Goal: Task Accomplishment & Management: Manage account settings

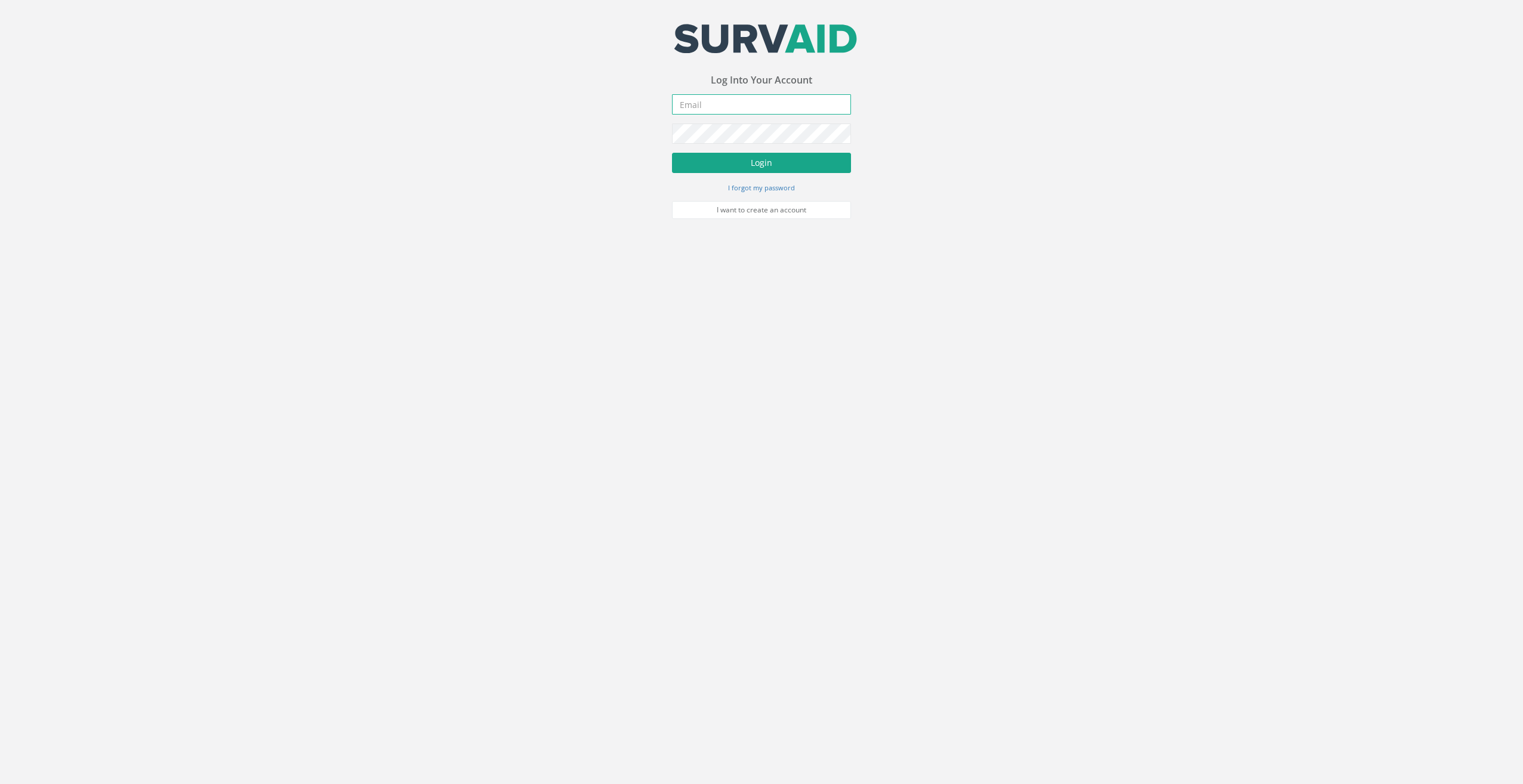
type input "[EMAIL_ADDRESS][DOMAIN_NAME]"
click at [760, 164] on button "Login" at bounding box center [762, 163] width 179 height 20
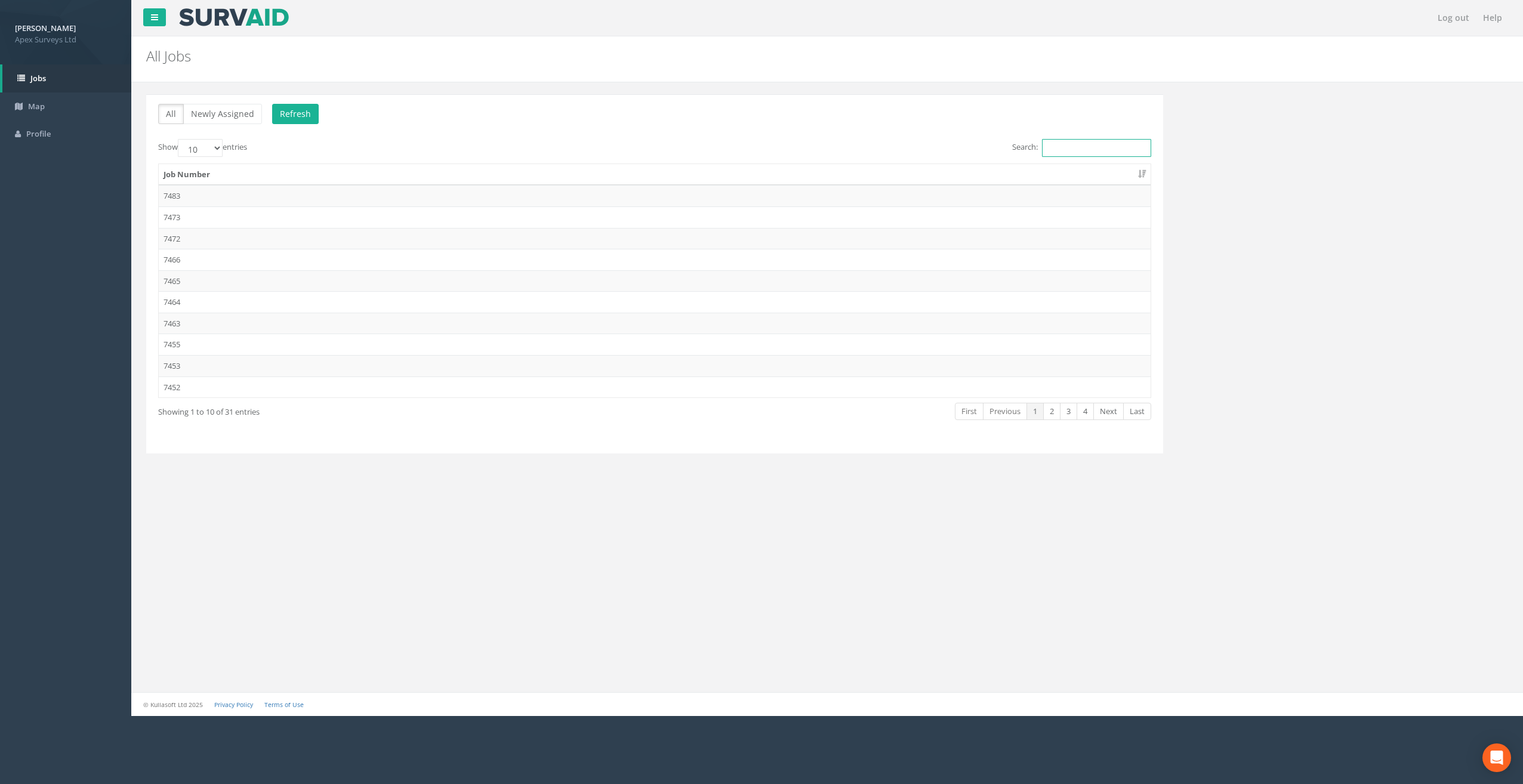
click at [1069, 148] on input "Search:" at bounding box center [1097, 148] width 109 height 18
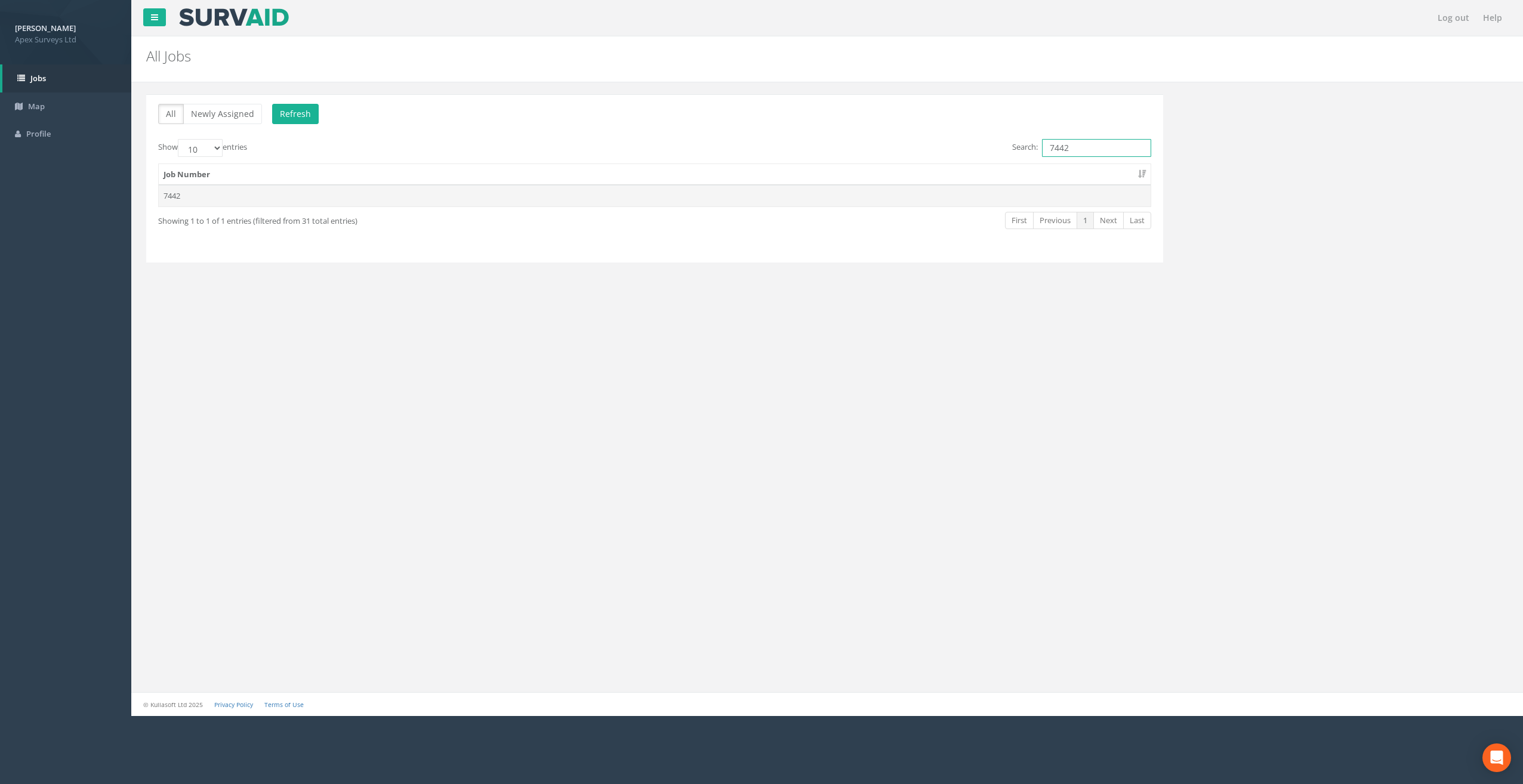
type input "7442"
click at [175, 199] on td "7442" at bounding box center [654, 195] width 992 height 22
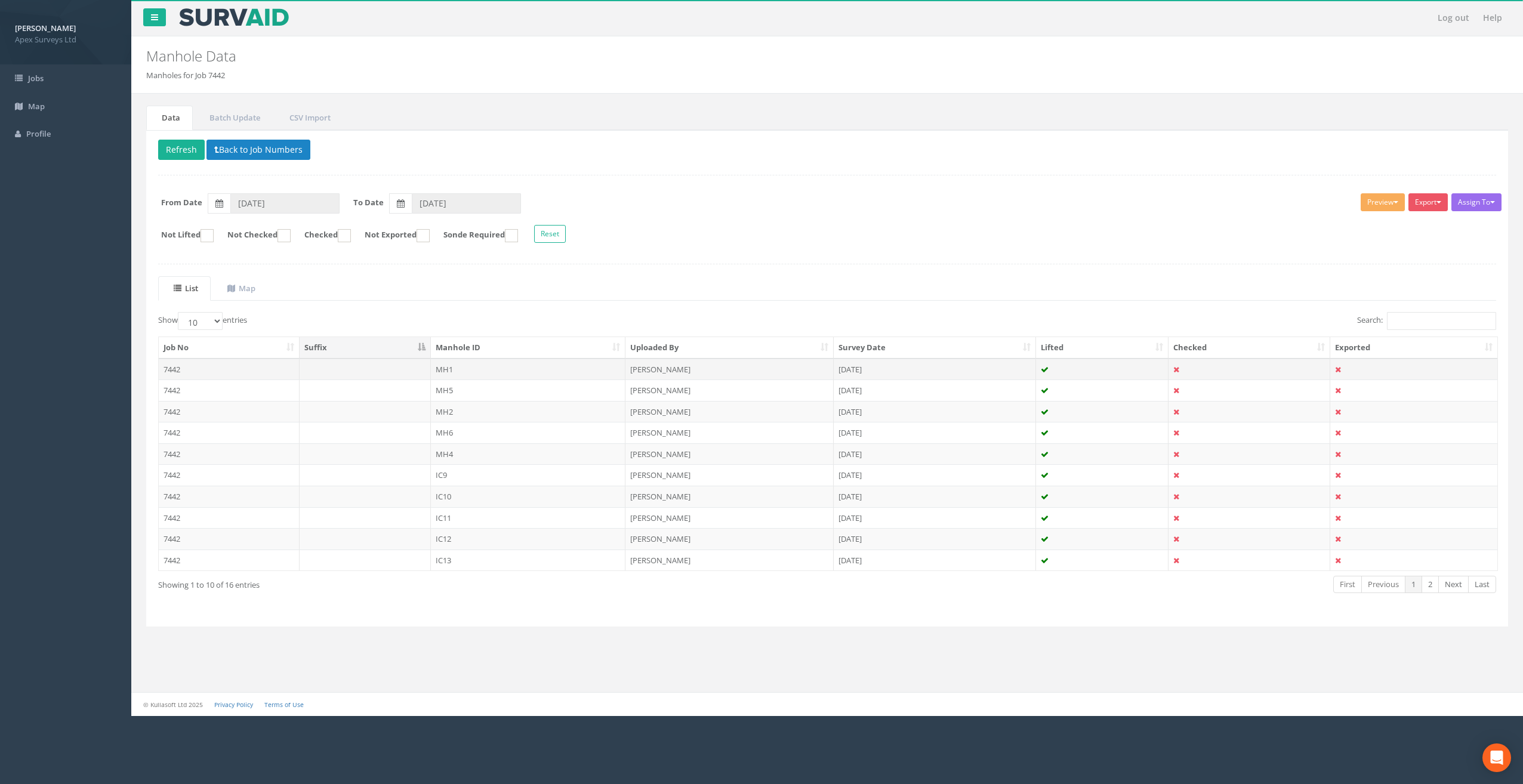
click at [185, 366] on td "7442" at bounding box center [229, 369] width 141 height 22
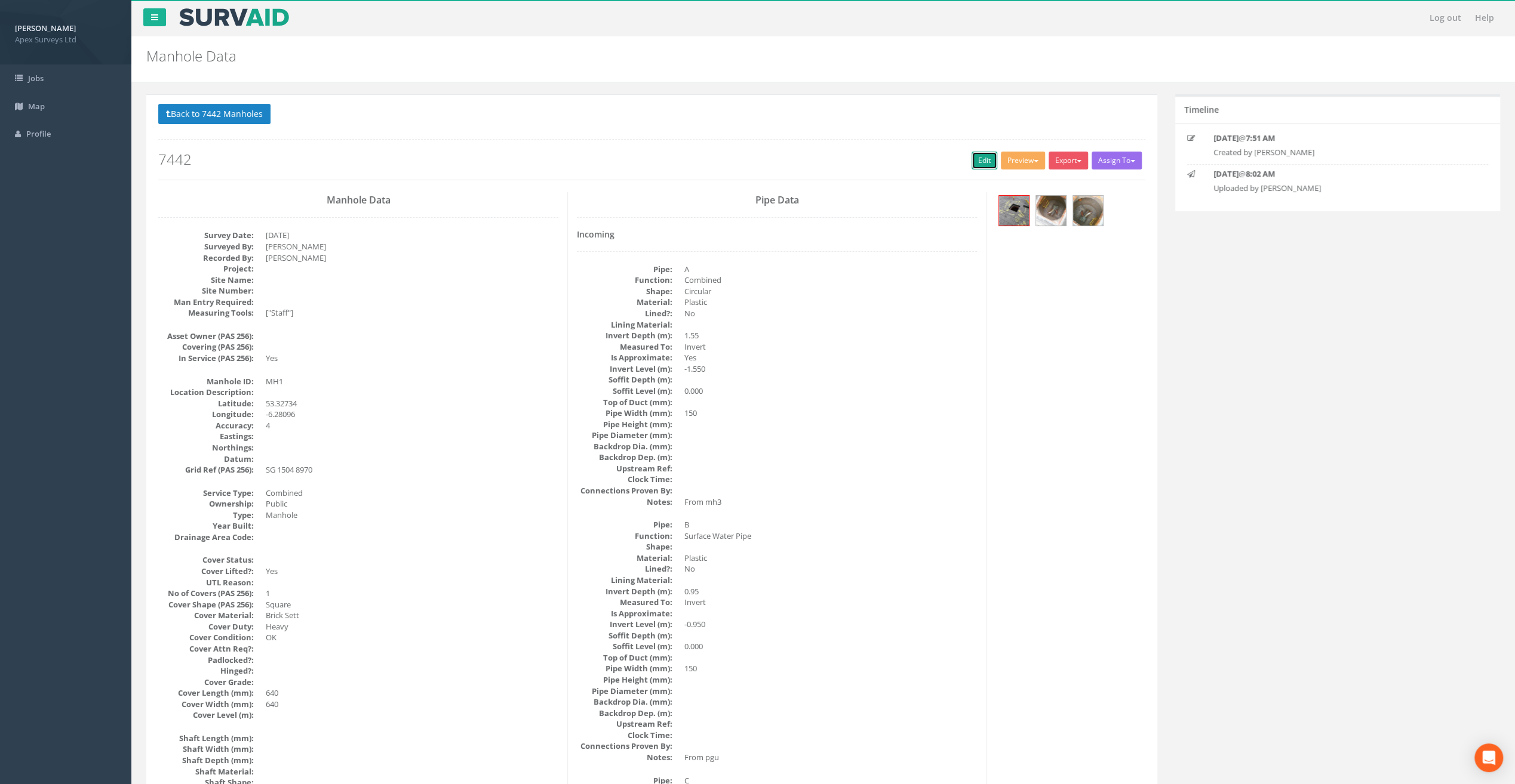
click at [973, 157] on link "Edit" at bounding box center [984, 160] width 26 height 18
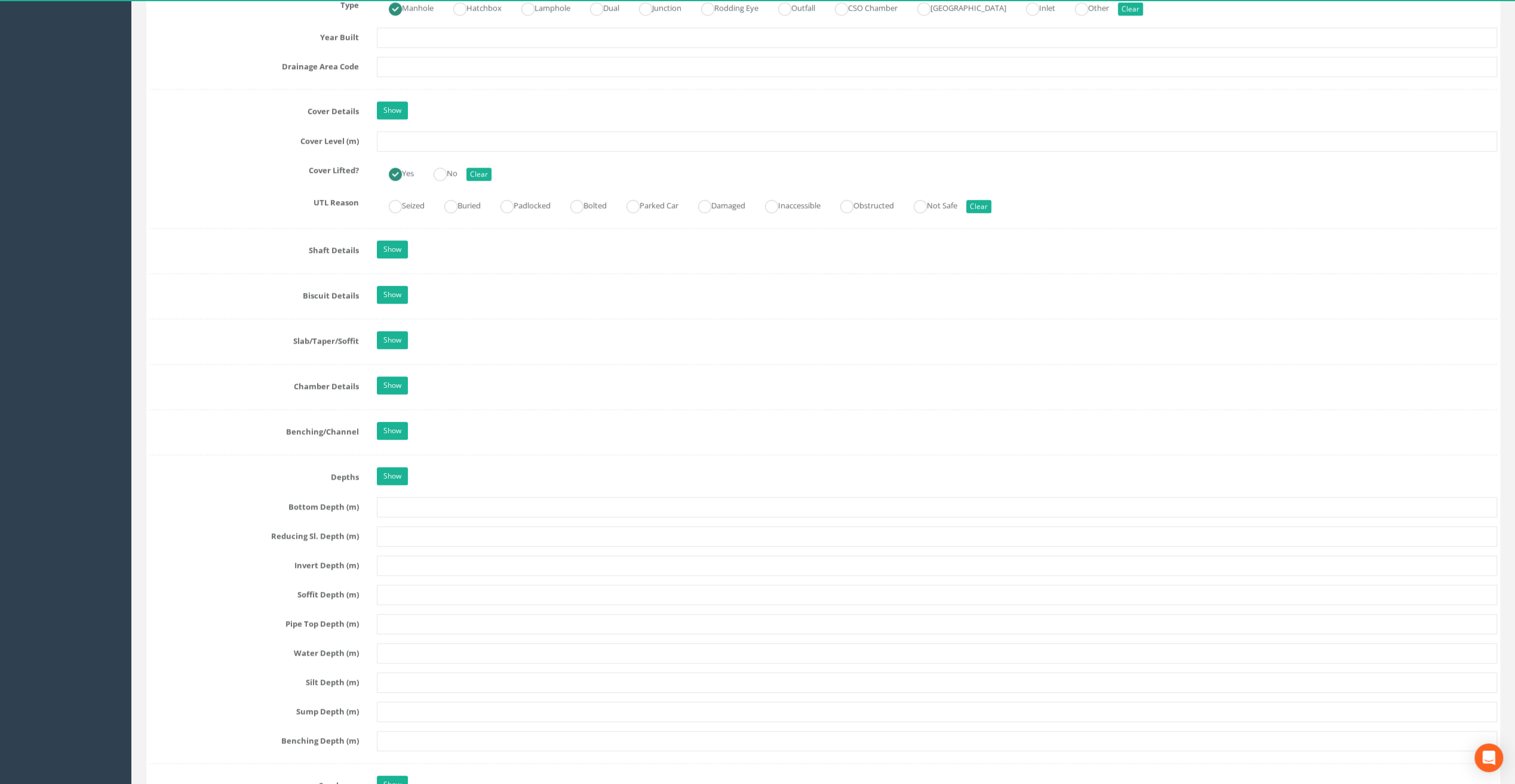
scroll to position [955, 0]
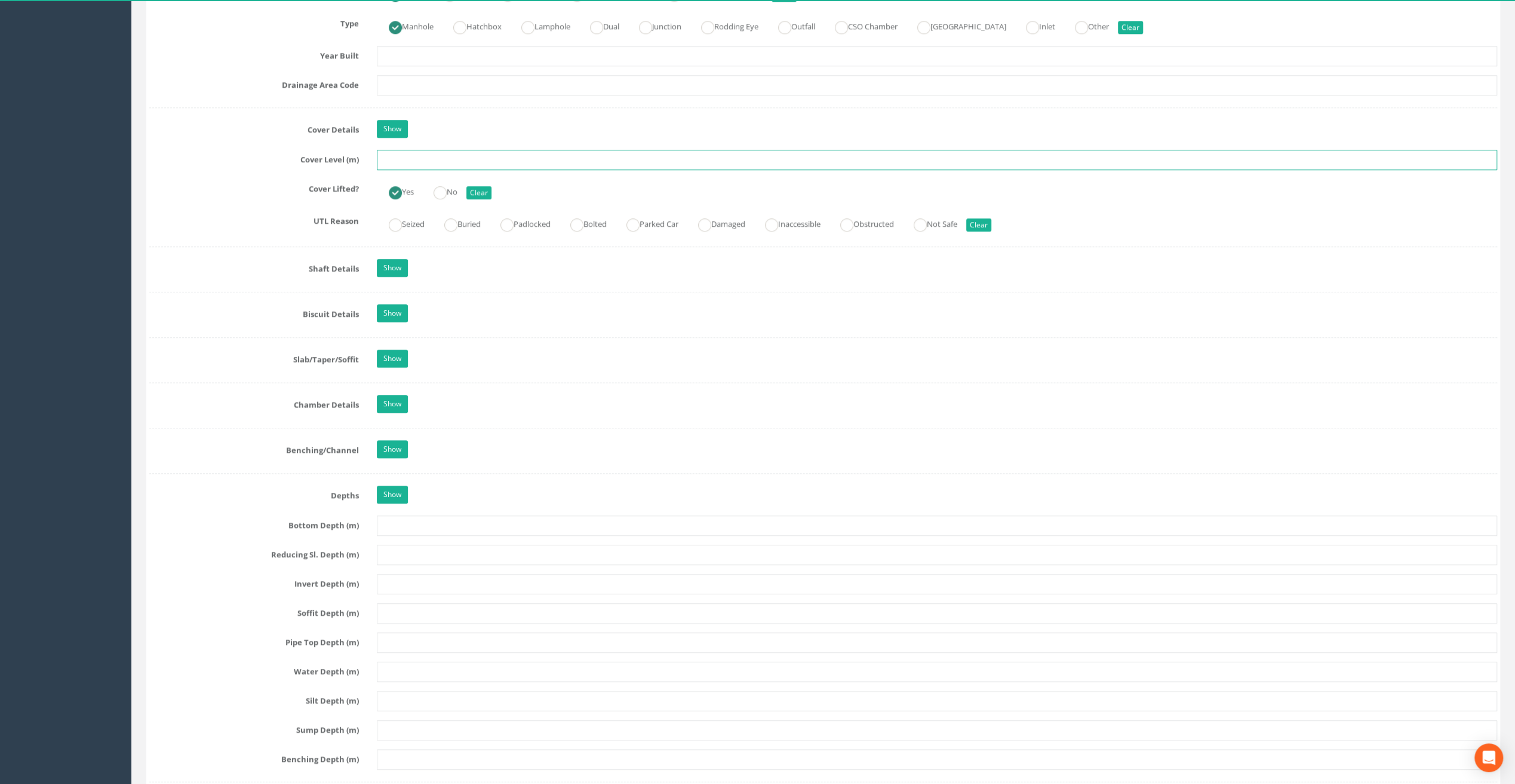
click at [399, 154] on input "text" at bounding box center [937, 160] width 1120 height 20
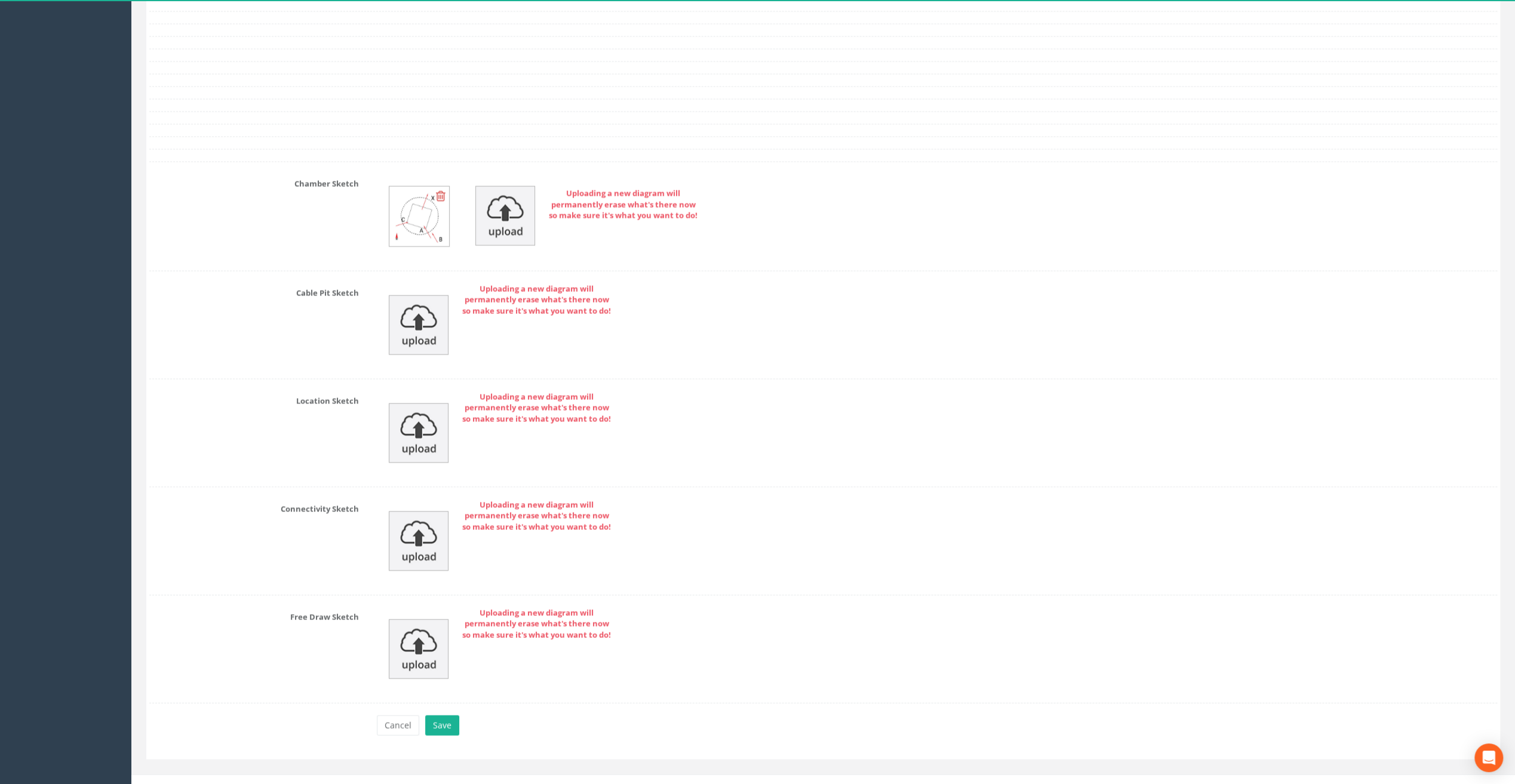
scroll to position [2387, 0]
type input "25.84"
click at [438, 715] on button "Save" at bounding box center [442, 725] width 34 height 20
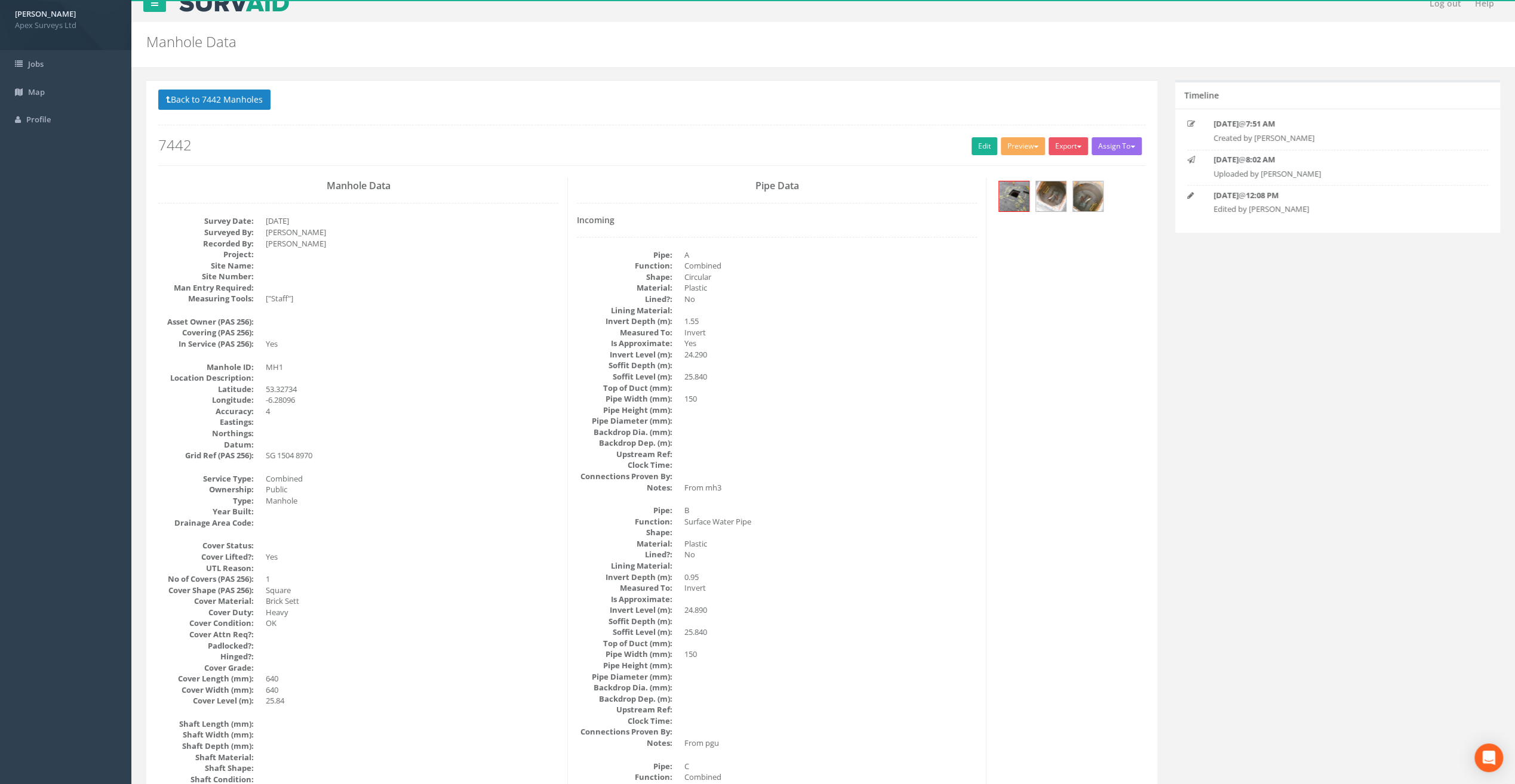
scroll to position [0, 0]
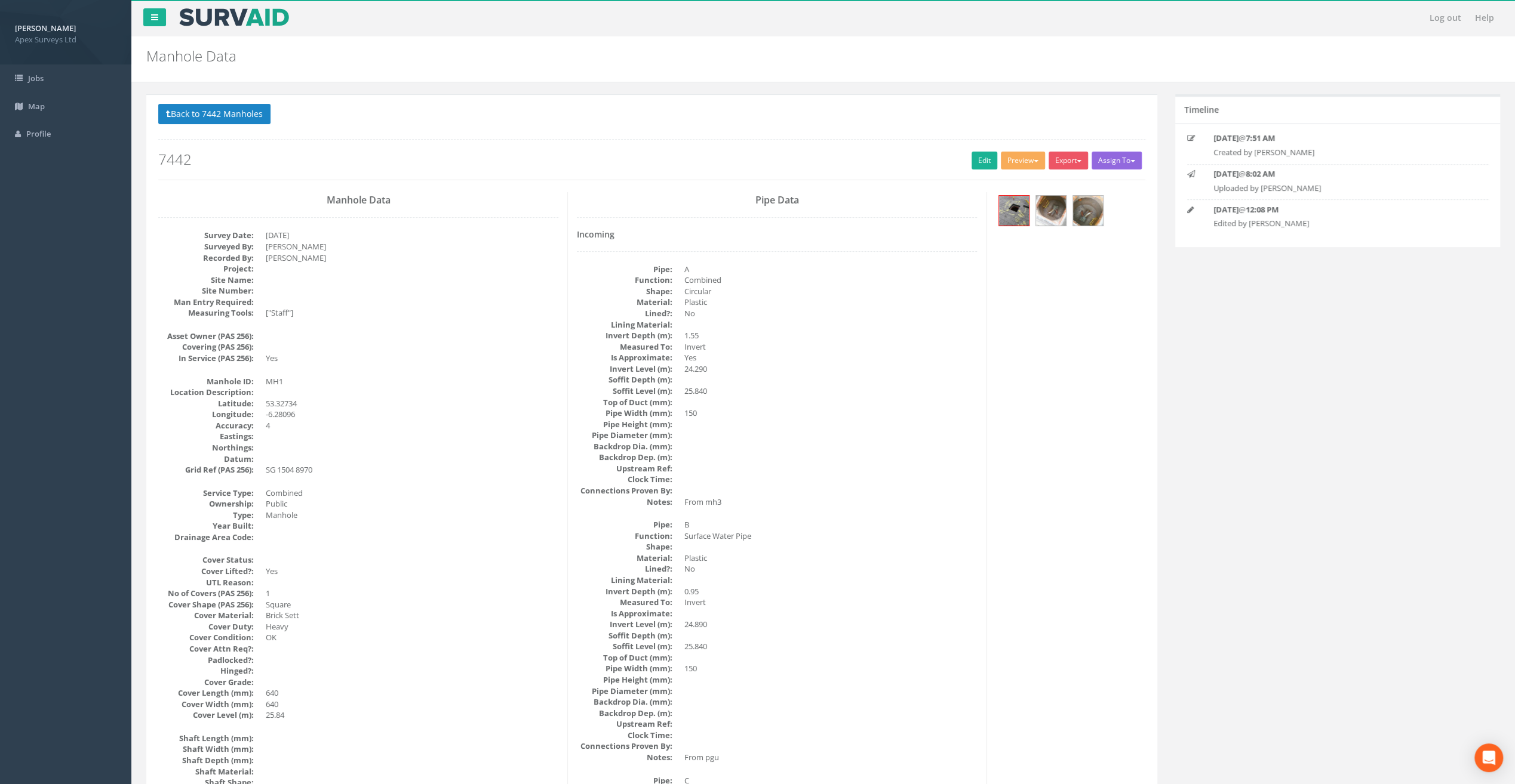
click at [1127, 156] on button "Assign To" at bounding box center [1116, 160] width 50 height 18
click at [1075, 155] on button "Export" at bounding box center [1068, 160] width 39 height 18
click at [1025, 158] on button "Preview" at bounding box center [1023, 160] width 45 height 18
click at [175, 119] on button "Back to 7442 Manholes" at bounding box center [215, 114] width 112 height 20
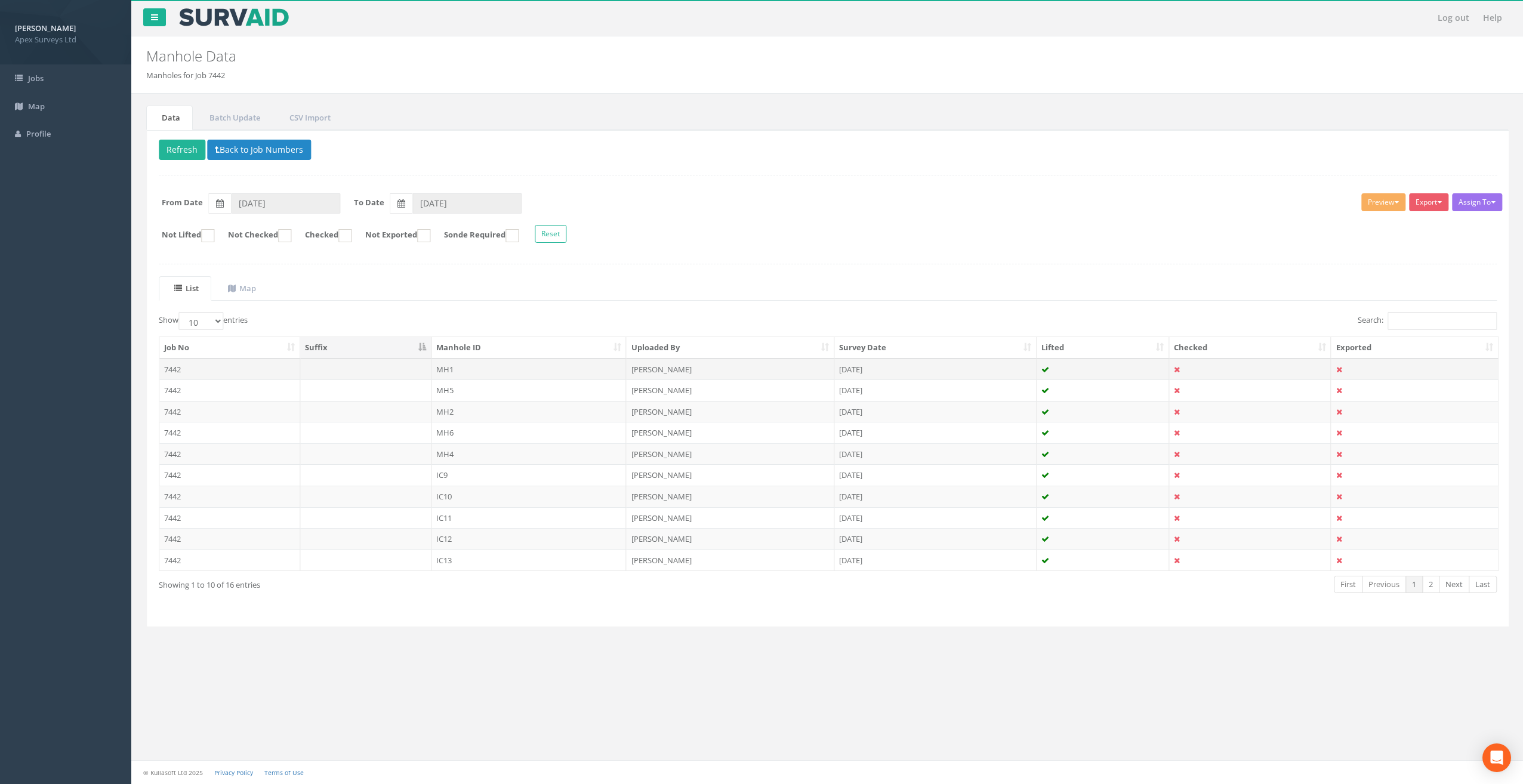
click at [576, 363] on td "MH1" at bounding box center [528, 369] width 195 height 22
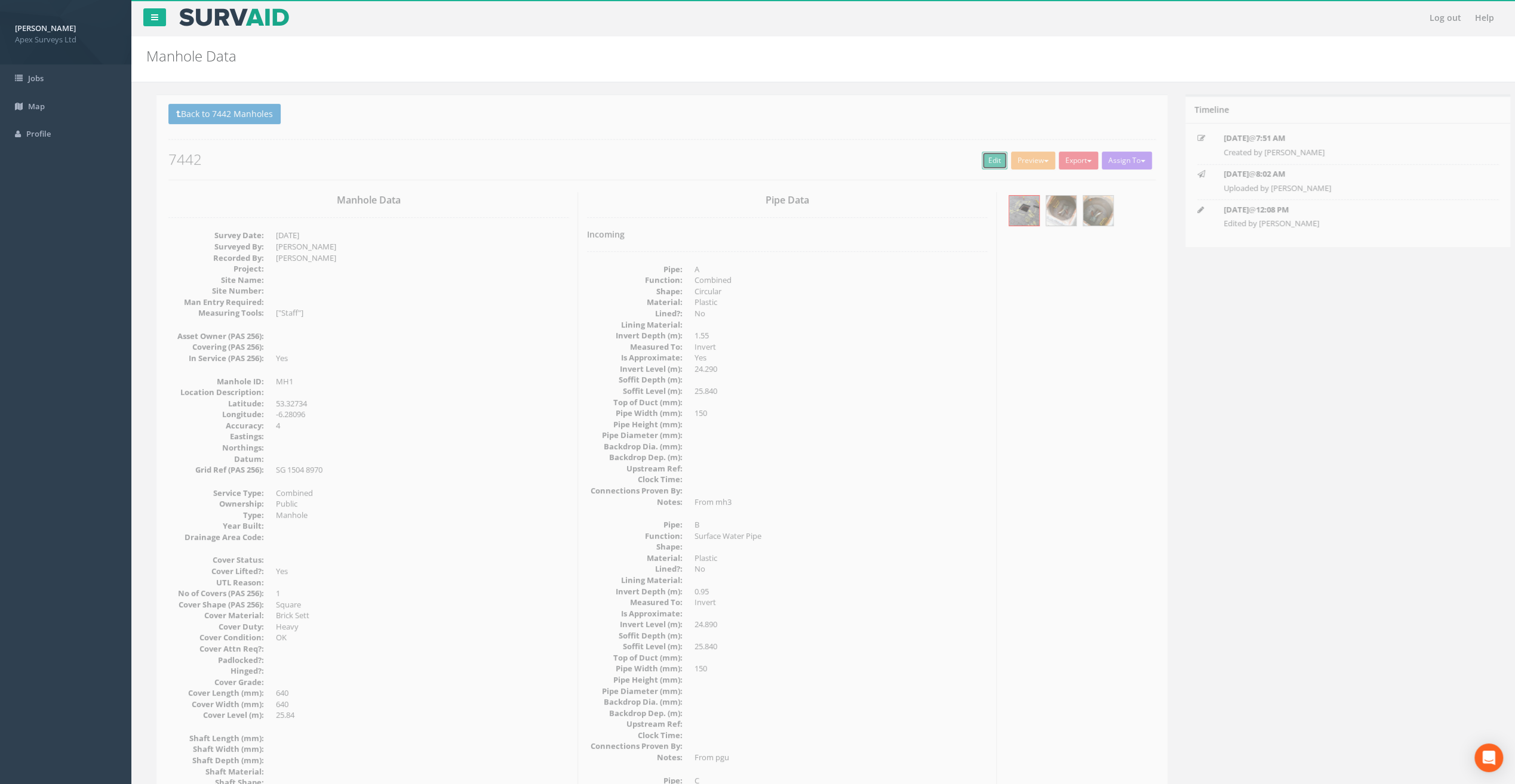
click at [973, 160] on link "Edit" at bounding box center [984, 160] width 26 height 18
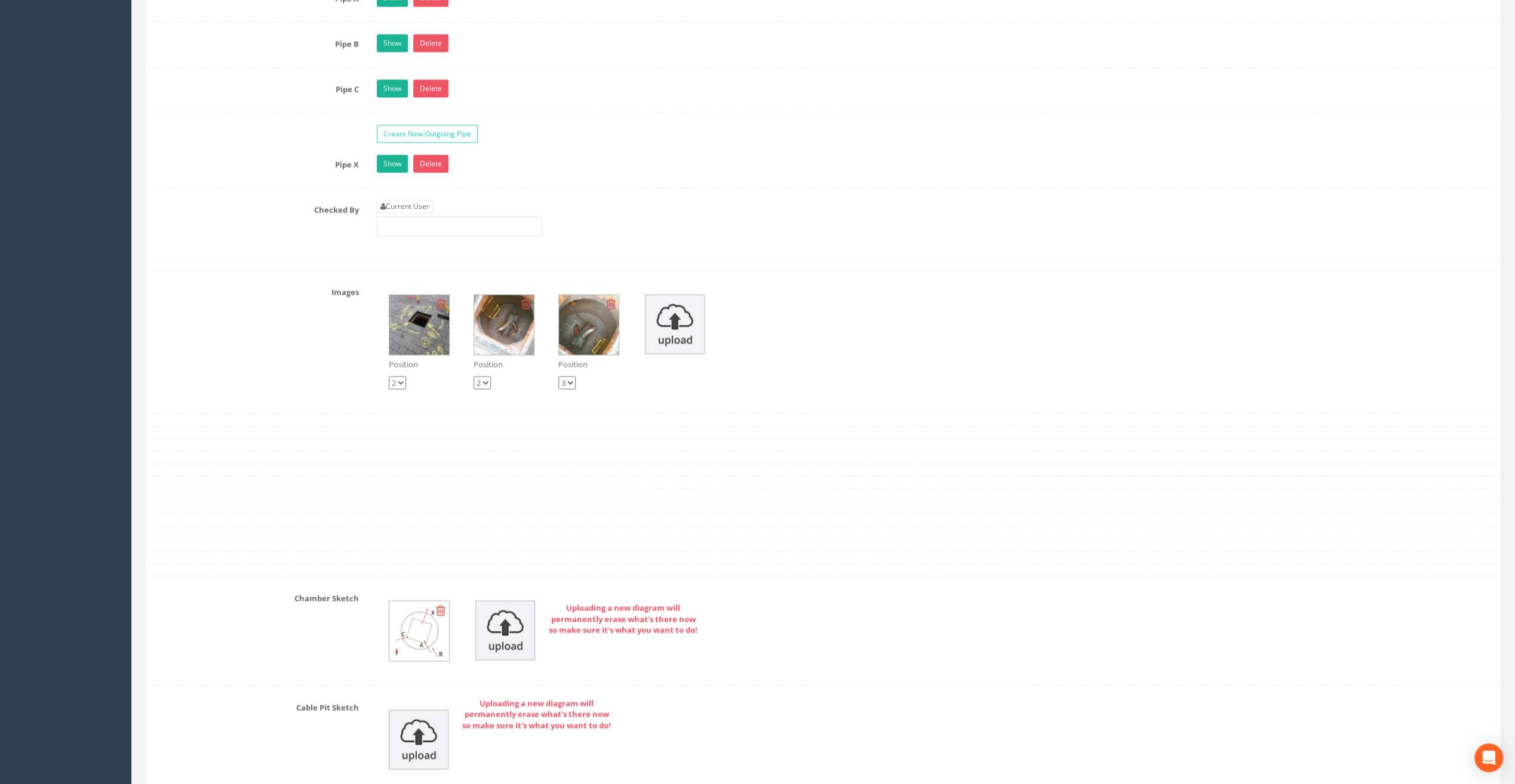
scroll to position [1969, 0]
click at [420, 218] on input "text" at bounding box center [459, 229] width 165 height 20
click at [409, 203] on link "Current User" at bounding box center [405, 208] width 56 height 13
type input "[PERSON_NAME]"
click at [422, 218] on input "[PERSON_NAME]" at bounding box center [459, 229] width 165 height 20
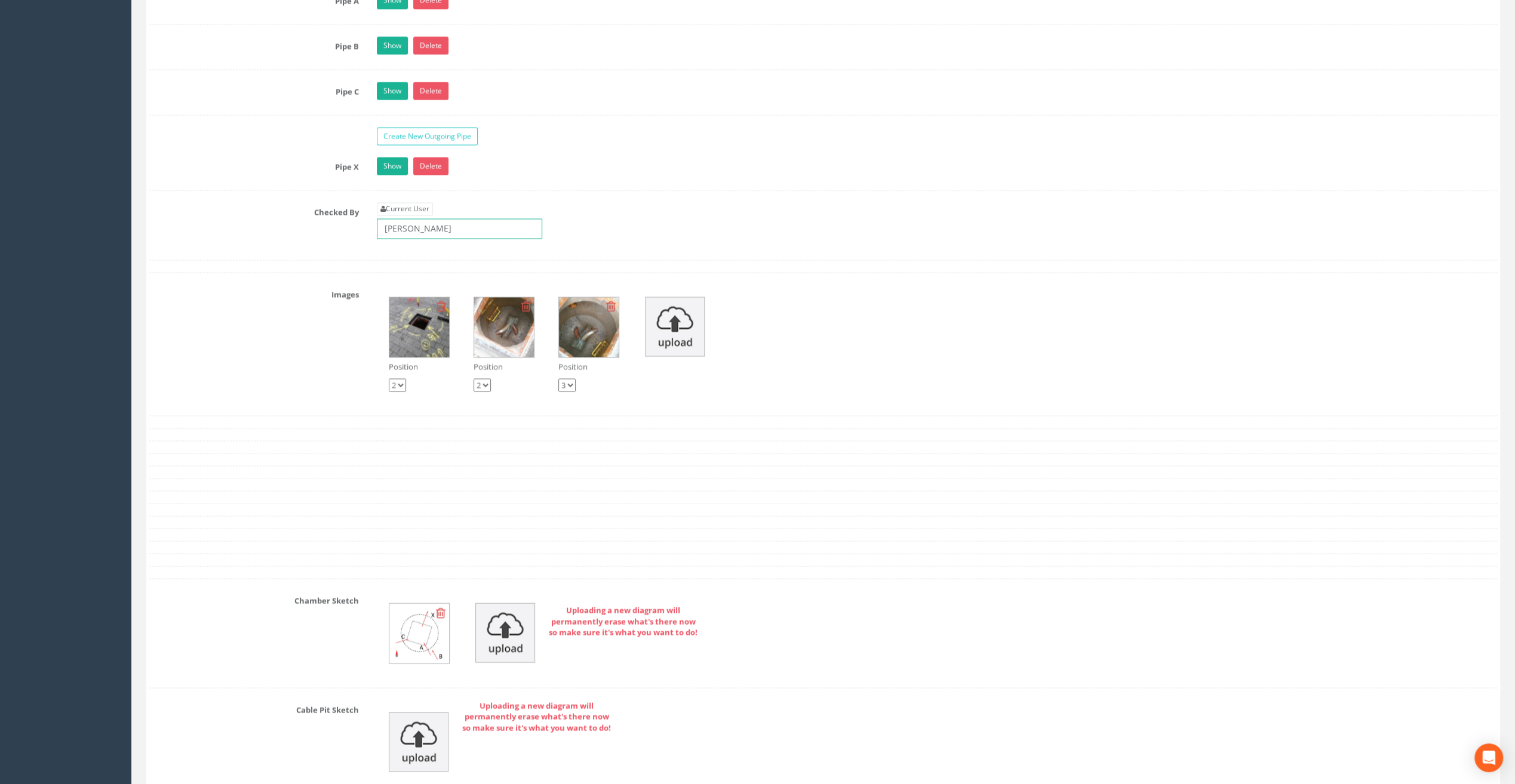
click at [471, 222] on input "[PERSON_NAME]" at bounding box center [459, 229] width 165 height 20
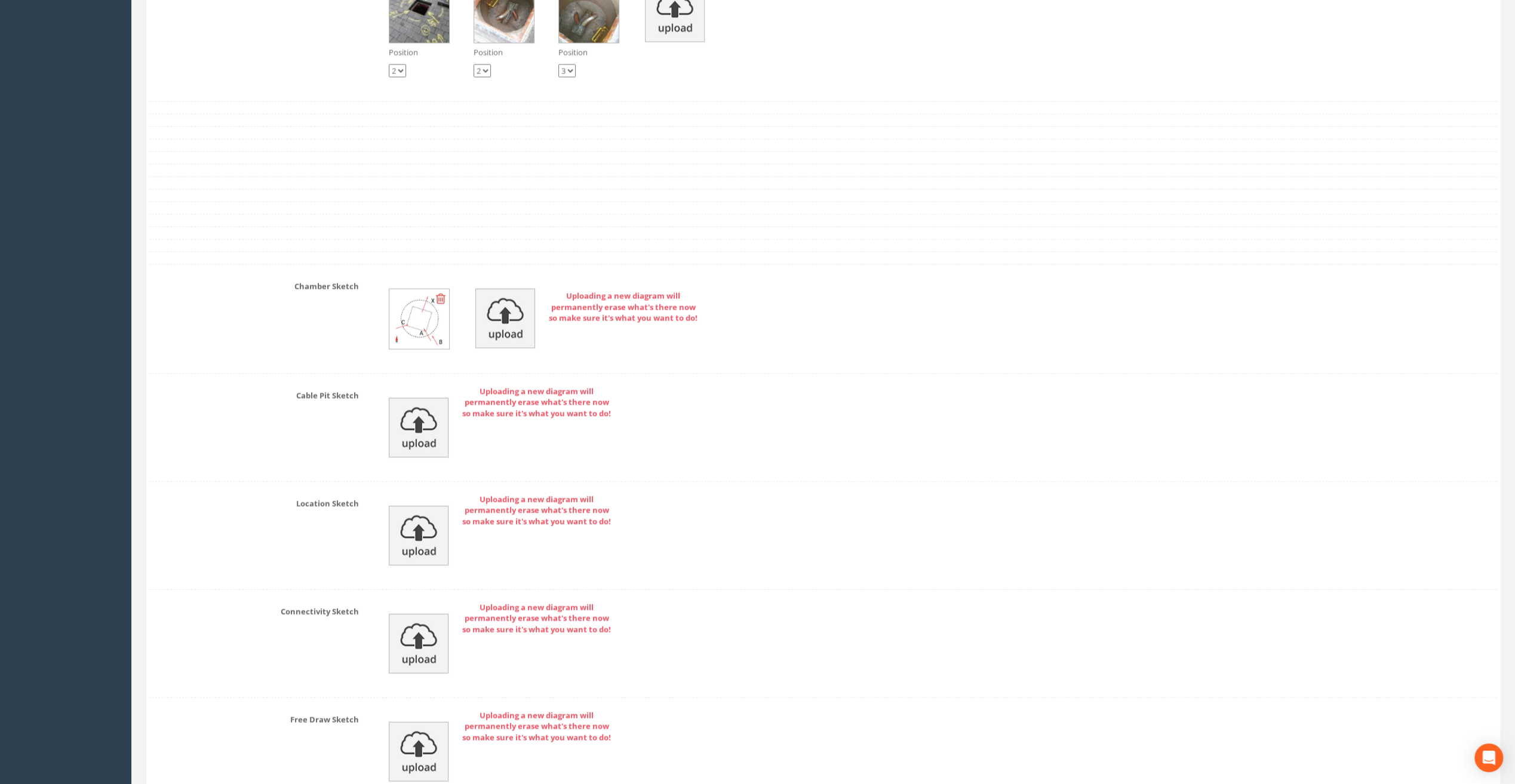
scroll to position [2387, 0]
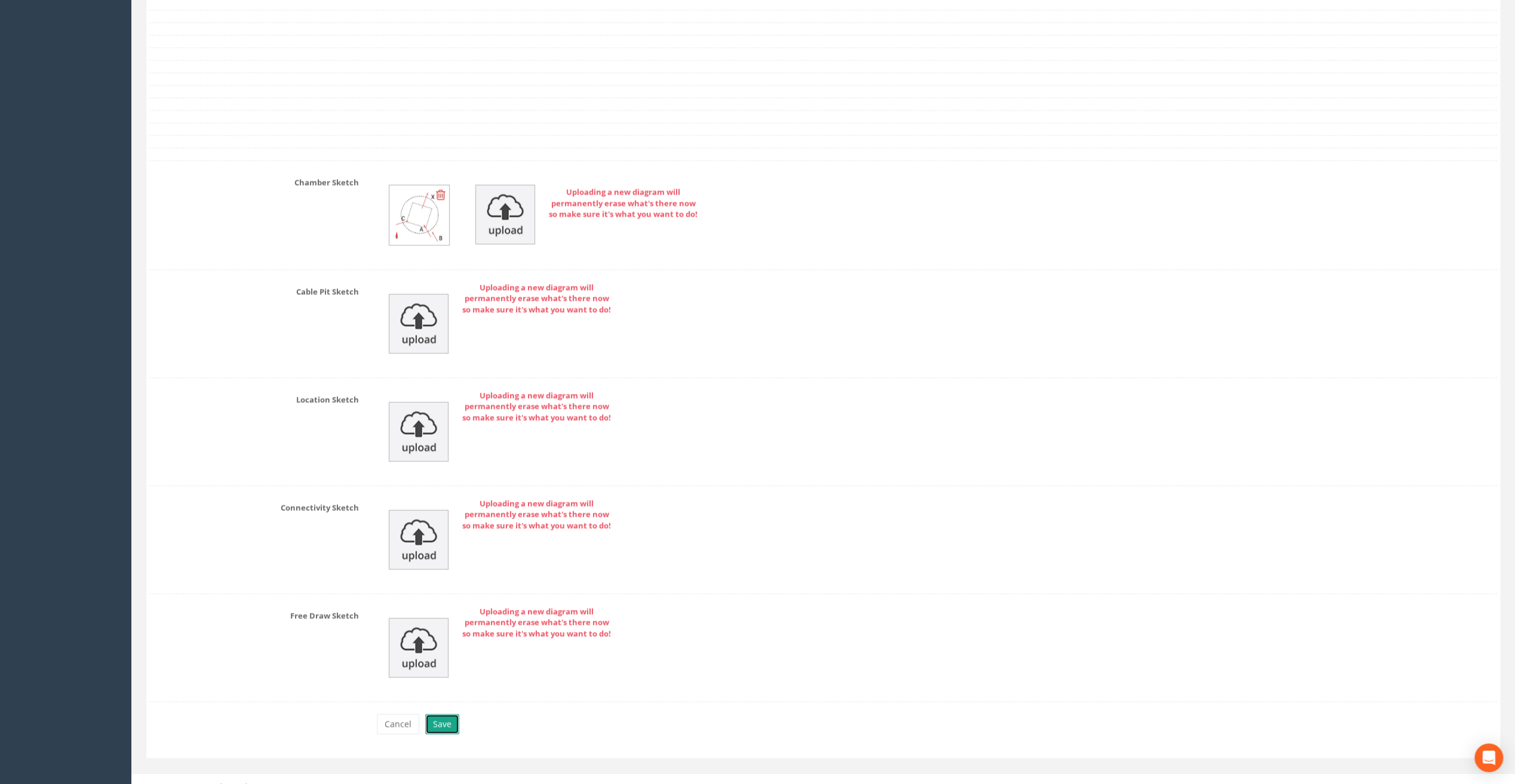
click at [434, 715] on button "Save" at bounding box center [442, 725] width 34 height 20
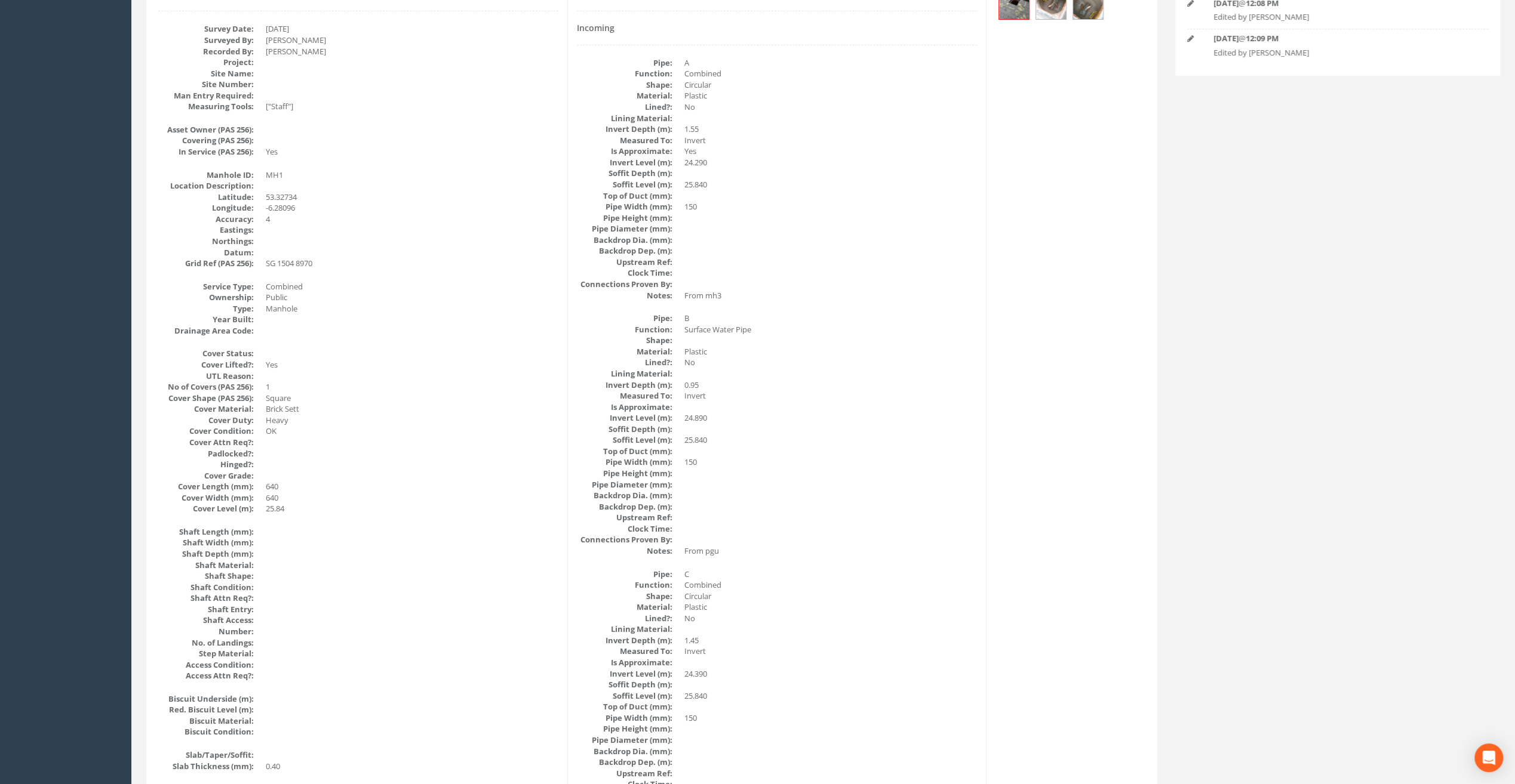
scroll to position [0, 0]
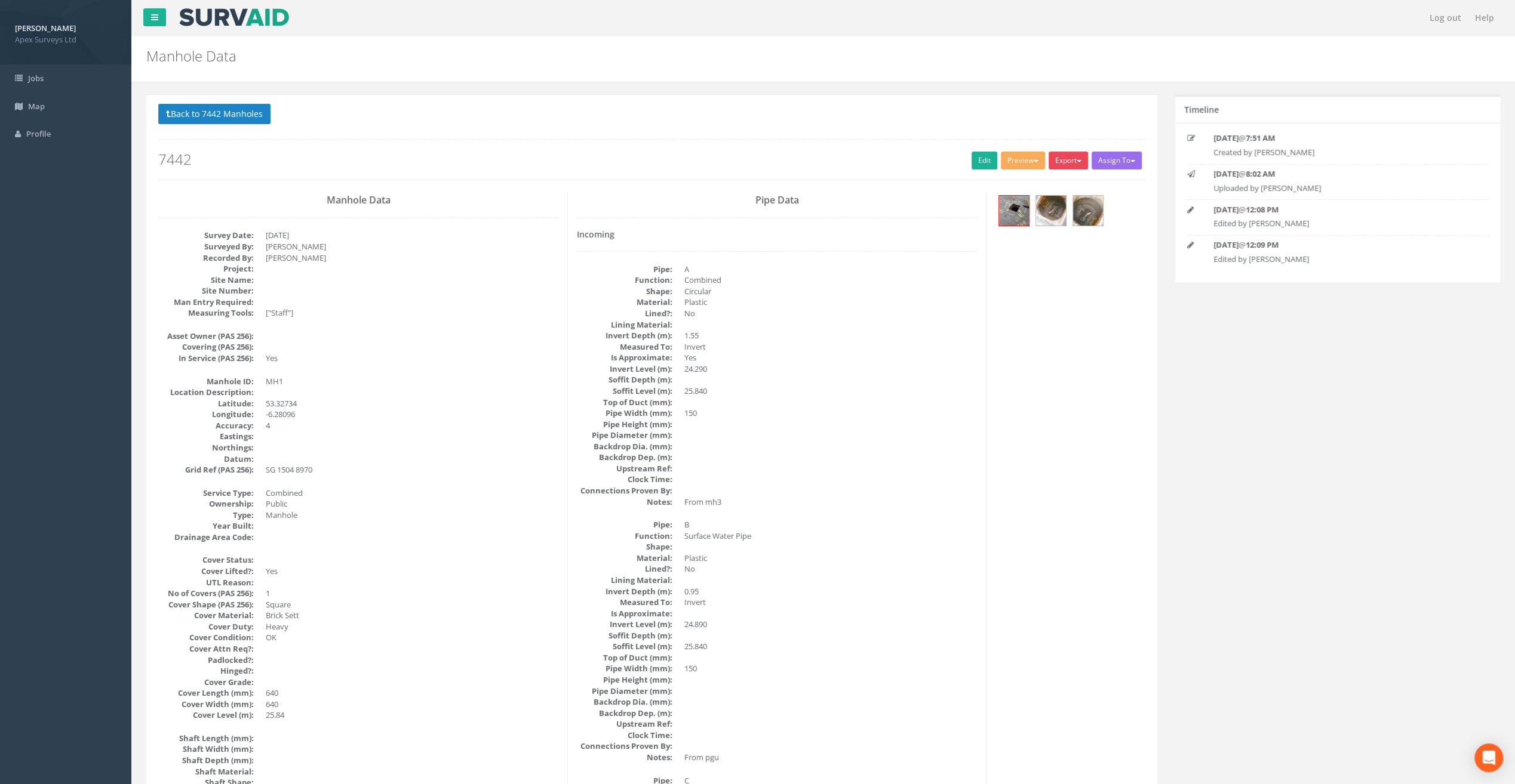
click at [1067, 159] on button "Export" at bounding box center [1068, 160] width 39 height 18
click at [1121, 158] on button "Assign To" at bounding box center [1116, 160] width 50 height 18
click at [1076, 164] on button "Export" at bounding box center [1068, 160] width 39 height 18
click at [1039, 257] on link "SurvAid Manhole" at bounding box center [1044, 256] width 91 height 18
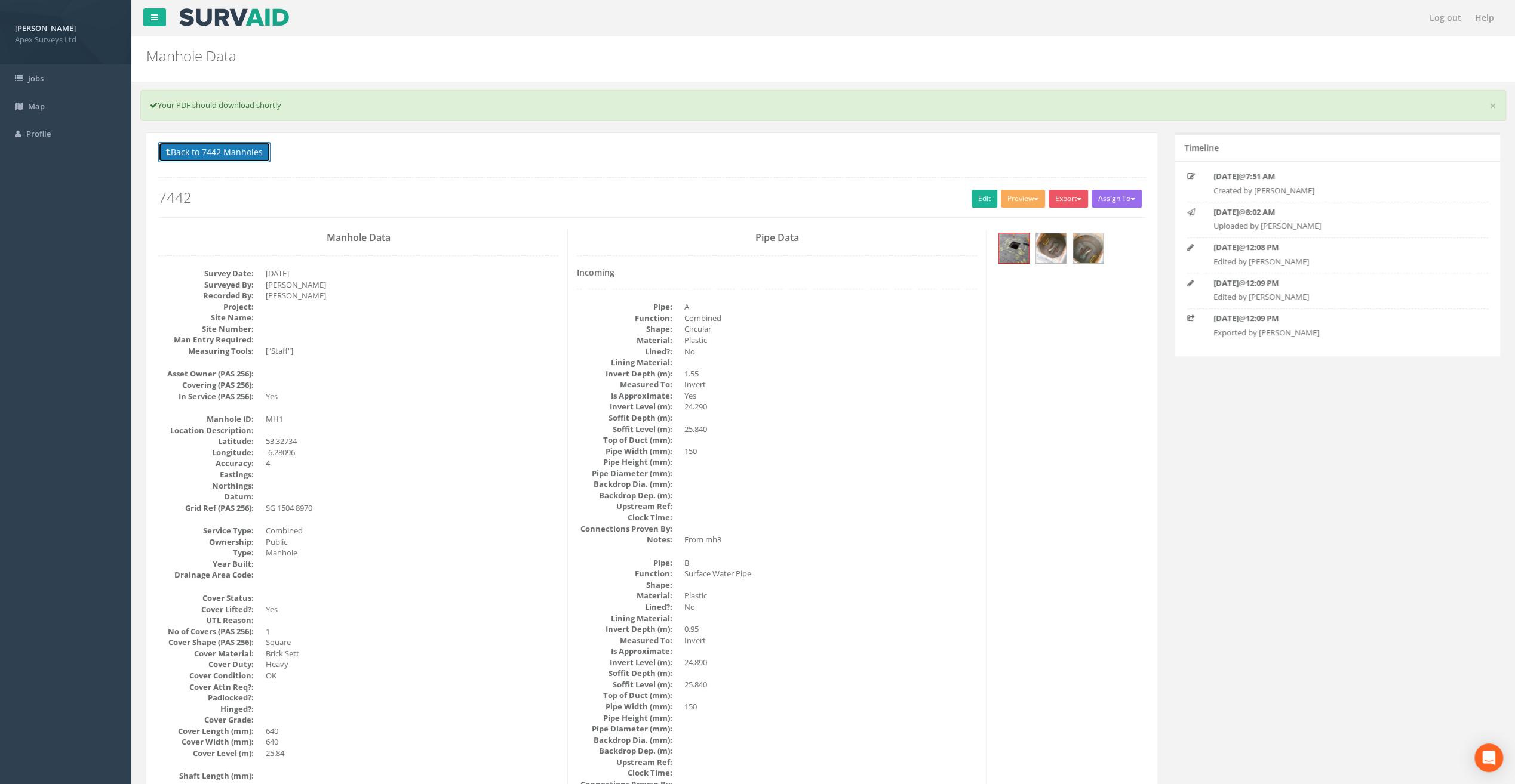
click at [212, 150] on button "Back to 7442 Manholes" at bounding box center [215, 152] width 112 height 20
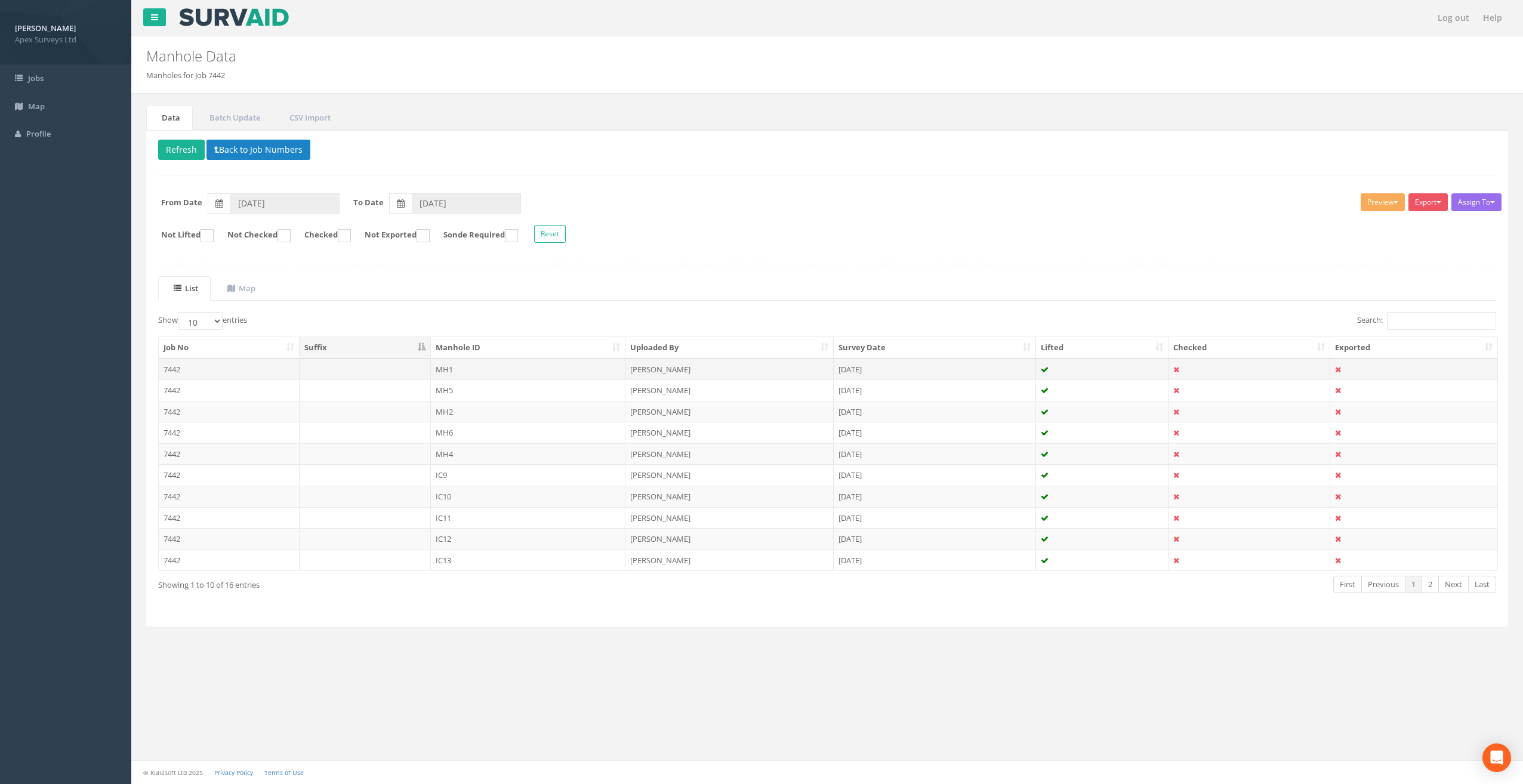
click at [1182, 363] on td at bounding box center [1249, 369] width 162 height 22
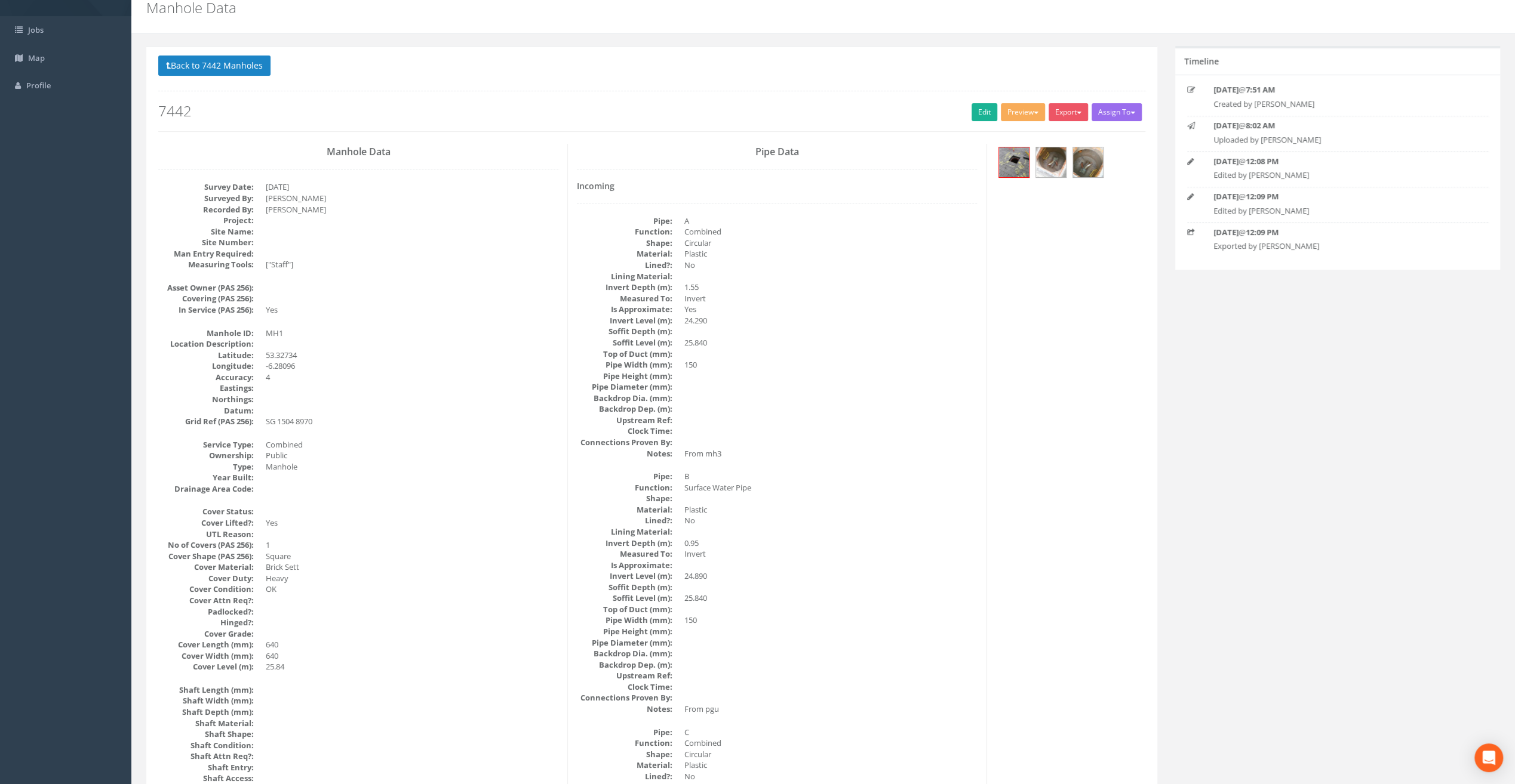
scroll to position [60, 0]
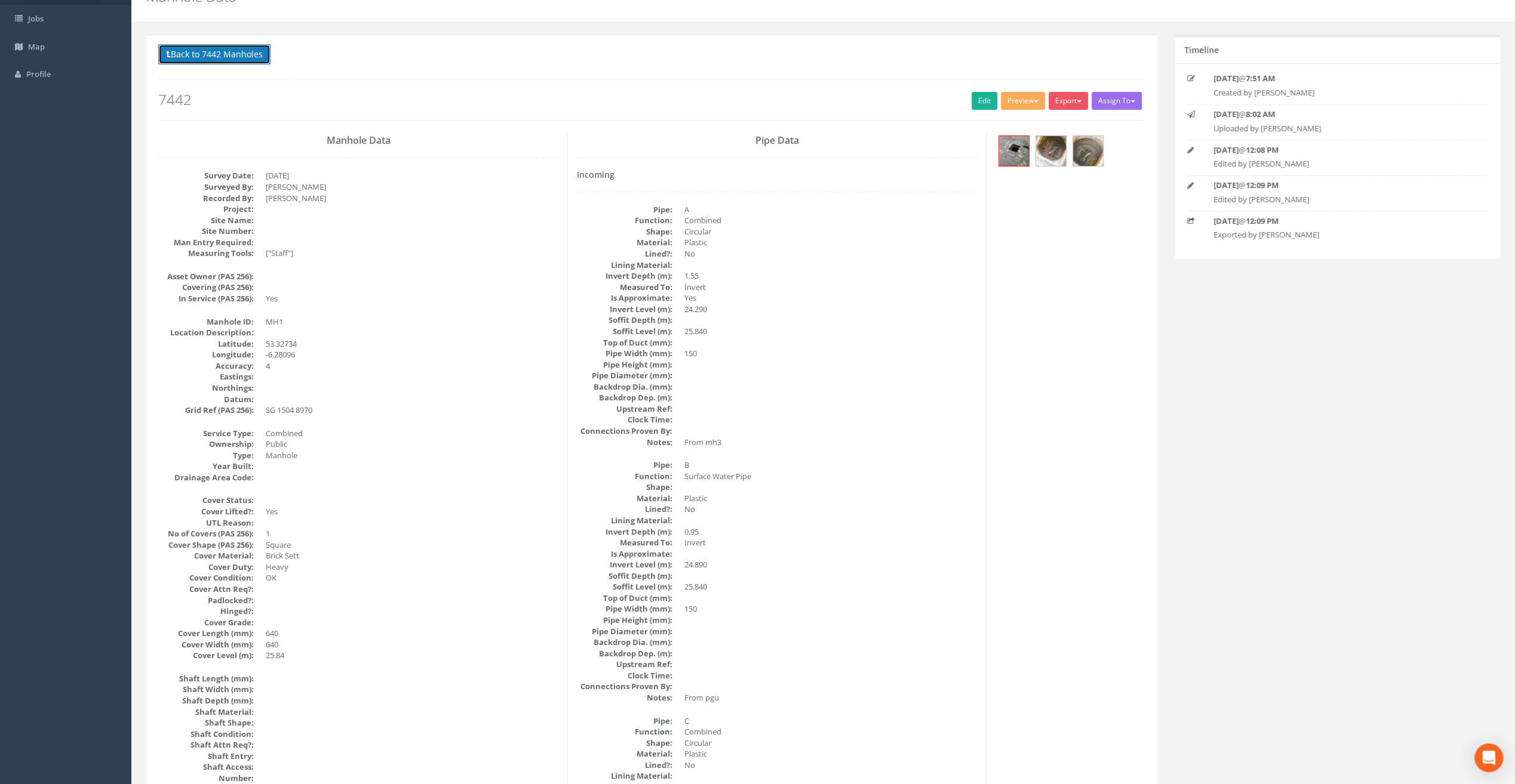
click at [182, 55] on button "Back to 7442 Manholes" at bounding box center [215, 55] width 112 height 20
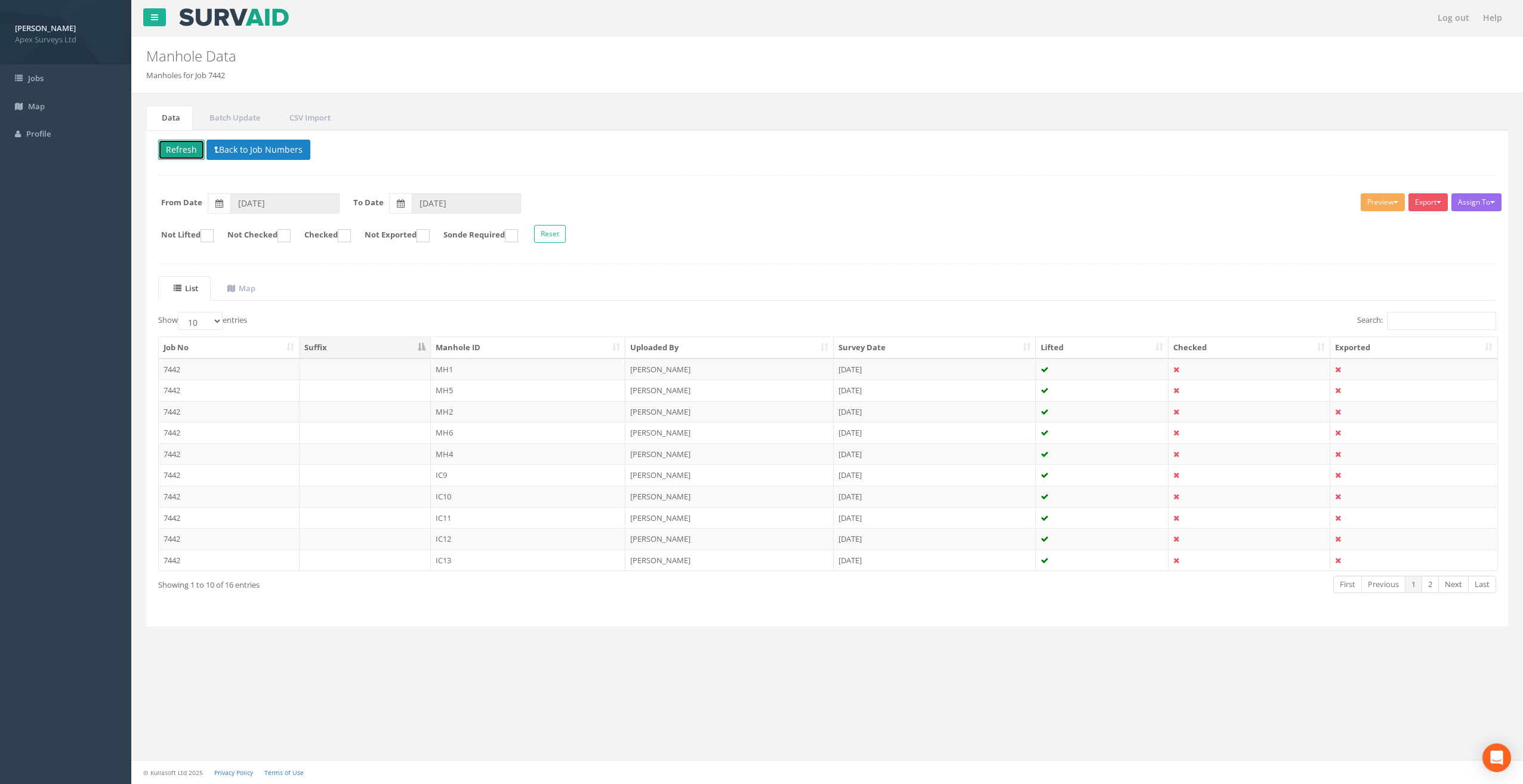
click at [180, 147] on button "Refresh" at bounding box center [181, 150] width 47 height 20
click at [216, 320] on select "10 25 50 100" at bounding box center [200, 321] width 44 height 18
select select "25"
click at [179, 312] on select "10 25 50 100" at bounding box center [200, 321] width 44 height 18
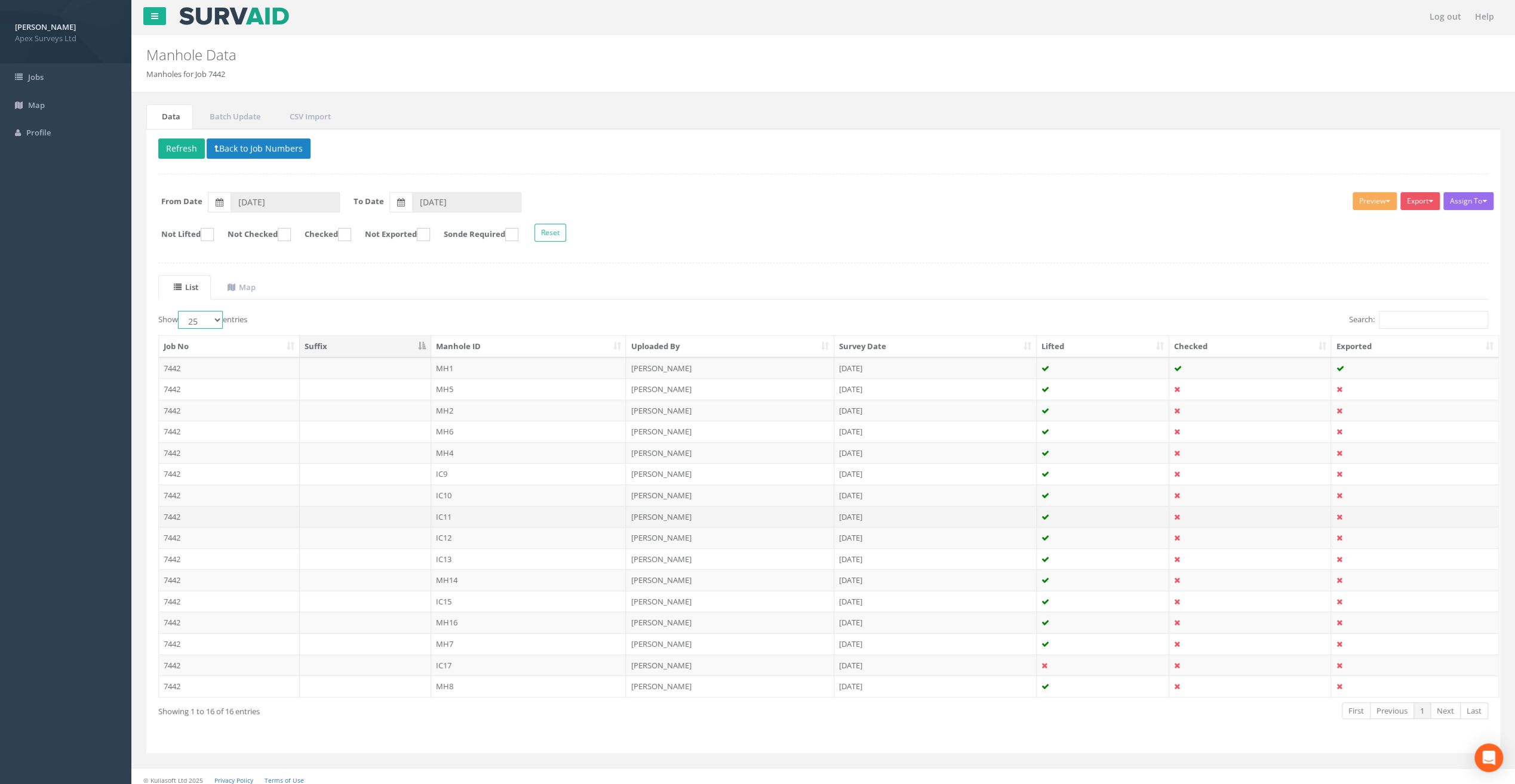
scroll to position [2, 0]
click at [455, 367] on td "MH1" at bounding box center [528, 367] width 195 height 22
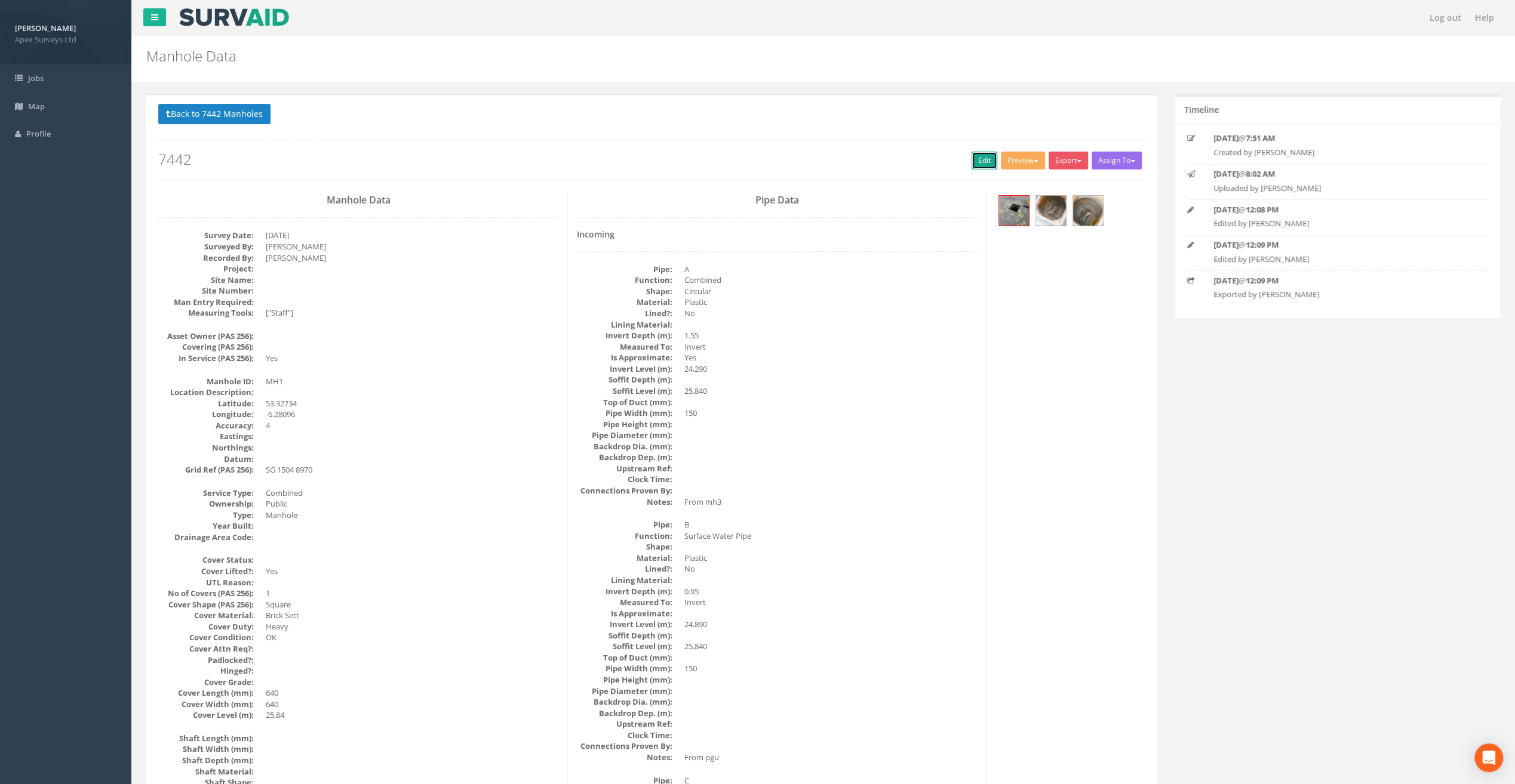
click at [981, 159] on link "Edit" at bounding box center [984, 160] width 26 height 18
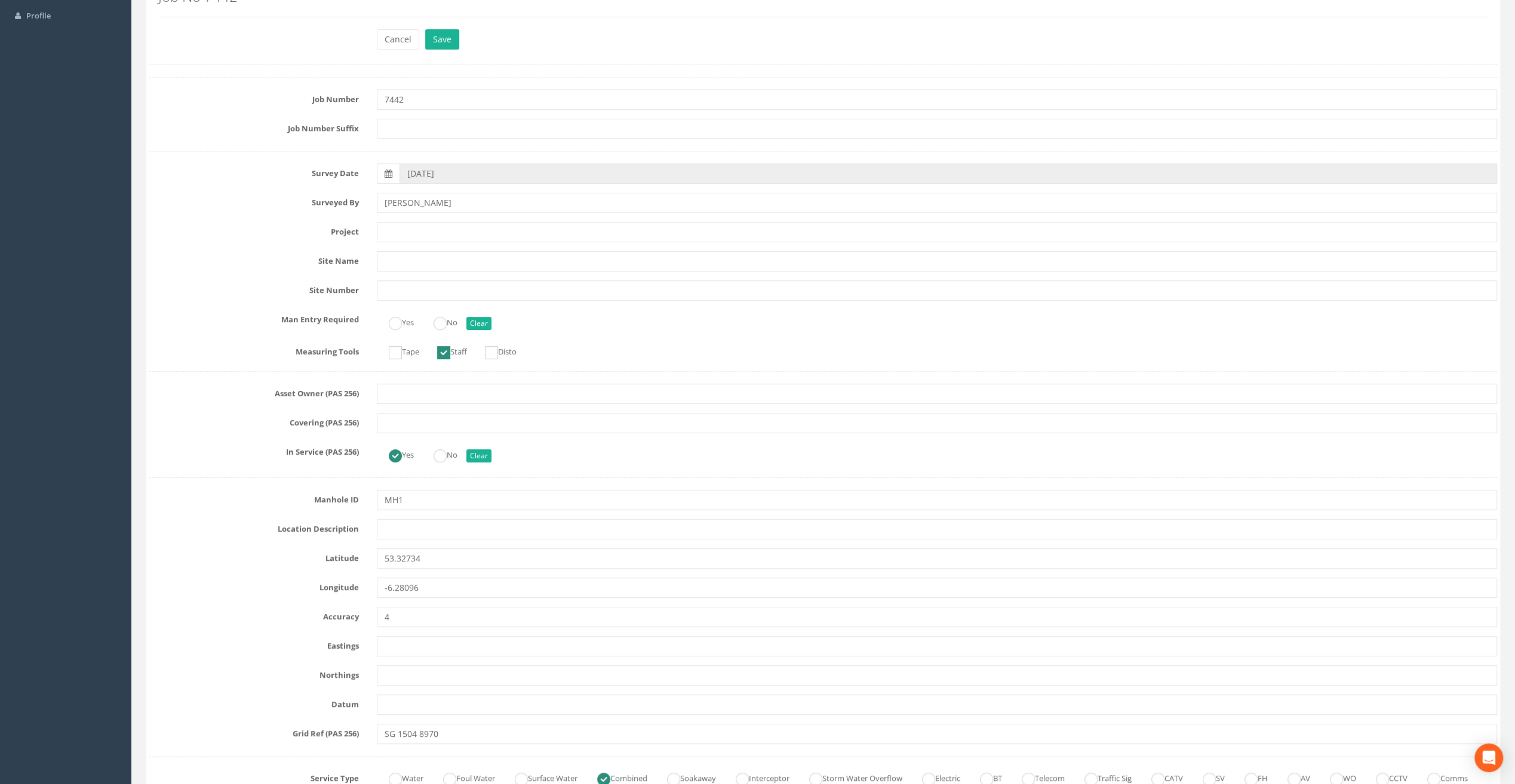
scroll to position [119, 0]
click at [403, 28] on button "Cancel" at bounding box center [398, 38] width 42 height 20
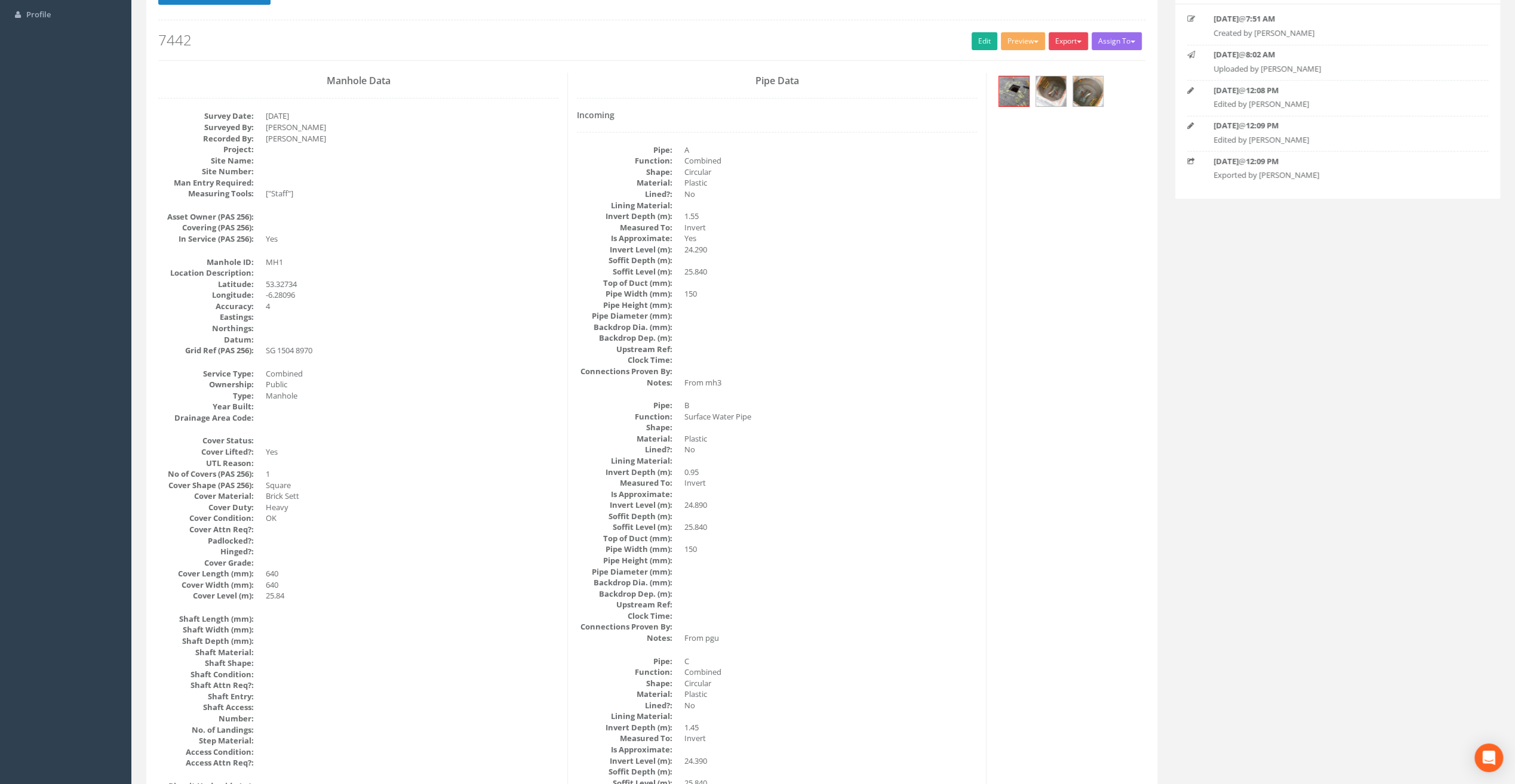
click at [1071, 47] on button "Export" at bounding box center [1068, 41] width 39 height 18
click at [1061, 138] on link "SurvAid Manhole" at bounding box center [1044, 137] width 91 height 18
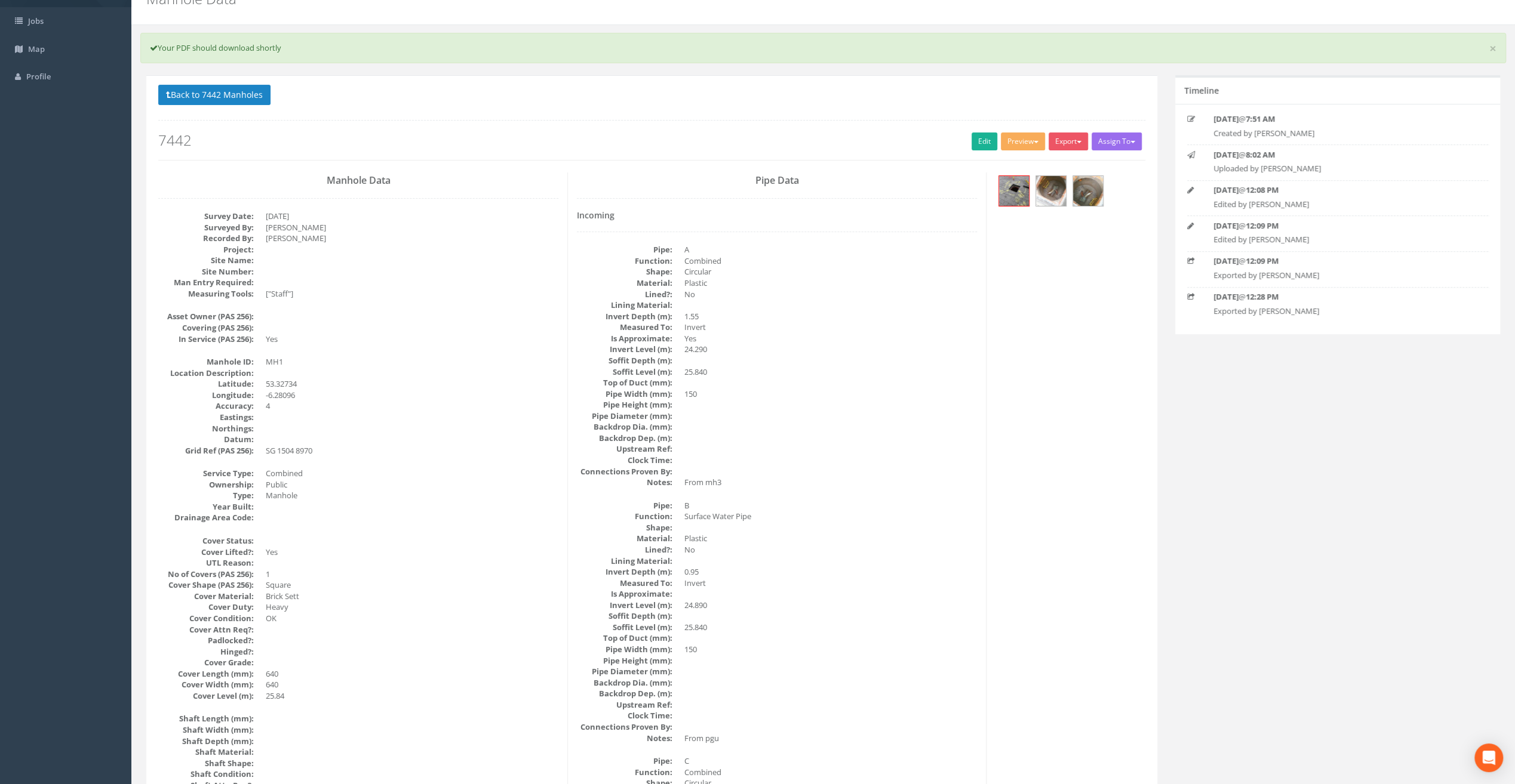
scroll to position [0, 0]
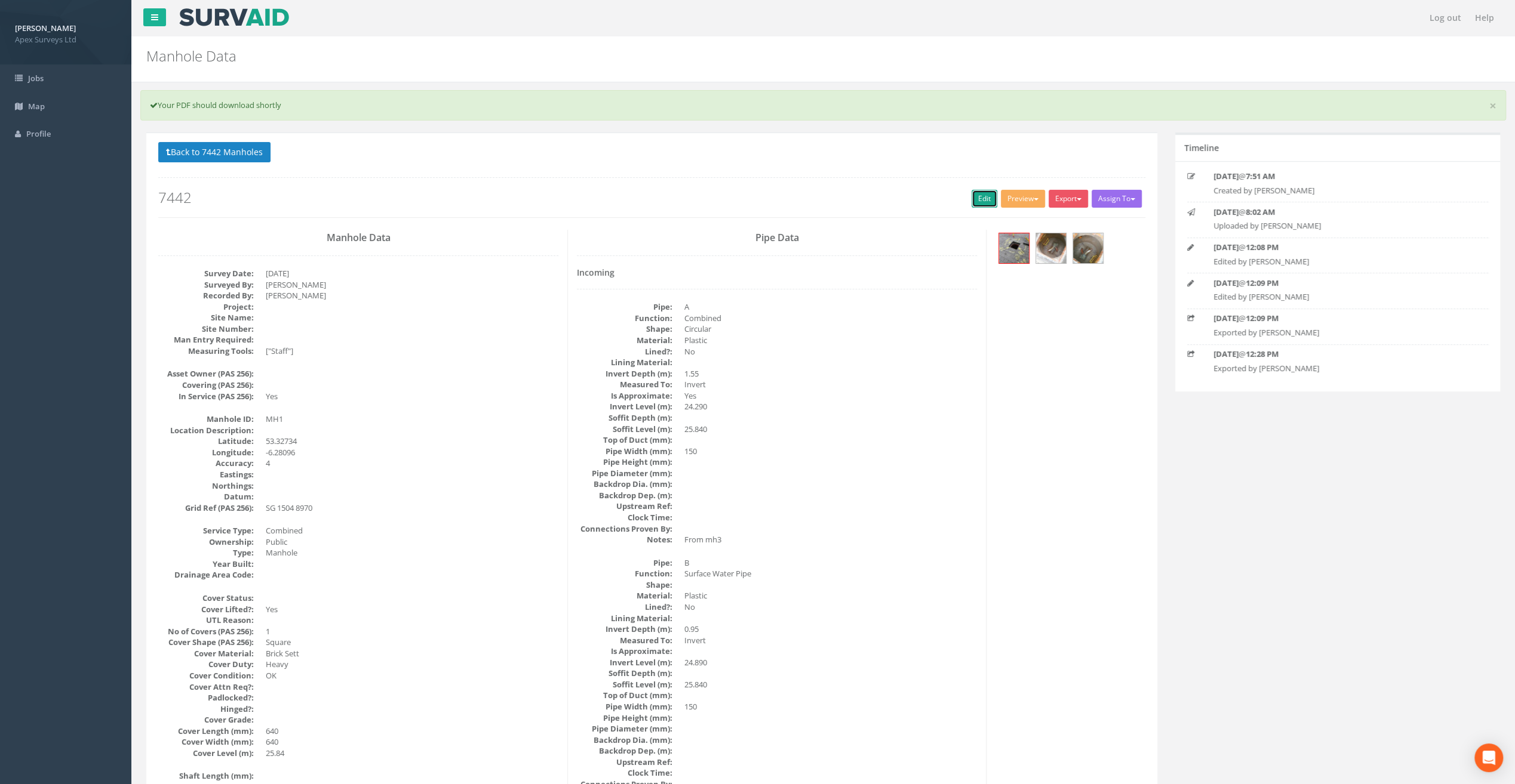
click at [981, 200] on link "Edit" at bounding box center [984, 199] width 26 height 18
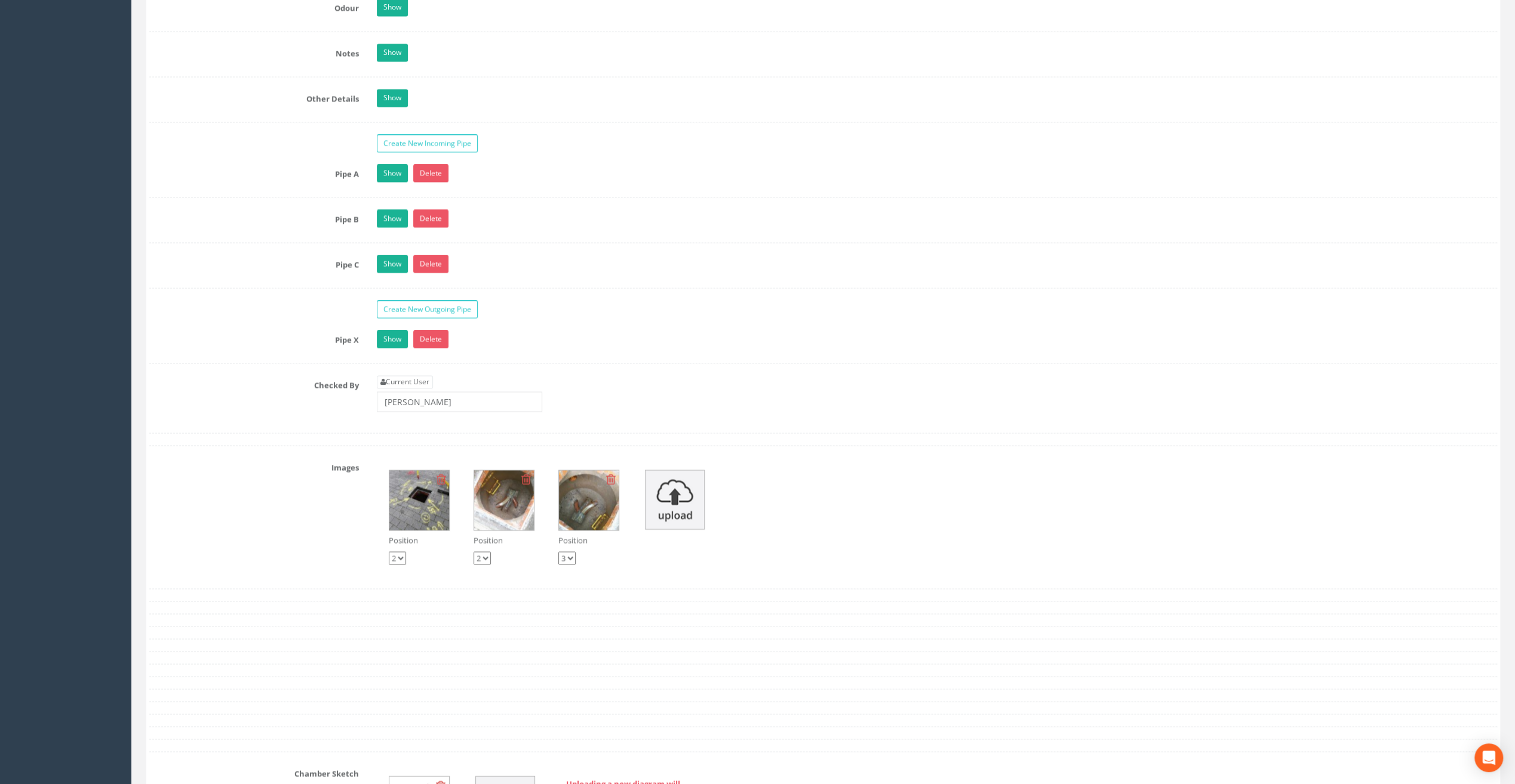
scroll to position [1828, 0]
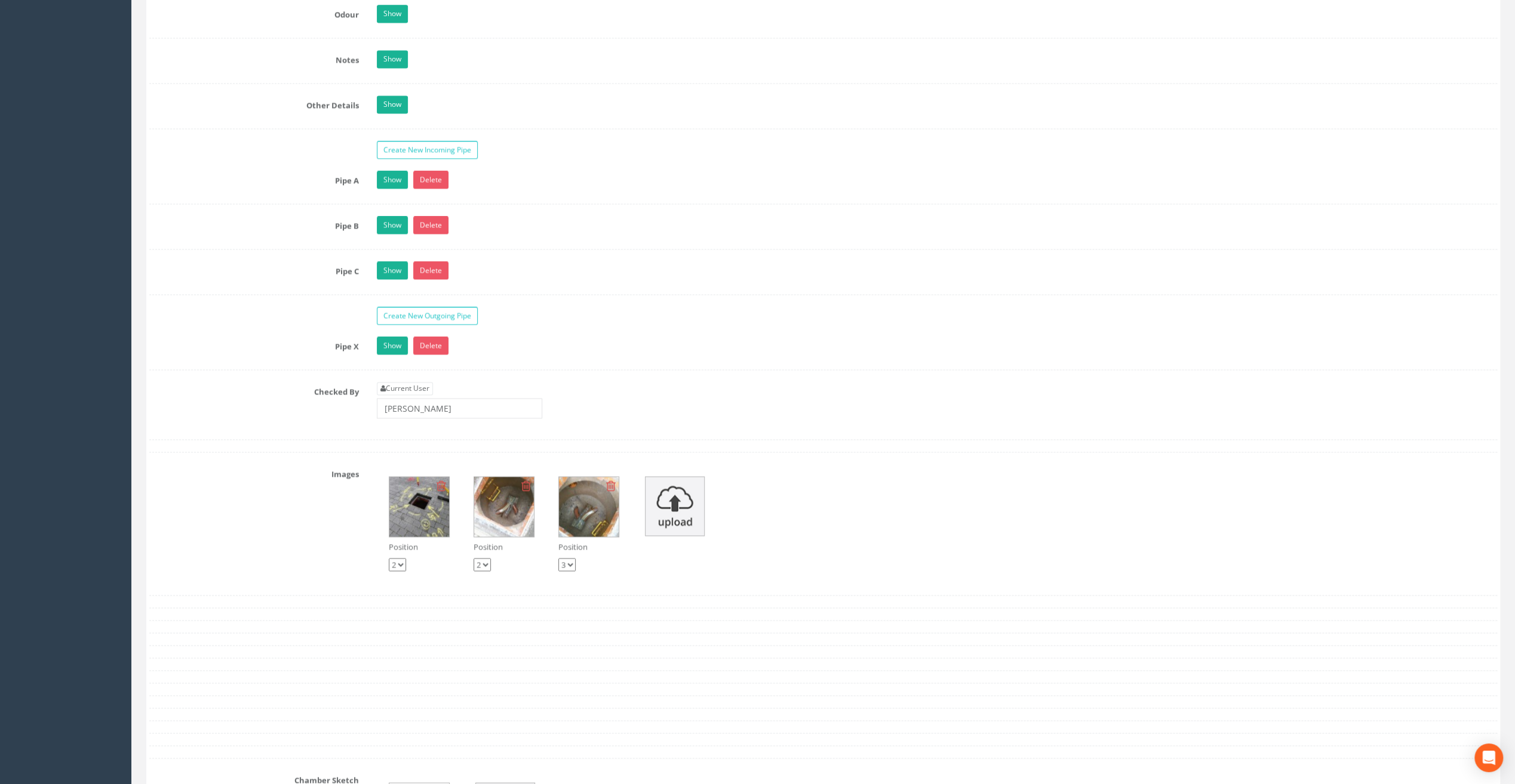
click at [419, 487] on img at bounding box center [419, 506] width 60 height 60
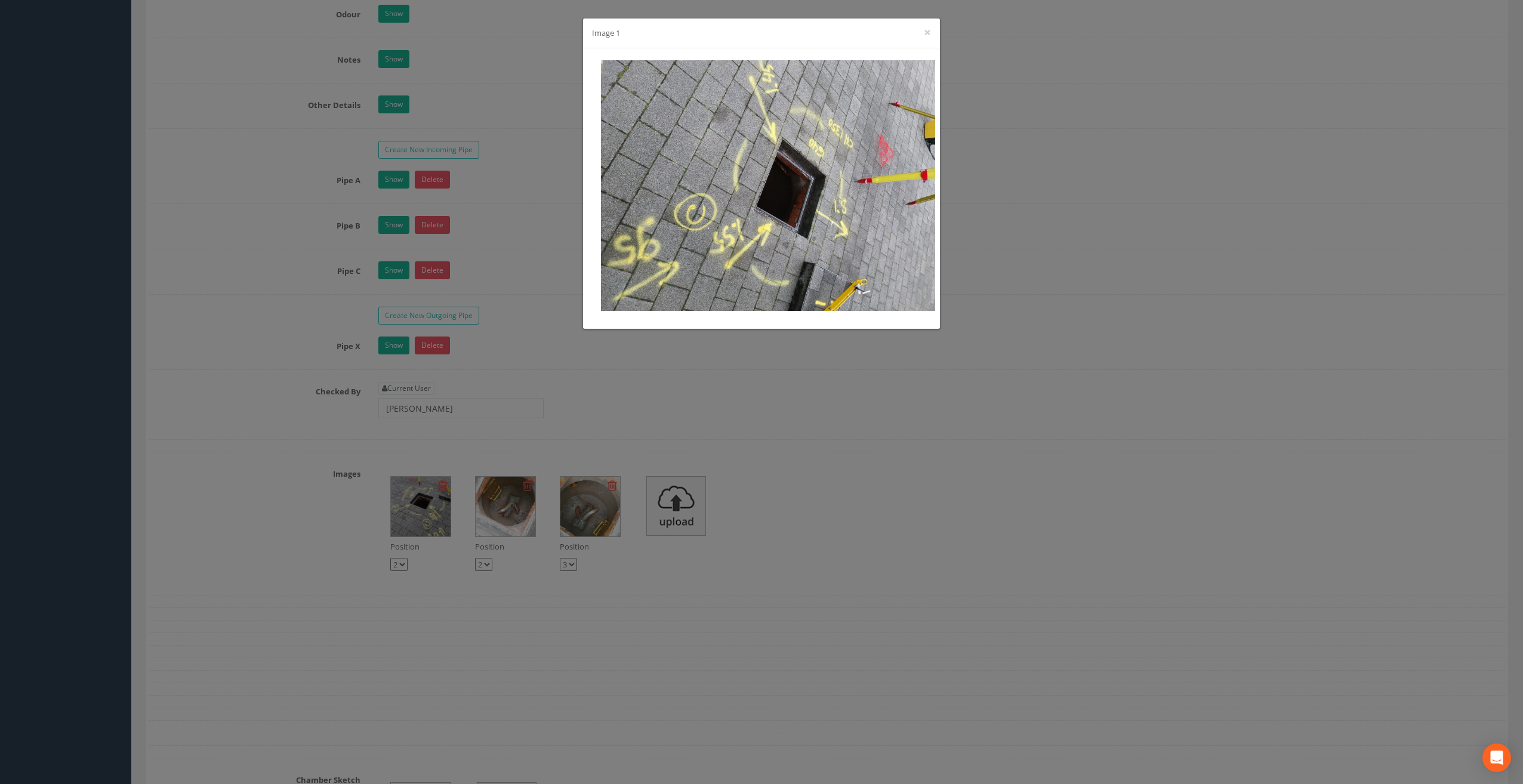
click at [495, 488] on div "Image 1 ×" at bounding box center [761, 392] width 1523 height 784
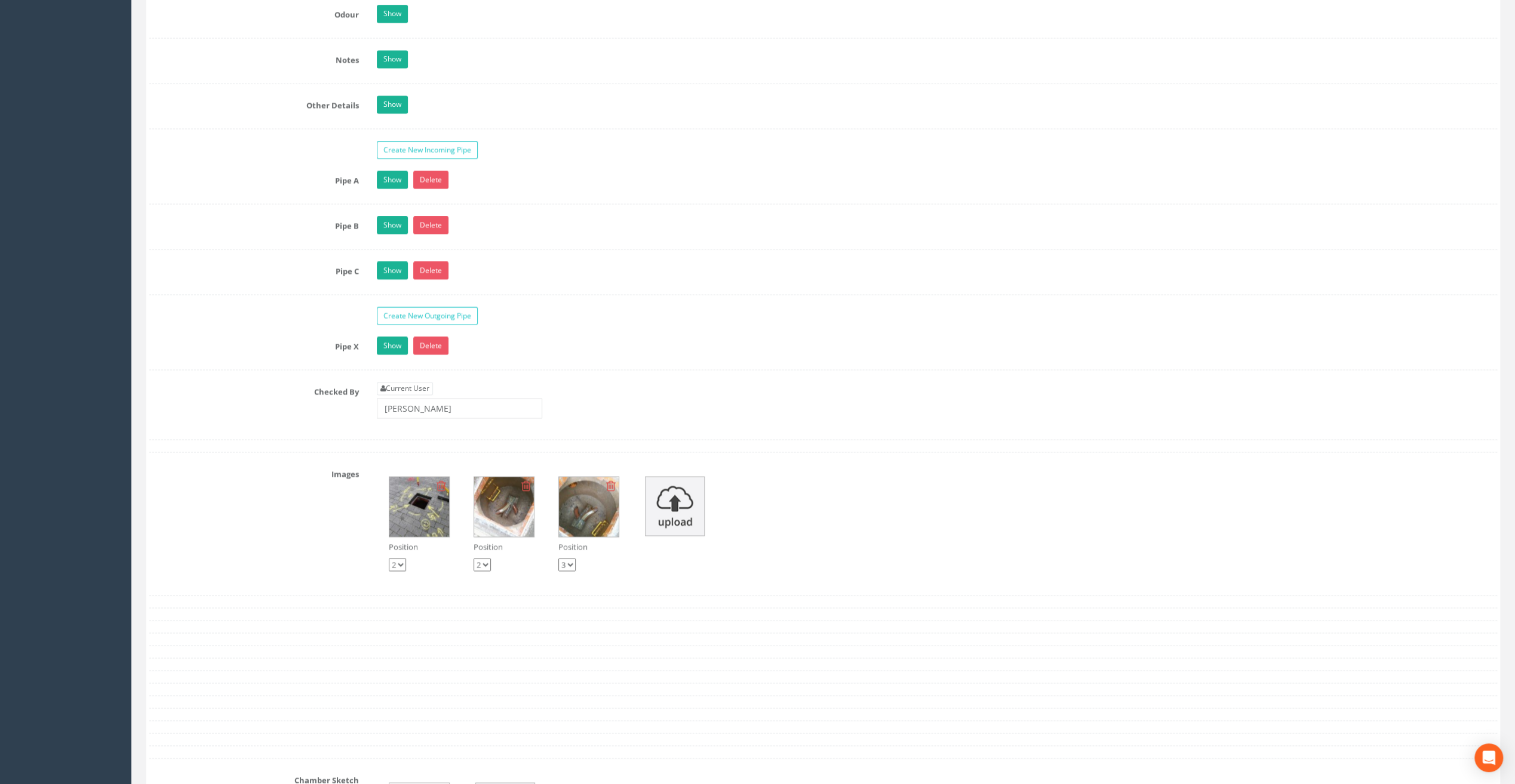
click at [496, 488] on img at bounding box center [504, 506] width 60 height 60
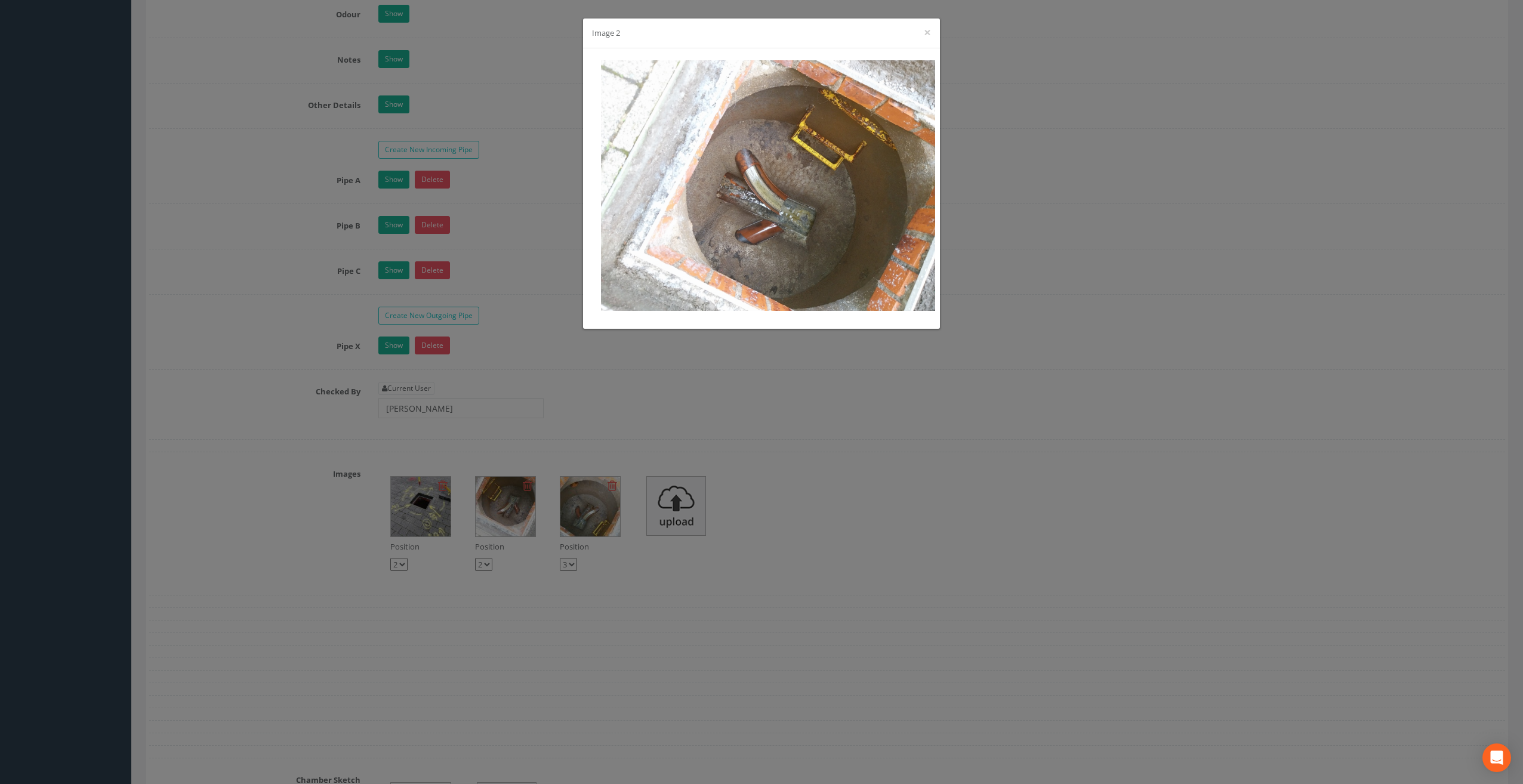
click at [568, 496] on div "Image 2 ×" at bounding box center [761, 392] width 1523 height 784
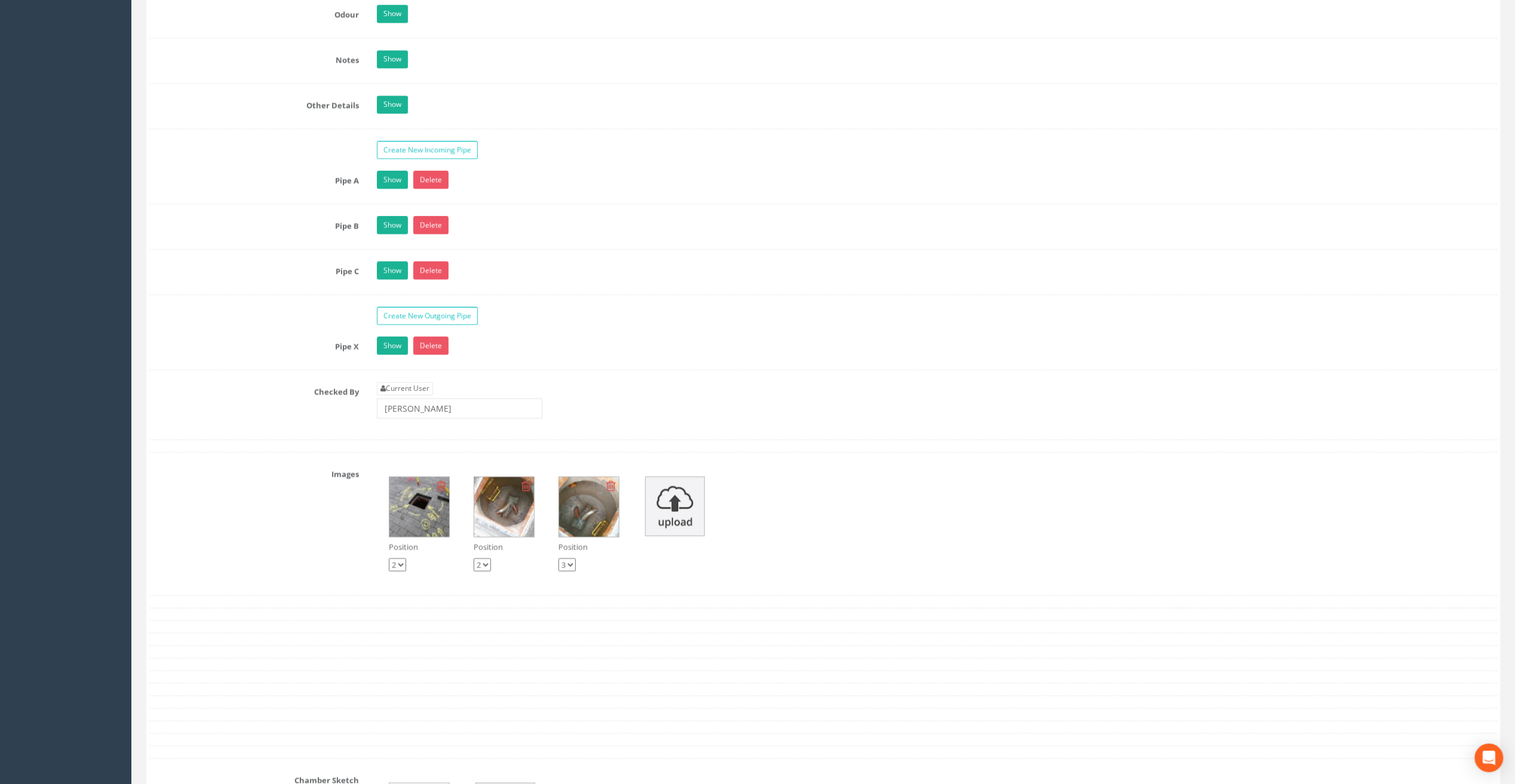
click at [575, 495] on img at bounding box center [589, 506] width 60 height 60
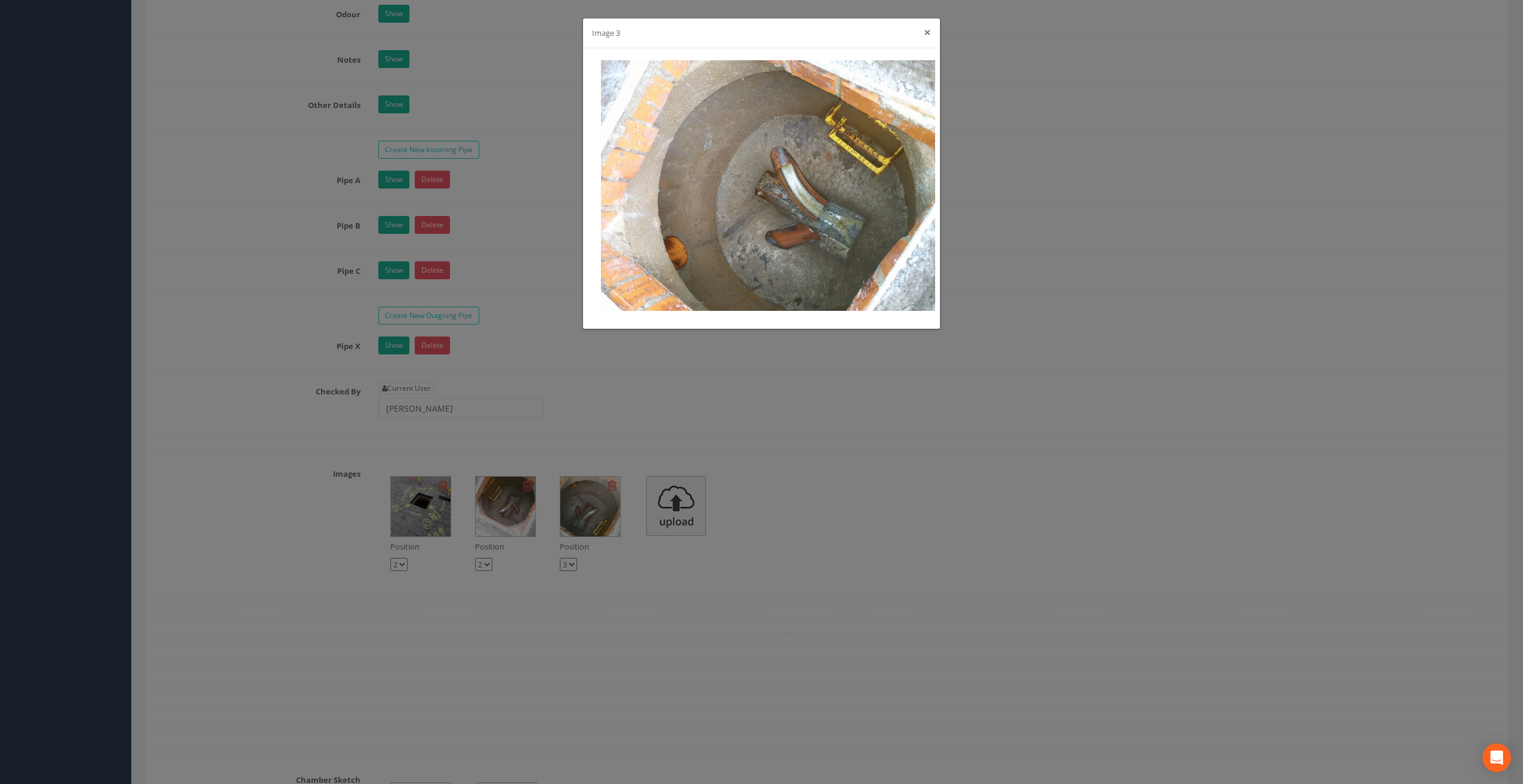
click at [926, 28] on button "×" at bounding box center [927, 32] width 7 height 13
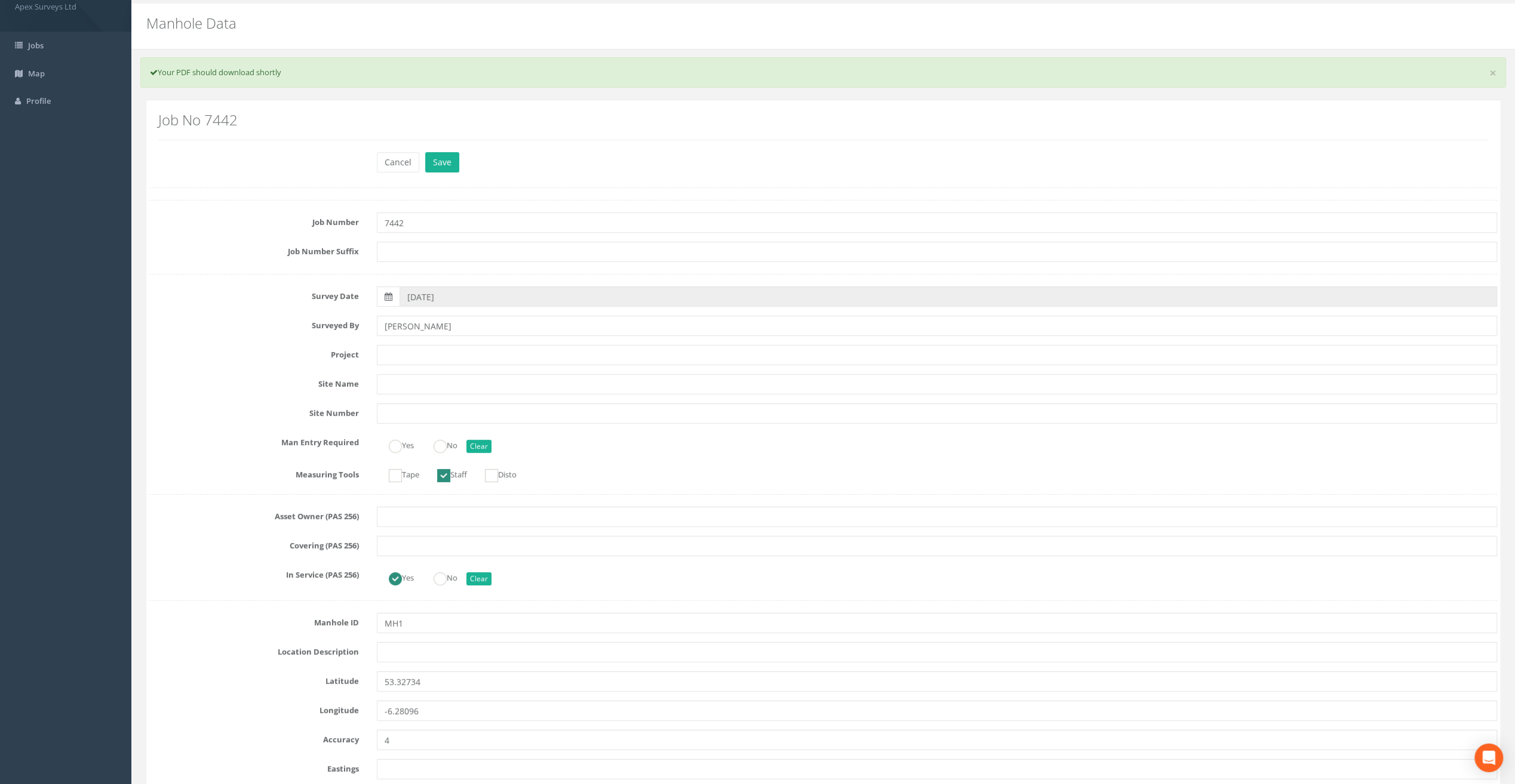
scroll to position [60, 0]
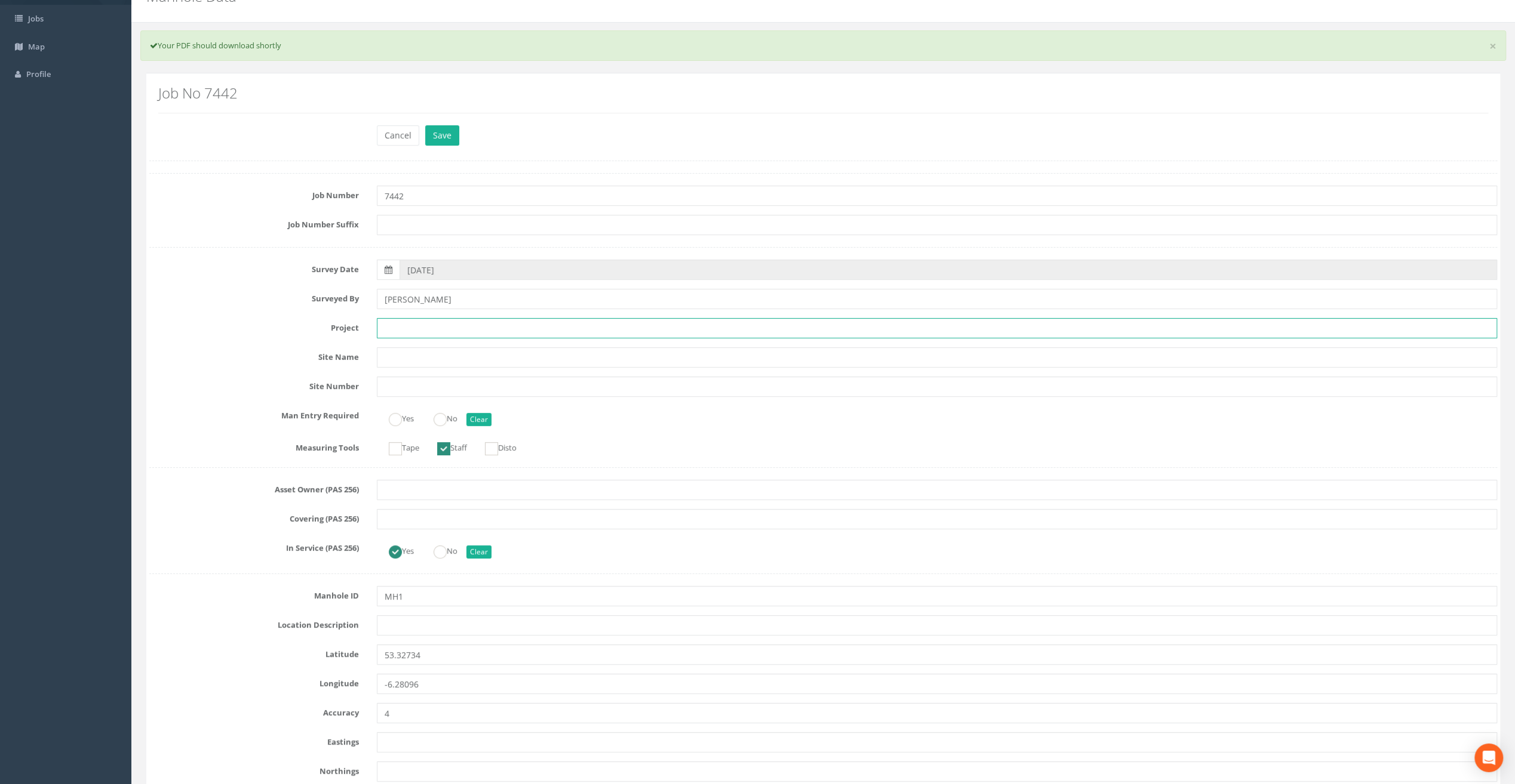
click at [461, 325] on input "text" at bounding box center [937, 328] width 1120 height 20
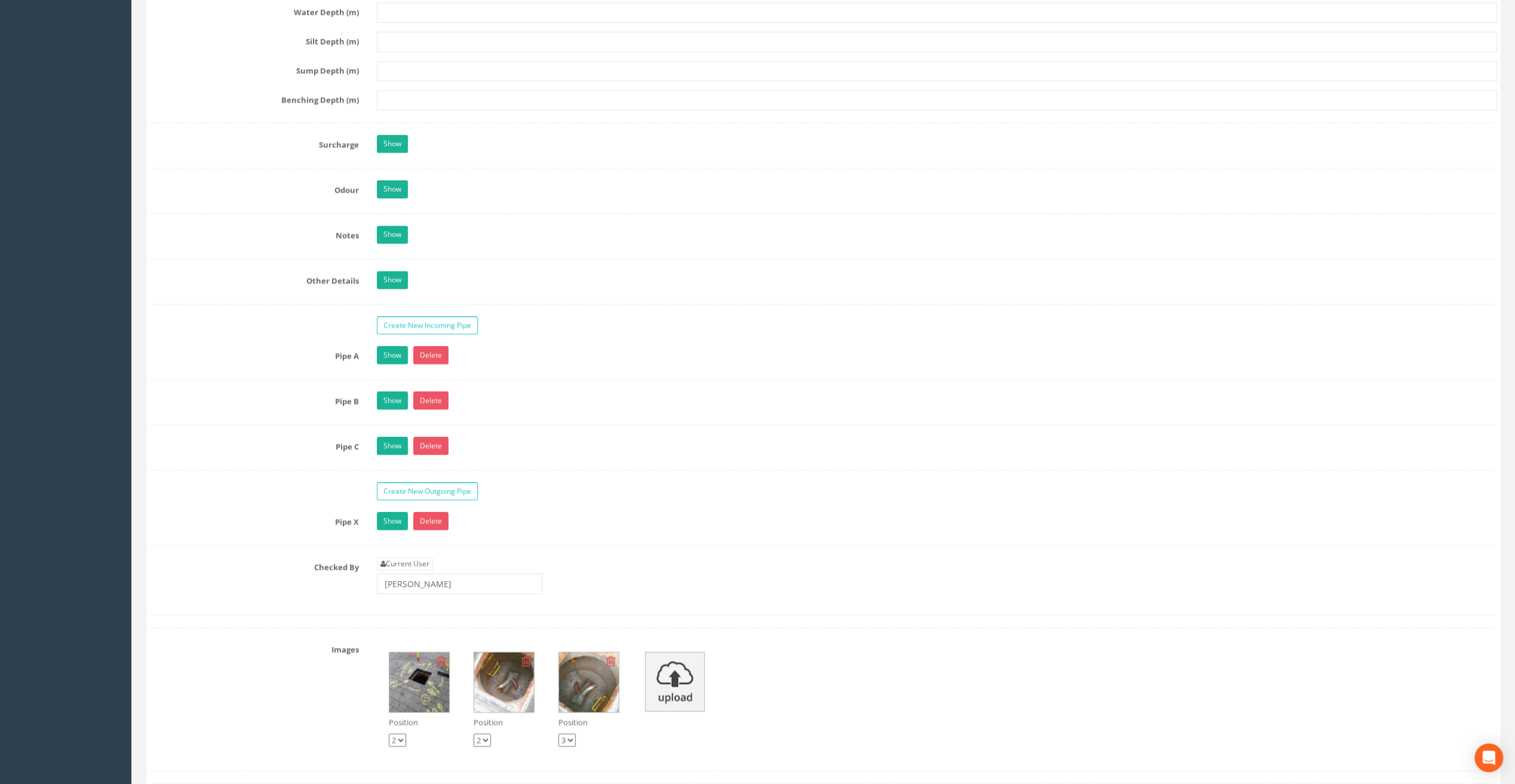
scroll to position [1671, 0]
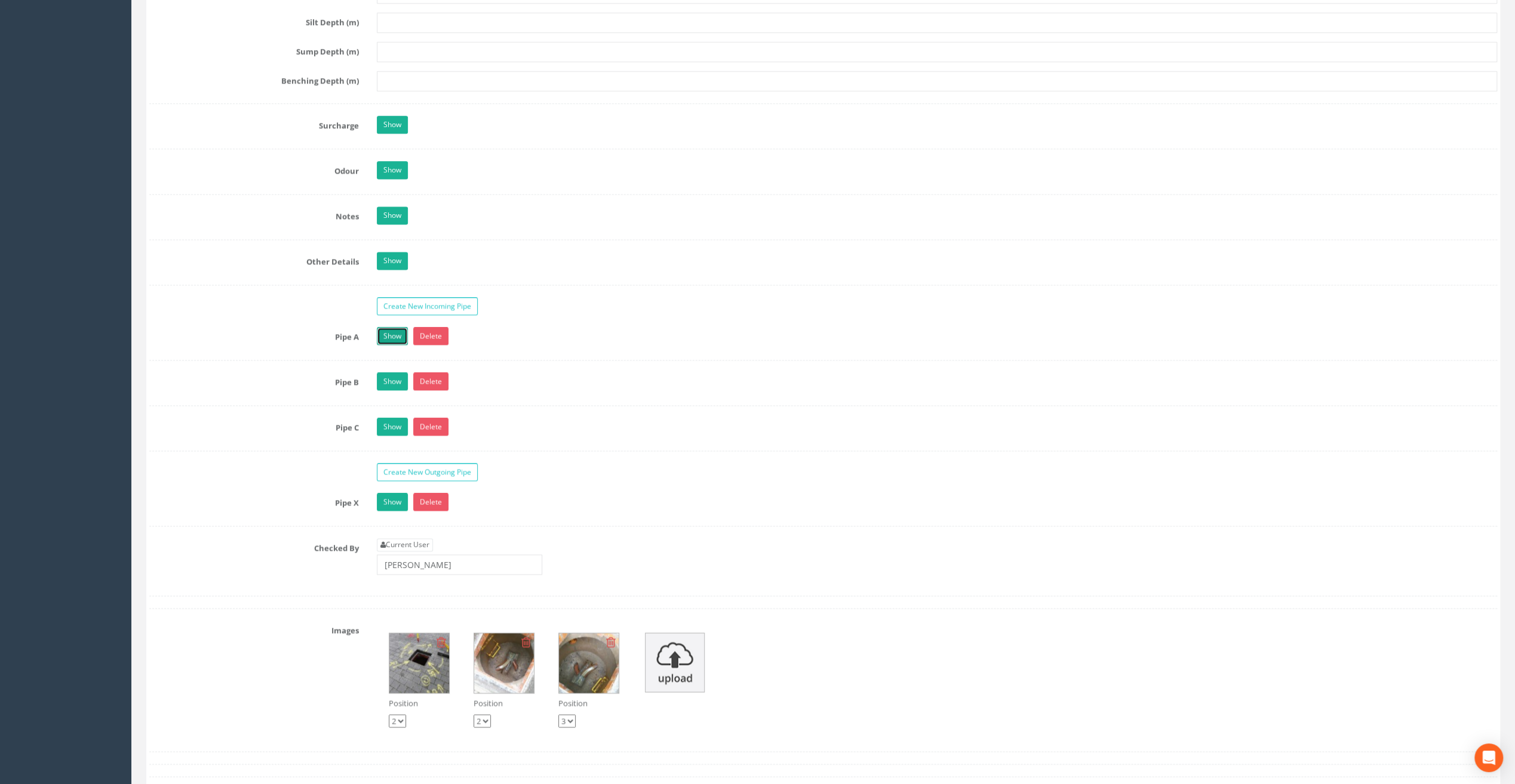
click at [384, 330] on link "Show" at bounding box center [393, 336] width 31 height 18
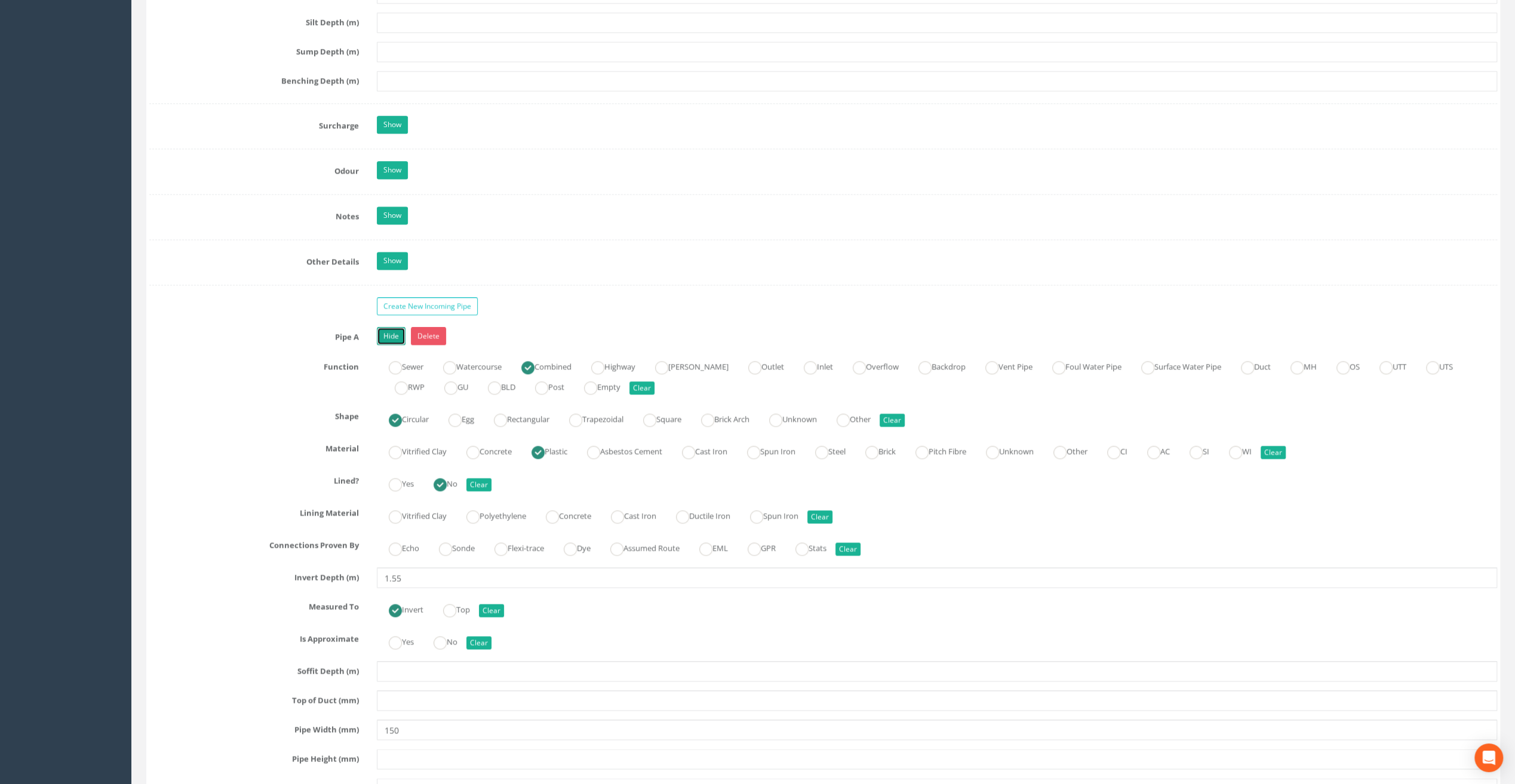
click at [384, 330] on link "Hide" at bounding box center [391, 336] width 28 height 18
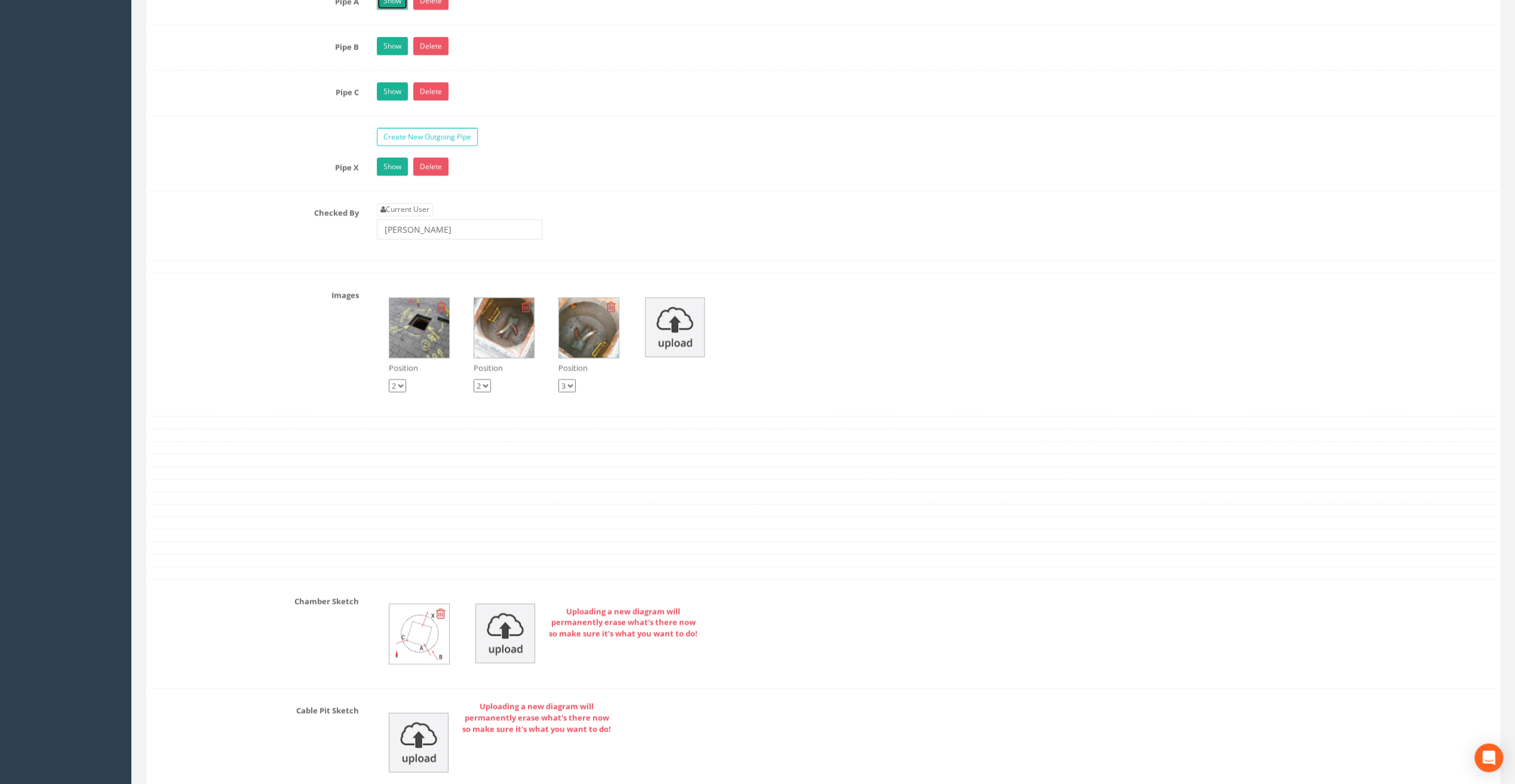
scroll to position [2364, 0]
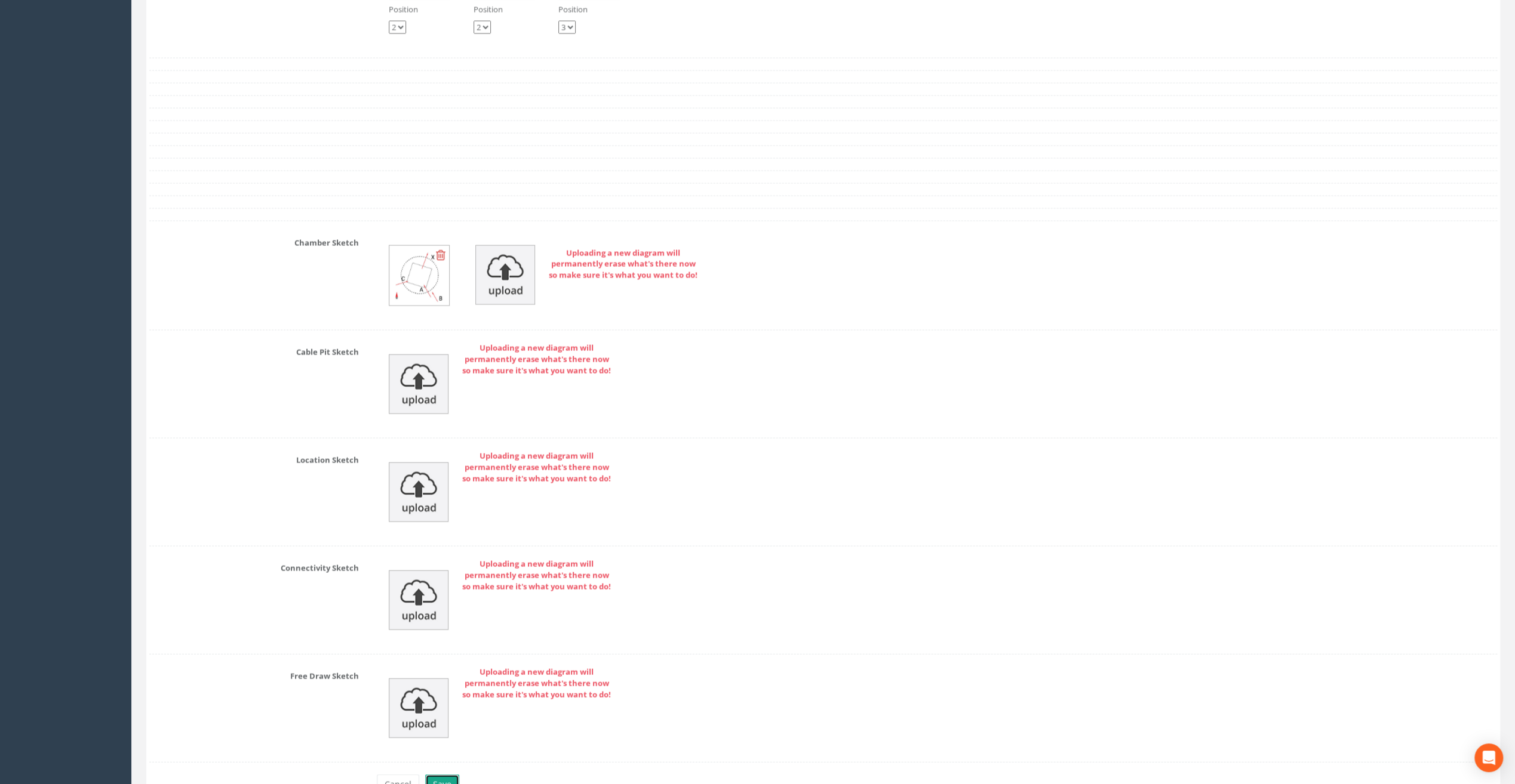
click at [447, 775] on button "Save" at bounding box center [442, 785] width 34 height 20
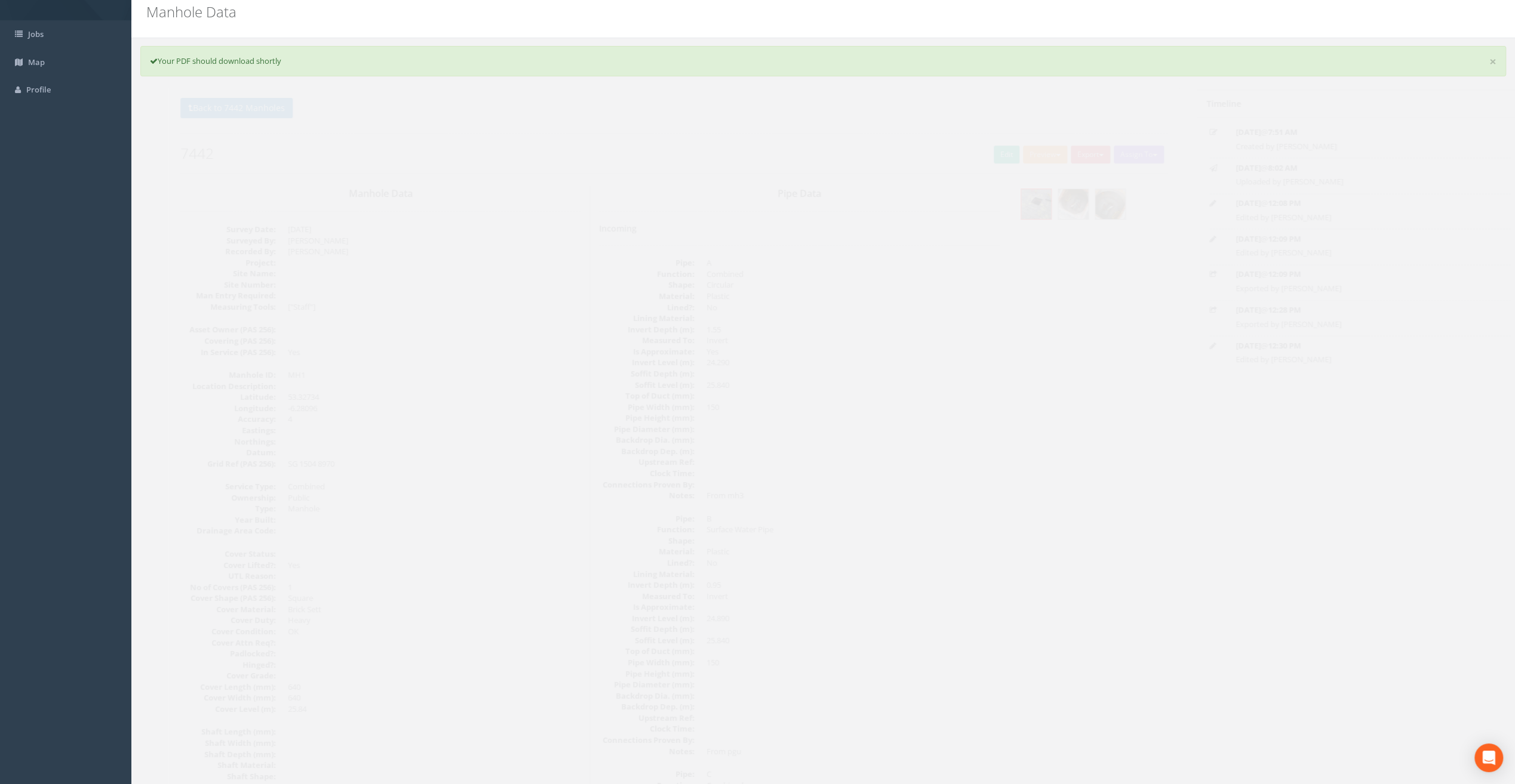
scroll to position [0, 0]
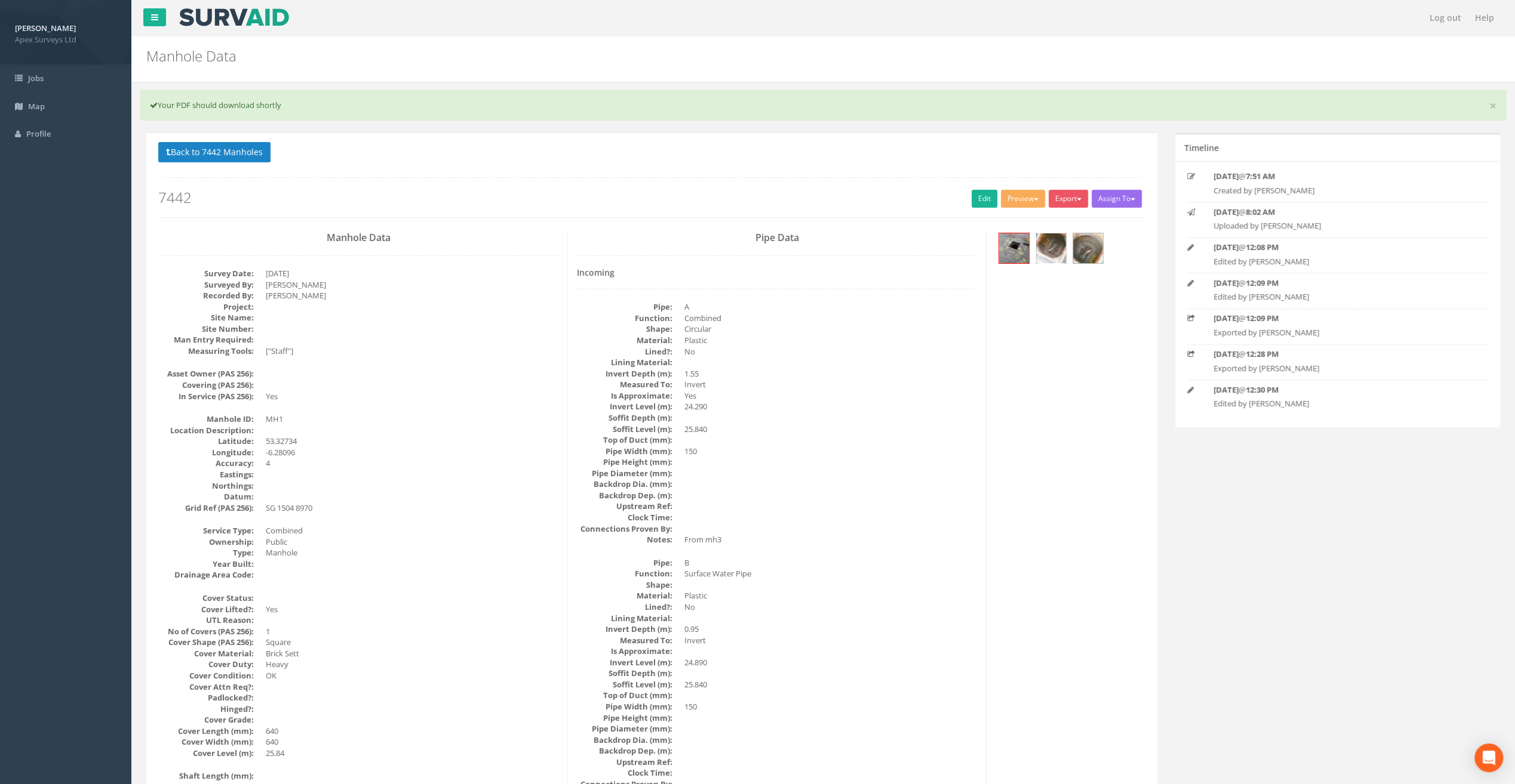
click at [1044, 246] on img at bounding box center [1051, 248] width 30 height 30
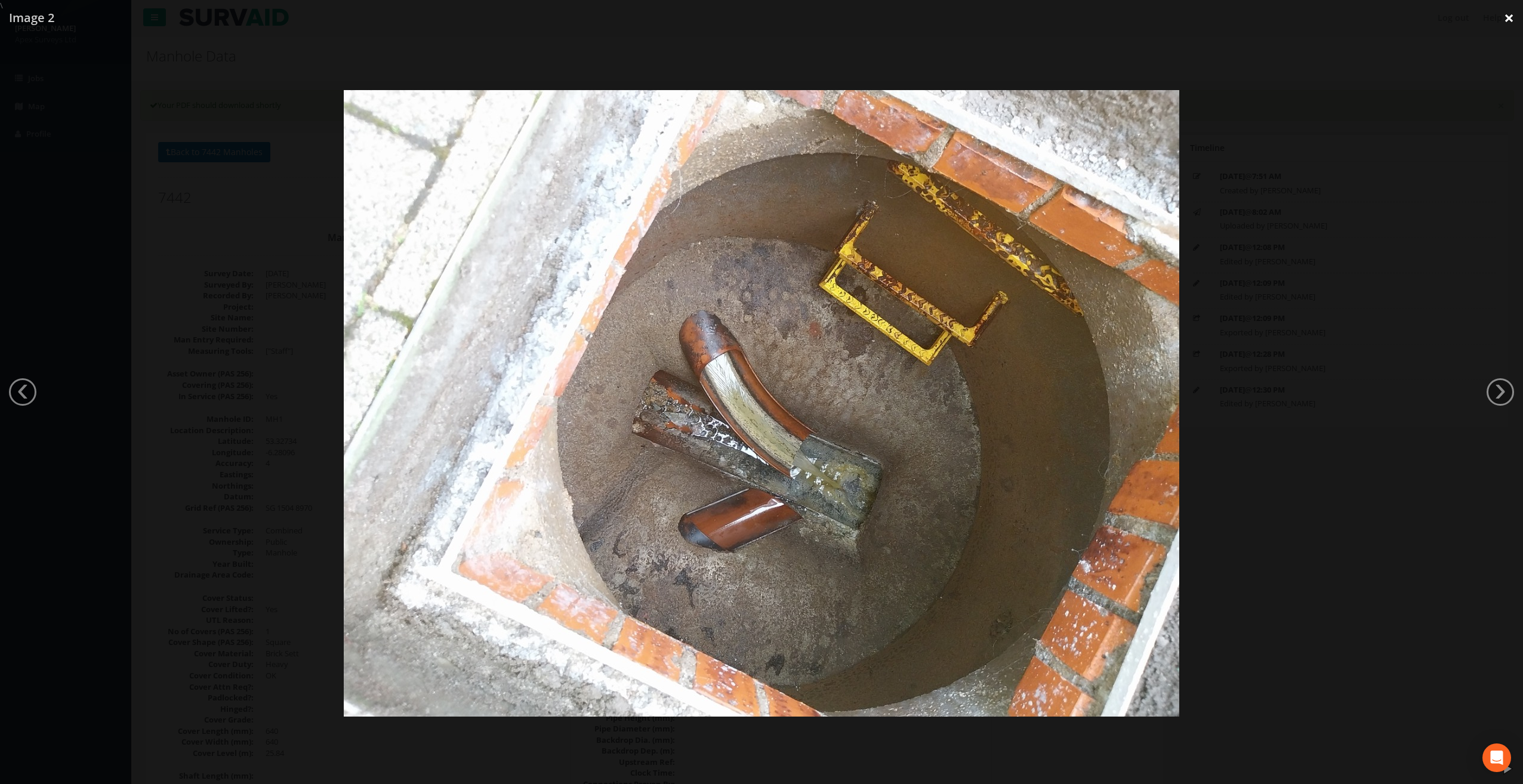
click at [1504, 19] on link "×" at bounding box center [1510, 18] width 28 height 36
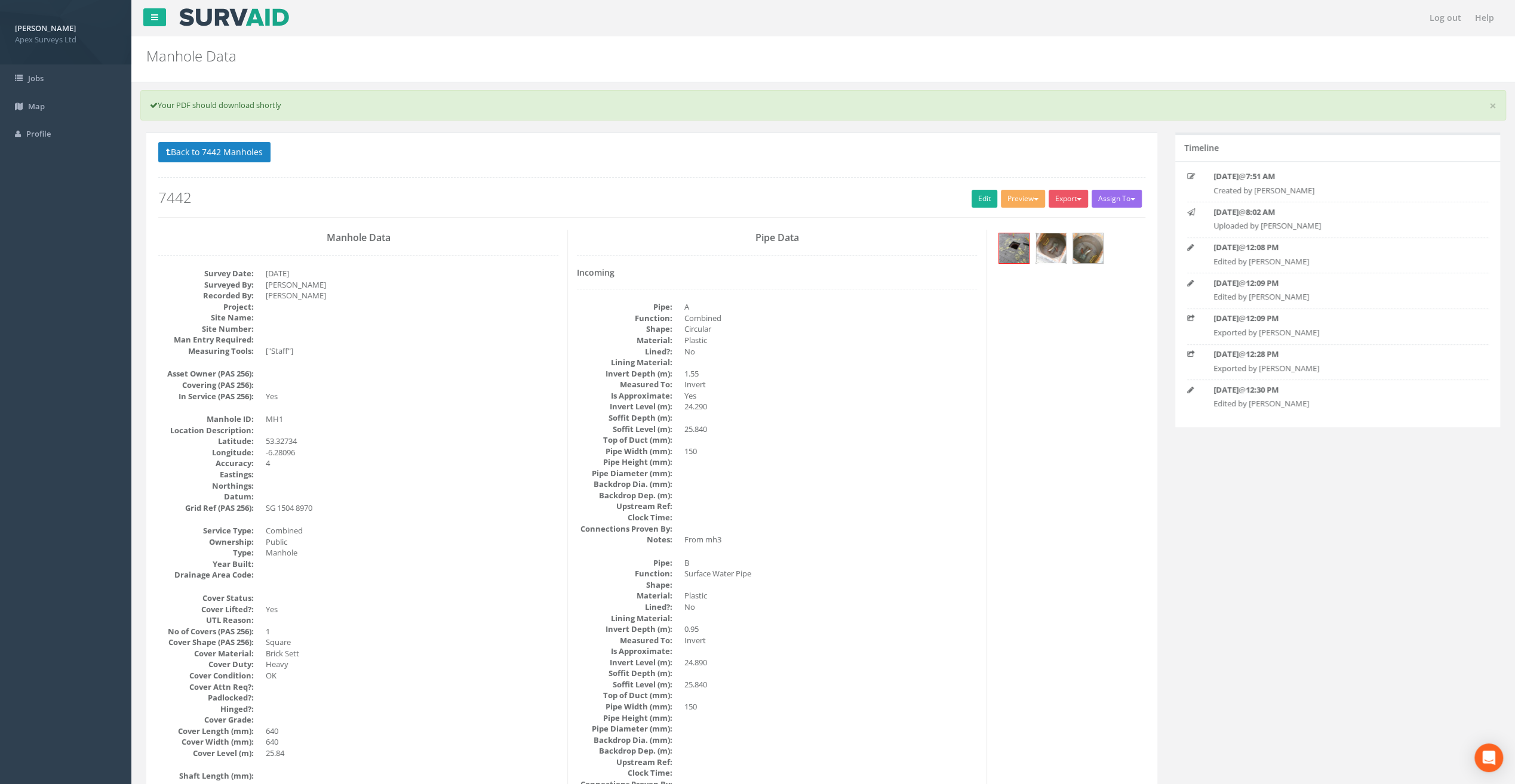
click at [1051, 243] on img at bounding box center [1051, 248] width 30 height 30
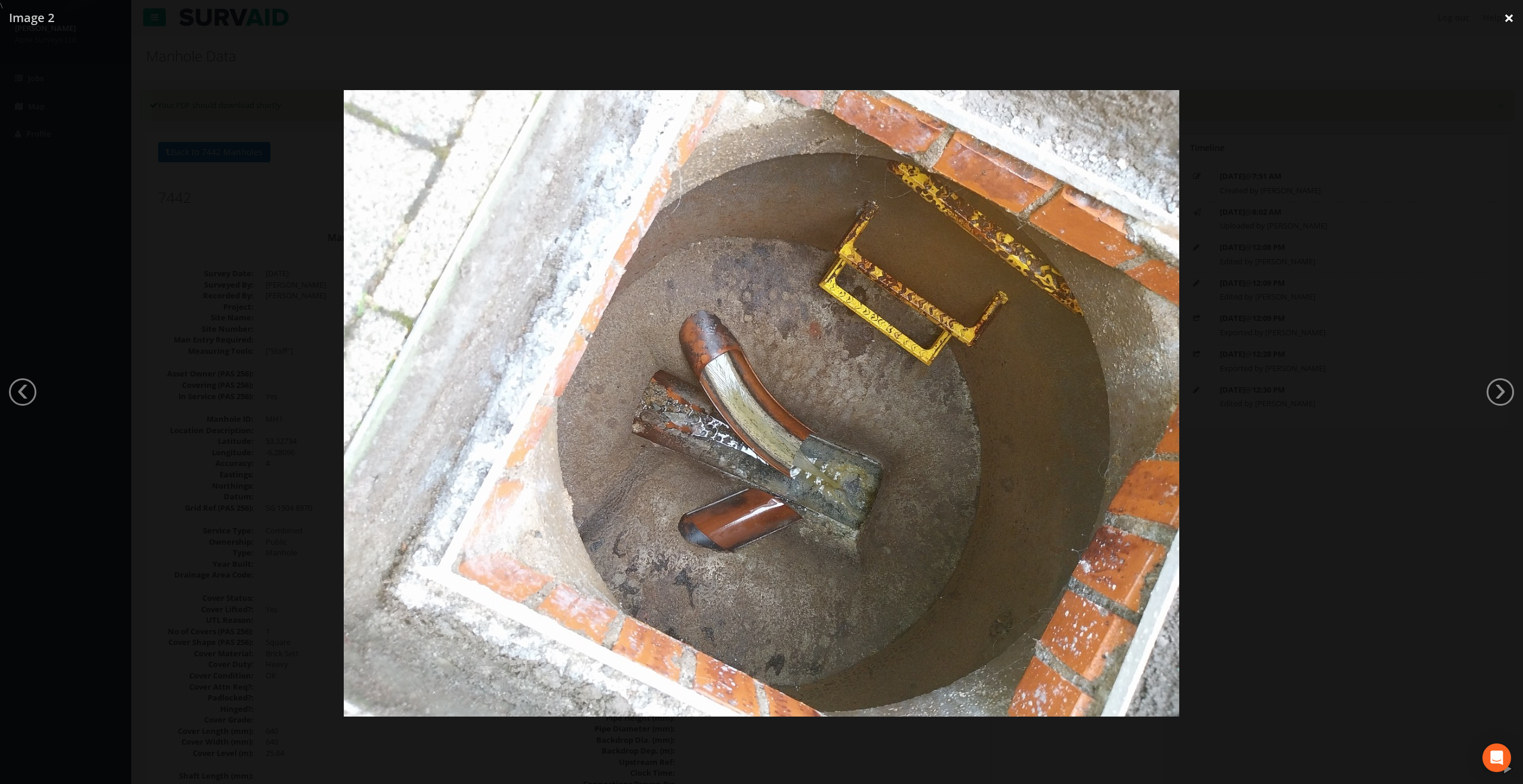
click at [1509, 18] on link "×" at bounding box center [1510, 18] width 28 height 36
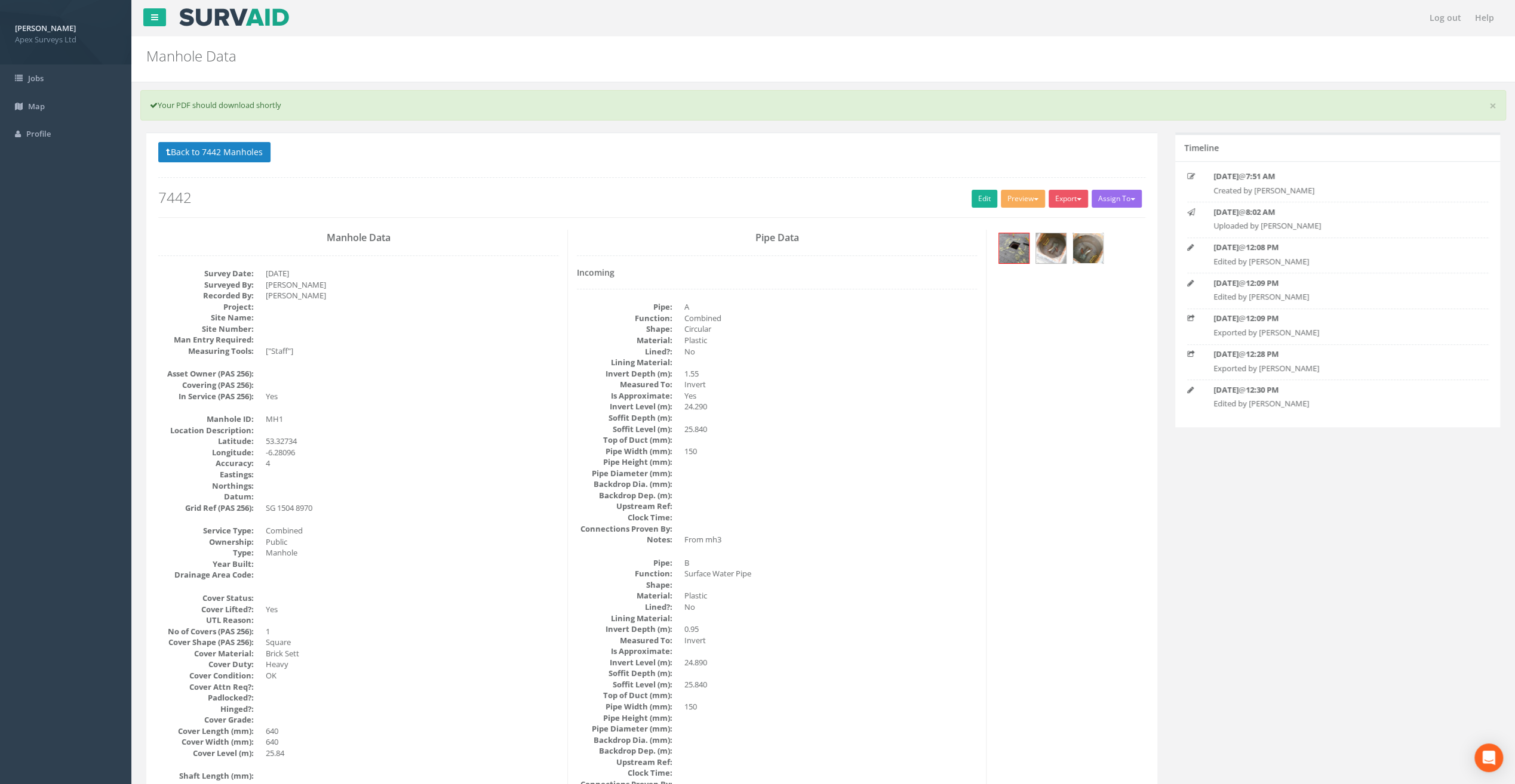
click at [1083, 239] on img at bounding box center [1088, 248] width 30 height 30
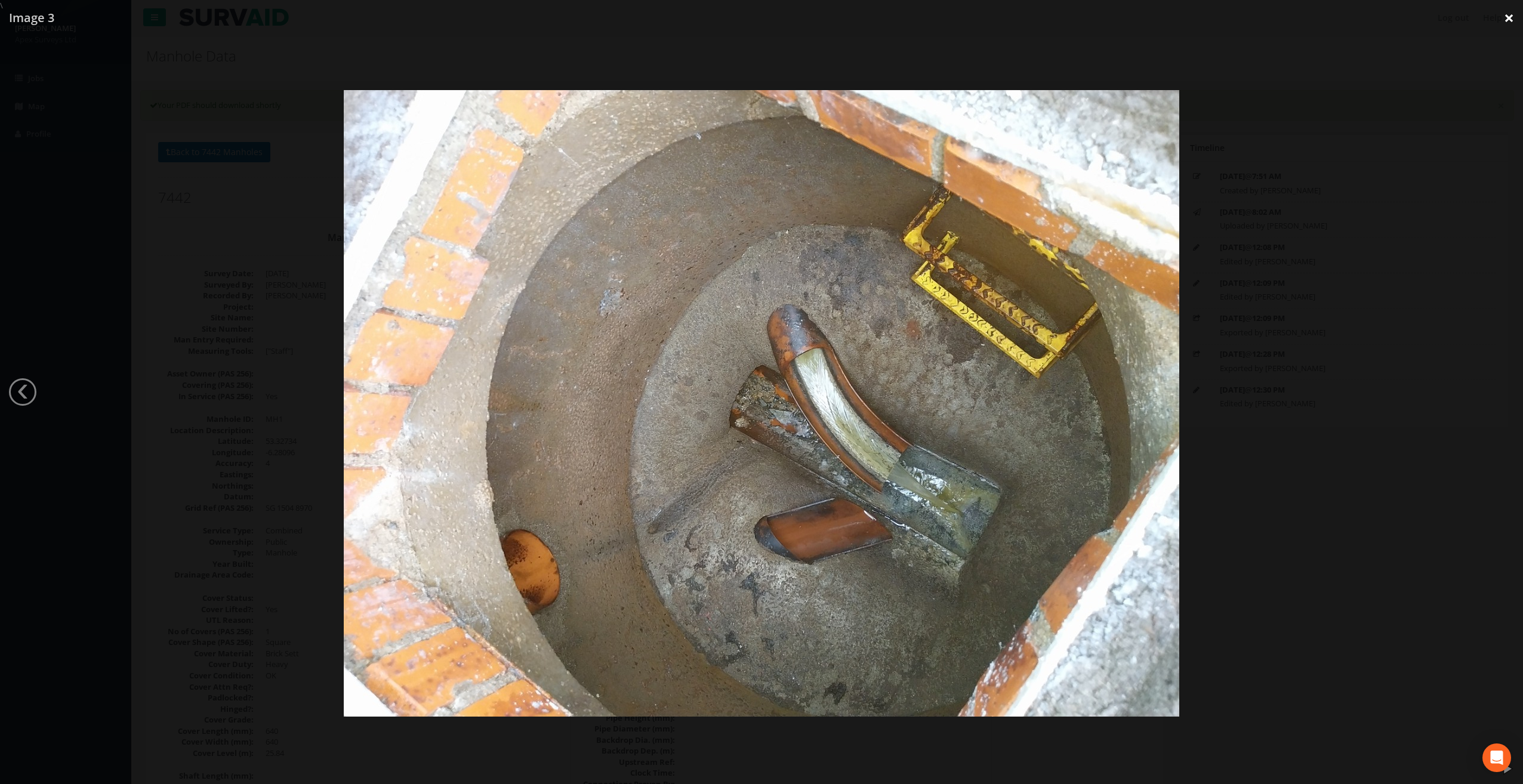
click at [1505, 19] on link "×" at bounding box center [1510, 18] width 28 height 36
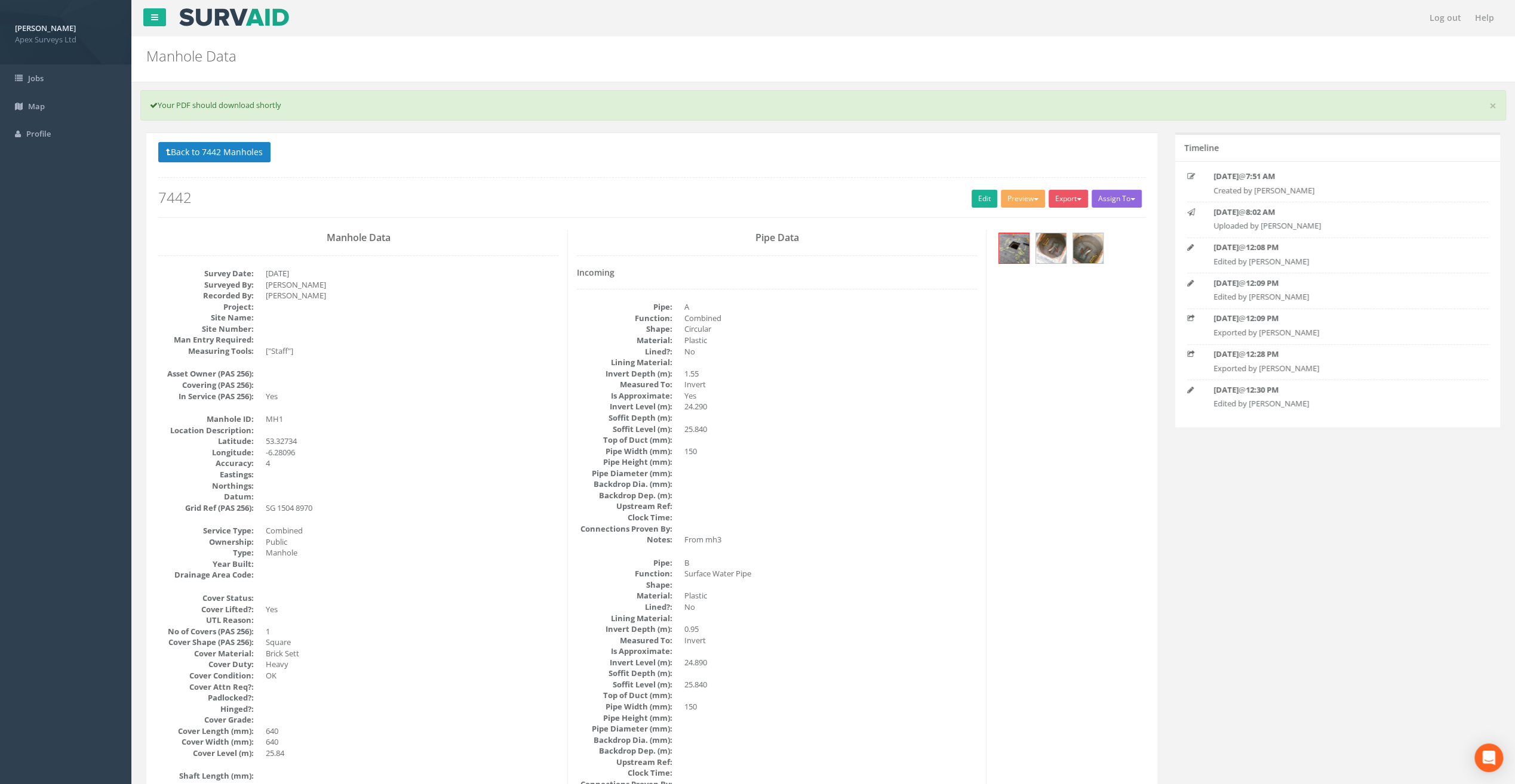
click at [1110, 200] on button "Assign To" at bounding box center [1116, 199] width 50 height 18
click at [1070, 198] on button "Export" at bounding box center [1068, 199] width 39 height 18
click at [1037, 292] on link "SurvAid Manhole" at bounding box center [1044, 295] width 91 height 18
click at [977, 195] on link "Edit" at bounding box center [984, 199] width 26 height 18
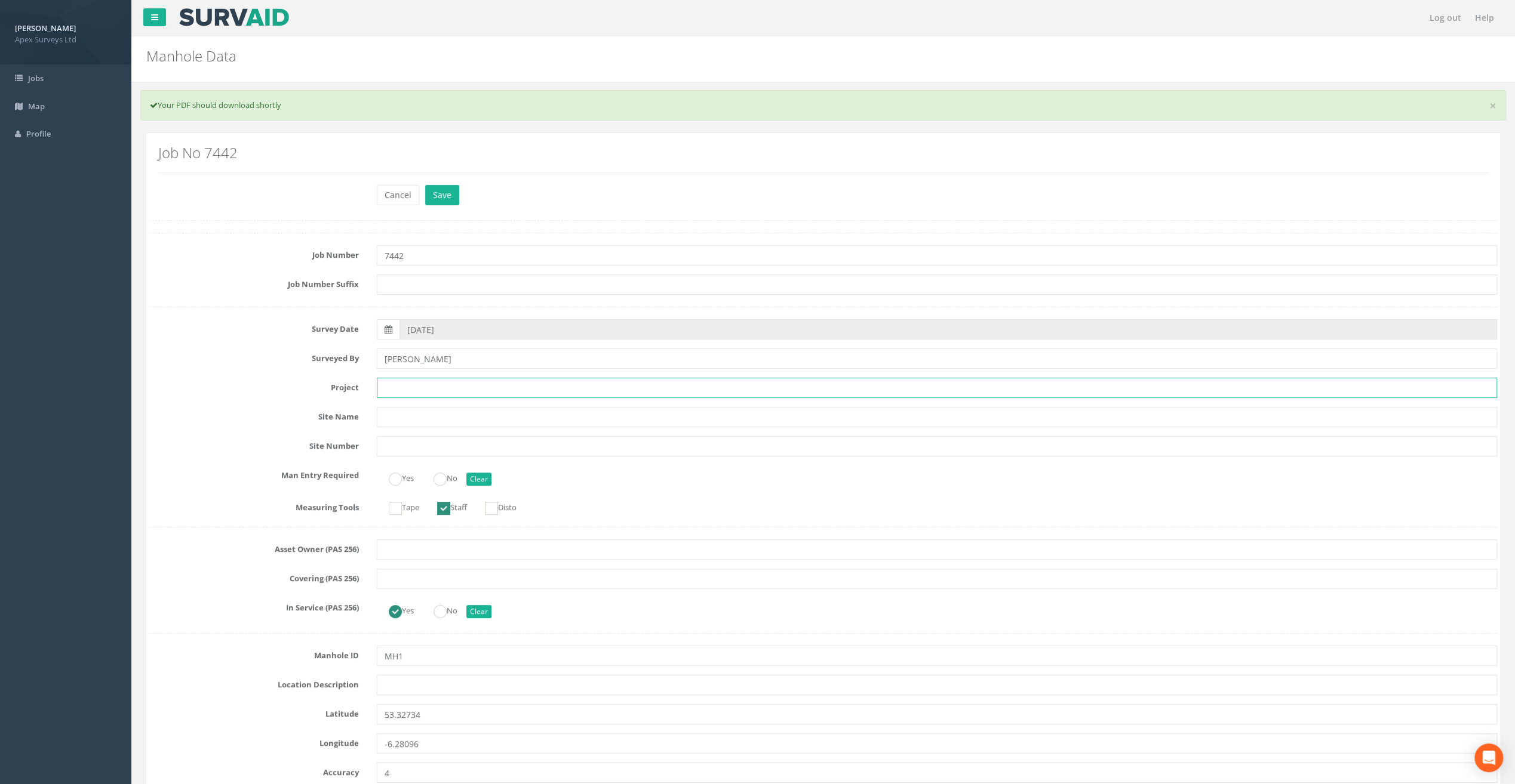
click at [434, 386] on input "text" at bounding box center [937, 388] width 1120 height 20
paste input "Our [DEMOGRAPHIC_DATA]'s Hospice"
type input "Our [DEMOGRAPHIC_DATA]'s Hospice"
click at [451, 199] on button "Save" at bounding box center [442, 195] width 34 height 20
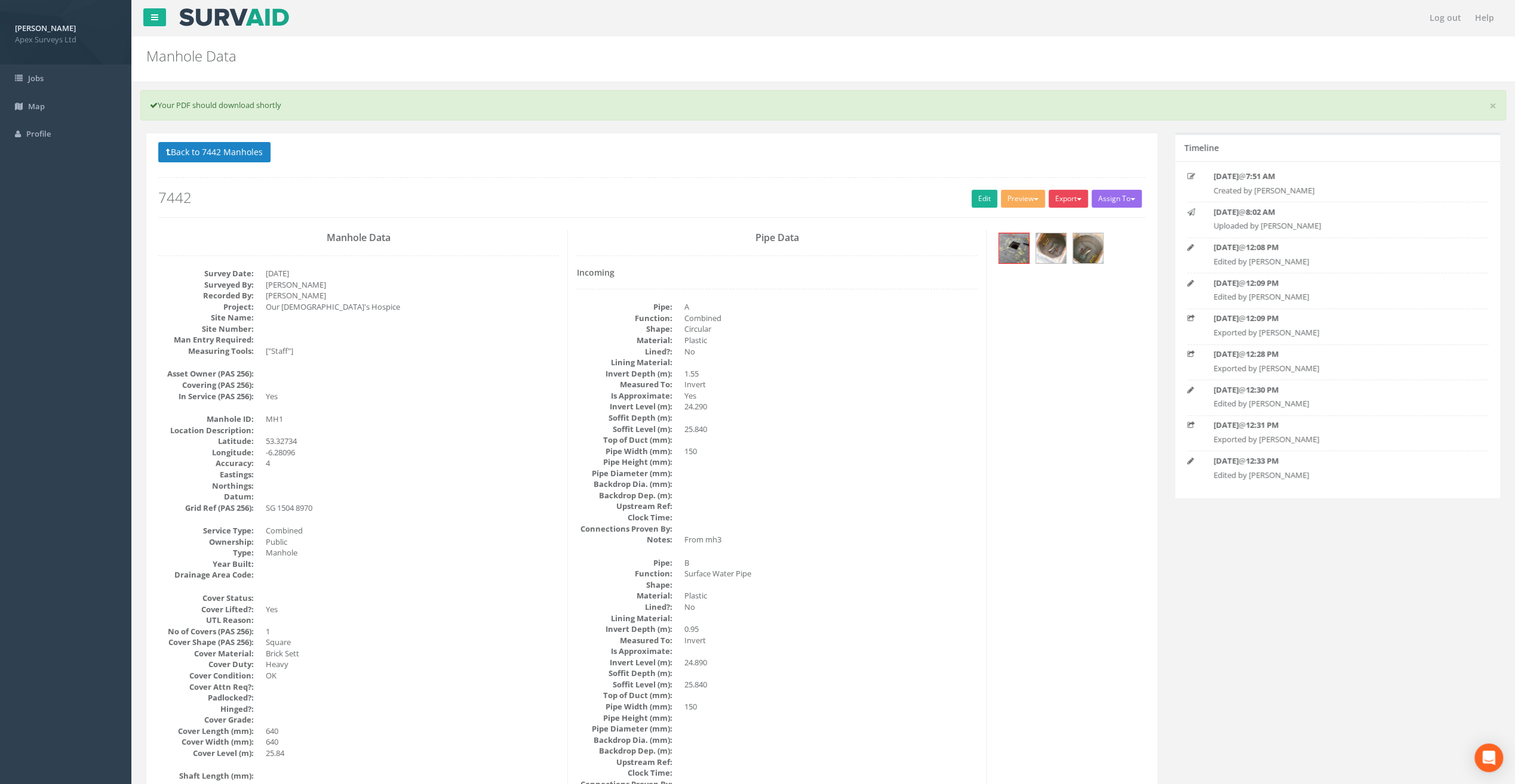
click at [1071, 200] on button "Export" at bounding box center [1068, 199] width 39 height 18
click at [1061, 291] on link "SurvAid Manhole" at bounding box center [1044, 295] width 91 height 18
click at [983, 204] on link "Edit" at bounding box center [984, 199] width 26 height 18
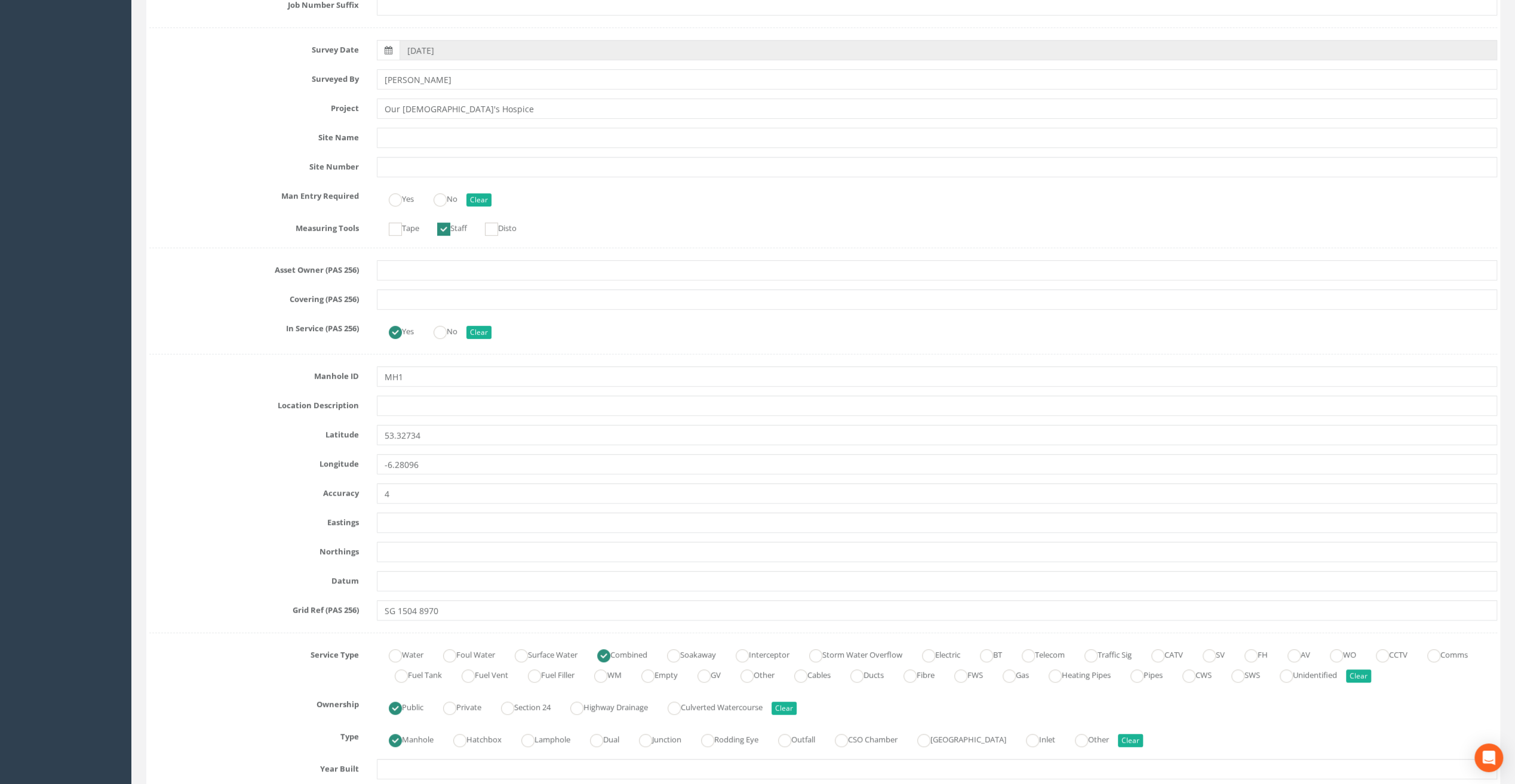
scroll to position [299, 0]
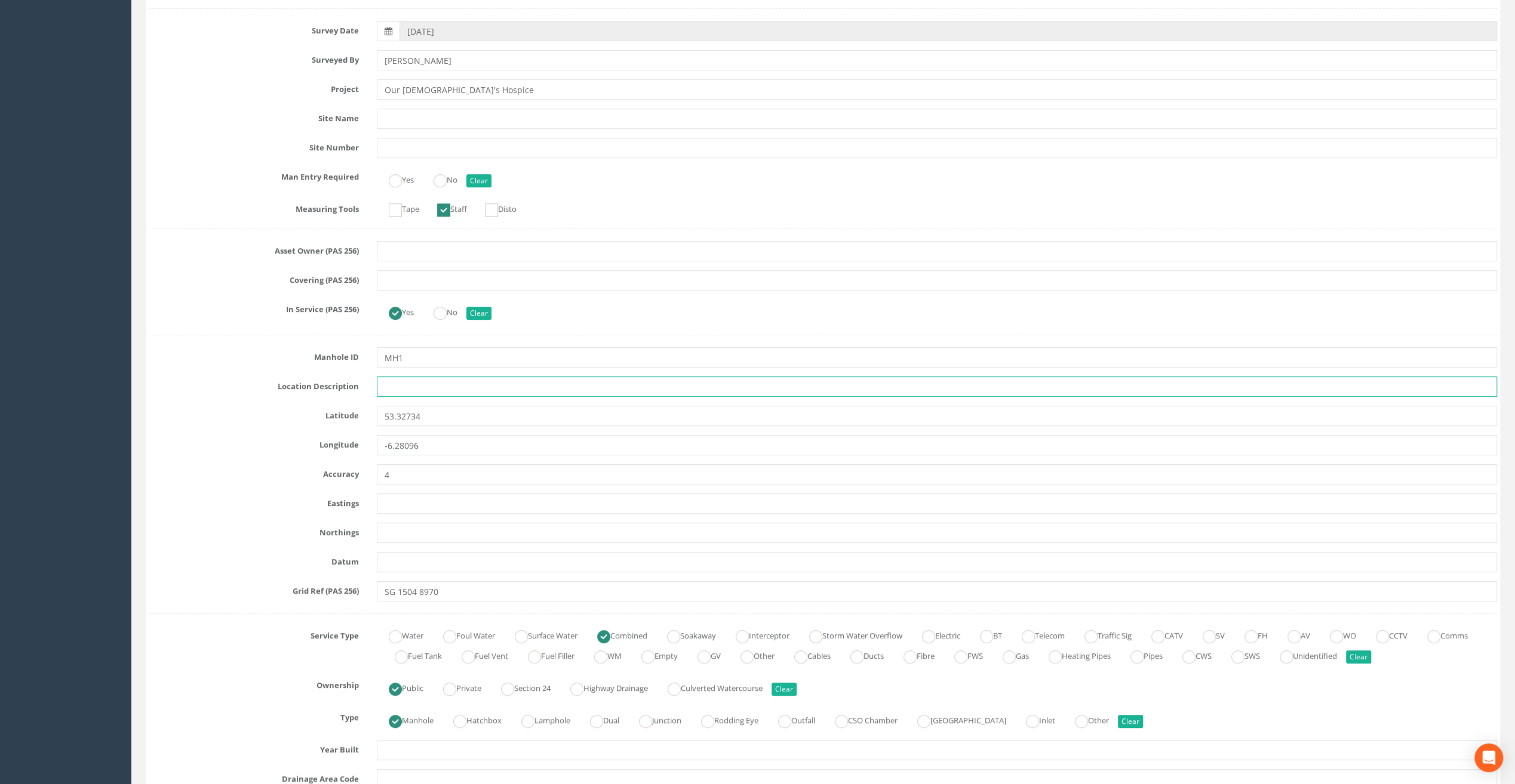
click at [426, 388] on input "text" at bounding box center [937, 387] width 1120 height 20
click at [395, 391] on input "text" at bounding box center [937, 387] width 1120 height 20
paste input "[PERSON_NAME]'s Cross"
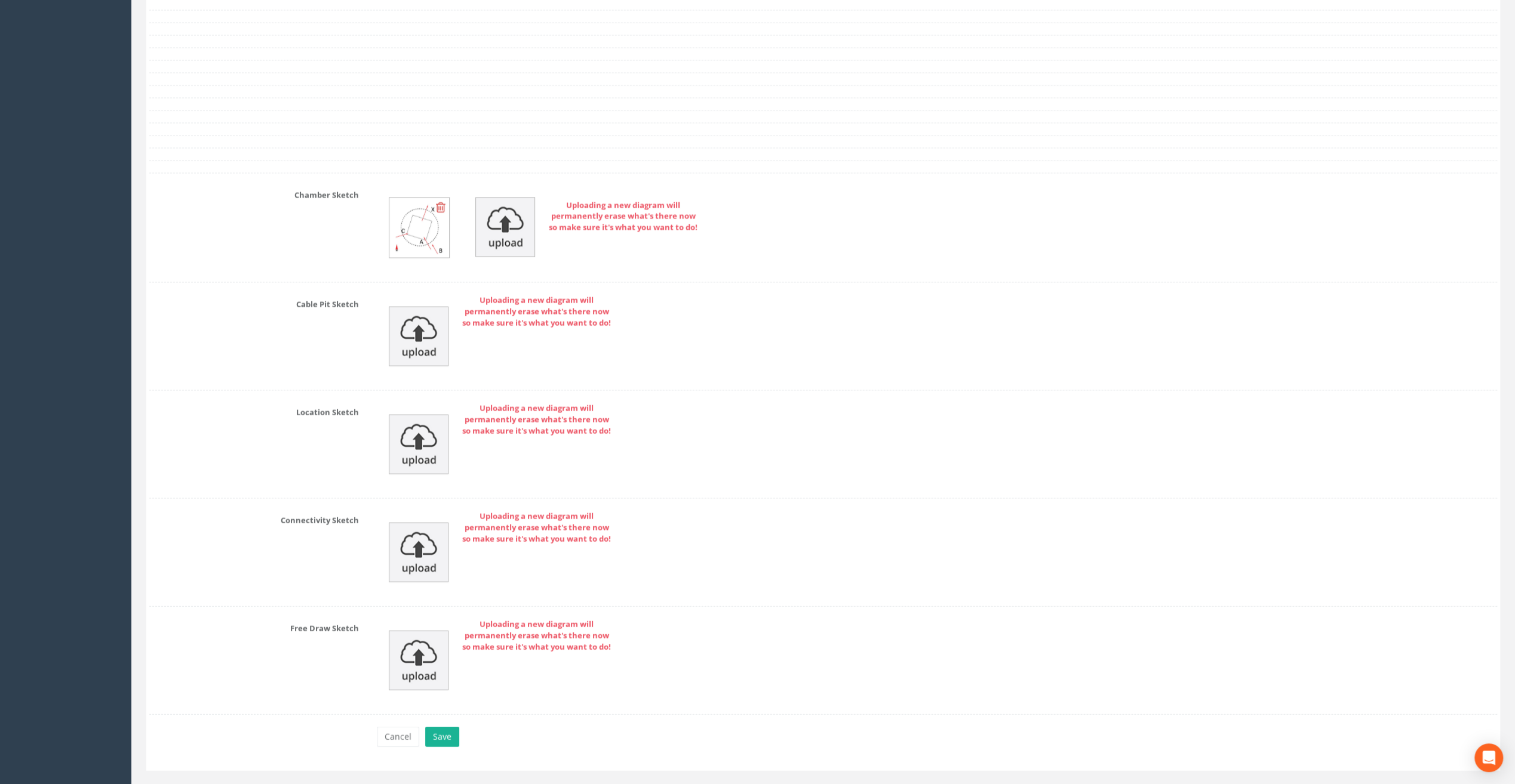
scroll to position [2424, 0]
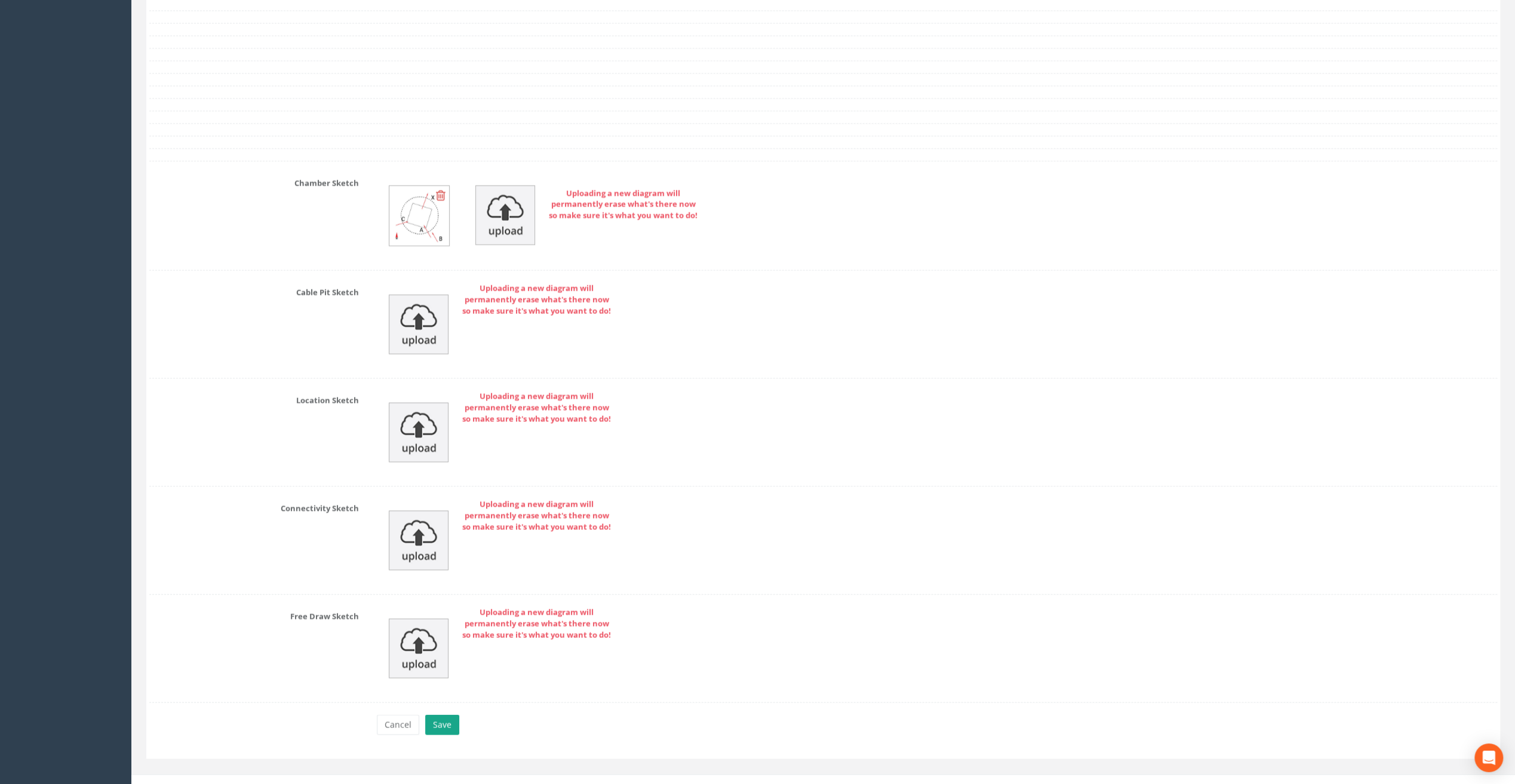
type input "[PERSON_NAME]'s Cross"
click at [445, 715] on button "Save" at bounding box center [442, 725] width 34 height 20
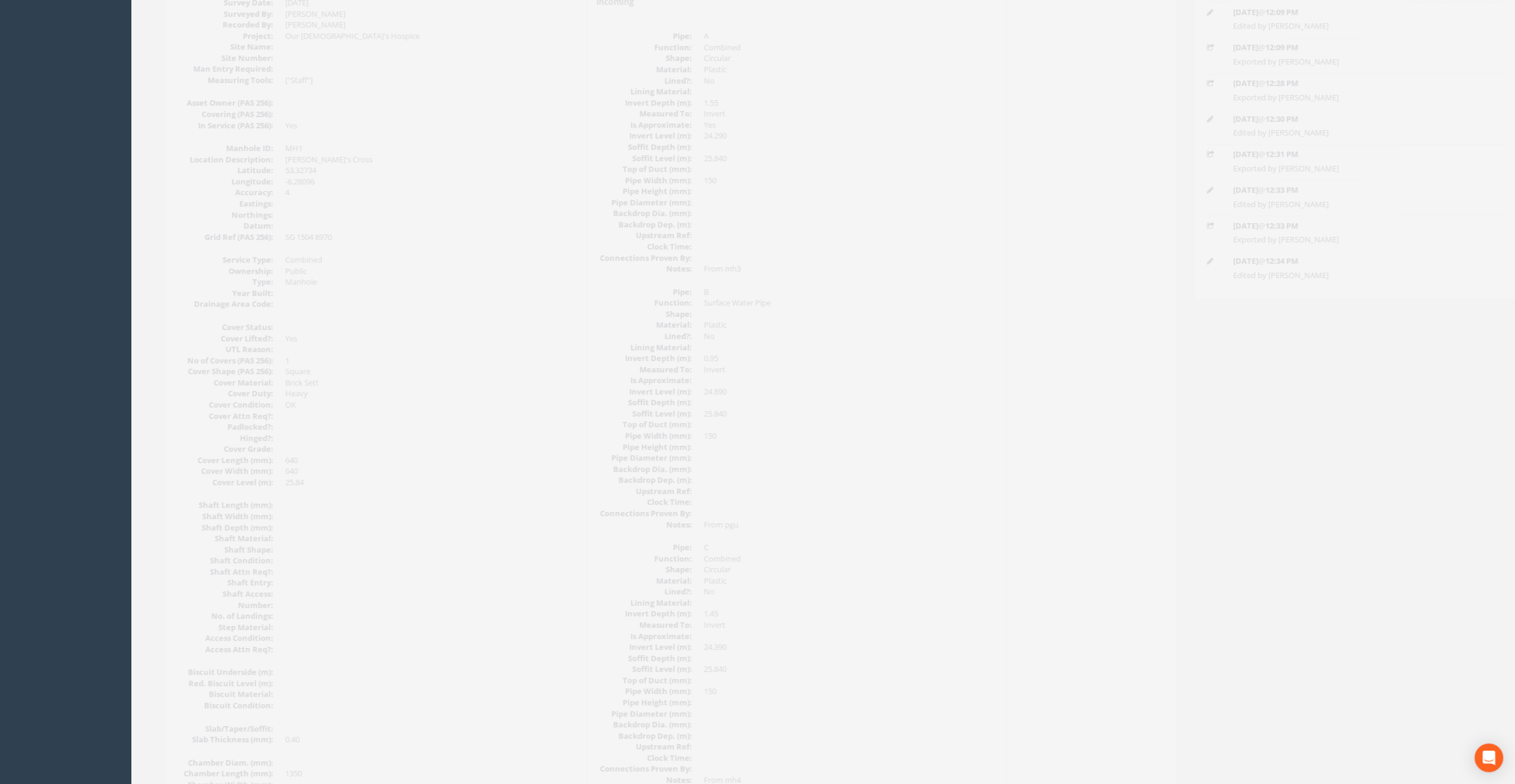
scroll to position [78, 0]
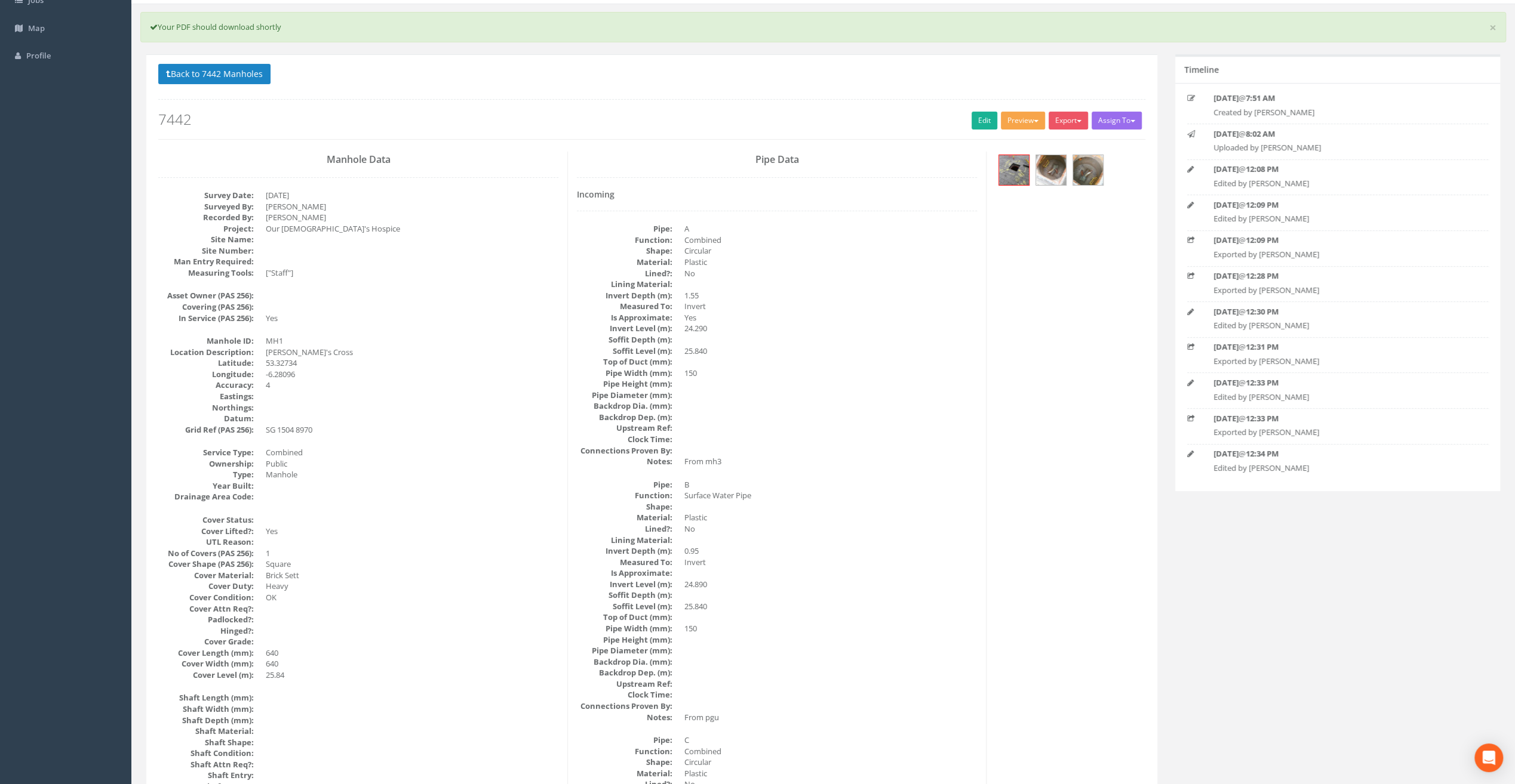
click at [1032, 115] on button "Preview" at bounding box center [1023, 121] width 45 height 18
click at [1012, 217] on link "SurvAid Manhole" at bounding box center [1000, 216] width 91 height 18
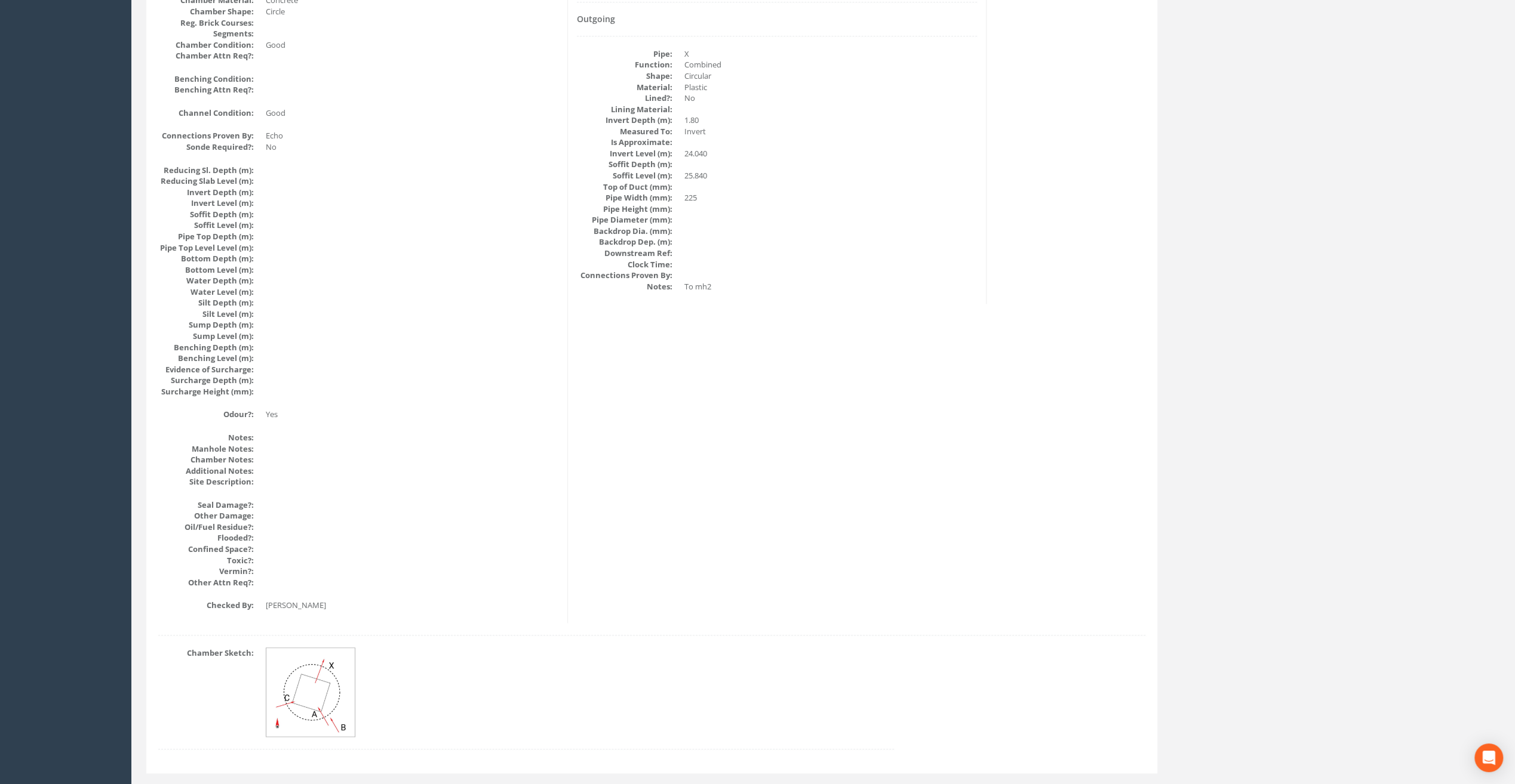
scroll to position [1093, 0]
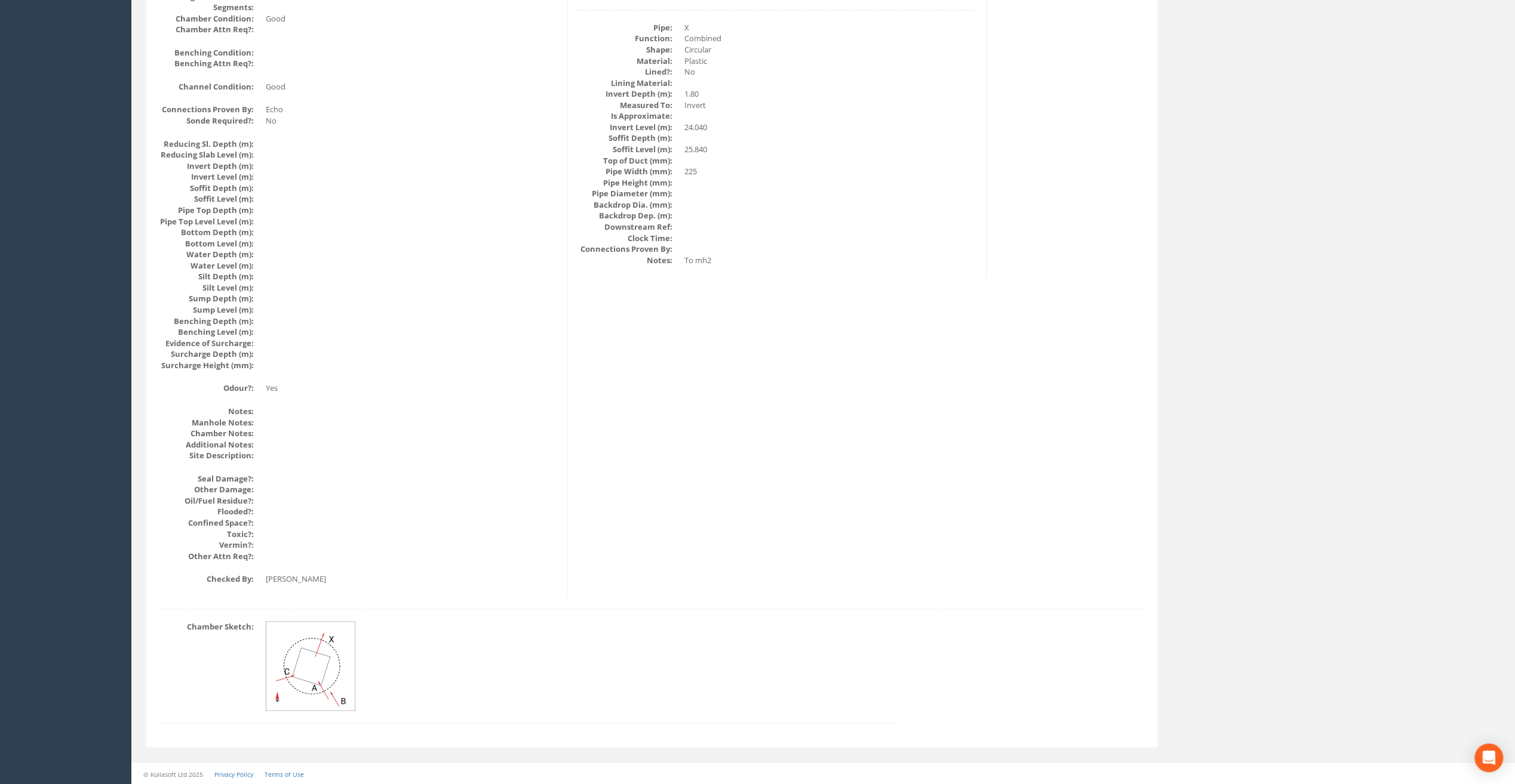
click at [335, 650] on img at bounding box center [311, 666] width 90 height 90
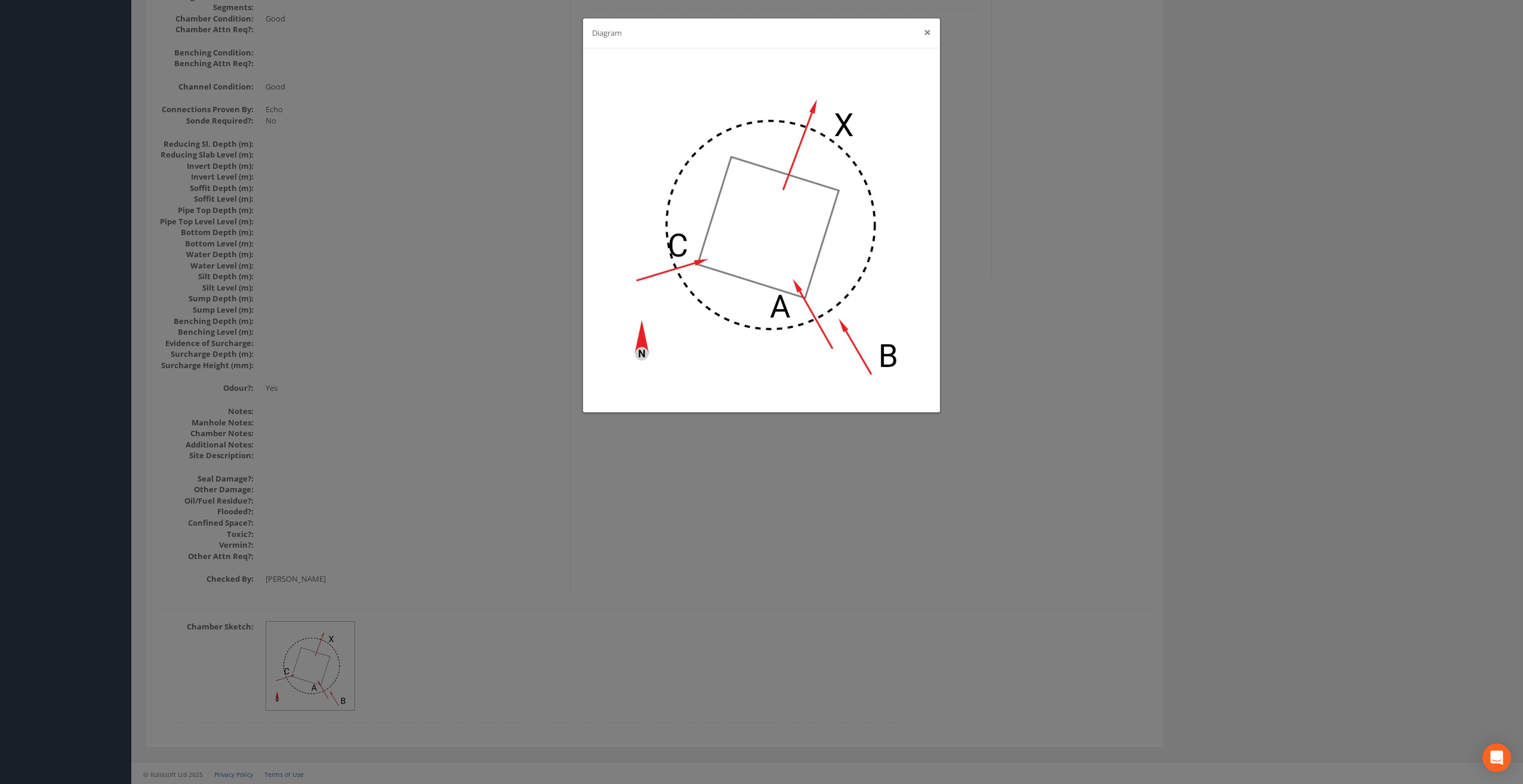
click at [928, 34] on button "×" at bounding box center [927, 32] width 7 height 13
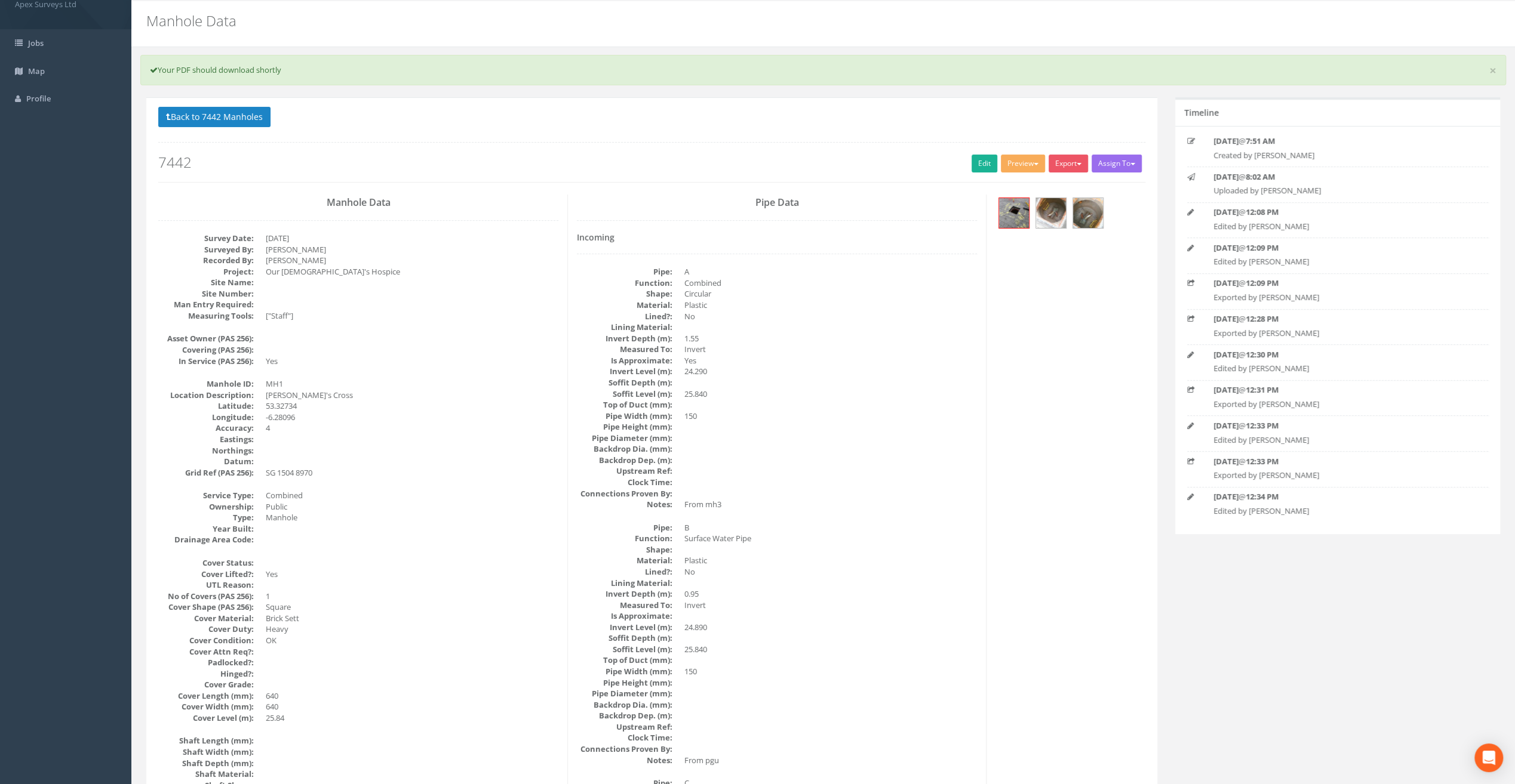
scroll to position [0, 0]
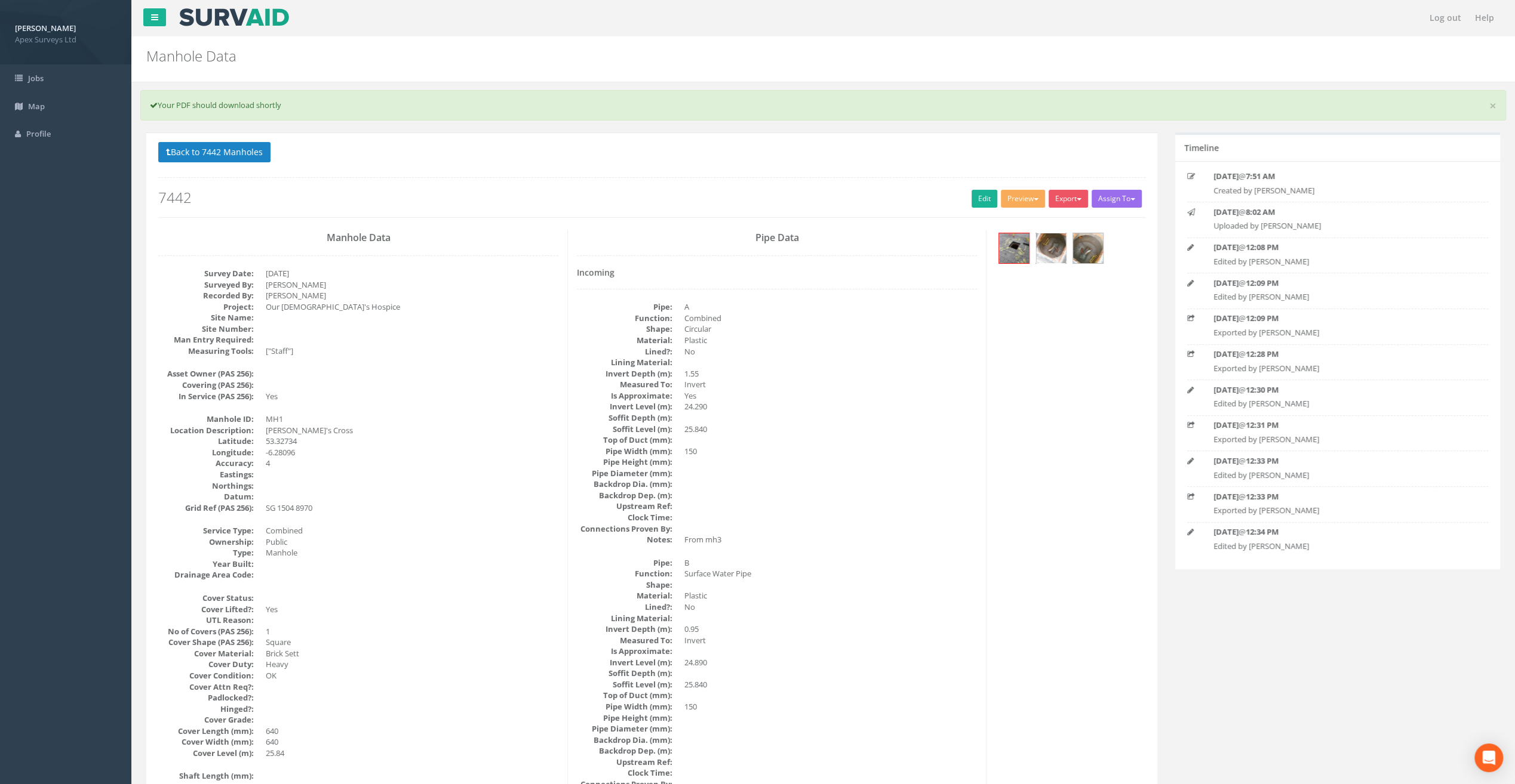
click at [1052, 247] on img at bounding box center [1051, 248] width 30 height 30
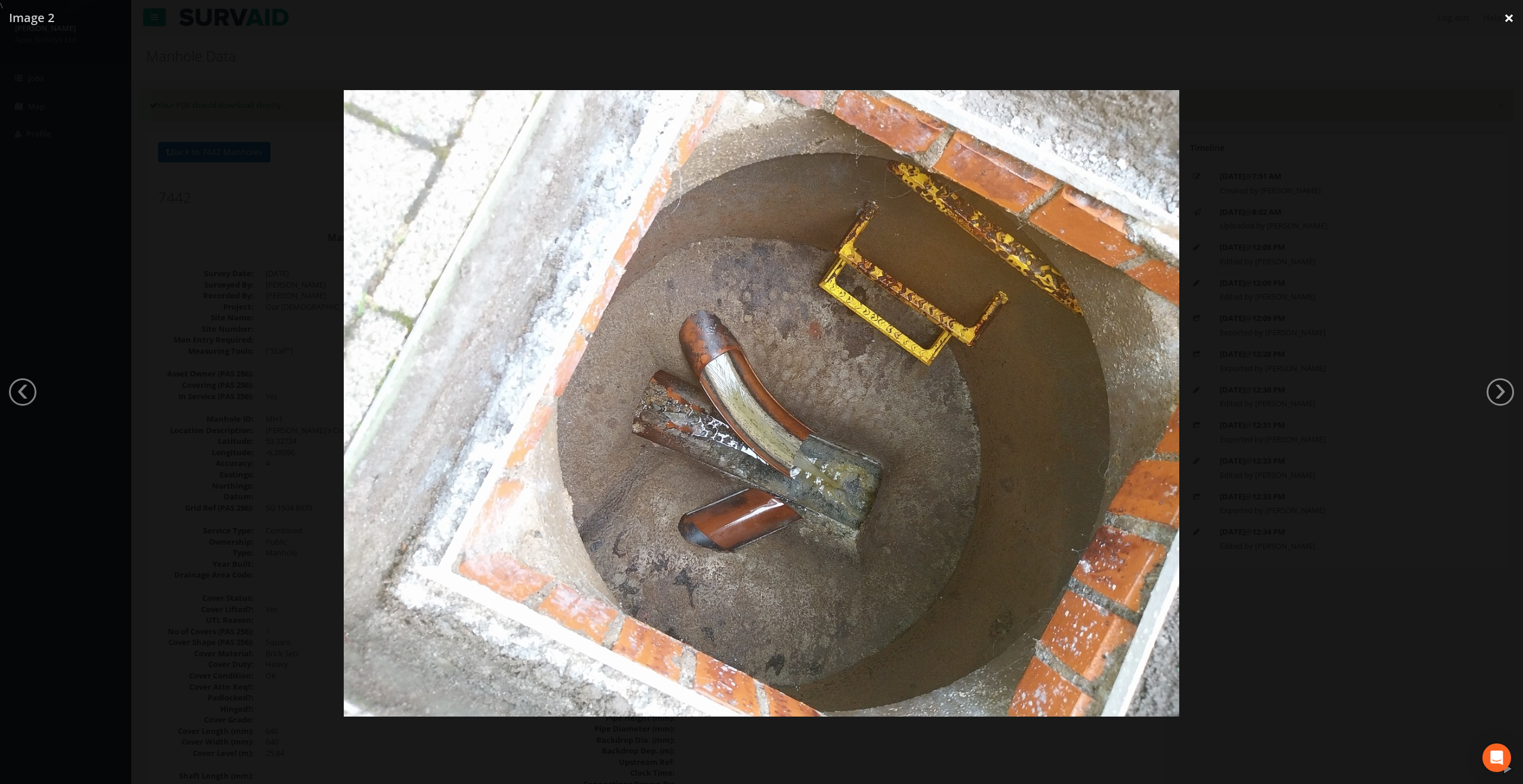
click at [1512, 14] on link "×" at bounding box center [1510, 18] width 28 height 36
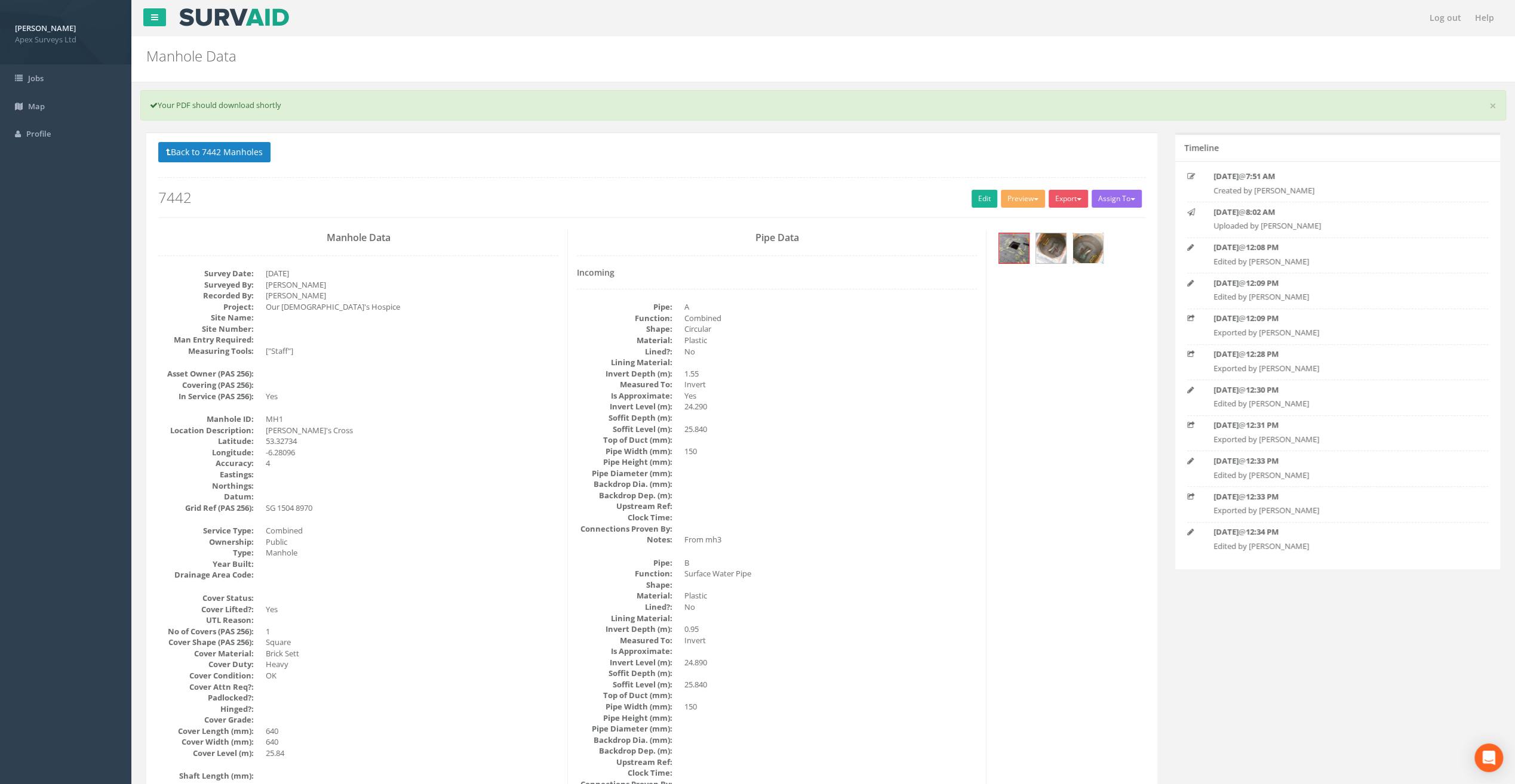
click at [1082, 247] on img at bounding box center [1088, 248] width 30 height 30
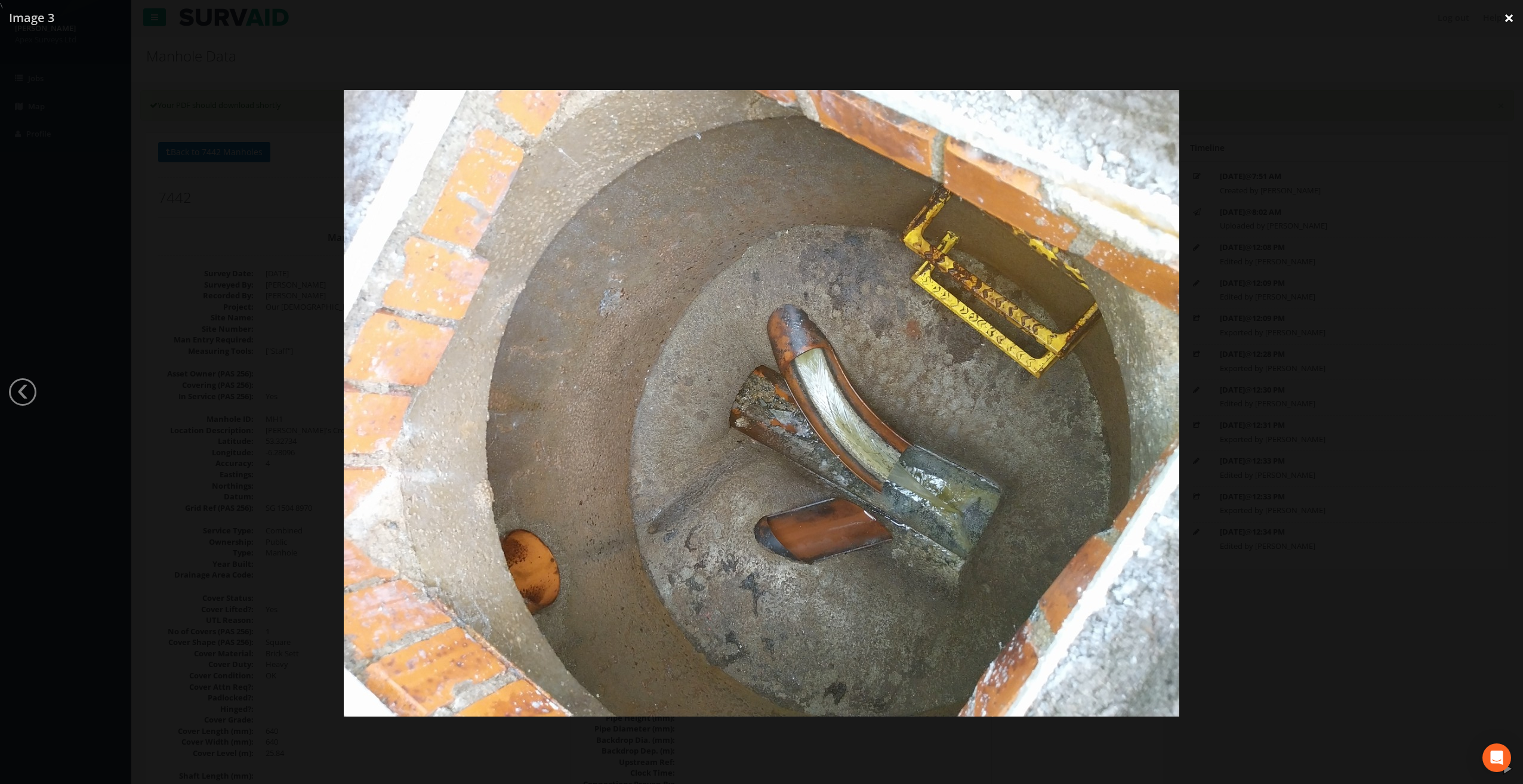
click at [1505, 19] on link "×" at bounding box center [1510, 18] width 28 height 36
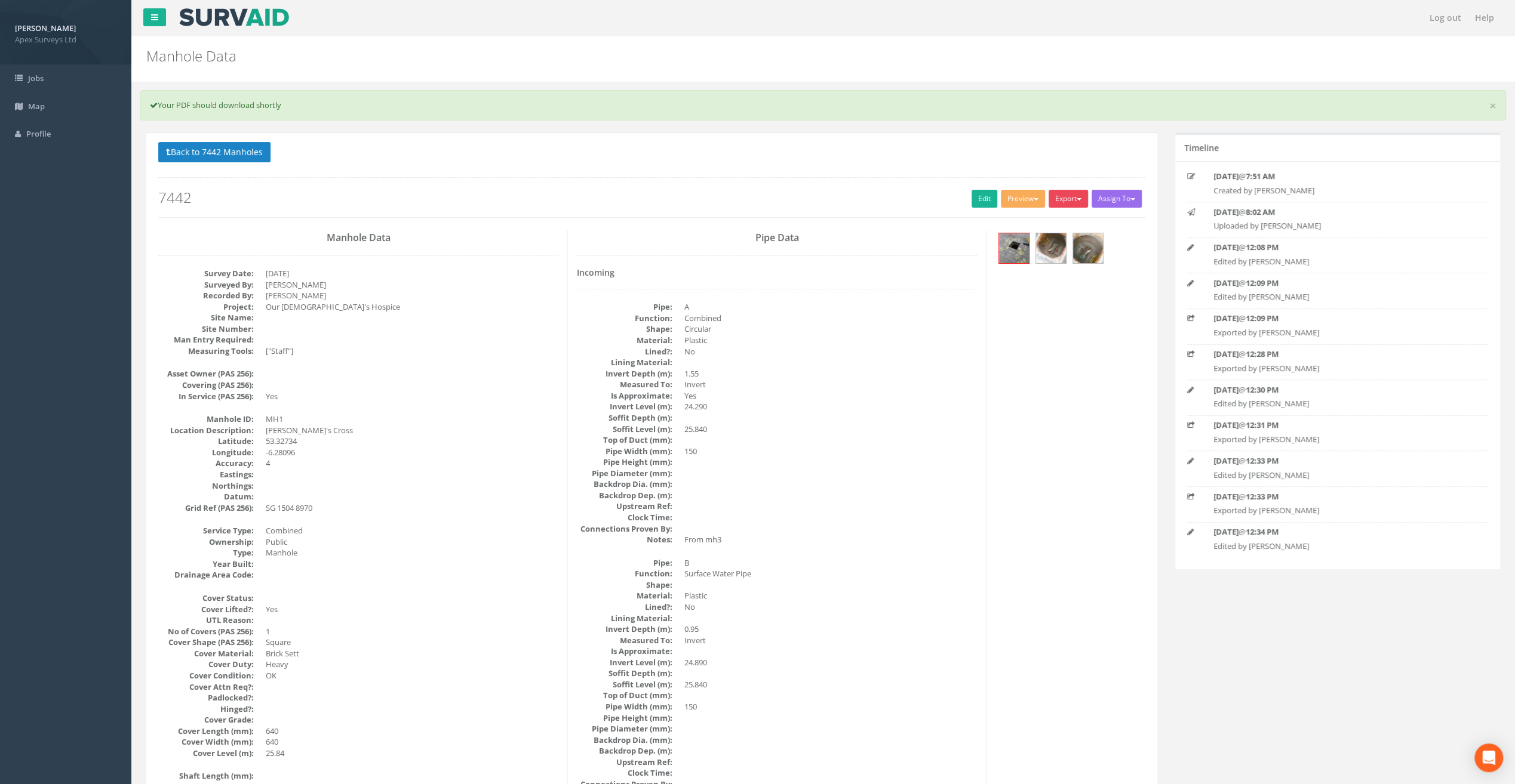
click at [1068, 195] on button "Export" at bounding box center [1068, 199] width 39 height 18
click at [1050, 295] on link "SurvAid Manhole" at bounding box center [1044, 295] width 91 height 18
click at [214, 152] on button "Back to 7442 Manholes" at bounding box center [215, 152] width 112 height 20
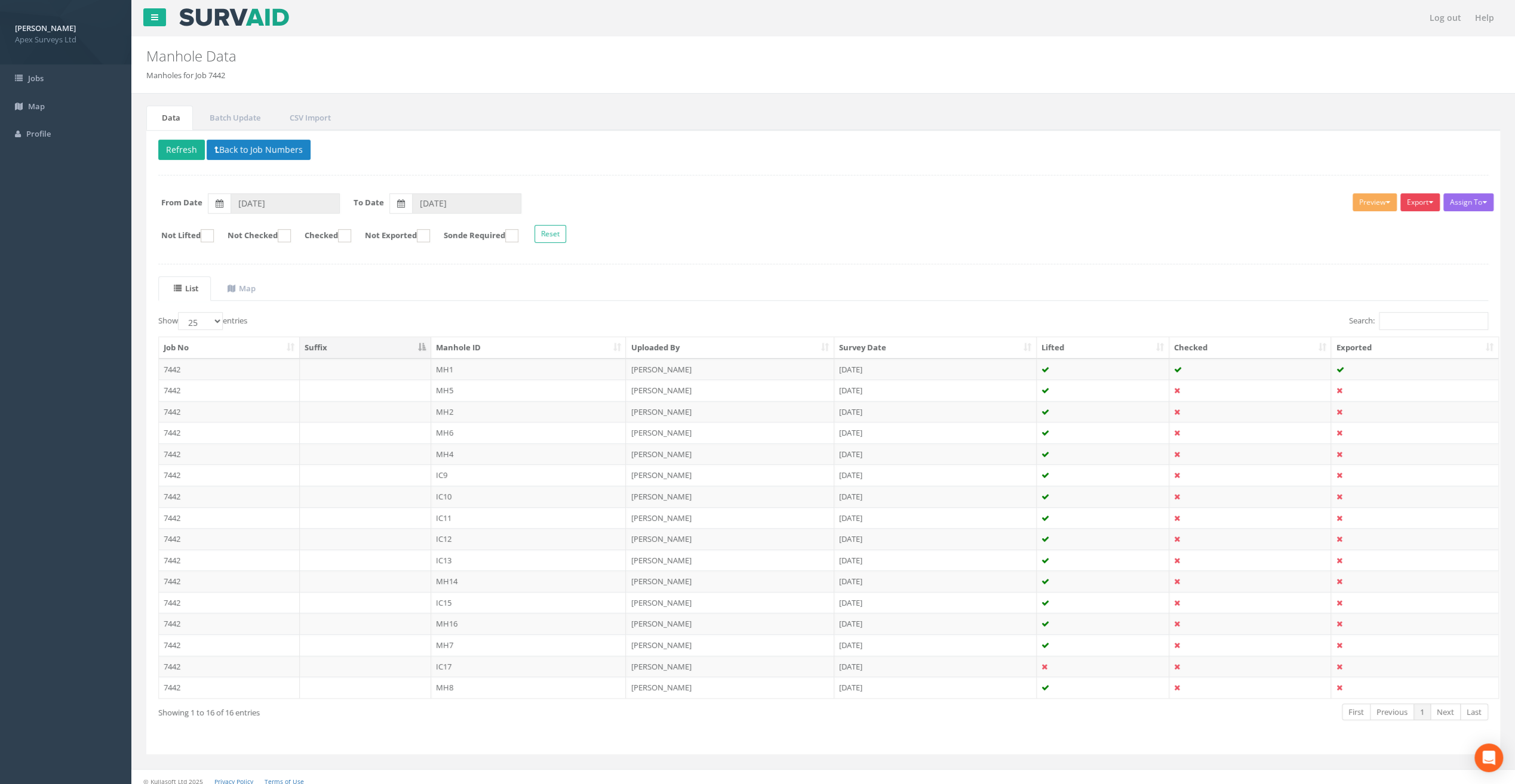
click at [1418, 204] on button "Export" at bounding box center [1420, 202] width 39 height 18
click at [221, 361] on td "7442" at bounding box center [229, 369] width 141 height 22
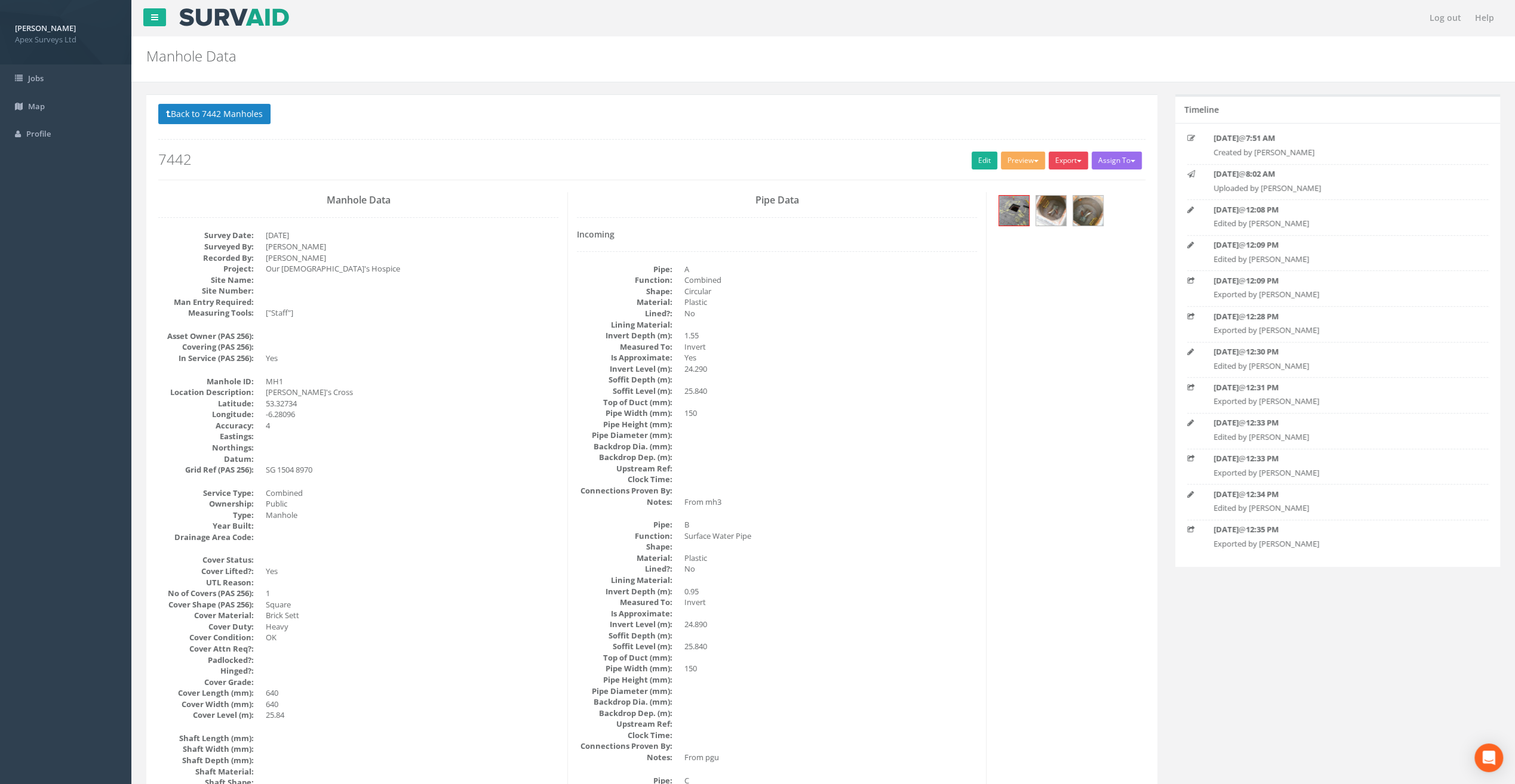
click at [1075, 162] on button "Export" at bounding box center [1068, 160] width 39 height 18
click at [1049, 255] on link "SurvAid Manhole" at bounding box center [1044, 256] width 91 height 18
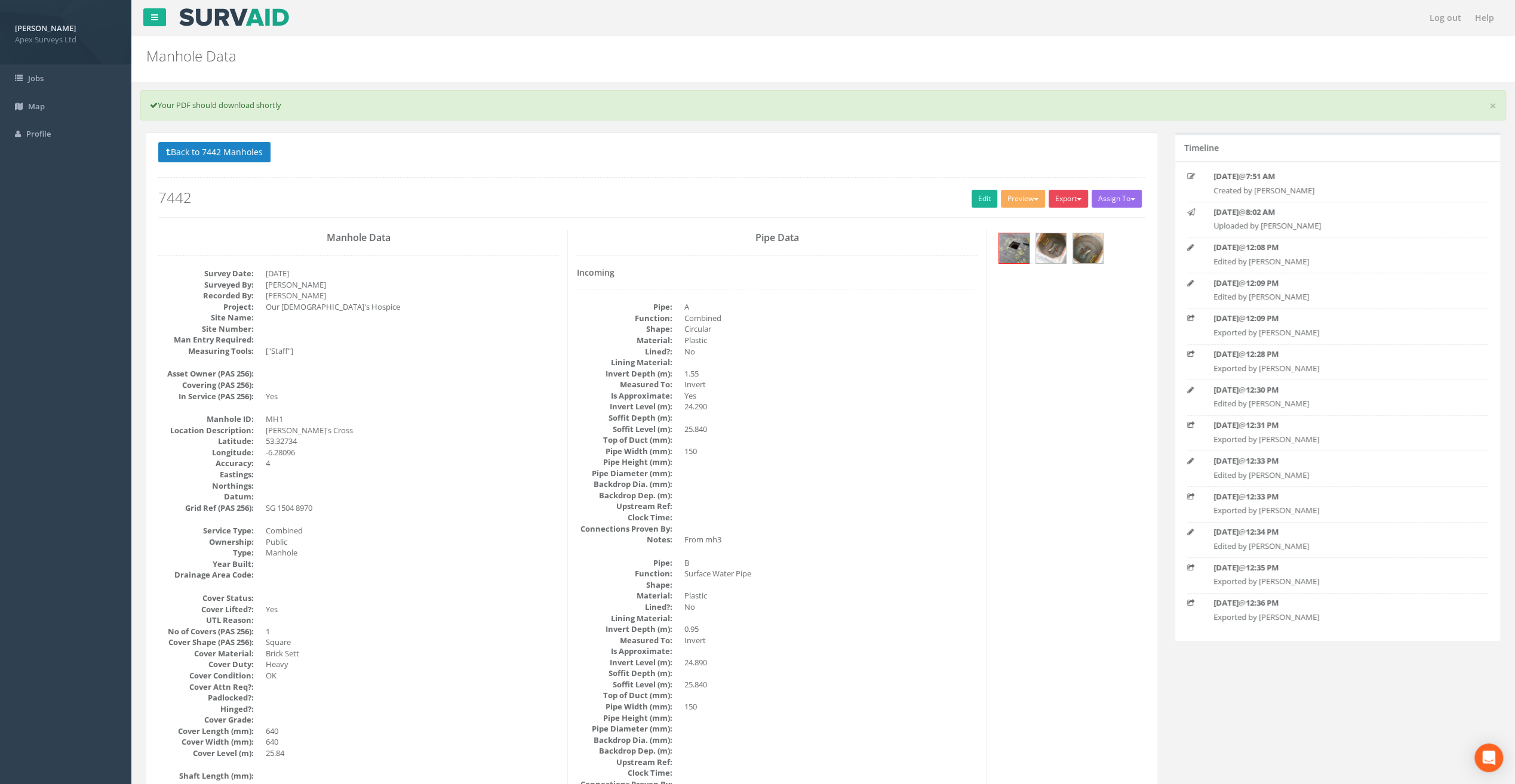
click at [1073, 197] on button "Export" at bounding box center [1068, 199] width 39 height 18
click at [1077, 291] on link "SurvAid Manhole" at bounding box center [1044, 295] width 91 height 18
click at [196, 149] on button "Back to 7442 Manholes" at bounding box center [215, 152] width 112 height 20
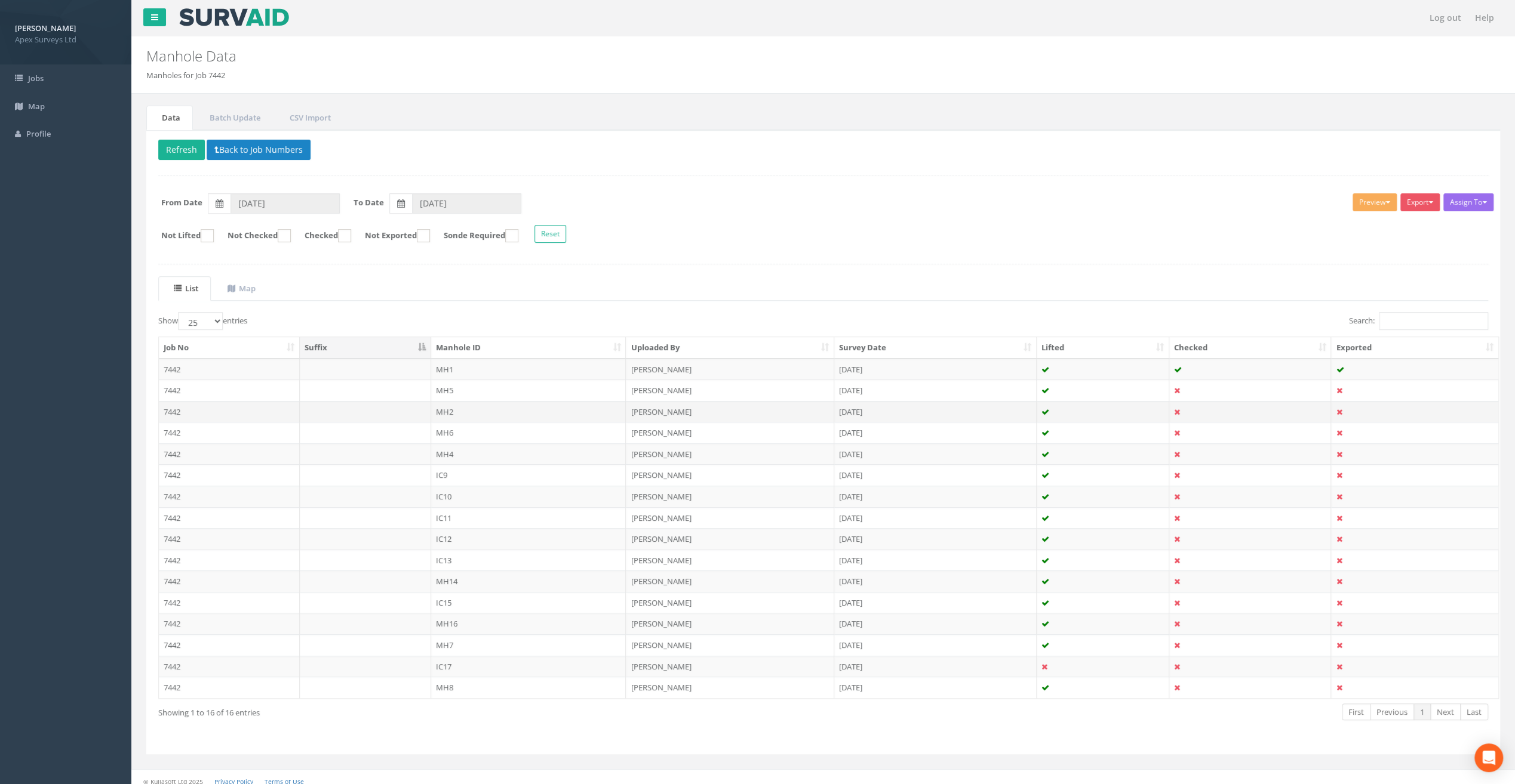
click at [445, 406] on td "MH2" at bounding box center [528, 412] width 195 height 22
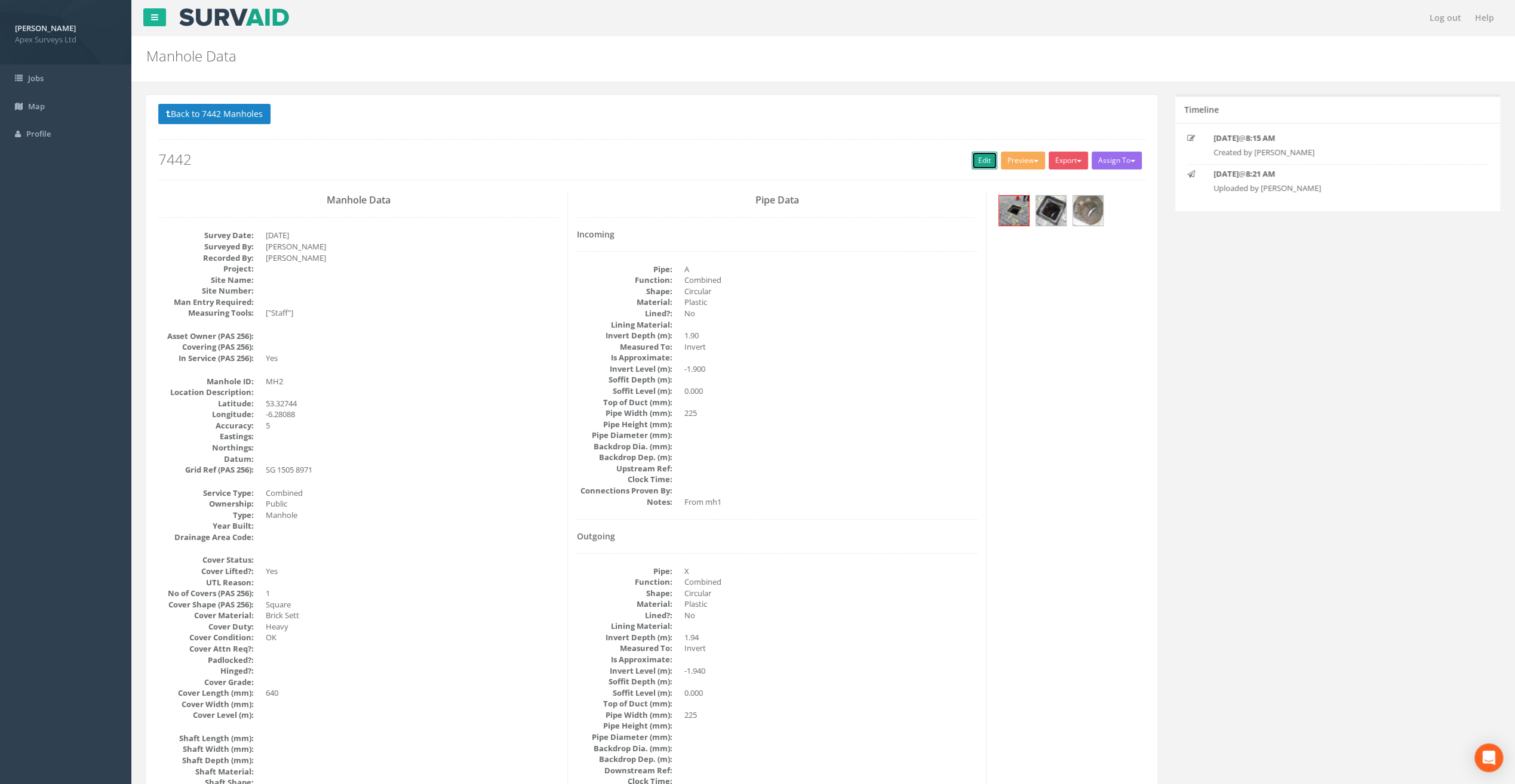
click at [981, 154] on link "Edit" at bounding box center [984, 160] width 26 height 18
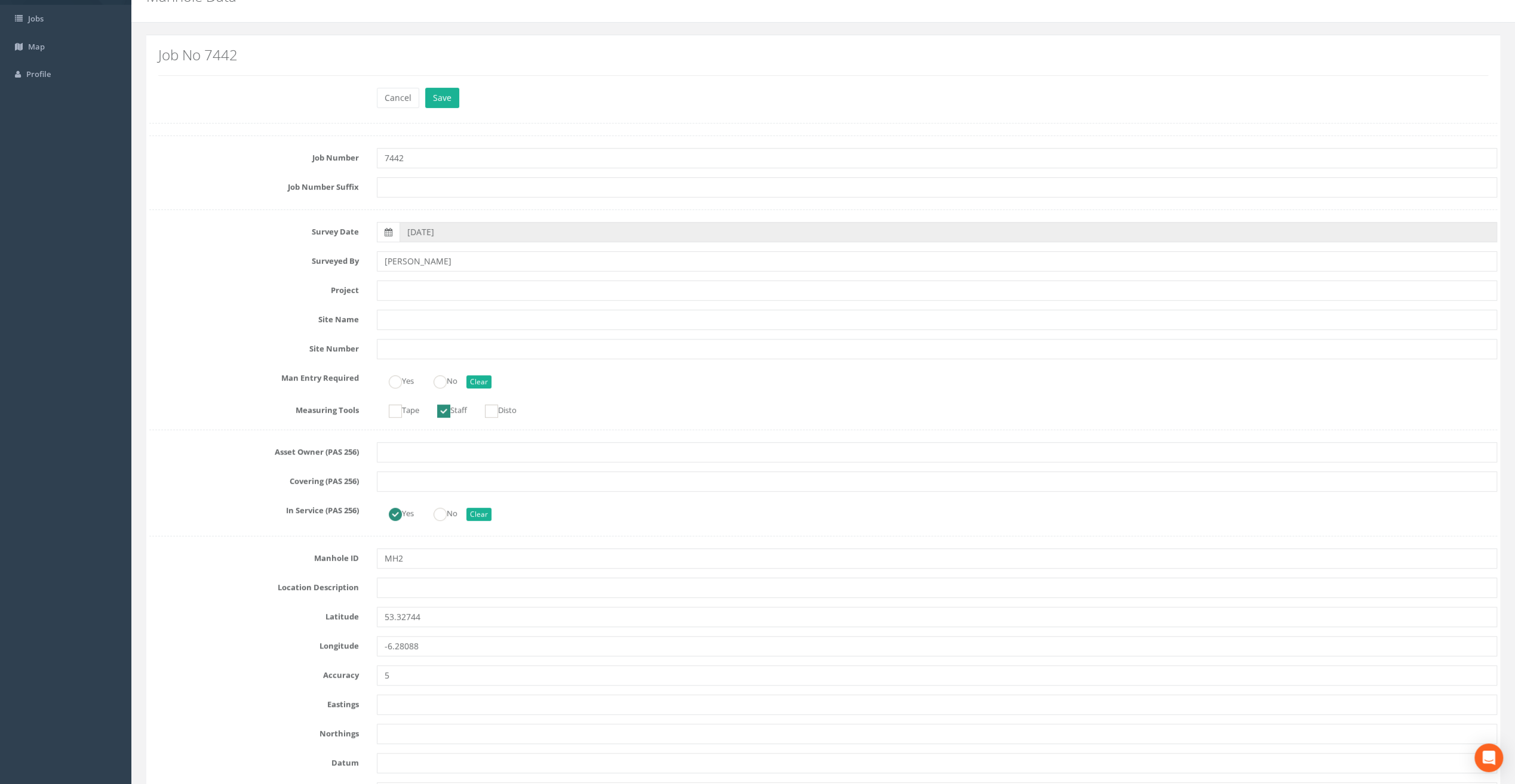
scroll to position [60, 0]
click at [429, 289] on input "text" at bounding box center [937, 291] width 1120 height 20
click at [391, 289] on input "text" at bounding box center [937, 291] width 1120 height 20
paste input "Our [DEMOGRAPHIC_DATA]'s Hospice"
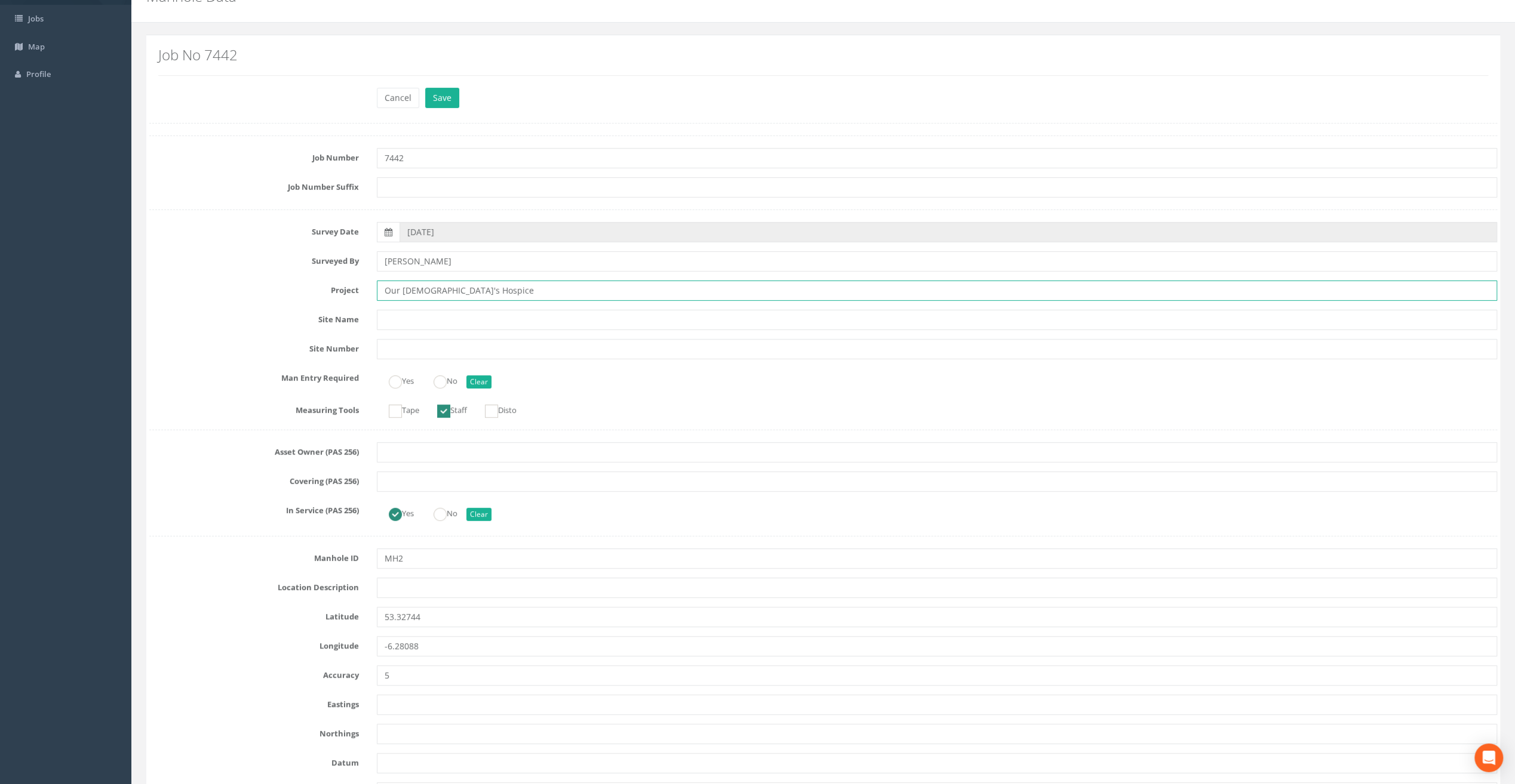
type input "Our [DEMOGRAPHIC_DATA]'s Hospice"
click at [442, 590] on input "text" at bounding box center [937, 588] width 1120 height 20
paste input "[PERSON_NAME]'s Cross"
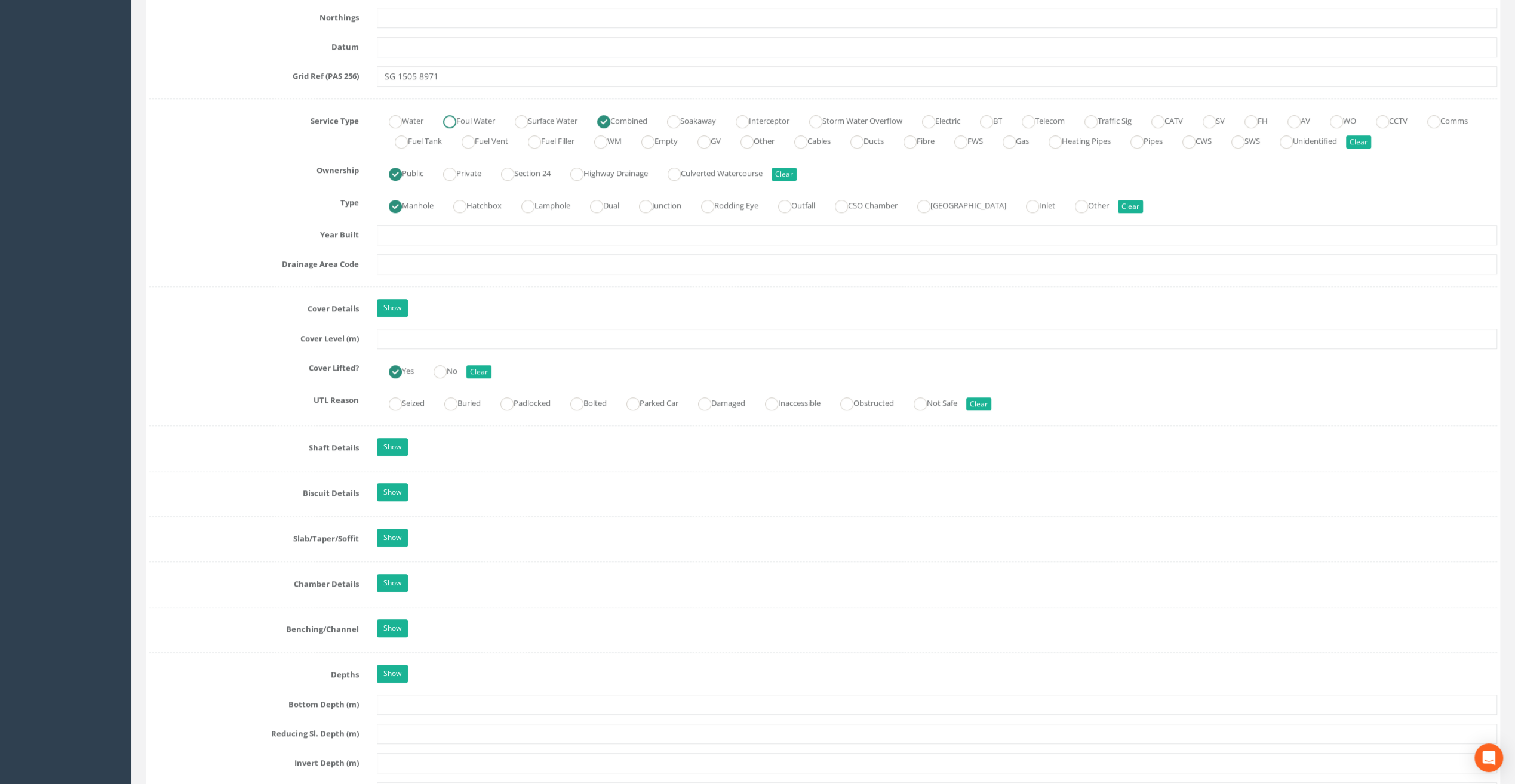
scroll to position [955, 0]
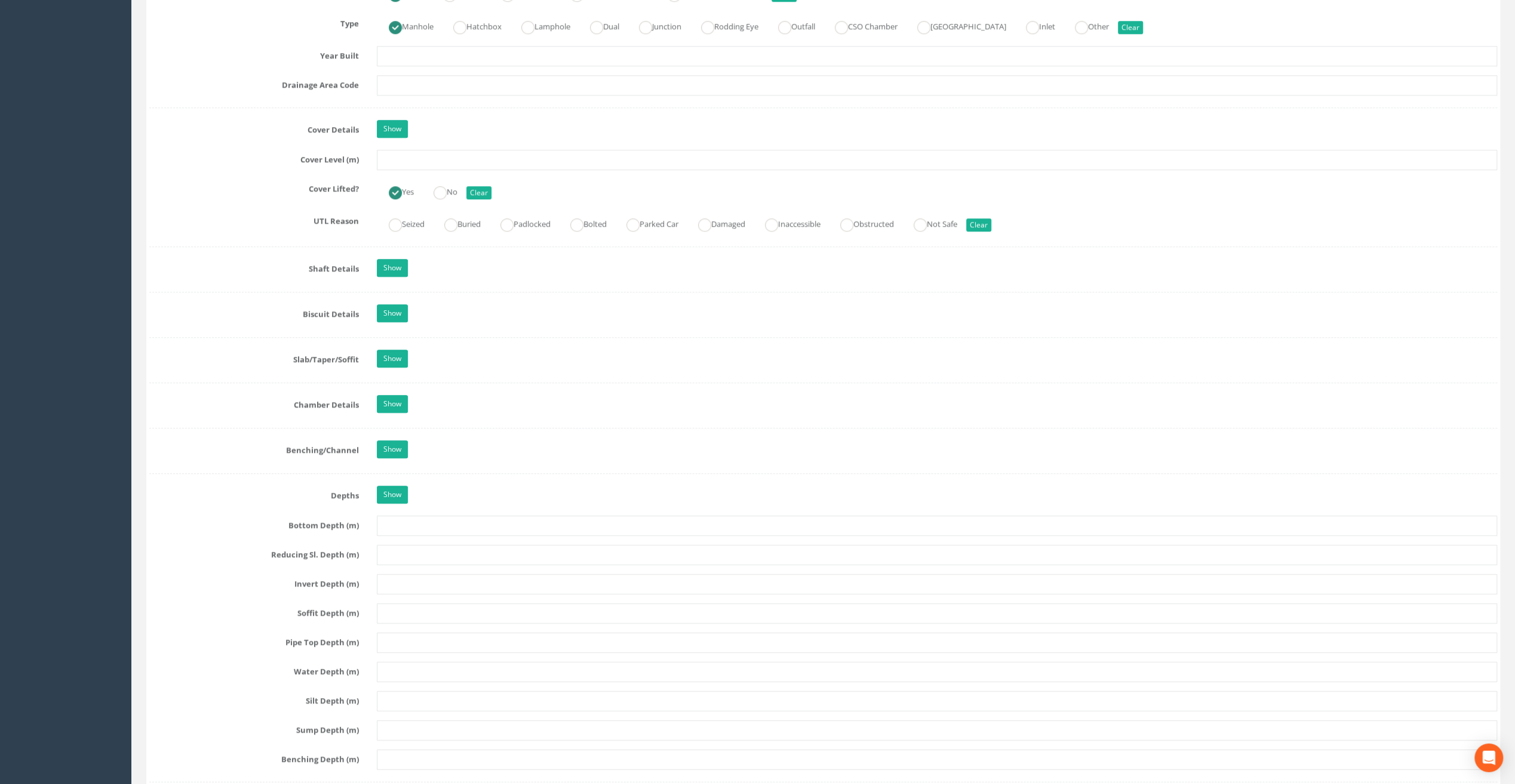
type input "[PERSON_NAME]'s Cross"
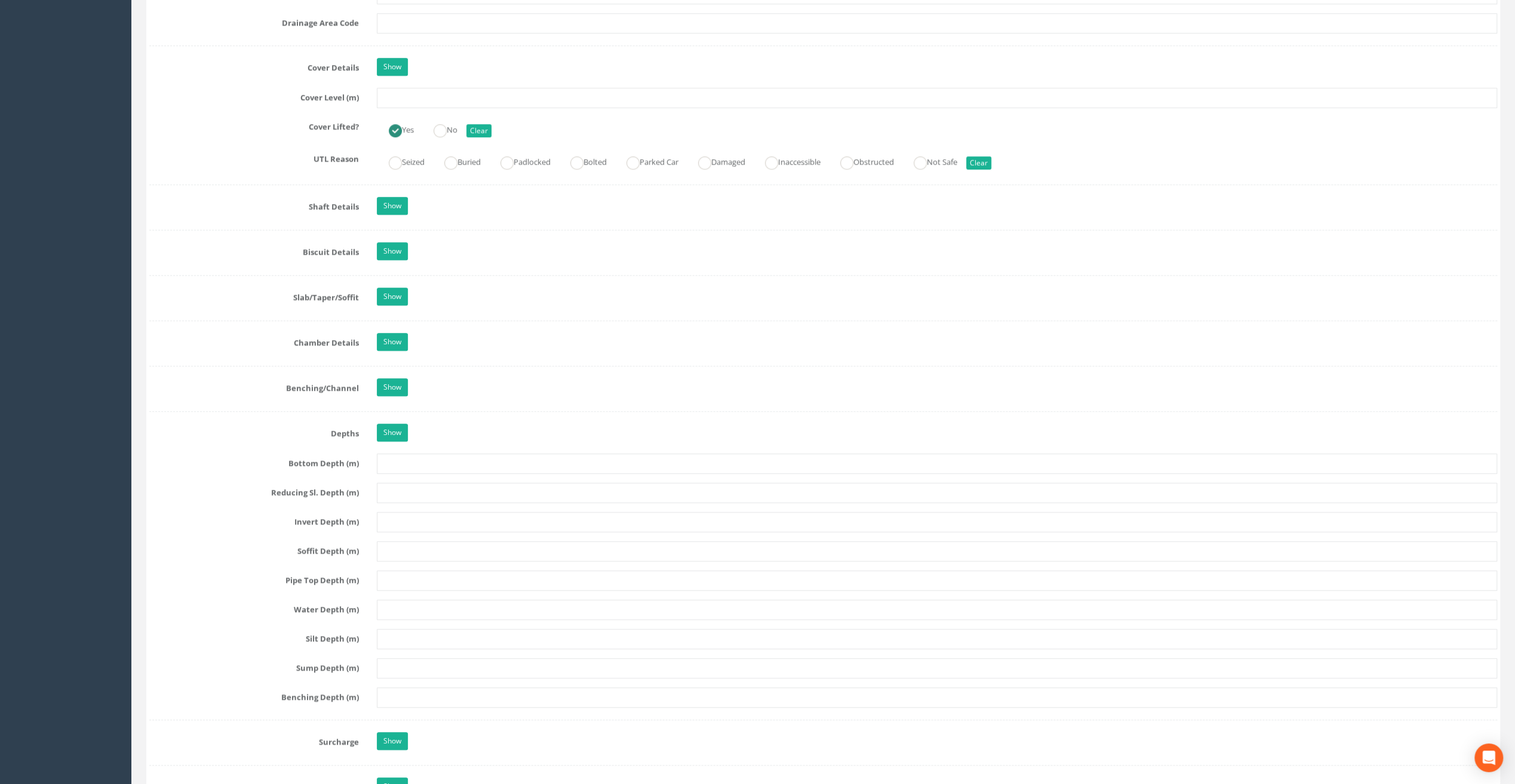
scroll to position [1015, 0]
click at [405, 100] on input "text" at bounding box center [937, 100] width 1120 height 20
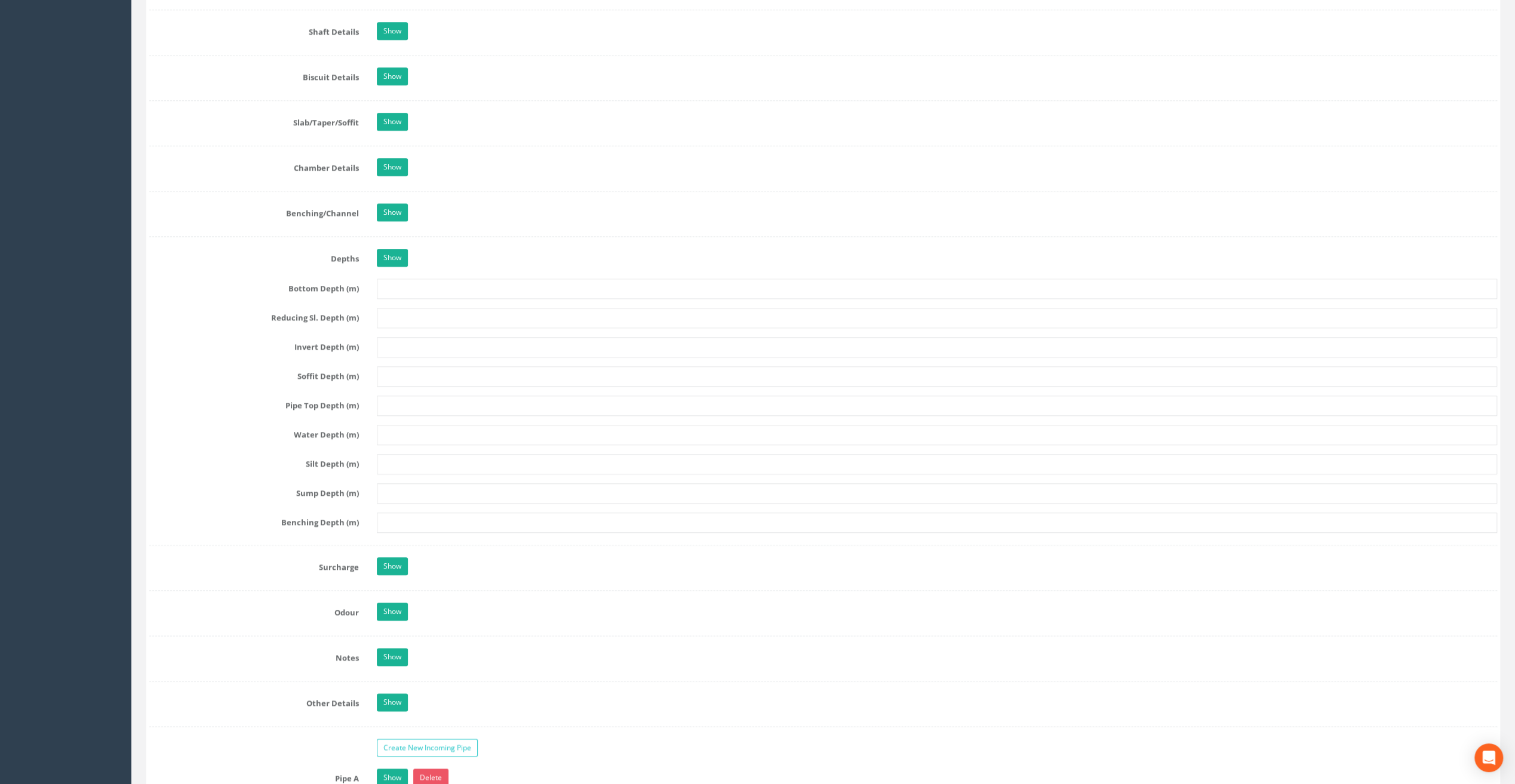
scroll to position [1193, 0]
type input "25.84"
click at [487, 367] on input "text" at bounding box center [937, 375] width 1120 height 20
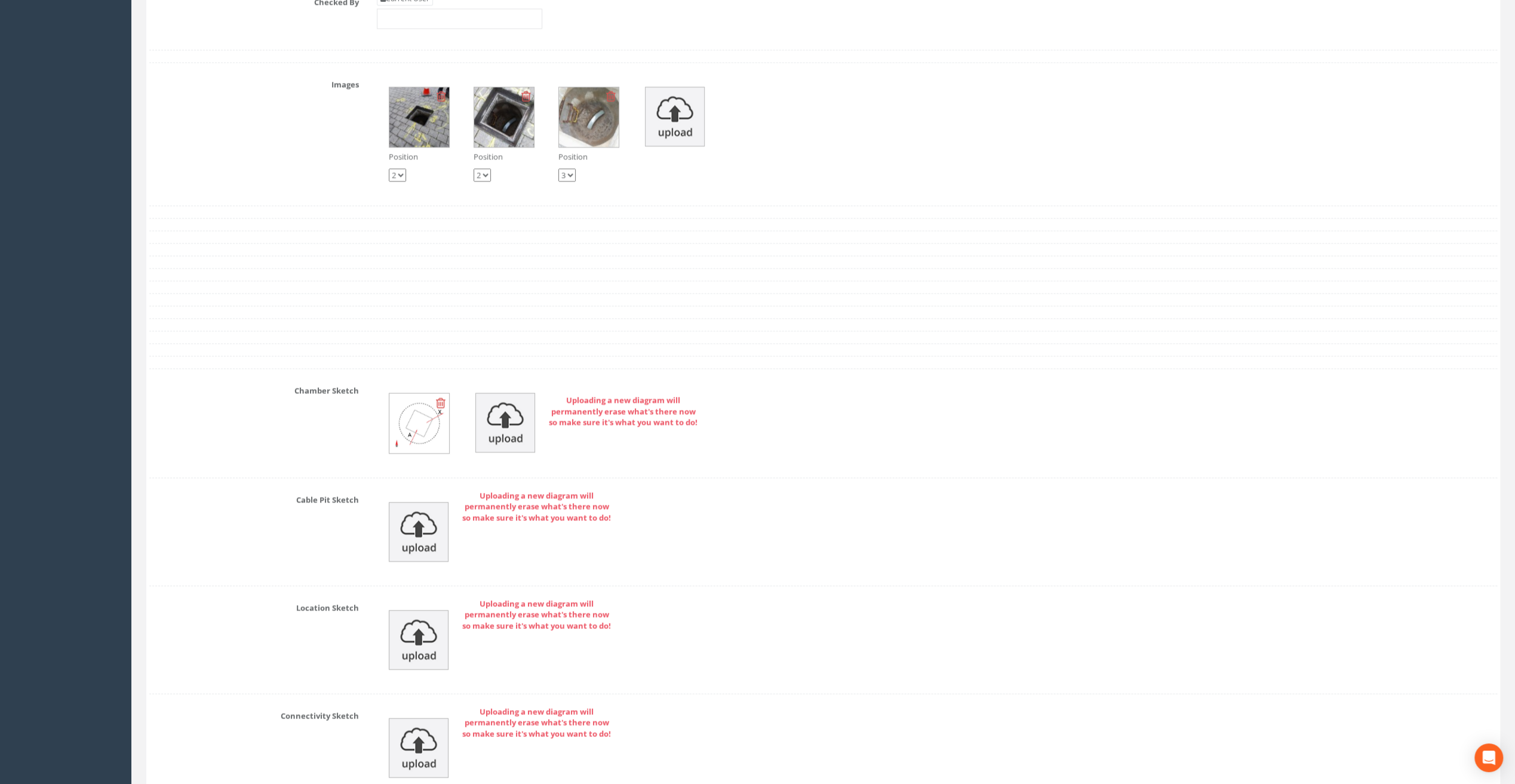
scroll to position [2297, 0]
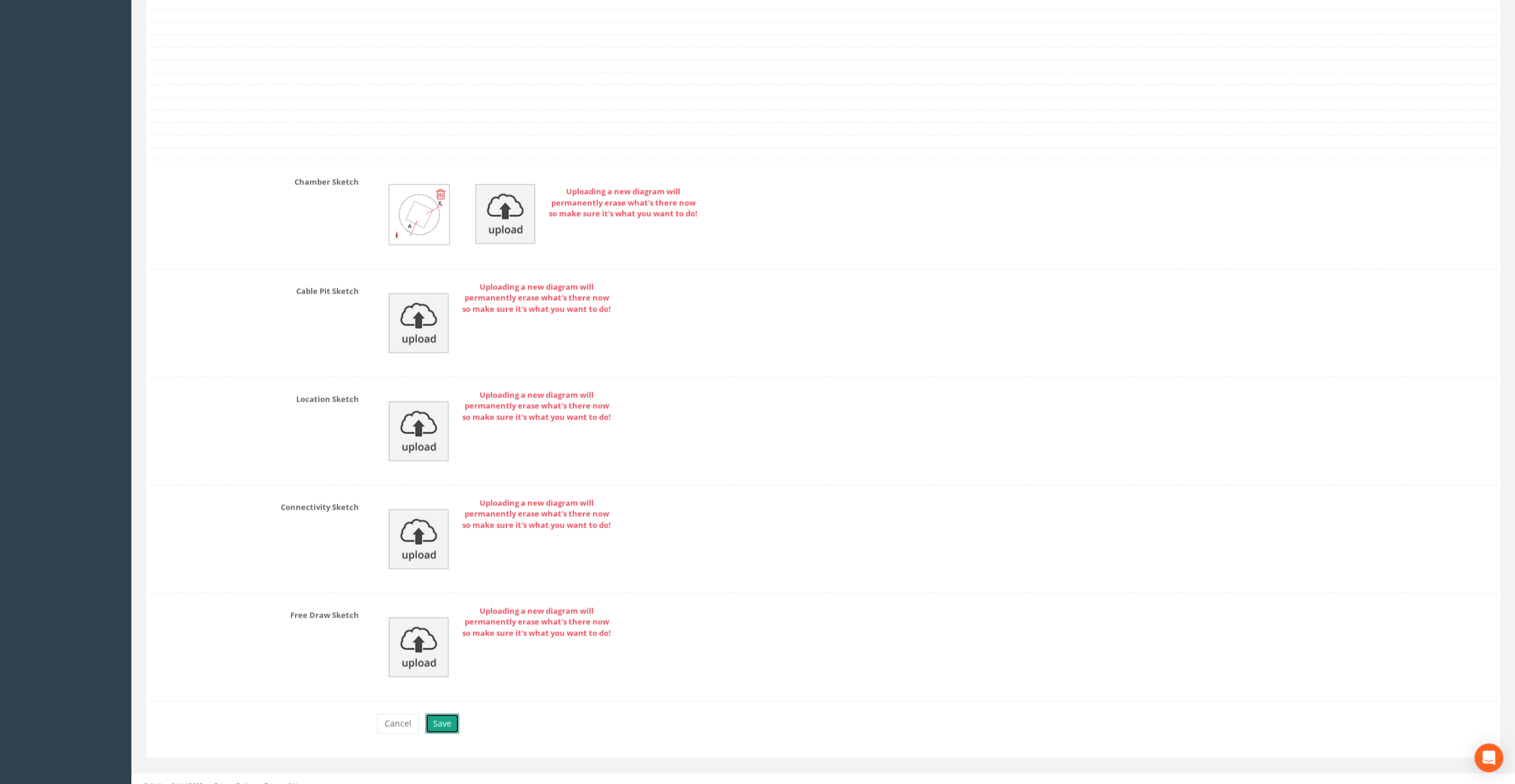
click at [440, 714] on button "Save" at bounding box center [442, 724] width 34 height 20
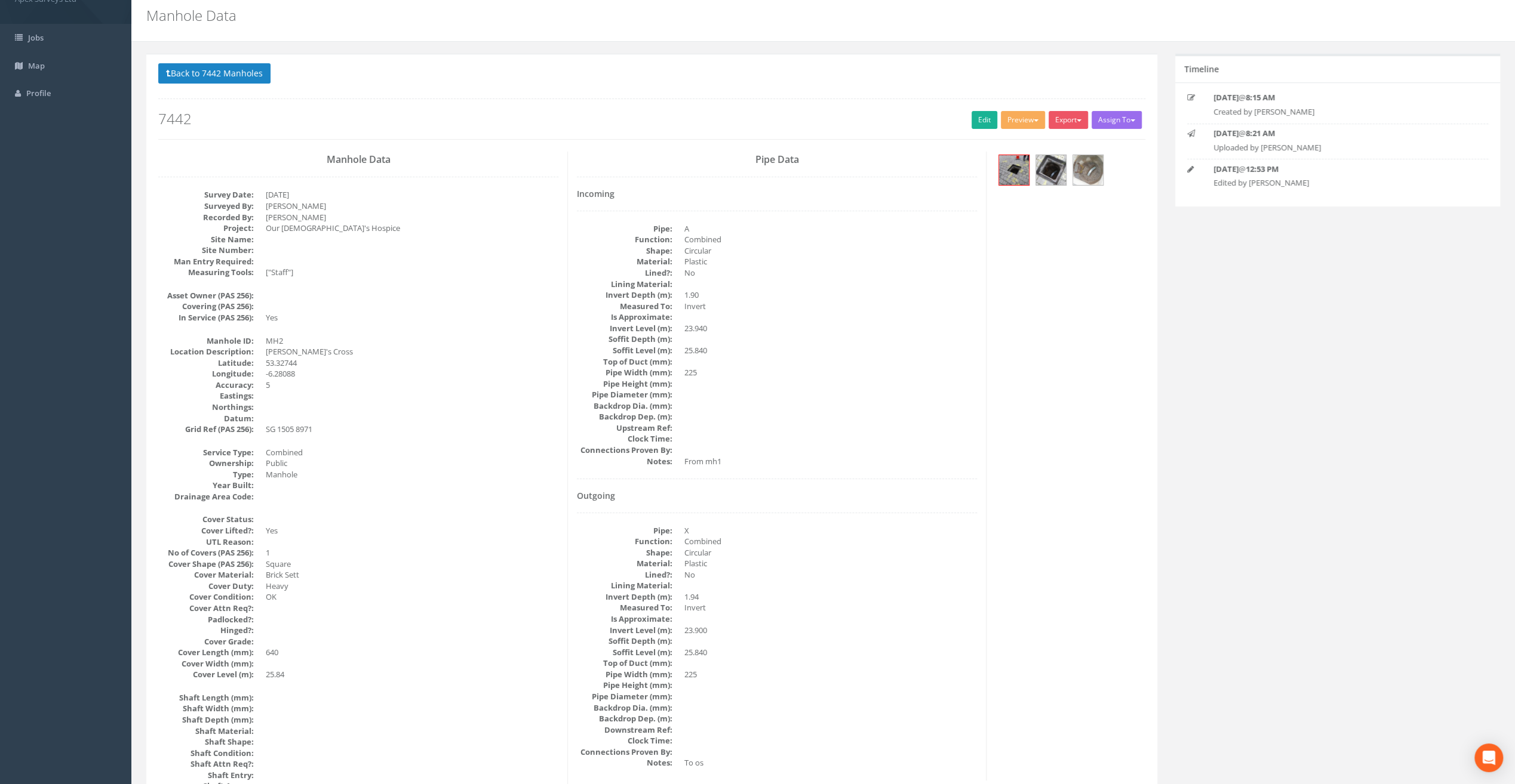
scroll to position [0, 0]
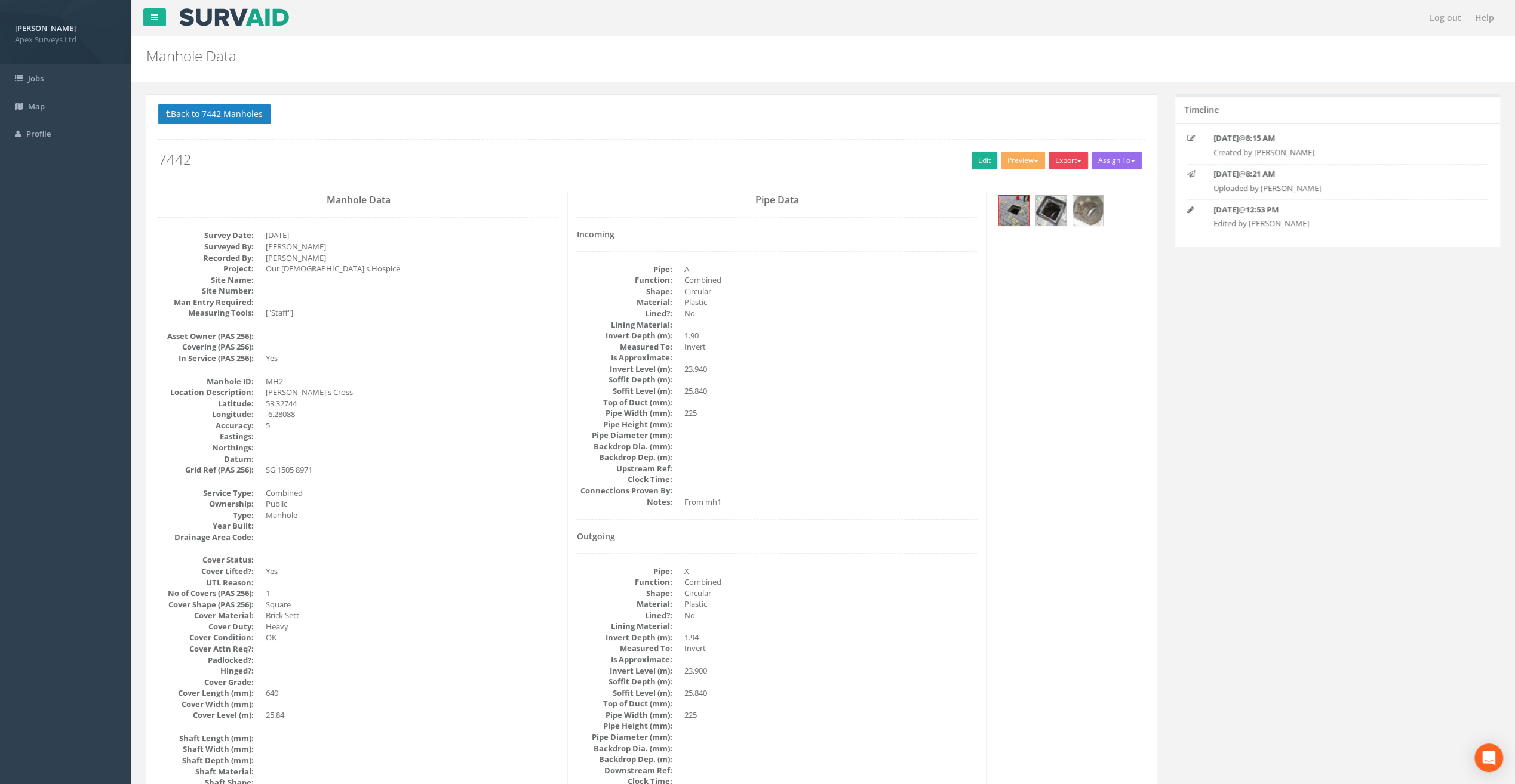
click at [1075, 161] on button "Export" at bounding box center [1068, 160] width 39 height 18
click at [1041, 253] on link "SurvAid Manhole" at bounding box center [1044, 256] width 91 height 18
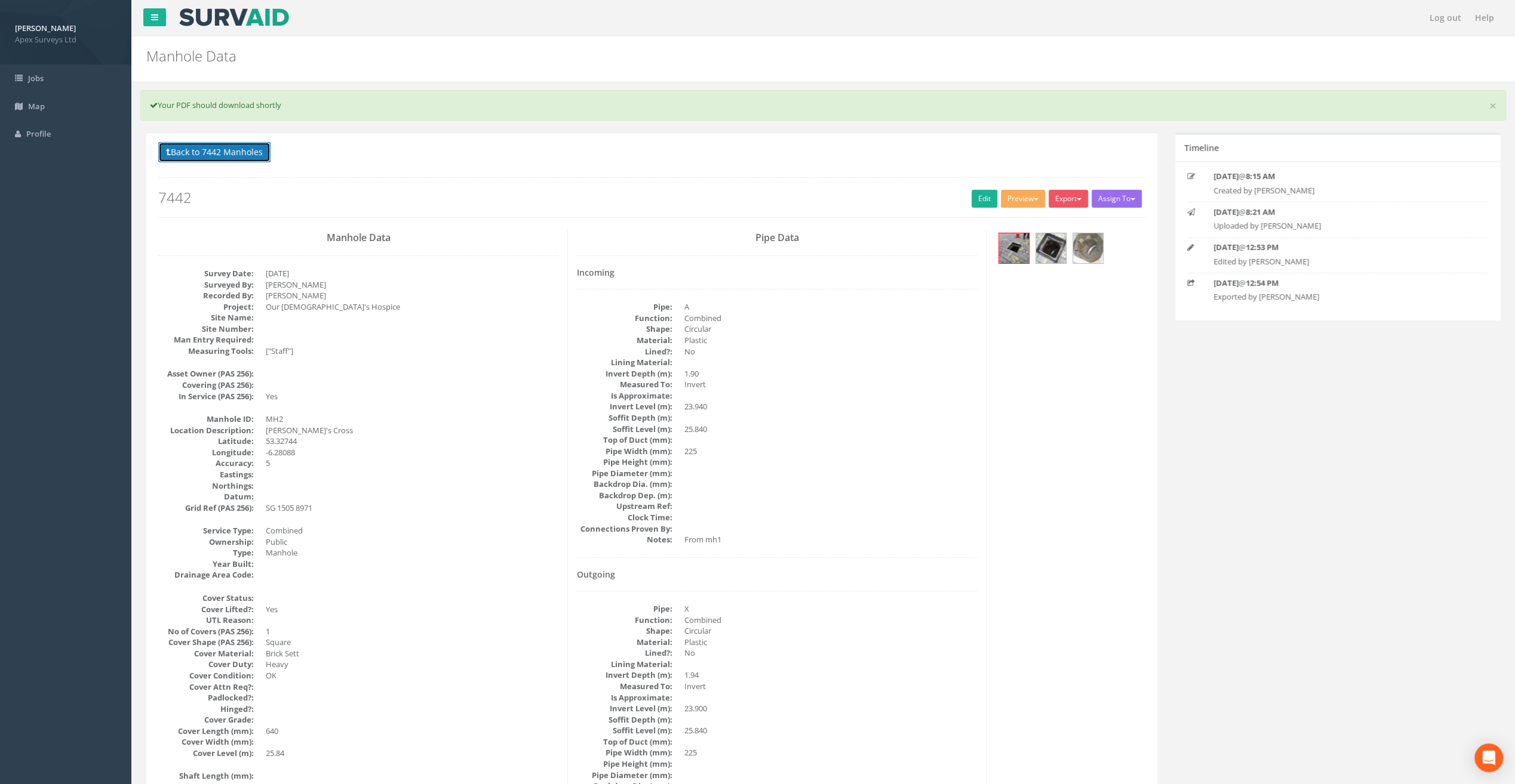
click at [199, 156] on button "Back to 7442 Manholes" at bounding box center [215, 152] width 112 height 20
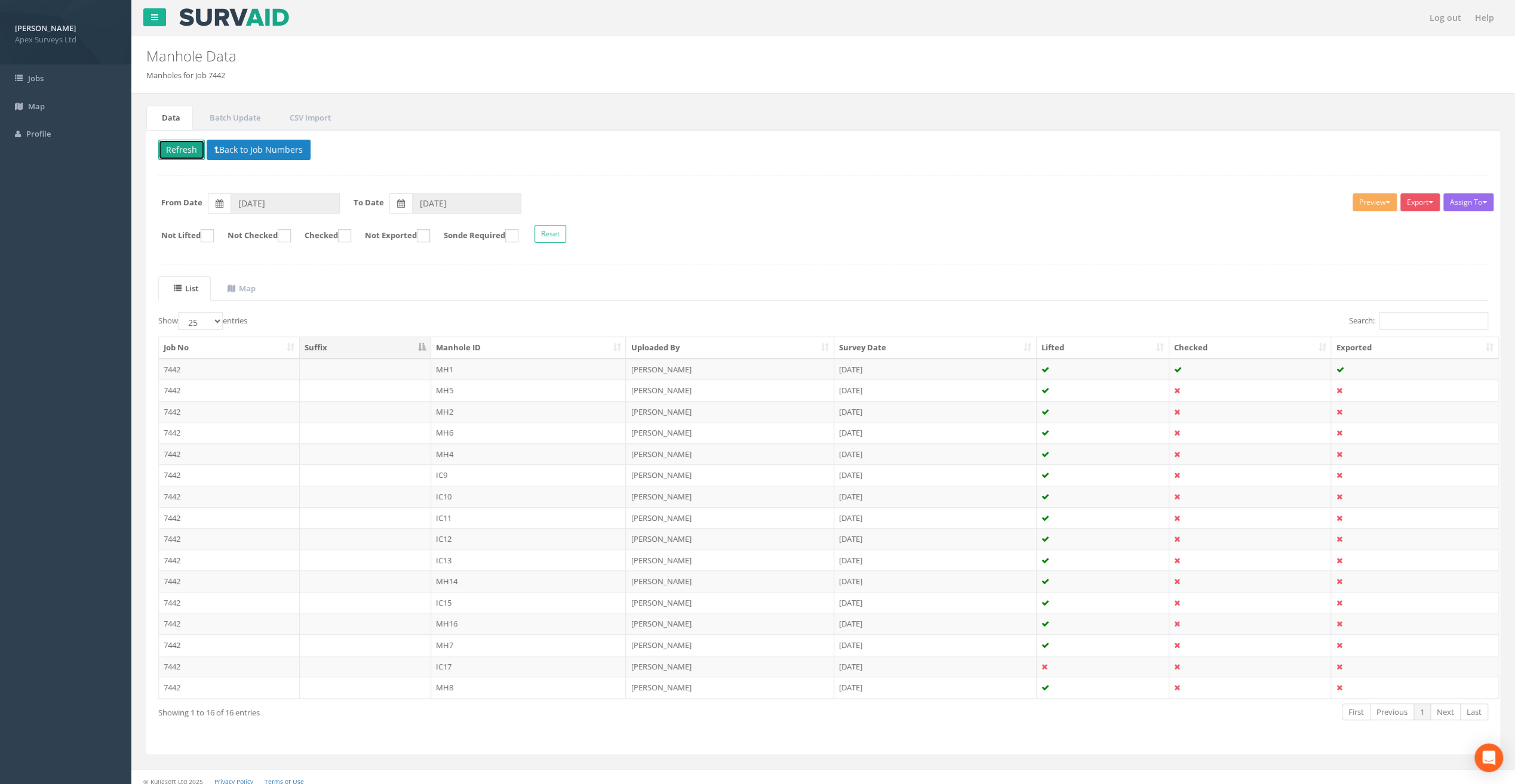
click at [185, 152] on button "Refresh" at bounding box center [181, 150] width 47 height 20
click at [457, 411] on td "MH2" at bounding box center [528, 412] width 195 height 22
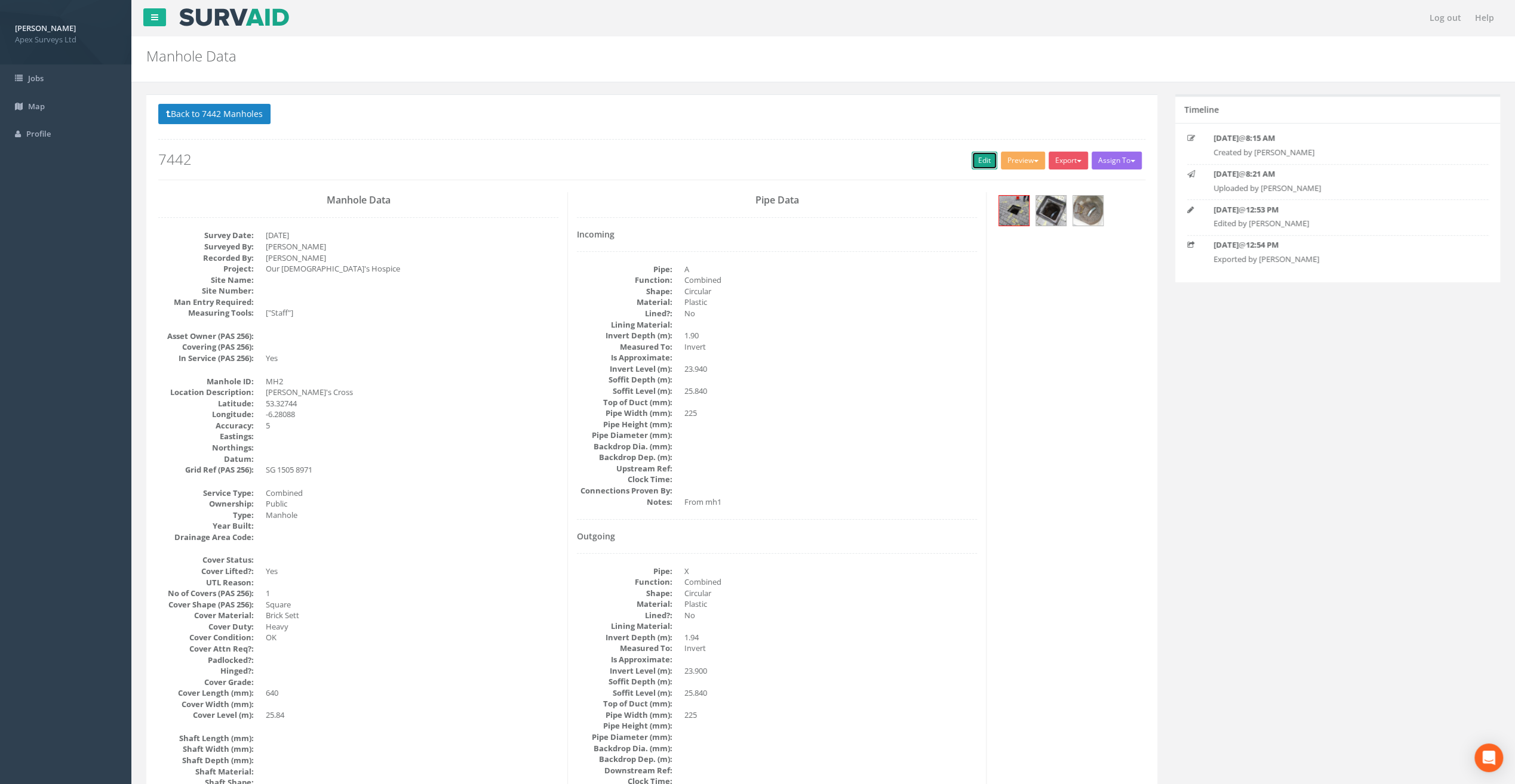
click at [978, 162] on link "Edit" at bounding box center [984, 160] width 26 height 18
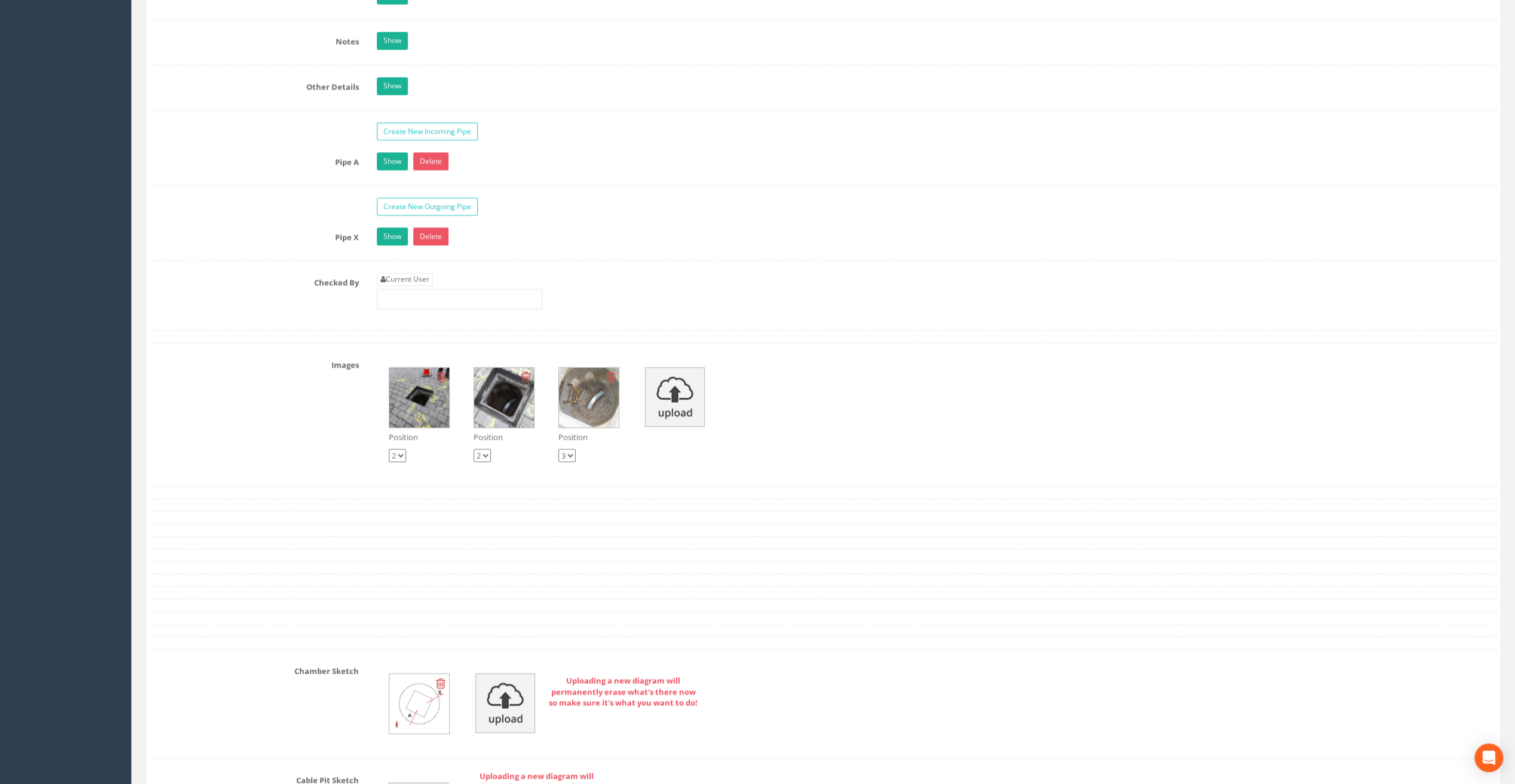
scroll to position [1760, 0]
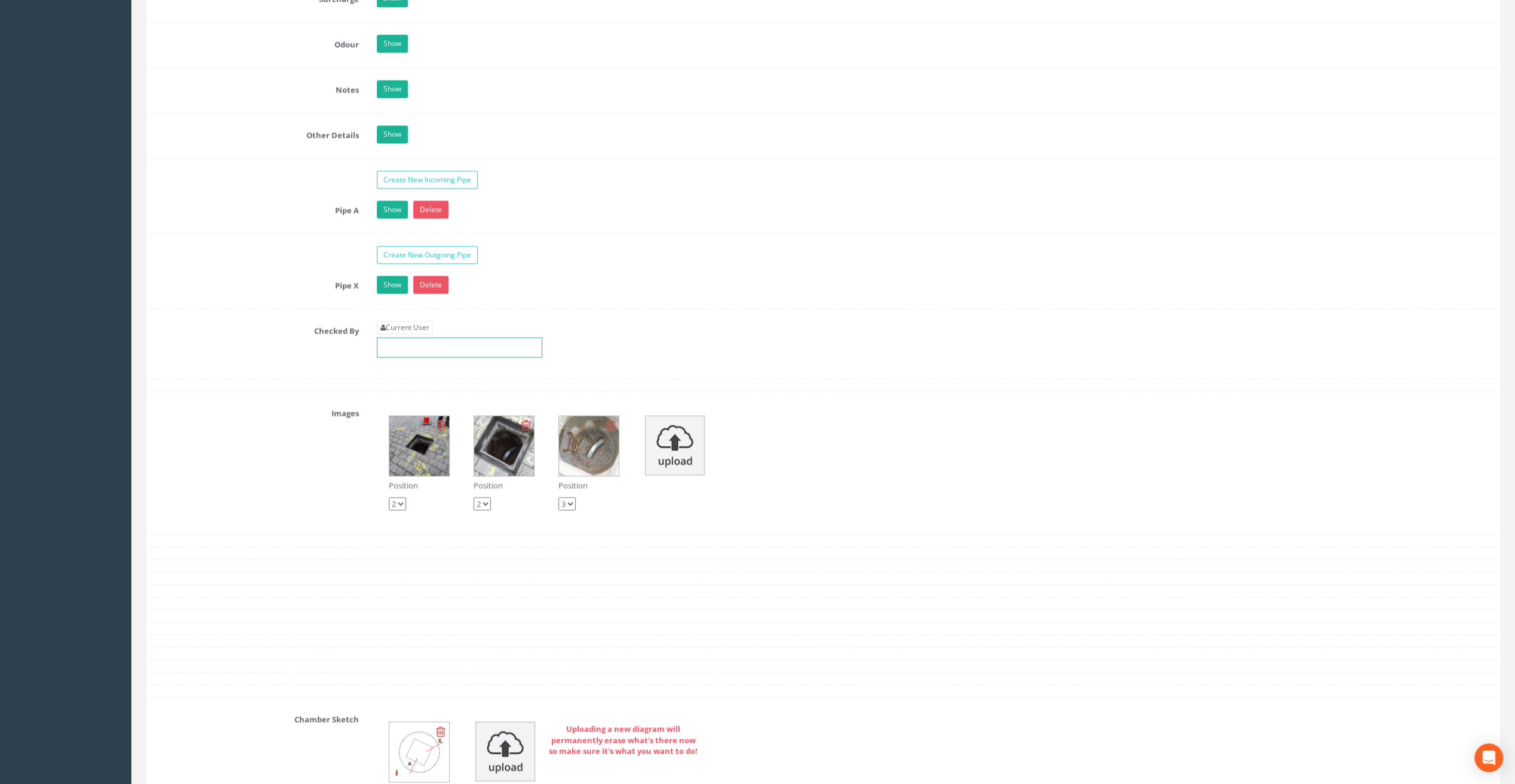
click at [419, 337] on input "text" at bounding box center [459, 347] width 165 height 20
click at [403, 321] on link "Current User" at bounding box center [405, 327] width 56 height 13
type input "[PERSON_NAME]"
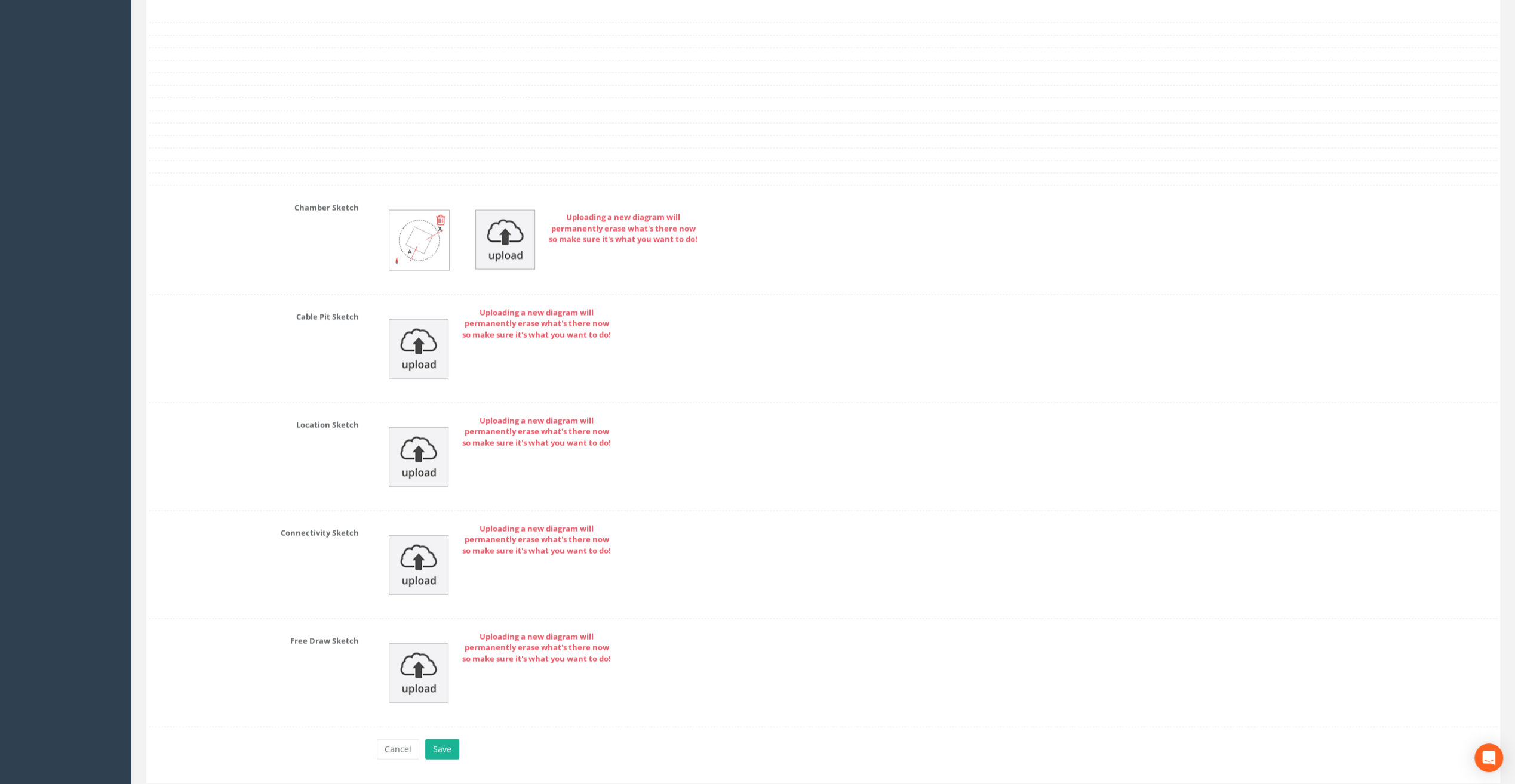
scroll to position [2297, 0]
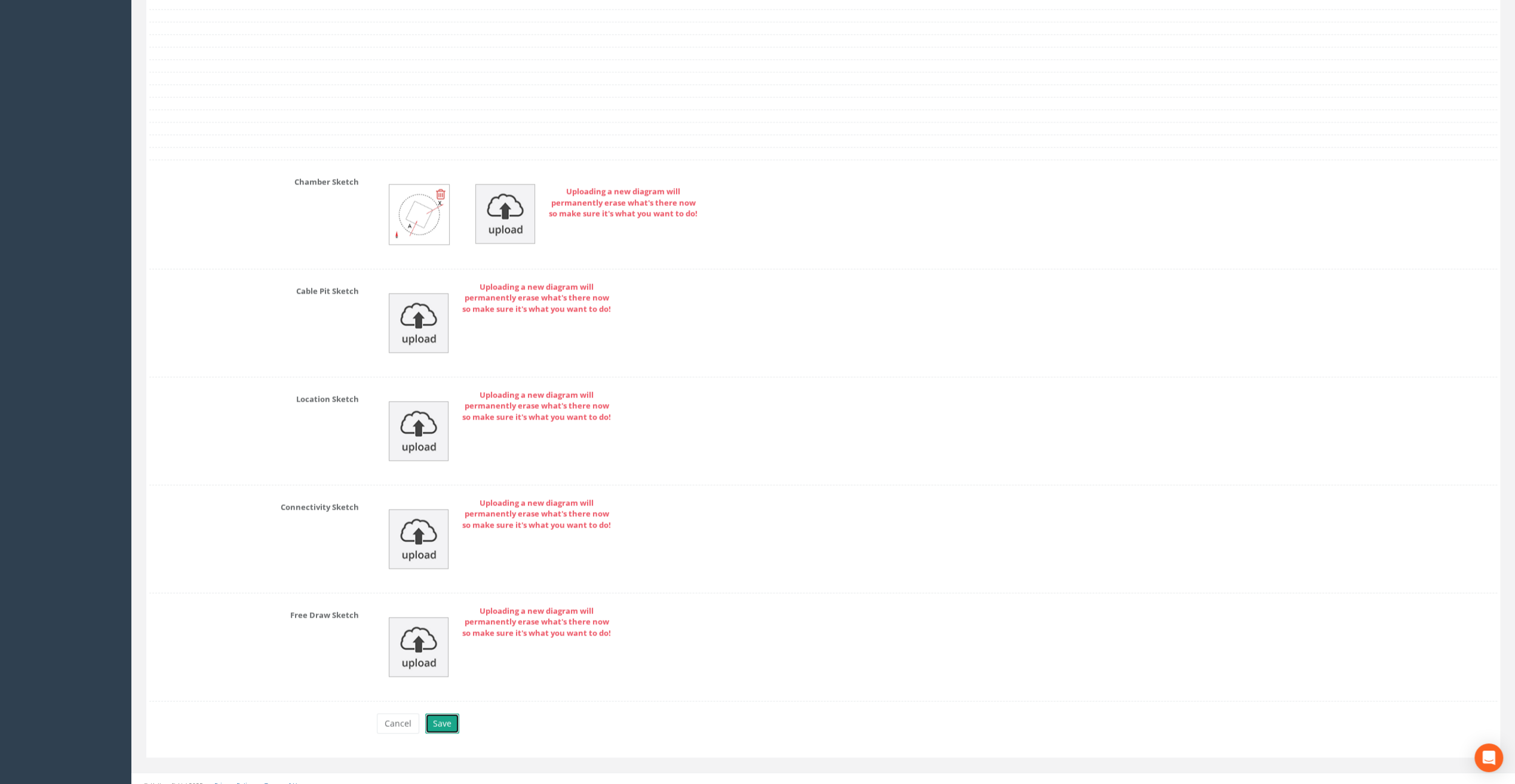
click at [445, 715] on button "Save" at bounding box center [442, 724] width 34 height 20
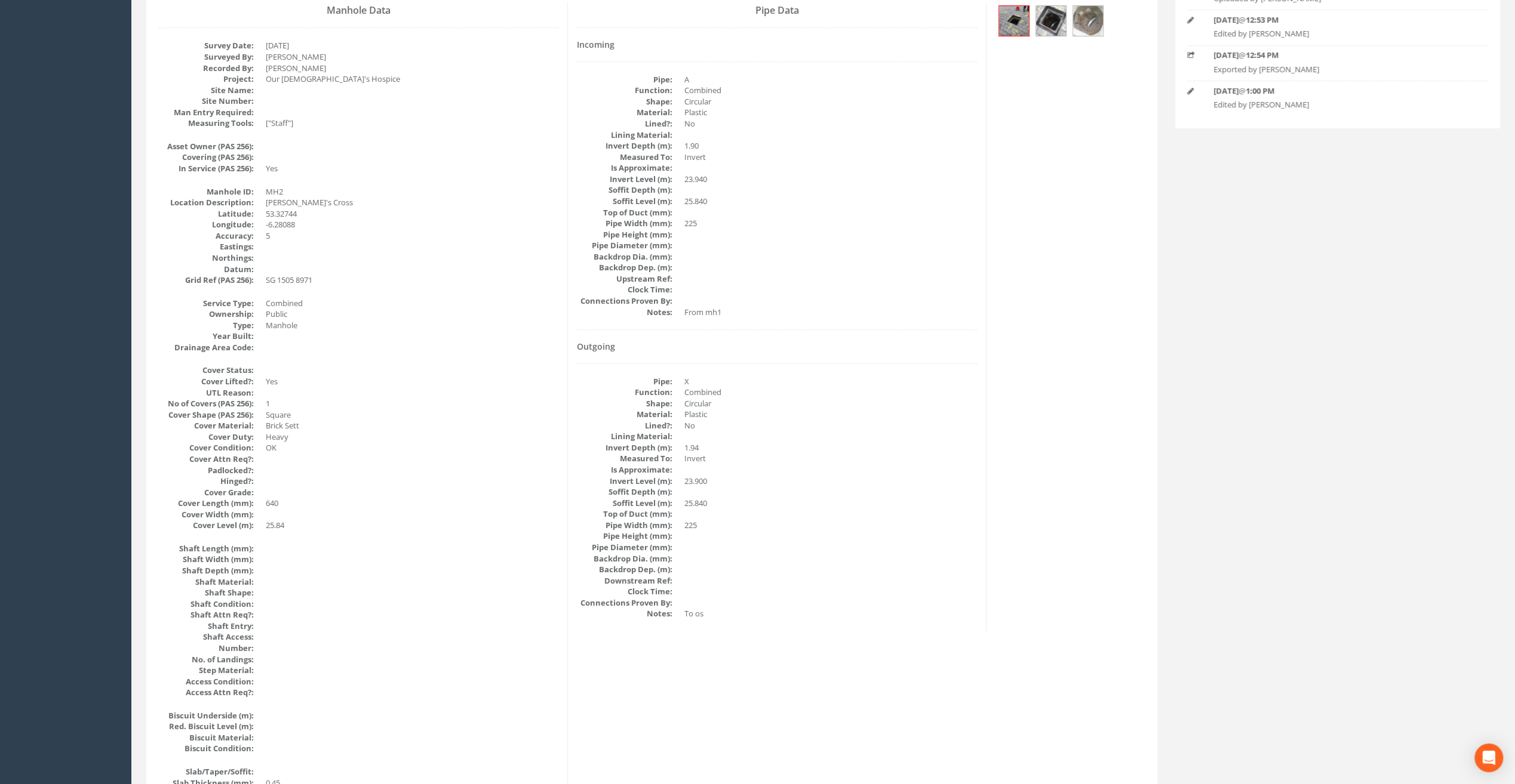
scroll to position [0, 0]
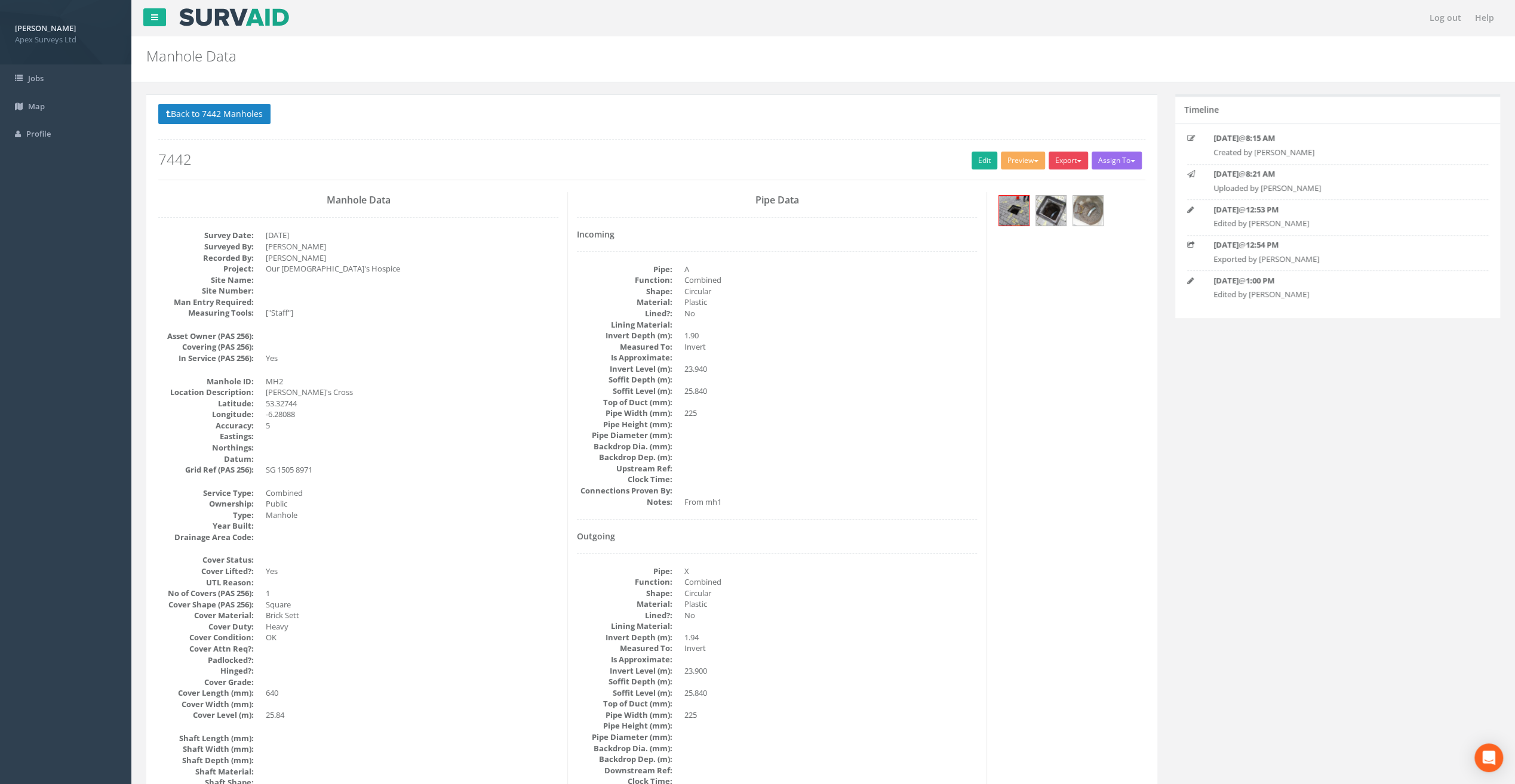
click at [1076, 164] on button "Export" at bounding box center [1068, 160] width 39 height 18
click at [1059, 256] on link "SurvAid Manhole" at bounding box center [1044, 256] width 91 height 18
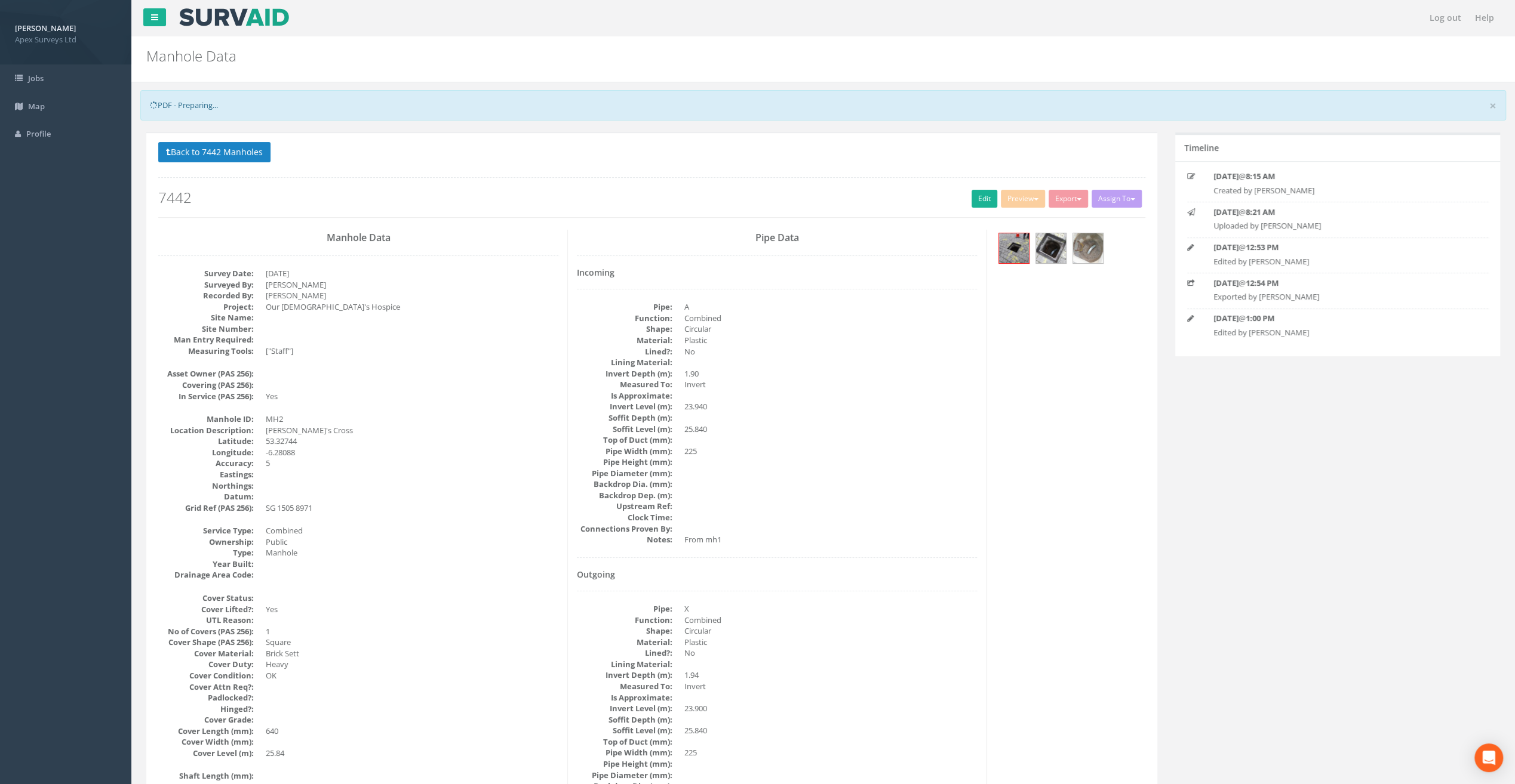
click at [693, 22] on nav "Log out Help" at bounding box center [823, 18] width 1383 height 36
click at [212, 154] on button "Back to 7442 Manholes" at bounding box center [215, 152] width 112 height 20
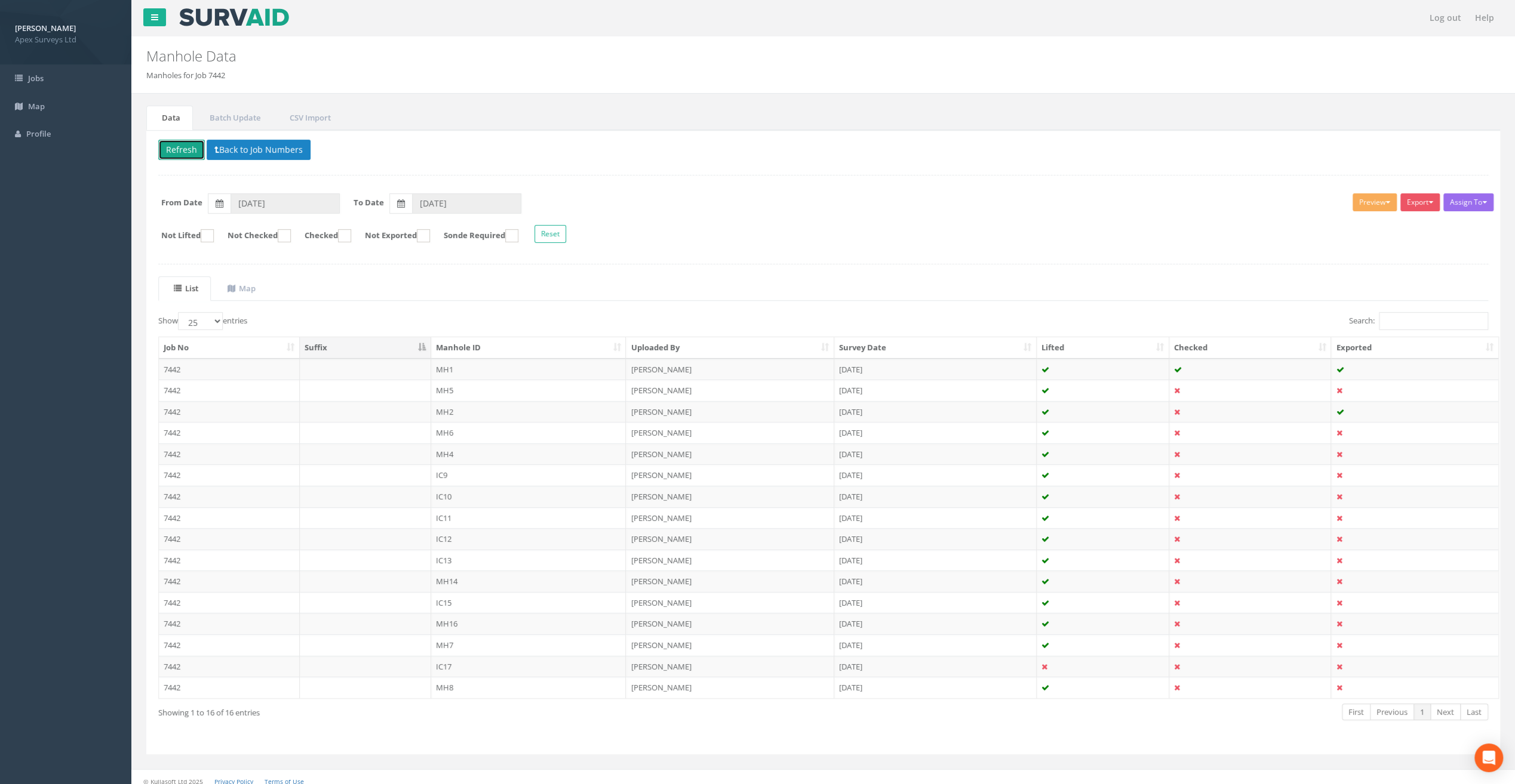
click at [185, 154] on button "Refresh" at bounding box center [181, 150] width 47 height 20
click at [454, 449] on td "MH4" at bounding box center [528, 454] width 195 height 22
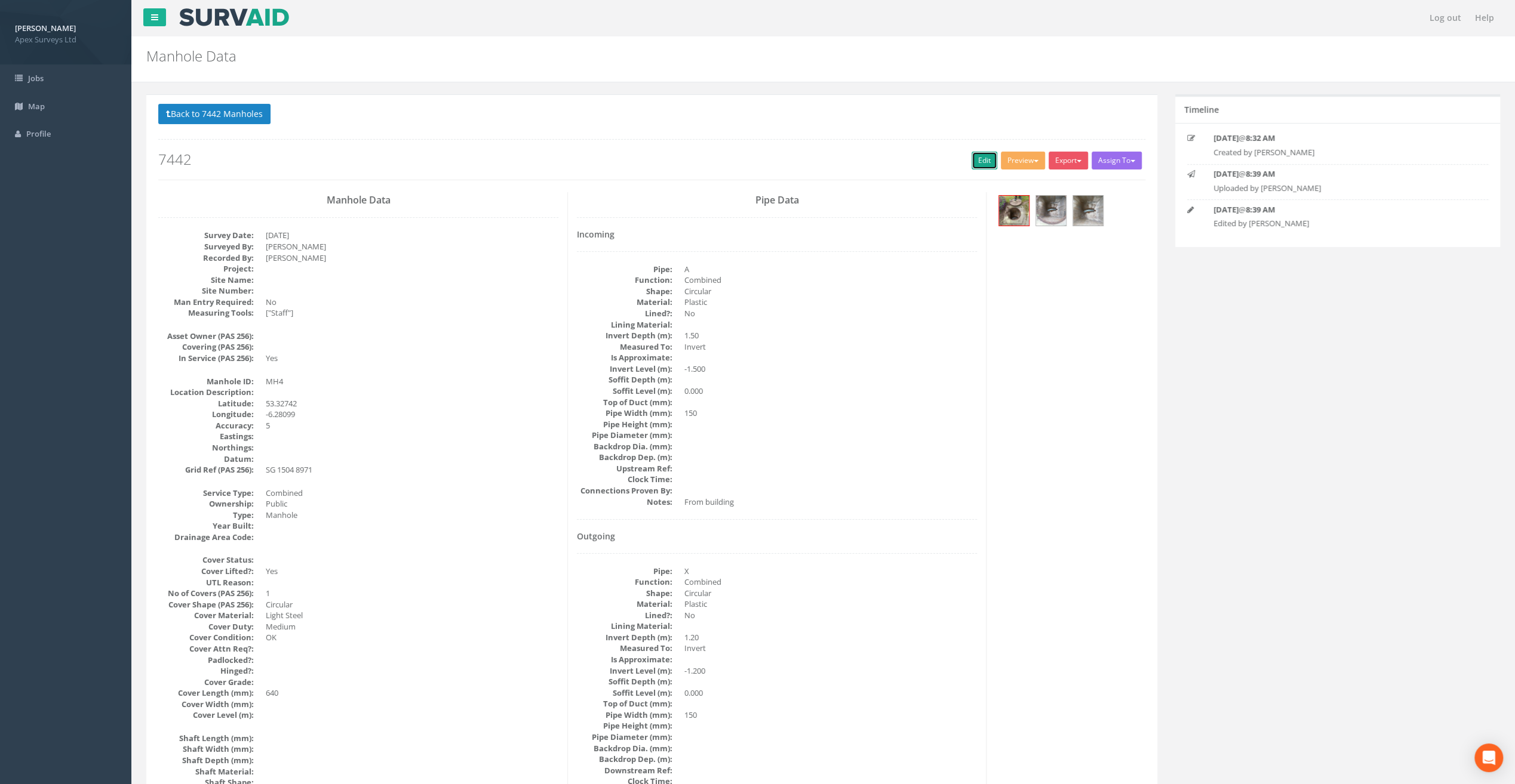
click at [988, 160] on link "Edit" at bounding box center [984, 160] width 26 height 18
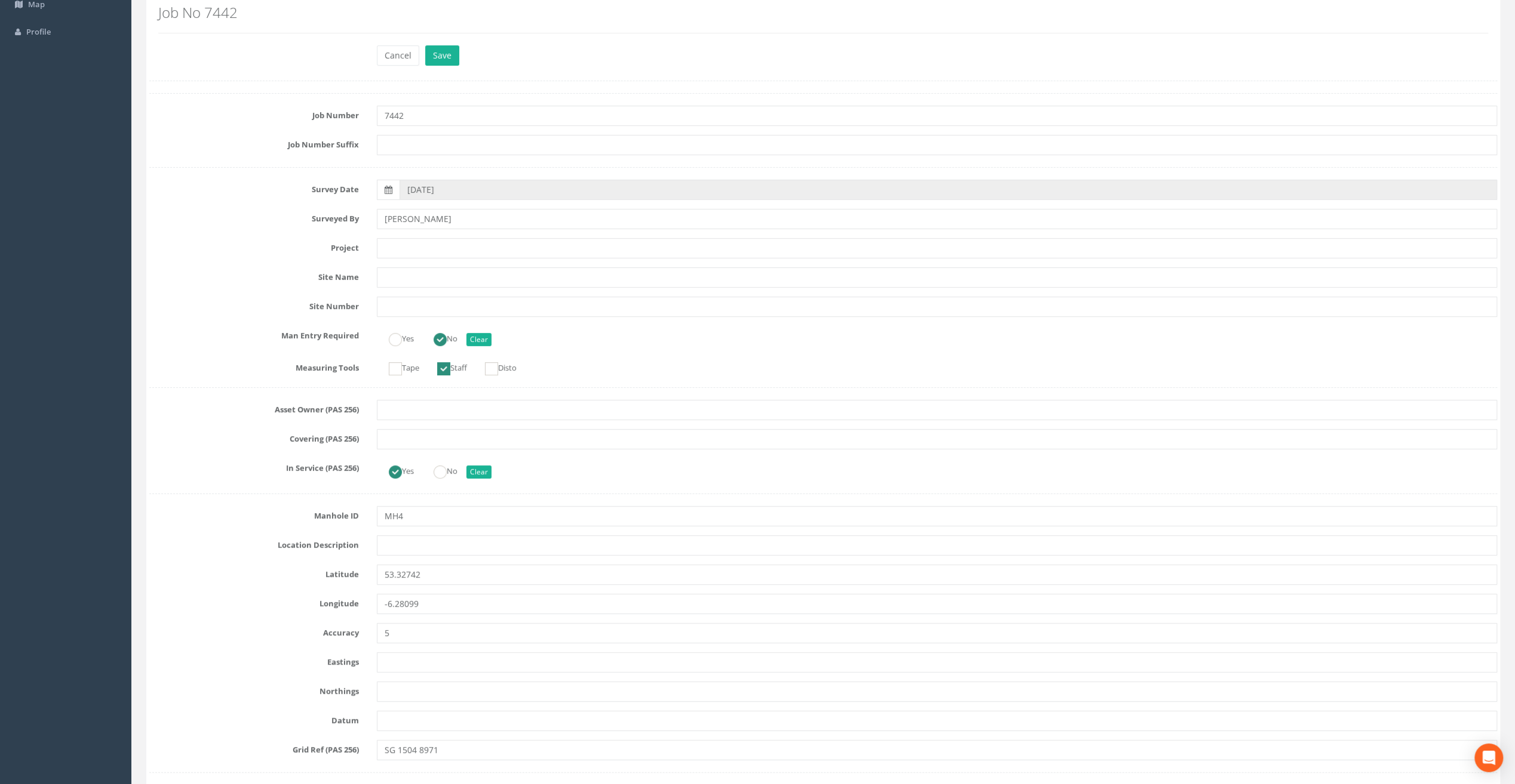
scroll to position [119, 0]
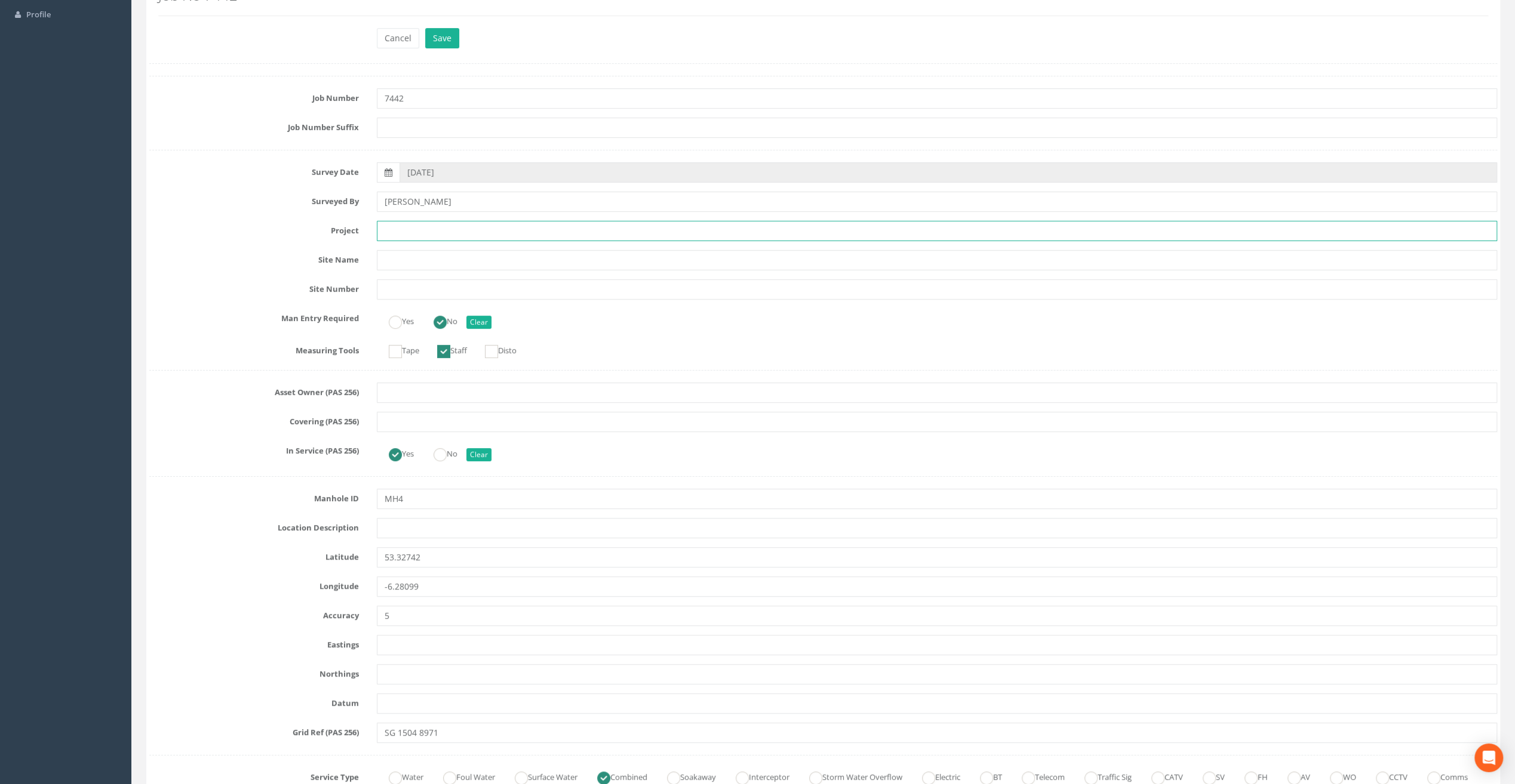
click at [397, 227] on input "text" at bounding box center [937, 231] width 1120 height 20
paste input "Our [DEMOGRAPHIC_DATA]'s Hospice"
type input "Our [DEMOGRAPHIC_DATA]'s Hospice"
click at [409, 526] on input "text" at bounding box center [937, 528] width 1120 height 20
paste input "[PERSON_NAME]'s Cross"
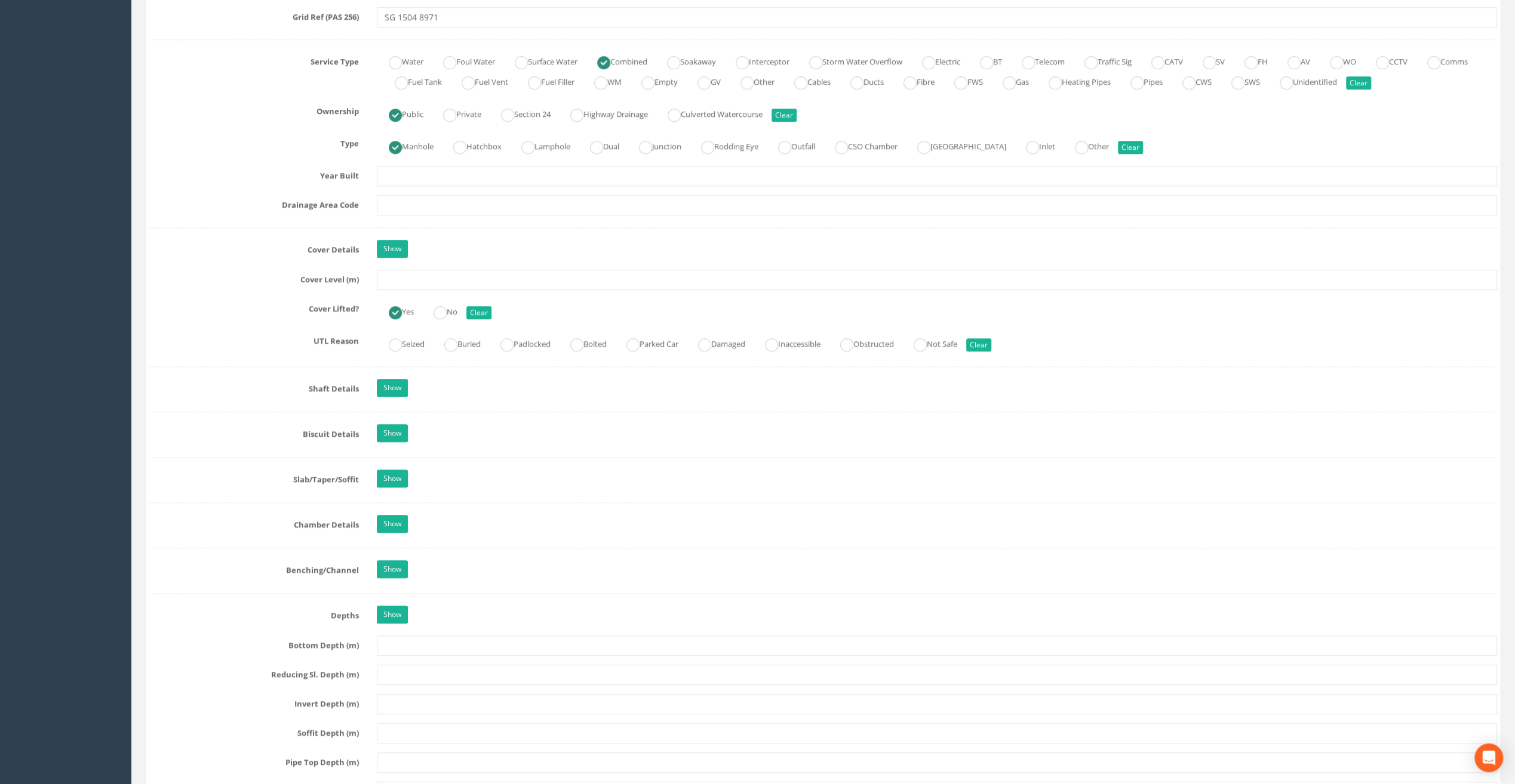
scroll to position [835, 0]
type input "[PERSON_NAME]'s Cross"
click at [397, 277] on input "text" at bounding box center [937, 279] width 1120 height 20
click at [452, 280] on input "text" at bounding box center [937, 279] width 1120 height 20
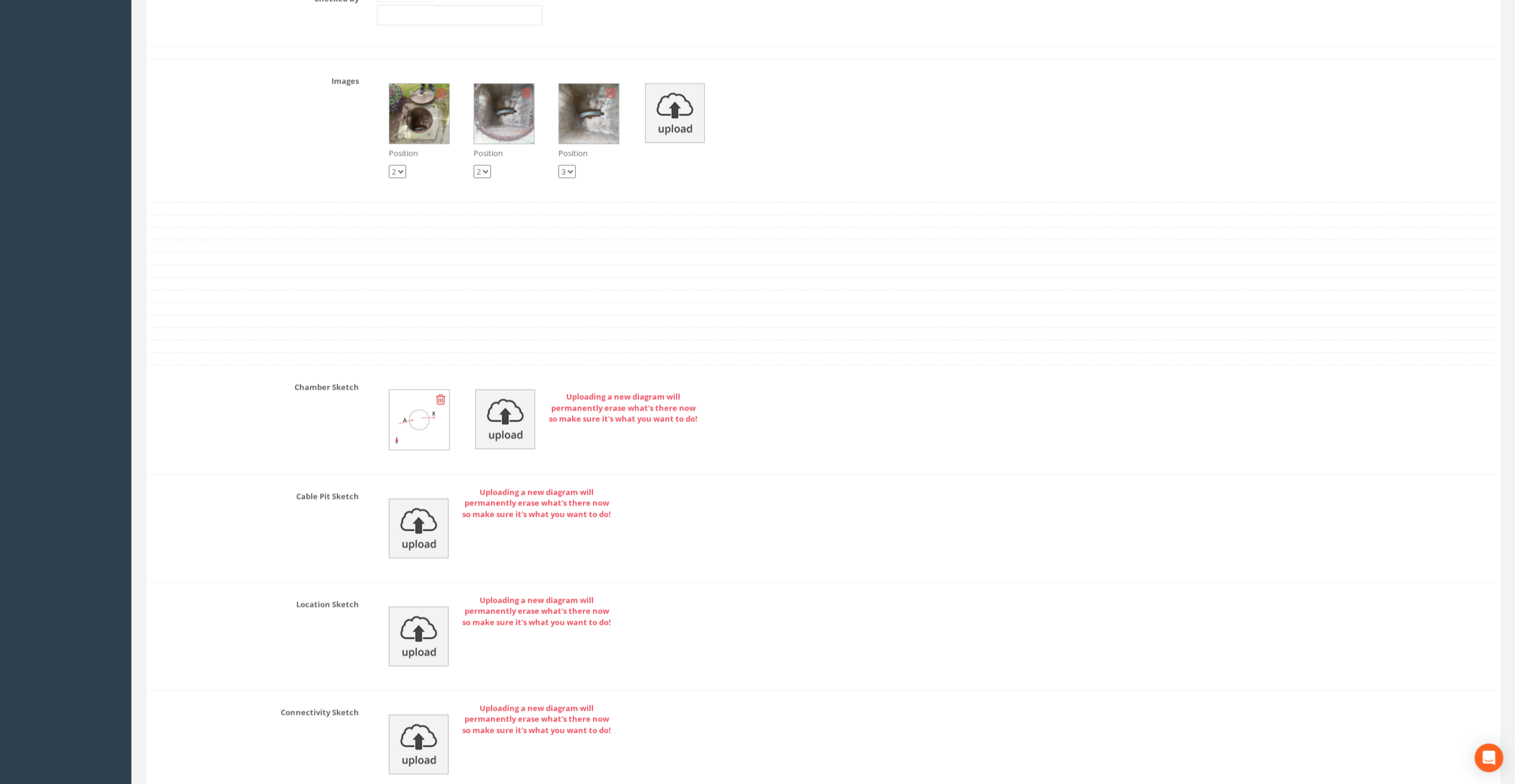
scroll to position [1700, 0]
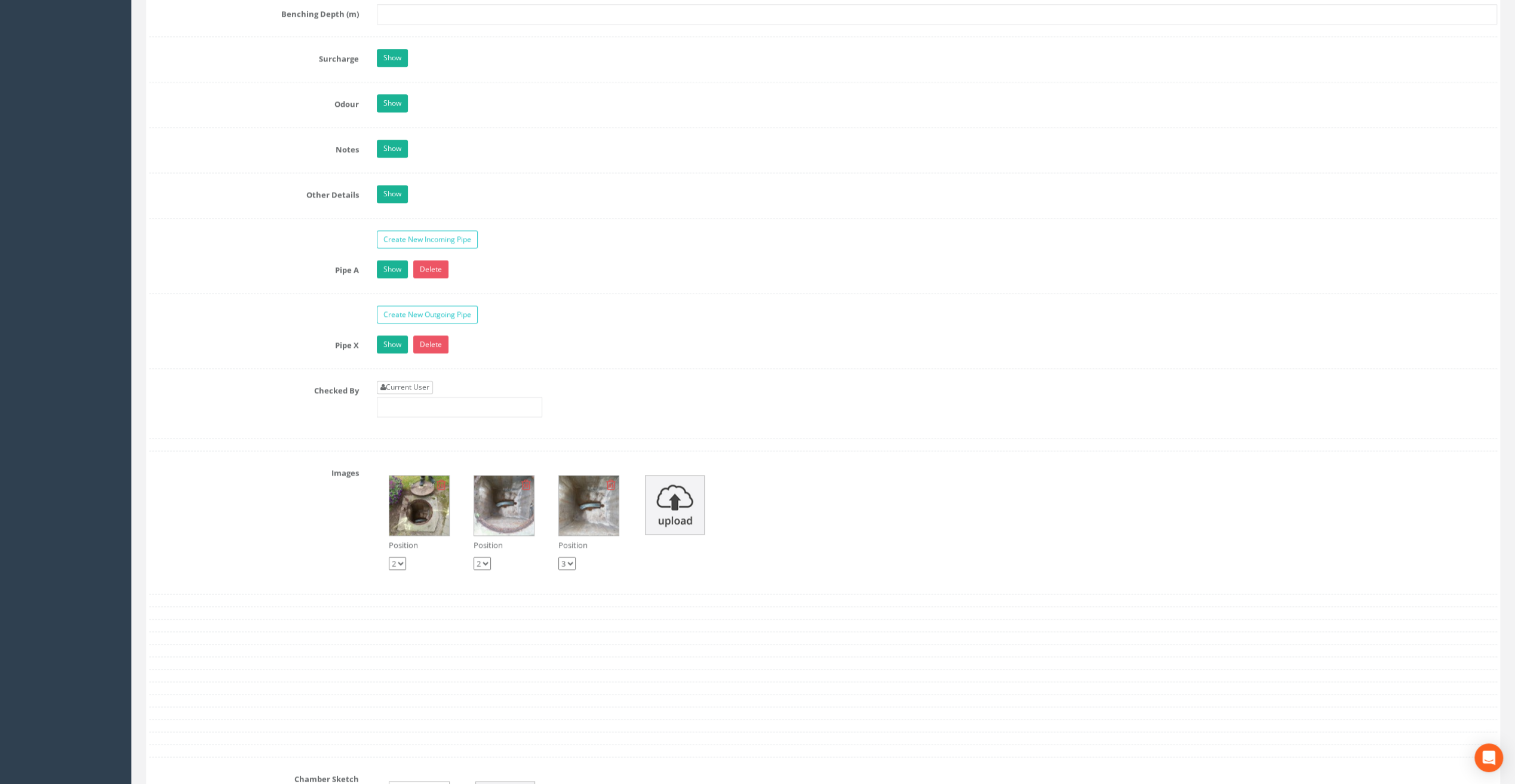
type input "25.68"
click at [414, 381] on link "Current User" at bounding box center [405, 387] width 56 height 13
type input "[PERSON_NAME]"
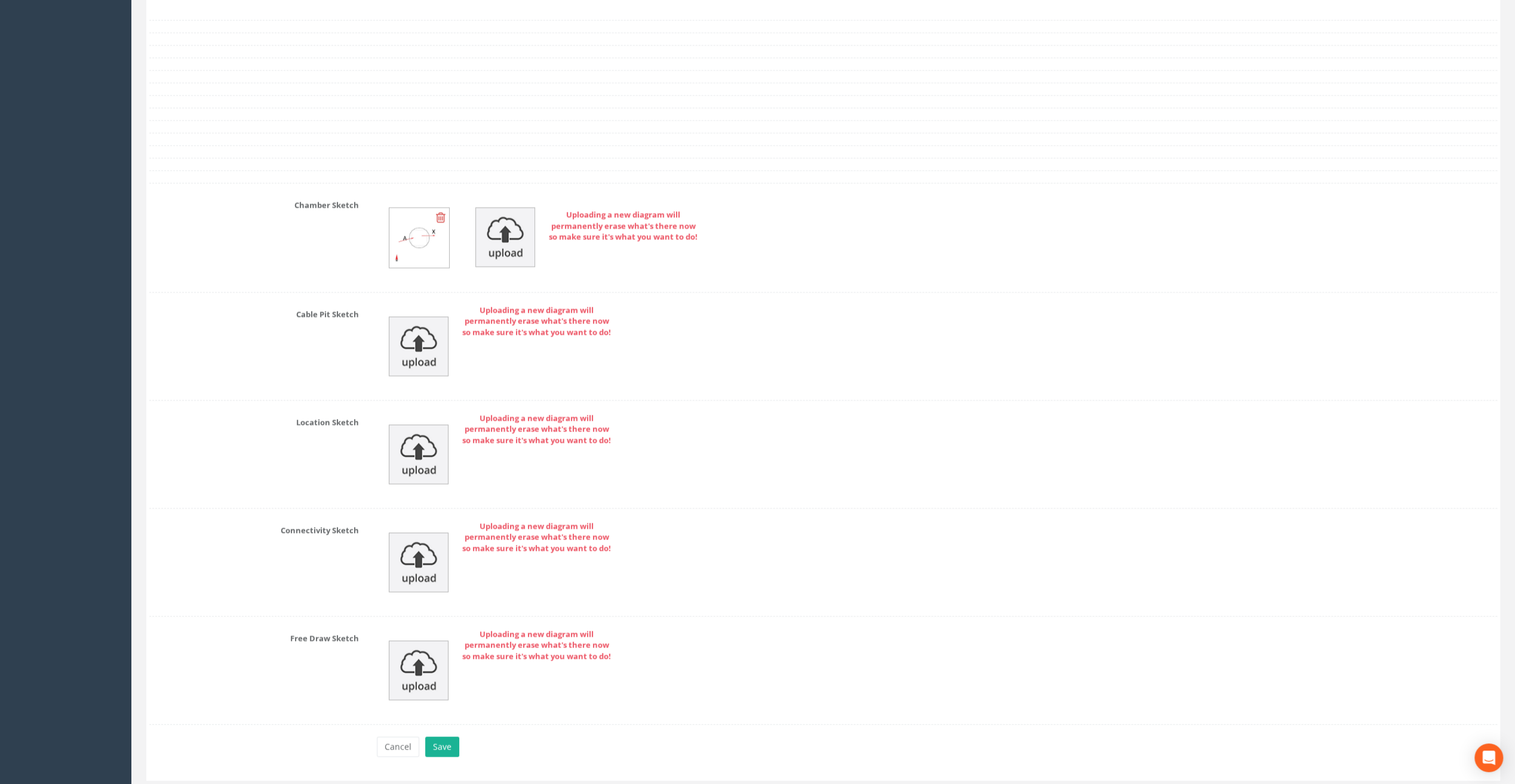
scroll to position [2297, 0]
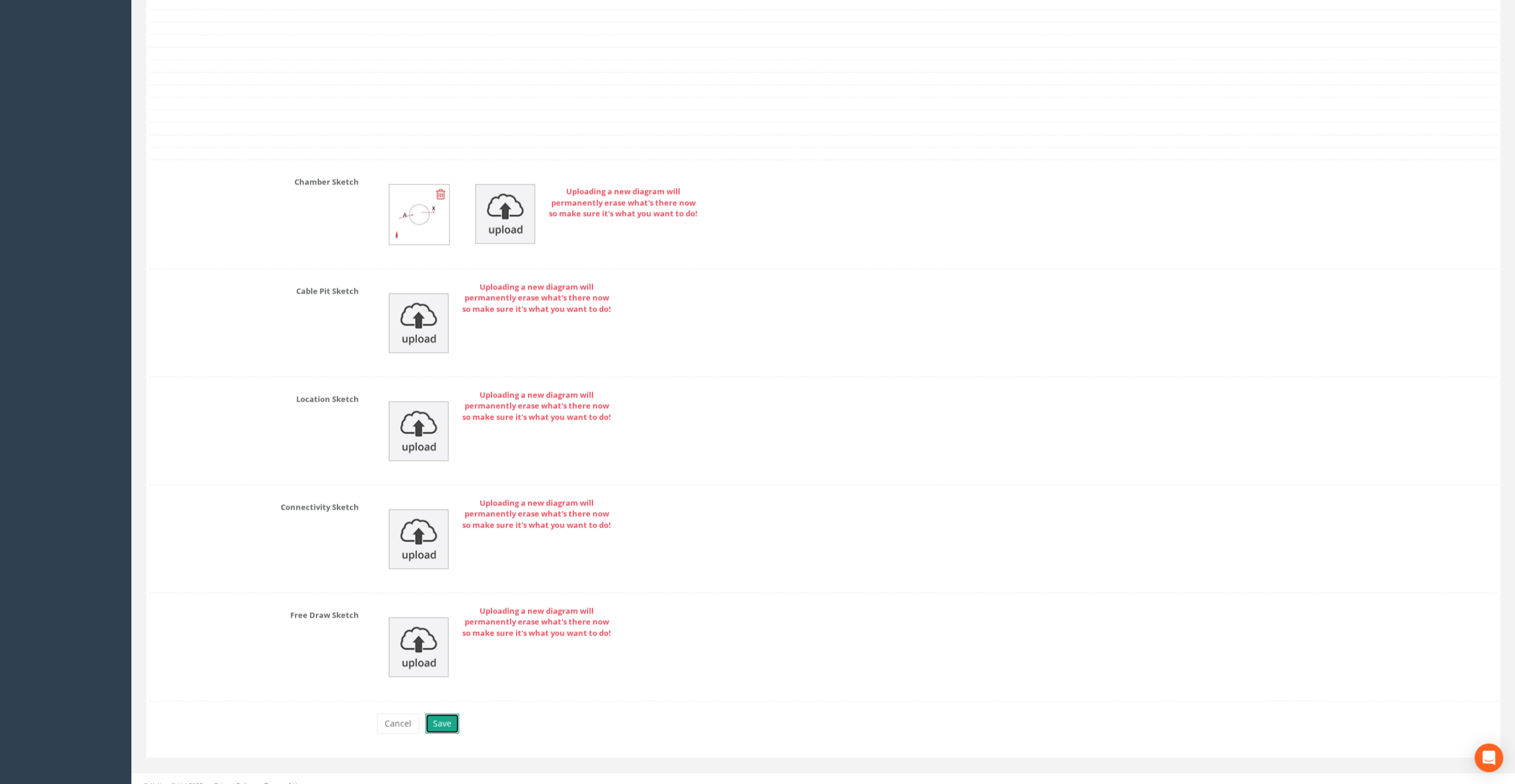
click at [440, 716] on button "Save" at bounding box center [442, 724] width 34 height 20
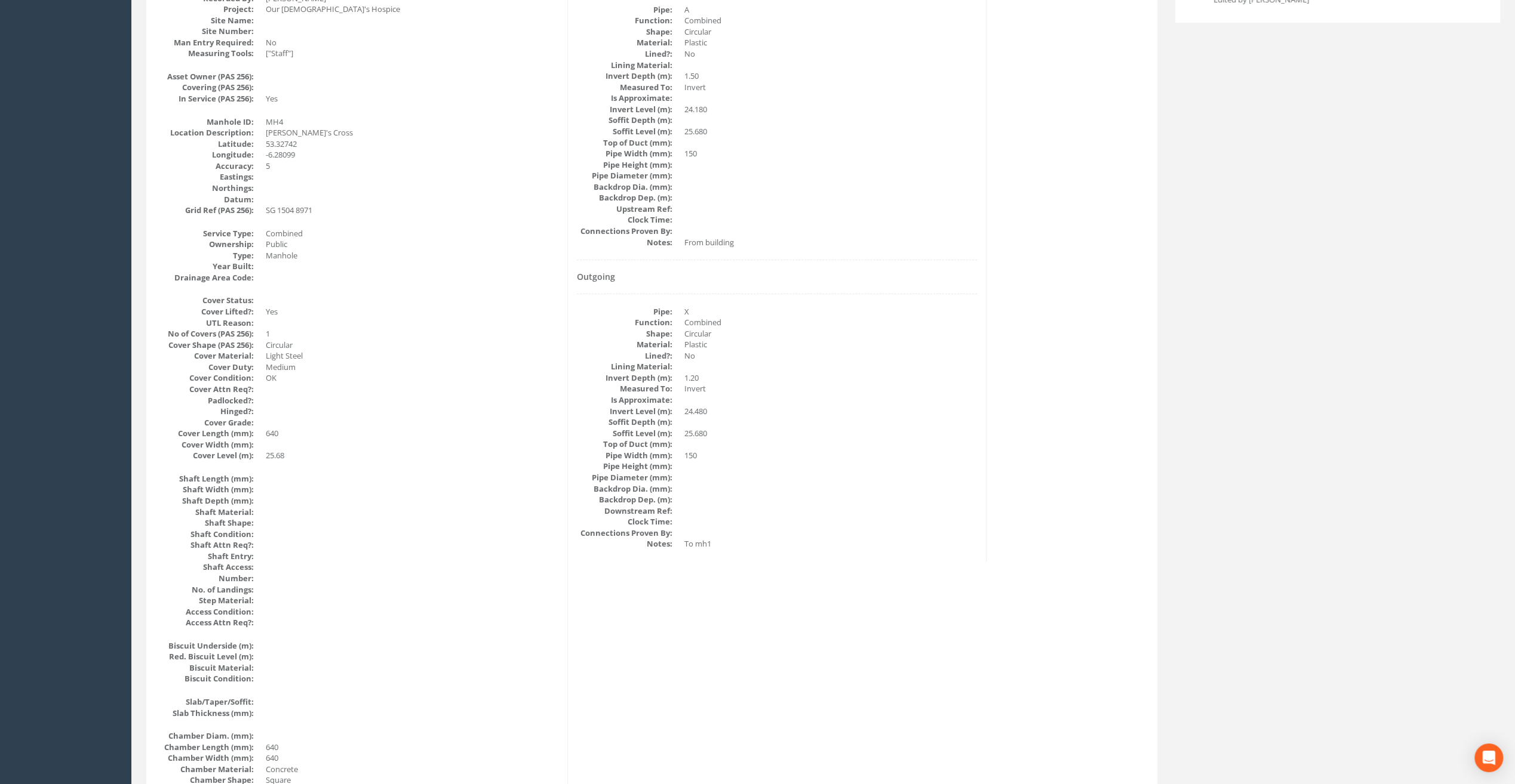
scroll to position [0, 0]
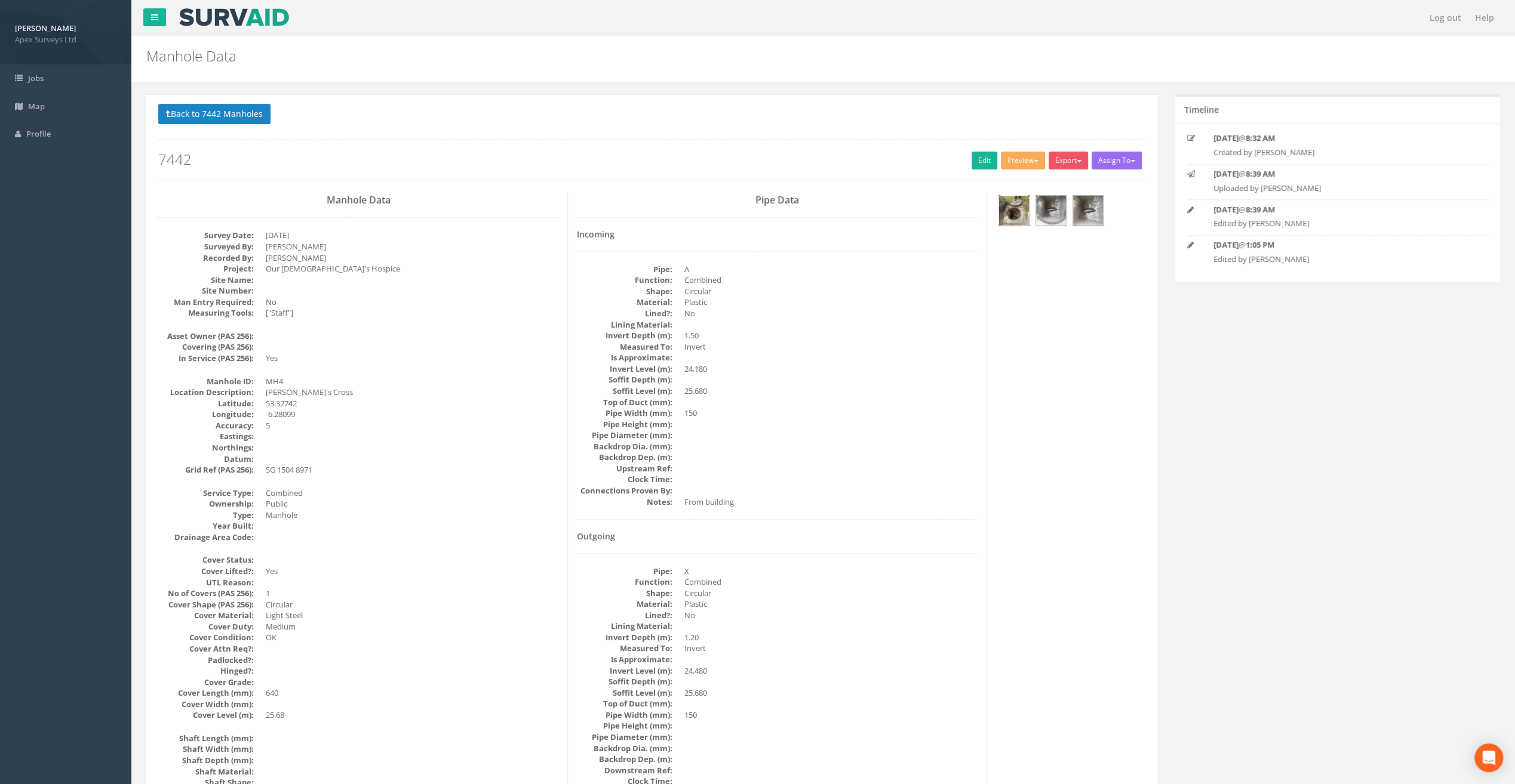
click at [1015, 209] on img at bounding box center [1014, 210] width 30 height 30
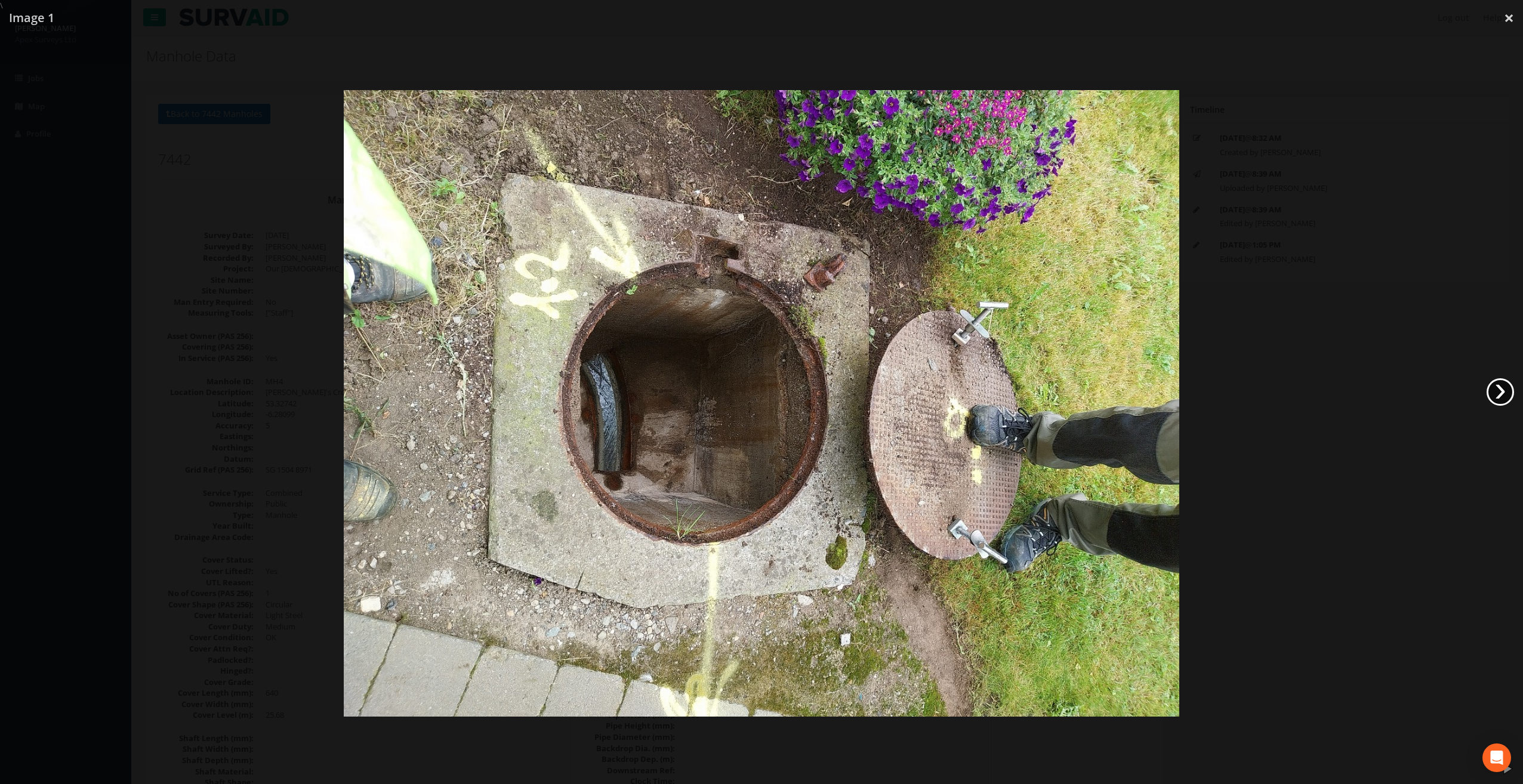
click at [1503, 392] on link "›" at bounding box center [1500, 392] width 28 height 28
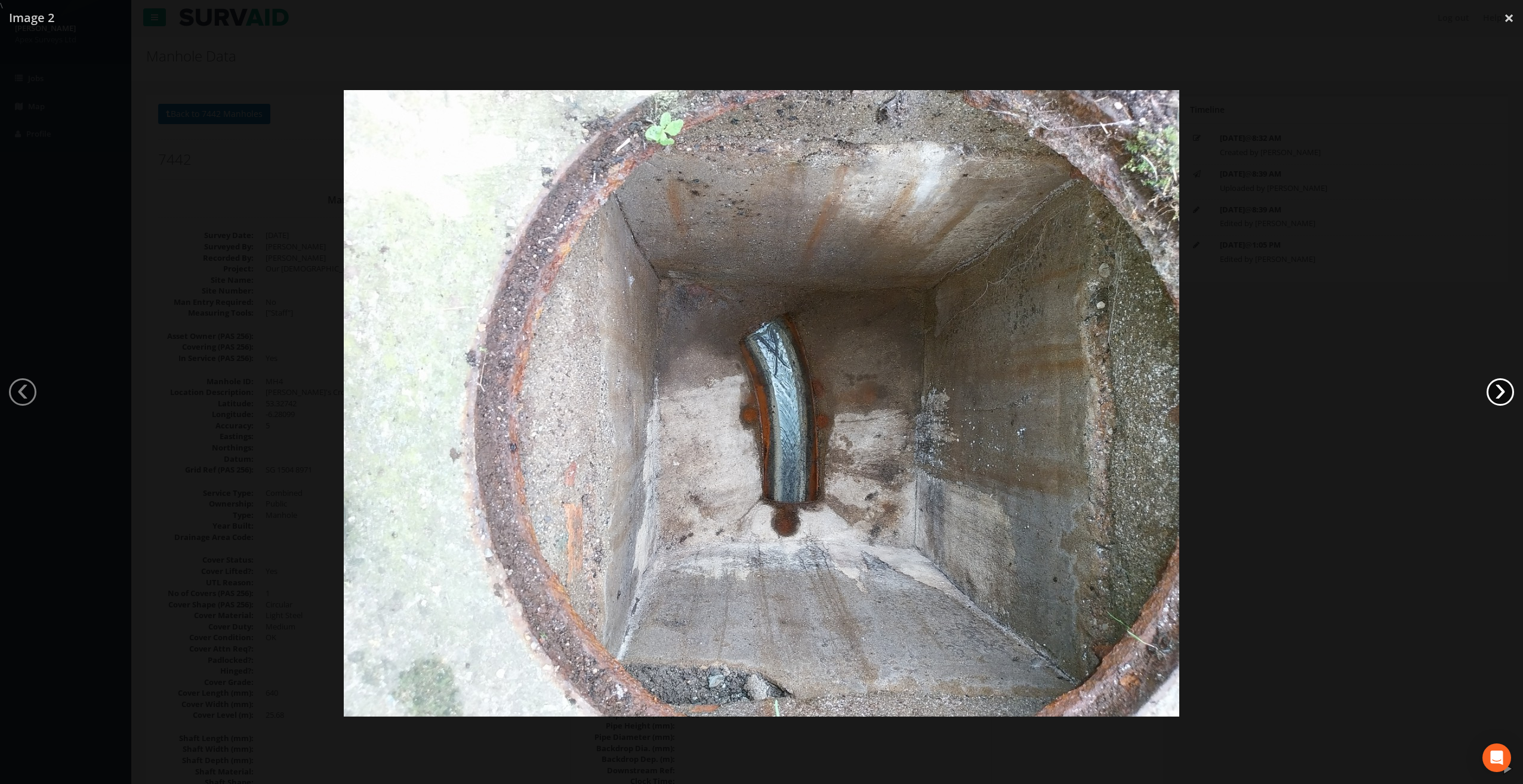
click at [1504, 392] on link "›" at bounding box center [1500, 392] width 28 height 28
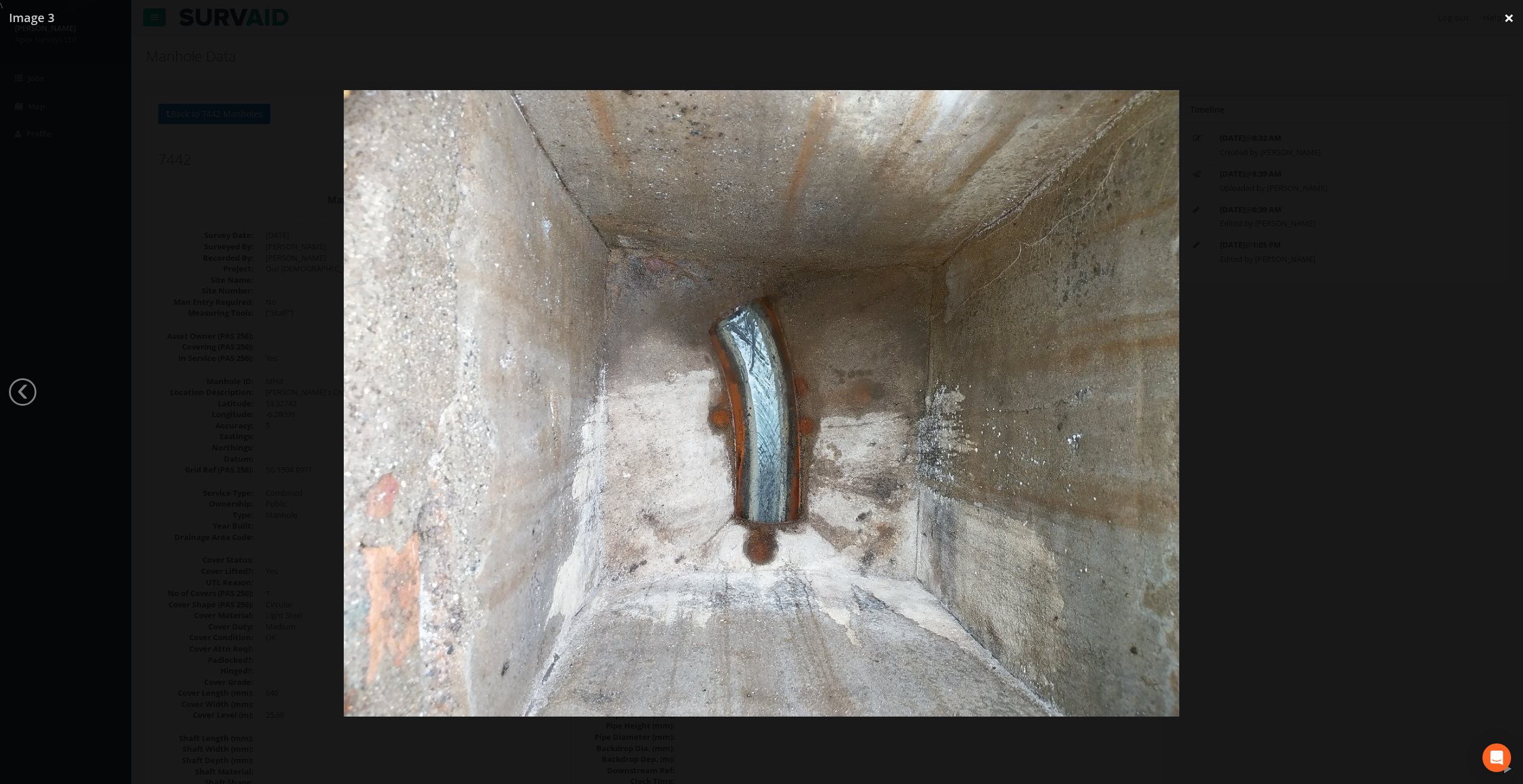
click at [1510, 19] on link "×" at bounding box center [1510, 18] width 28 height 36
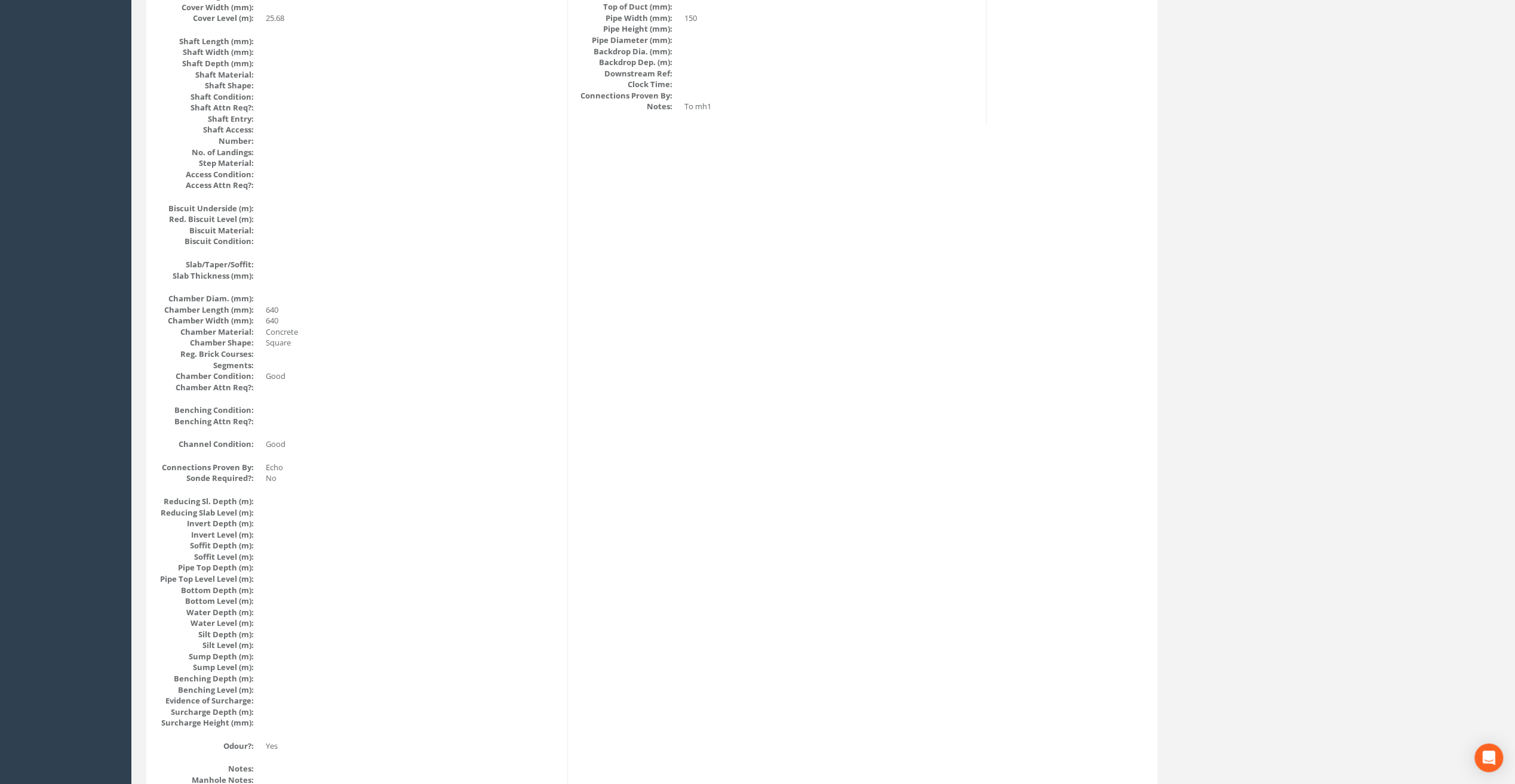
scroll to position [1055, 0]
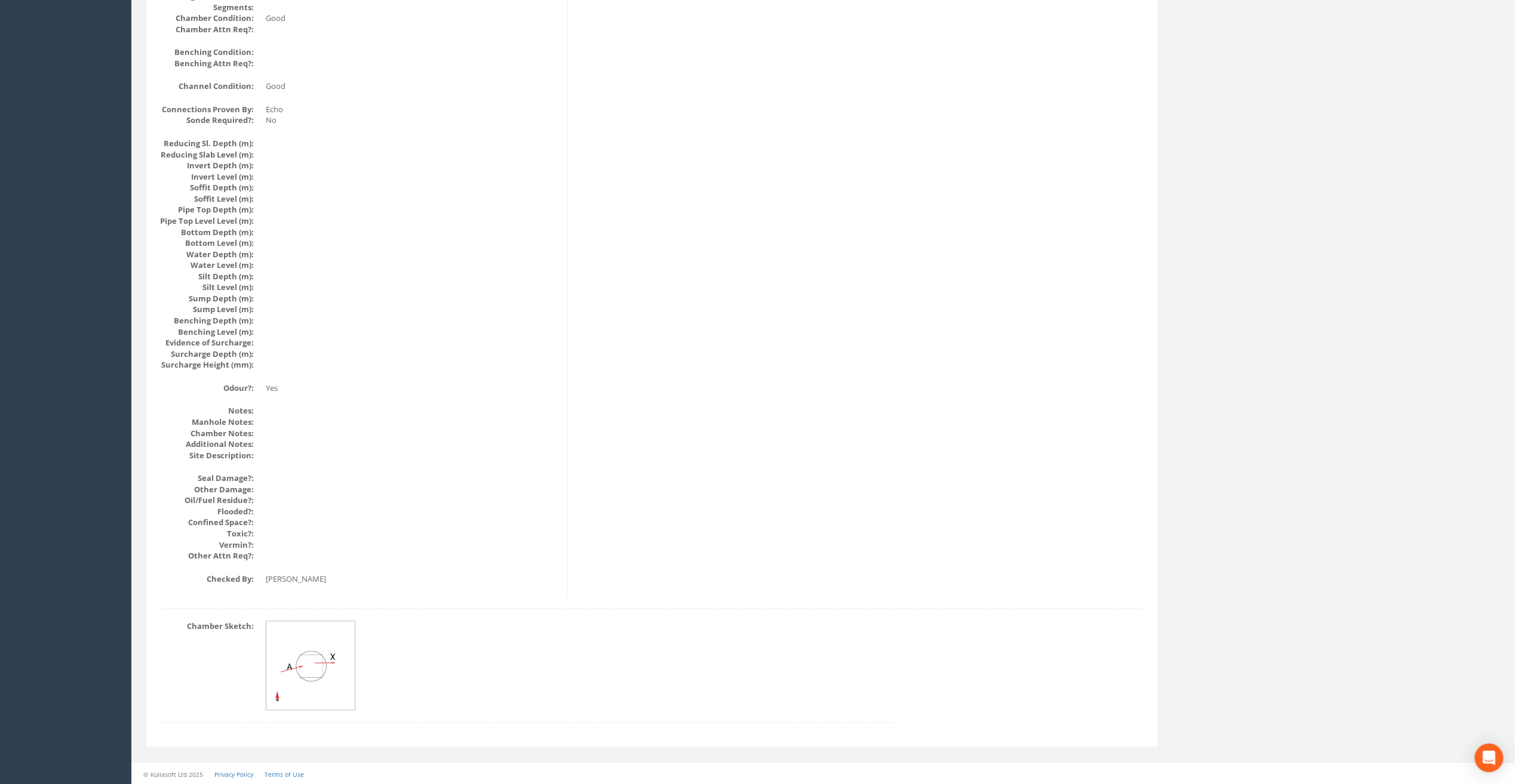
click at [313, 665] on img at bounding box center [311, 666] width 90 height 90
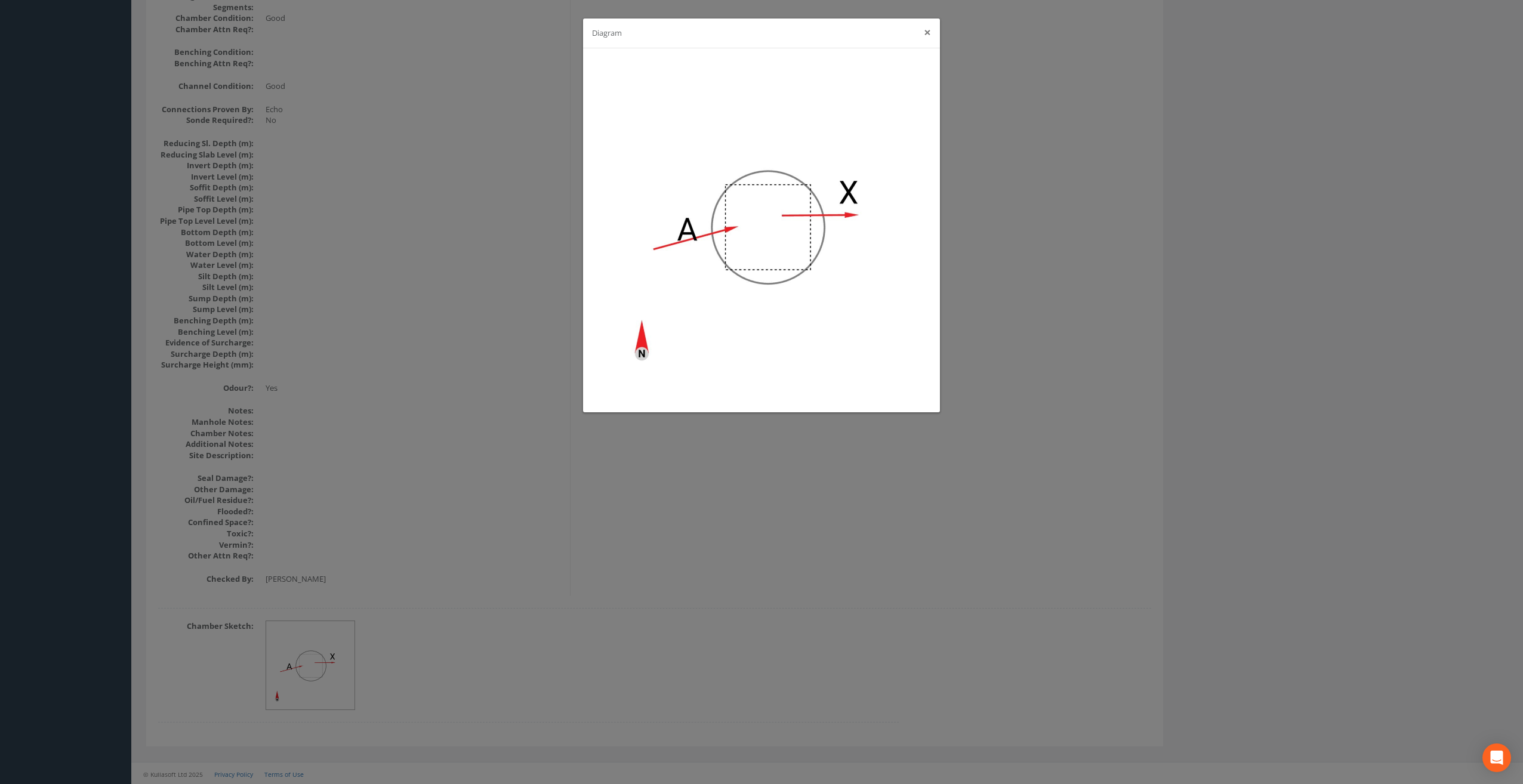
click at [928, 28] on button "×" at bounding box center [927, 32] width 7 height 13
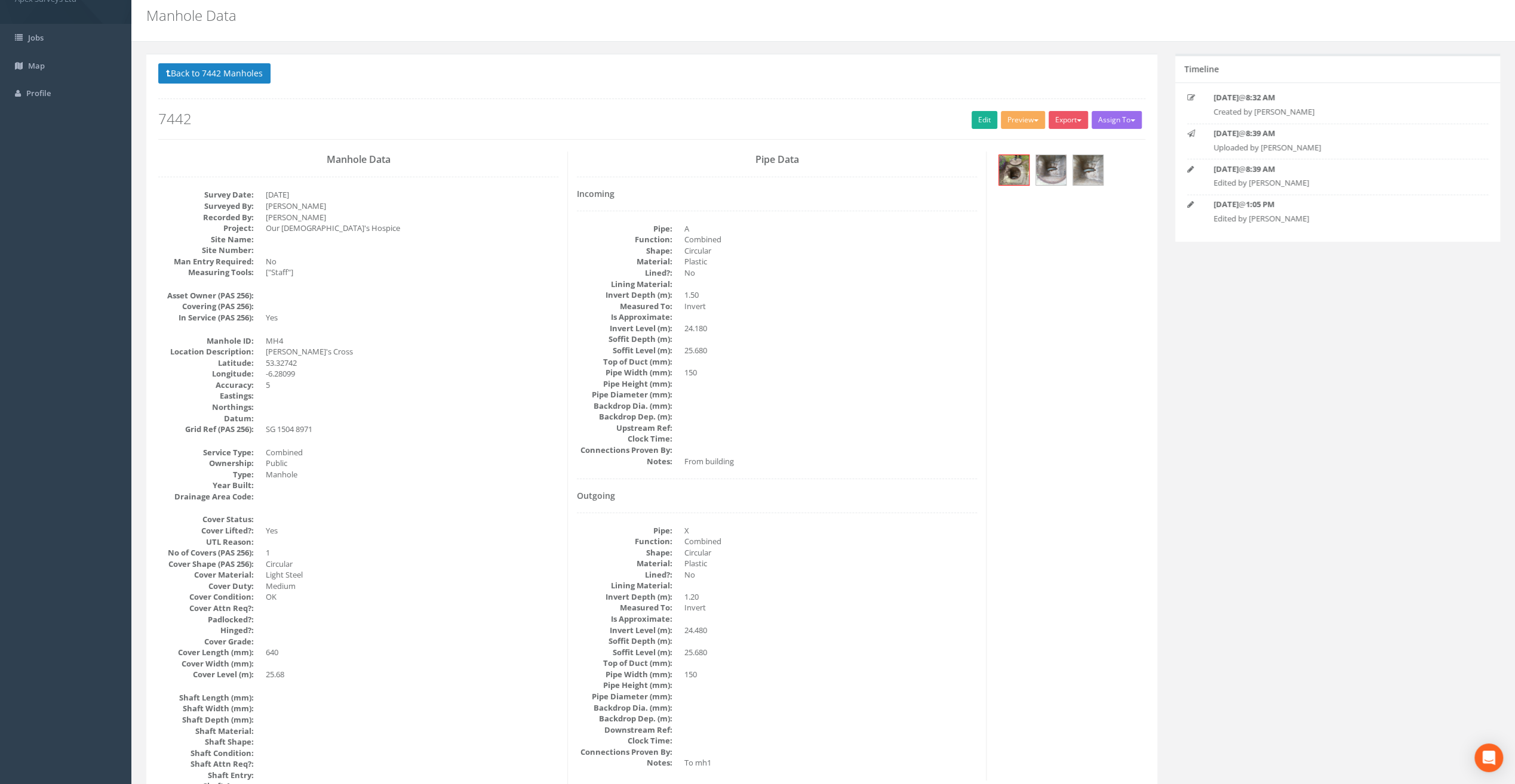
scroll to position [0, 0]
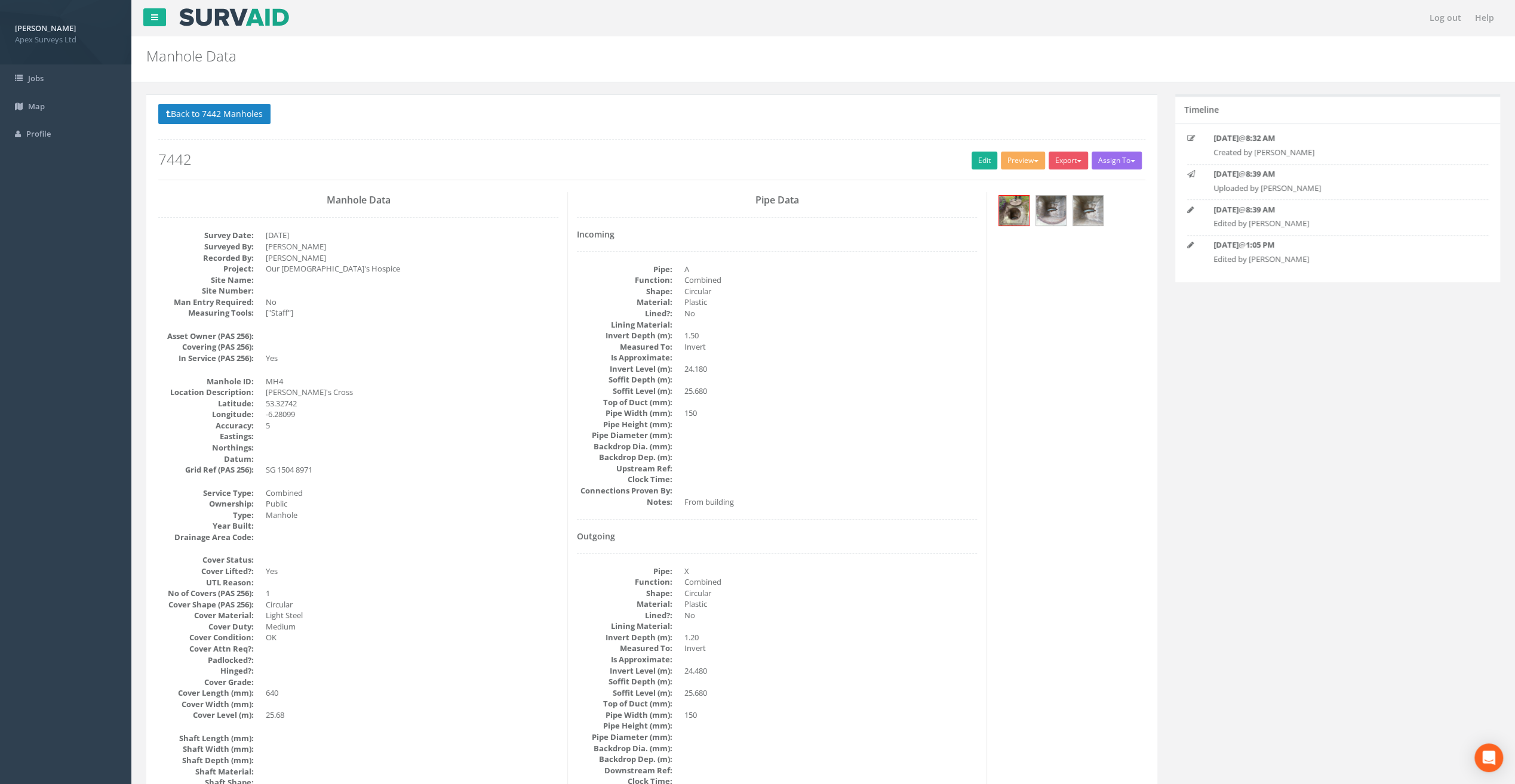
drag, startPoint x: 215, startPoint y: 117, endPoint x: 710, endPoint y: 85, distance: 496.0
click at [1065, 162] on button "Export" at bounding box center [1068, 160] width 39 height 18
click at [1030, 257] on link "SurvAid Manhole" at bounding box center [1044, 256] width 91 height 18
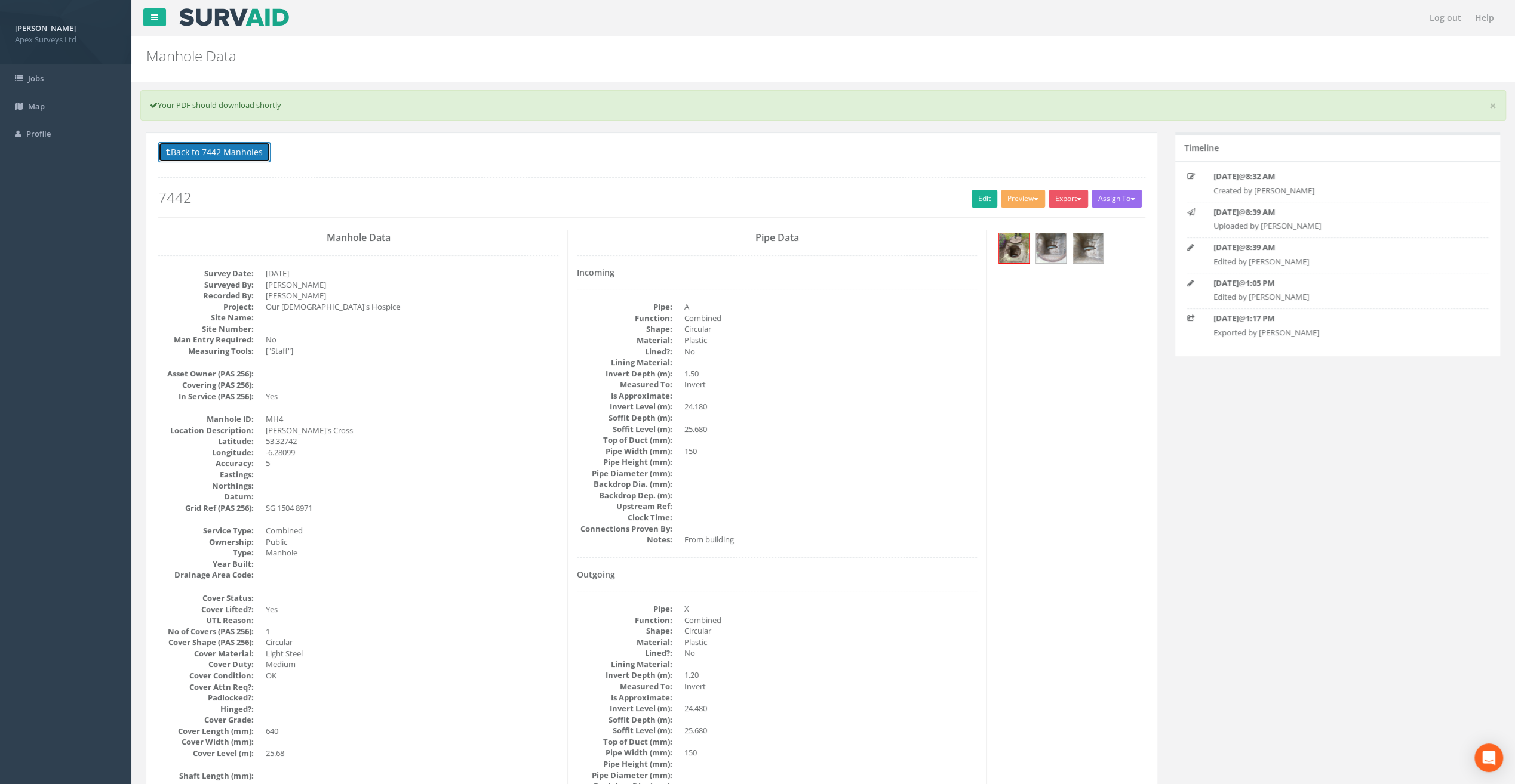
click at [188, 152] on button "Back to 7442 Manholes" at bounding box center [215, 152] width 112 height 20
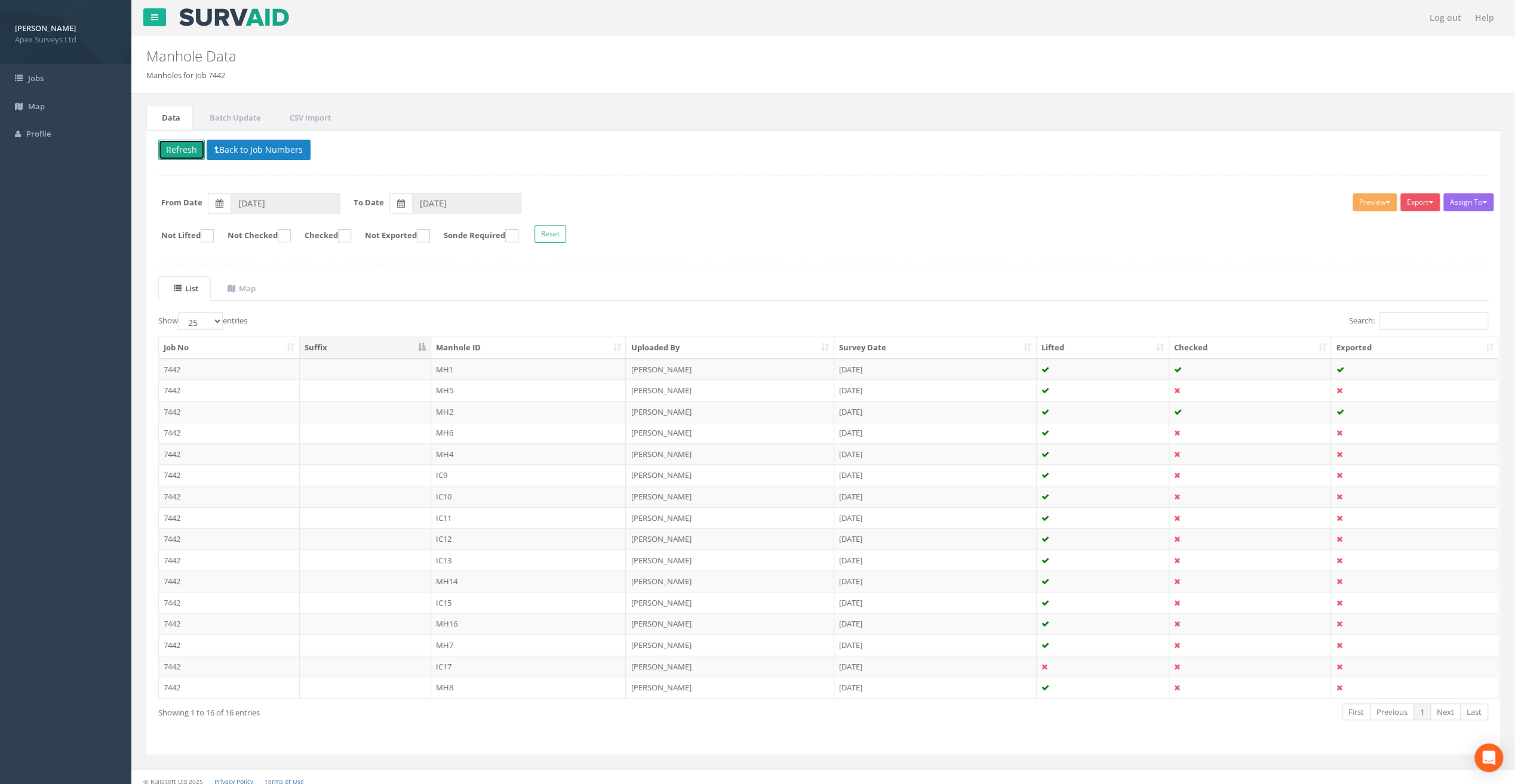
click at [176, 152] on button "Refresh" at bounding box center [181, 150] width 47 height 20
click at [453, 386] on td "MH5" at bounding box center [528, 390] width 195 height 22
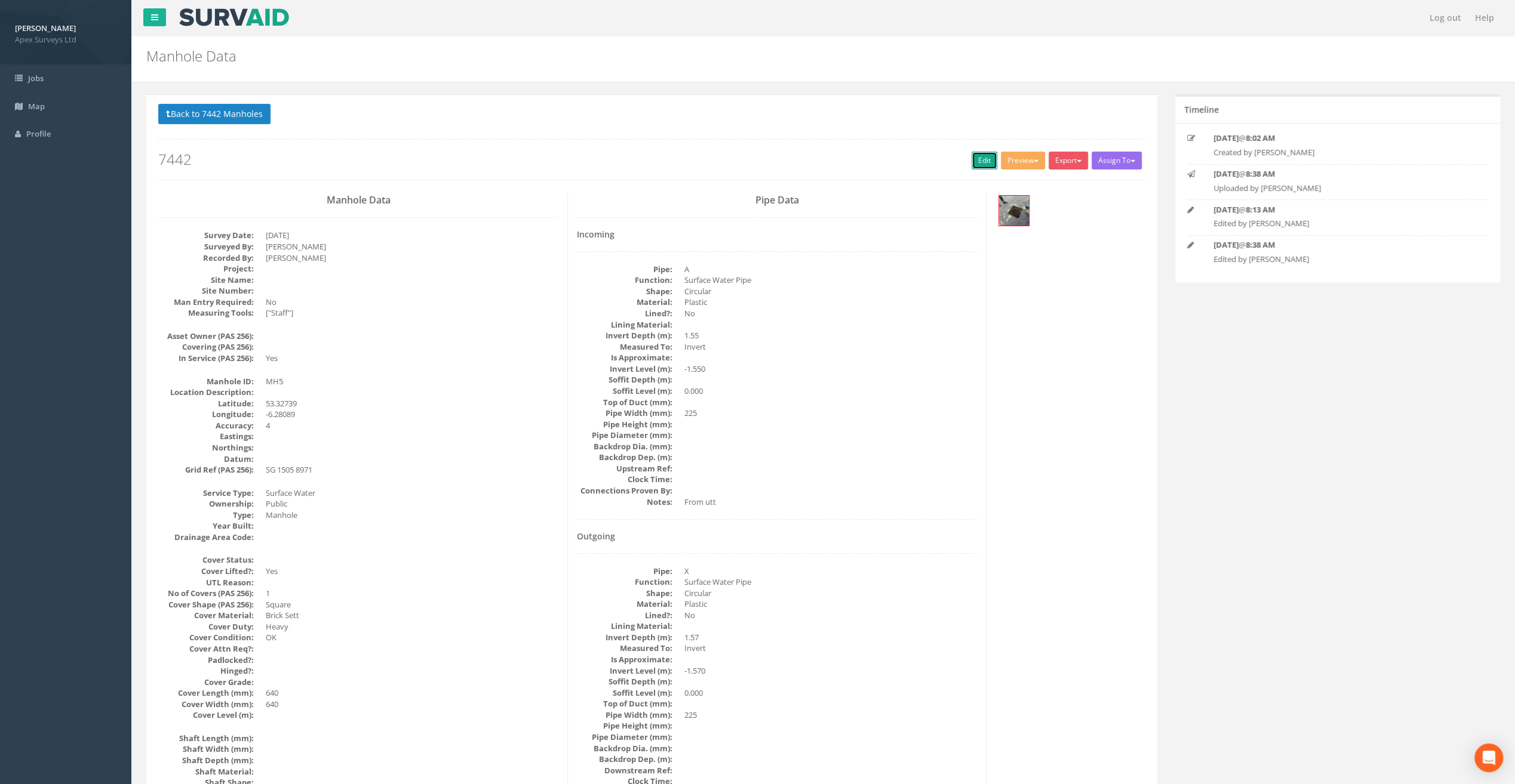
click at [979, 154] on link "Edit" at bounding box center [984, 160] width 26 height 18
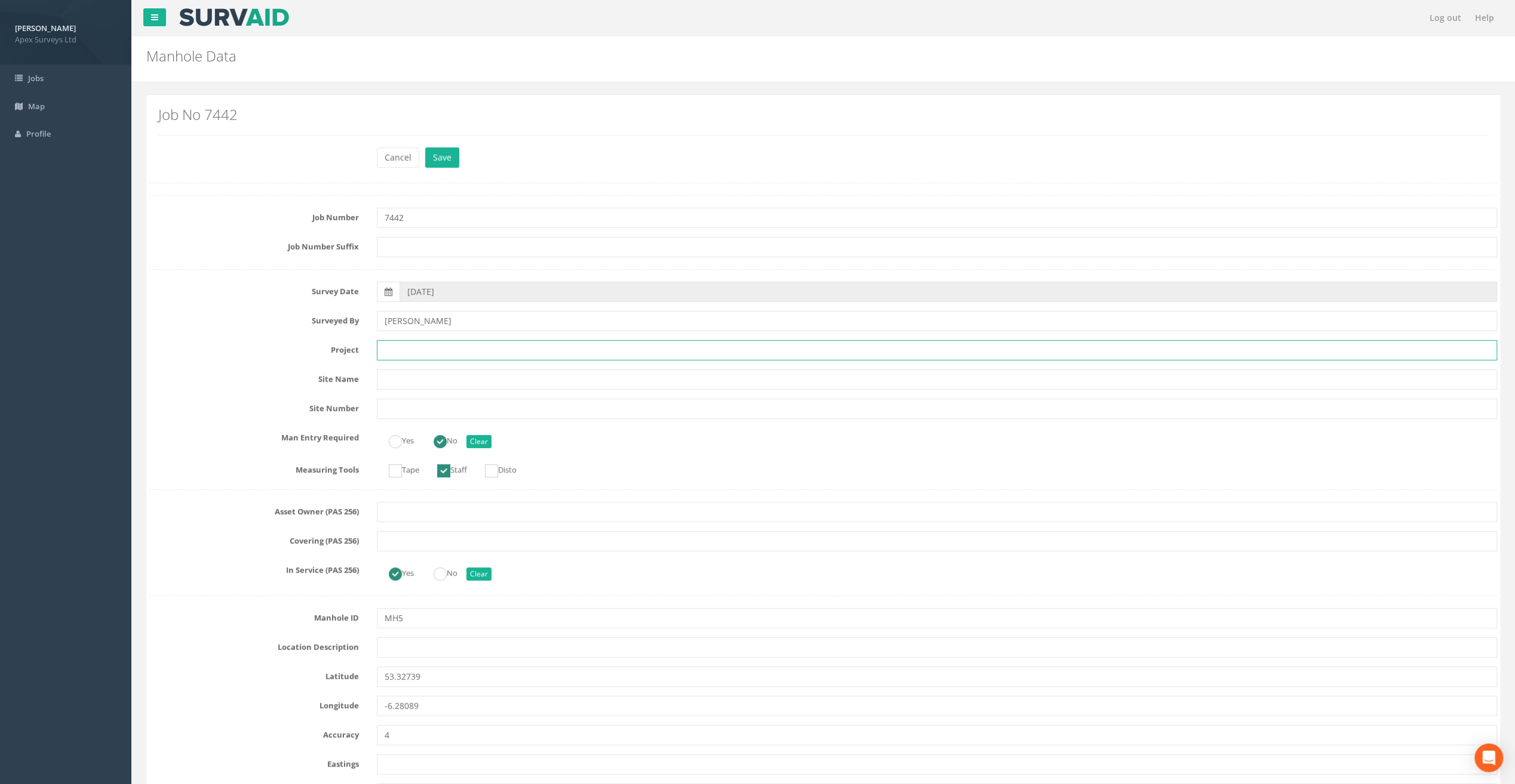
click at [462, 350] on input "text" at bounding box center [937, 351] width 1120 height 20
paste input "Our [DEMOGRAPHIC_DATA]'s Hospice"
type input "Our [DEMOGRAPHIC_DATA]'s Hospice"
click at [398, 644] on input "text" at bounding box center [937, 647] width 1120 height 20
paste input "[PERSON_NAME]'s Cross"
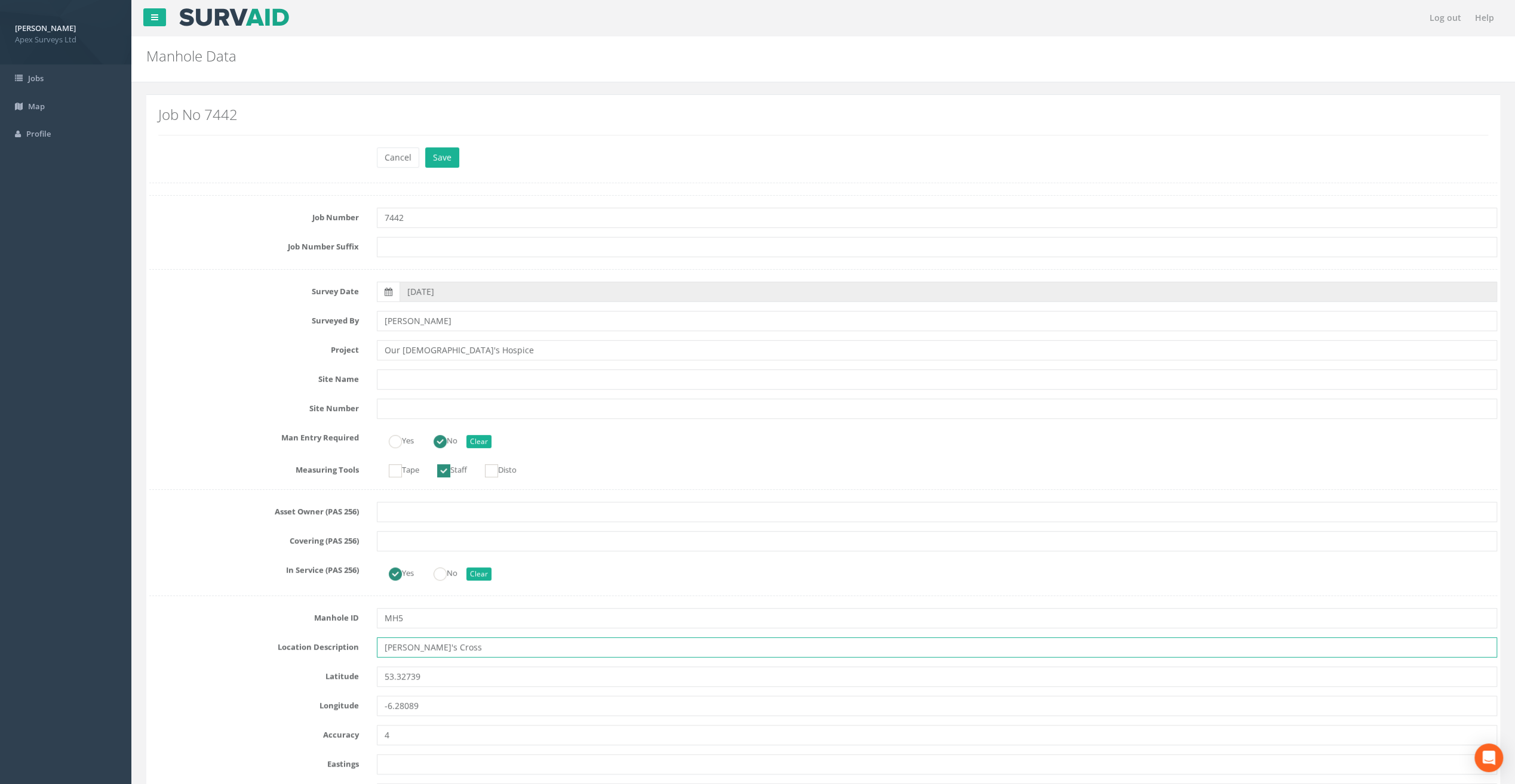
type input "[PERSON_NAME]'s Cross"
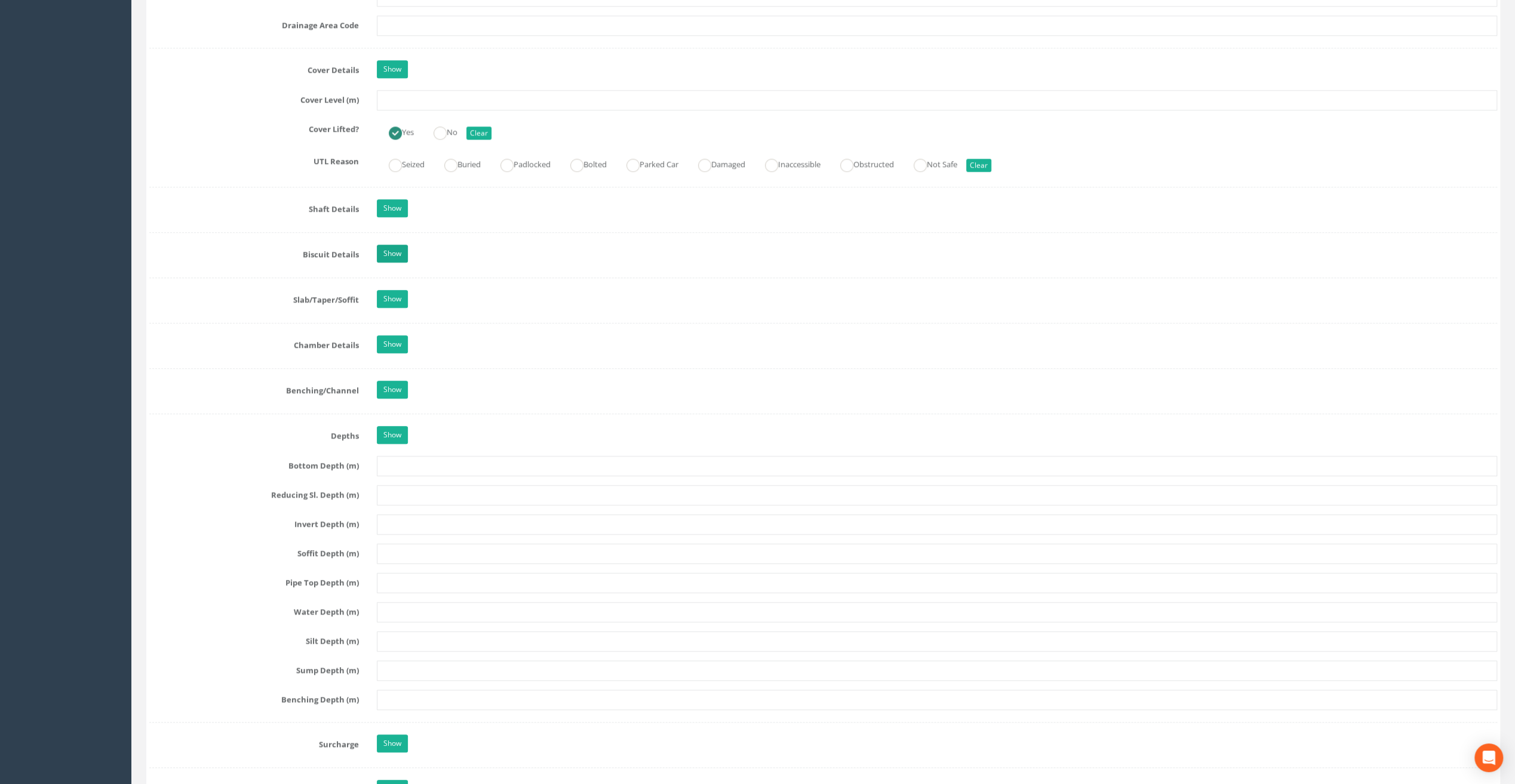
scroll to position [955, 0]
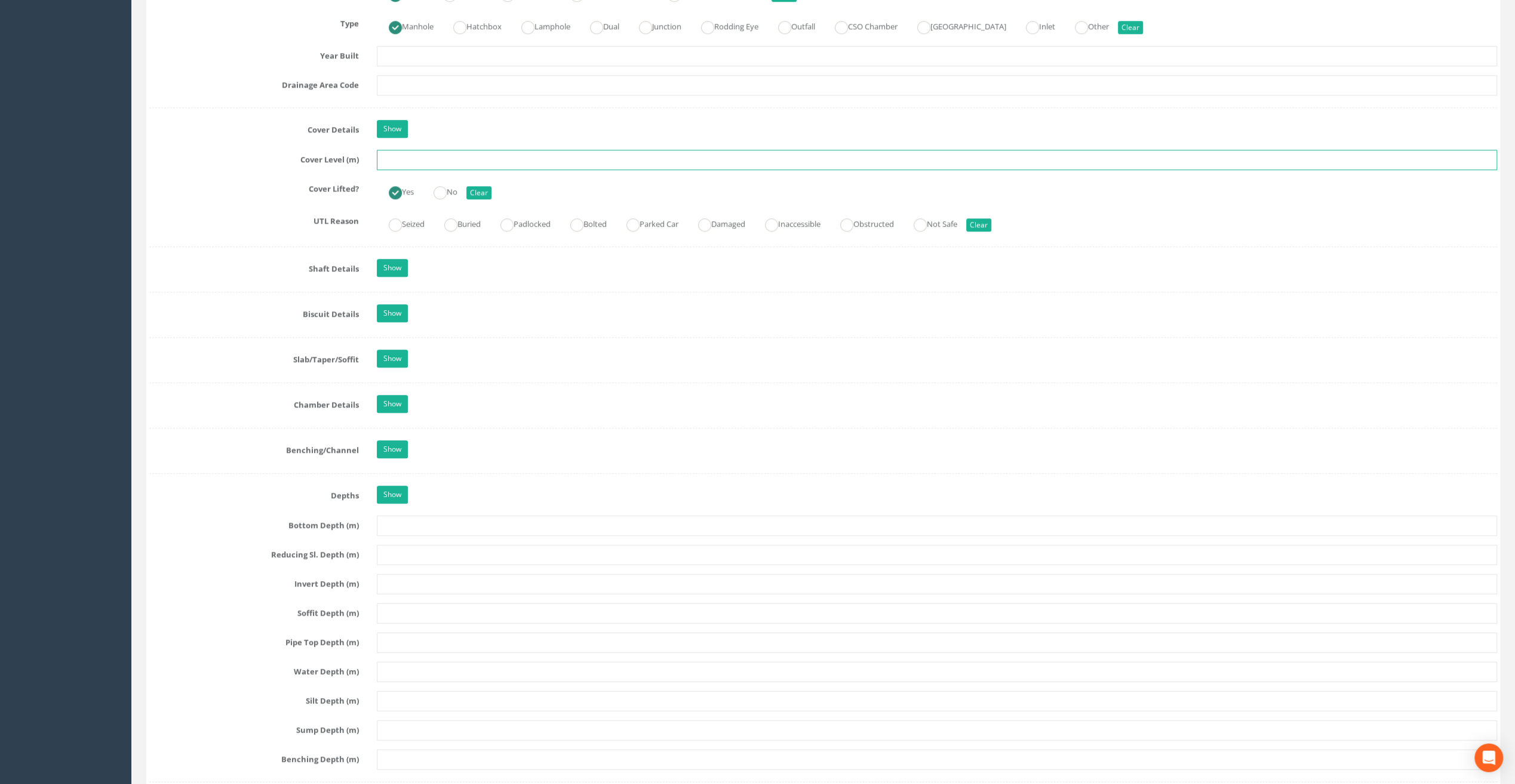
click at [399, 154] on input "text" at bounding box center [937, 160] width 1120 height 20
click at [411, 155] on input "text" at bounding box center [937, 160] width 1120 height 20
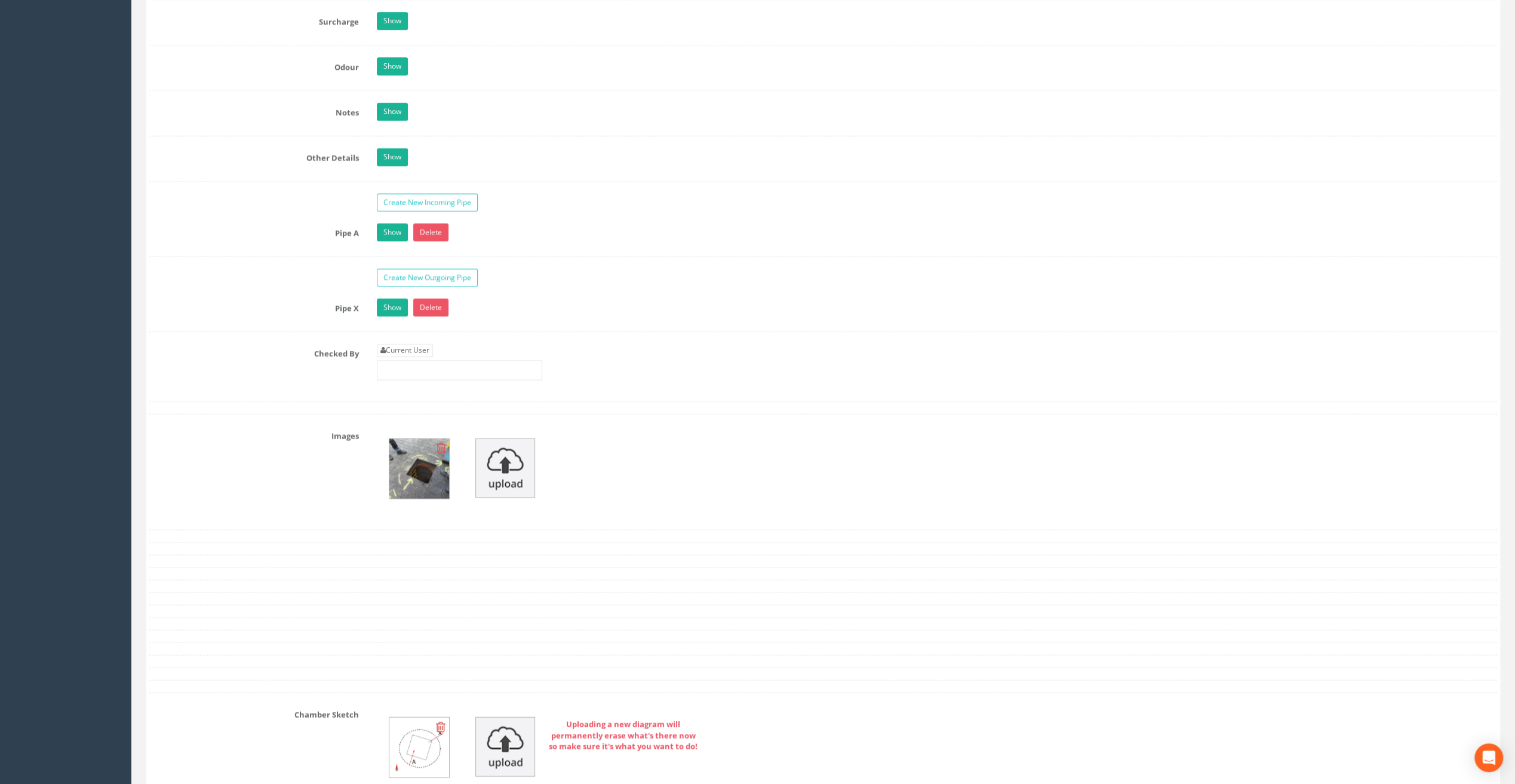
scroll to position [1730, 0]
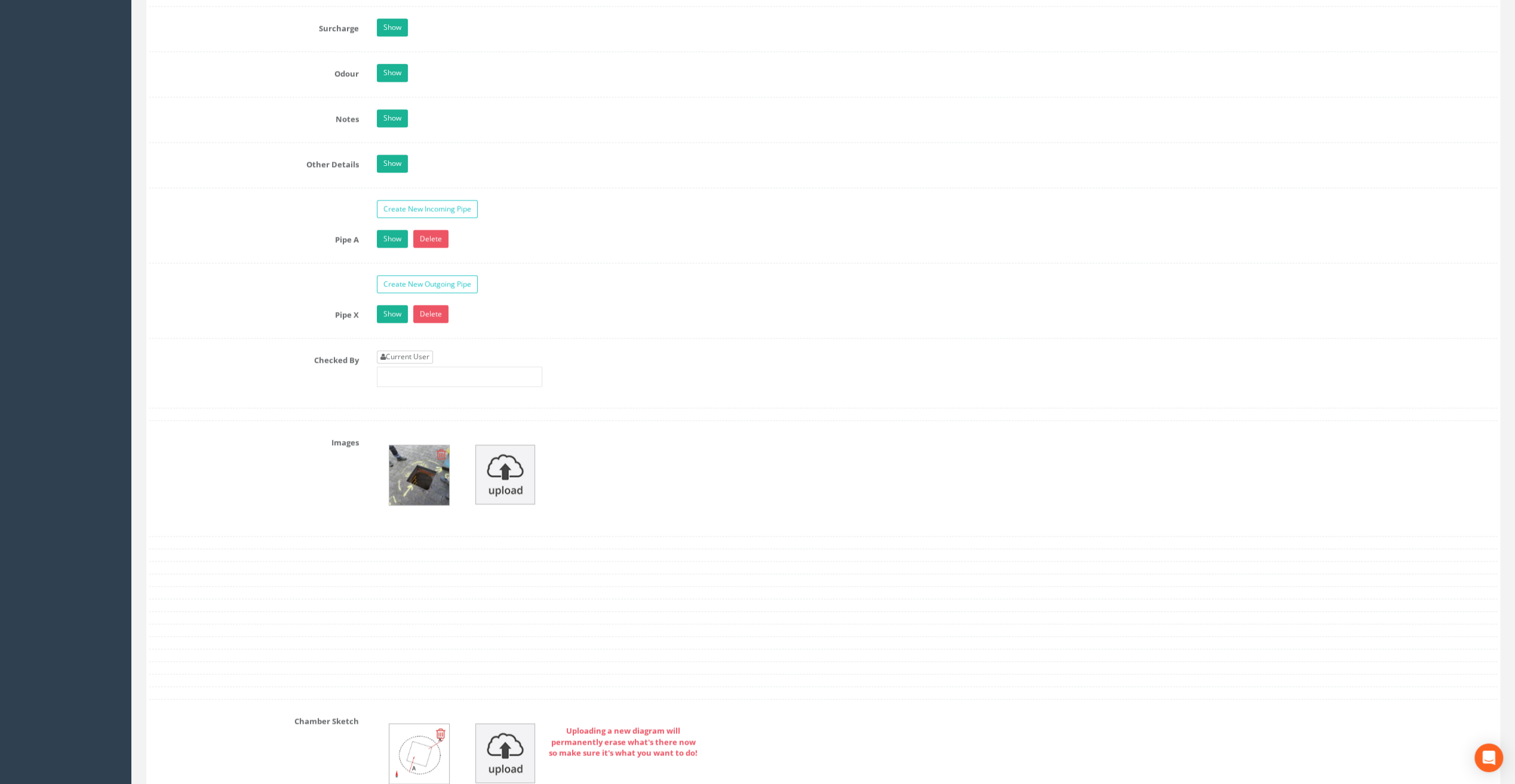
type input "25.86"
click at [407, 351] on link "Current User" at bounding box center [405, 357] width 56 height 13
type input "[PERSON_NAME]"
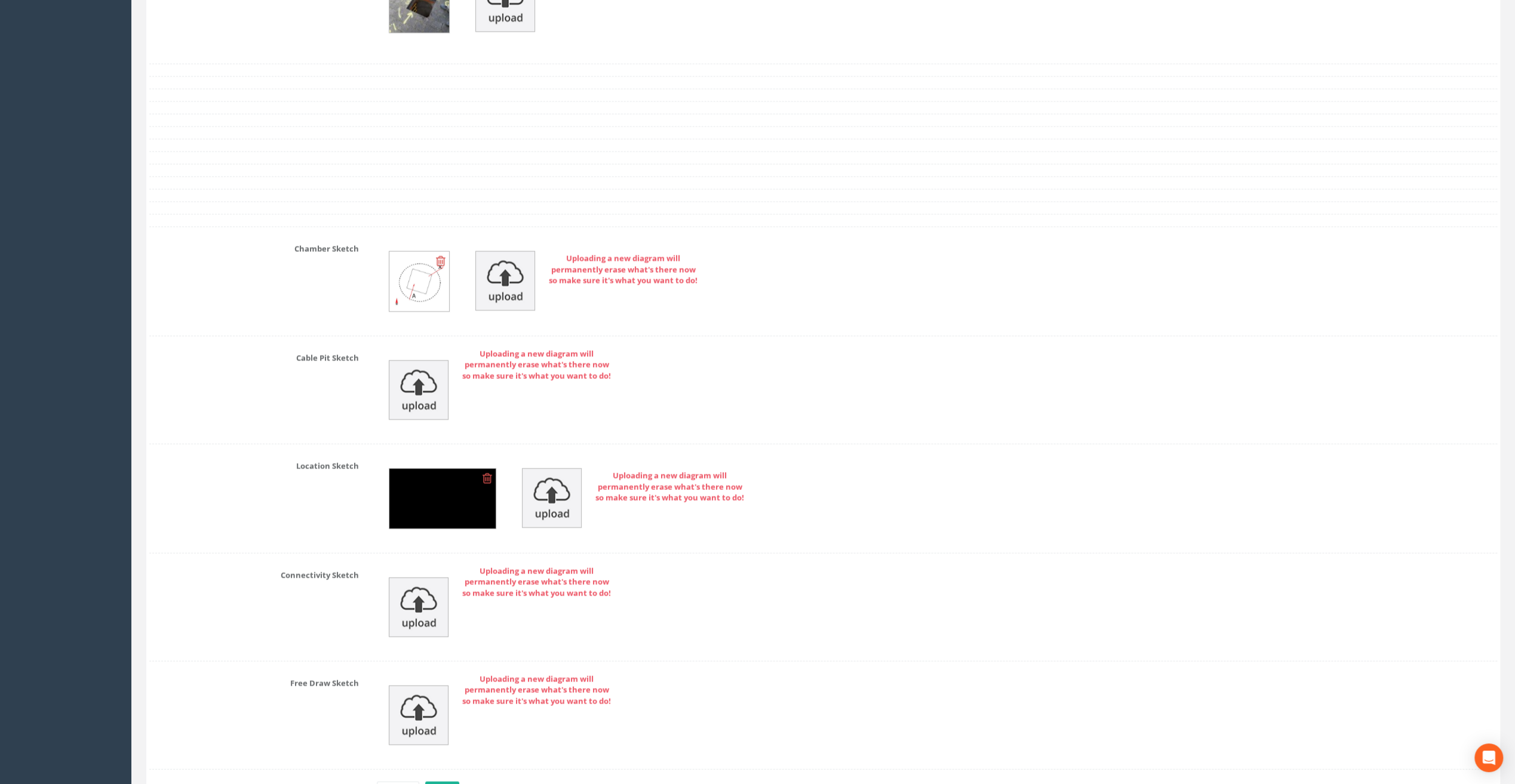
scroll to position [2208, 0]
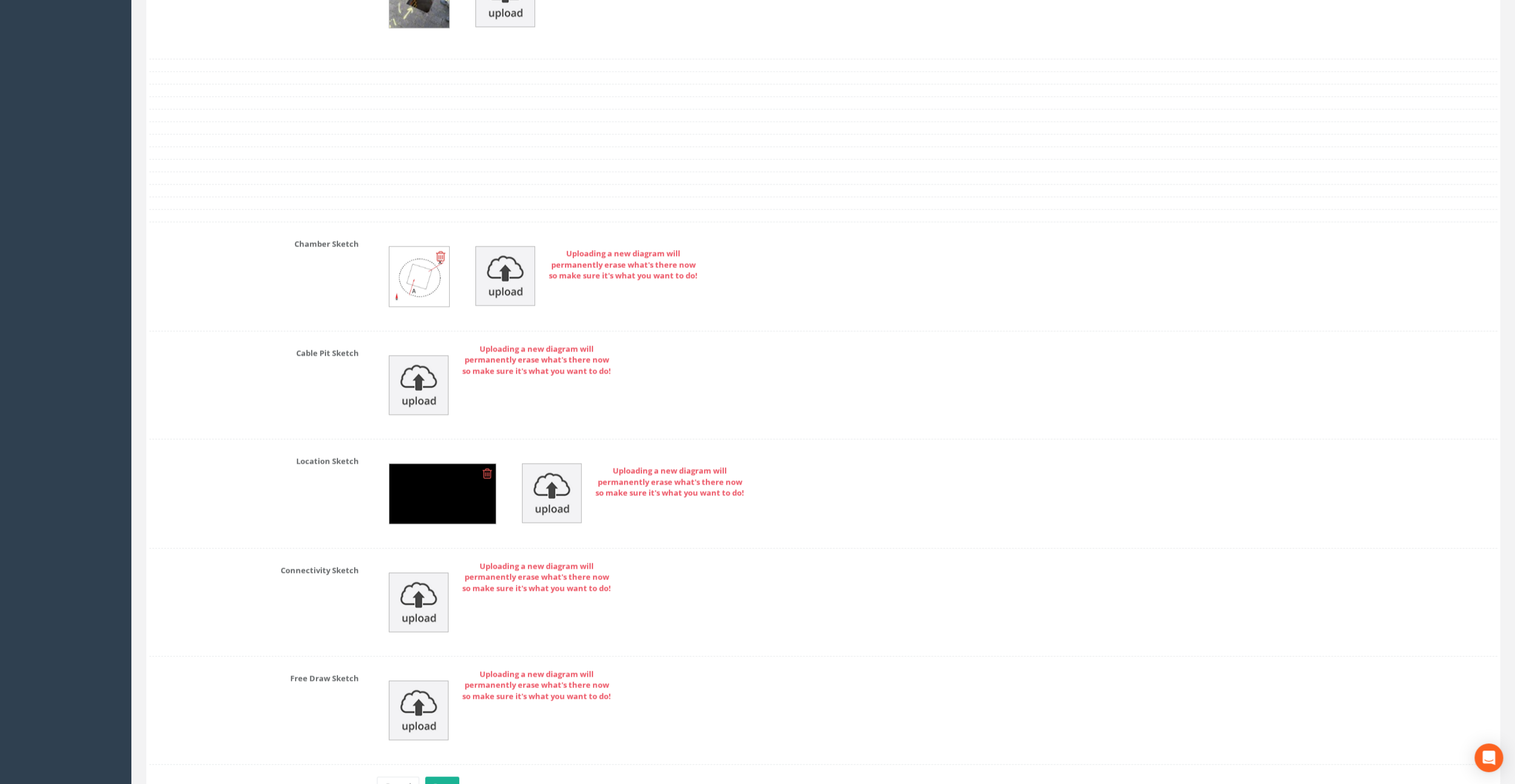
click at [448, 477] on img at bounding box center [442, 493] width 107 height 60
click at [434, 481] on img at bounding box center [442, 493] width 107 height 60
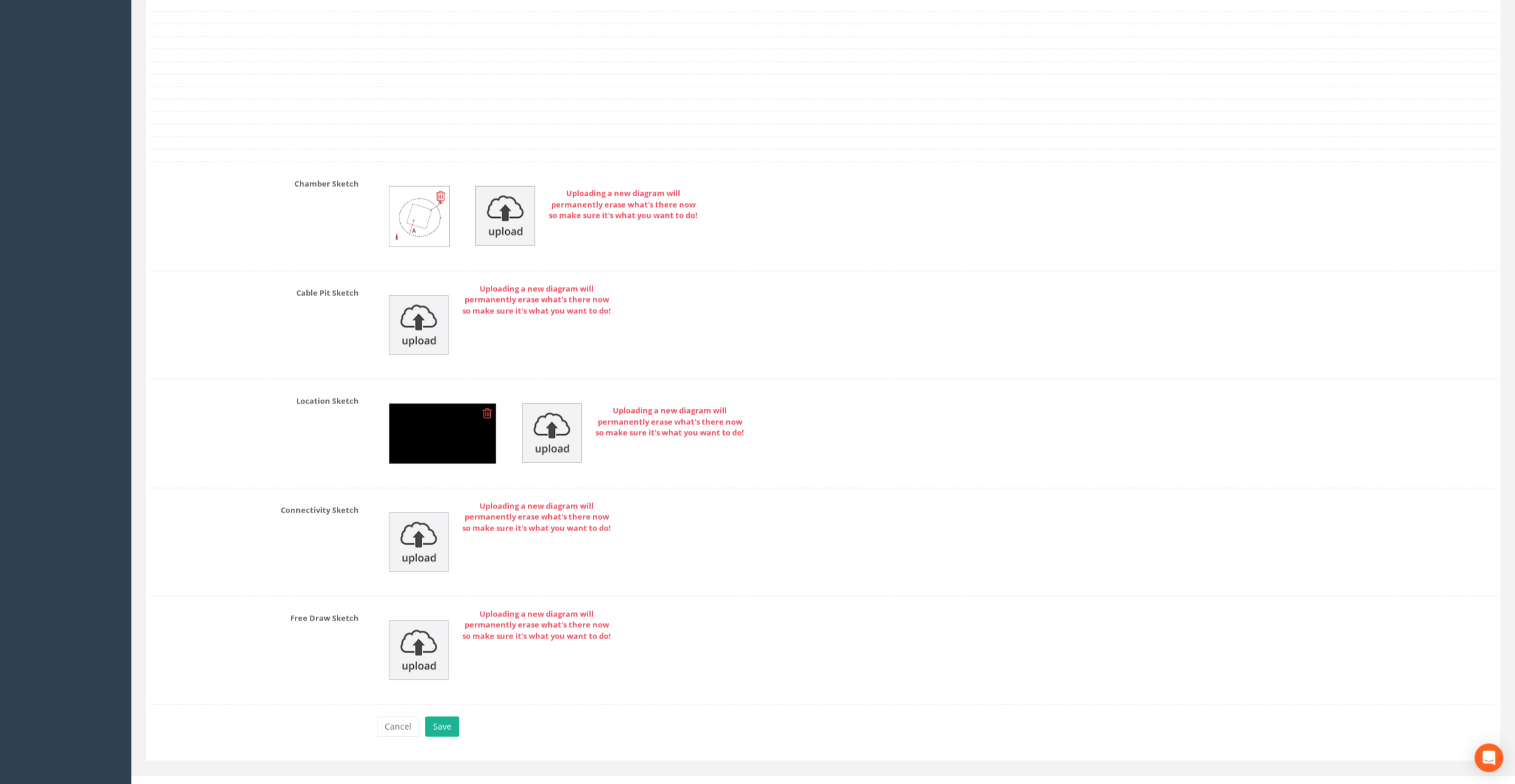
scroll to position [2271, 0]
click at [438, 717] on button "Save" at bounding box center [442, 723] width 34 height 20
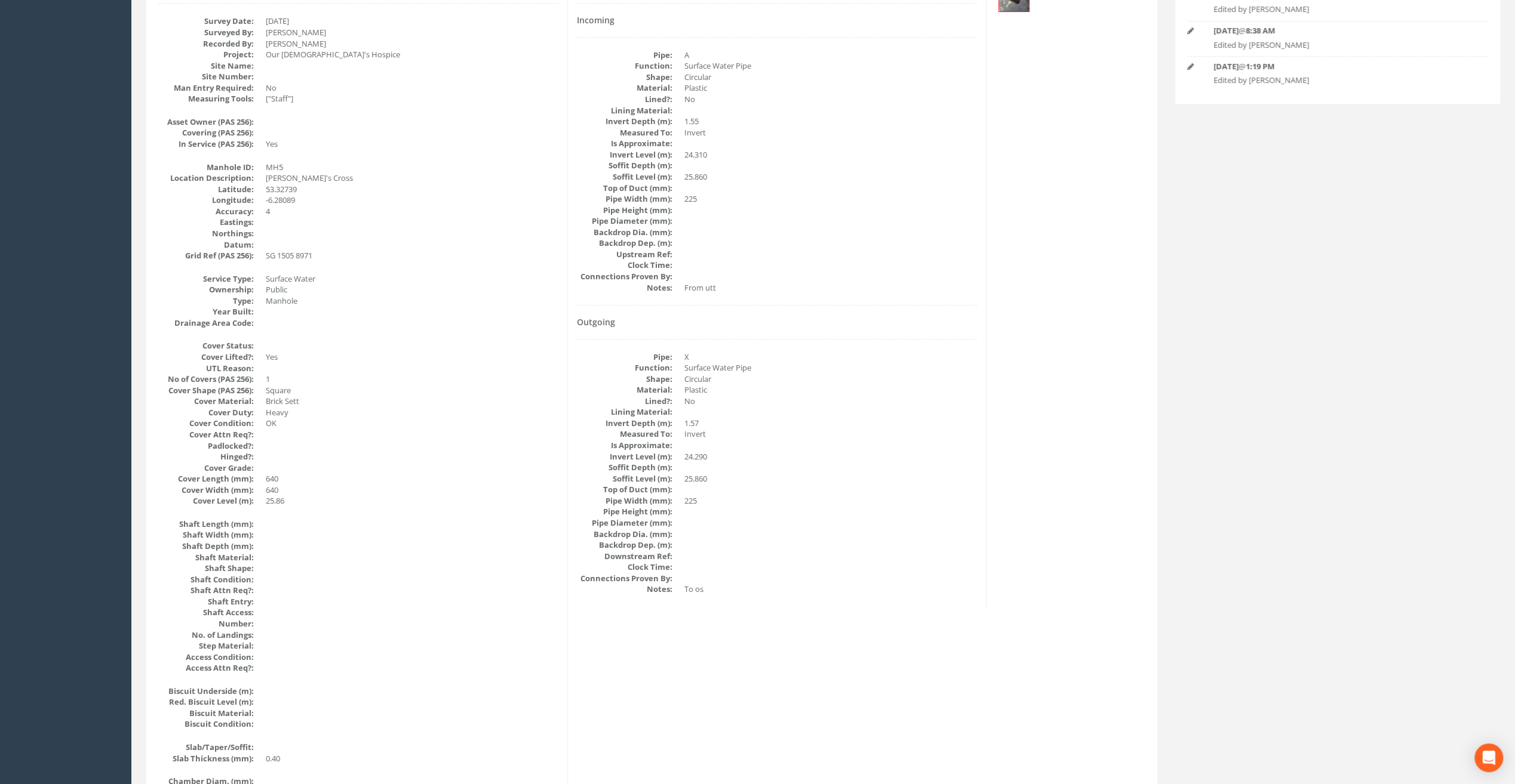
scroll to position [0, 0]
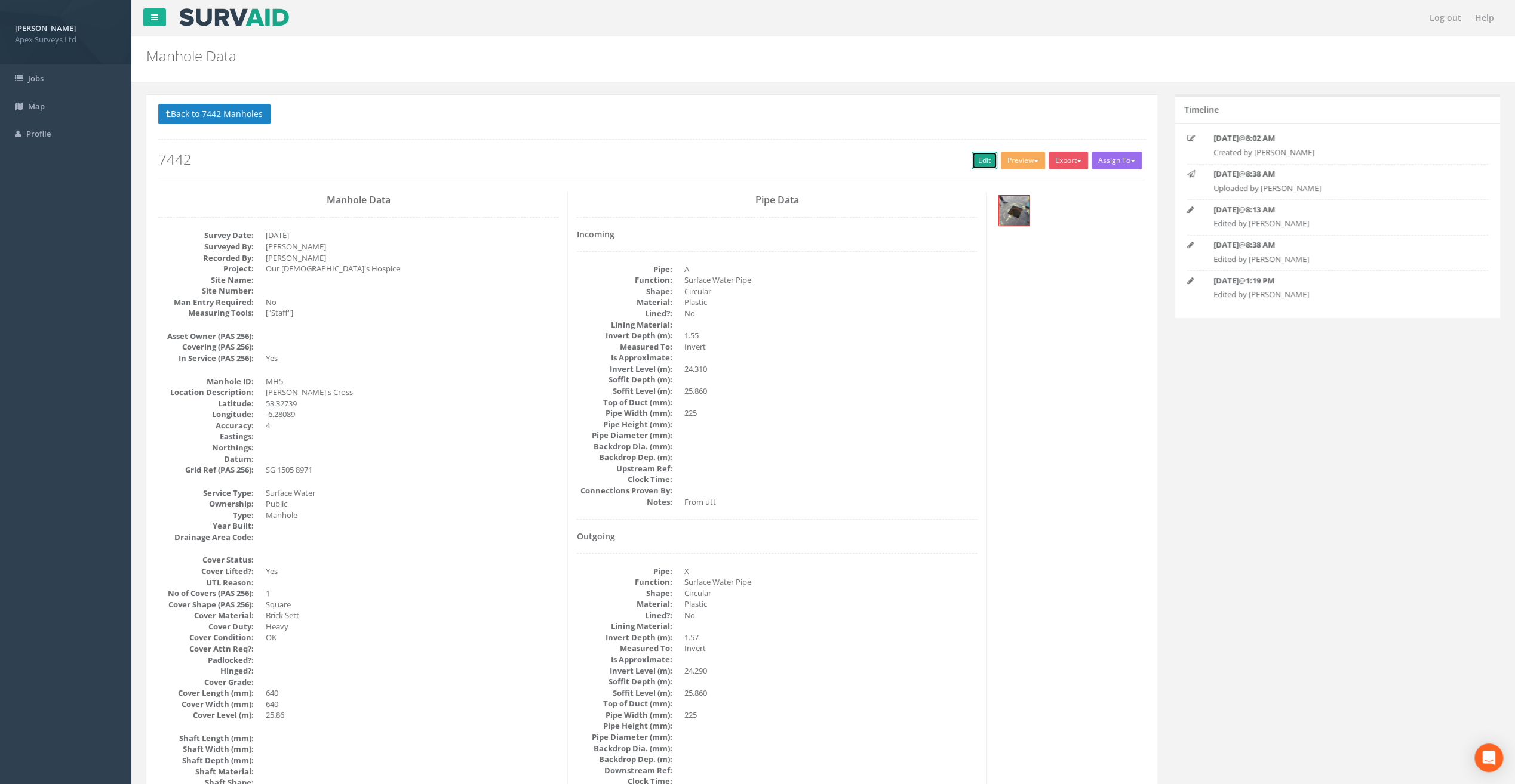
click at [971, 159] on link "Edit" at bounding box center [984, 160] width 26 height 18
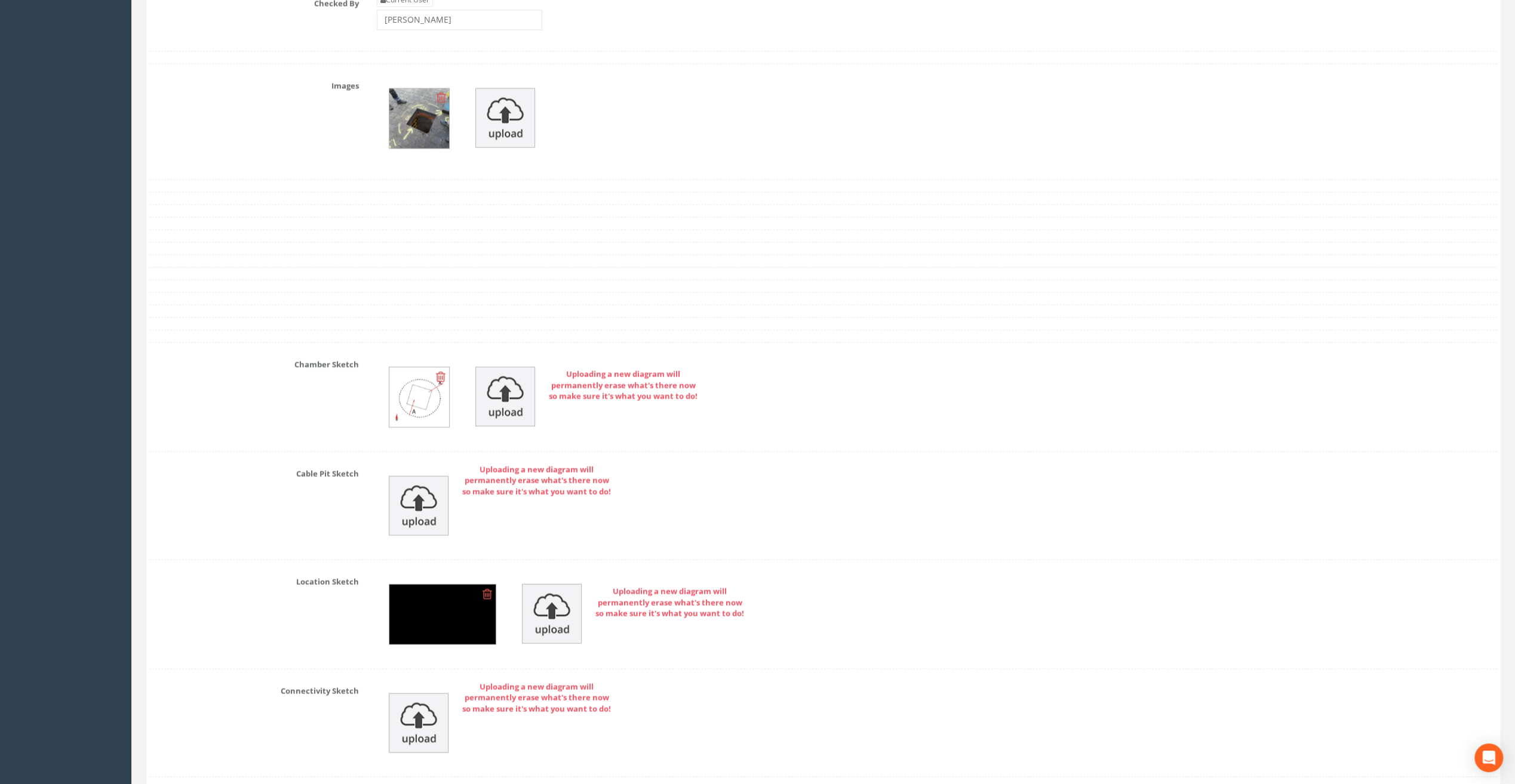
scroll to position [2029, 0]
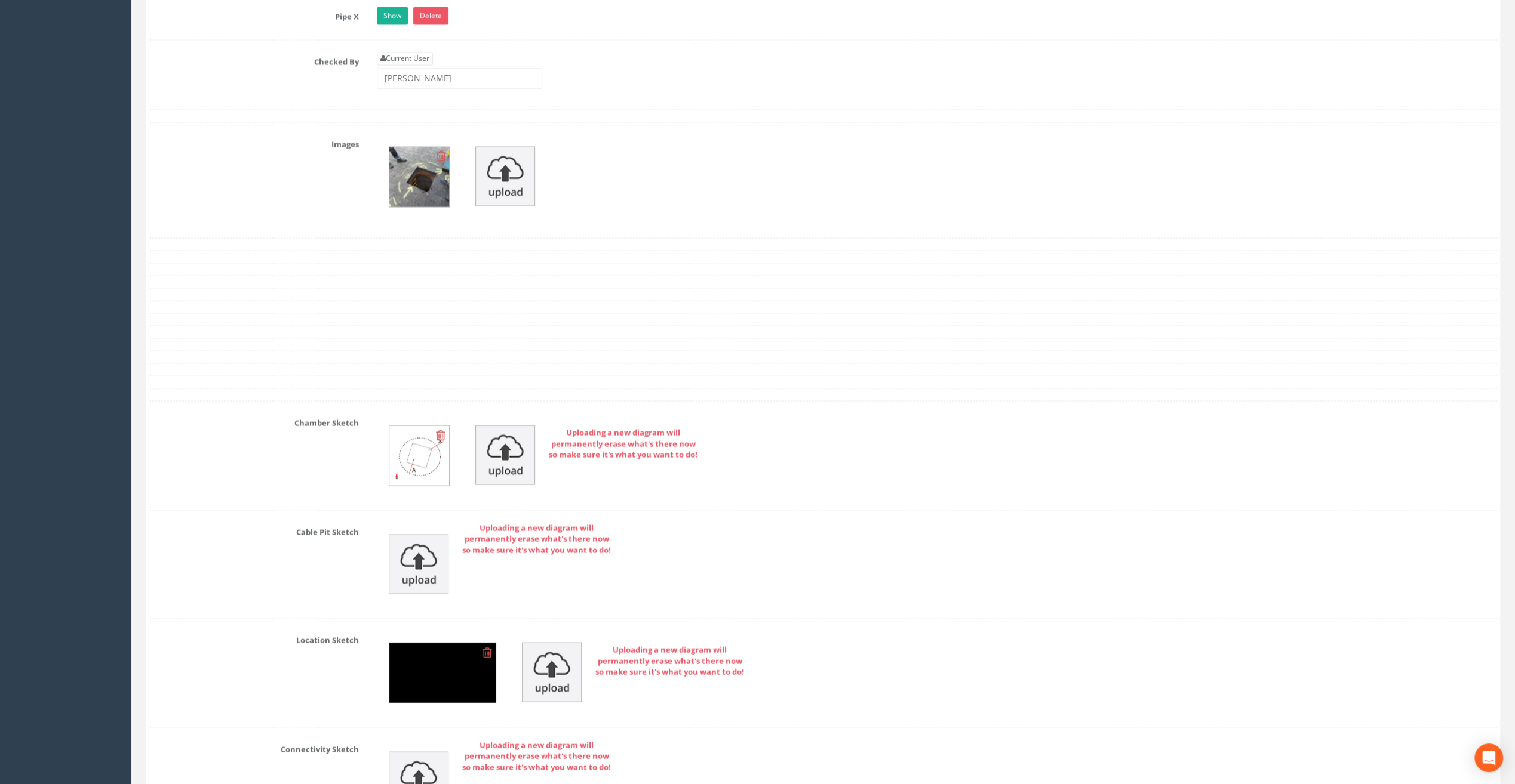
click at [415, 160] on img at bounding box center [419, 177] width 60 height 60
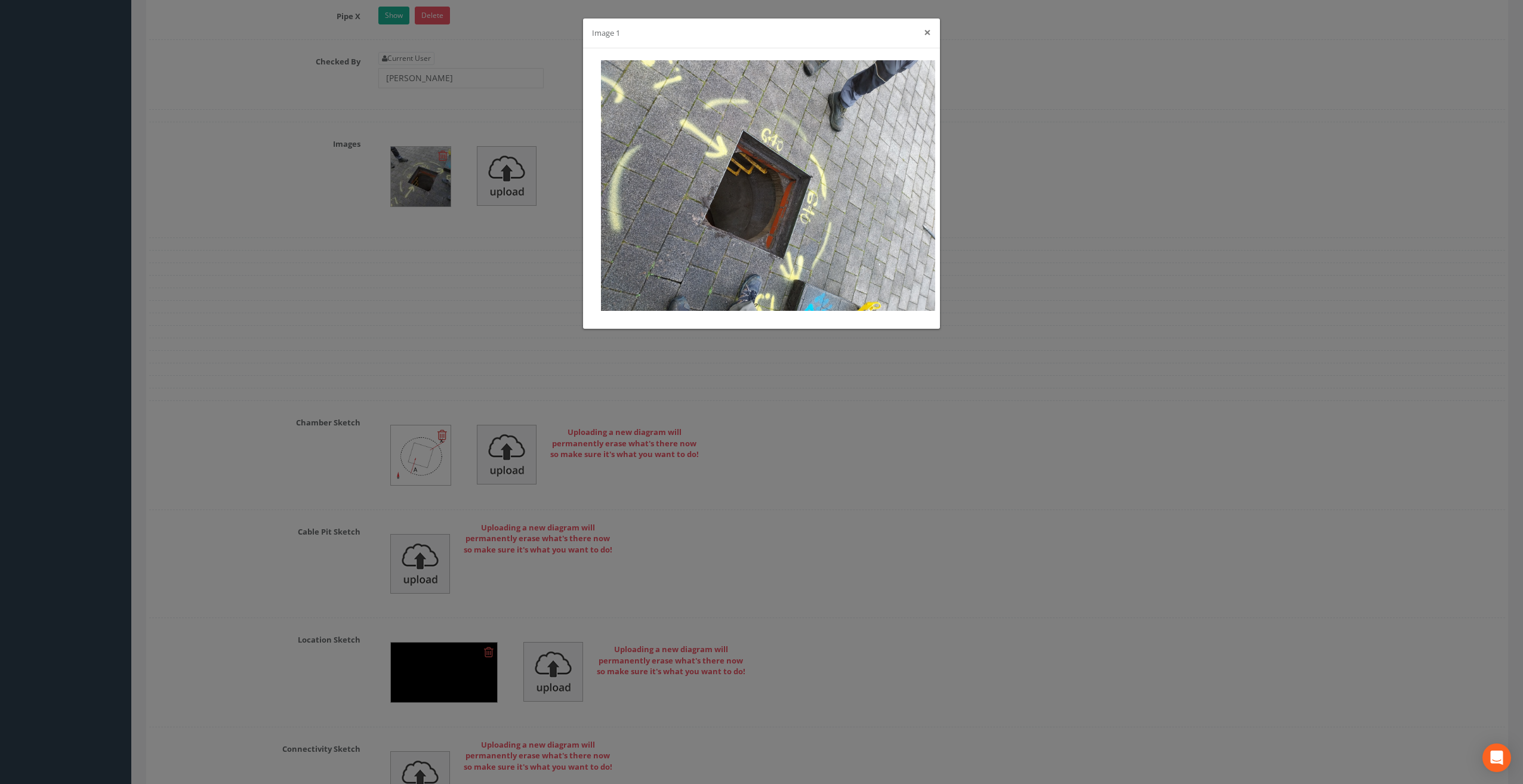
click at [926, 31] on button "×" at bounding box center [927, 32] width 7 height 13
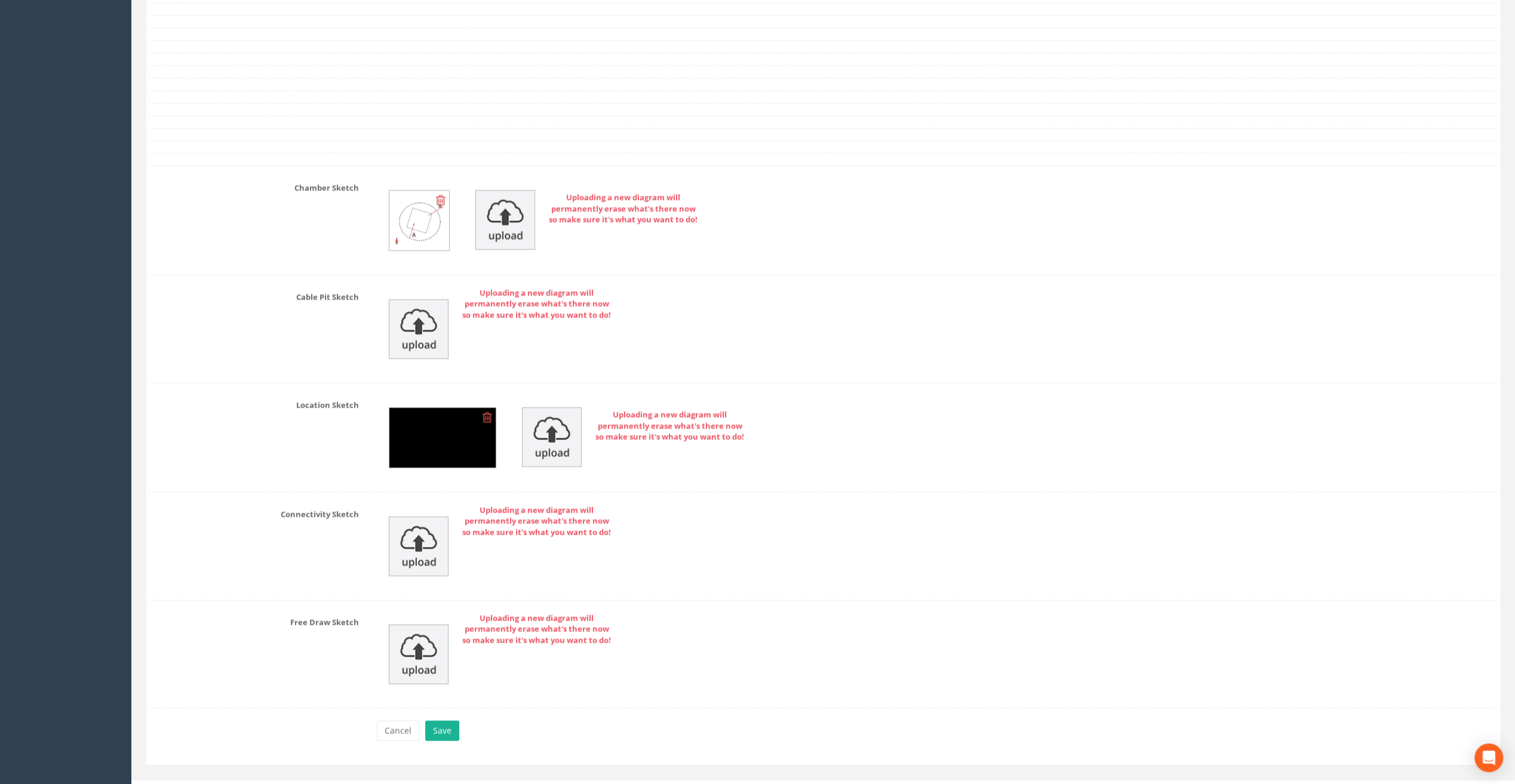
scroll to position [2271, 0]
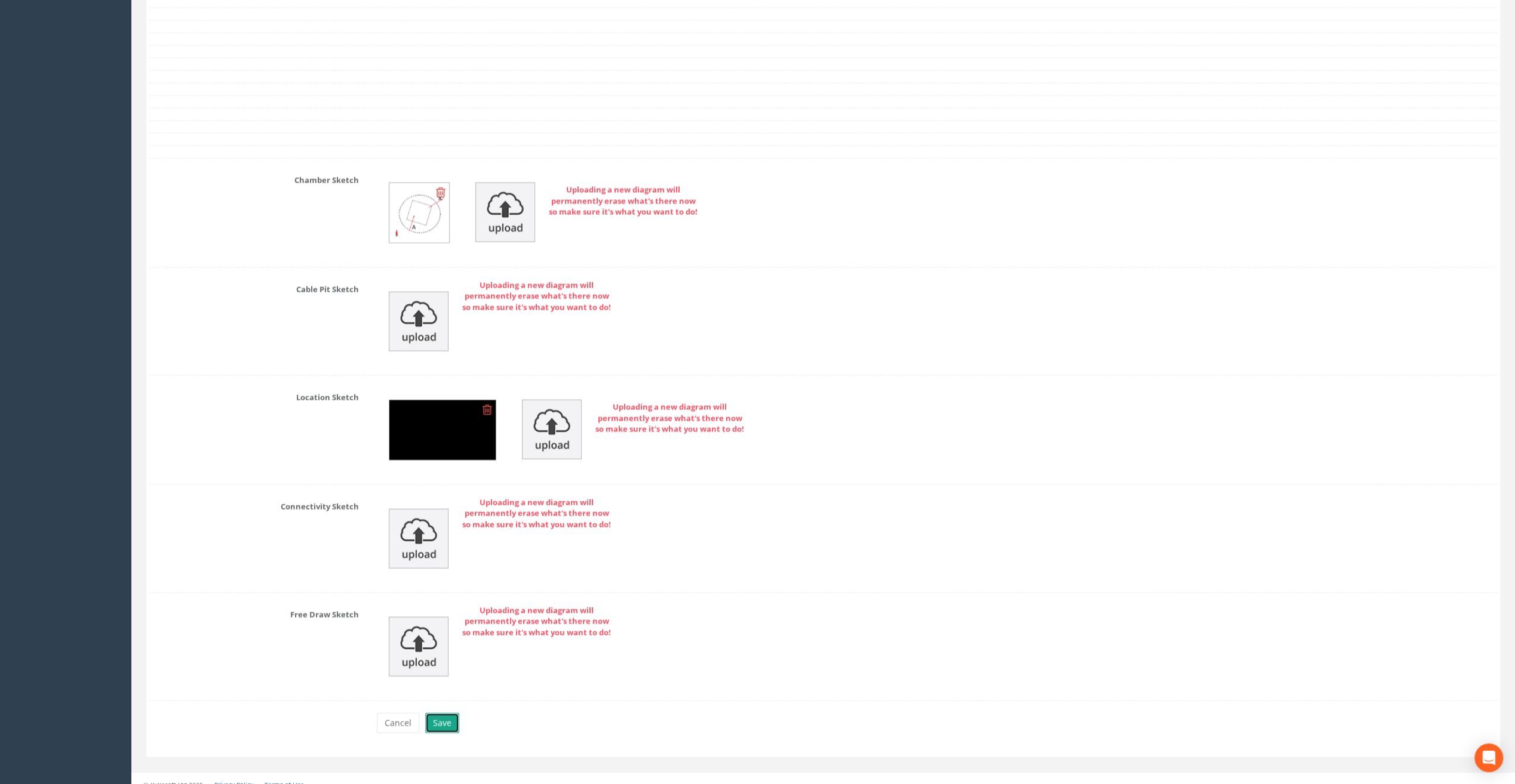
click at [440, 713] on button "Save" at bounding box center [442, 723] width 34 height 20
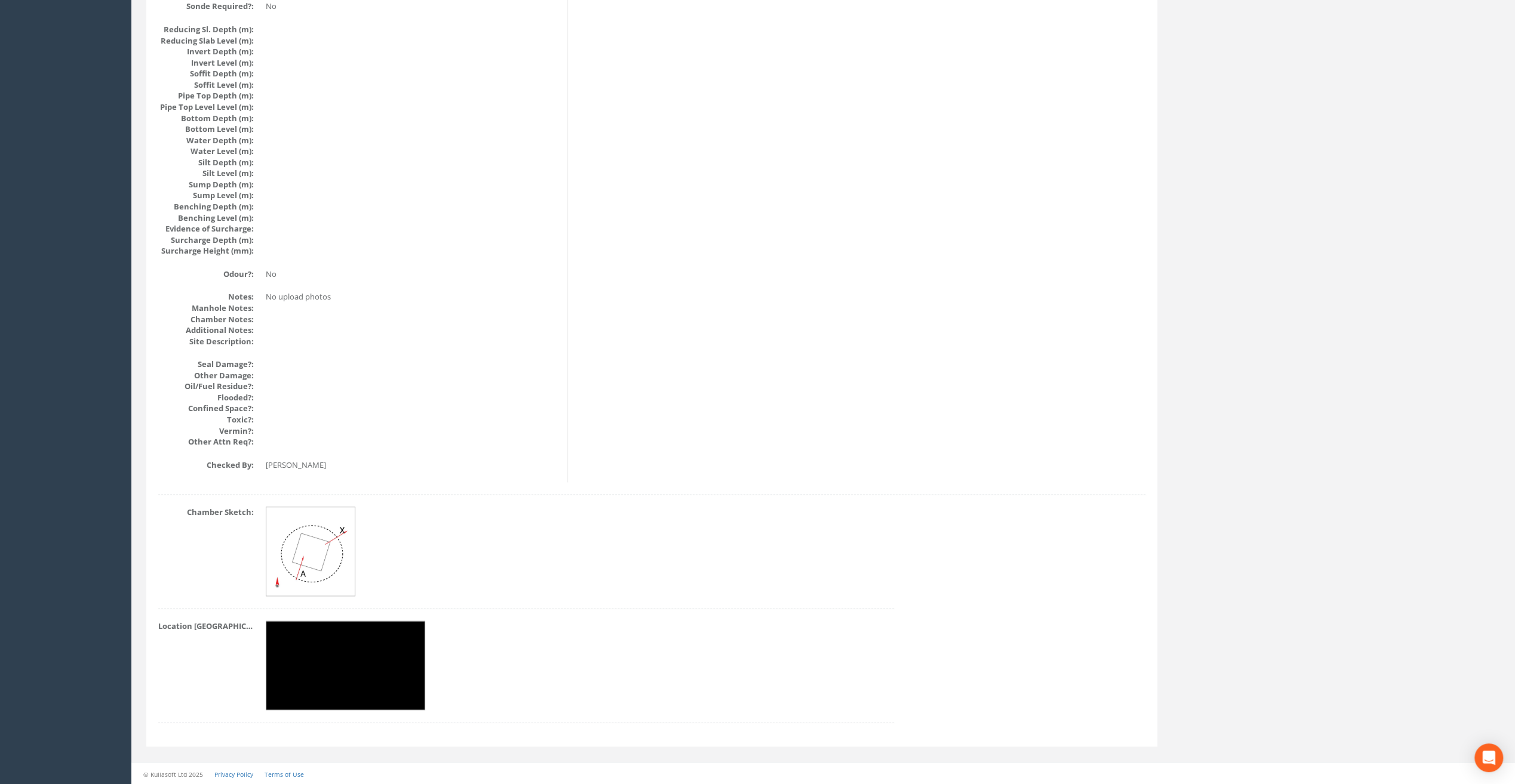
click at [313, 663] on img at bounding box center [346, 666] width 159 height 90
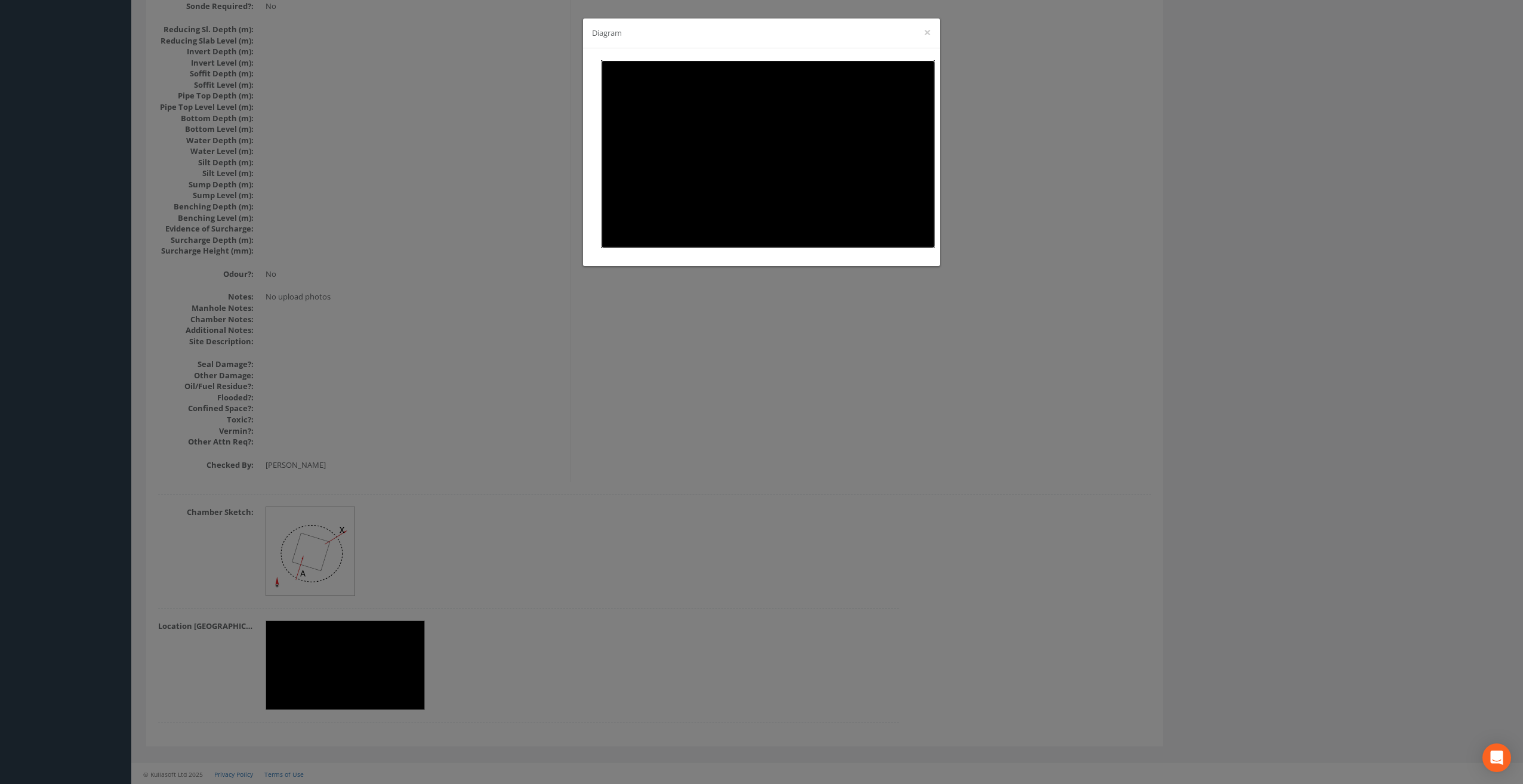
click at [874, 115] on img at bounding box center [768, 154] width 334 height 188
click at [928, 32] on button "×" at bounding box center [927, 32] width 7 height 13
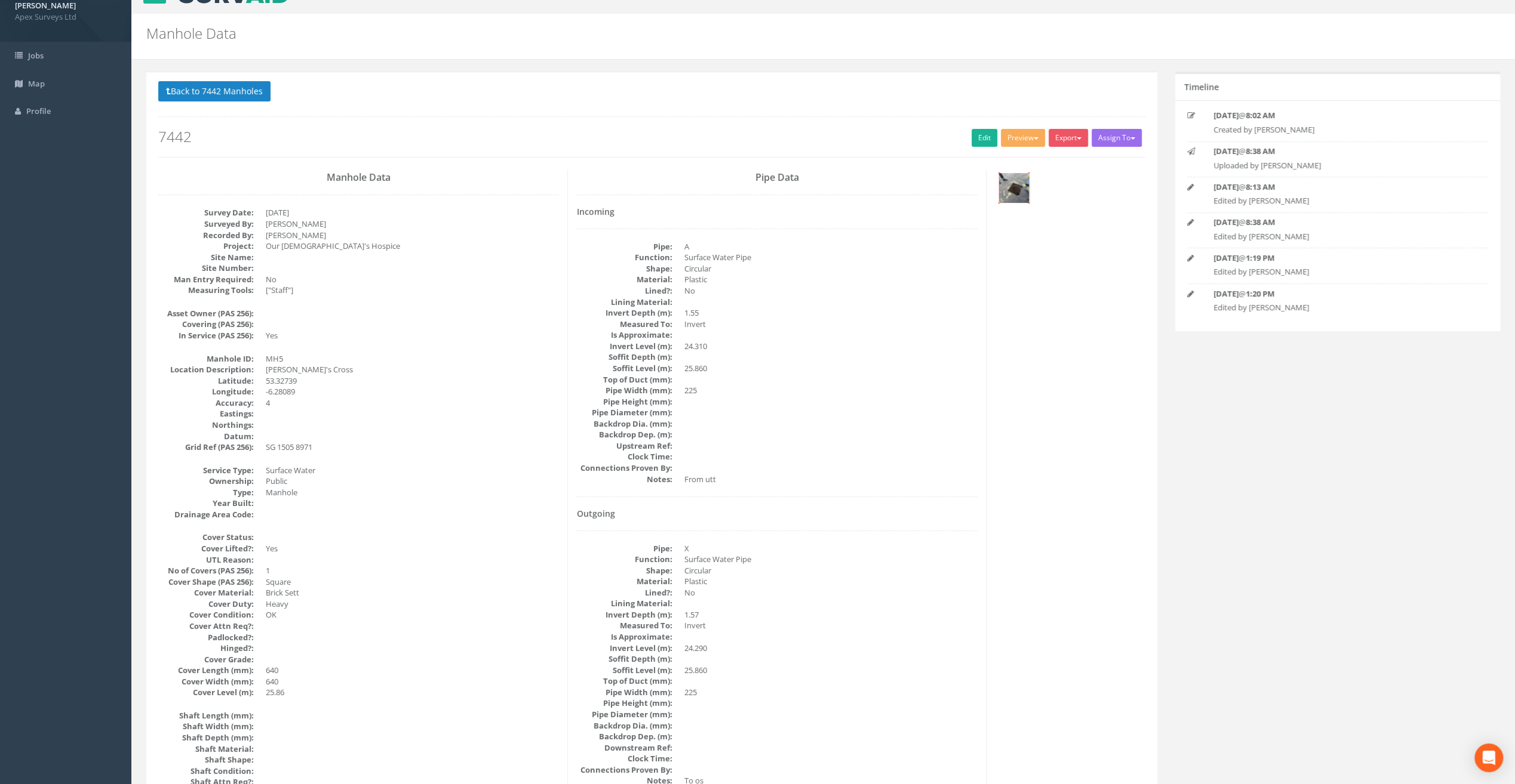
scroll to position [0, 0]
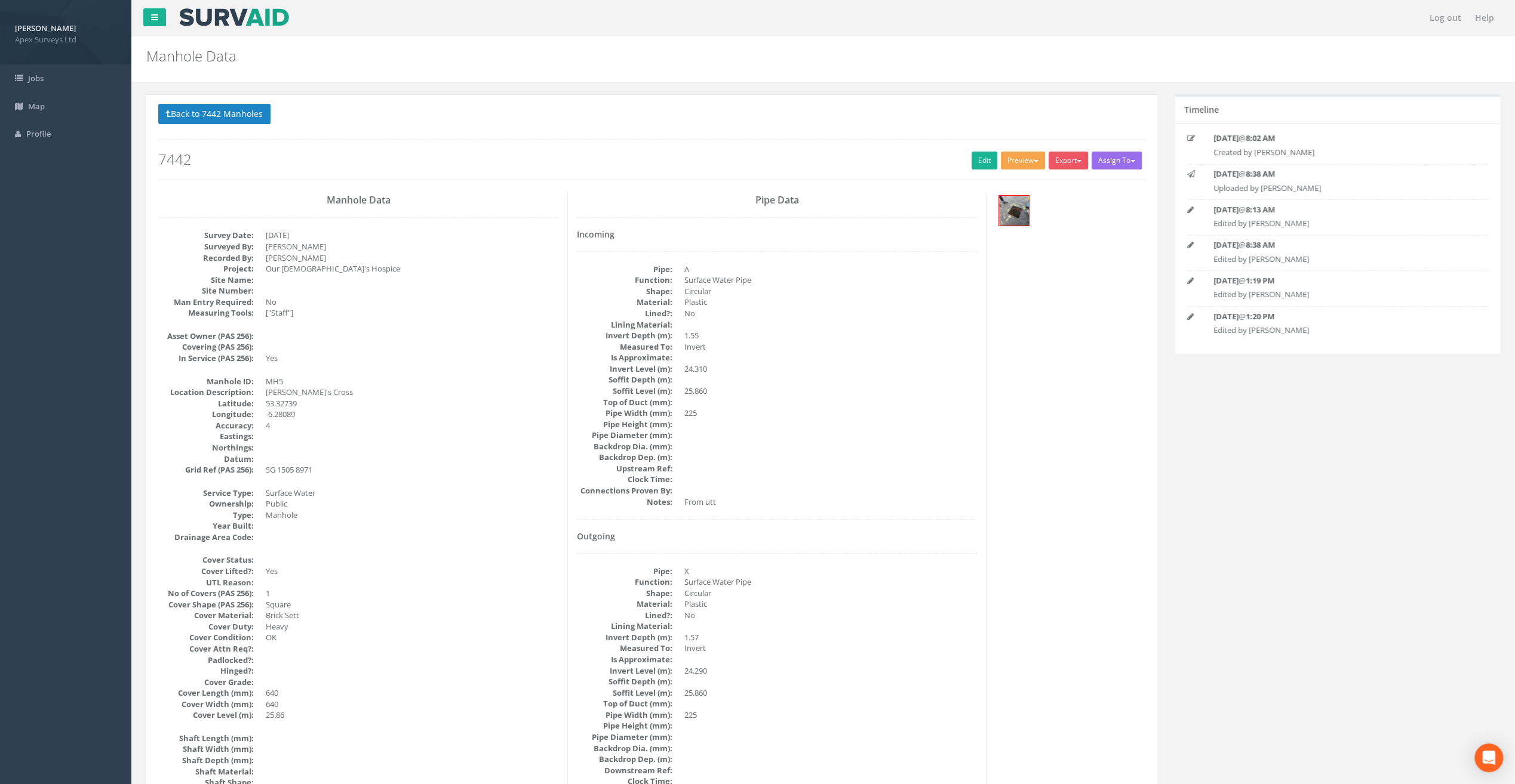
click at [1015, 161] on button "Preview" at bounding box center [1023, 160] width 45 height 18
click at [1000, 251] on link "SurvAid Manhole" at bounding box center [1000, 256] width 91 height 18
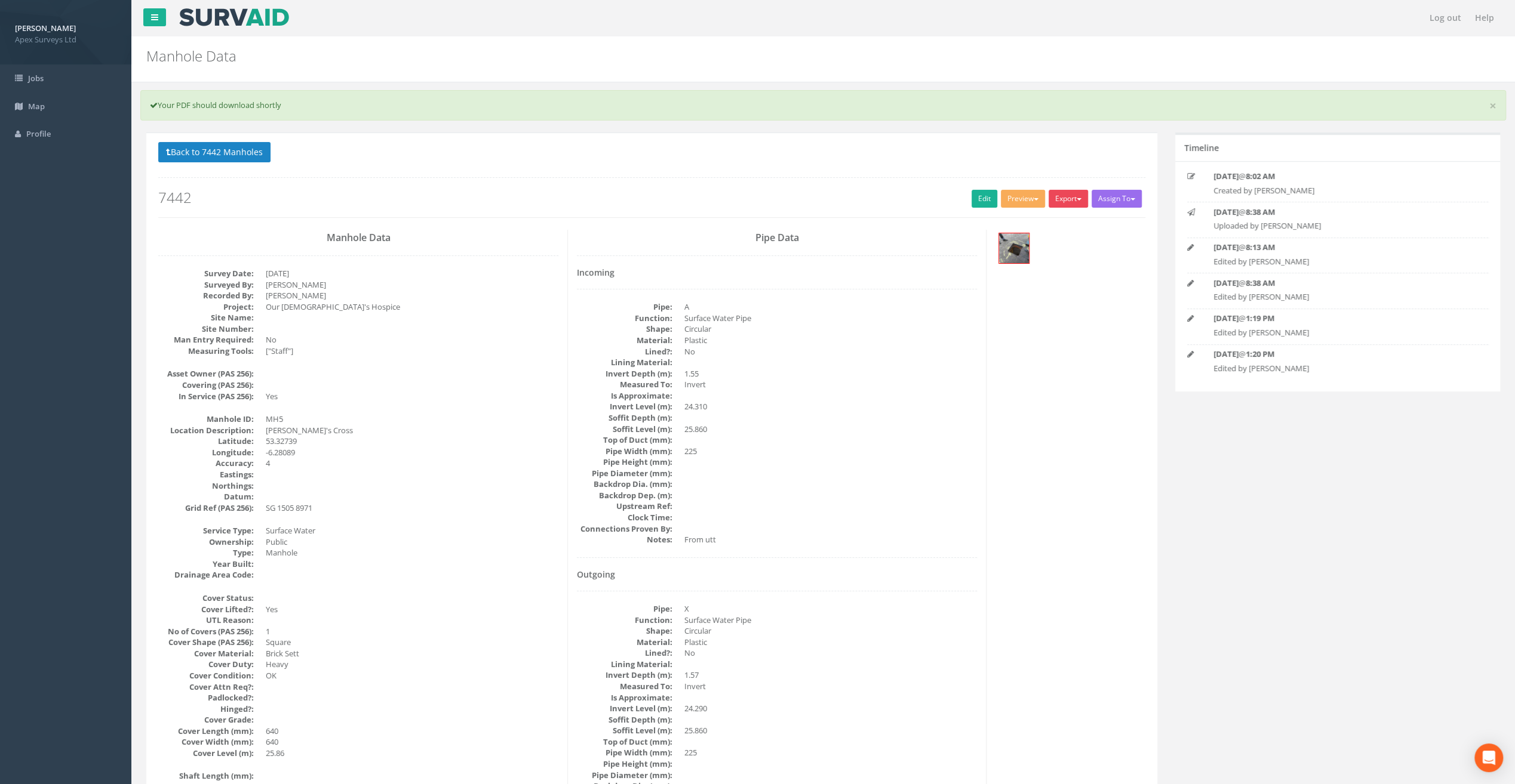
click at [1073, 193] on button "Export" at bounding box center [1068, 199] width 39 height 18
click at [1062, 296] on link "SurvAid Manhole" at bounding box center [1044, 295] width 91 height 18
click at [220, 150] on button "Back to 7442 Manholes" at bounding box center [215, 152] width 112 height 20
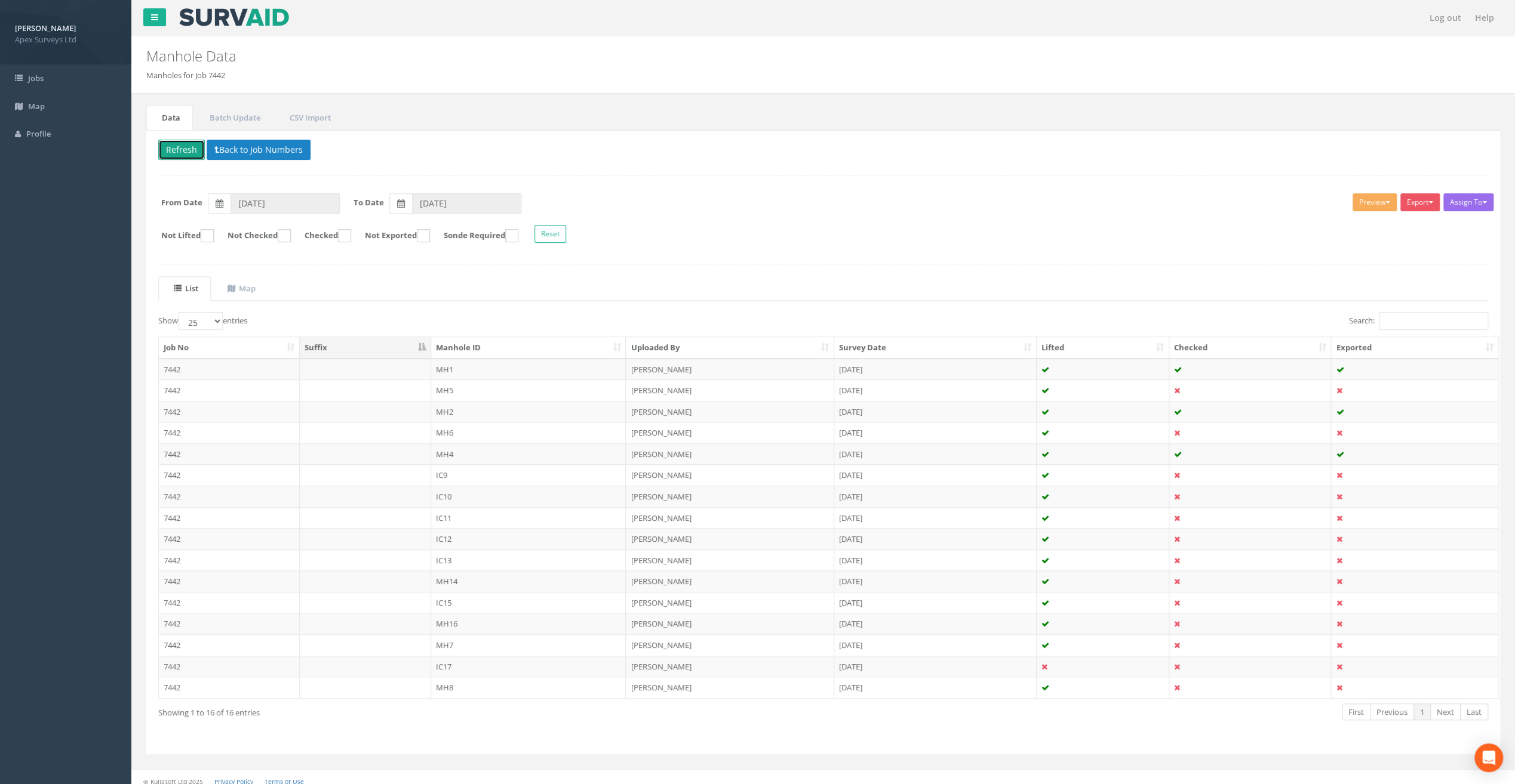
click at [179, 152] on button "Refresh" at bounding box center [181, 150] width 47 height 20
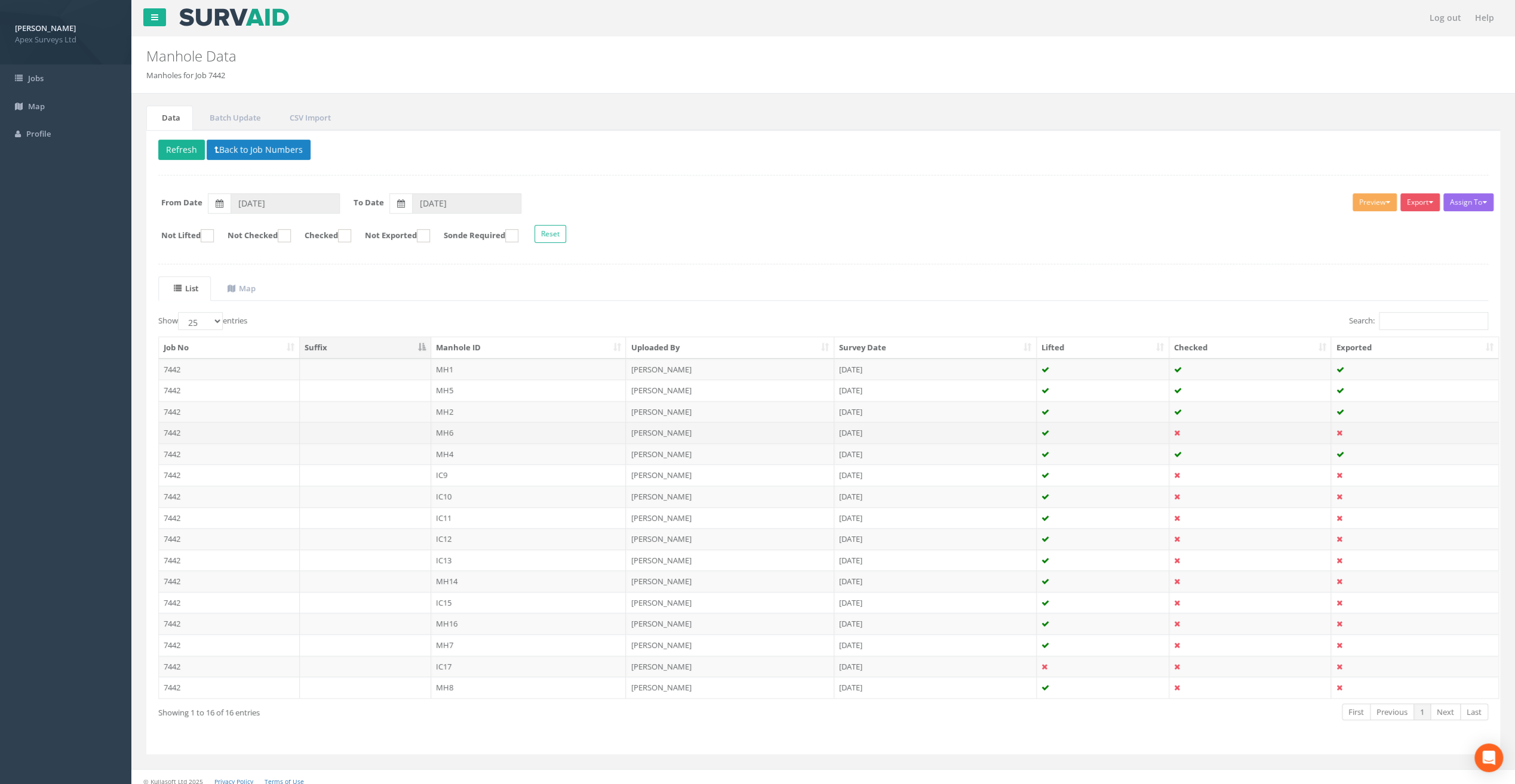
click at [194, 433] on td "7442" at bounding box center [229, 433] width 141 height 22
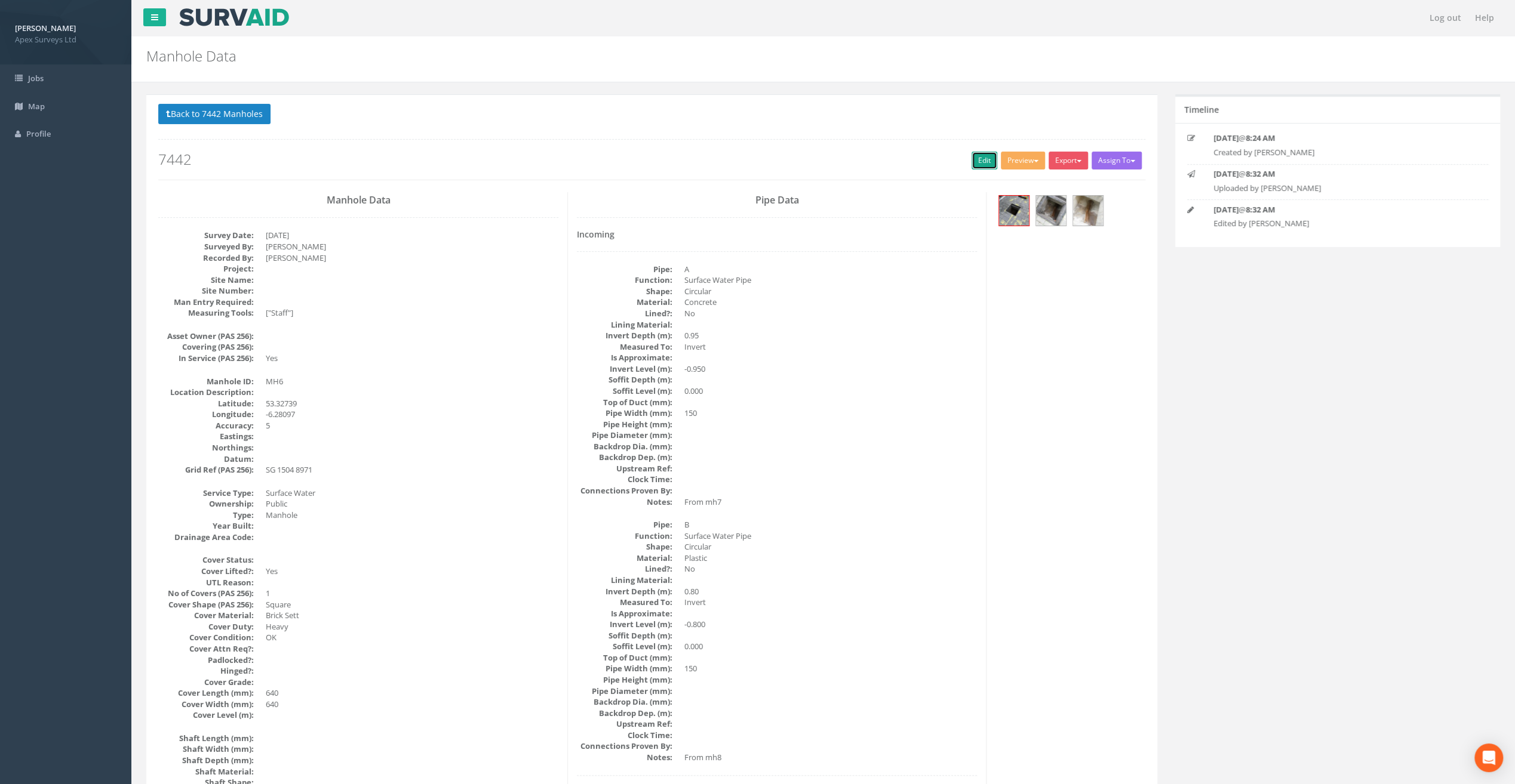
click at [978, 159] on link "Edit" at bounding box center [984, 160] width 26 height 18
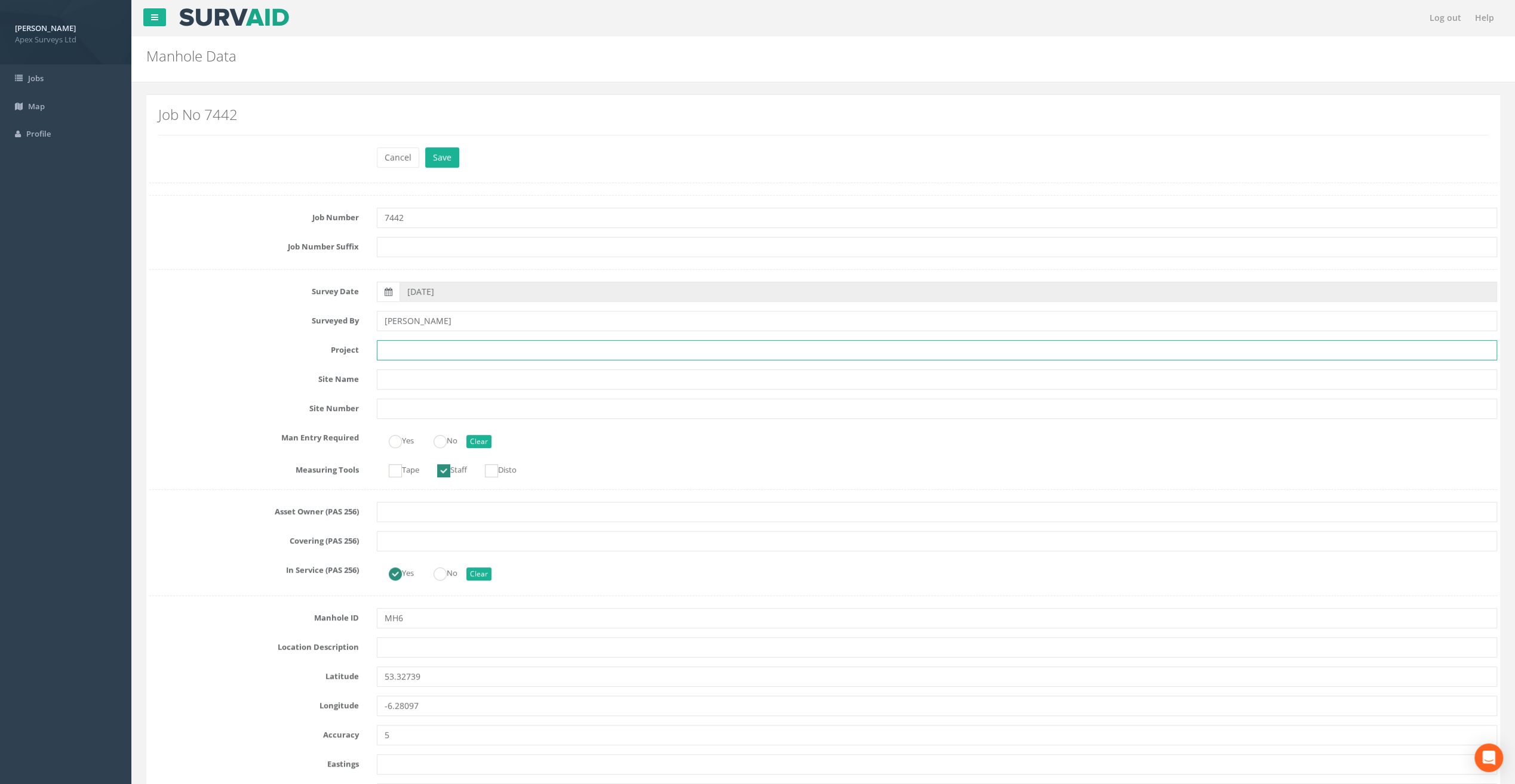
click at [440, 345] on input "text" at bounding box center [937, 351] width 1120 height 20
paste input "Our [DEMOGRAPHIC_DATA]'s Hospice"
type input "Our [DEMOGRAPHIC_DATA]'s Hospice"
click at [421, 646] on input "text" at bounding box center [937, 647] width 1120 height 20
paste input "[PERSON_NAME]'s Cross"
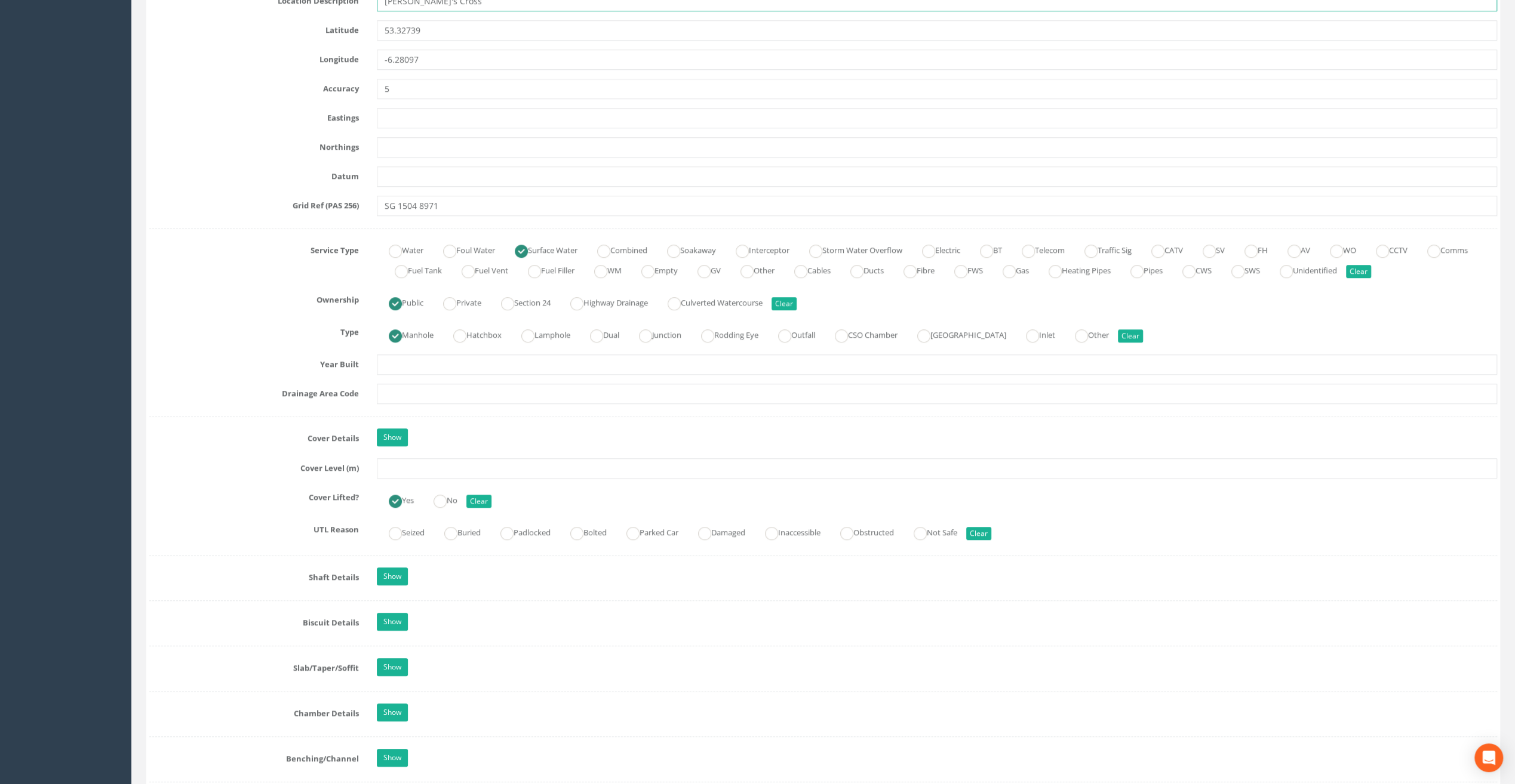
scroll to position [716, 0]
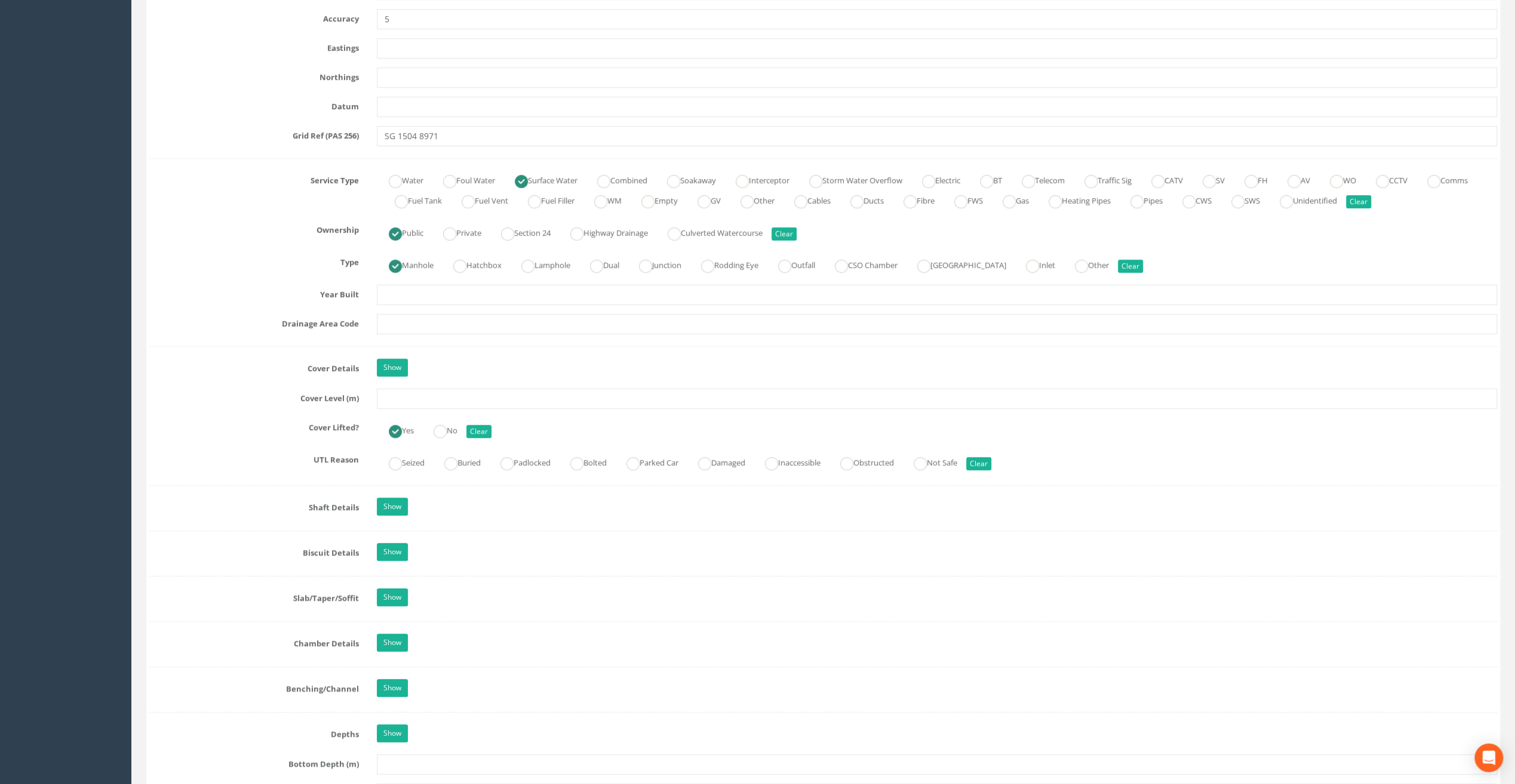
type input "[PERSON_NAME]'s Cross"
click at [417, 392] on input "text" at bounding box center [937, 398] width 1120 height 20
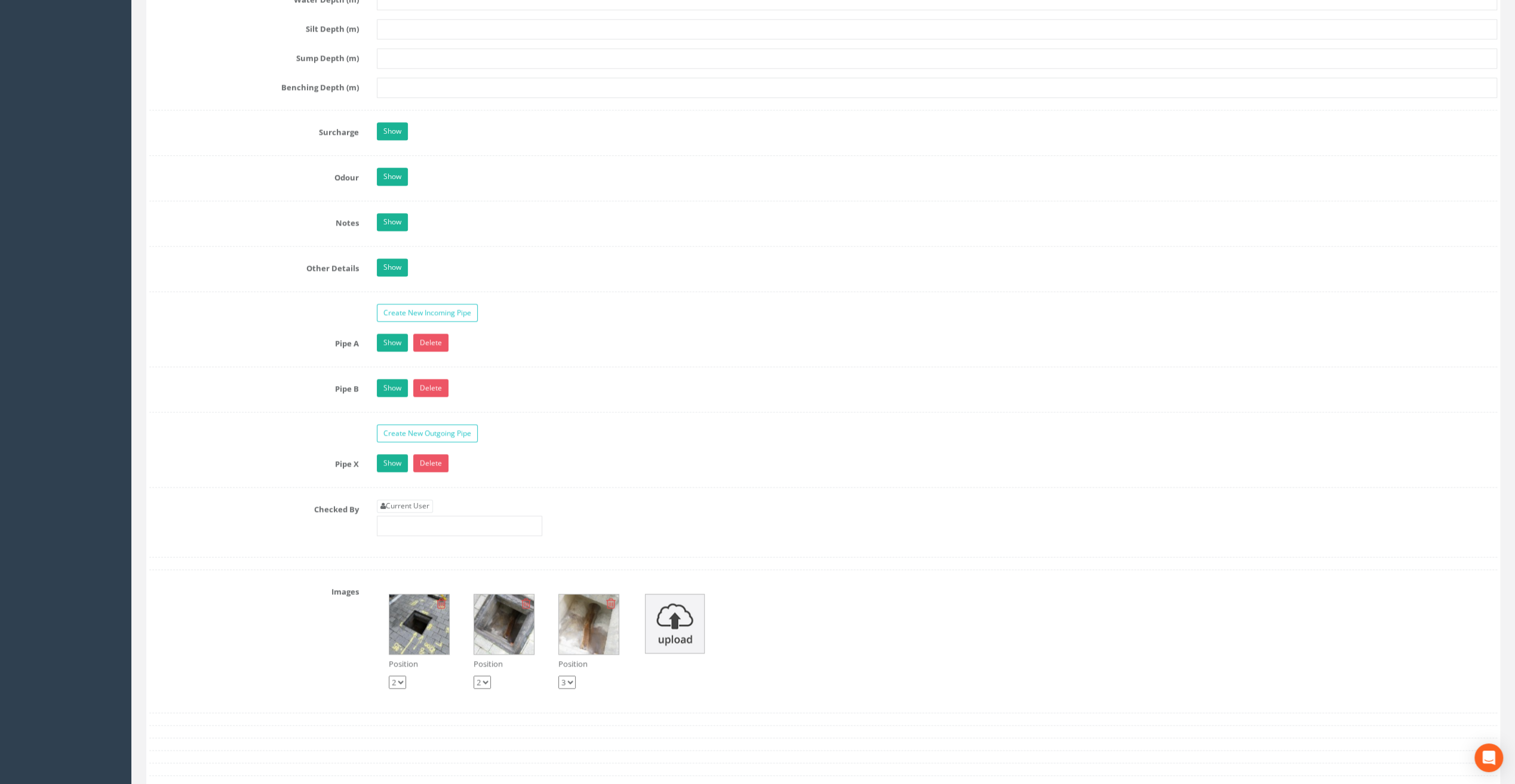
scroll to position [1671, 0]
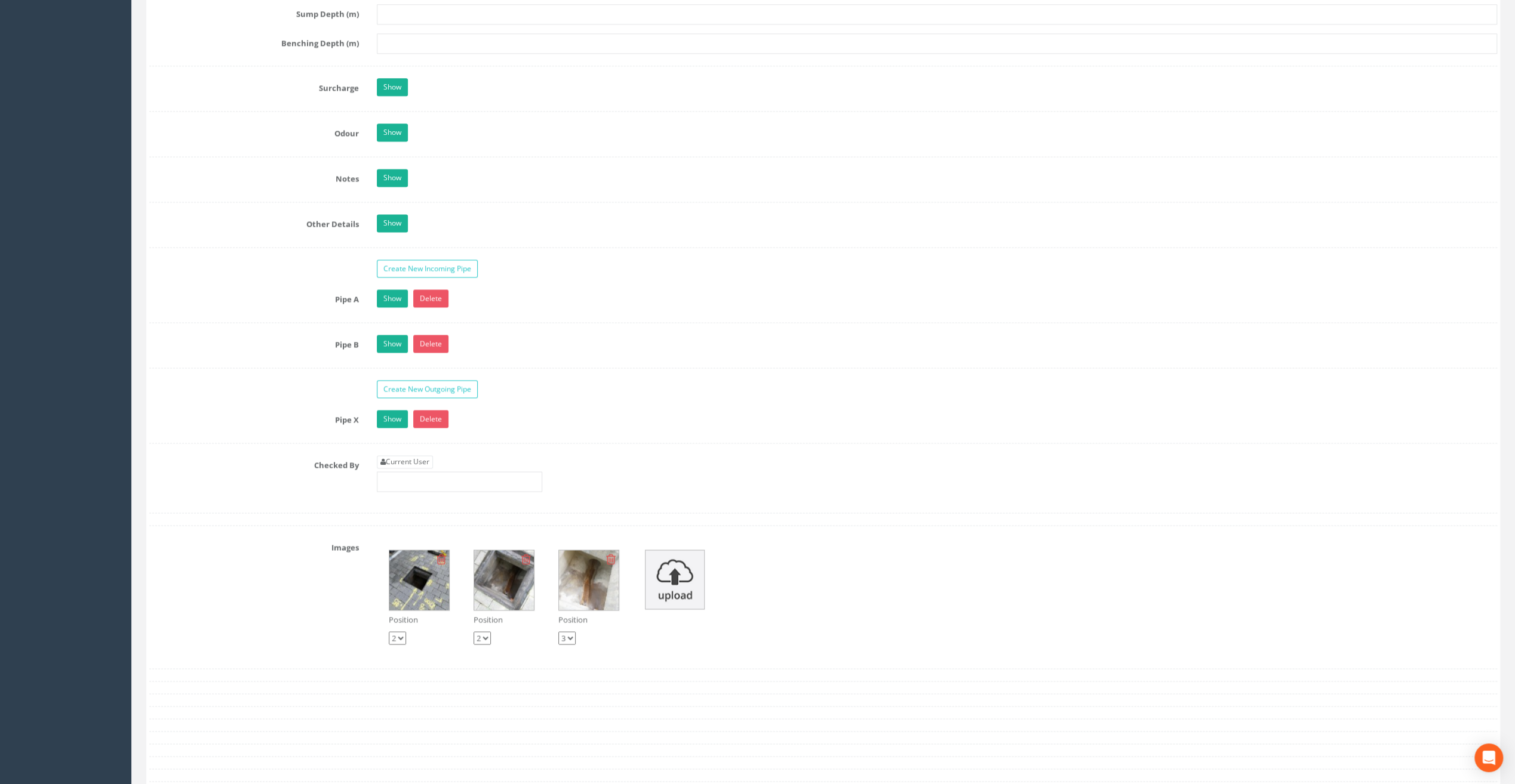
type input "25.73"
click at [412, 455] on link "Current User" at bounding box center [405, 461] width 56 height 13
type input "[PERSON_NAME]"
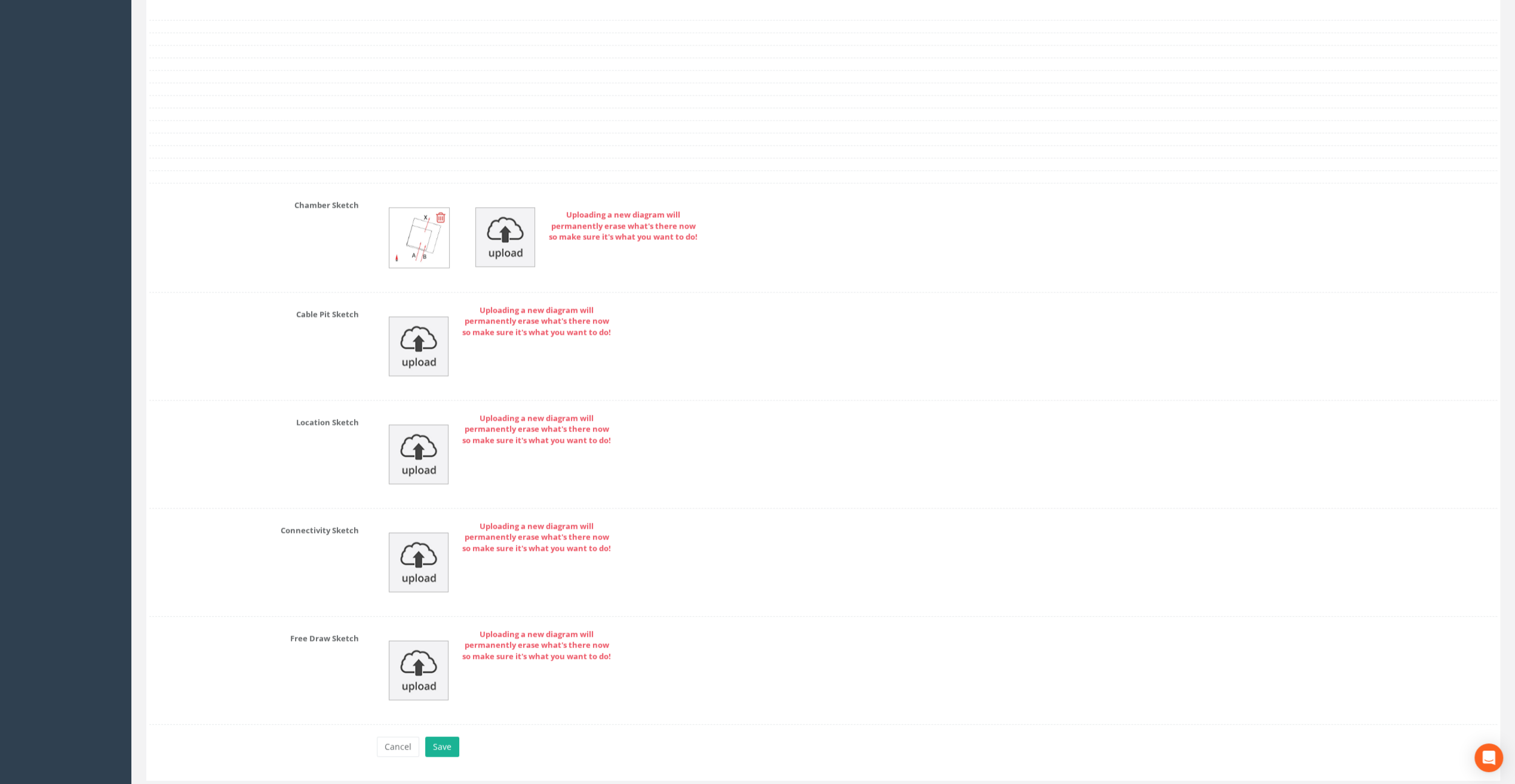
scroll to position [2342, 0]
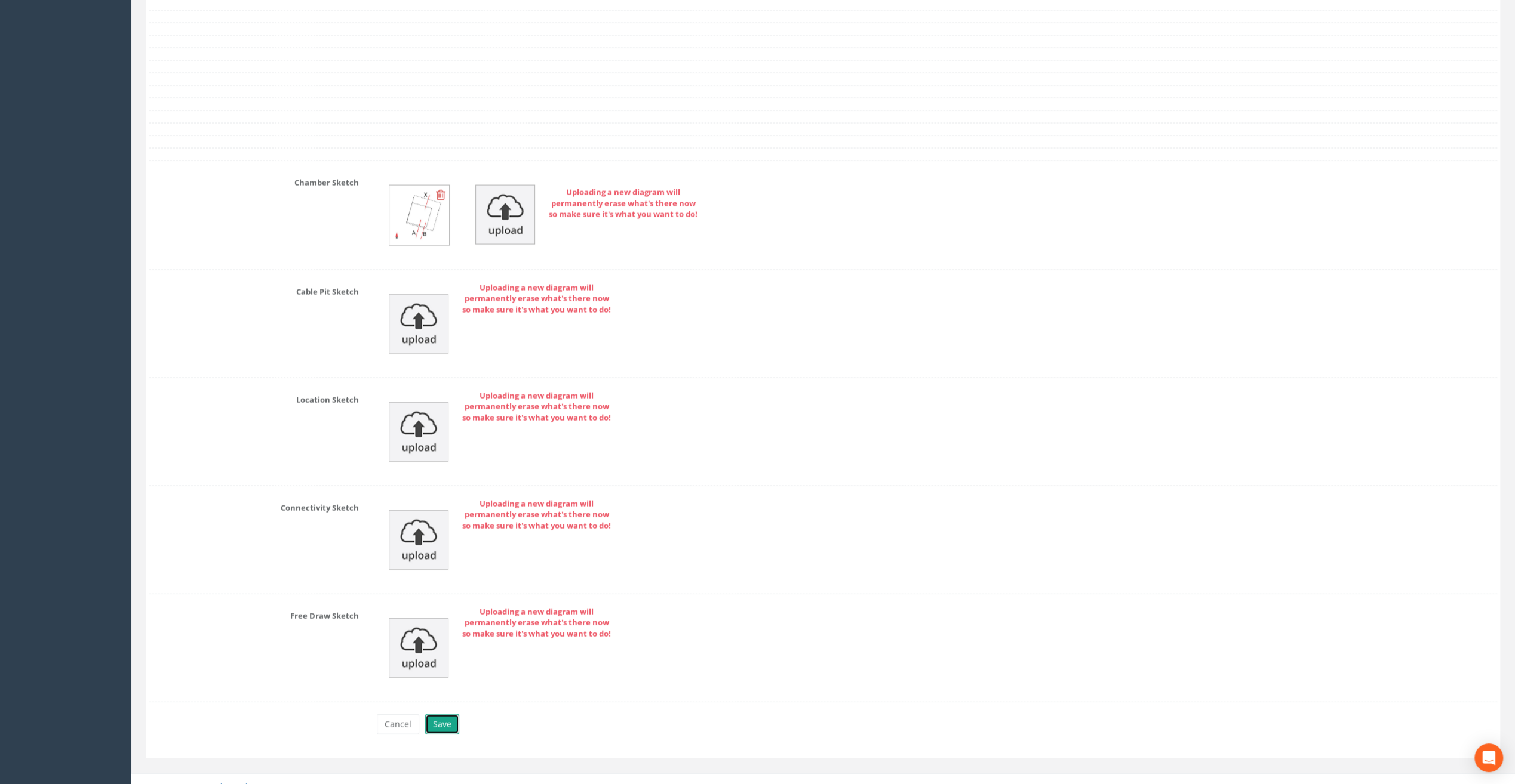
click at [438, 715] on button "Save" at bounding box center [442, 725] width 34 height 20
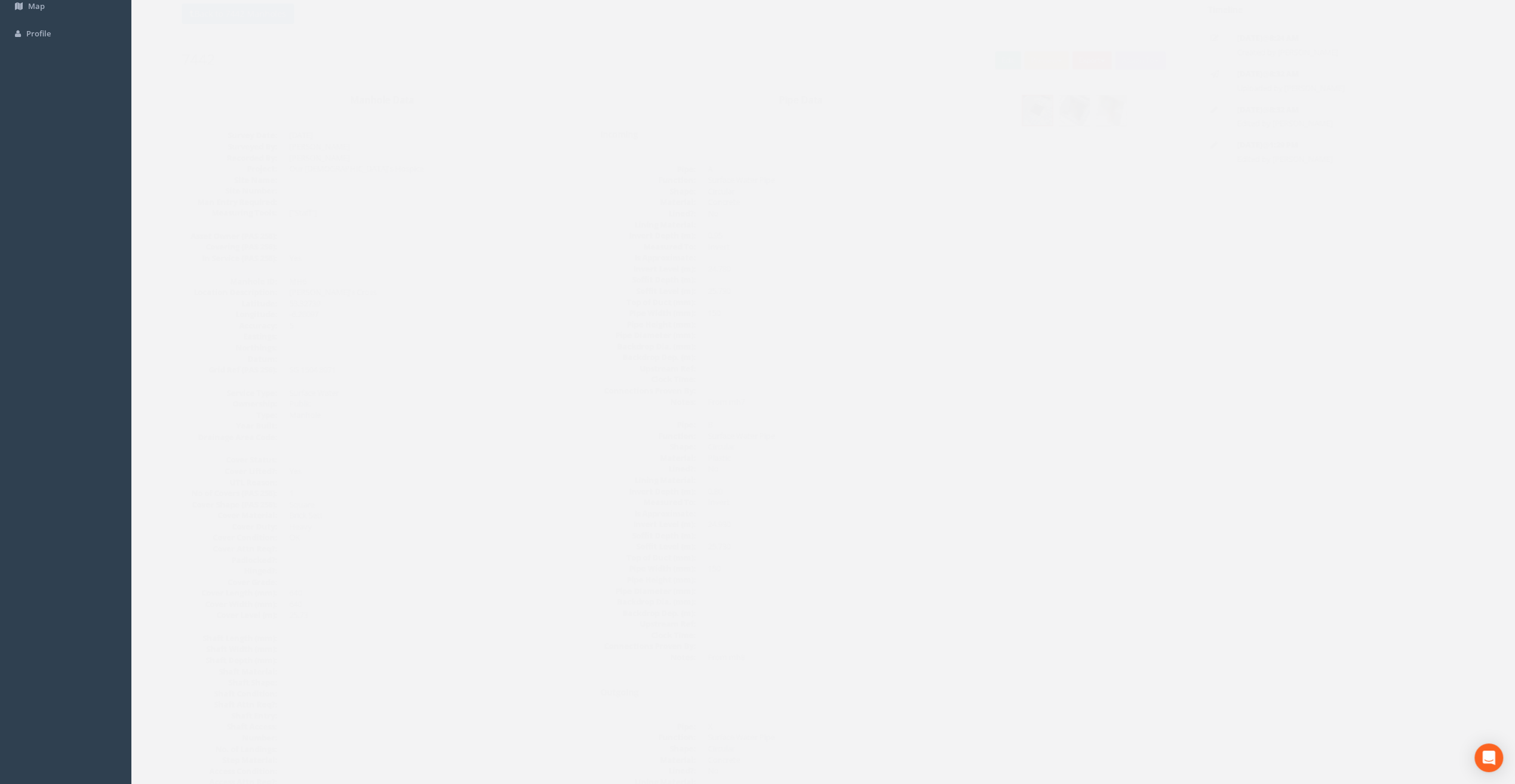
scroll to position [0, 0]
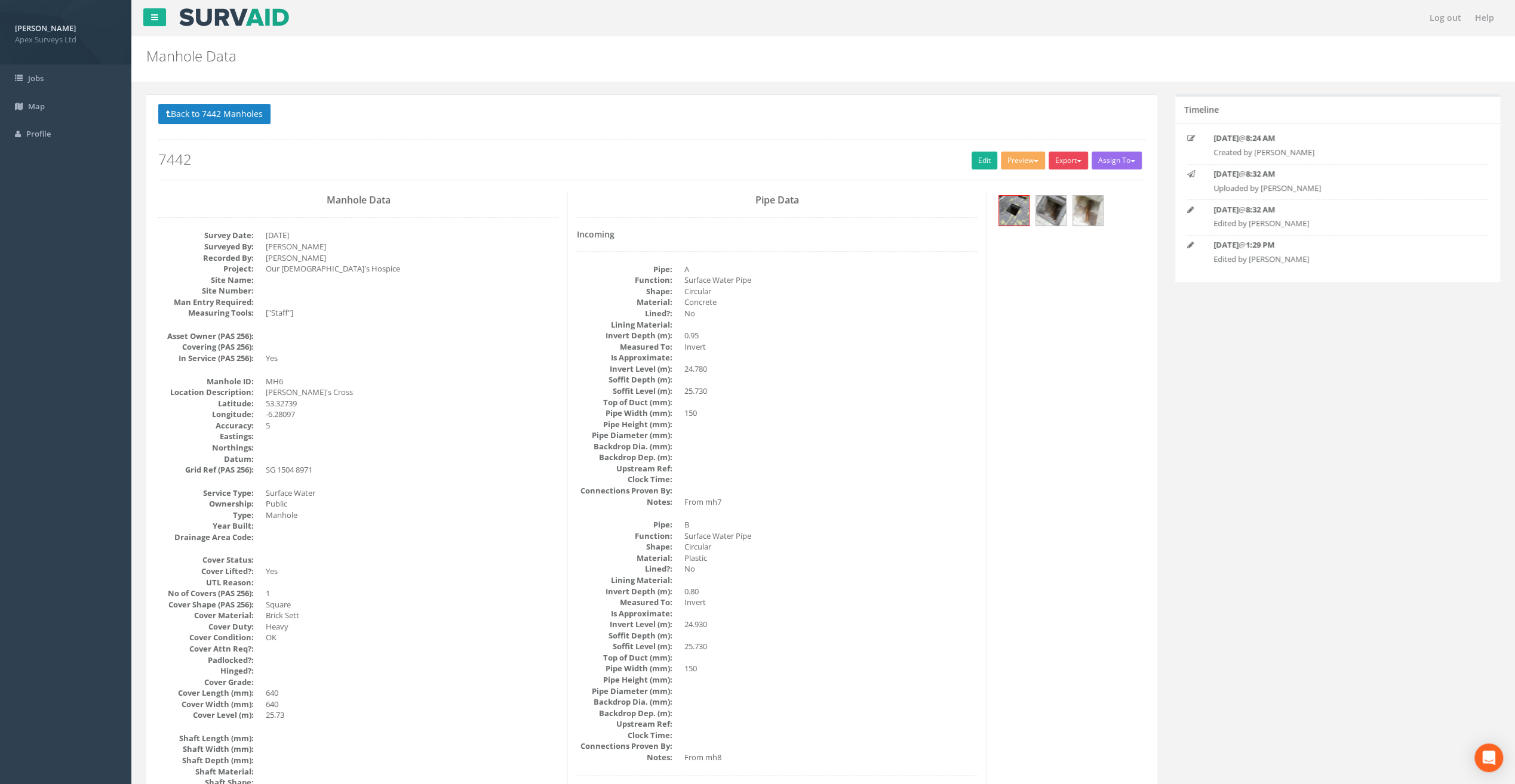
click at [1075, 156] on button "Export" at bounding box center [1068, 160] width 39 height 18
click at [1059, 254] on link "SurvAid Manhole" at bounding box center [1044, 256] width 91 height 18
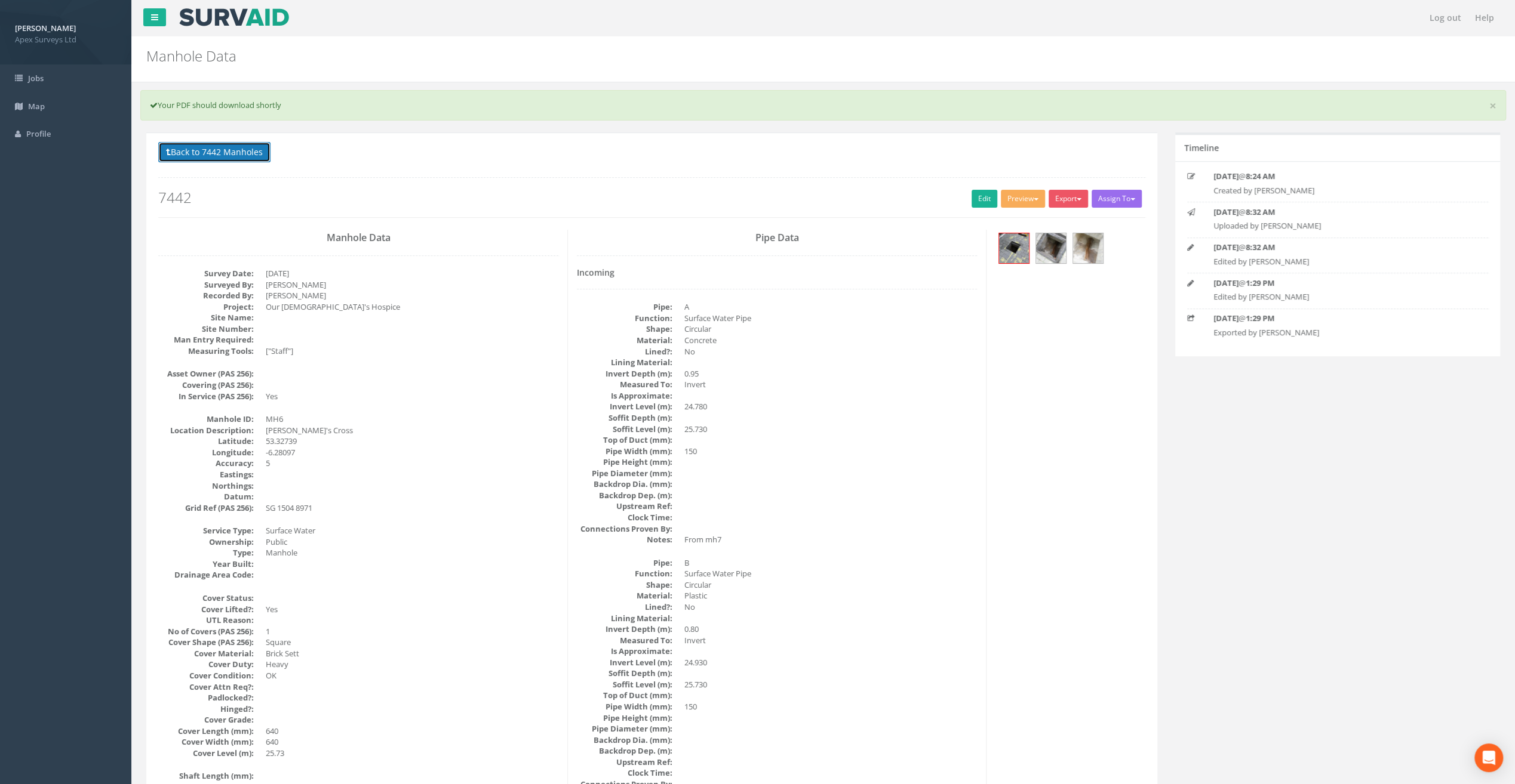
click at [211, 148] on button "Back to 7442 Manholes" at bounding box center [215, 152] width 112 height 20
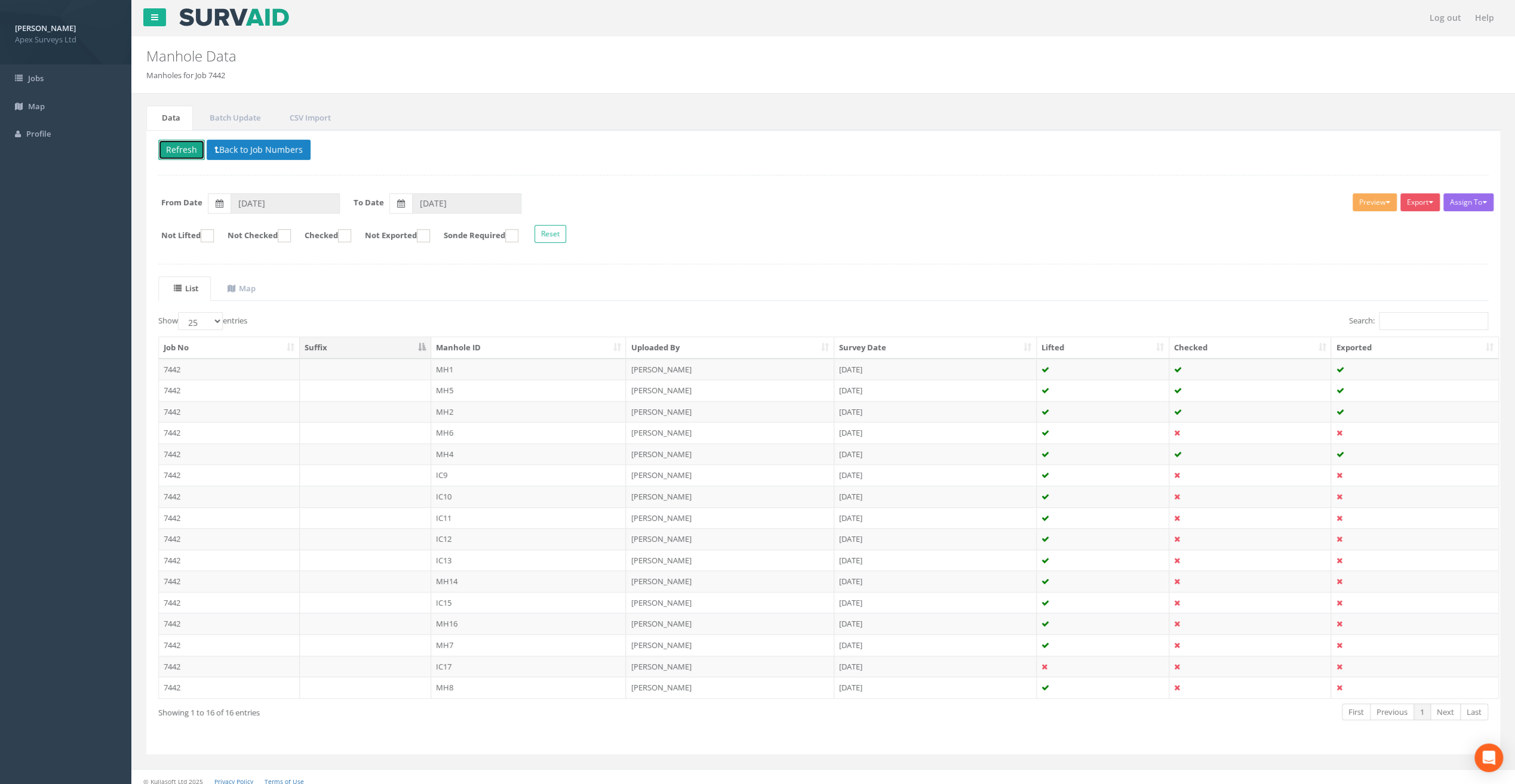
click at [164, 153] on button "Refresh" at bounding box center [181, 150] width 47 height 20
click at [214, 231] on ins at bounding box center [206, 235] width 13 height 13
checkbox input "true"
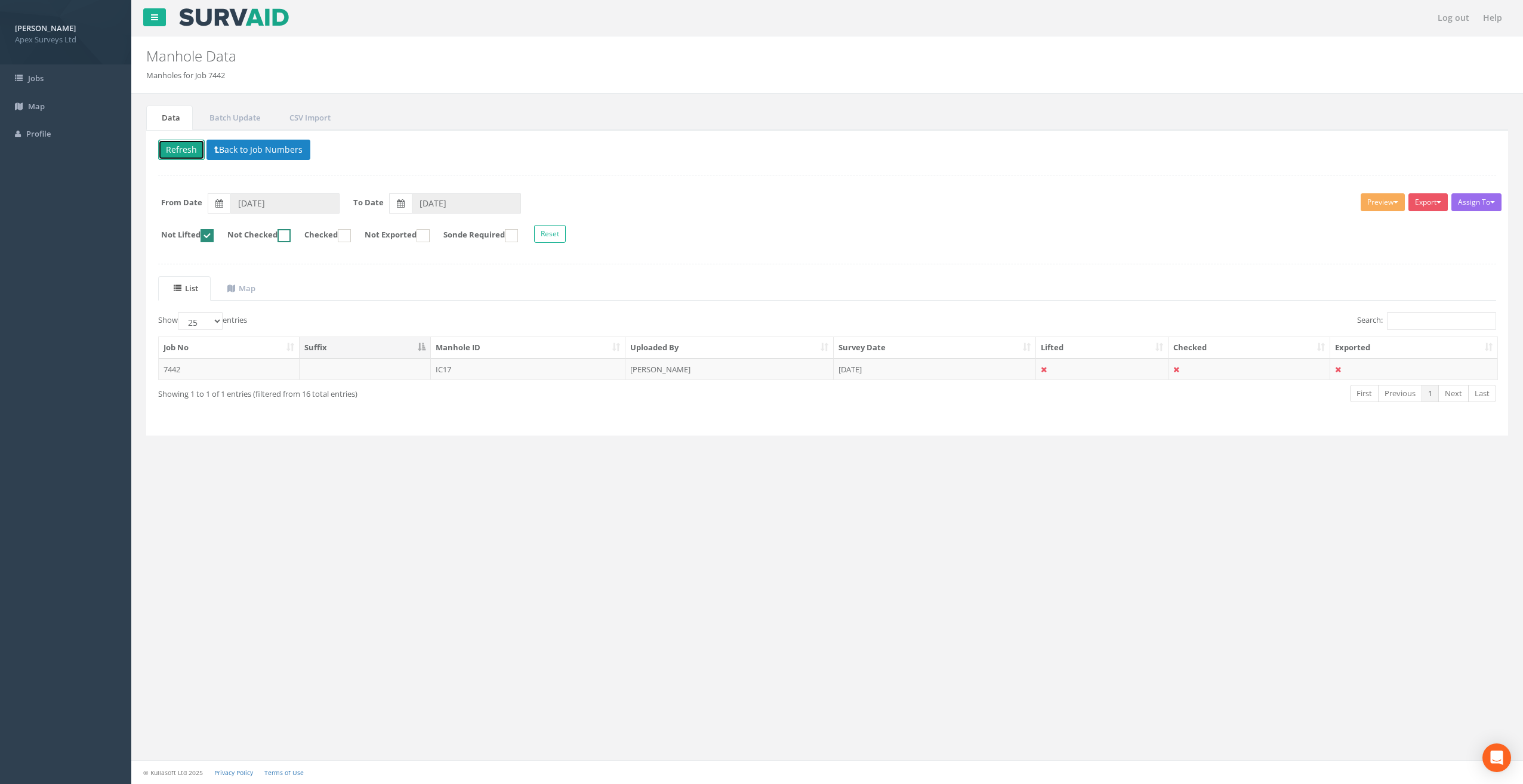
click at [291, 233] on ins at bounding box center [284, 235] width 13 height 13
checkbox input "true"
click at [212, 235] on ins at bounding box center [206, 235] width 13 height 13
checkbox input "false"
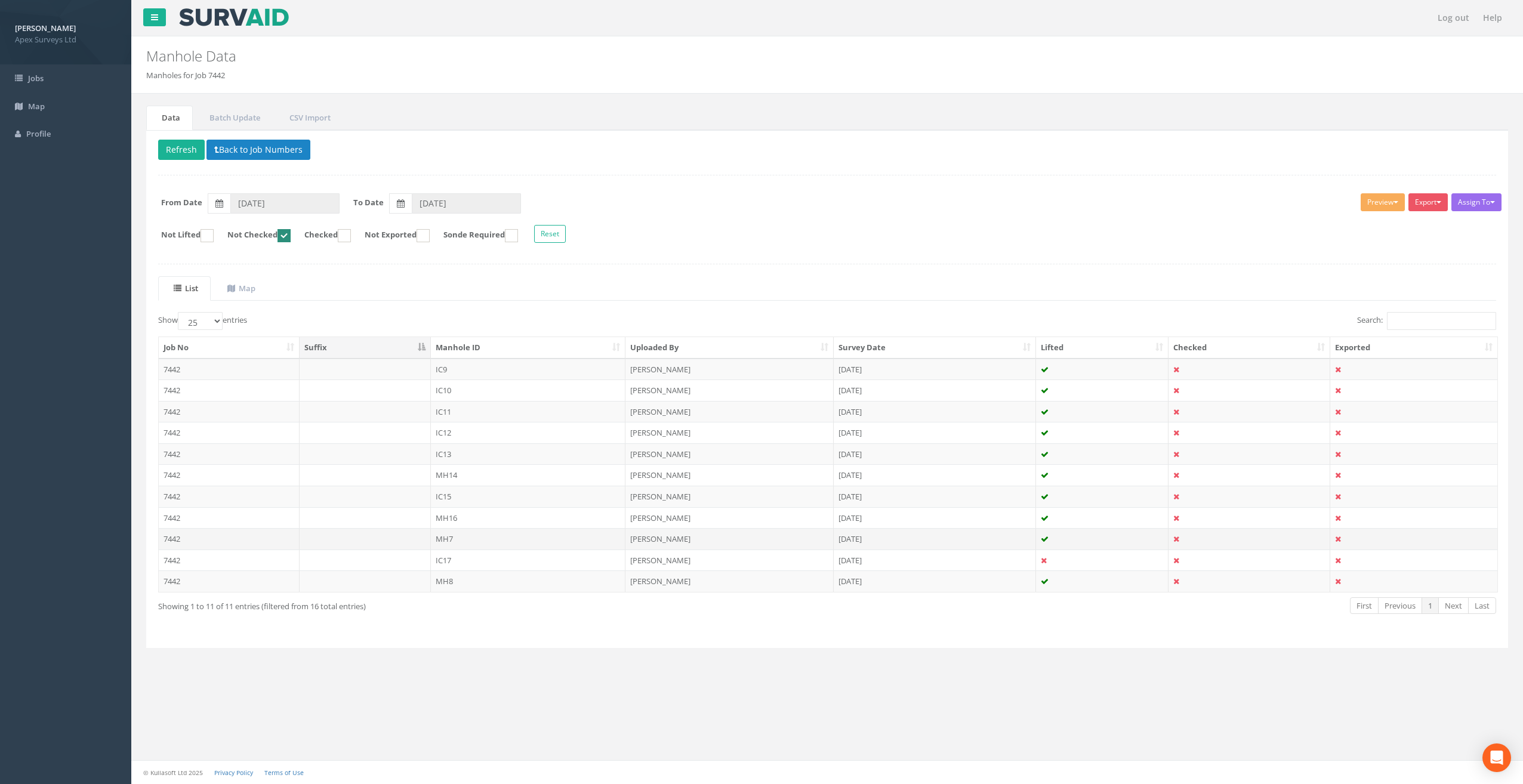
click at [351, 540] on td at bounding box center [365, 539] width 131 height 22
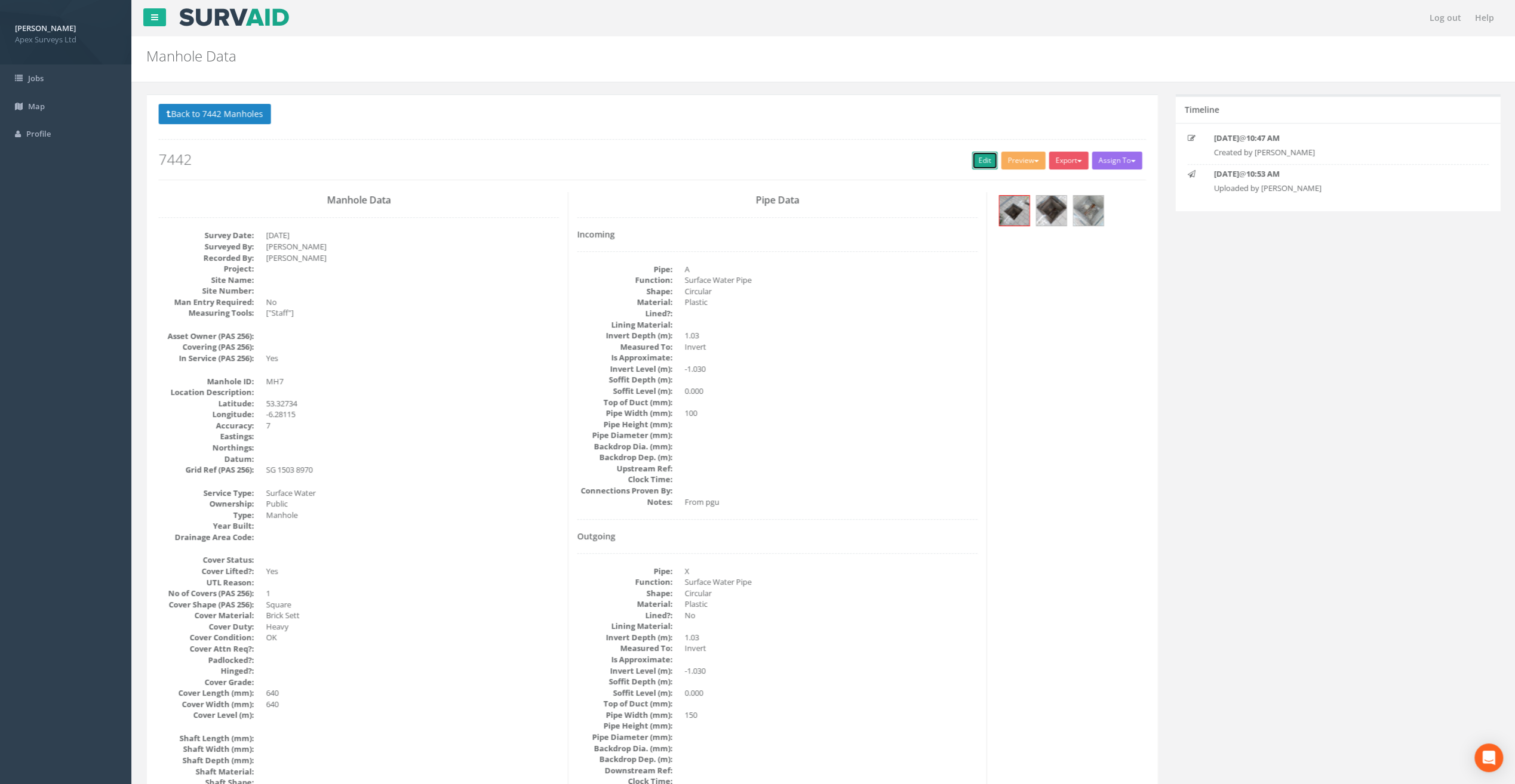
click at [974, 160] on link "Edit" at bounding box center [984, 160] width 26 height 18
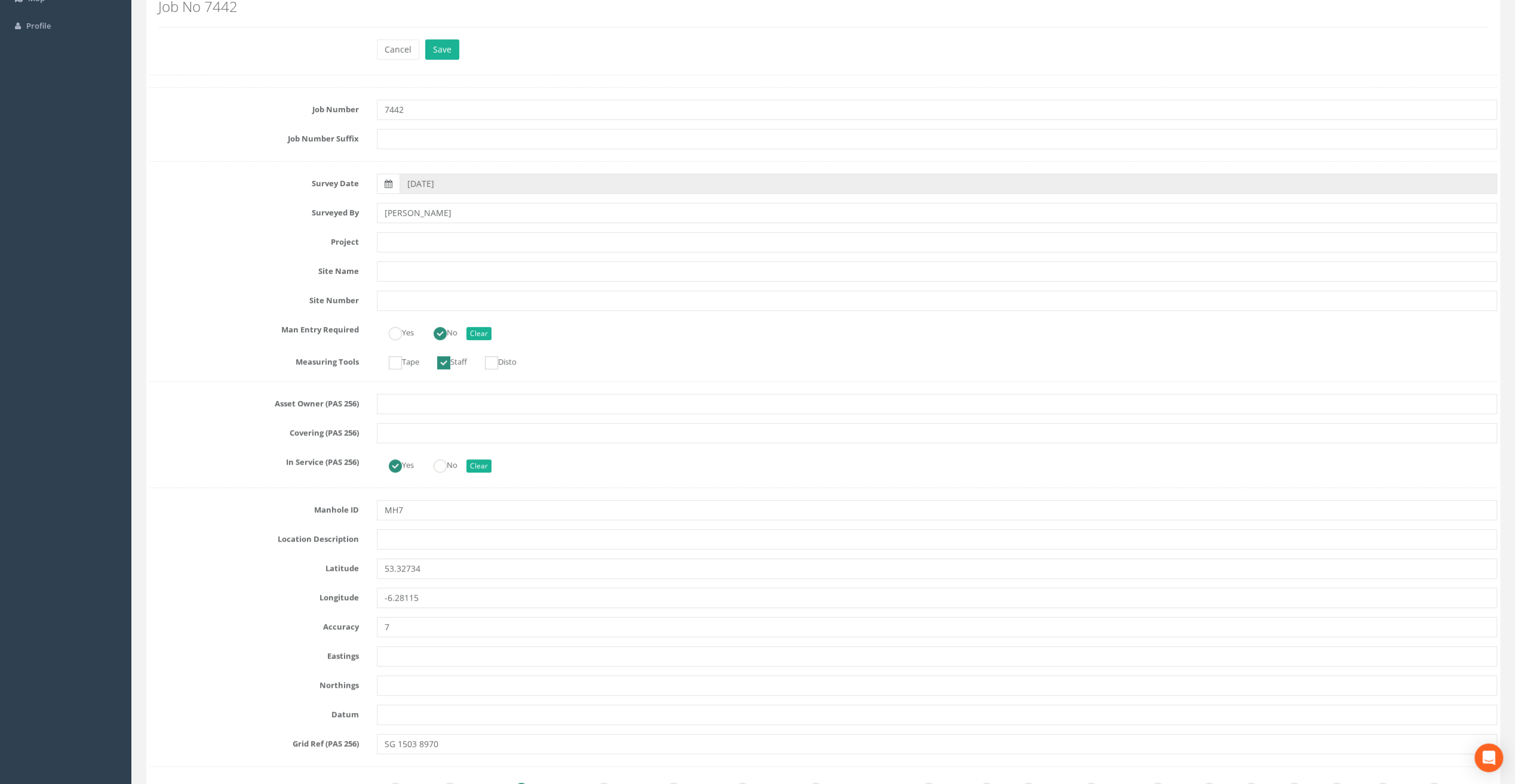
scroll to position [119, 0]
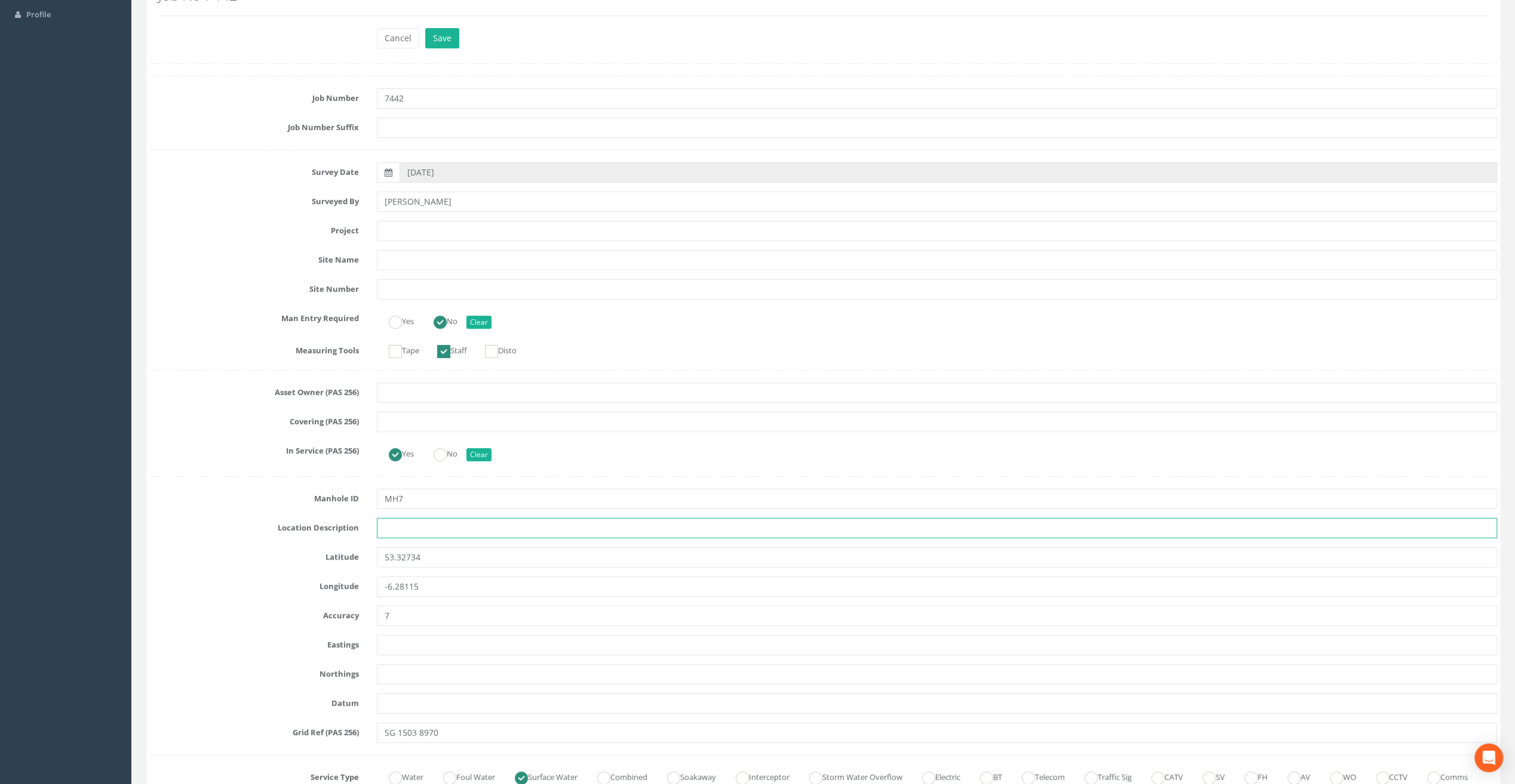
click at [398, 530] on input "text" at bounding box center [937, 528] width 1120 height 20
paste input "[PERSON_NAME]'s Cross"
type input "[PERSON_NAME]'s Cross"
click at [414, 231] on input "text" at bounding box center [937, 231] width 1120 height 20
paste input "Our [DEMOGRAPHIC_DATA]'s Hospice"
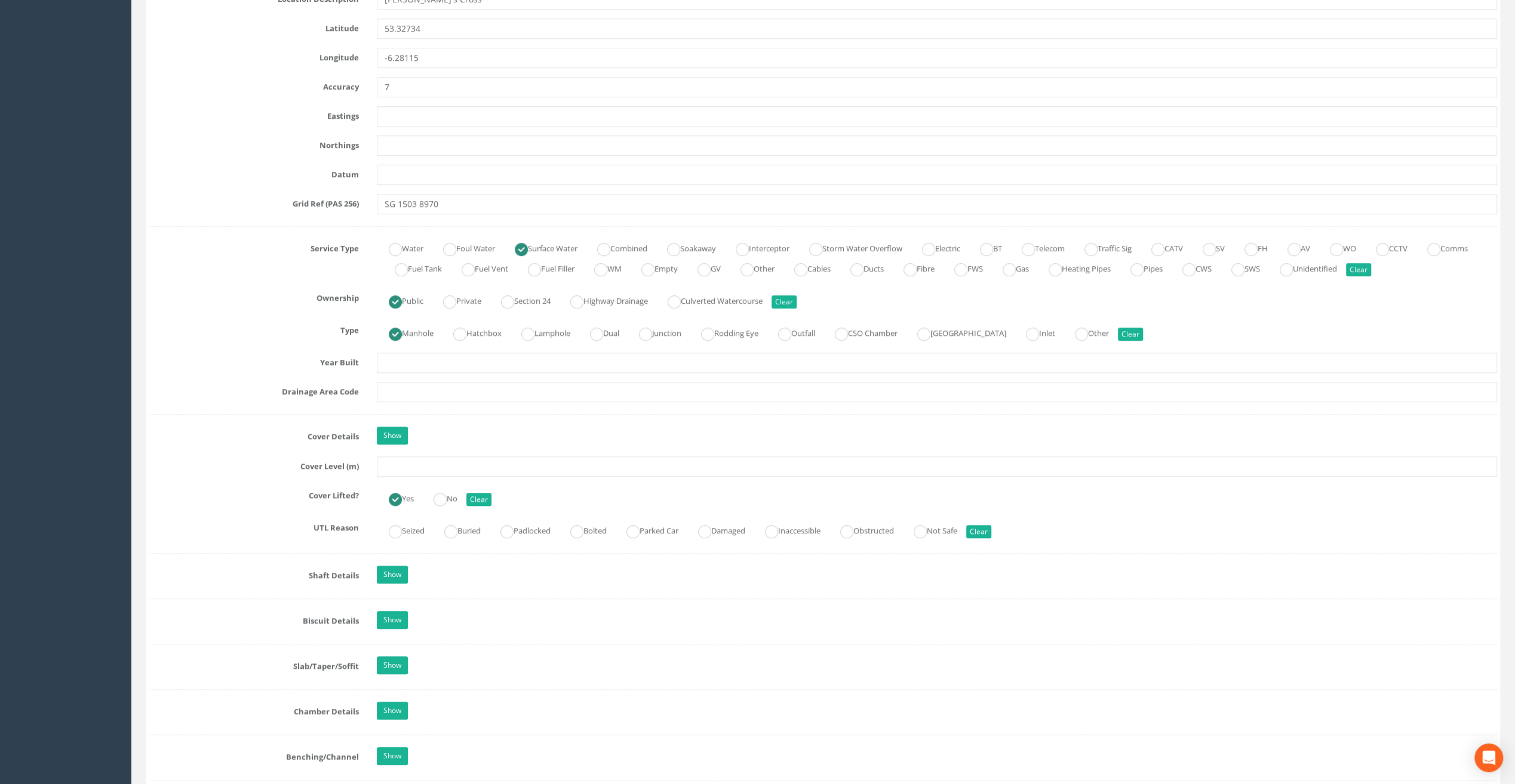
scroll to position [716, 0]
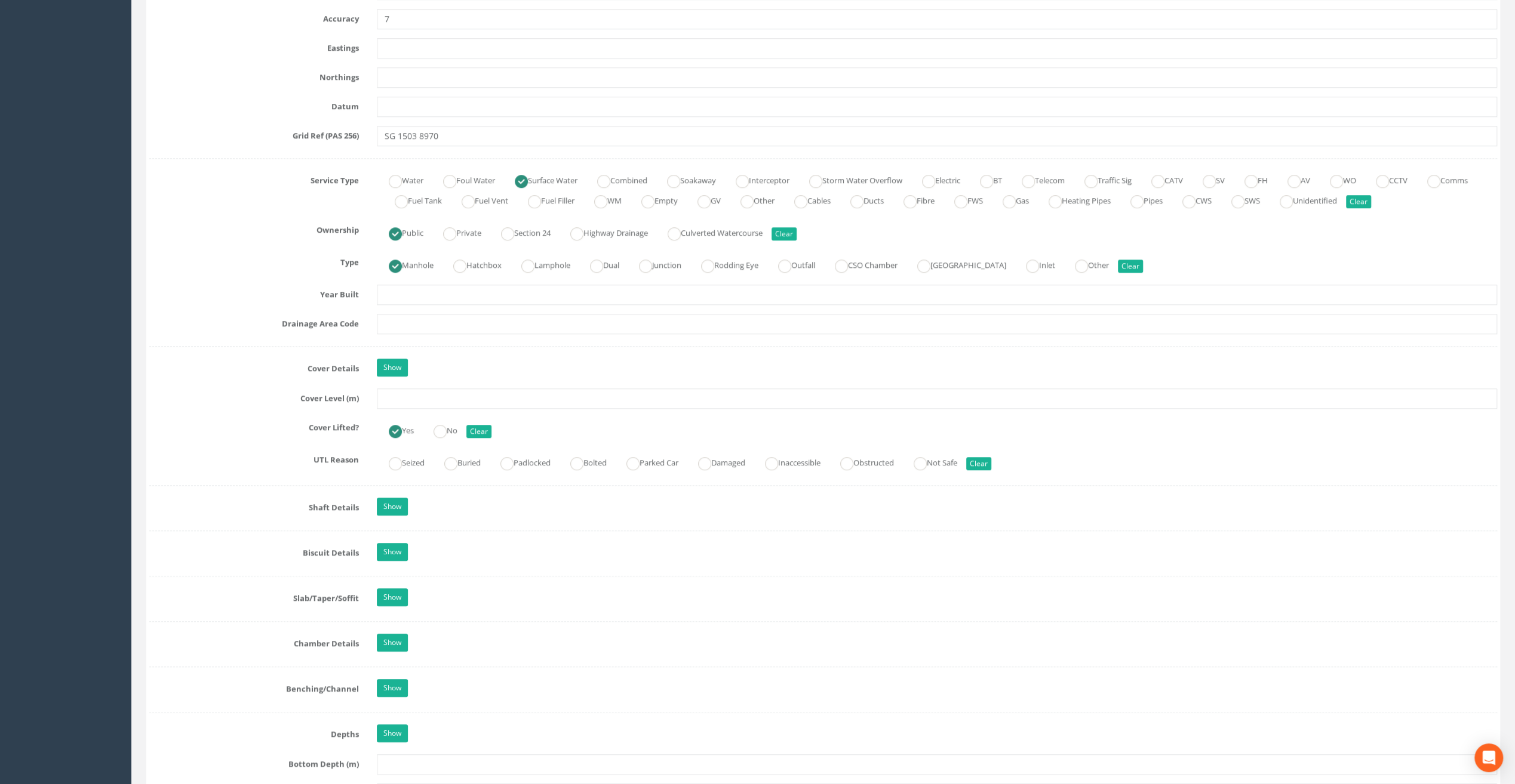
type input "Our [DEMOGRAPHIC_DATA]'s Hospice"
click at [434, 397] on input "text" at bounding box center [937, 398] width 1120 height 20
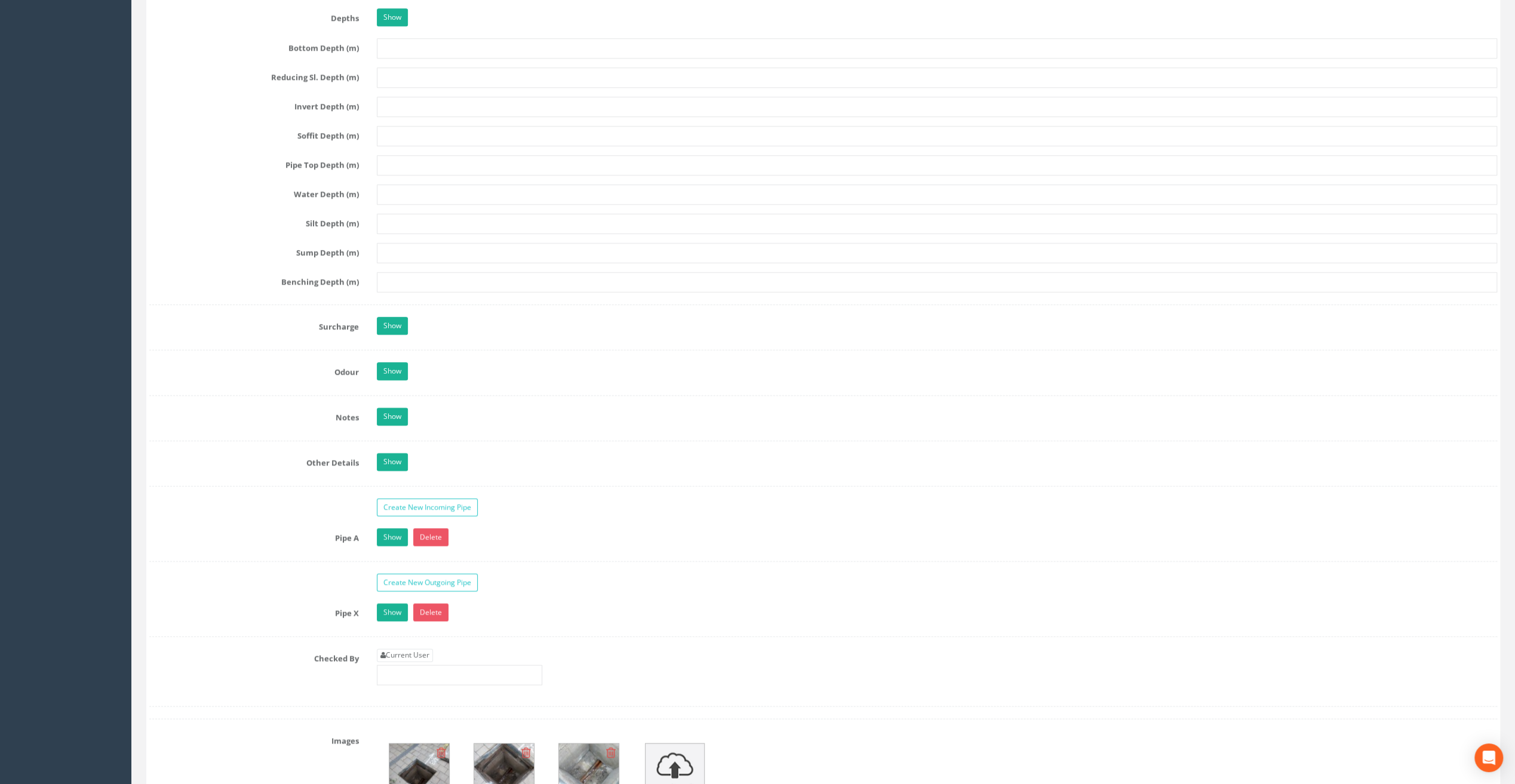
scroll to position [1730, 0]
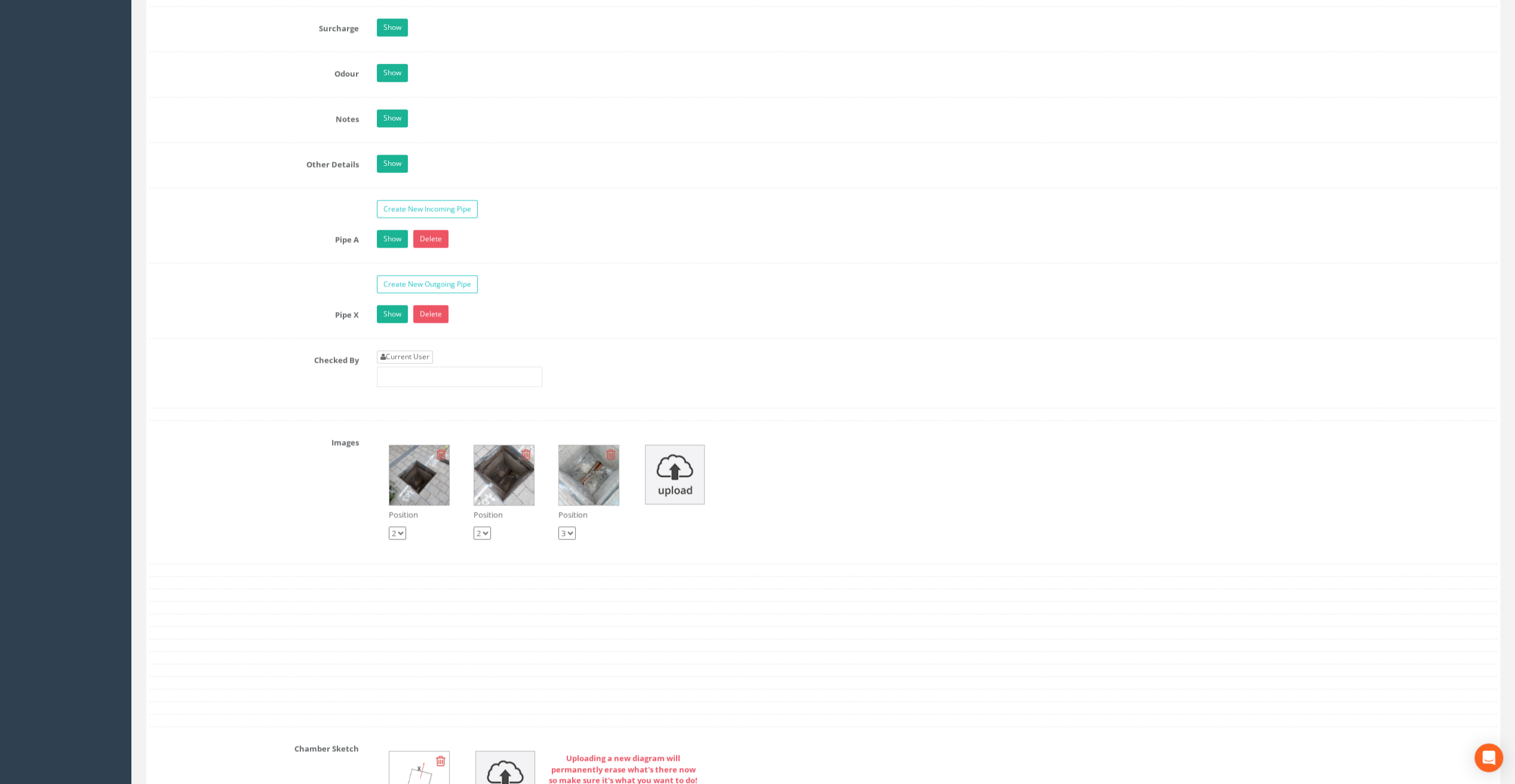
type input "25.76"
click at [416, 351] on link "Current User" at bounding box center [405, 357] width 56 height 13
type input "[PERSON_NAME]"
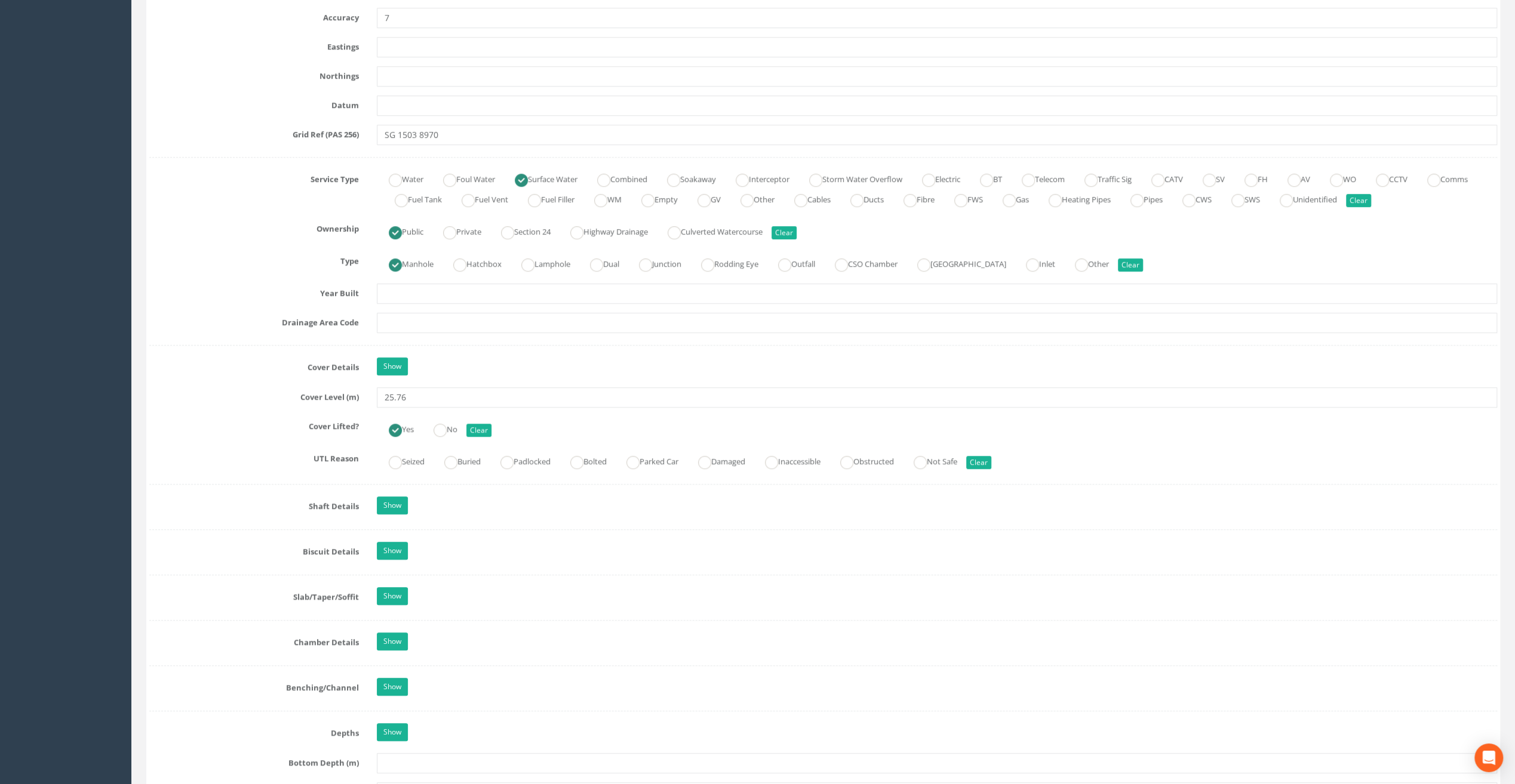
scroll to position [657, 0]
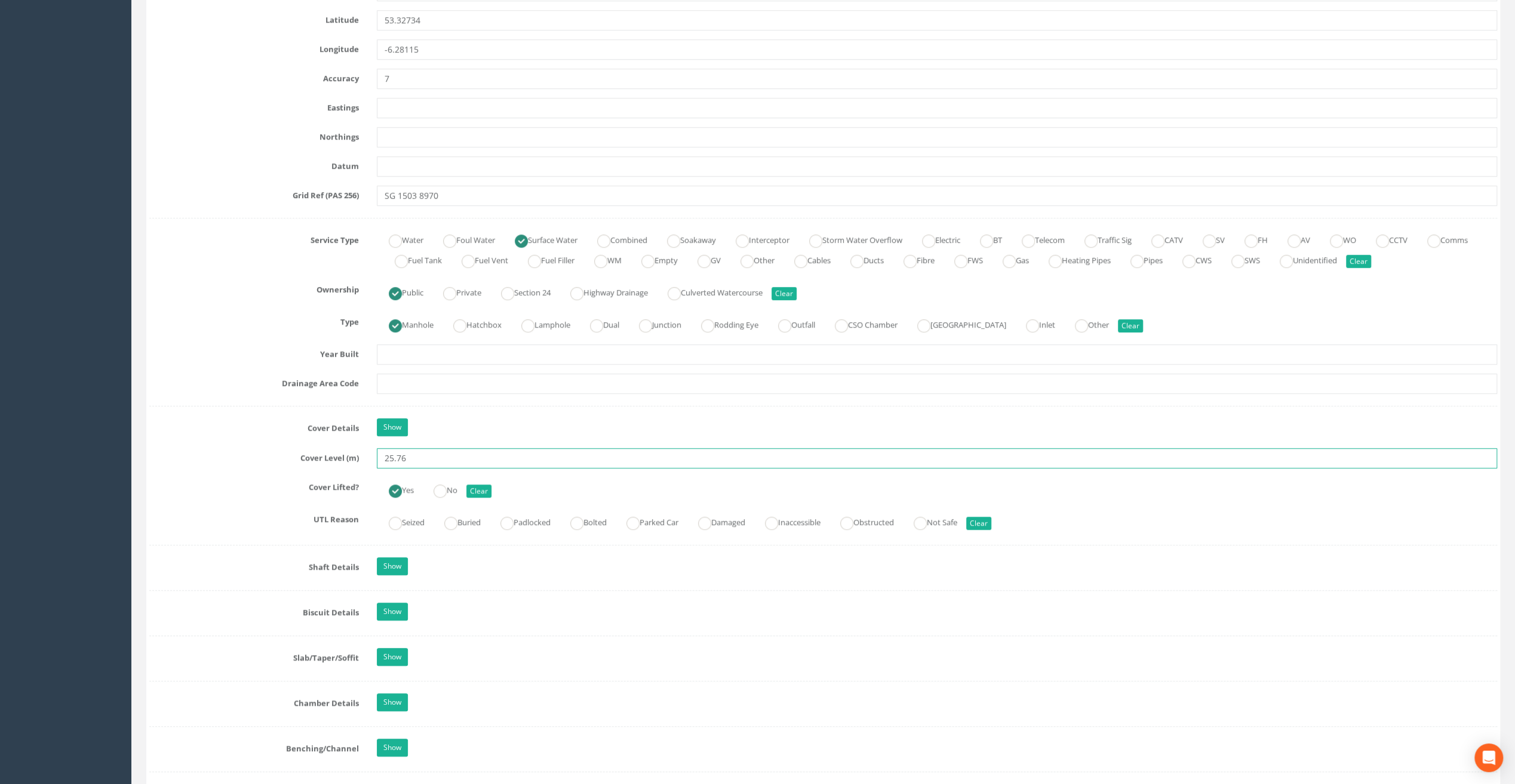
click at [461, 455] on input "25.76" at bounding box center [937, 458] width 1120 height 20
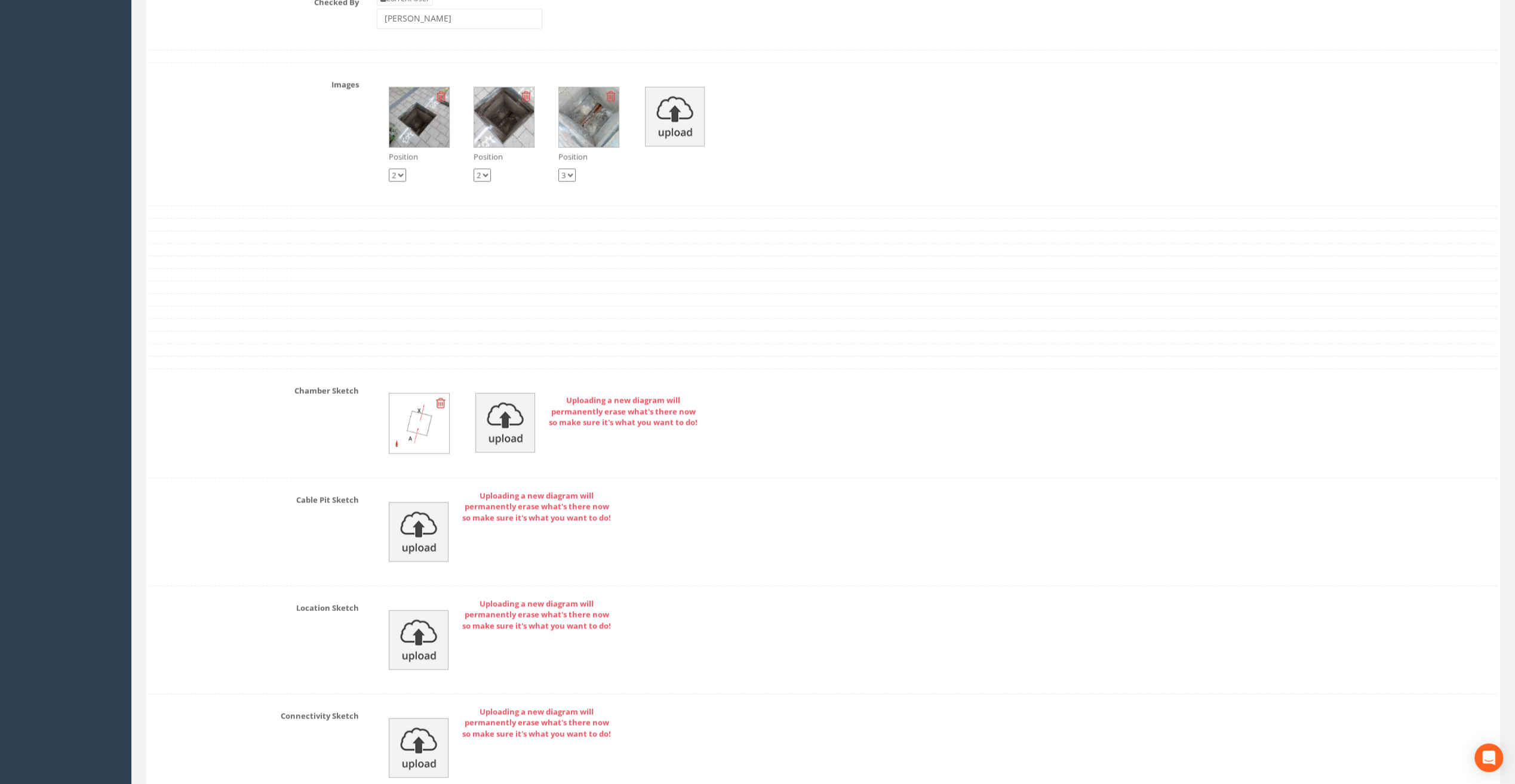
scroll to position [2297, 0]
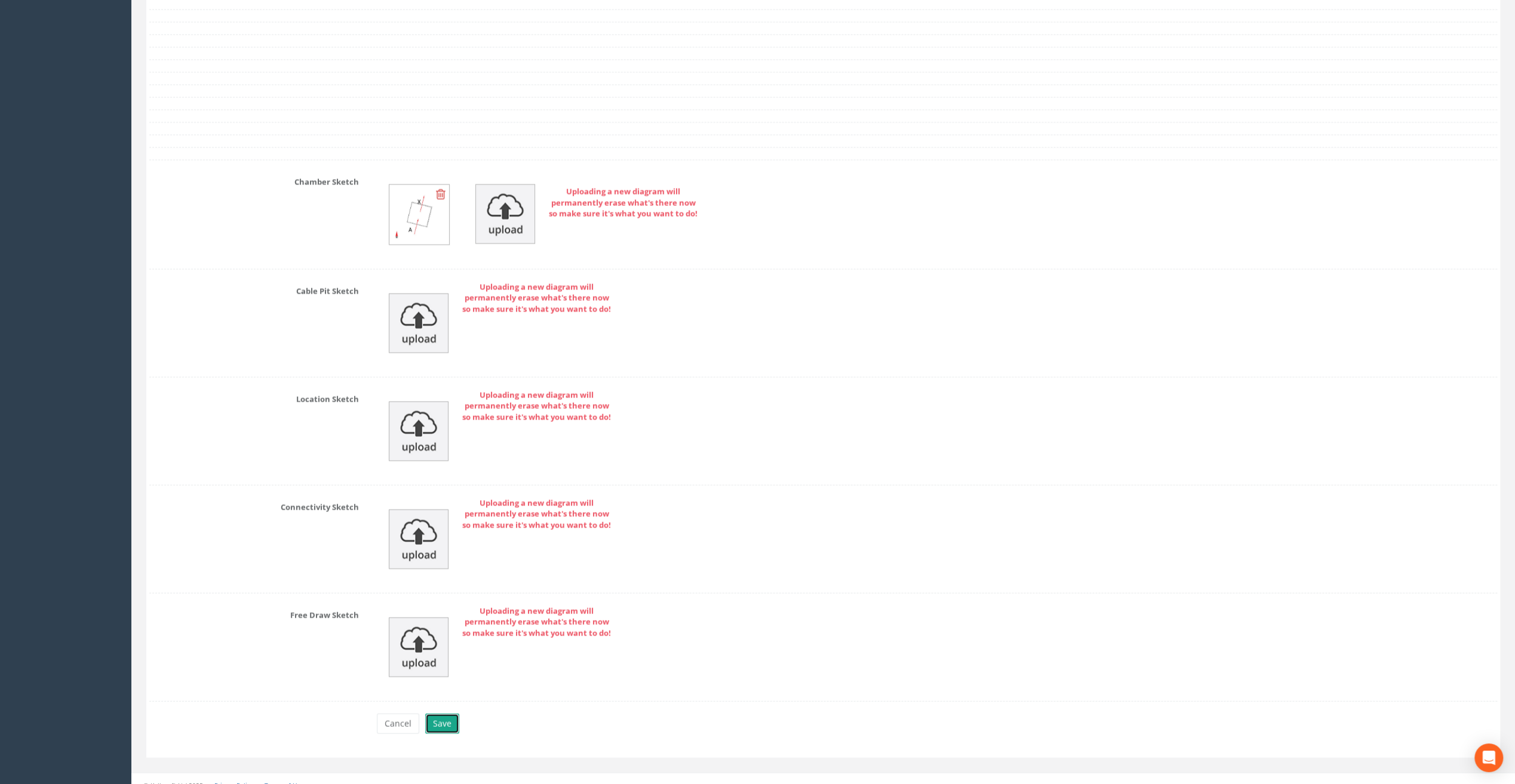
click at [440, 714] on button "Save" at bounding box center [442, 724] width 34 height 20
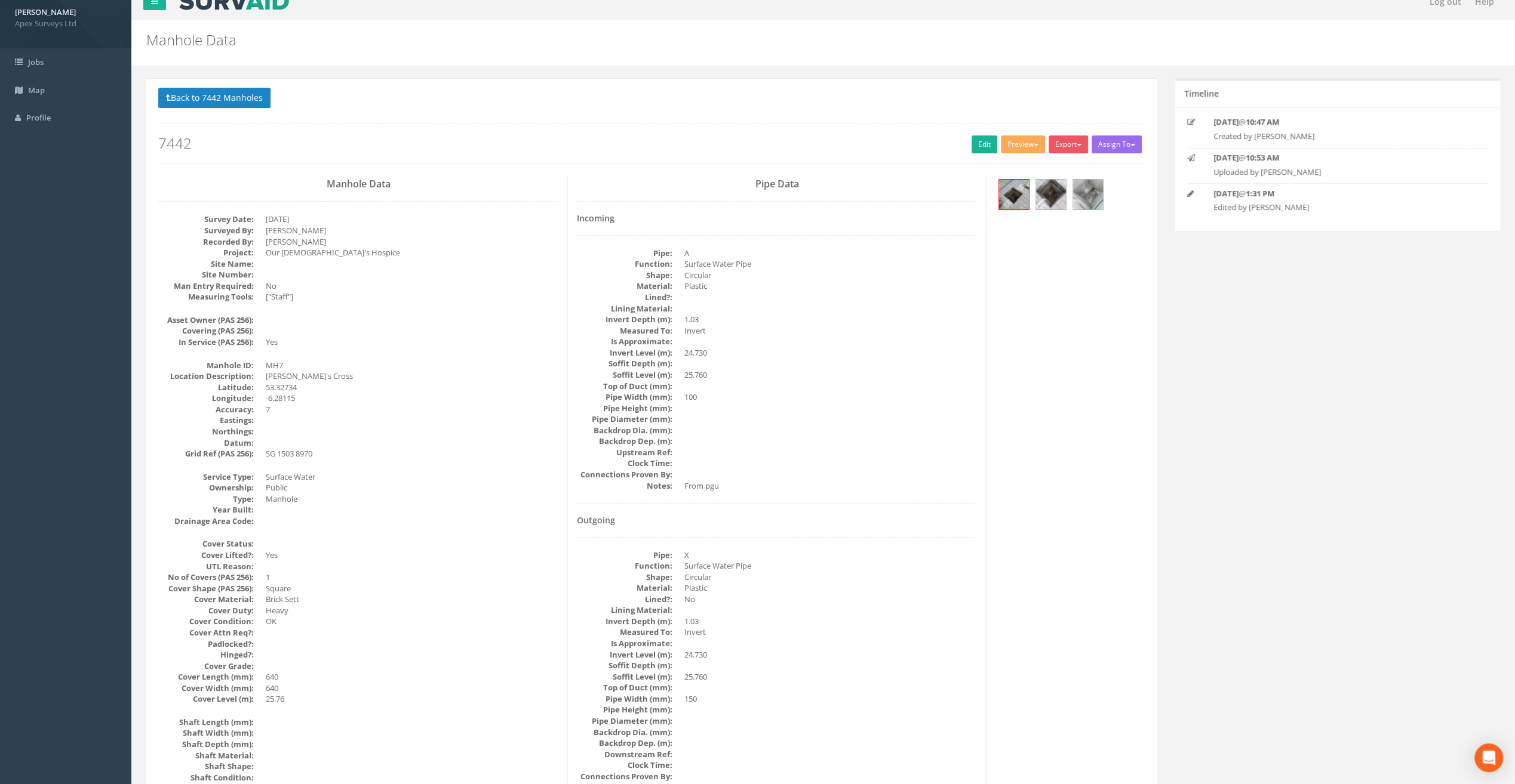
scroll to position [0, 0]
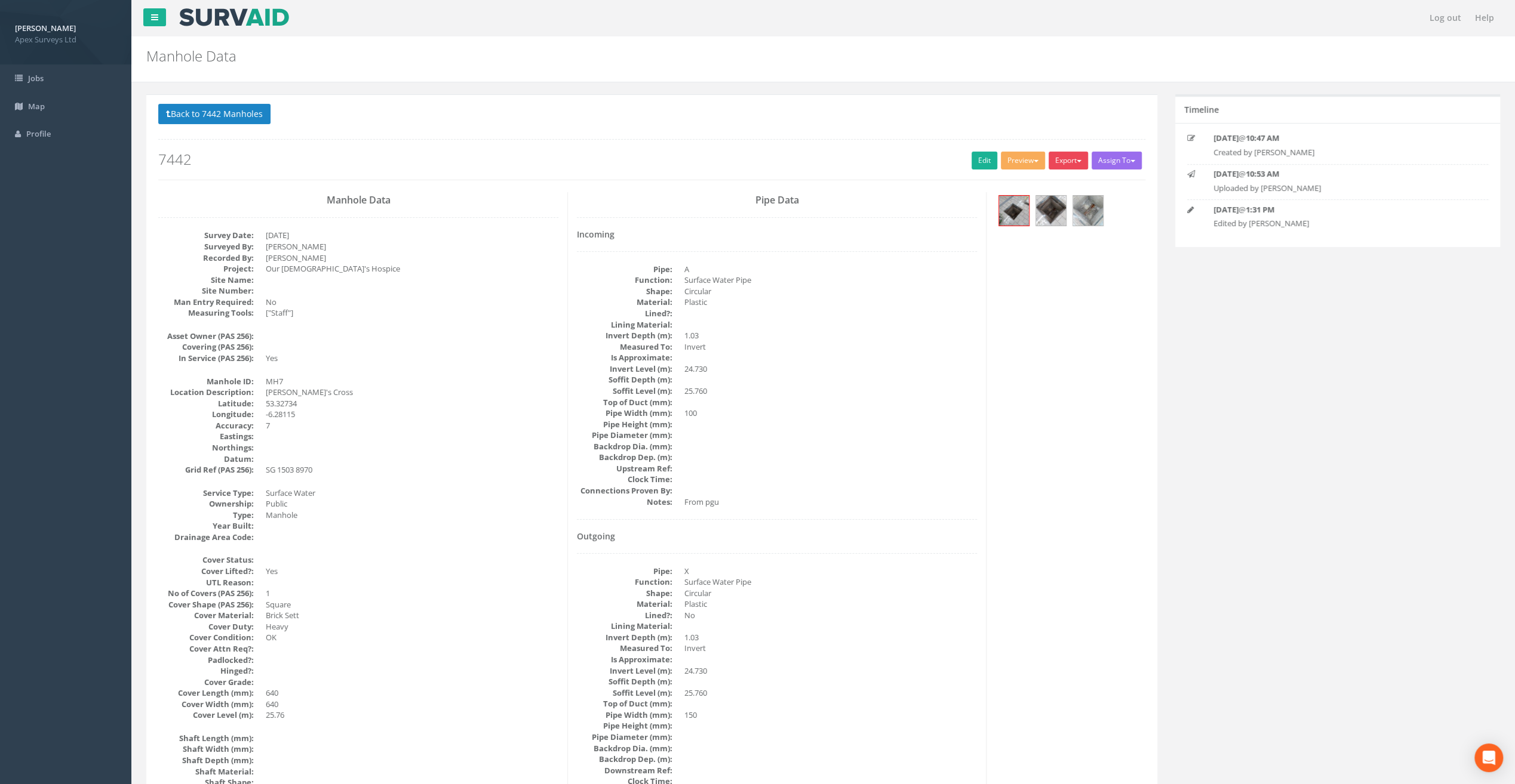
click at [1071, 160] on button "Export" at bounding box center [1068, 160] width 39 height 18
click at [1066, 253] on link "SurvAid Manhole" at bounding box center [1044, 256] width 91 height 18
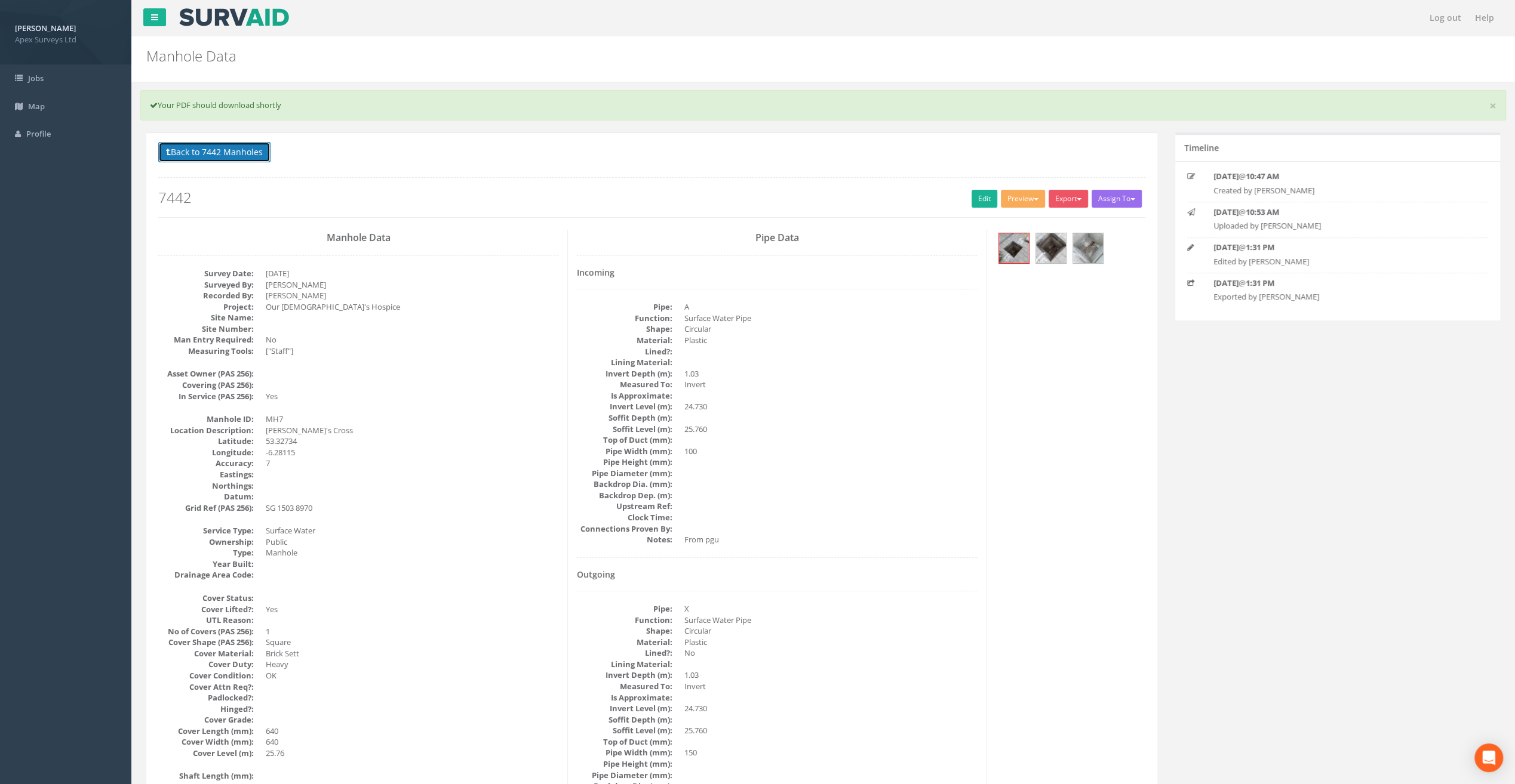
click at [242, 156] on button "Back to 7442 Manholes" at bounding box center [215, 152] width 112 height 20
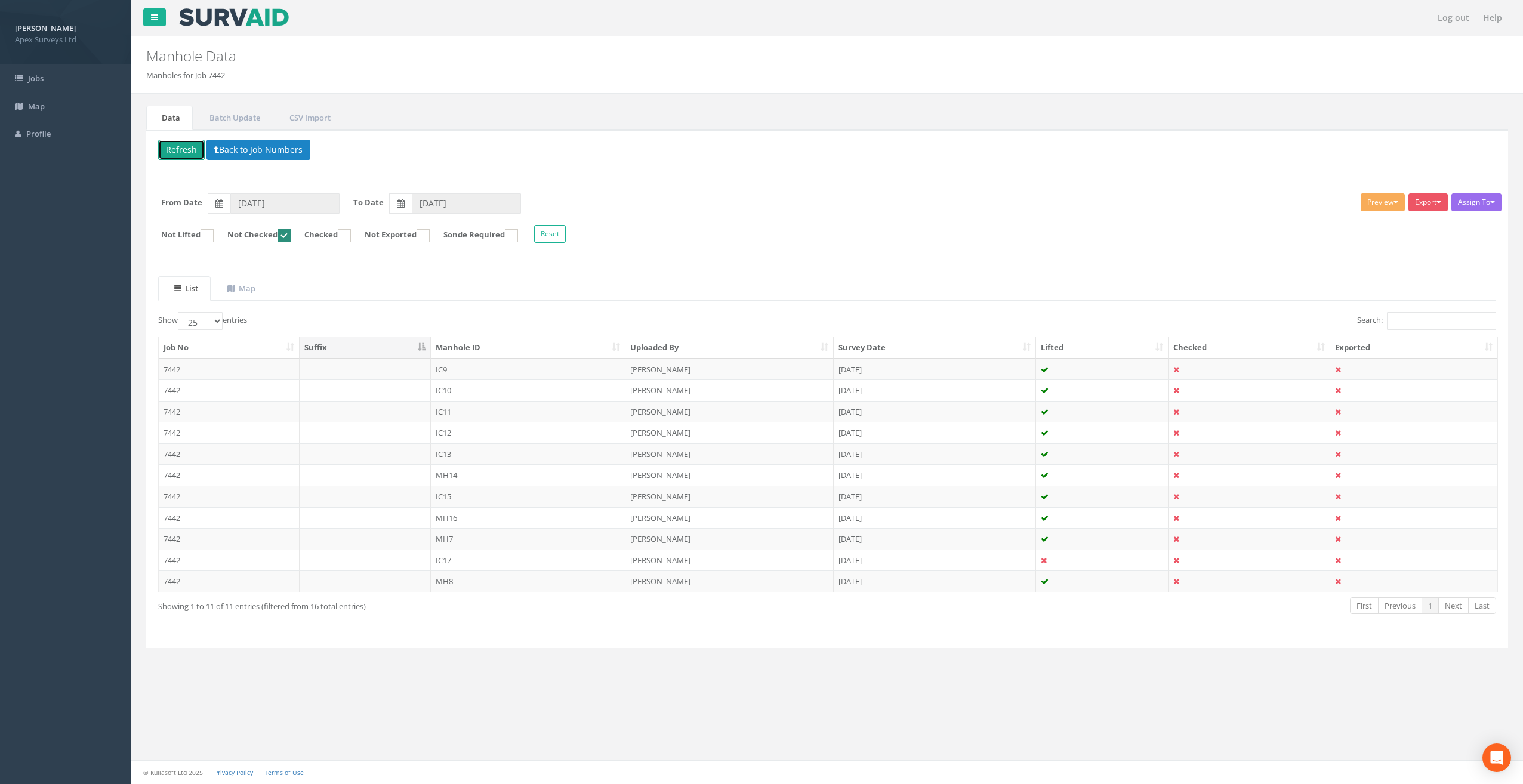
click at [175, 148] on button "Refresh" at bounding box center [181, 150] width 47 height 20
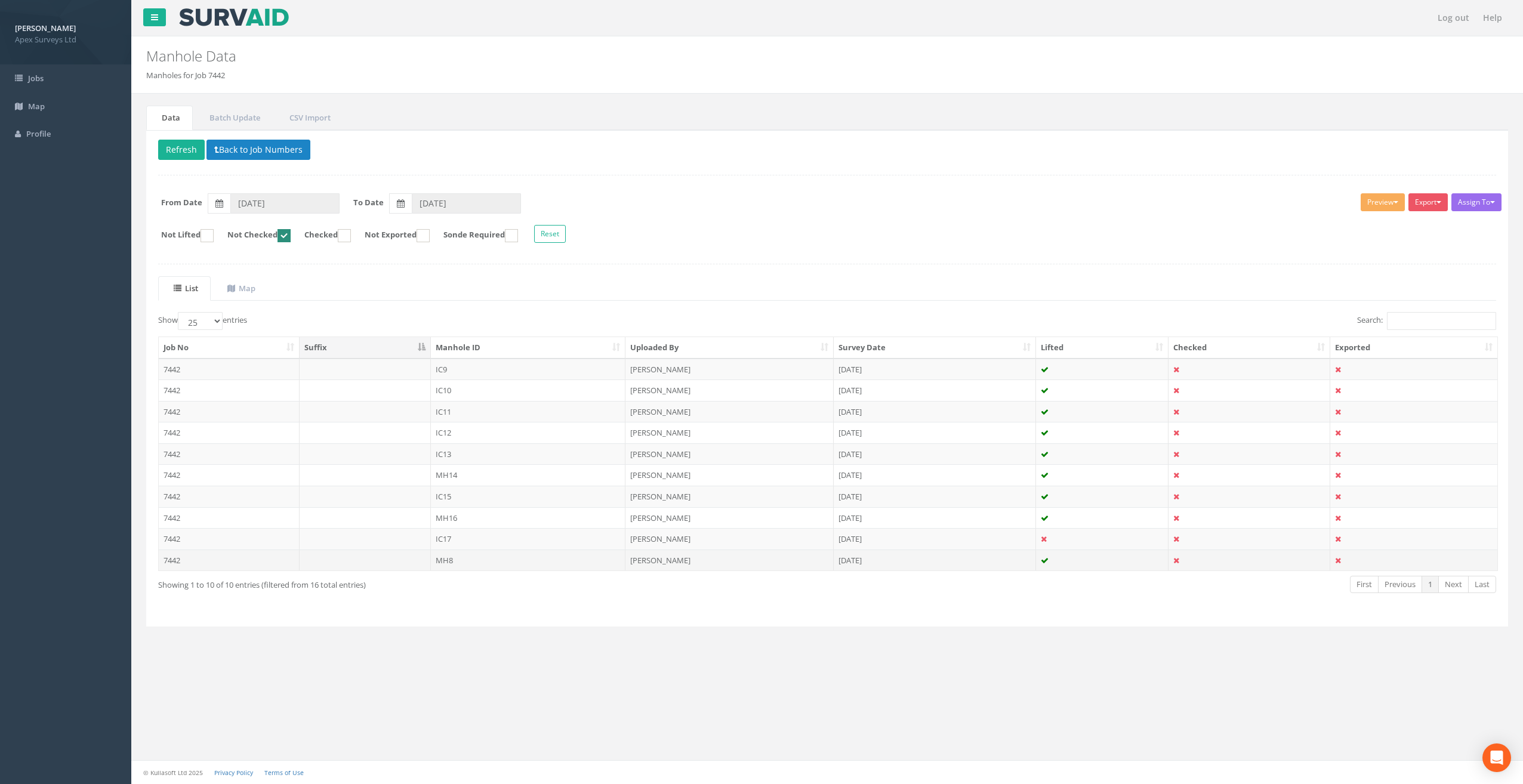
click at [195, 559] on td "7442" at bounding box center [229, 560] width 141 height 22
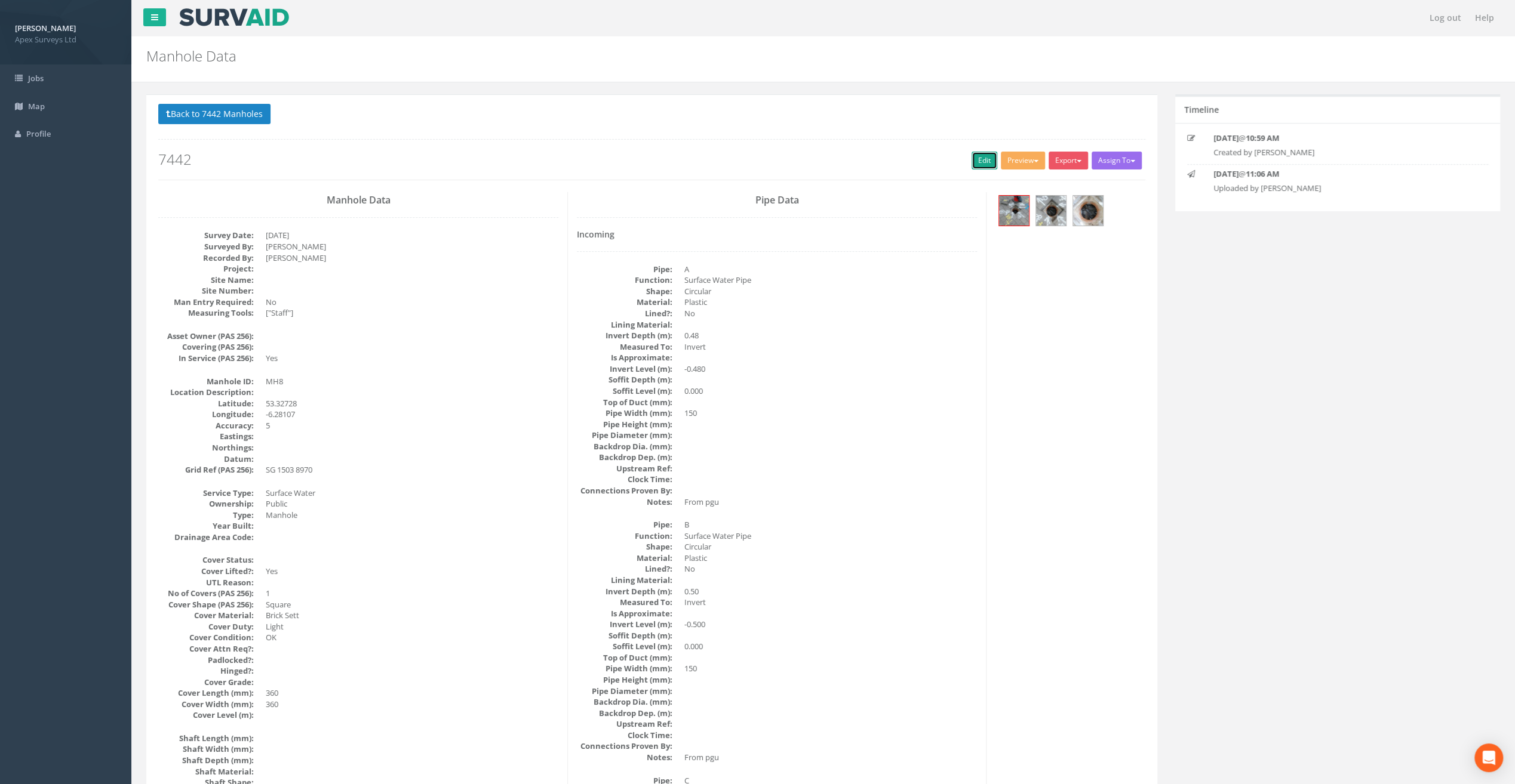
click at [979, 160] on link "Edit" at bounding box center [984, 160] width 26 height 18
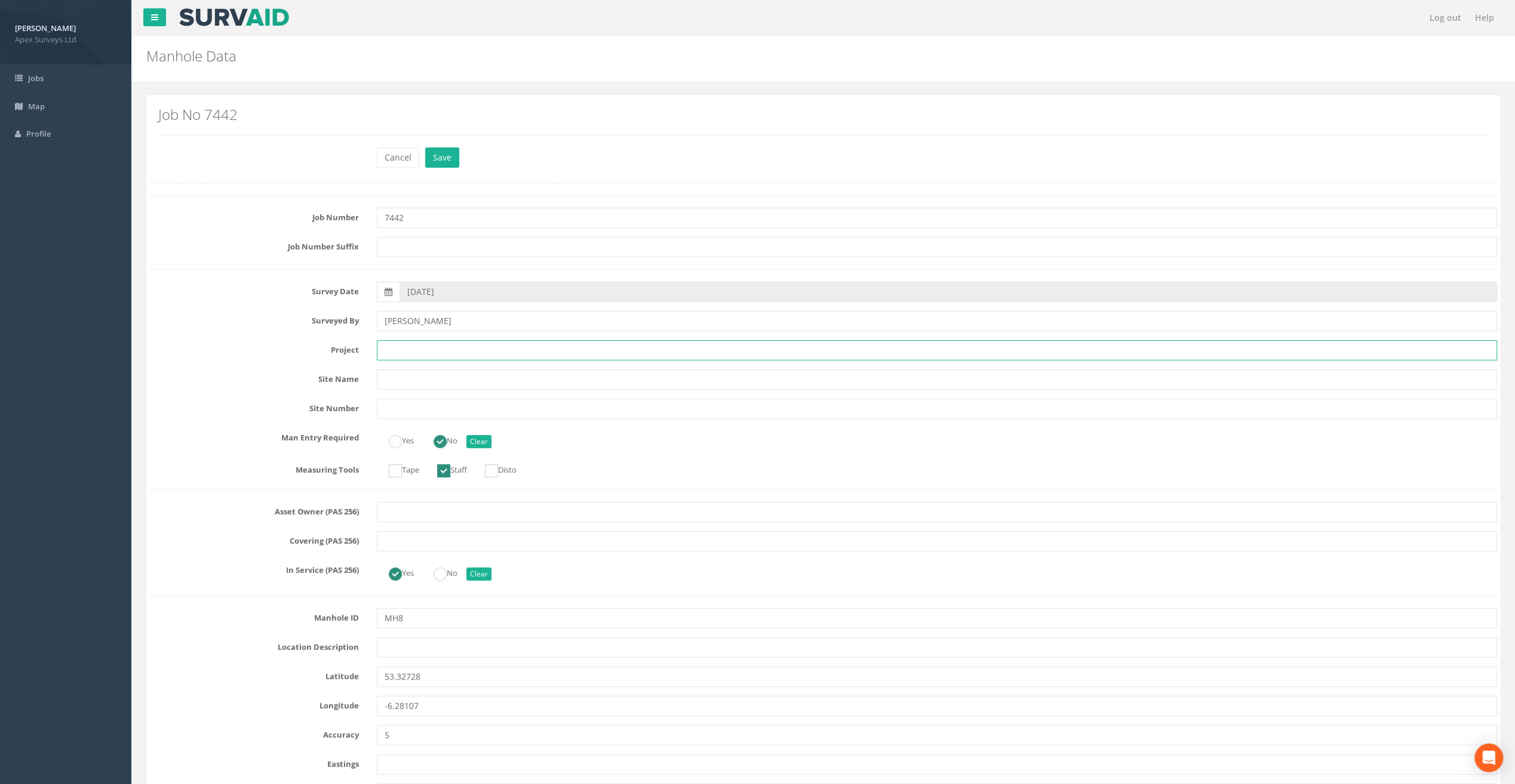
click at [382, 346] on input "text" at bounding box center [937, 351] width 1120 height 20
paste input "Our [DEMOGRAPHIC_DATA]'s Hospice"
type input "Our [DEMOGRAPHIC_DATA]'s Hospice"
click at [405, 646] on input "text" at bounding box center [937, 647] width 1120 height 20
paste input "[PERSON_NAME]'s Cross"
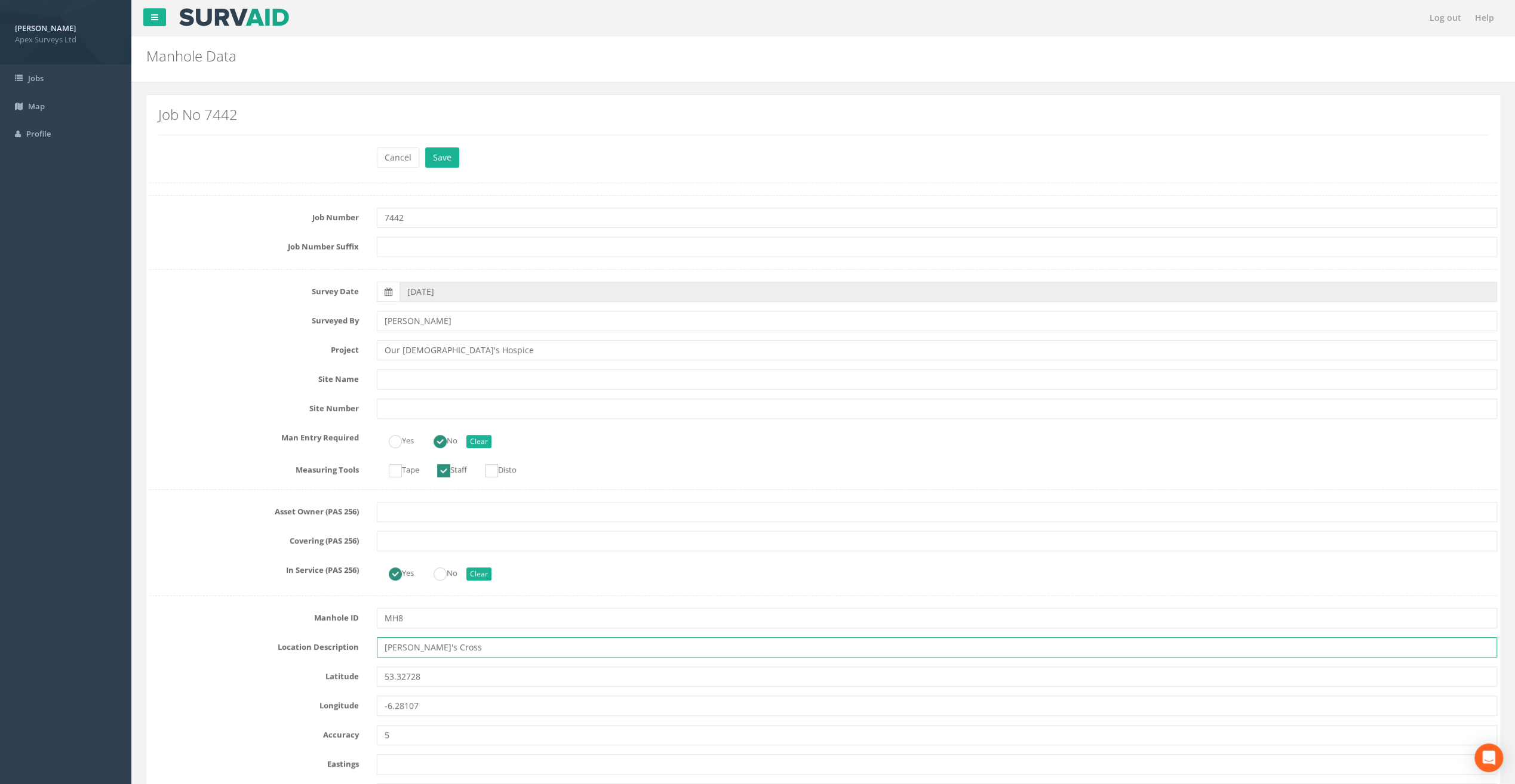
type input "[PERSON_NAME]'s Cross"
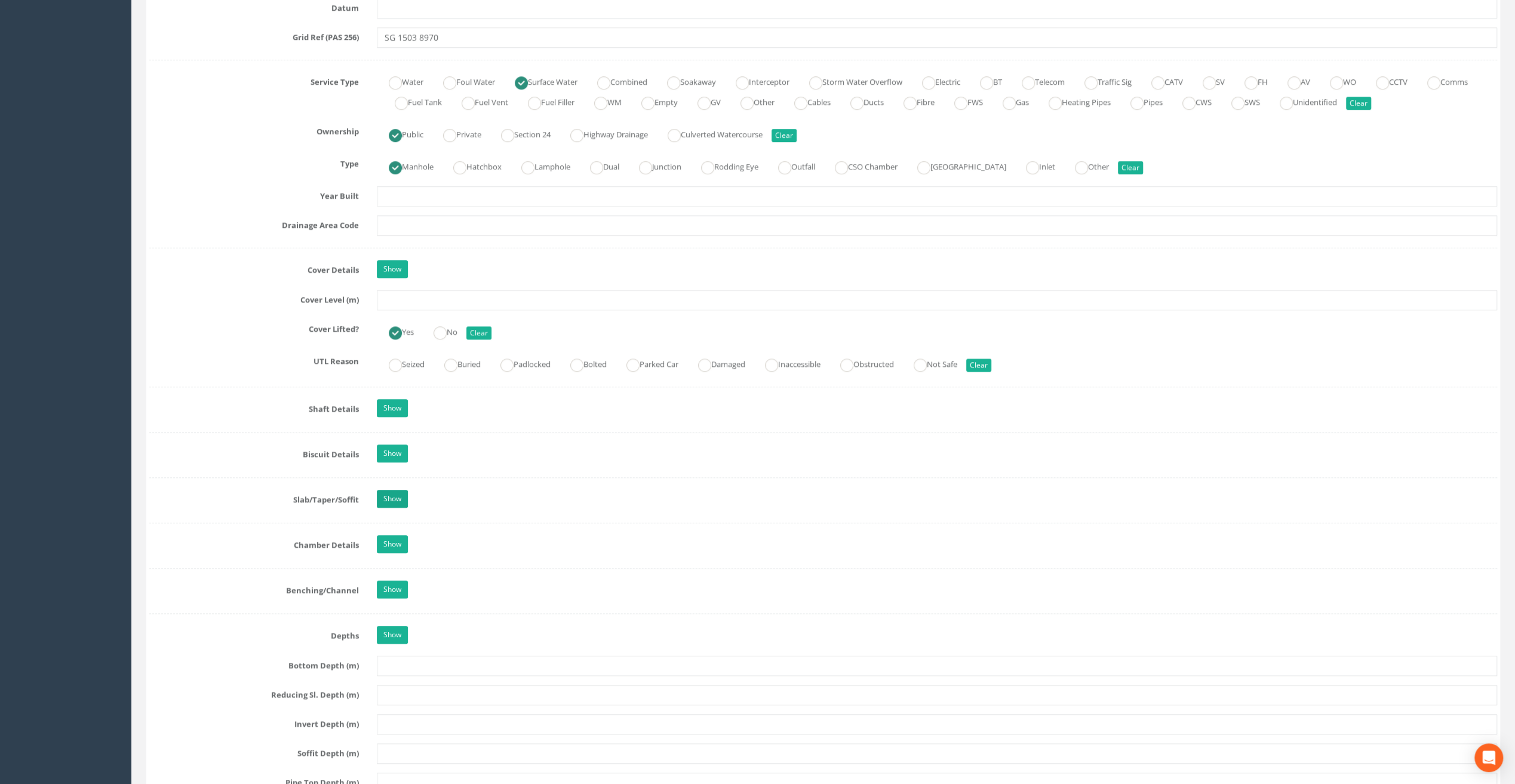
scroll to position [835, 0]
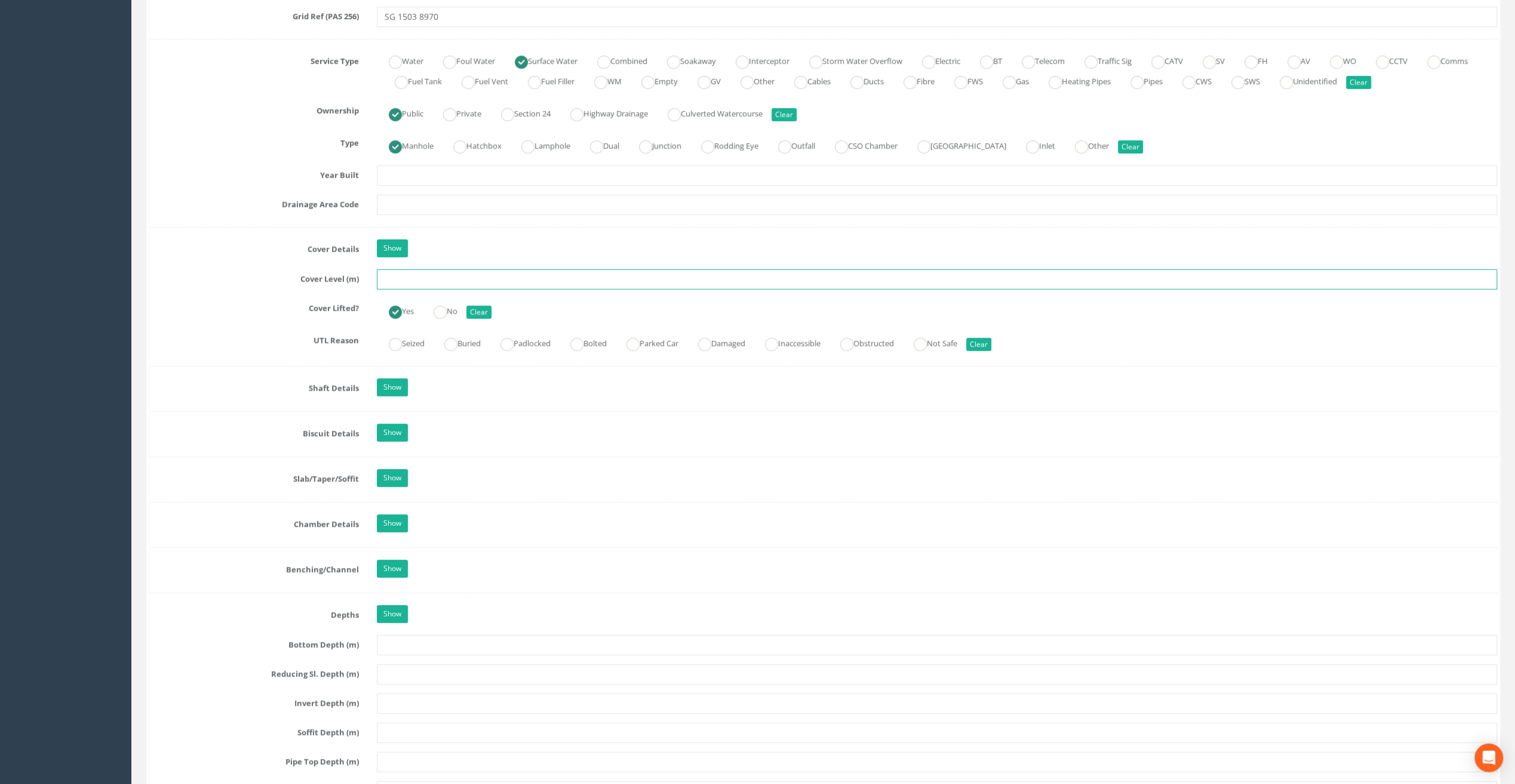
click at [411, 270] on input "text" at bounding box center [937, 279] width 1120 height 20
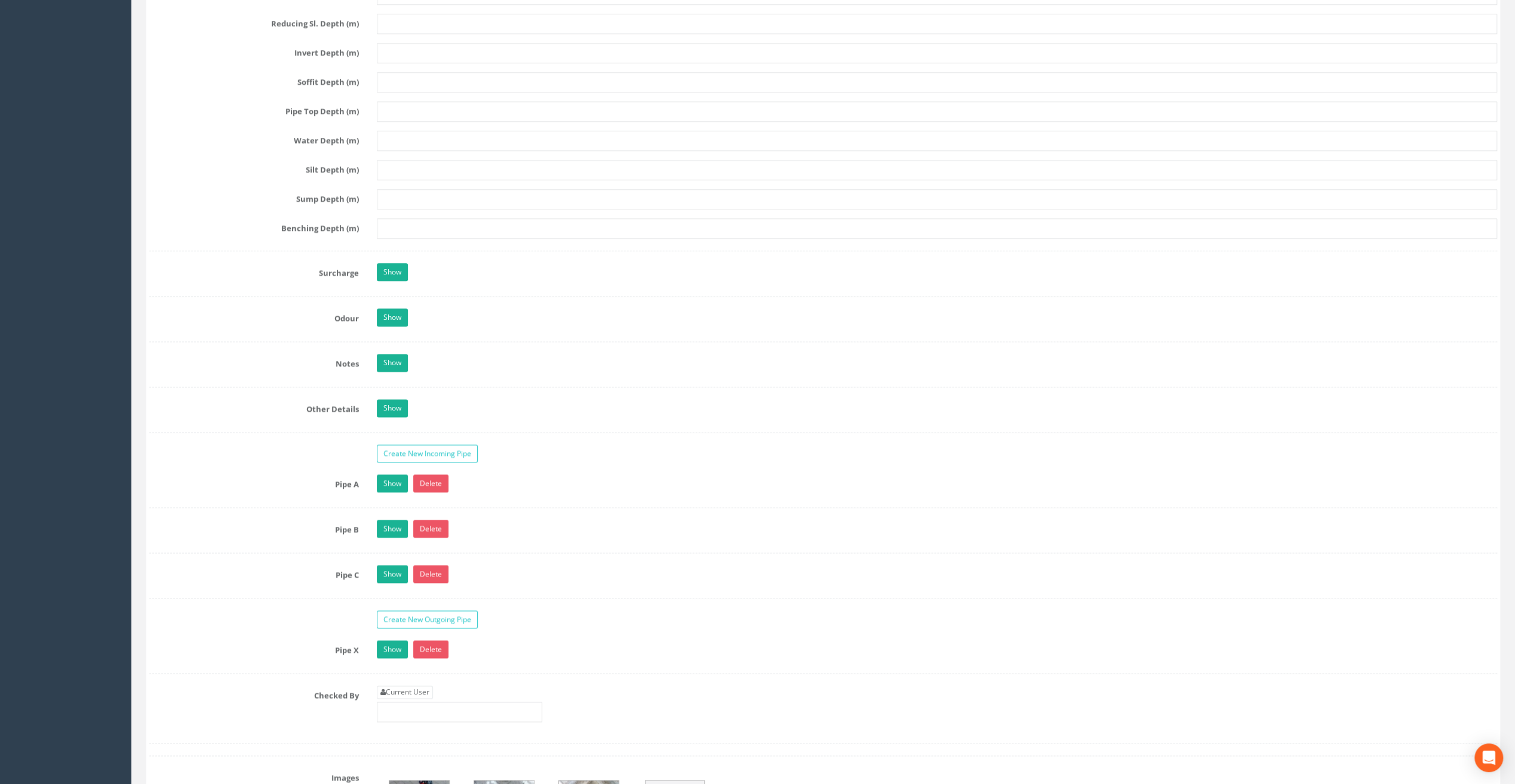
scroll to position [1492, 0]
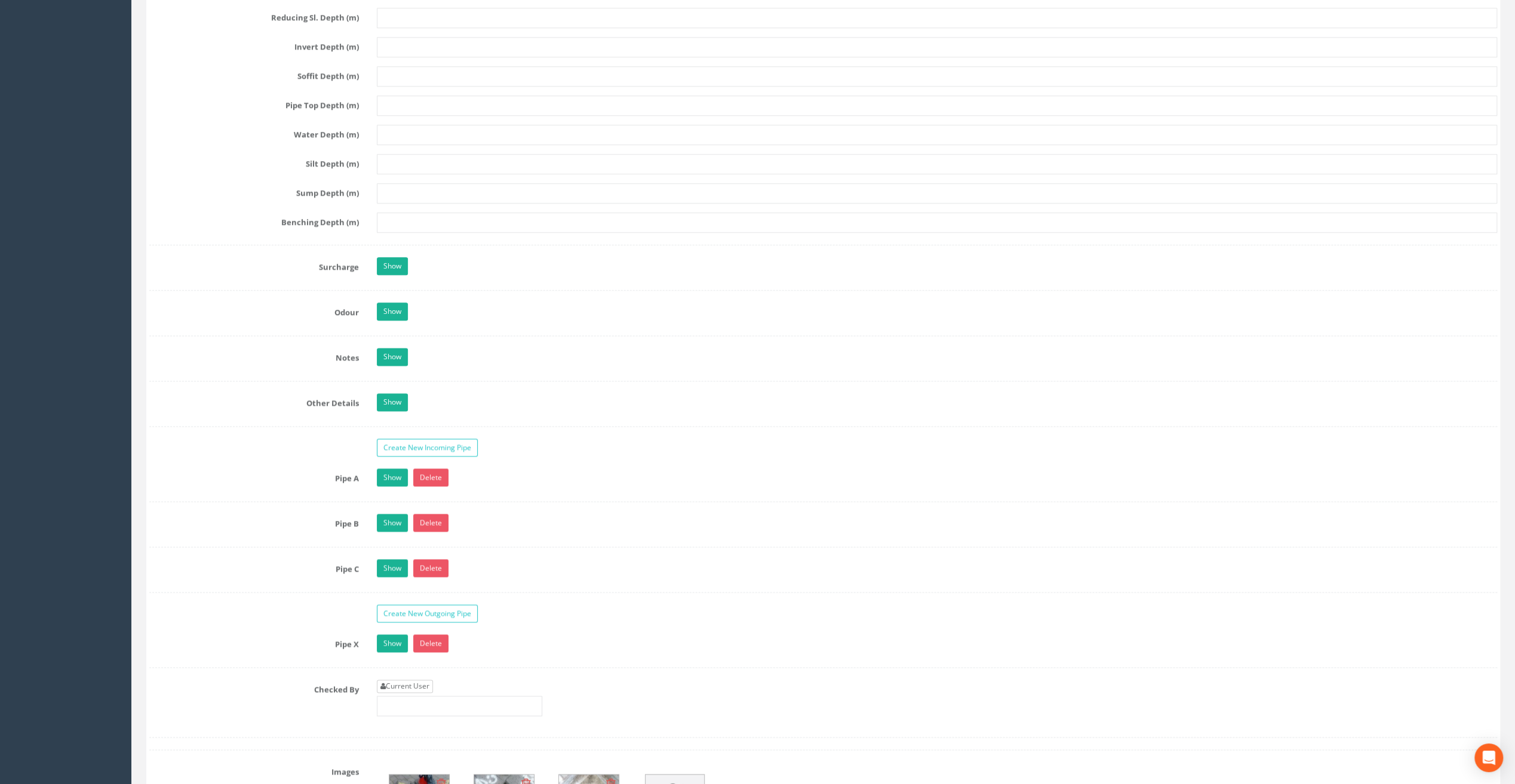
type input "25.78"
click at [409, 680] on link "Current User" at bounding box center [405, 686] width 56 height 13
type input "[PERSON_NAME]"
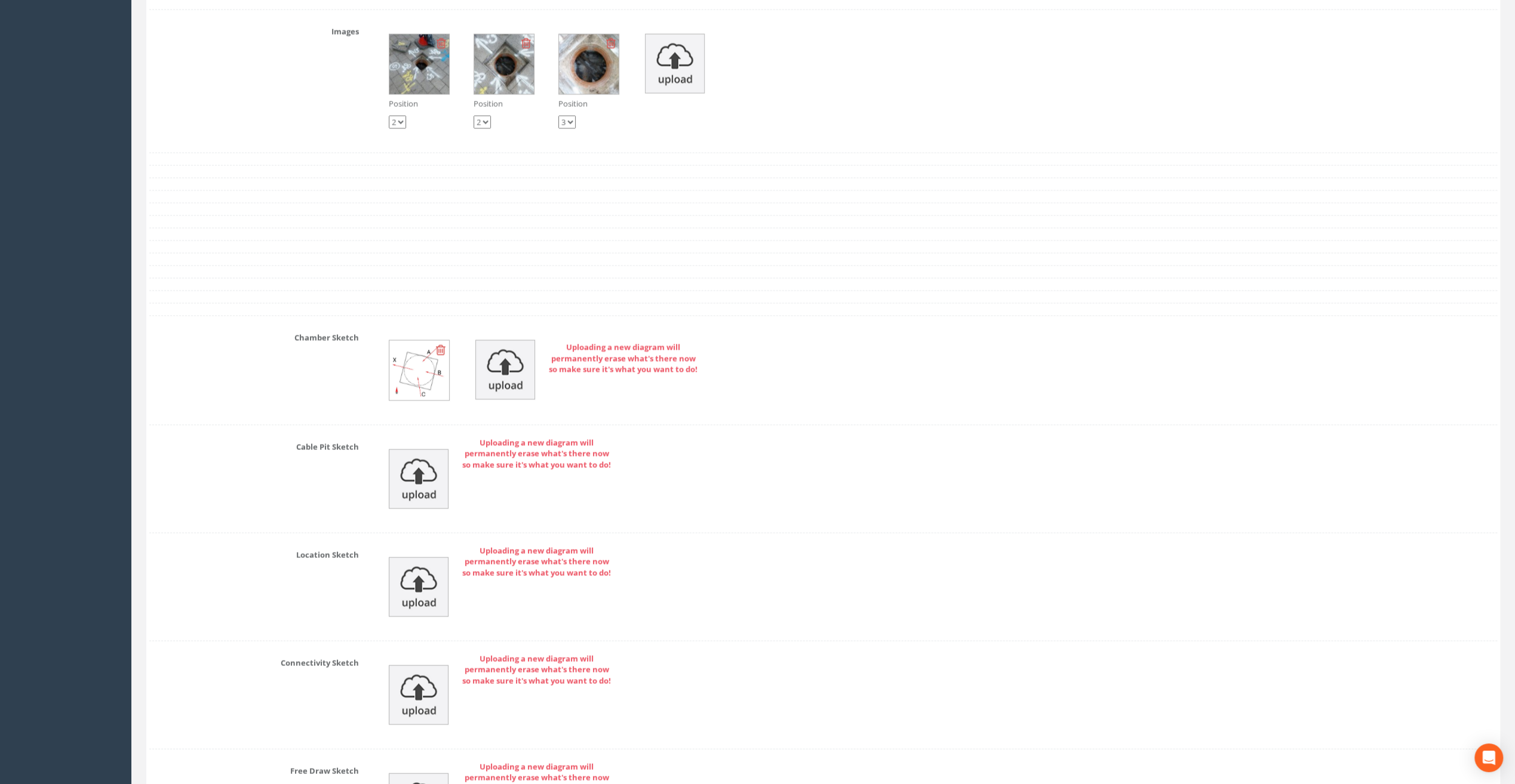
scroll to position [2387, 0]
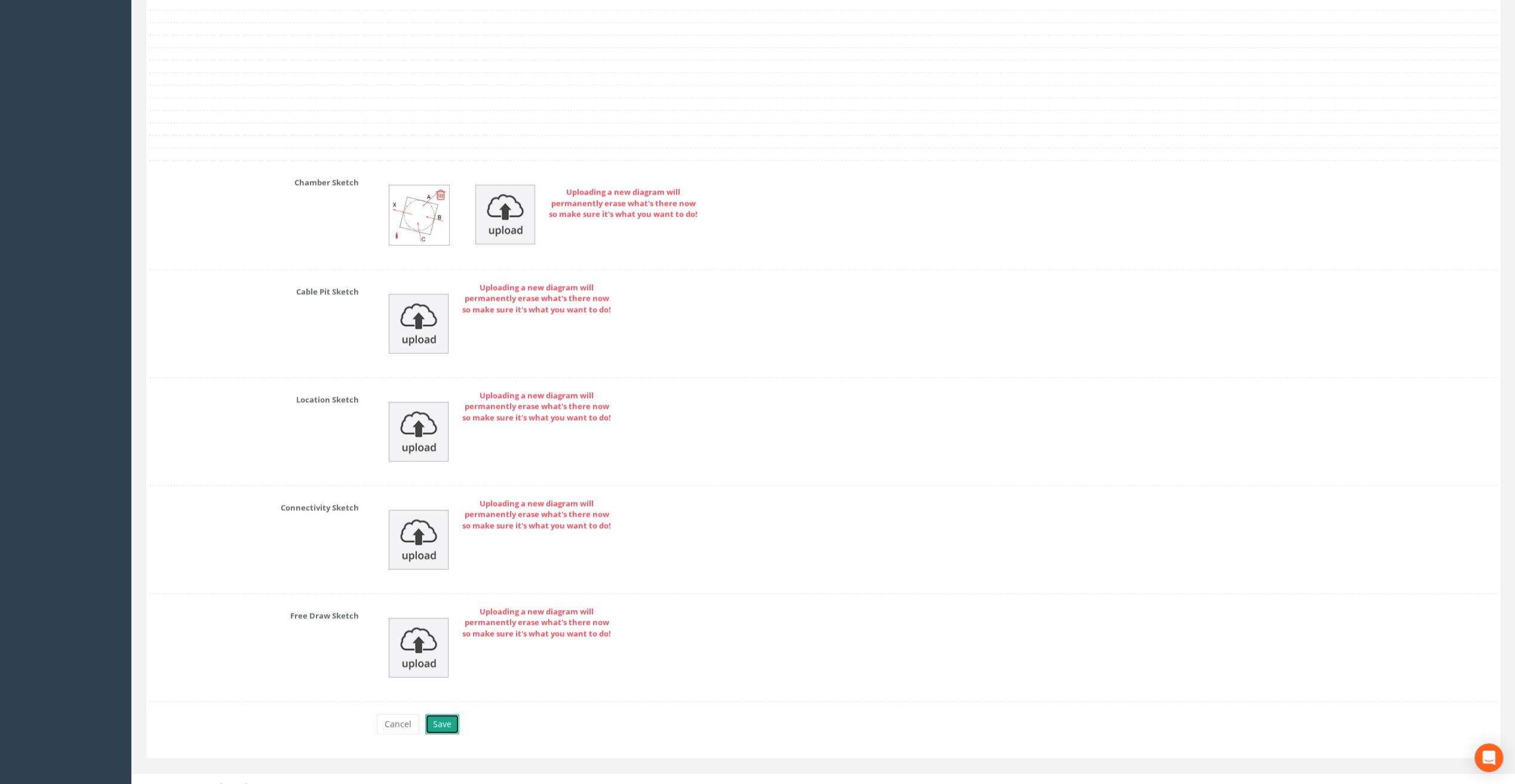
click at [440, 715] on button "Save" at bounding box center [442, 725] width 34 height 20
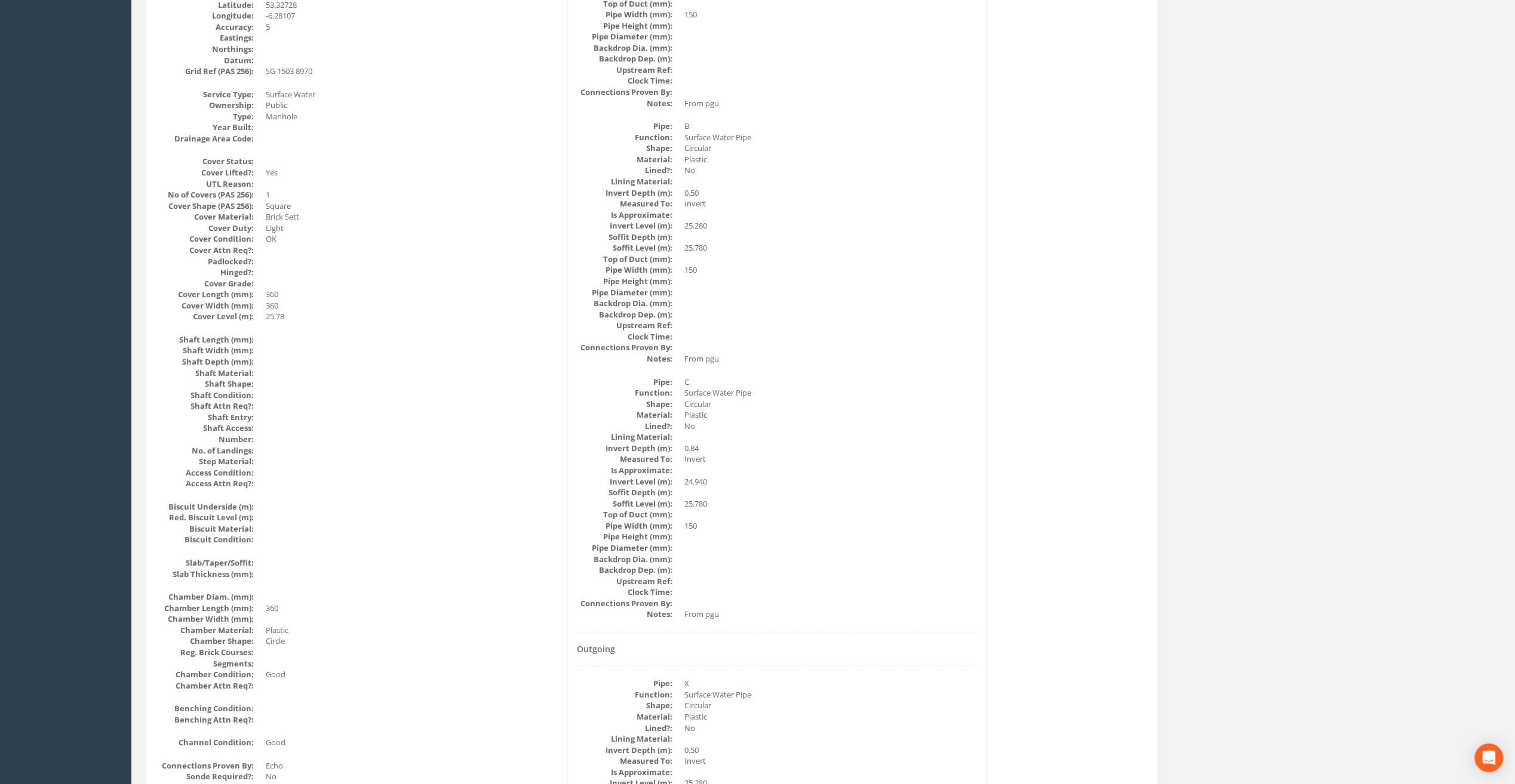
scroll to position [0, 0]
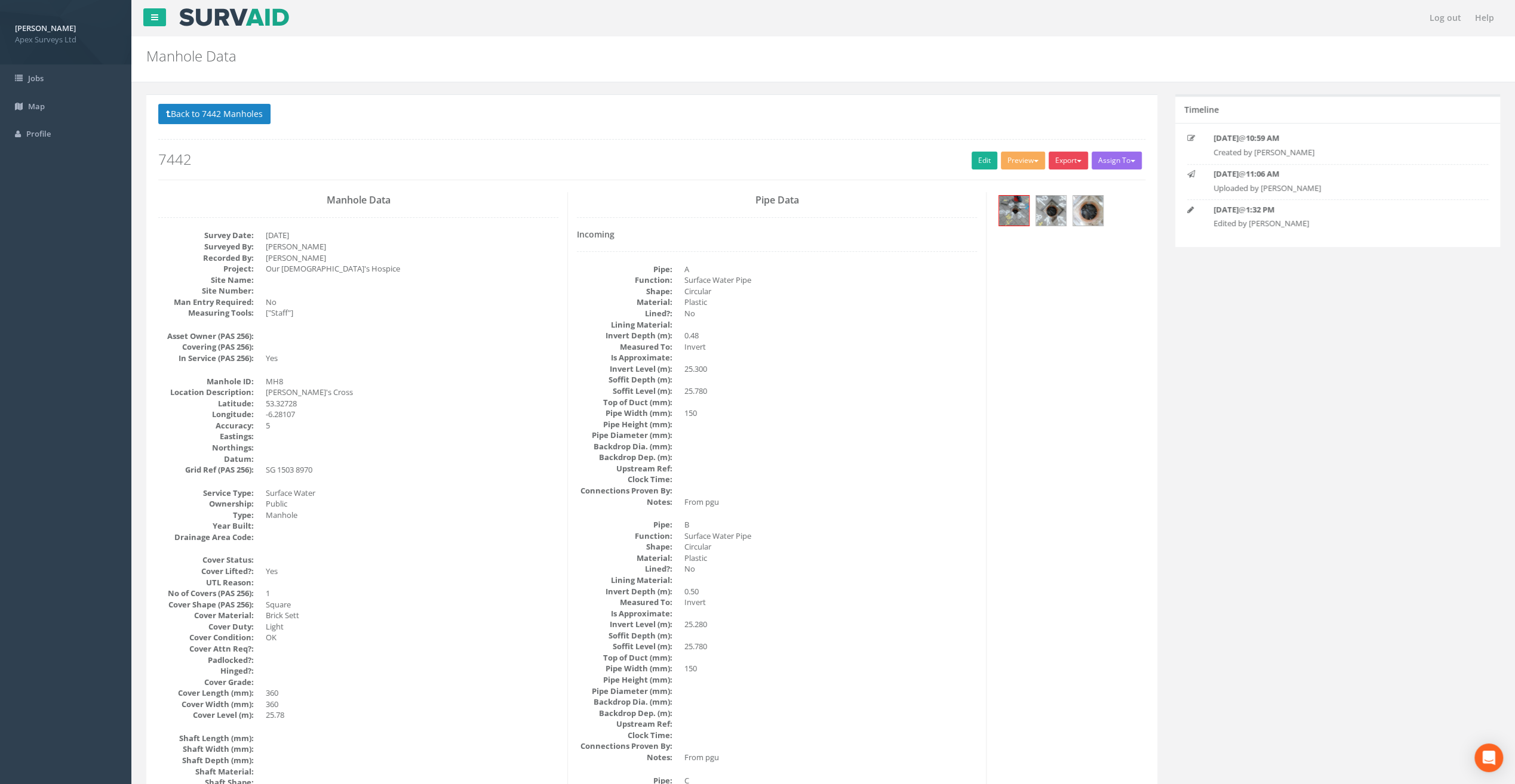
click at [1069, 158] on button "Export" at bounding box center [1068, 160] width 39 height 18
click at [1058, 258] on link "SurvAid Manhole" at bounding box center [1044, 256] width 91 height 18
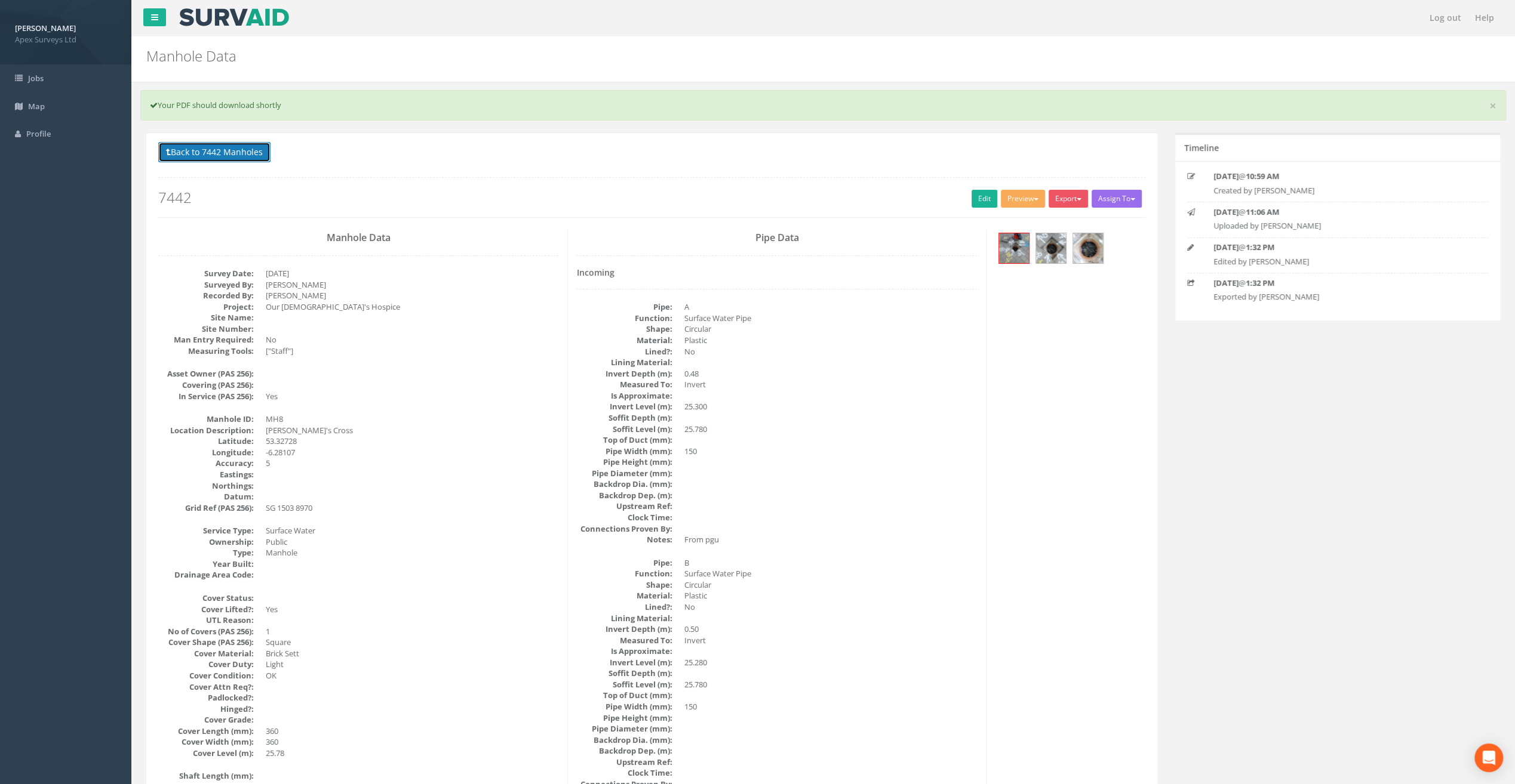
click at [200, 158] on button "Back to 7442 Manholes" at bounding box center [215, 152] width 112 height 20
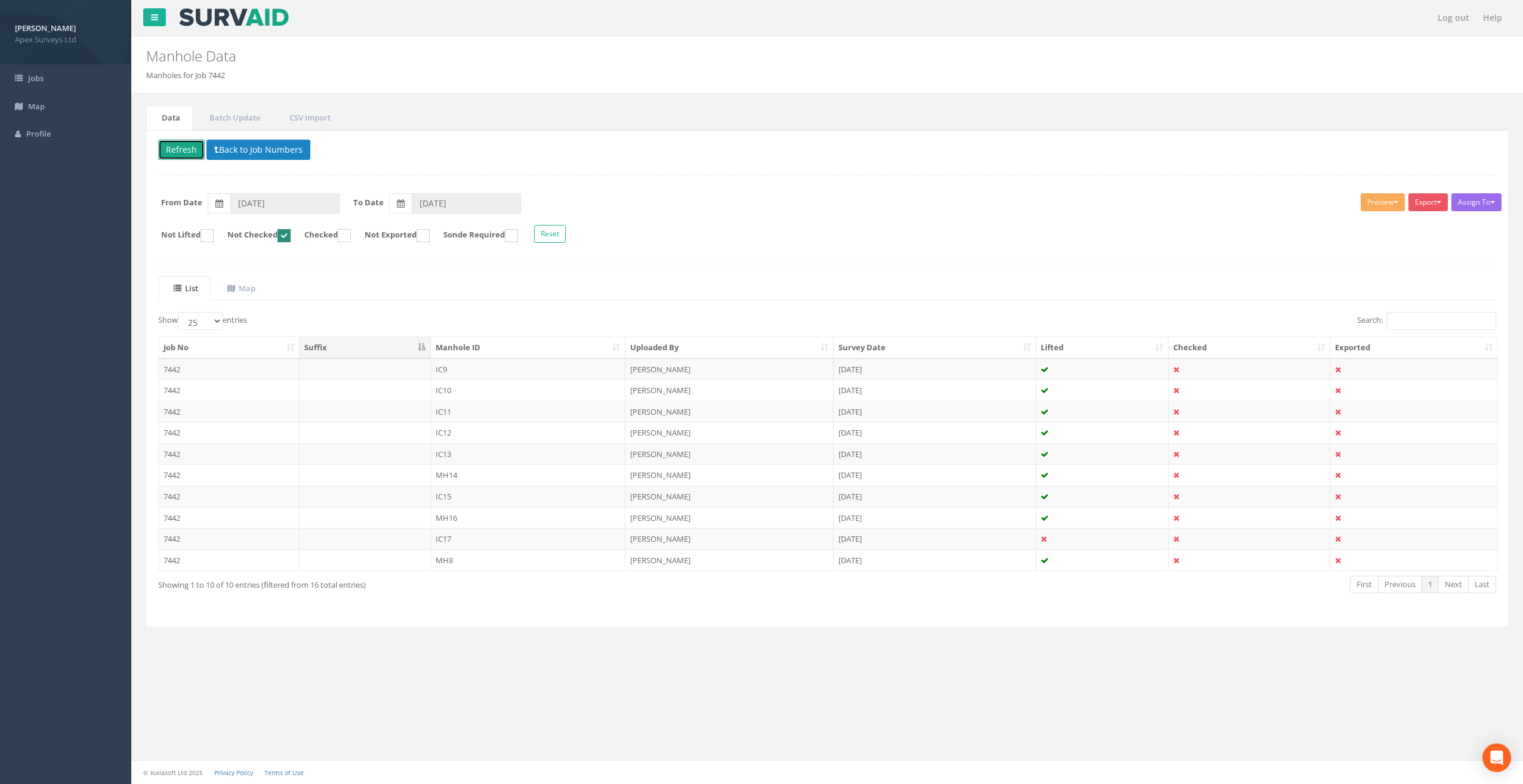
click at [179, 155] on button "Refresh" at bounding box center [181, 150] width 47 height 20
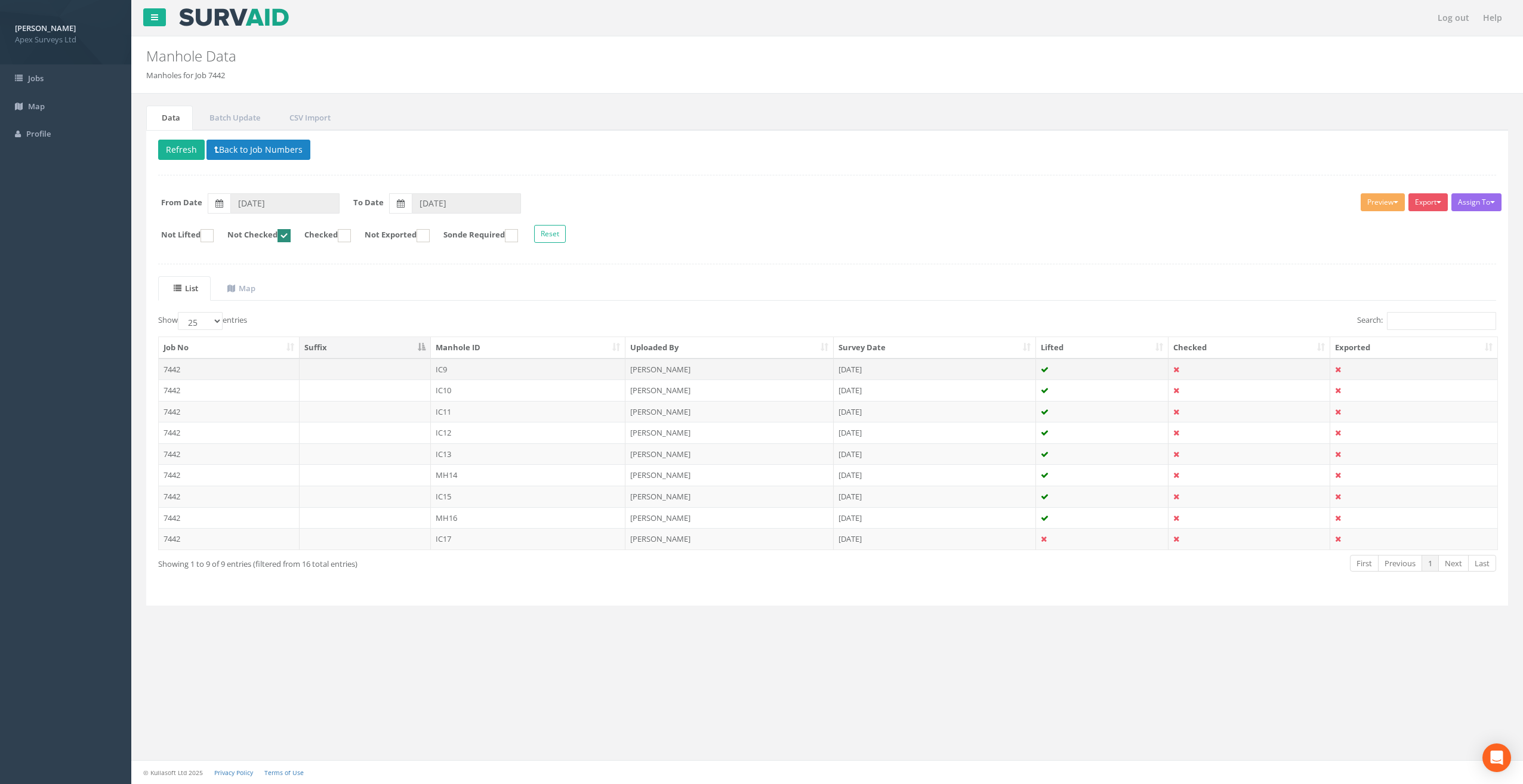
click at [450, 365] on td "IC9" at bounding box center [528, 369] width 195 height 22
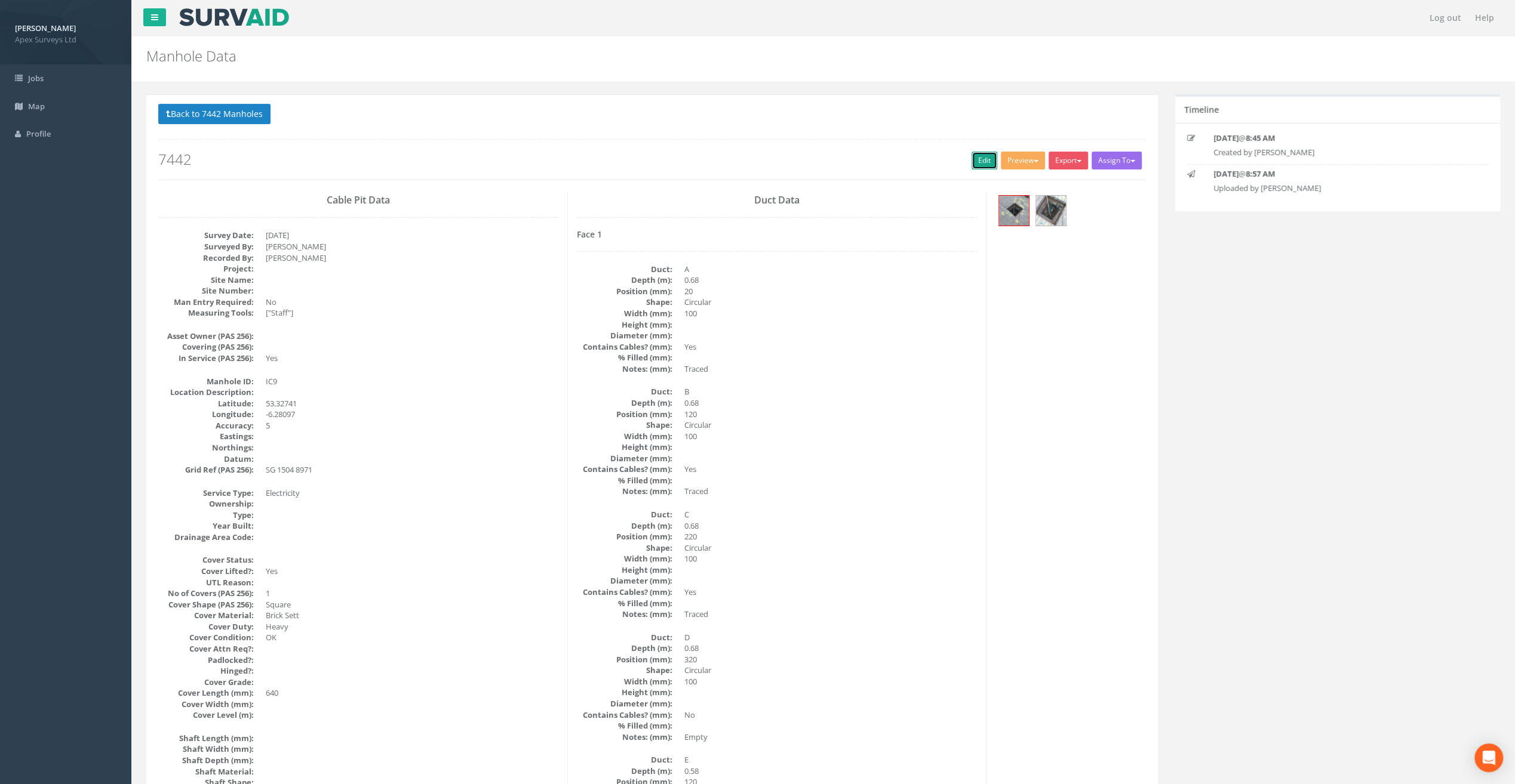
click at [981, 156] on link "Edit" at bounding box center [984, 160] width 26 height 18
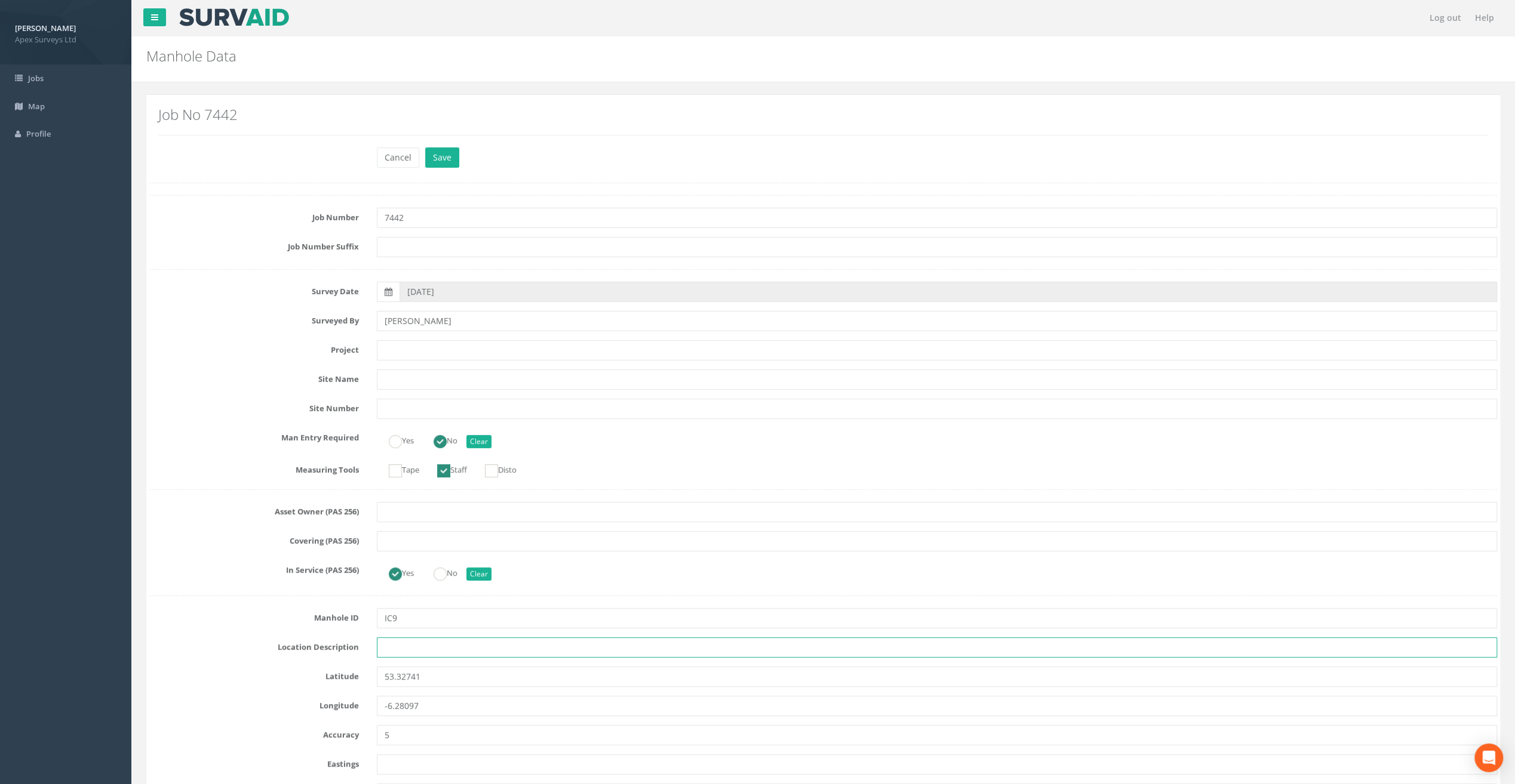
click at [401, 647] on input "text" at bounding box center [937, 647] width 1120 height 20
paste input "[PERSON_NAME]'s Cross"
type input "[PERSON_NAME]'s Cross"
click at [467, 341] on input "text" at bounding box center [937, 351] width 1120 height 20
paste input "Our [DEMOGRAPHIC_DATA]'s Hospice"
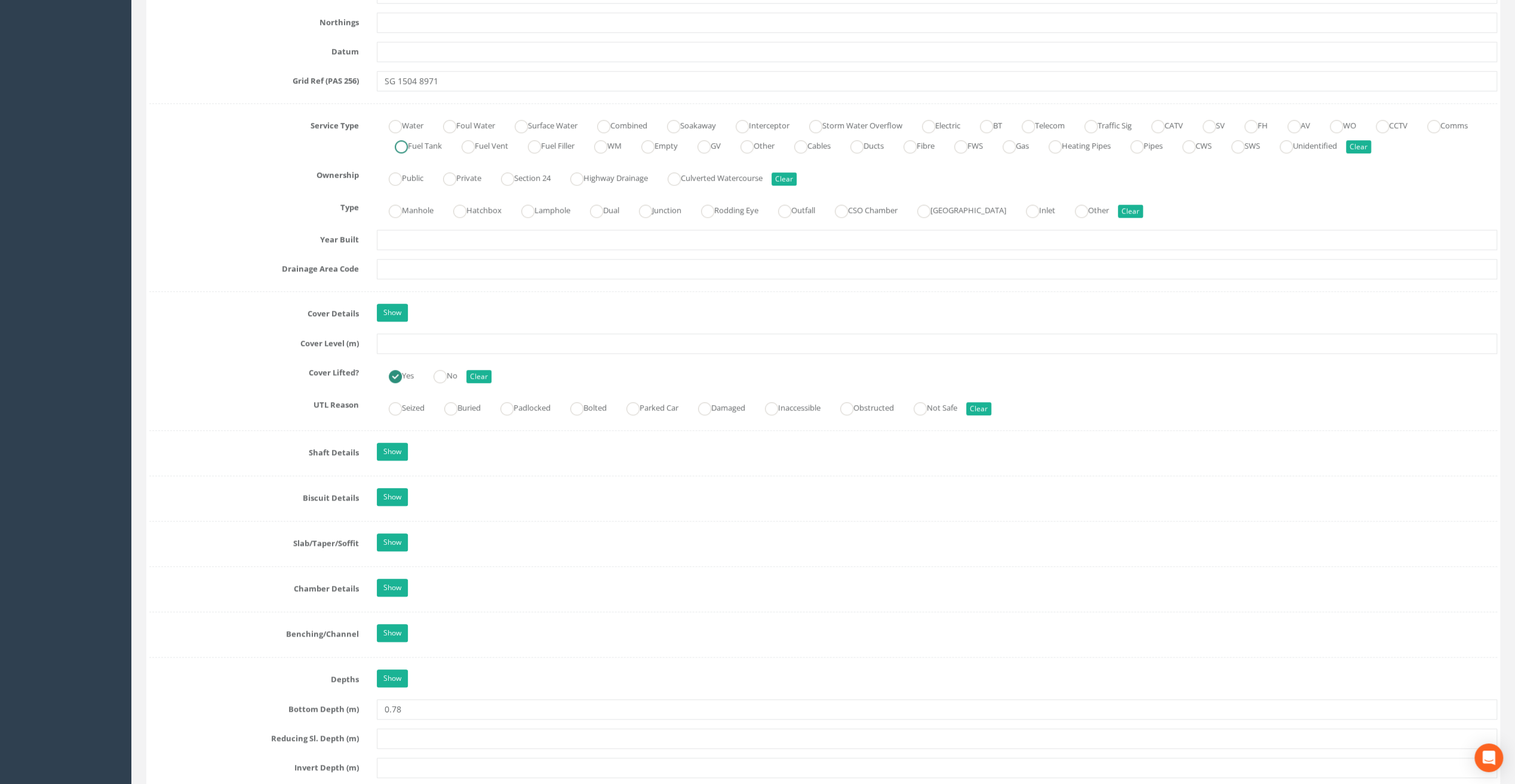
scroll to position [776, 0]
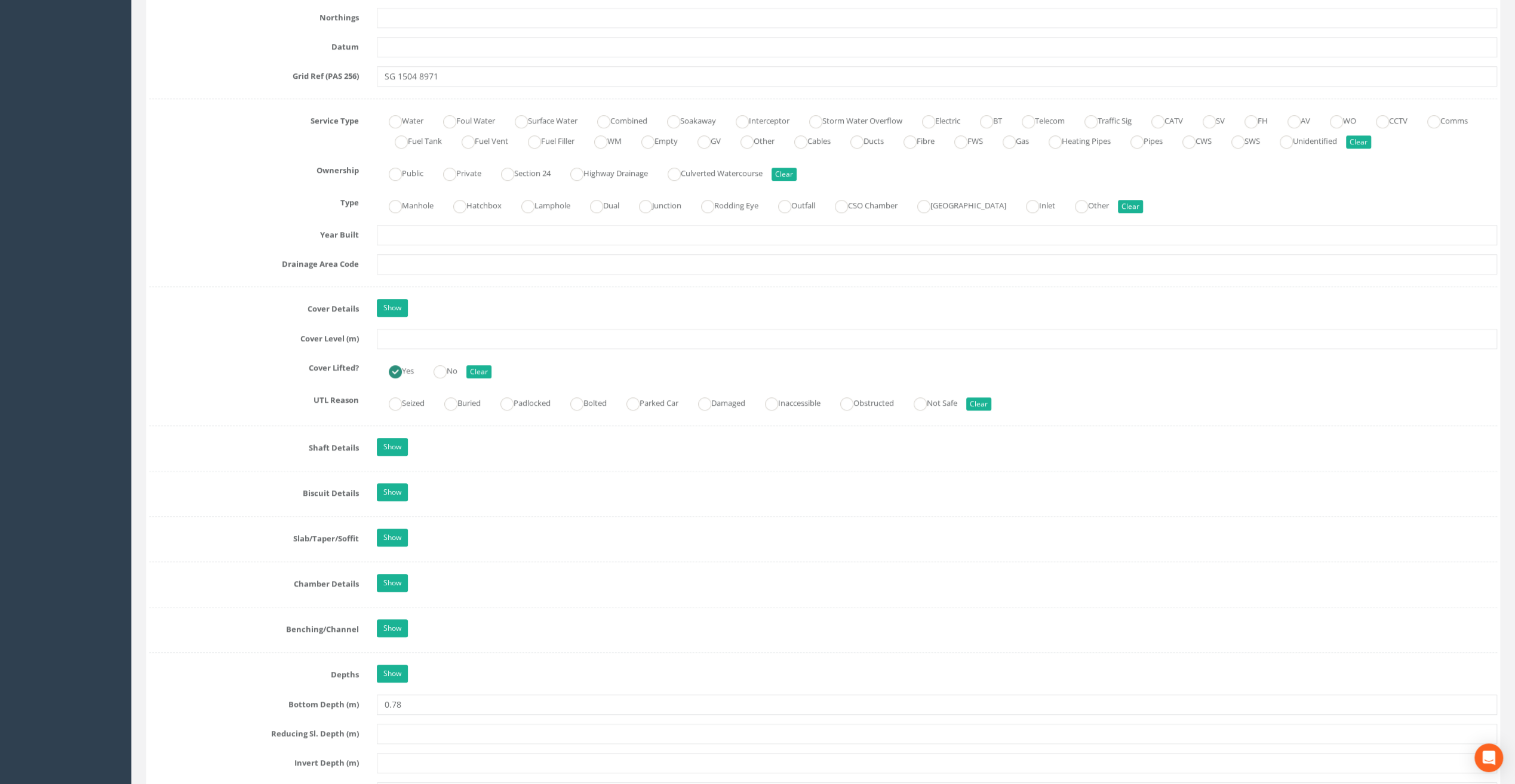
type input "Our [DEMOGRAPHIC_DATA]'s Hospice"
click at [422, 340] on input "text" at bounding box center [937, 339] width 1120 height 20
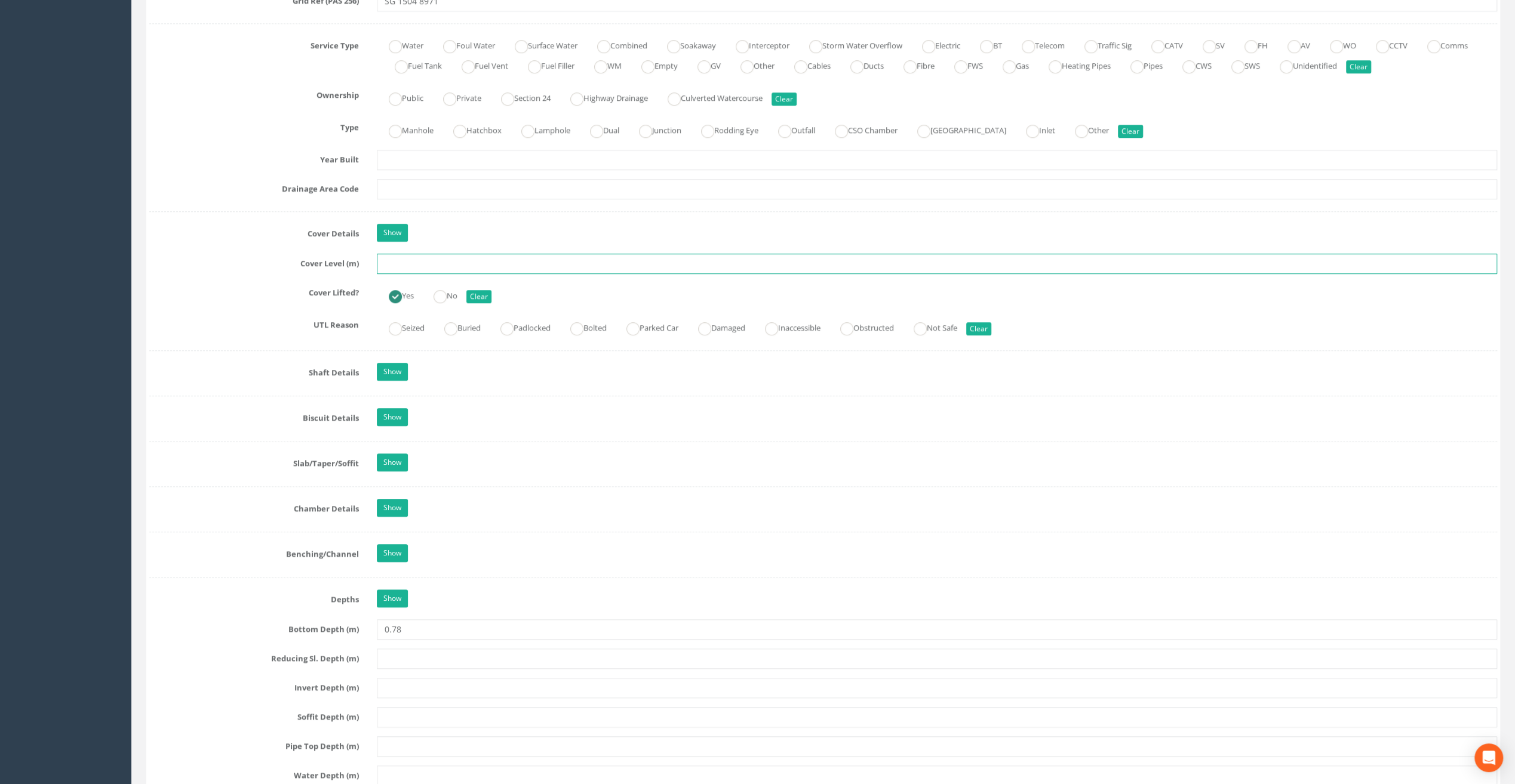
scroll to position [955, 0]
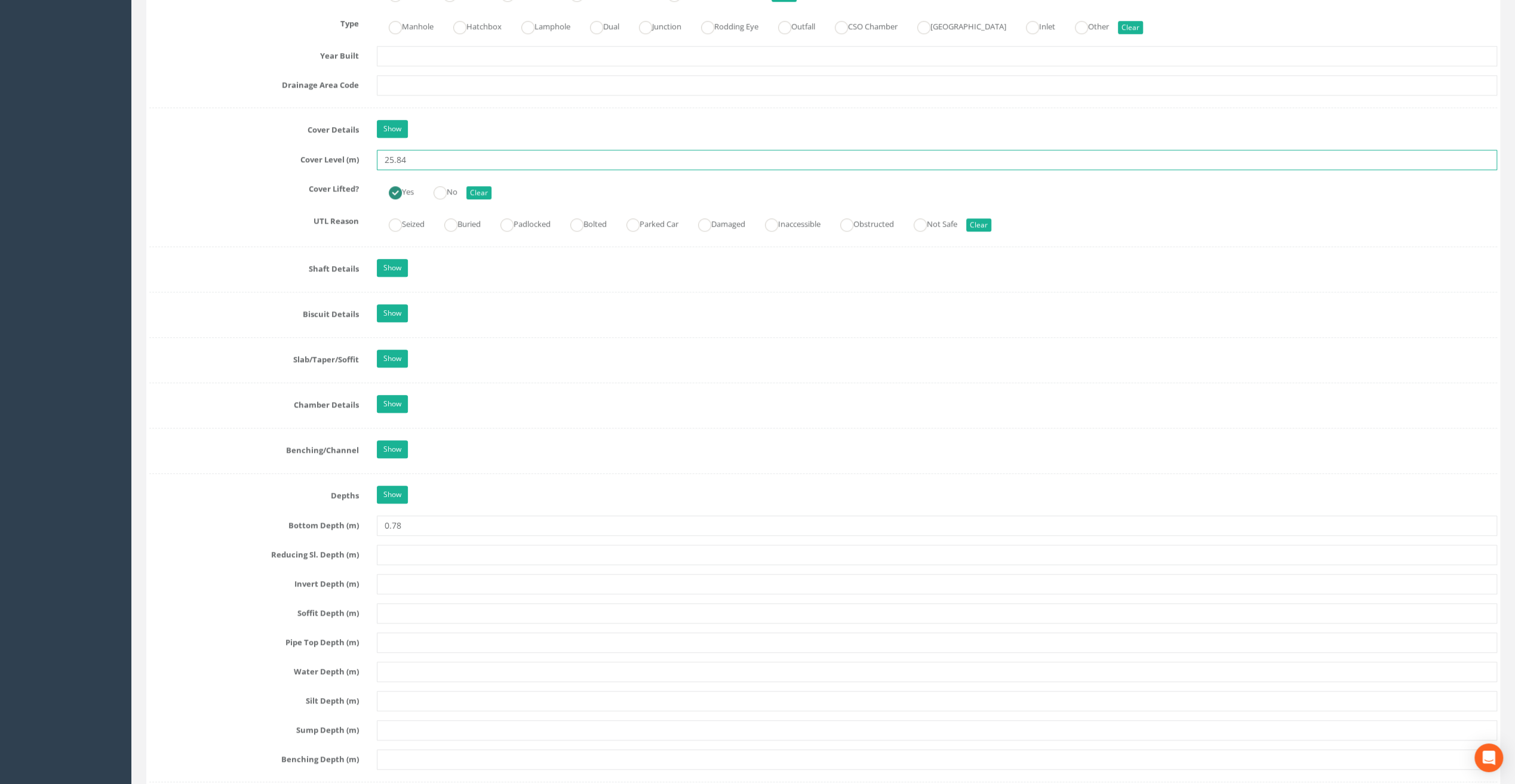
type input "25.84"
click at [463, 553] on input "text" at bounding box center [937, 555] width 1120 height 20
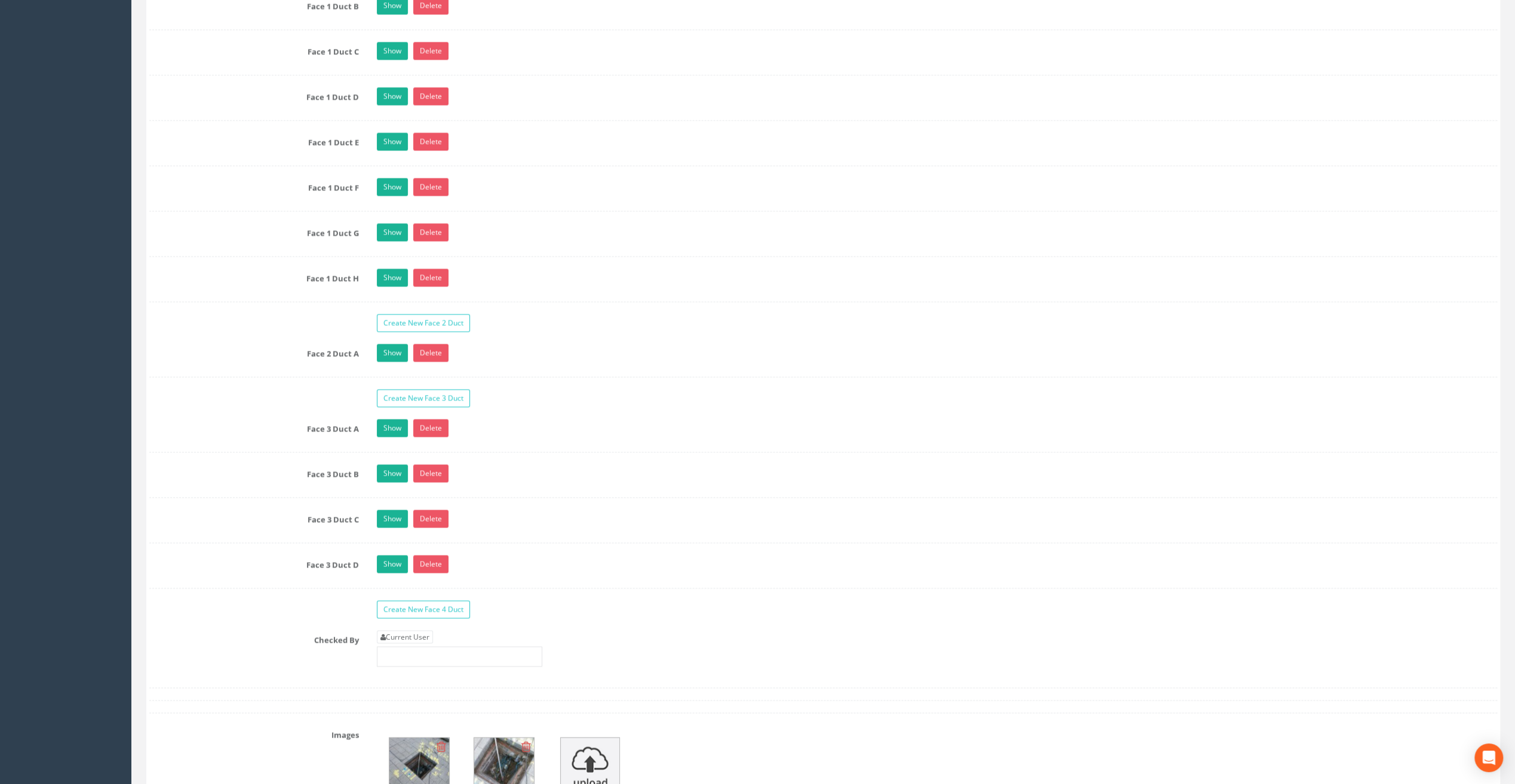
scroll to position [2148, 0]
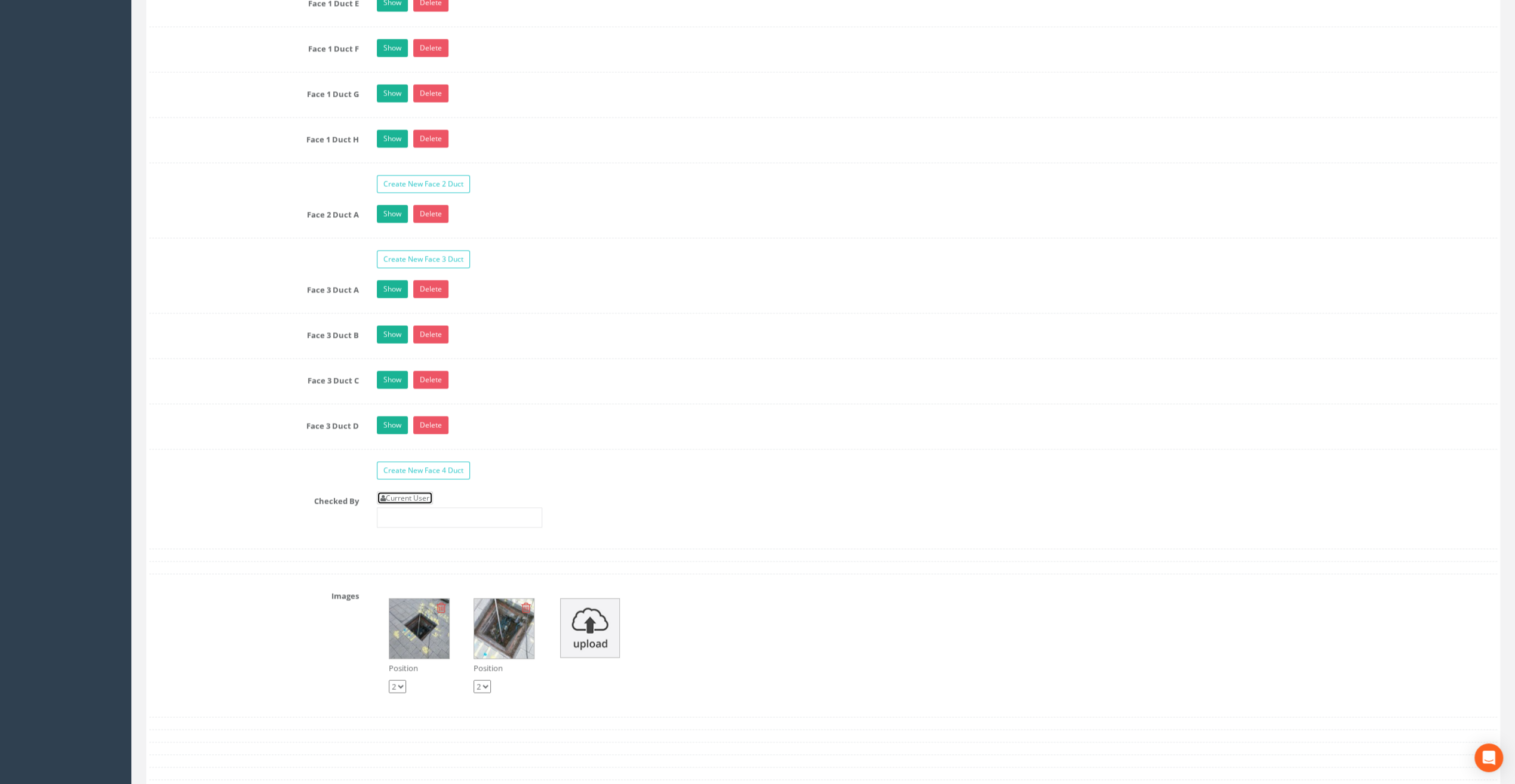
click at [404, 491] on link "Current User" at bounding box center [405, 497] width 56 height 13
type input "[PERSON_NAME]"
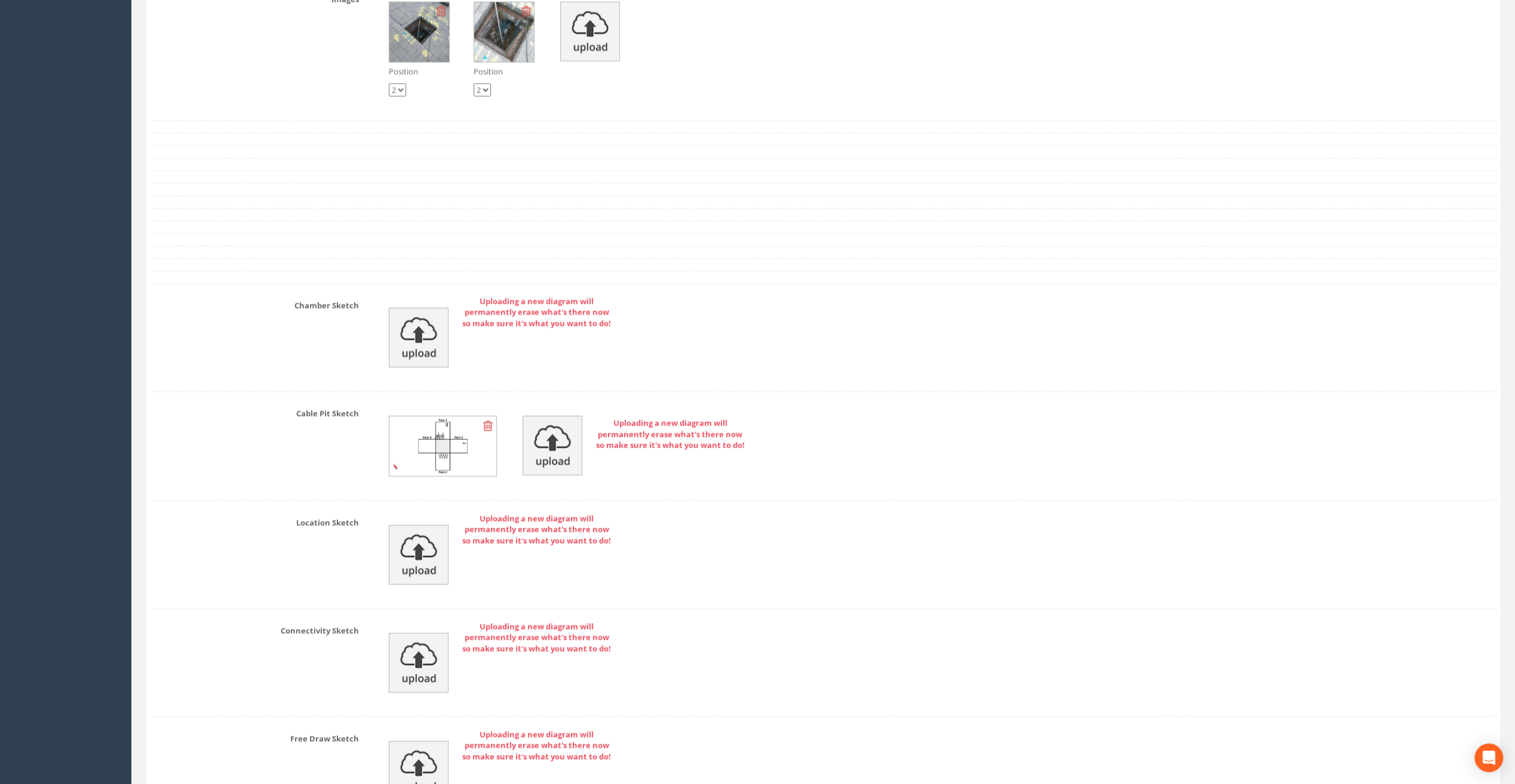
scroll to position [2862, 0]
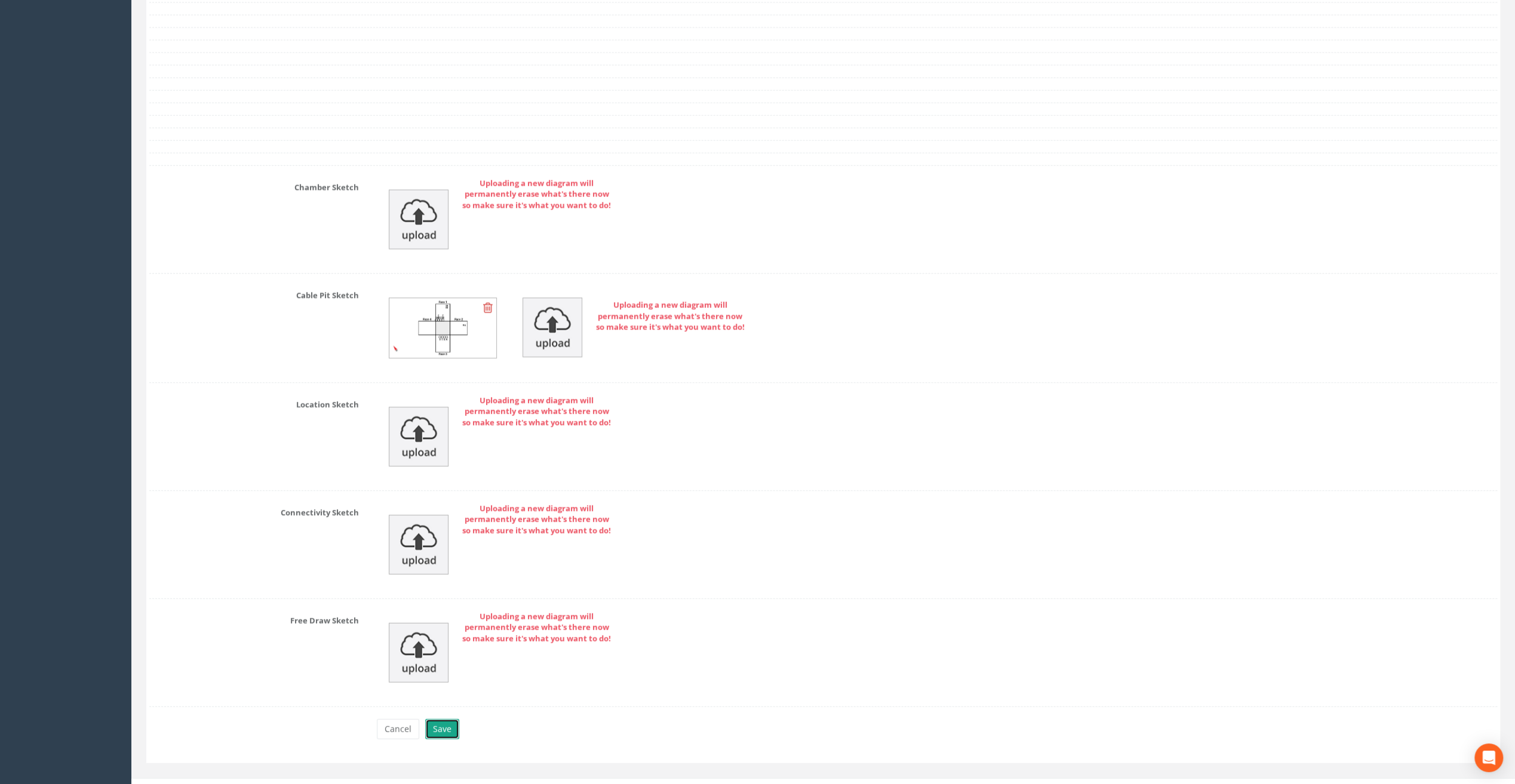
click at [445, 719] on button "Save" at bounding box center [442, 729] width 34 height 20
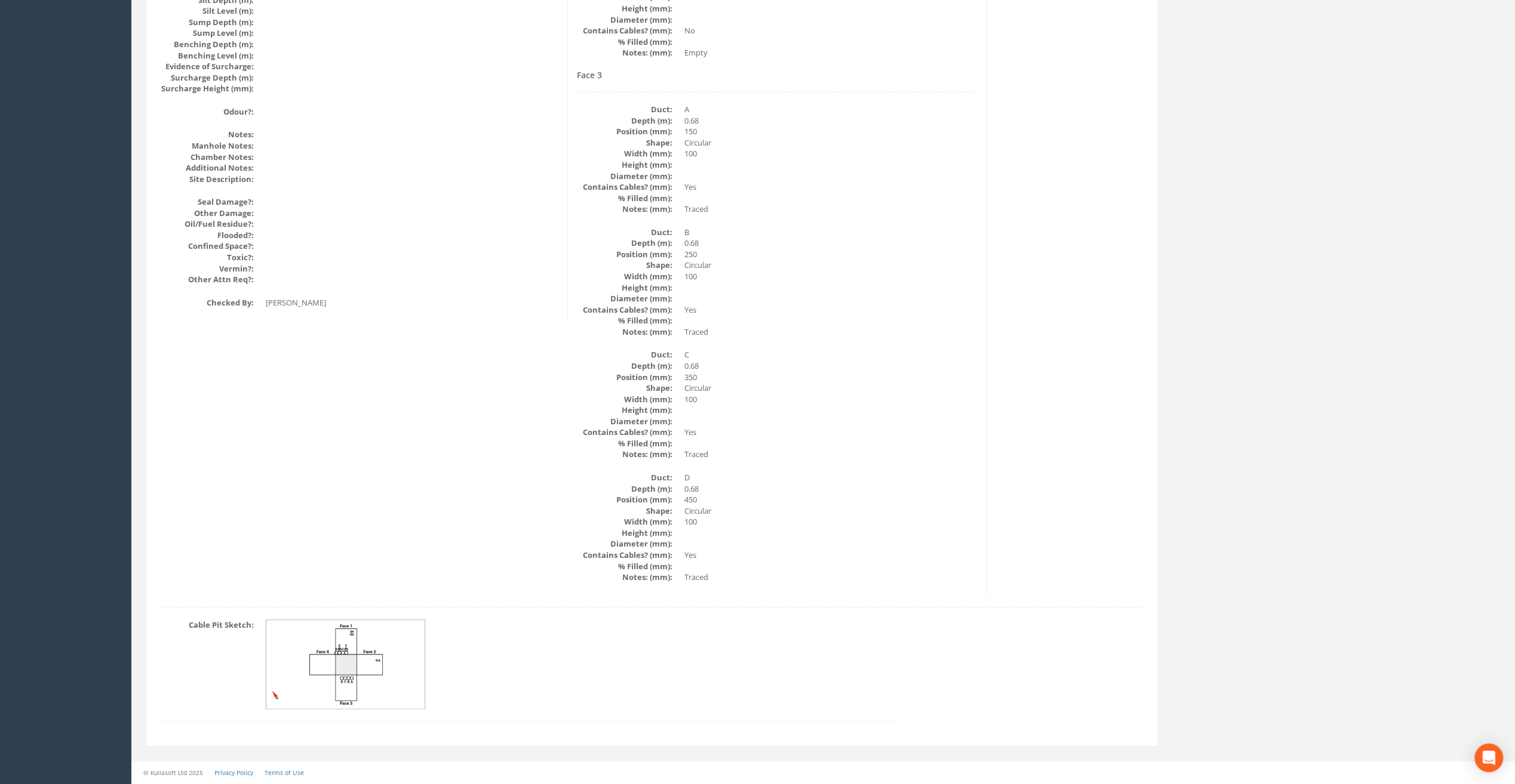
scroll to position [1329, 0]
click at [361, 675] on img at bounding box center [346, 666] width 159 height 89
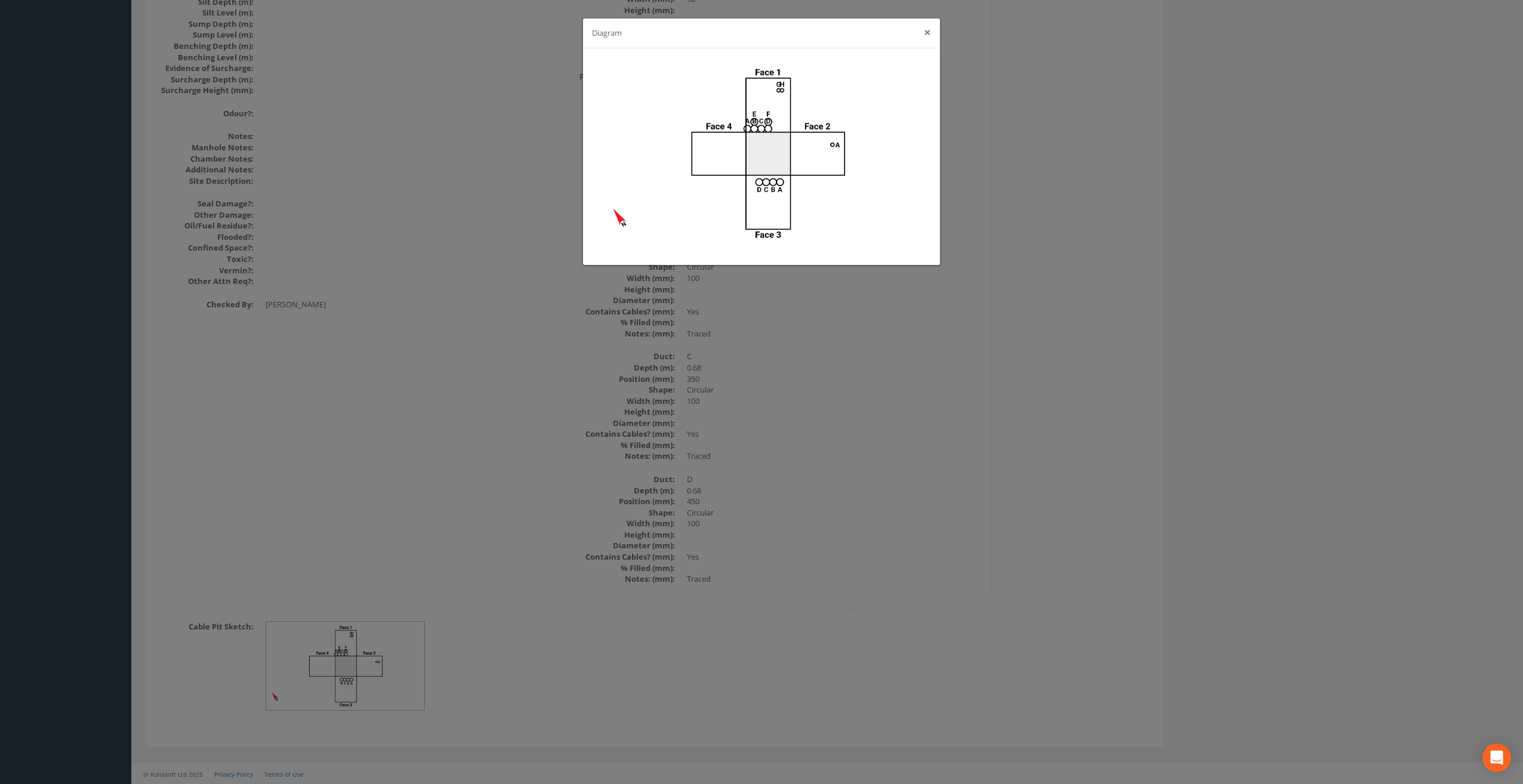
click at [927, 36] on button "×" at bounding box center [927, 32] width 7 height 13
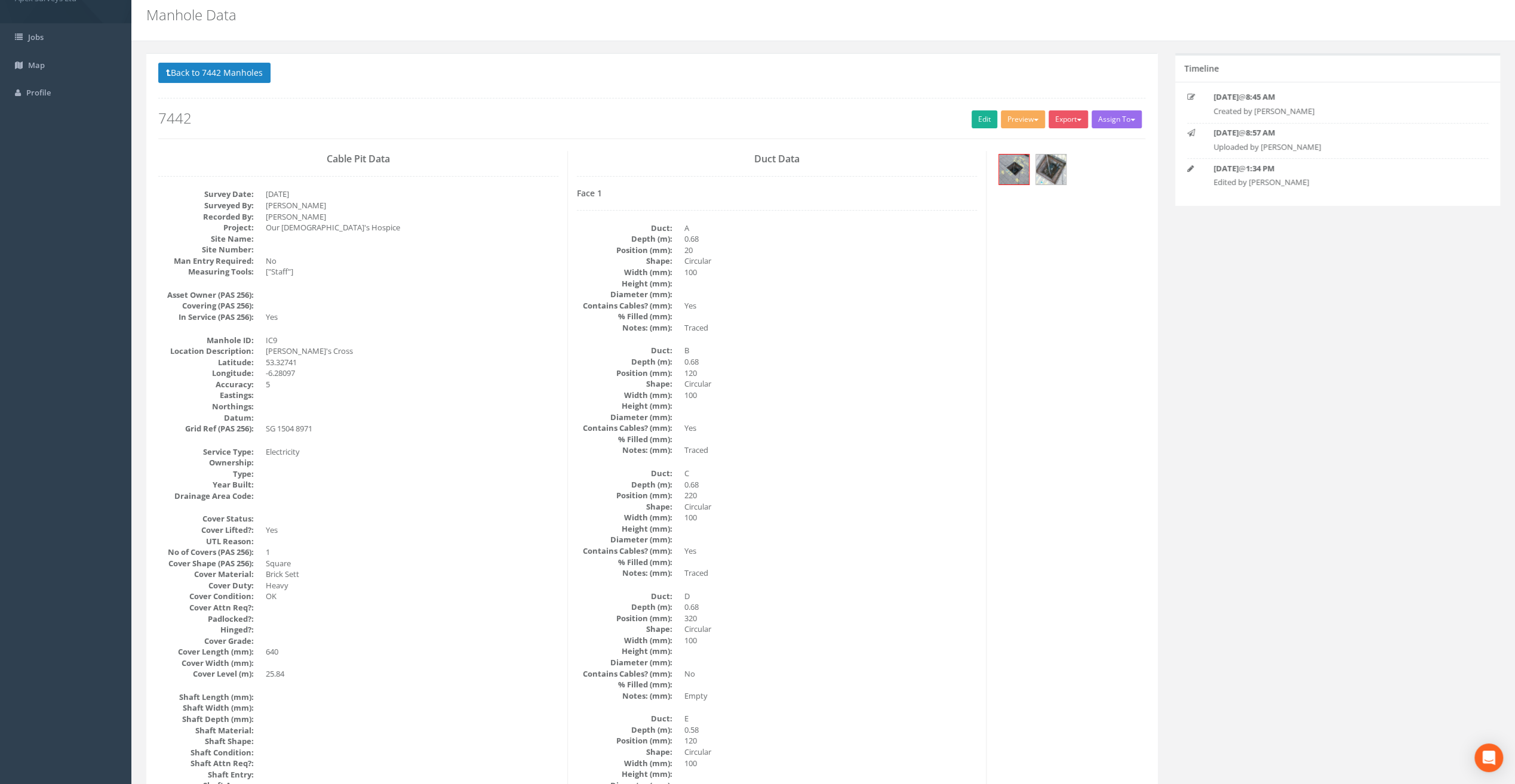
scroll to position [0, 0]
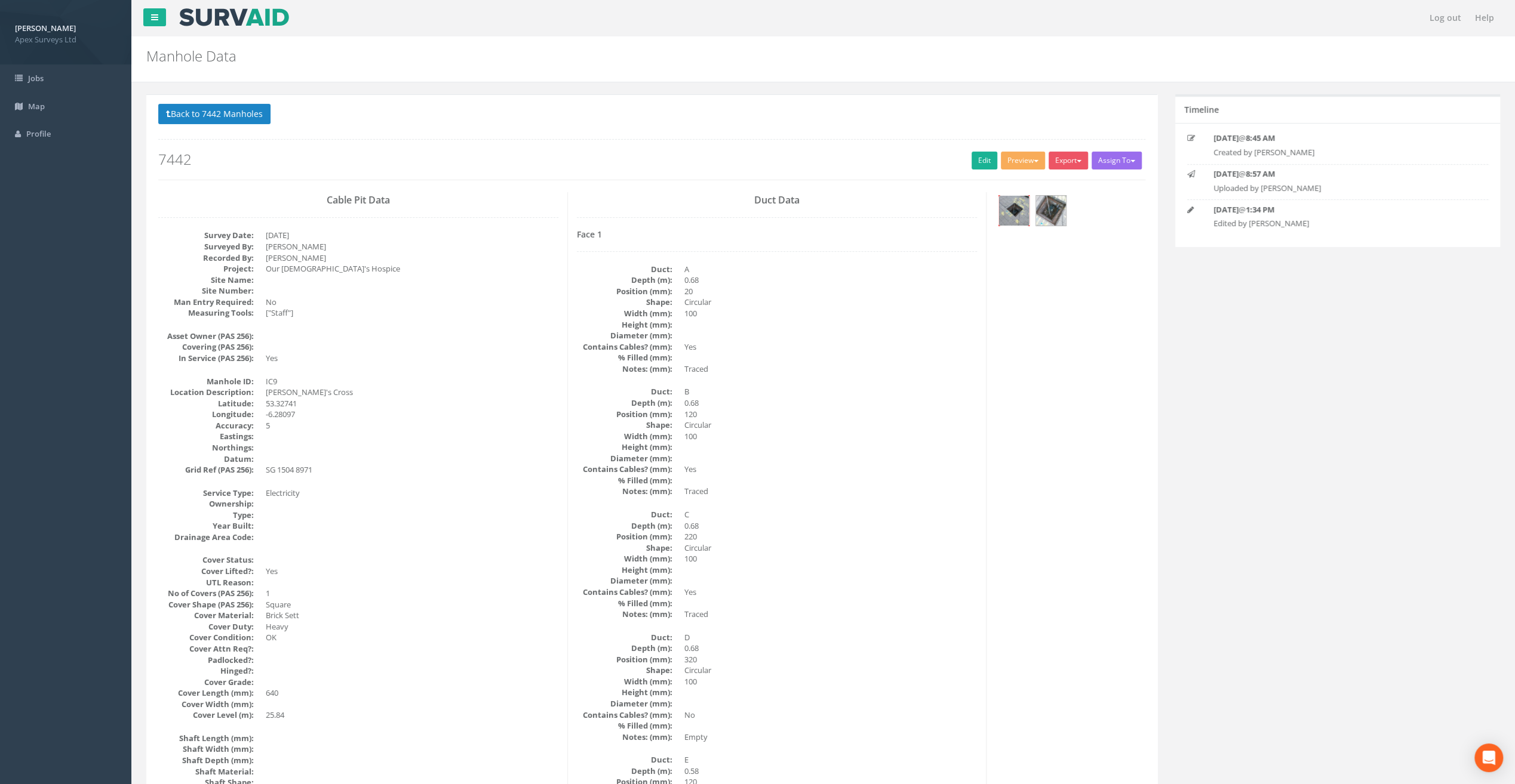
click at [1008, 206] on img at bounding box center [1014, 210] width 30 height 30
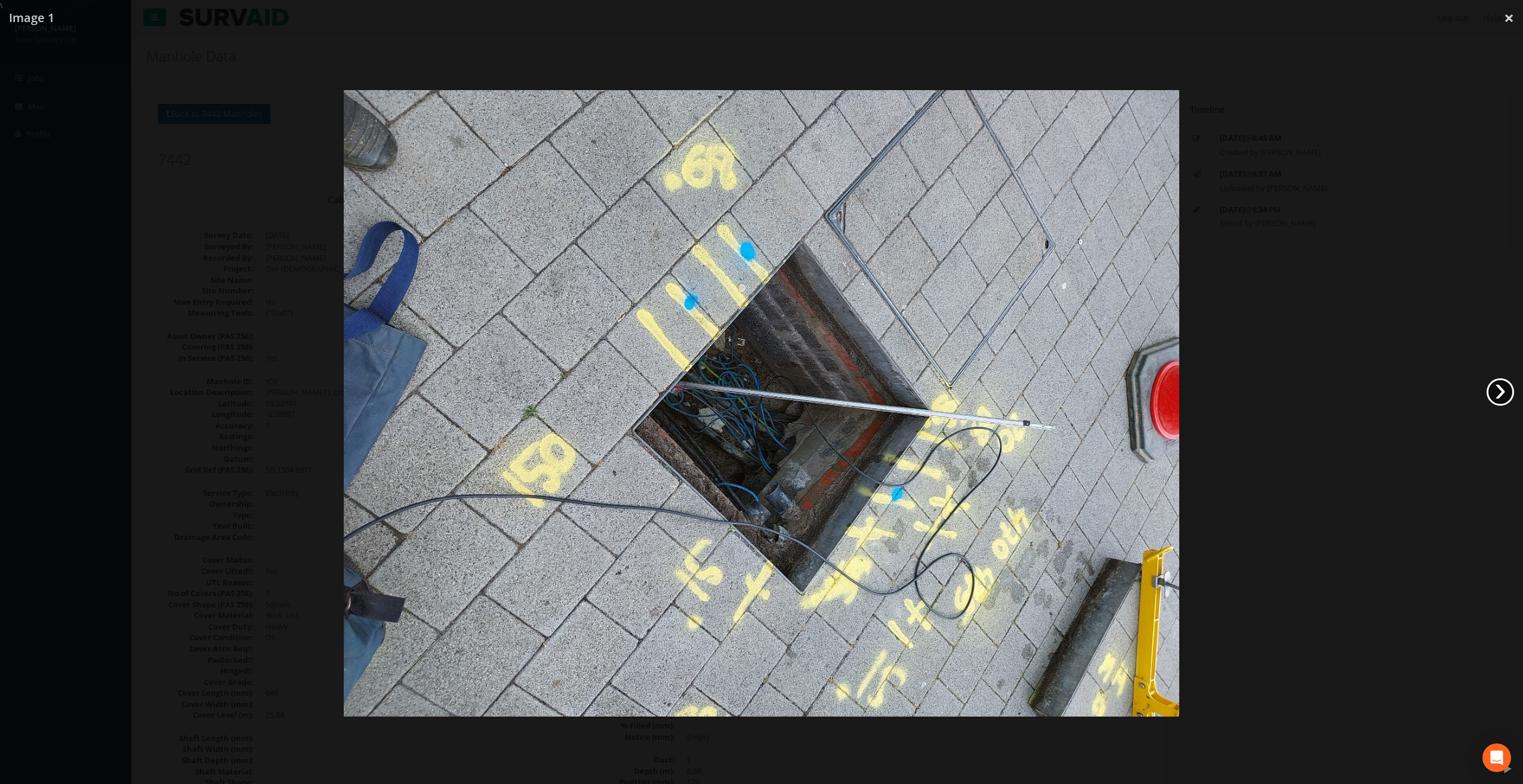
click at [1499, 389] on link "›" at bounding box center [1500, 392] width 28 height 28
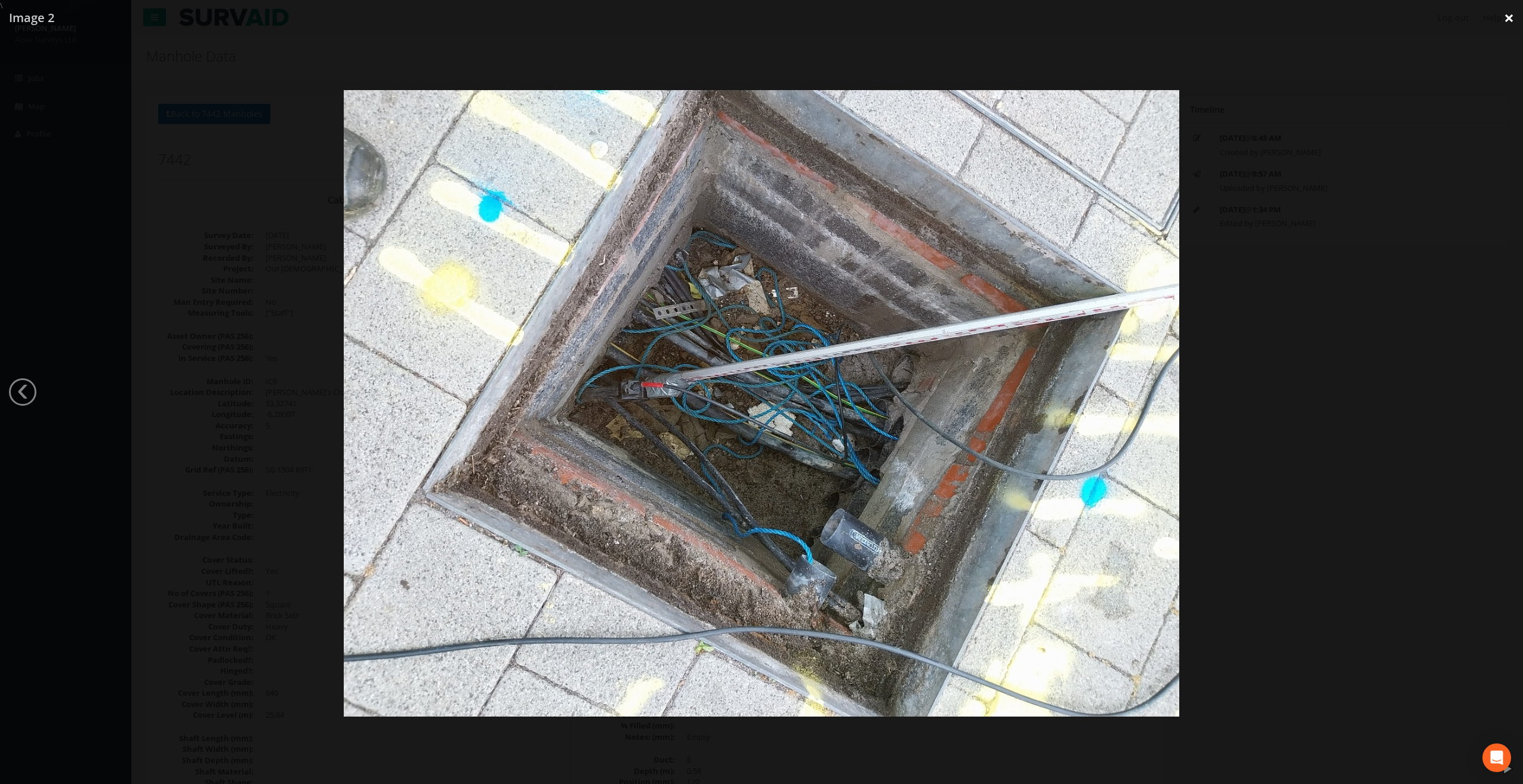
click at [1505, 24] on link "×" at bounding box center [1510, 18] width 28 height 36
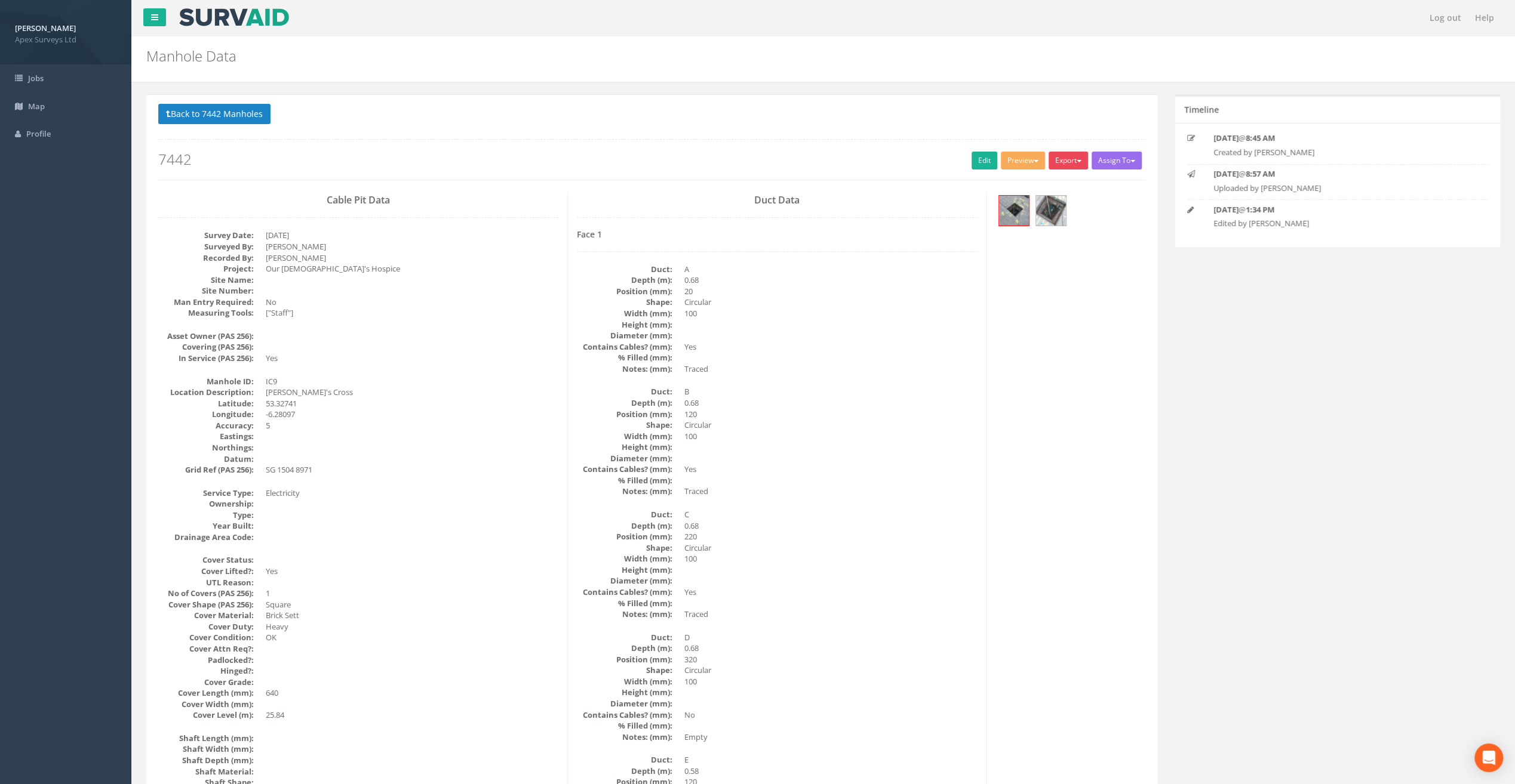
click at [1073, 158] on button "Export" at bounding box center [1068, 160] width 39 height 18
click at [1052, 237] on link "SurvAid IC" at bounding box center [1044, 235] width 91 height 18
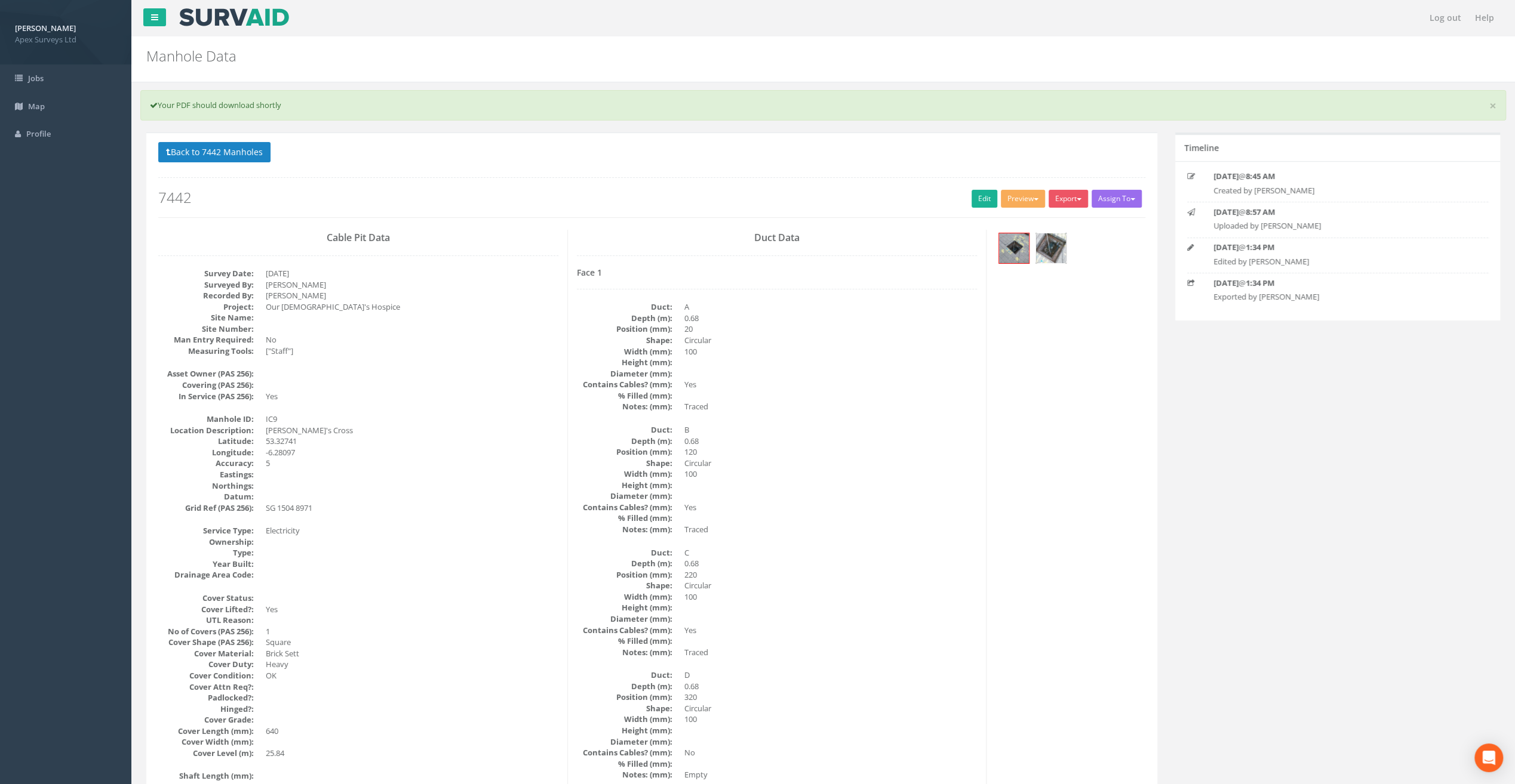
click at [1055, 251] on img at bounding box center [1051, 248] width 30 height 30
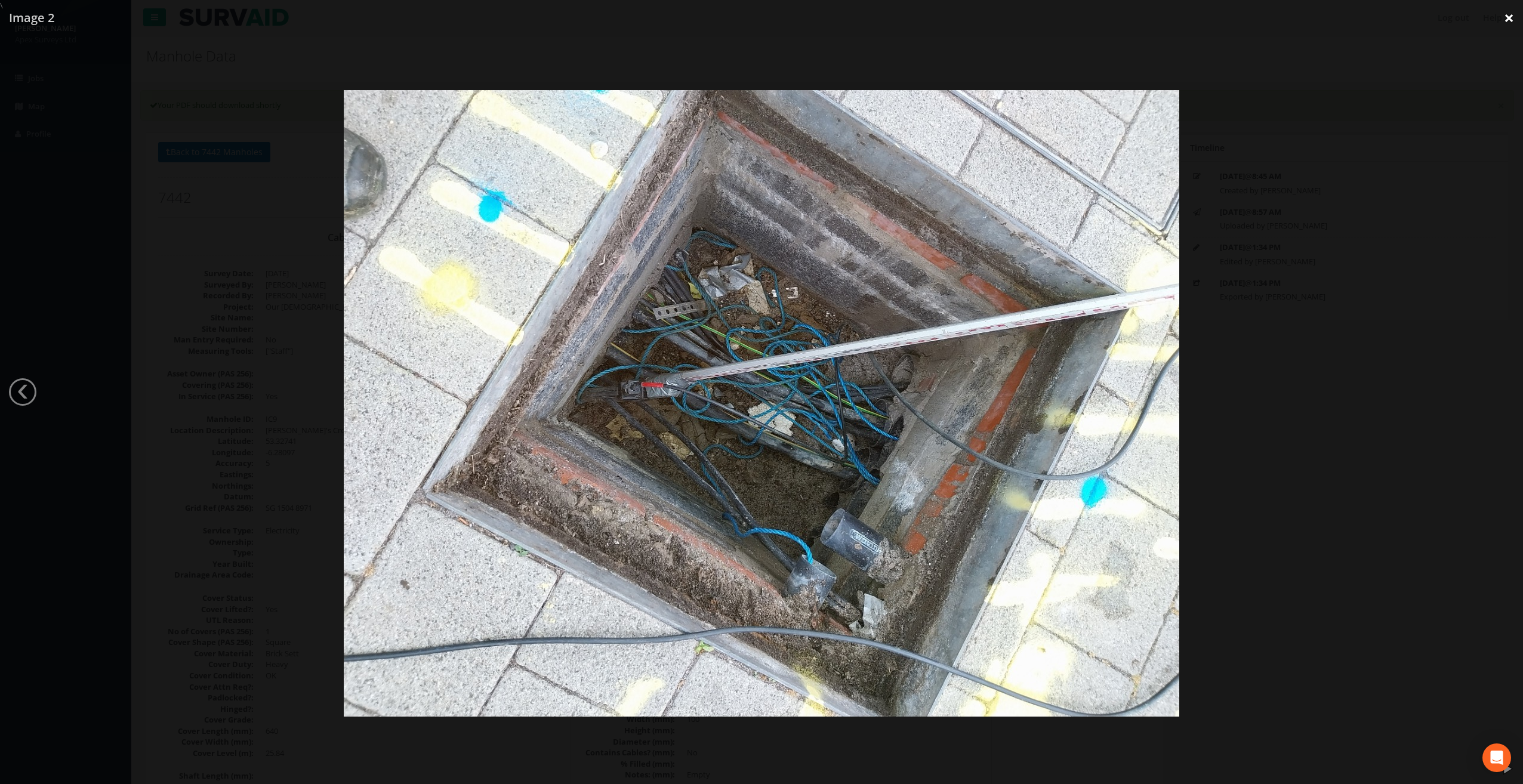
click at [1510, 17] on link "×" at bounding box center [1510, 18] width 28 height 36
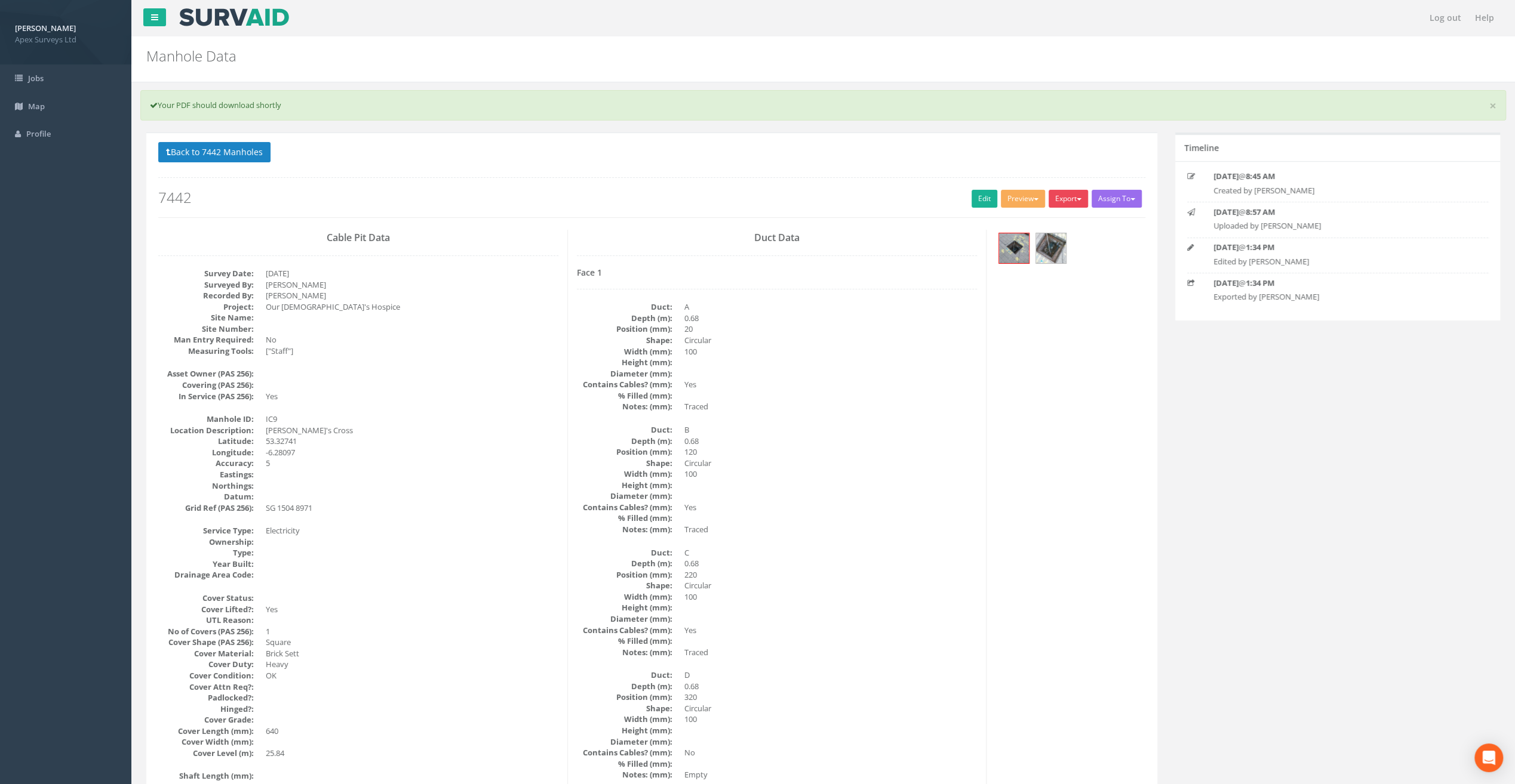
click at [1073, 198] on button "Export" at bounding box center [1068, 199] width 39 height 18
click at [1027, 268] on link "SurvAid IC" at bounding box center [1044, 274] width 91 height 18
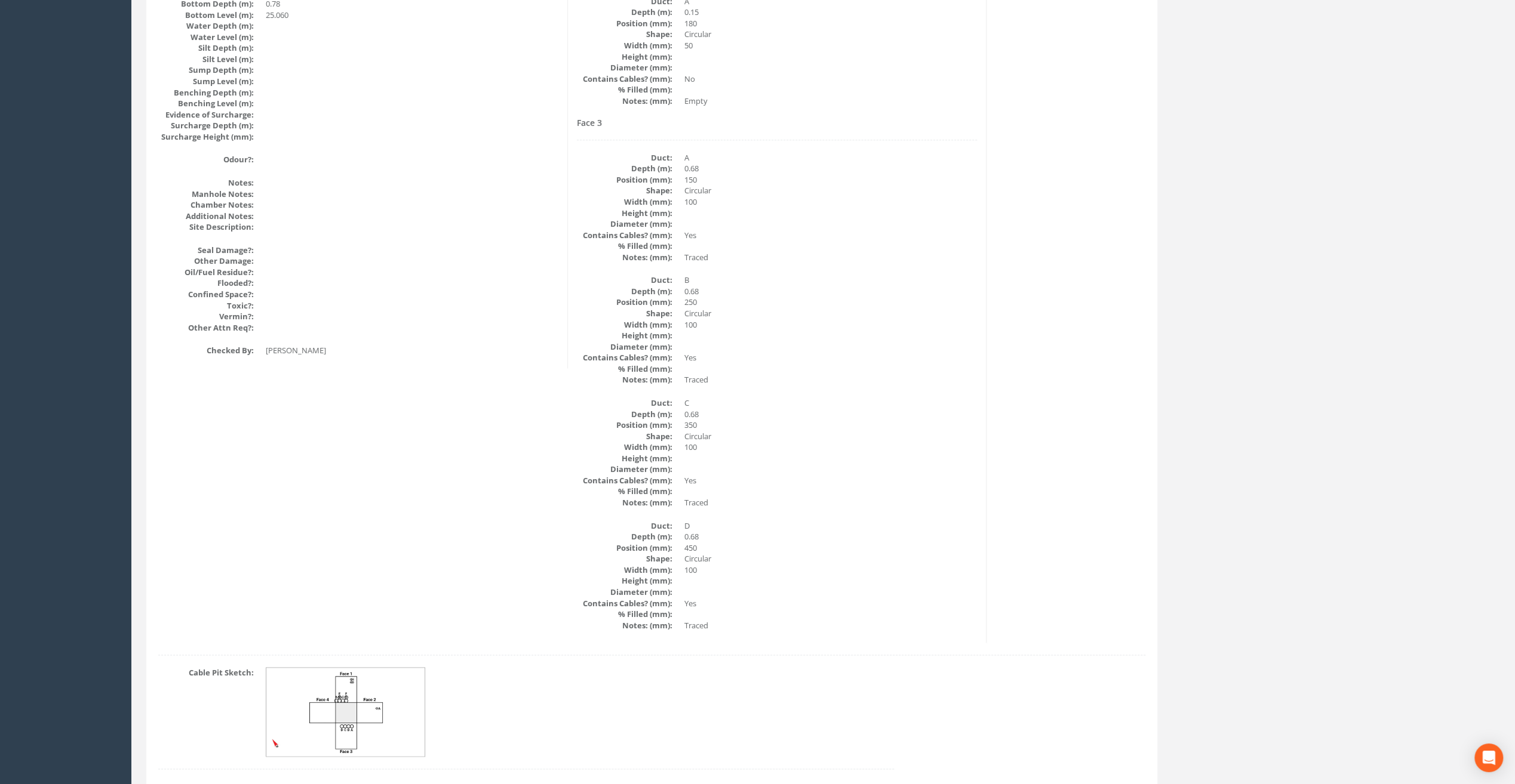
scroll to position [1367, 0]
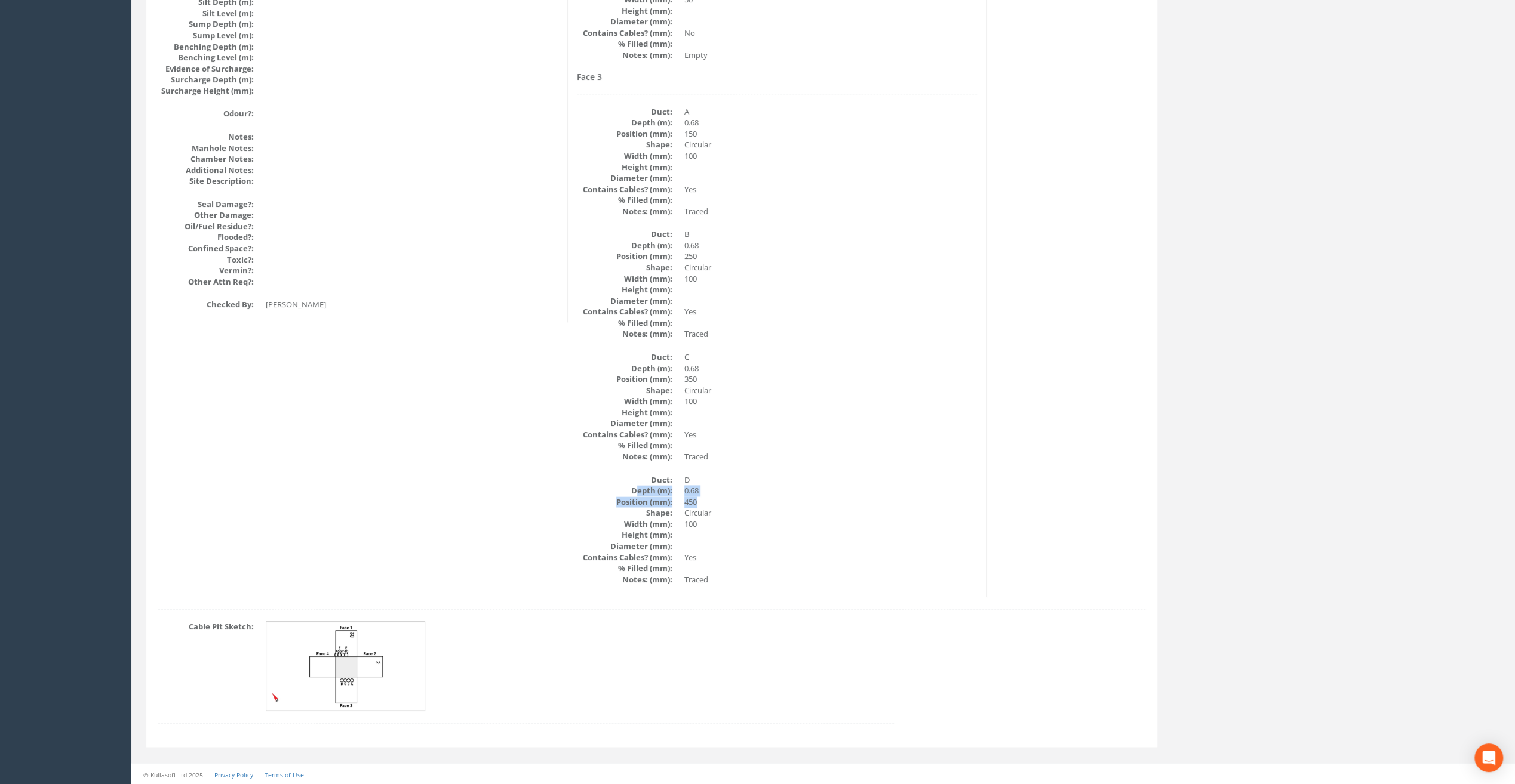
drag, startPoint x: 641, startPoint y: 492, endPoint x: 699, endPoint y: 502, distance: 58.9
click at [699, 502] on dl "Duct: D Depth (m): 0.68 Position (mm): 450 Shape: Circular Width (mm): 100 Heig…" at bounding box center [776, 530] width 400 height 111
drag, startPoint x: 699, startPoint y: 502, endPoint x: 640, endPoint y: 497, distance: 59.2
click at [640, 497] on dt "Position (mm):" at bounding box center [625, 502] width 96 height 11
click at [637, 491] on dt "Depth (m):" at bounding box center [625, 491] width 96 height 11
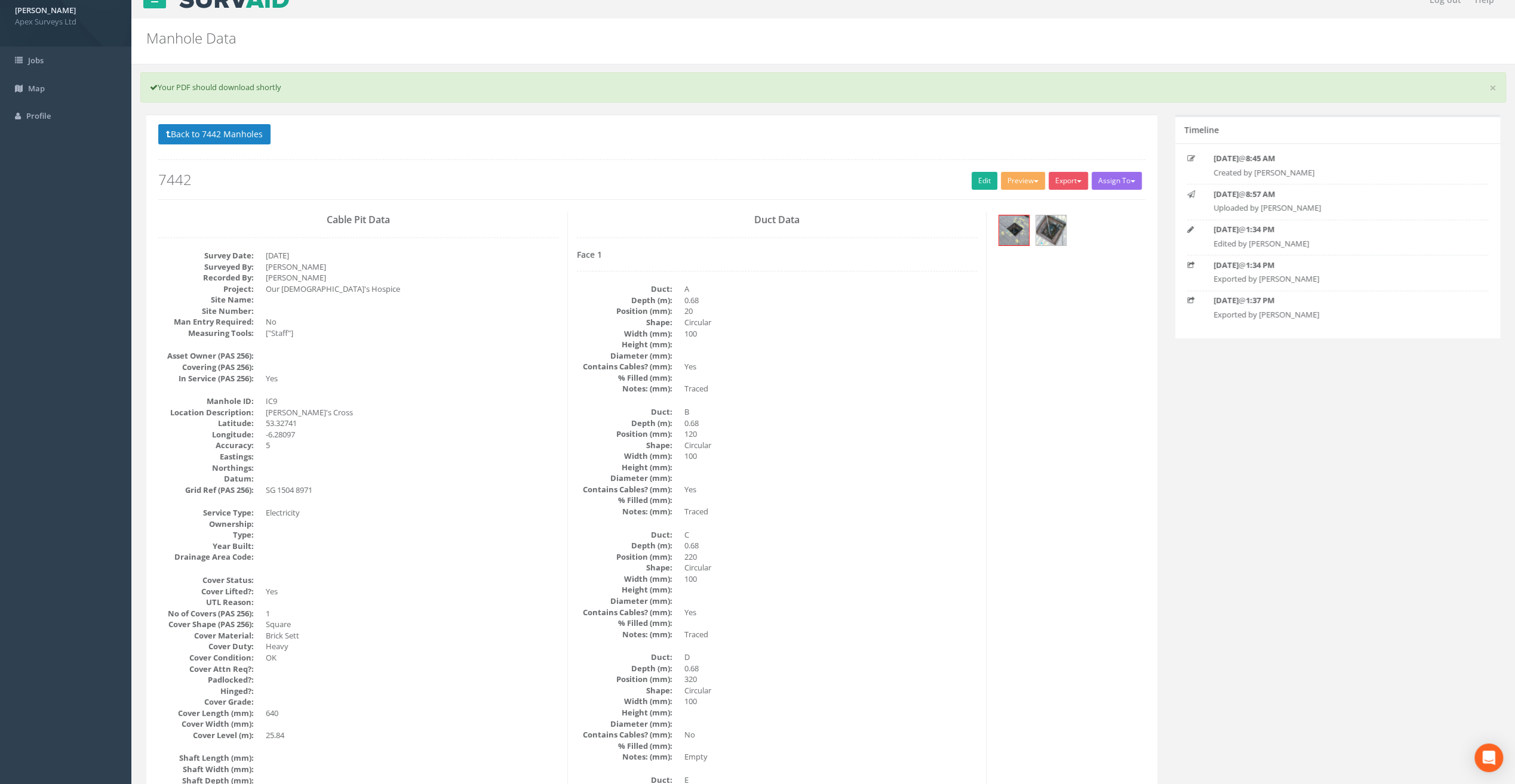
scroll to position [0, 0]
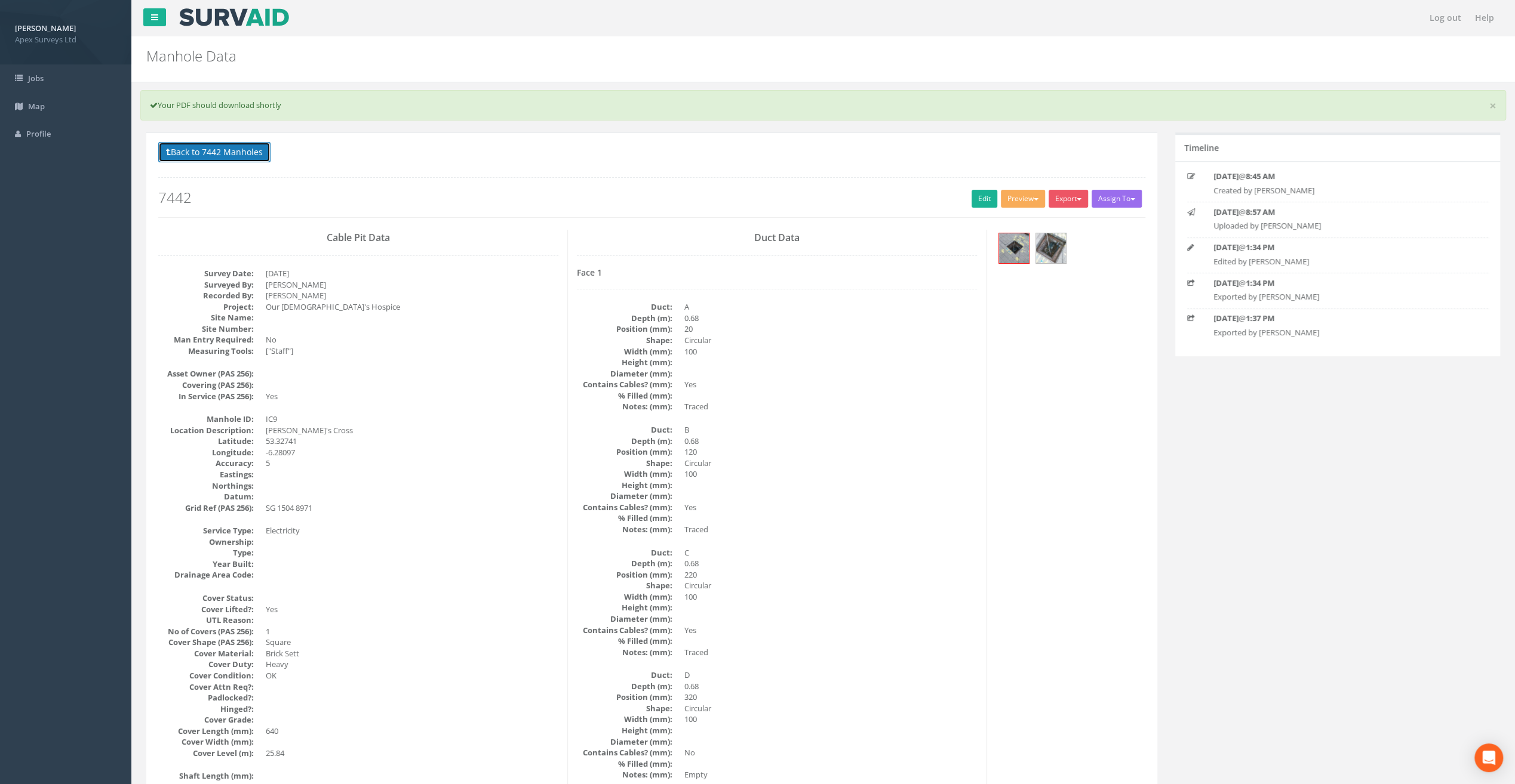
click at [219, 152] on button "Back to 7442 Manholes" at bounding box center [215, 152] width 112 height 20
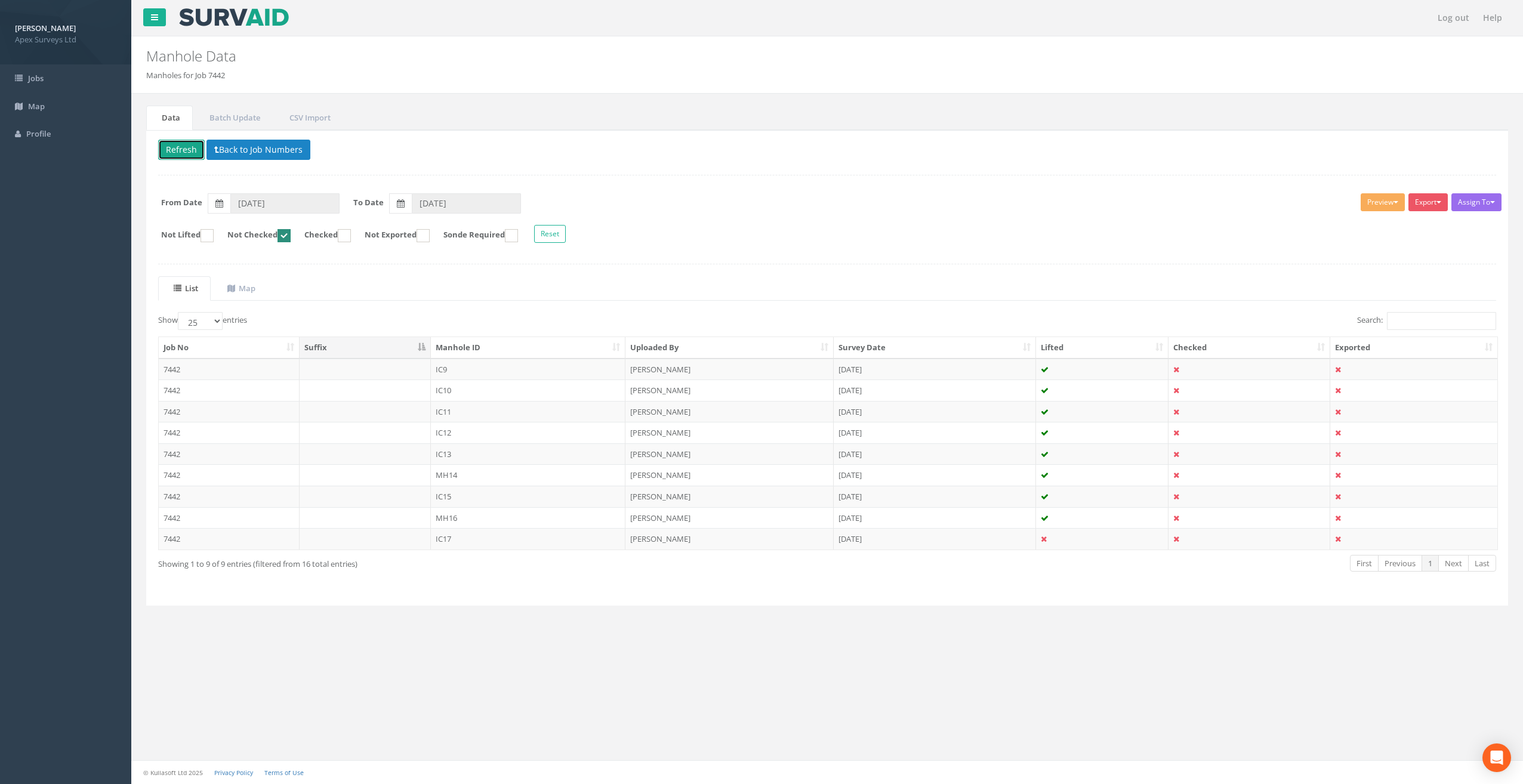
click at [187, 150] on button "Refresh" at bounding box center [181, 150] width 47 height 20
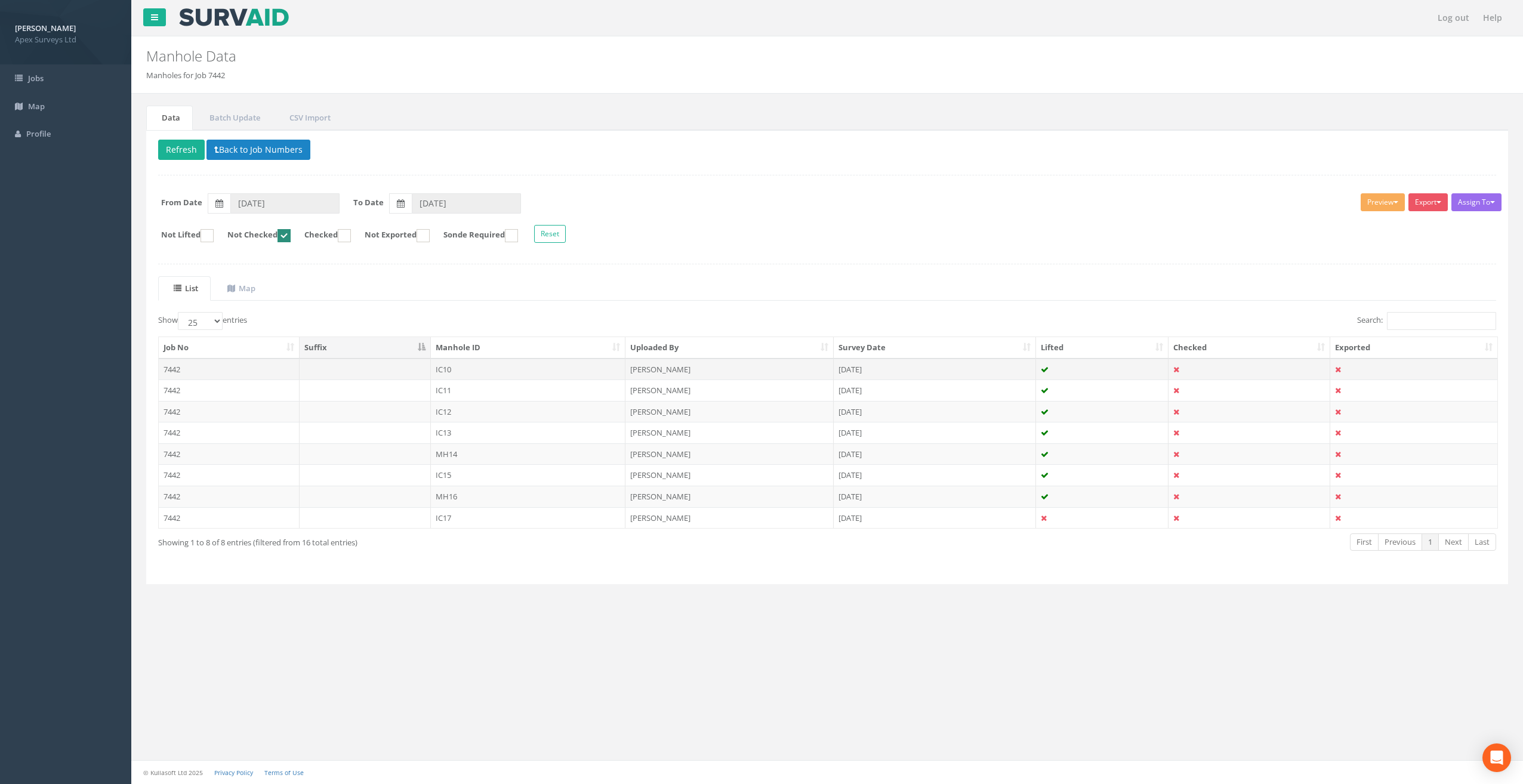
click at [481, 371] on td "IC10" at bounding box center [528, 369] width 195 height 22
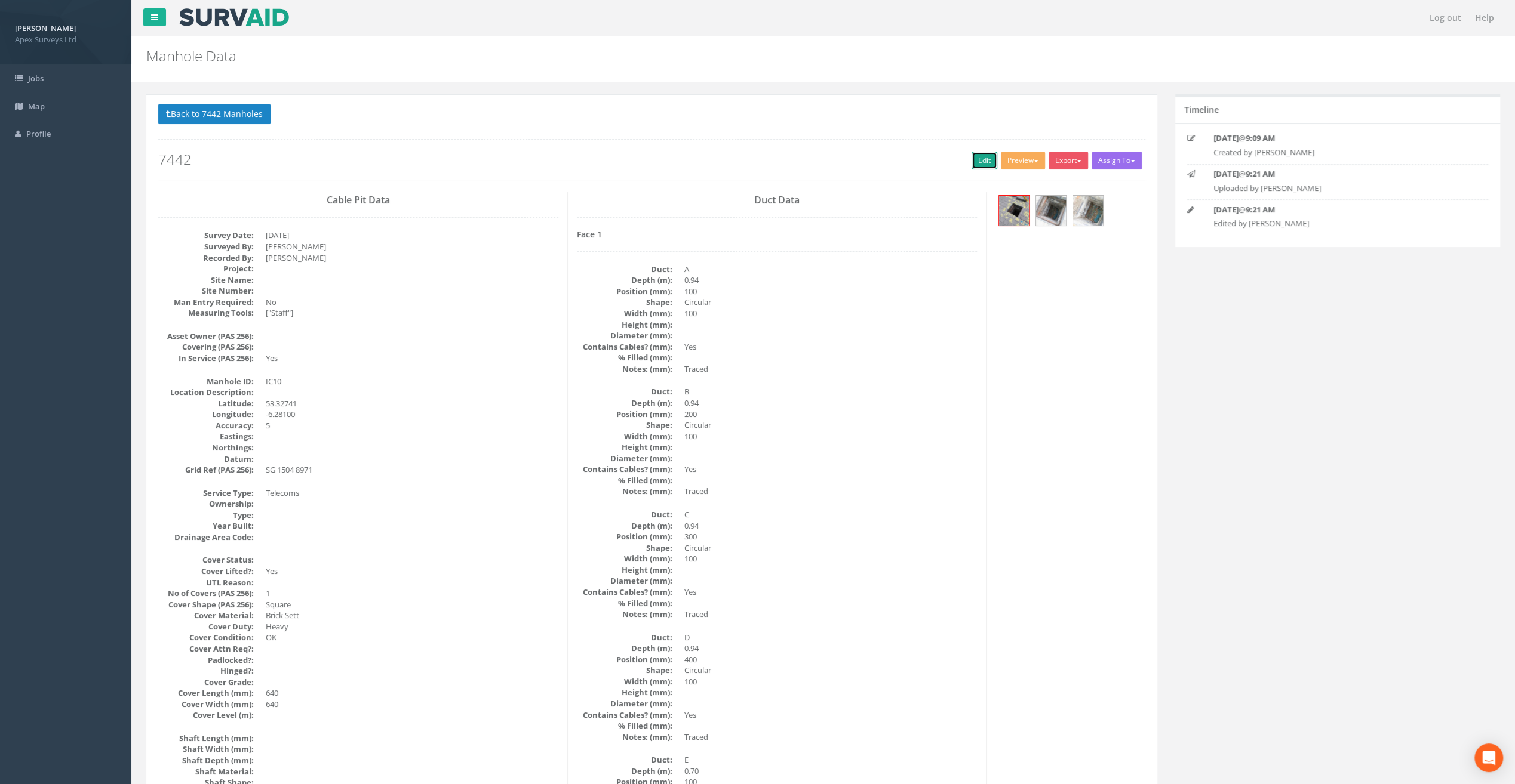
click at [979, 156] on link "Edit" at bounding box center [984, 160] width 26 height 18
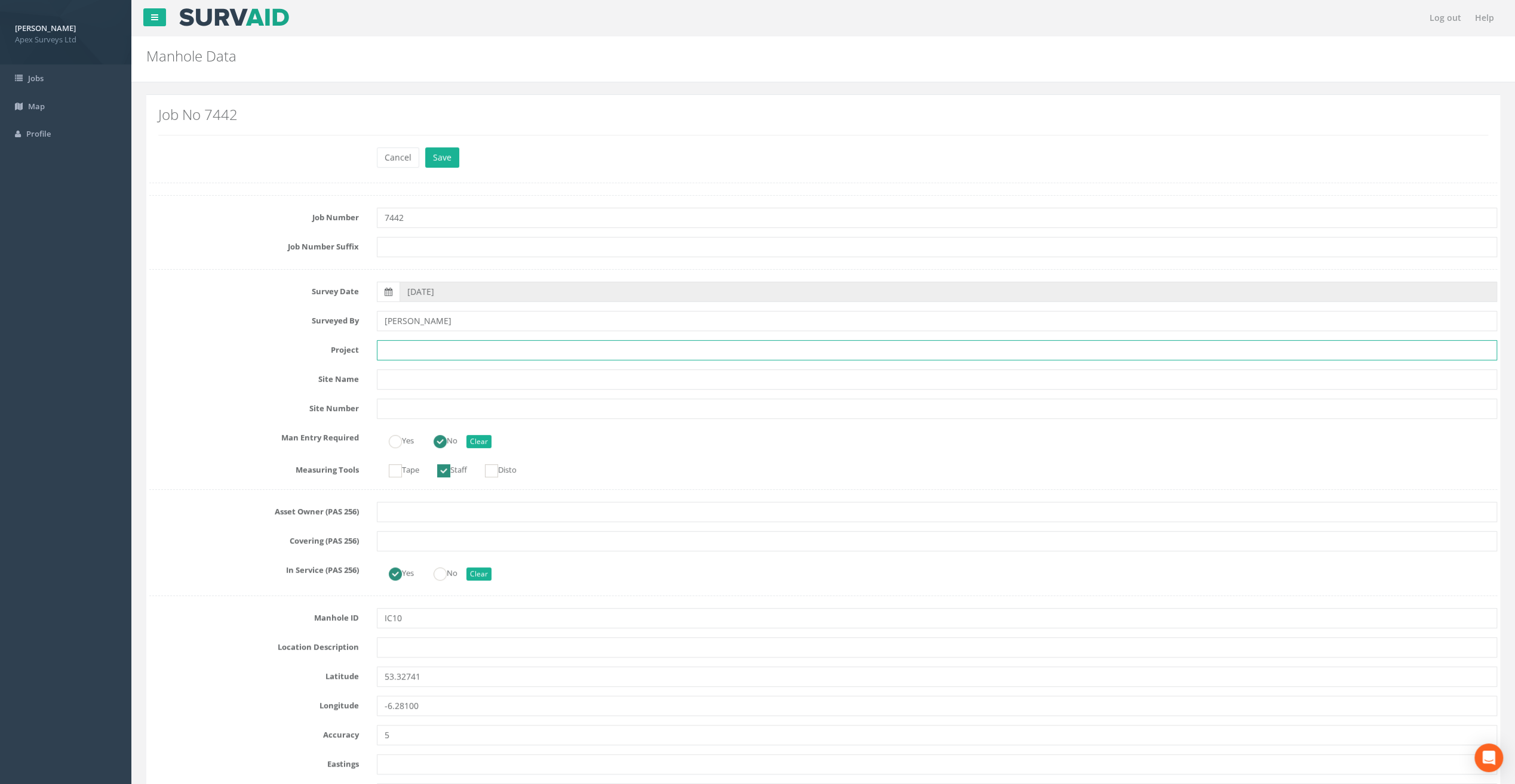
click at [401, 351] on input "text" at bounding box center [937, 351] width 1120 height 20
paste input "Our [DEMOGRAPHIC_DATA]'s Hospice"
type input "Our [DEMOGRAPHIC_DATA]'s Hospice"
click at [398, 649] on input "text" at bounding box center [937, 647] width 1120 height 20
paste input "[PERSON_NAME]'s Cross"
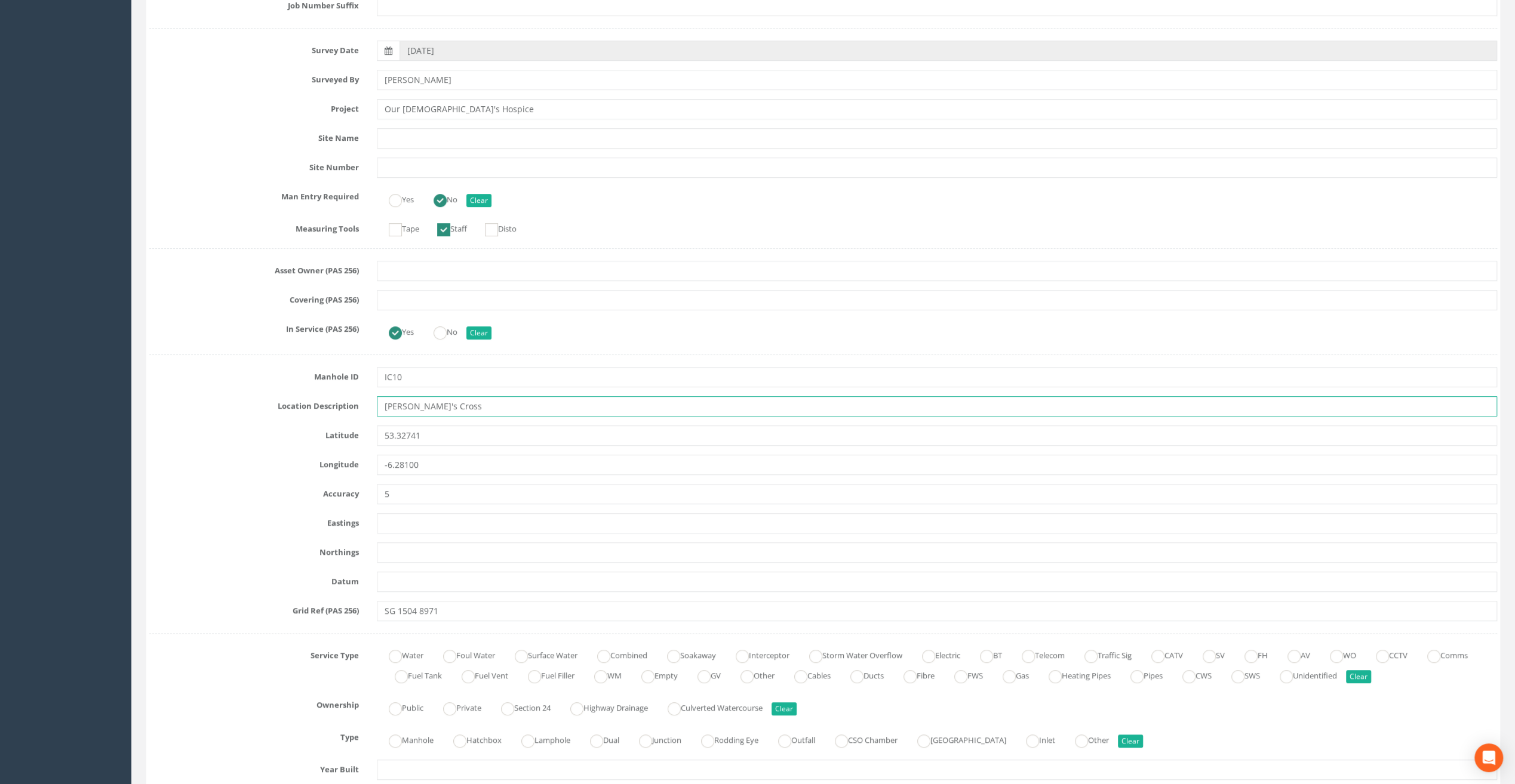
scroll to position [358, 0]
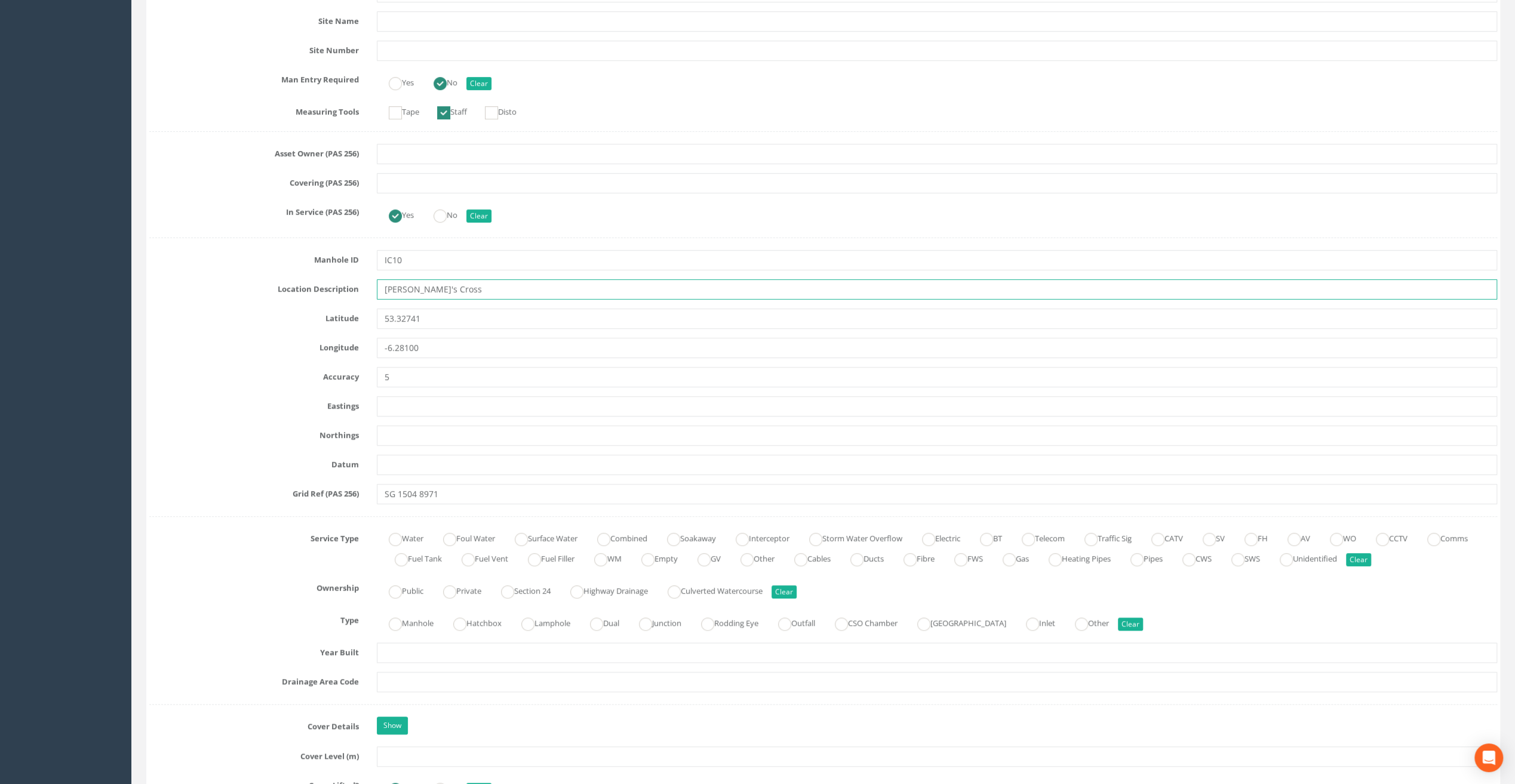
type input "[PERSON_NAME]'s Cross"
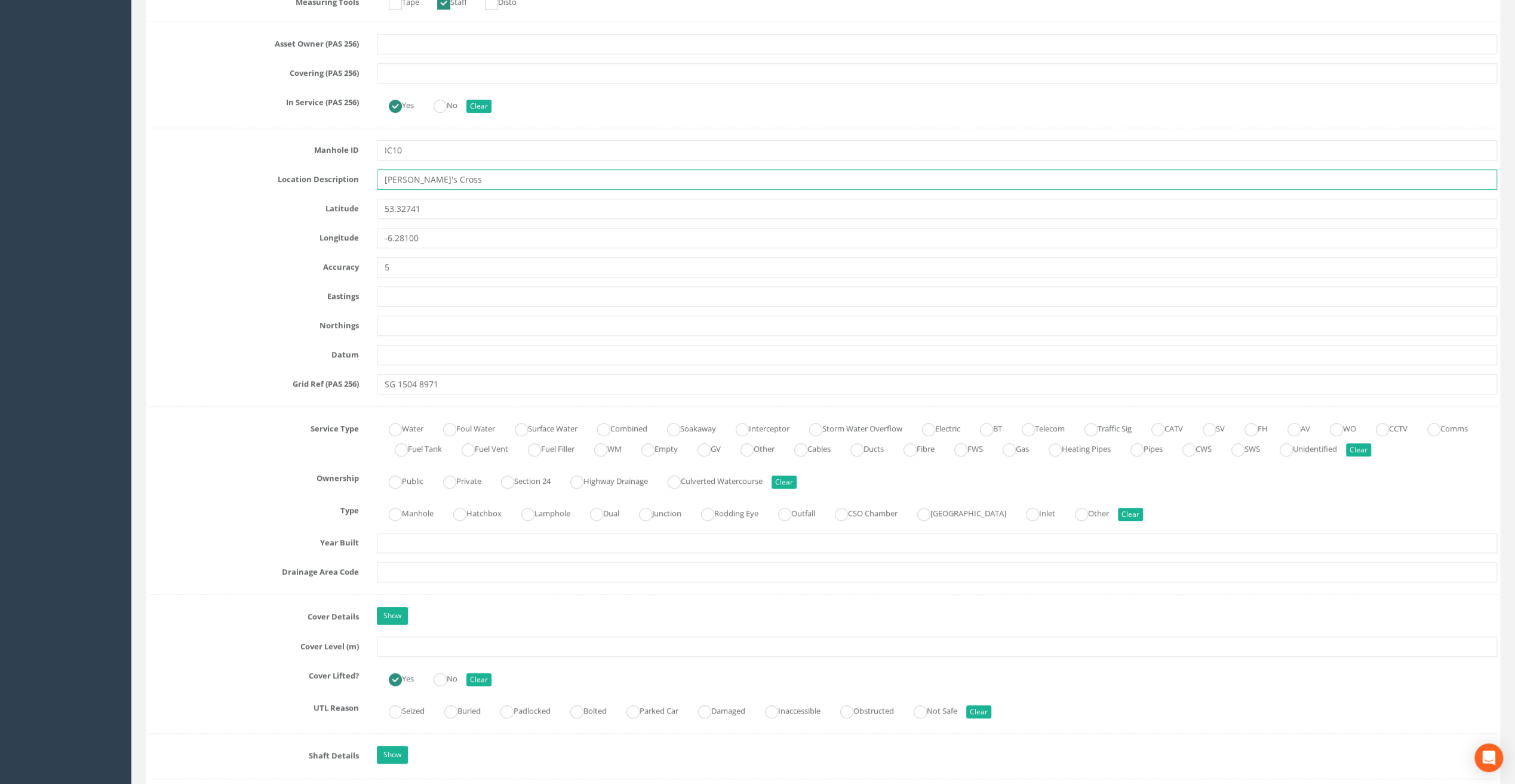
scroll to position [597, 0]
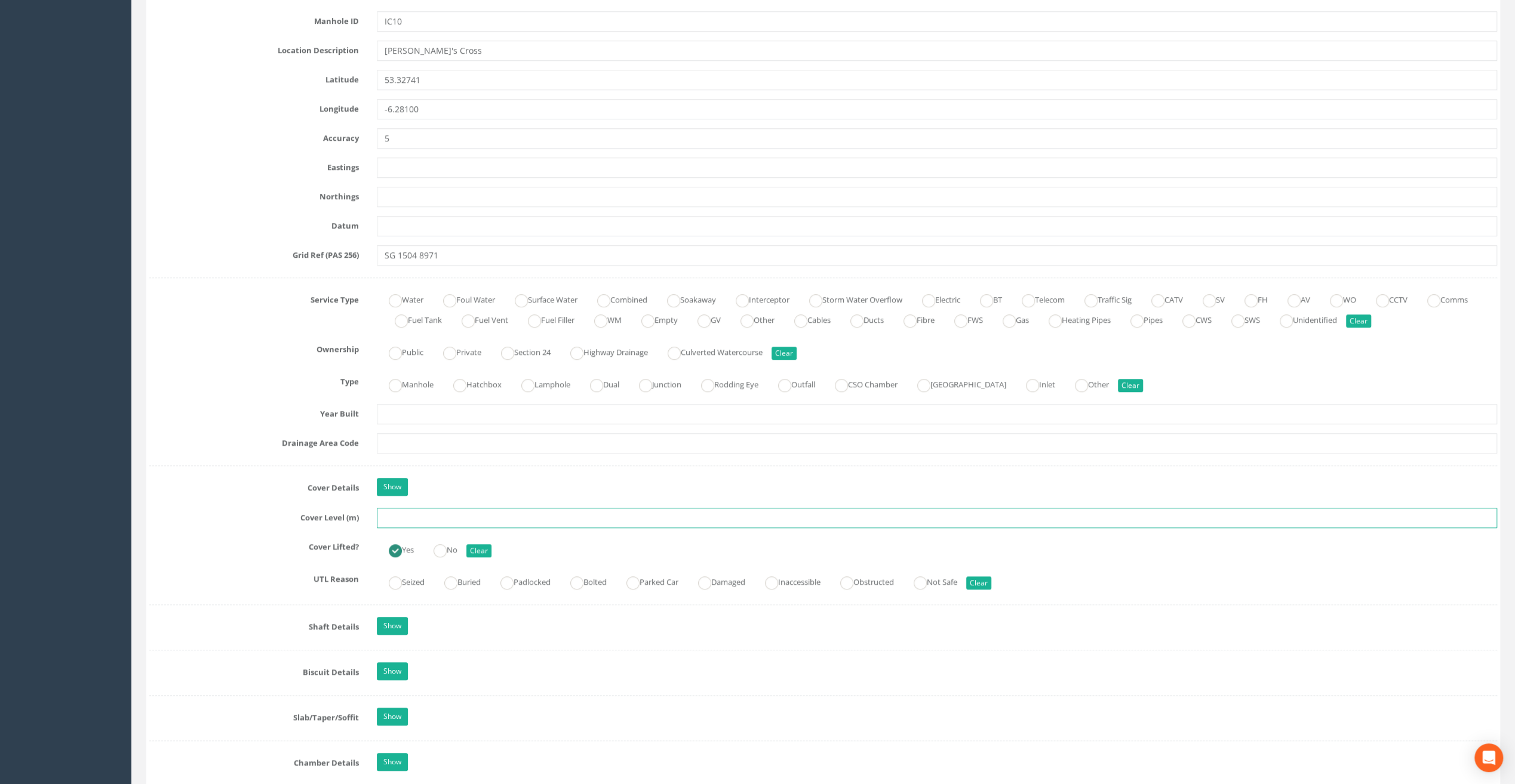
click at [420, 509] on input "text" at bounding box center [937, 518] width 1120 height 20
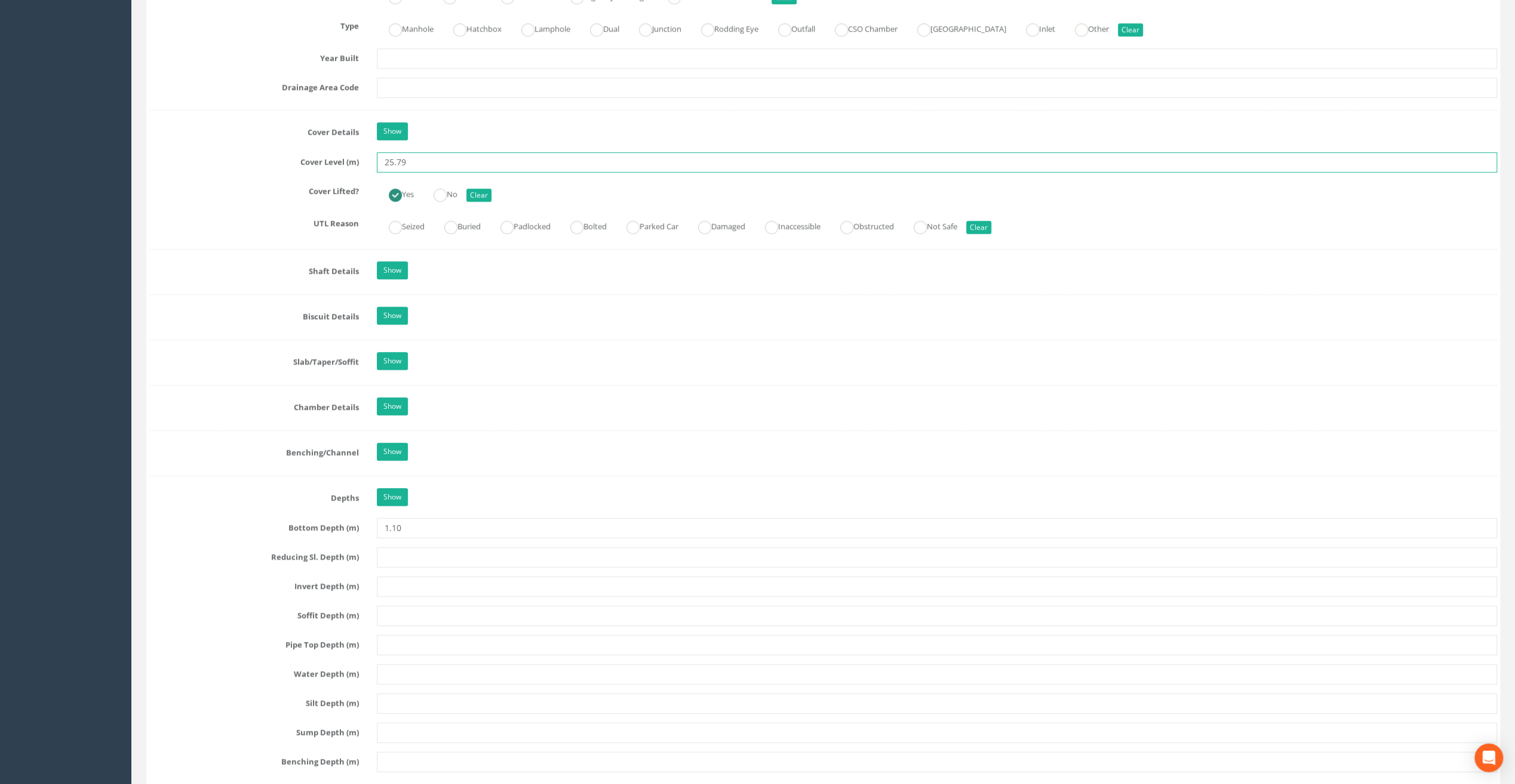
scroll to position [955, 0]
type input "25.79"
click at [461, 549] on input "text" at bounding box center [937, 555] width 1120 height 20
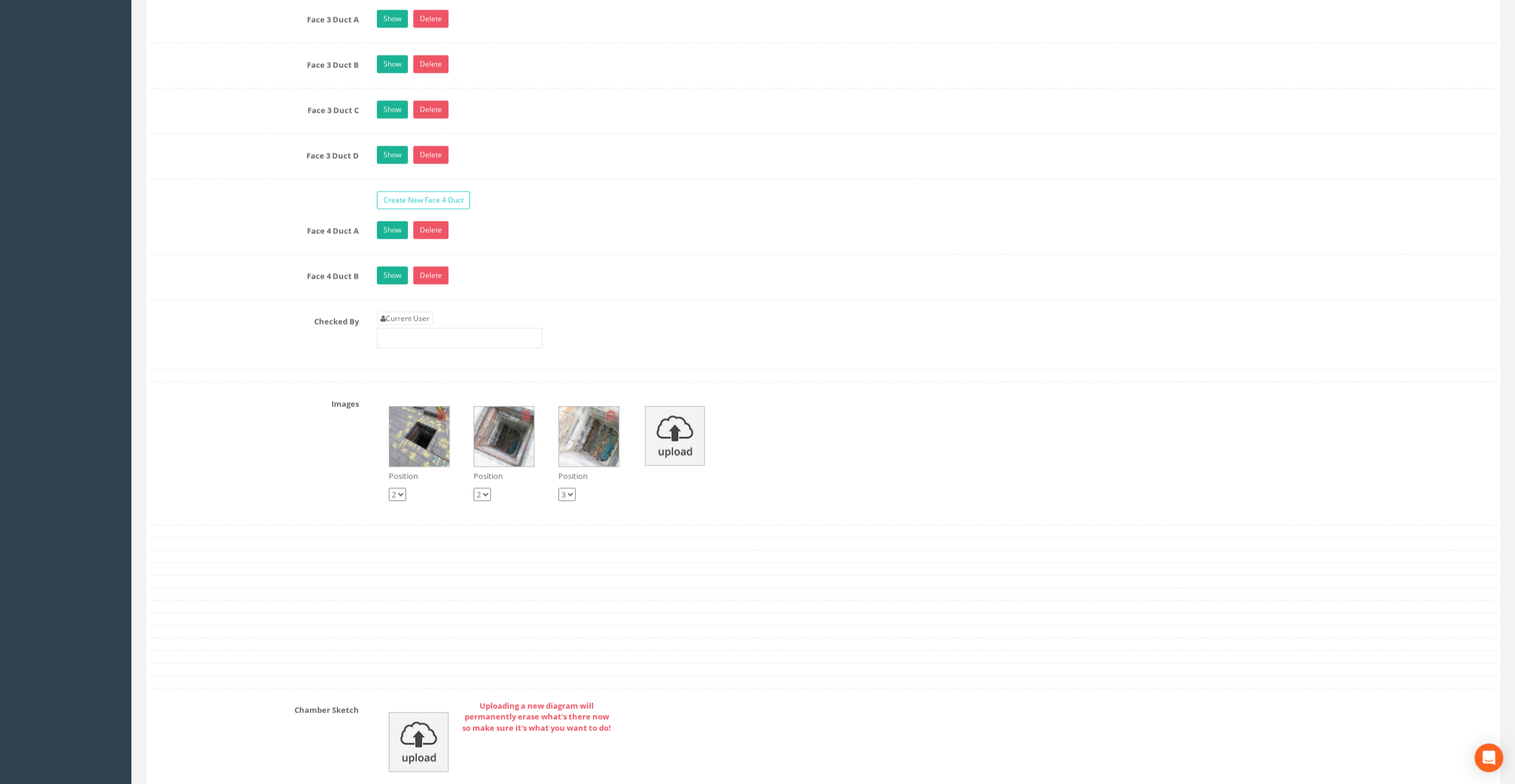
scroll to position [2284, 0]
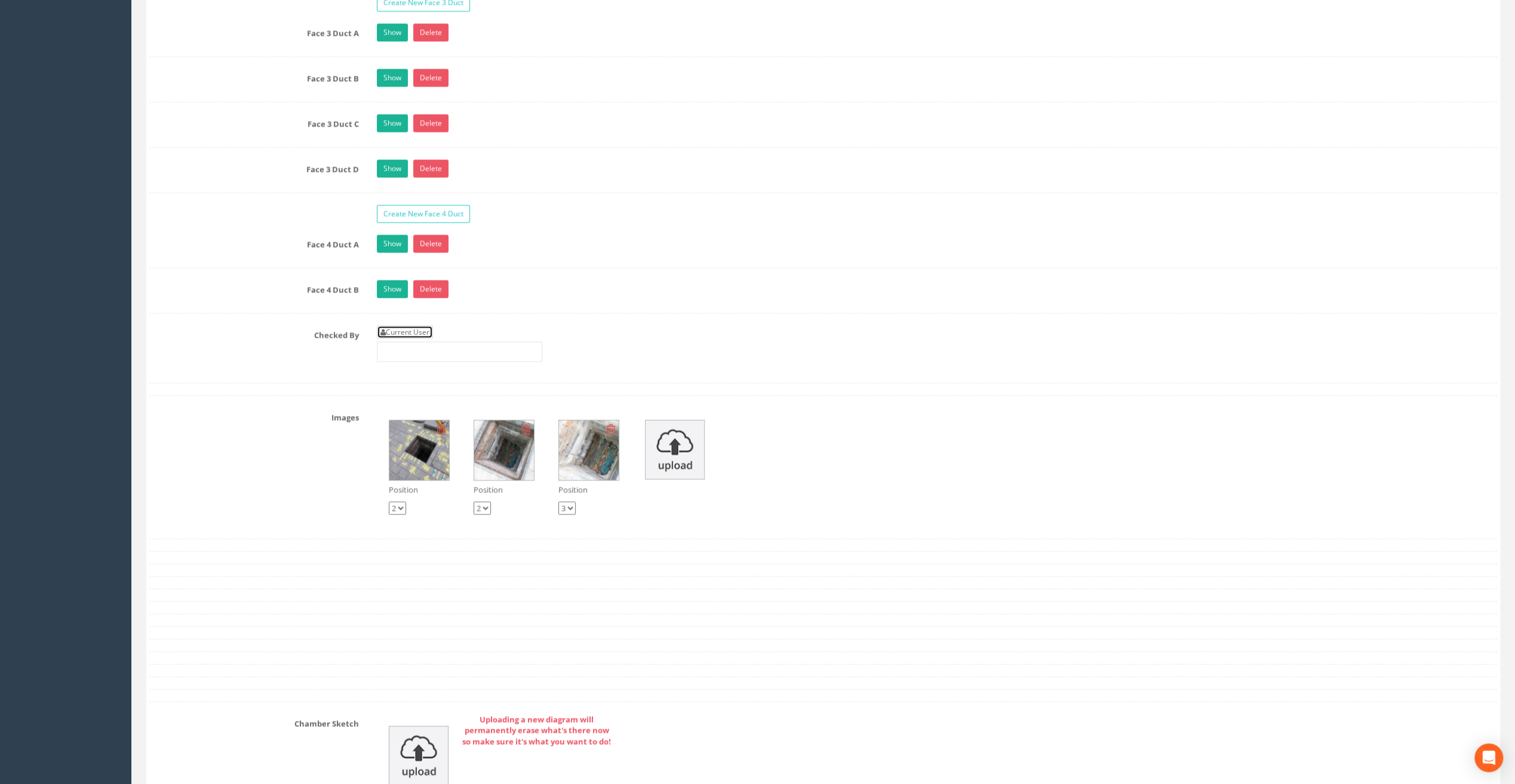
click at [407, 326] on link "Current User" at bounding box center [405, 332] width 56 height 13
type input "[PERSON_NAME]"
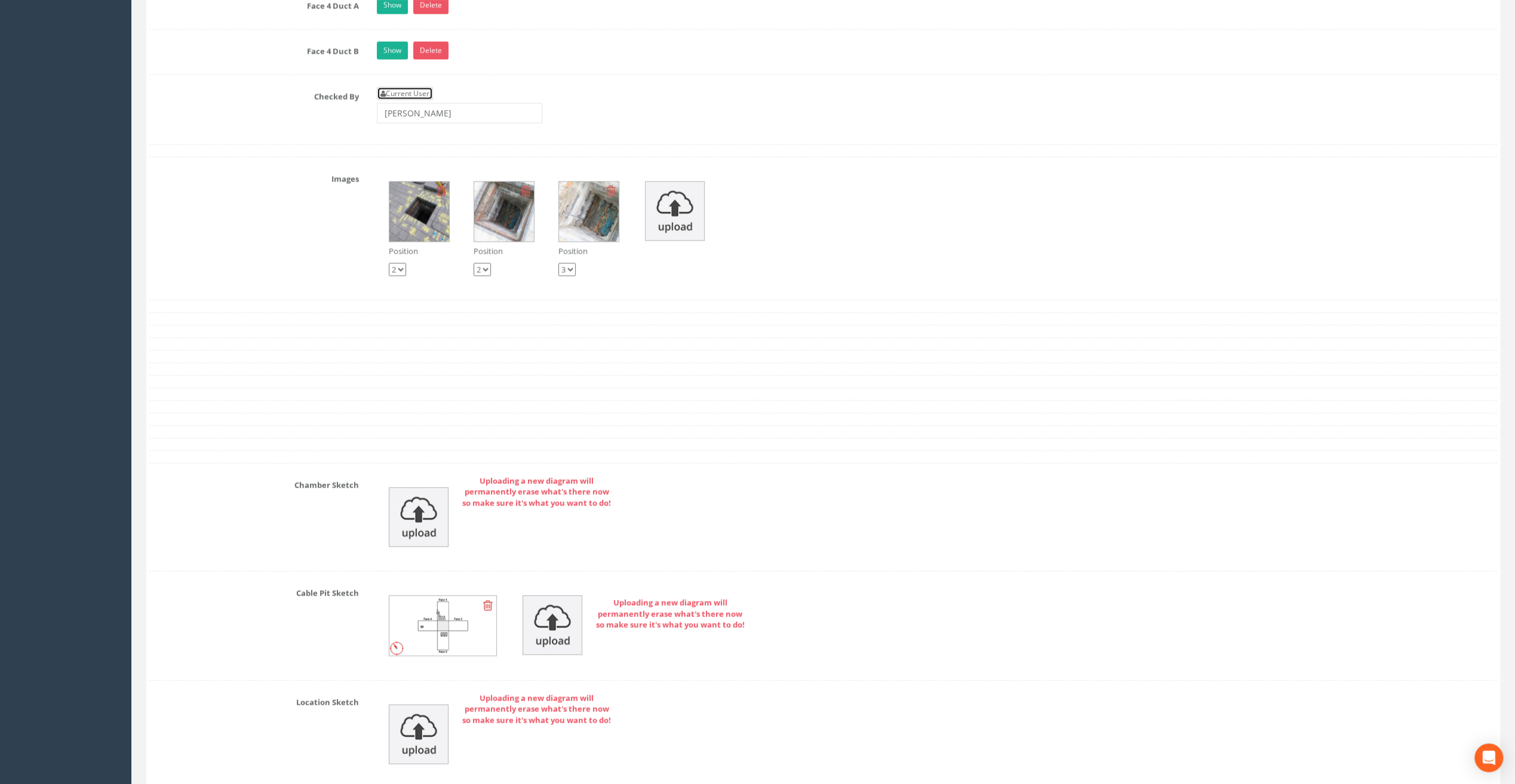
scroll to position [2821, 0]
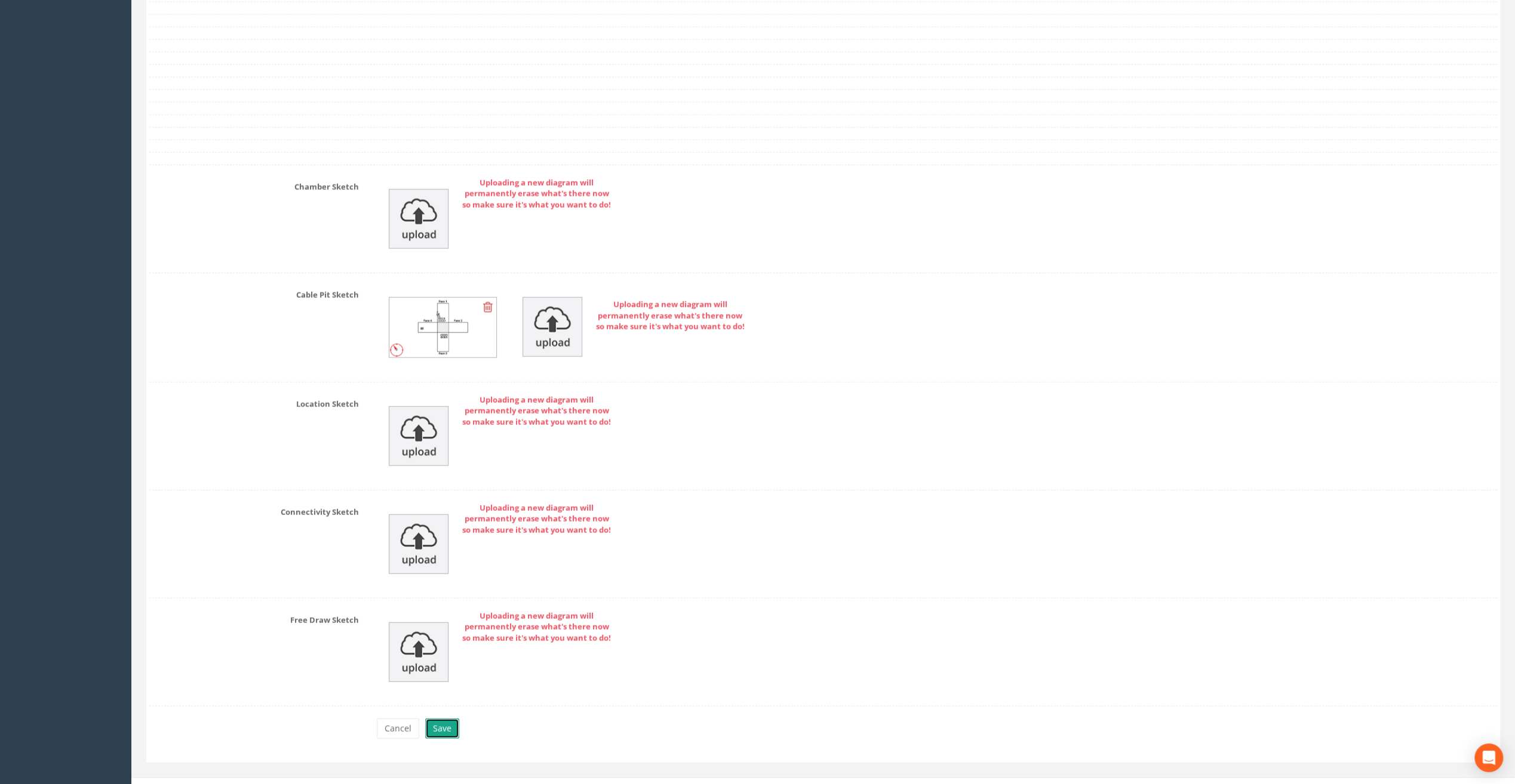
click at [449, 719] on button "Save" at bounding box center [442, 729] width 34 height 20
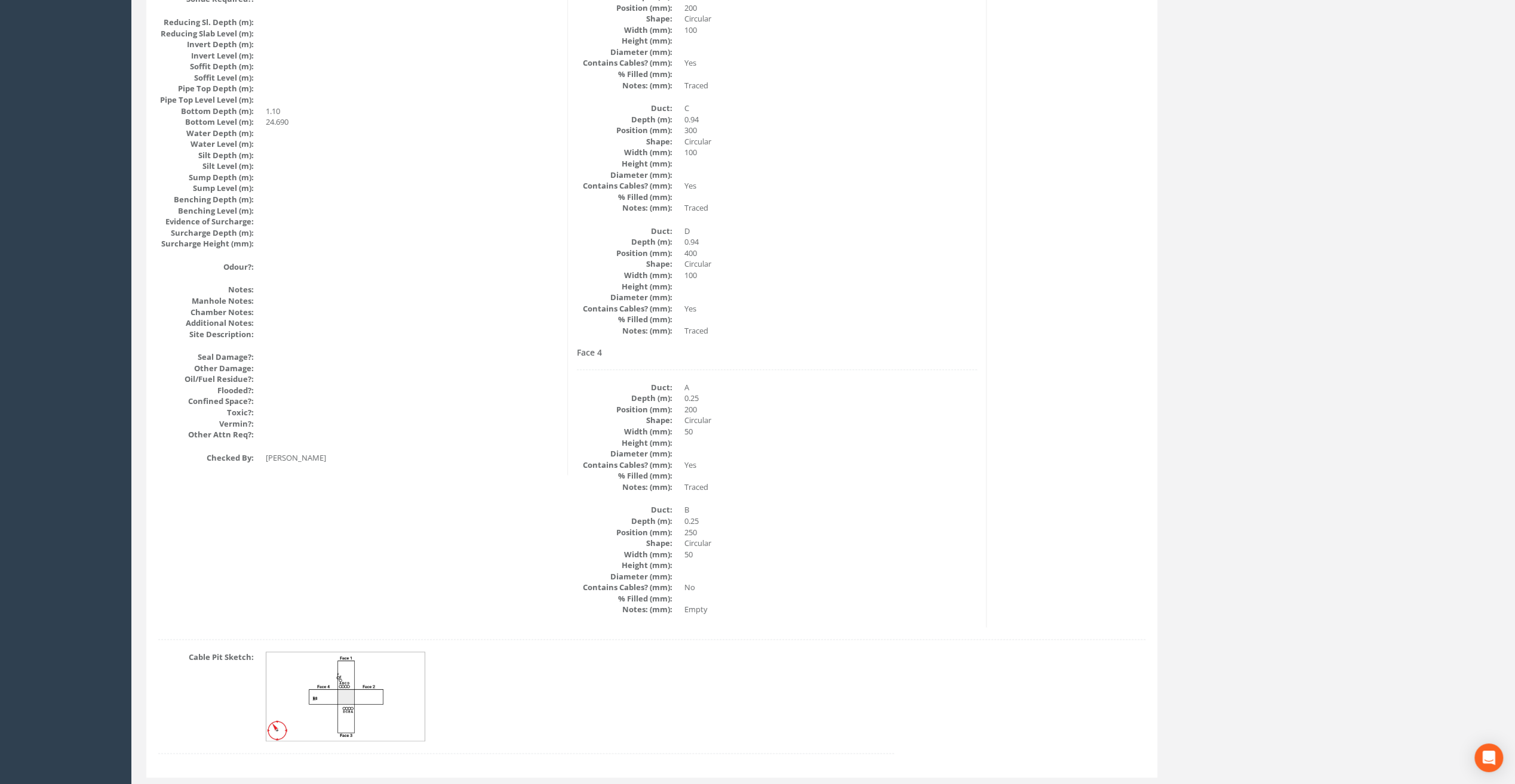
scroll to position [1207, 0]
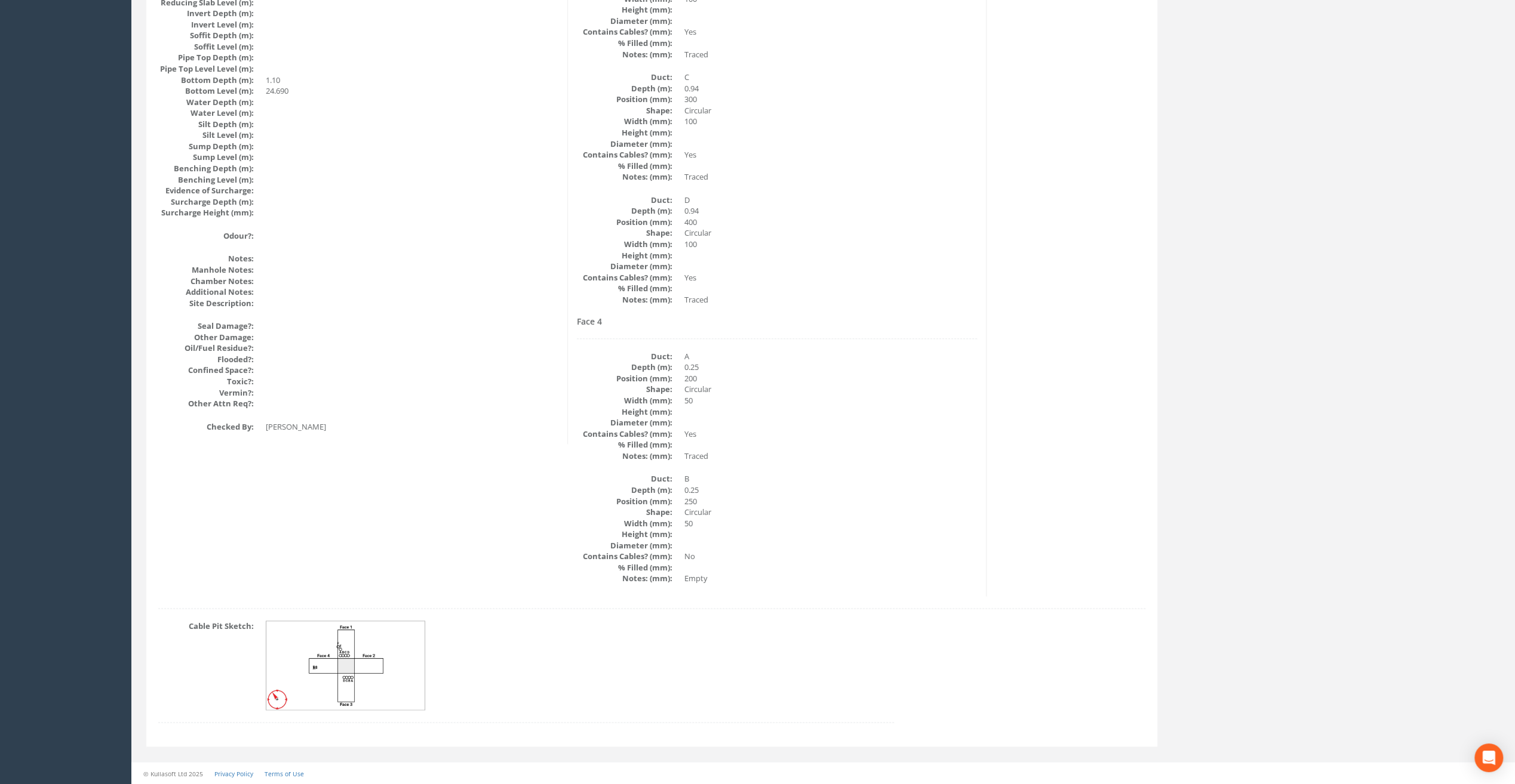
click at [366, 673] on img at bounding box center [346, 666] width 159 height 89
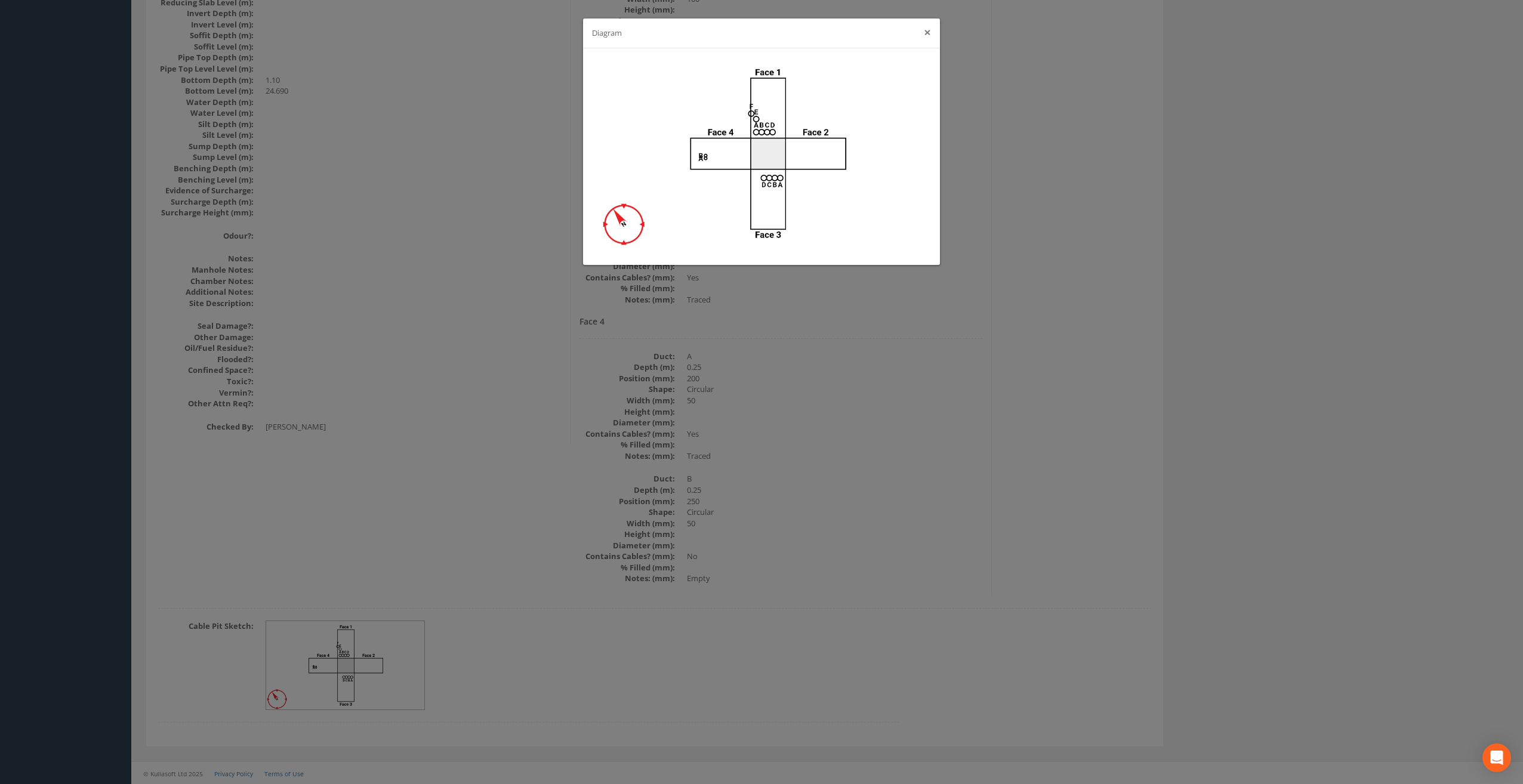
click at [928, 31] on button "×" at bounding box center [927, 32] width 7 height 13
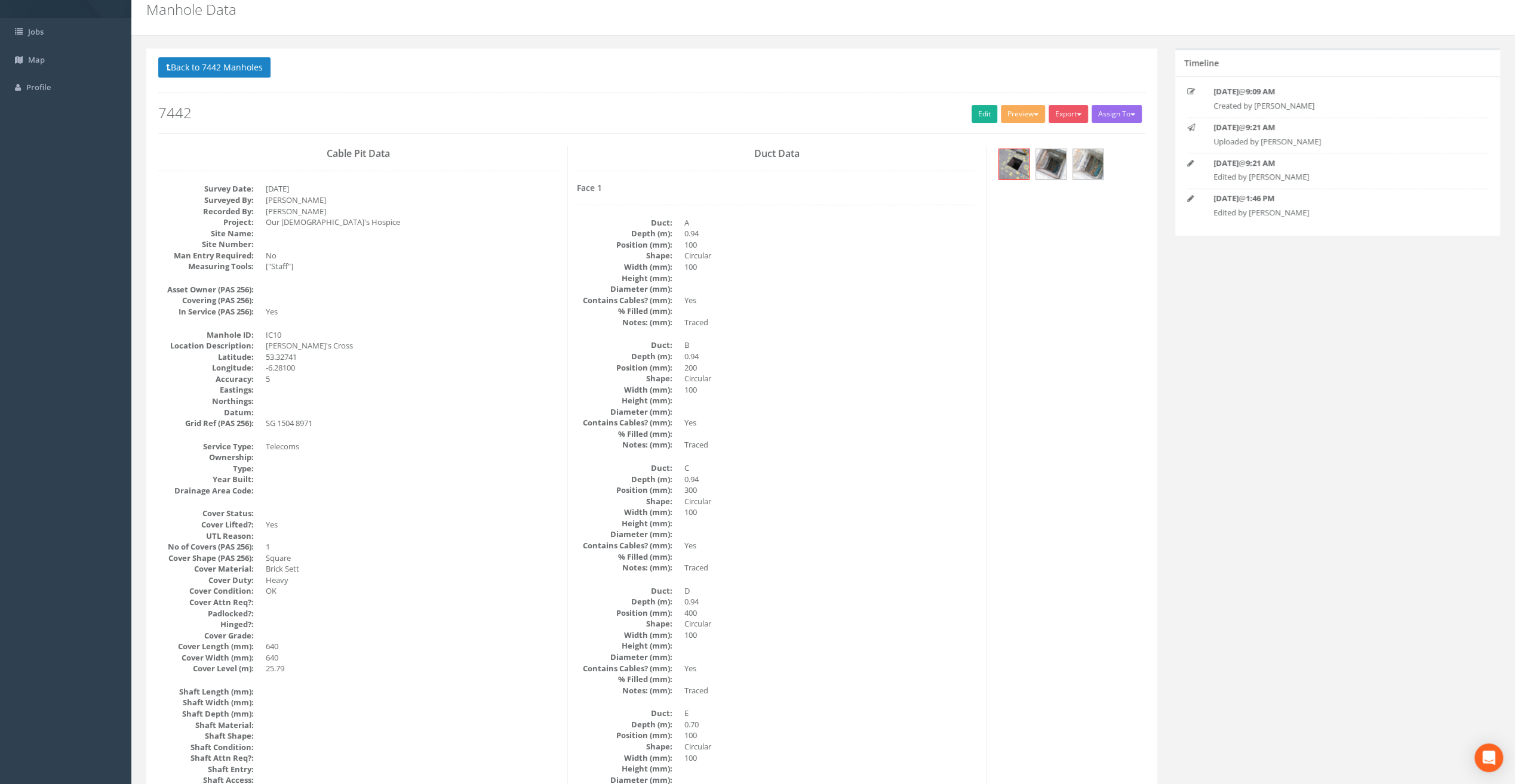
scroll to position [0, 0]
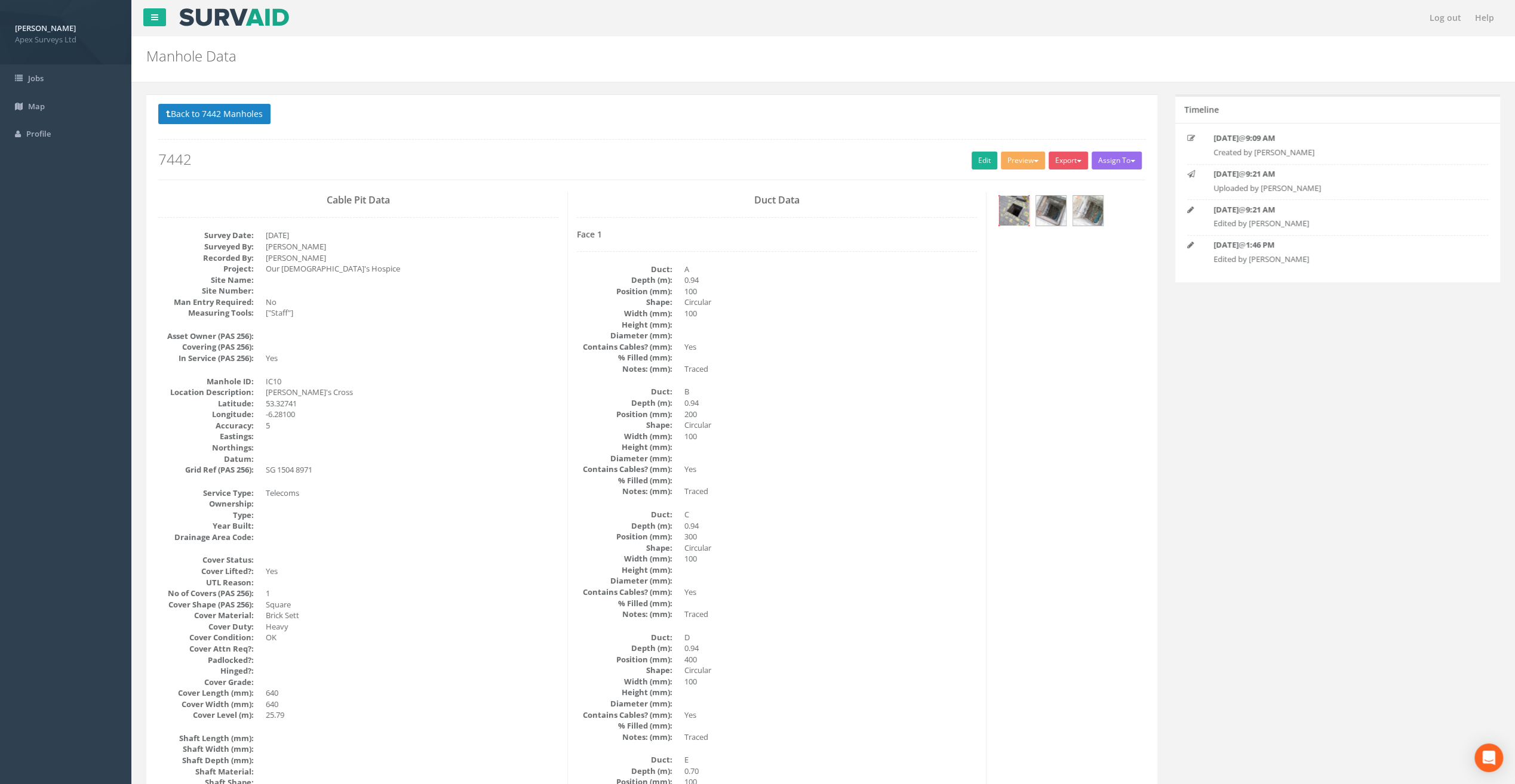
click at [1017, 203] on img at bounding box center [1014, 210] width 30 height 30
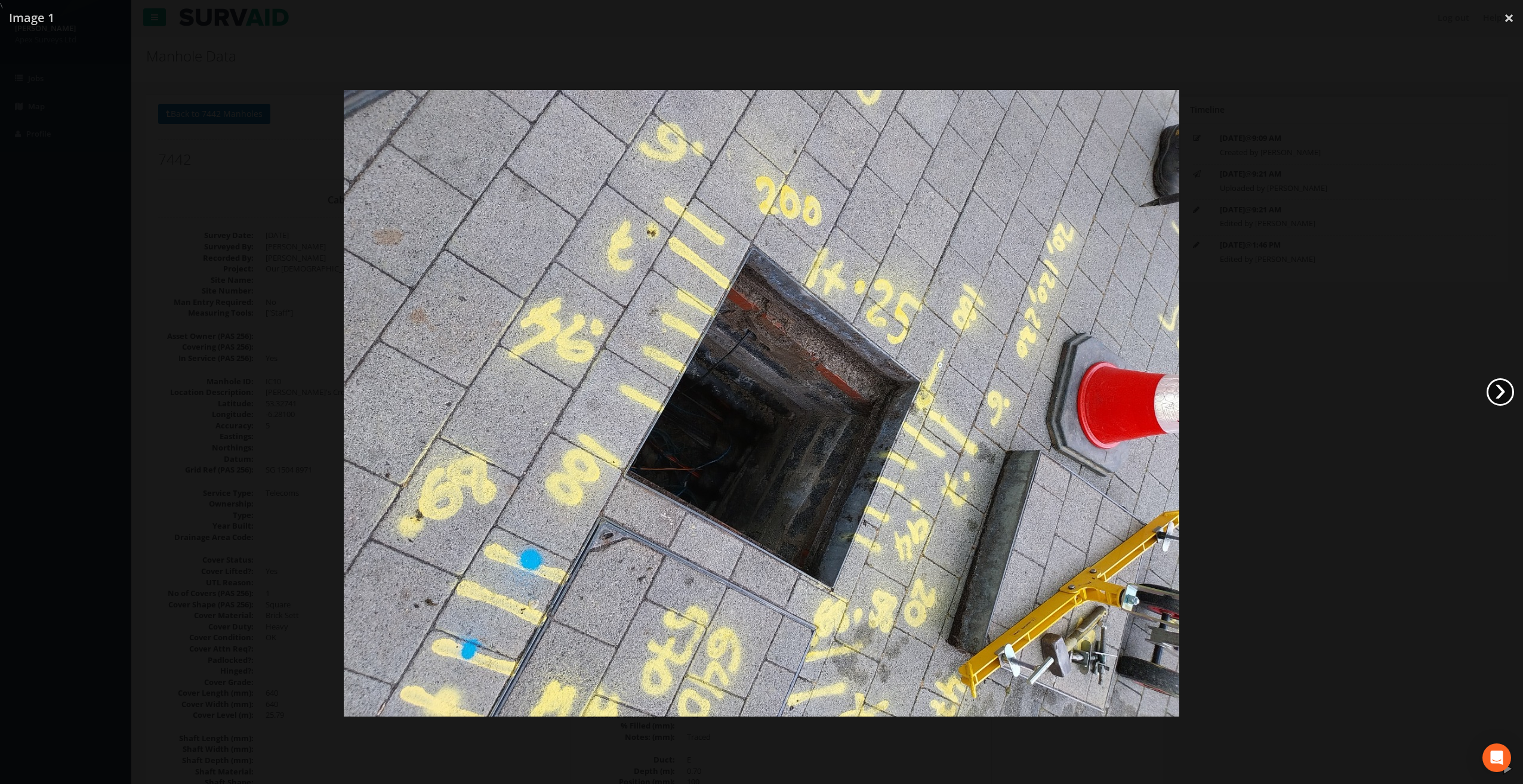
click at [1507, 392] on link "›" at bounding box center [1500, 392] width 28 height 28
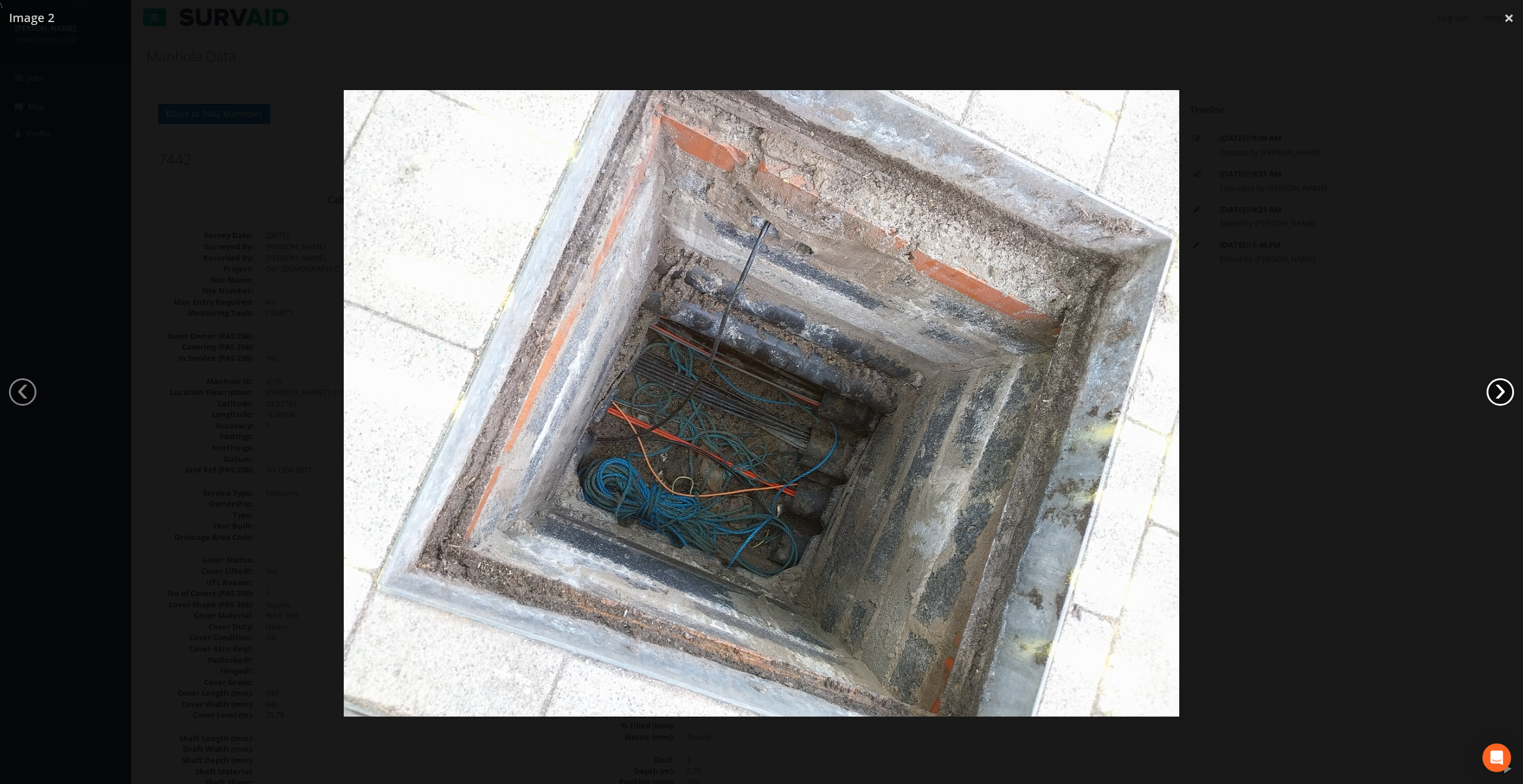
click at [1507, 392] on link "›" at bounding box center [1500, 392] width 28 height 28
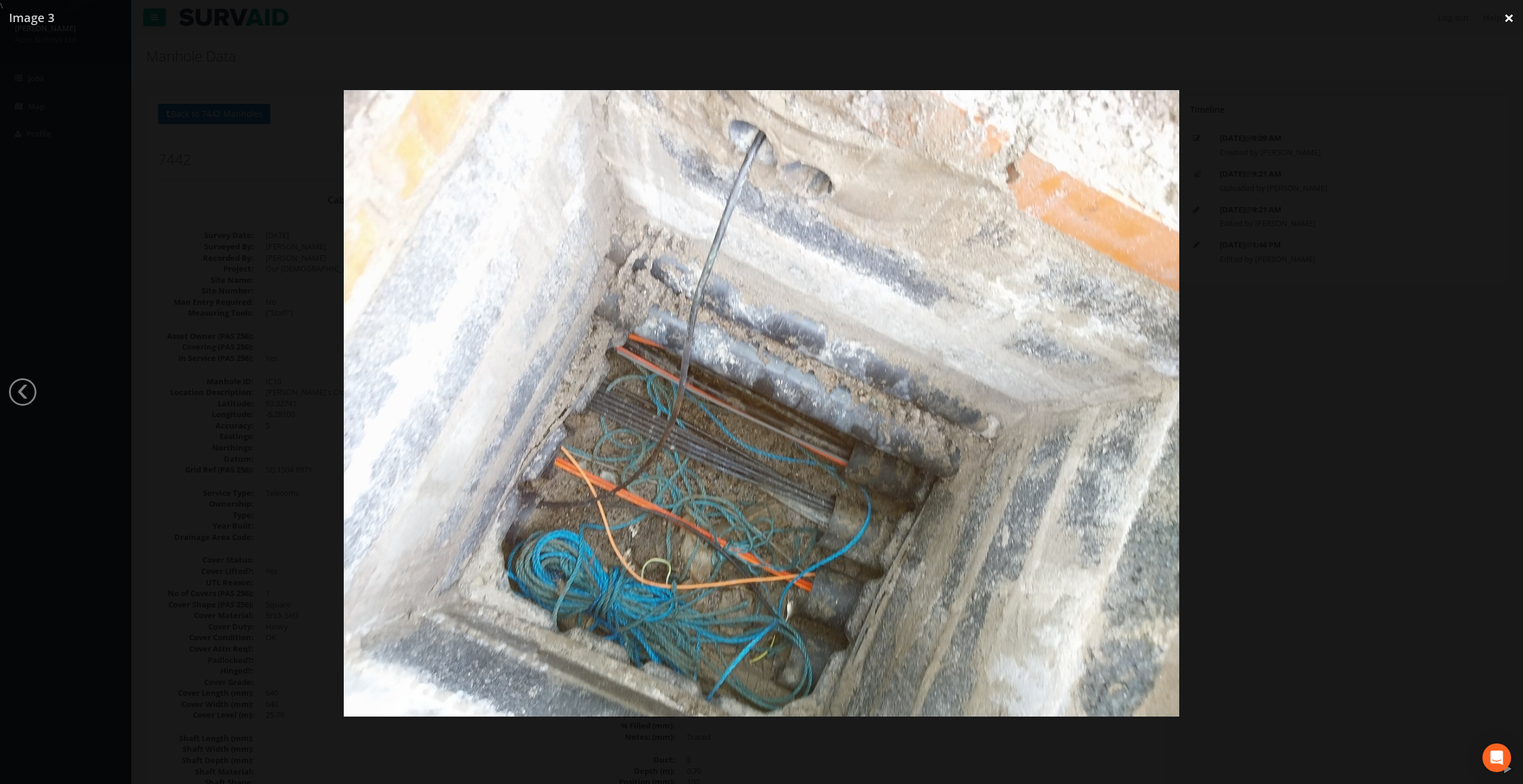
click at [1510, 17] on link "×" at bounding box center [1510, 18] width 28 height 36
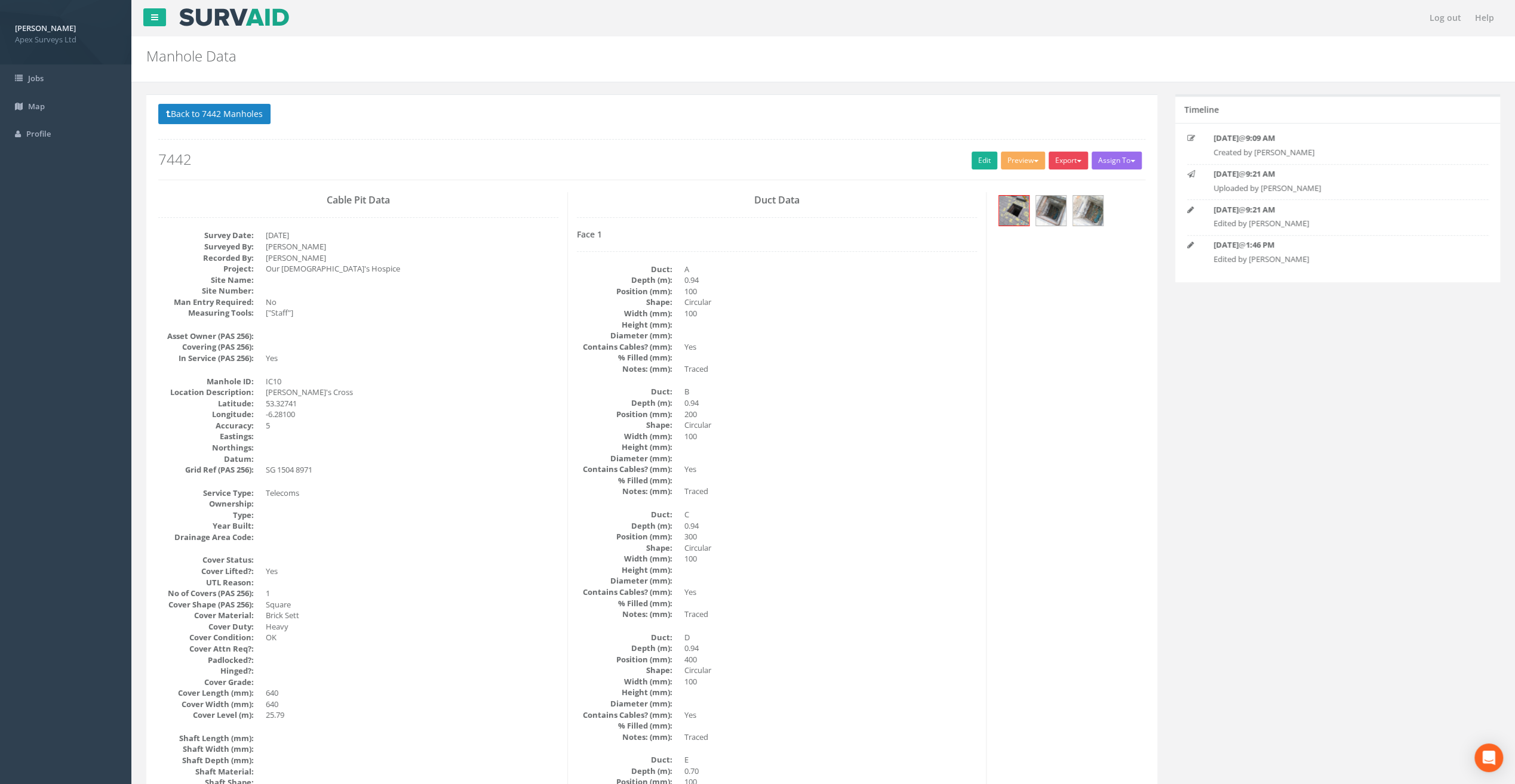
click at [1073, 160] on button "Export" at bounding box center [1068, 160] width 39 height 18
click at [1023, 235] on link "SurvAid IC" at bounding box center [1044, 235] width 91 height 18
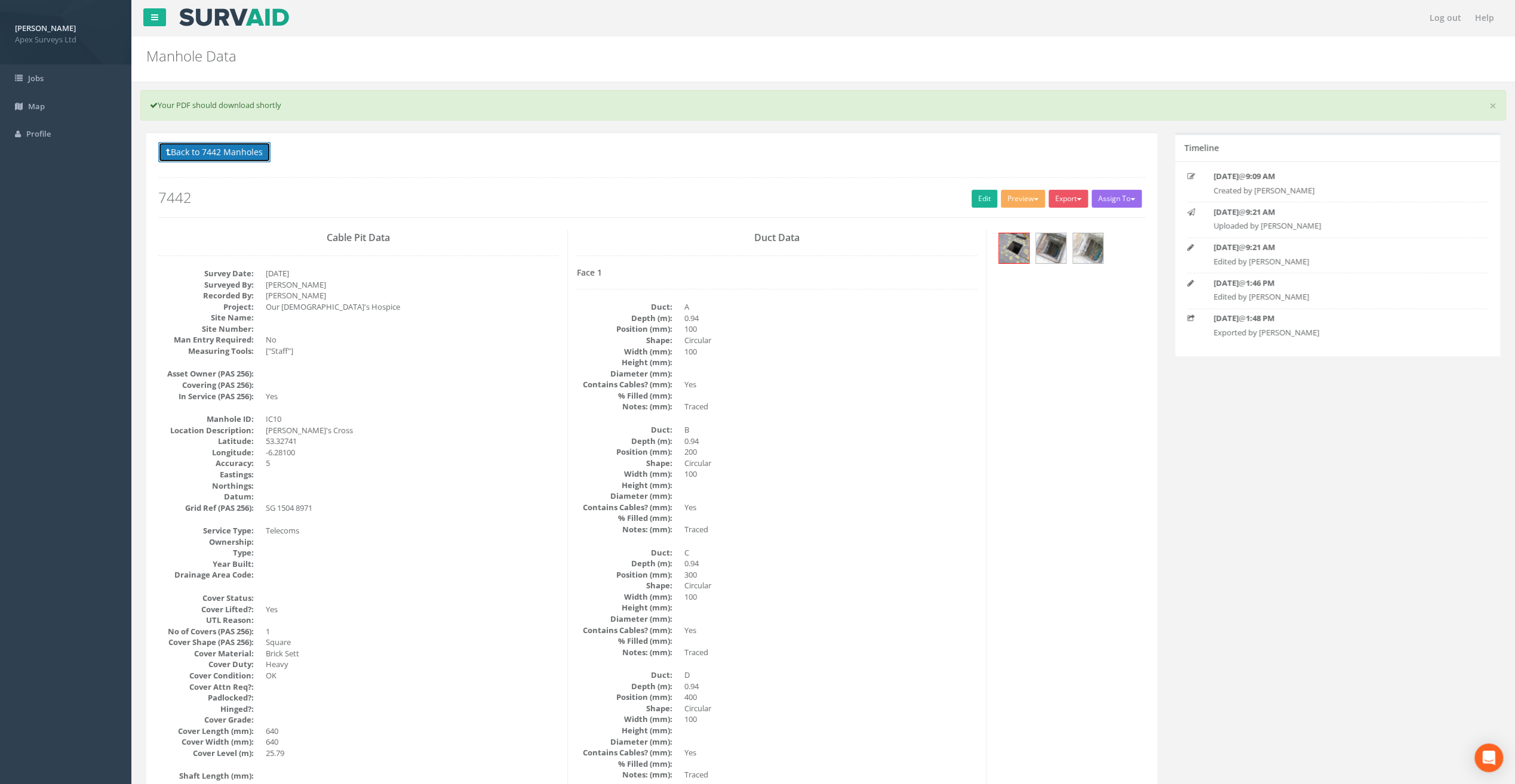
click at [229, 150] on button "Back to 7442 Manholes" at bounding box center [215, 152] width 112 height 20
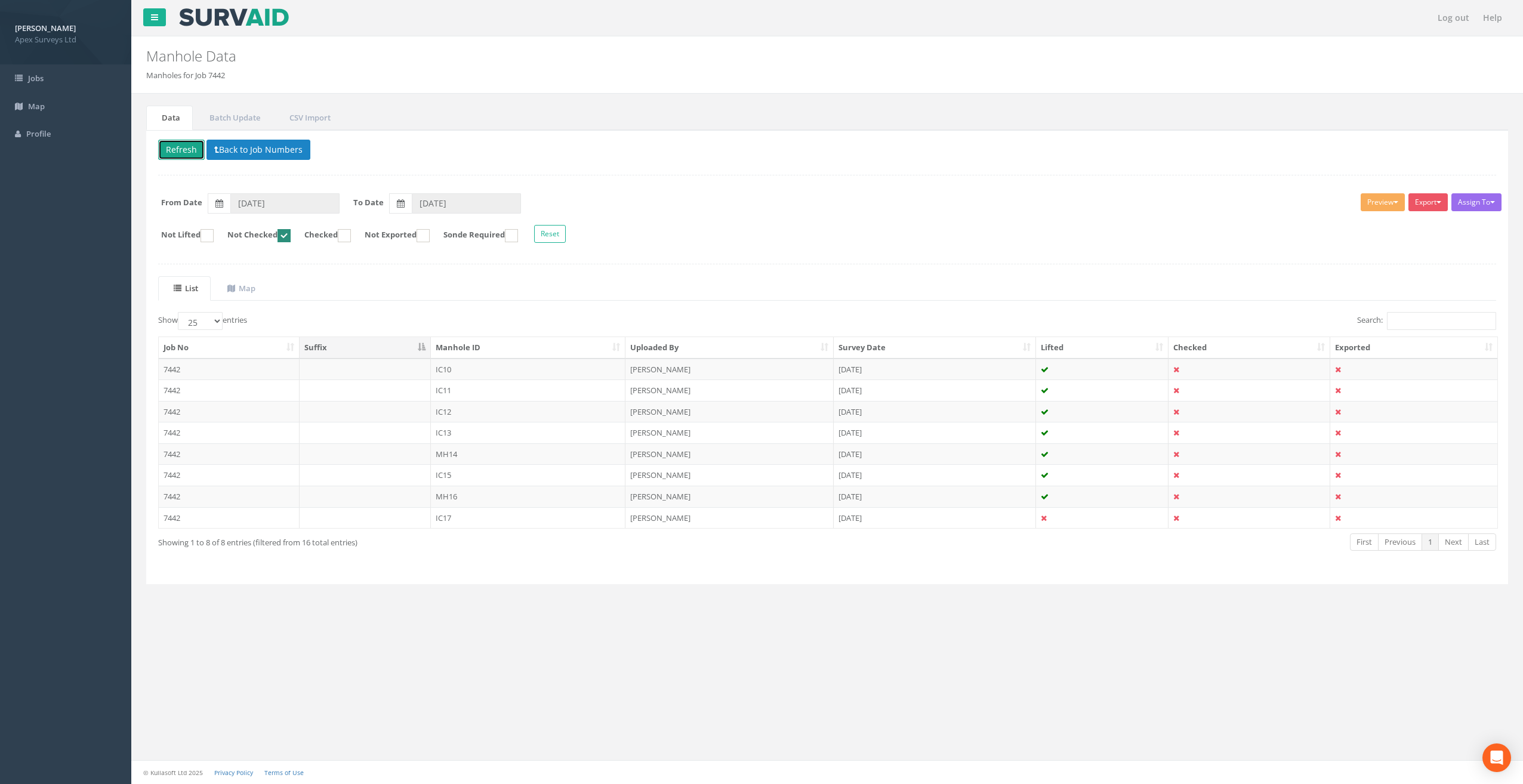
click at [189, 152] on button "Refresh" at bounding box center [181, 150] width 47 height 20
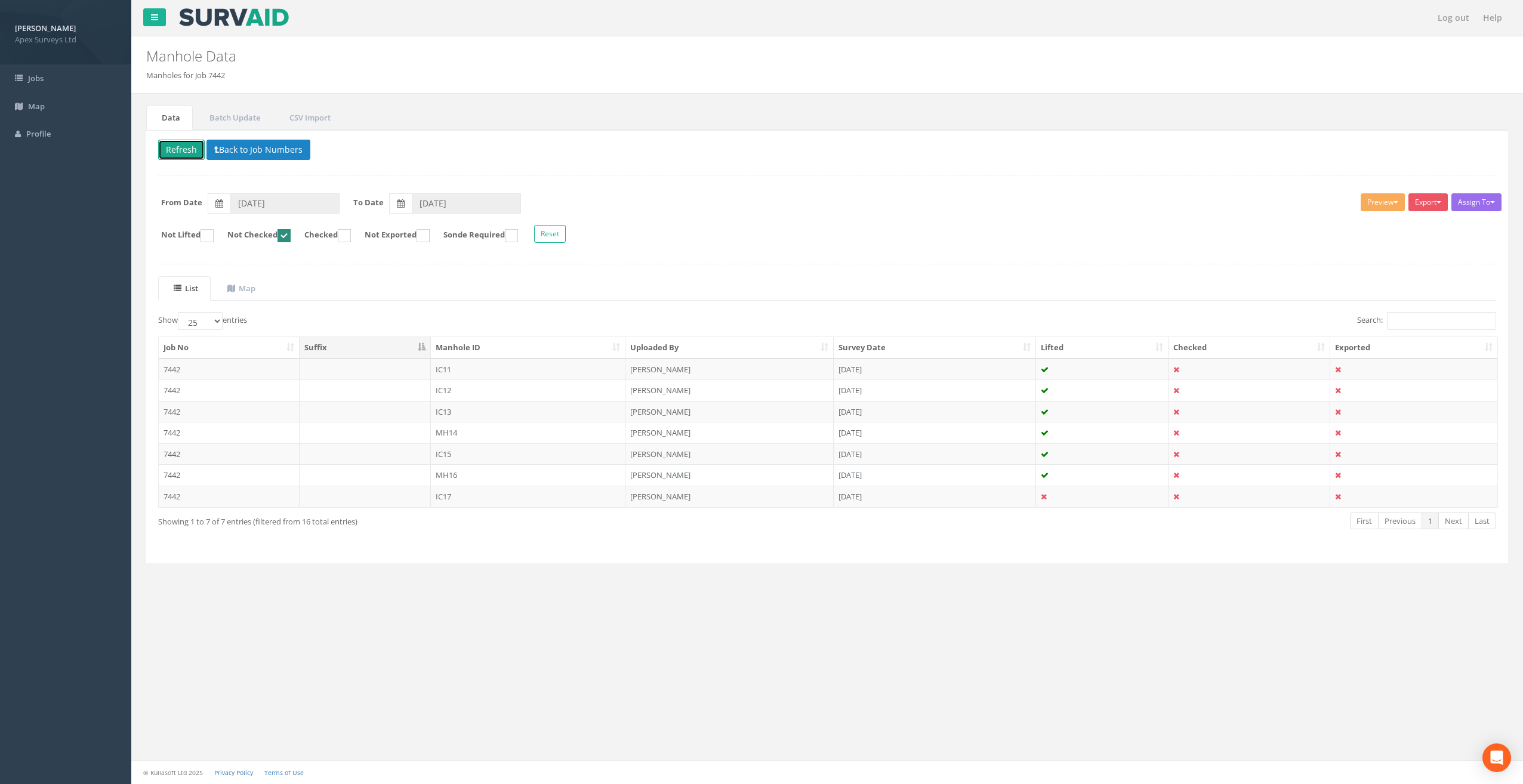
click at [291, 235] on ins at bounding box center [284, 235] width 13 height 13
checkbox input "false"
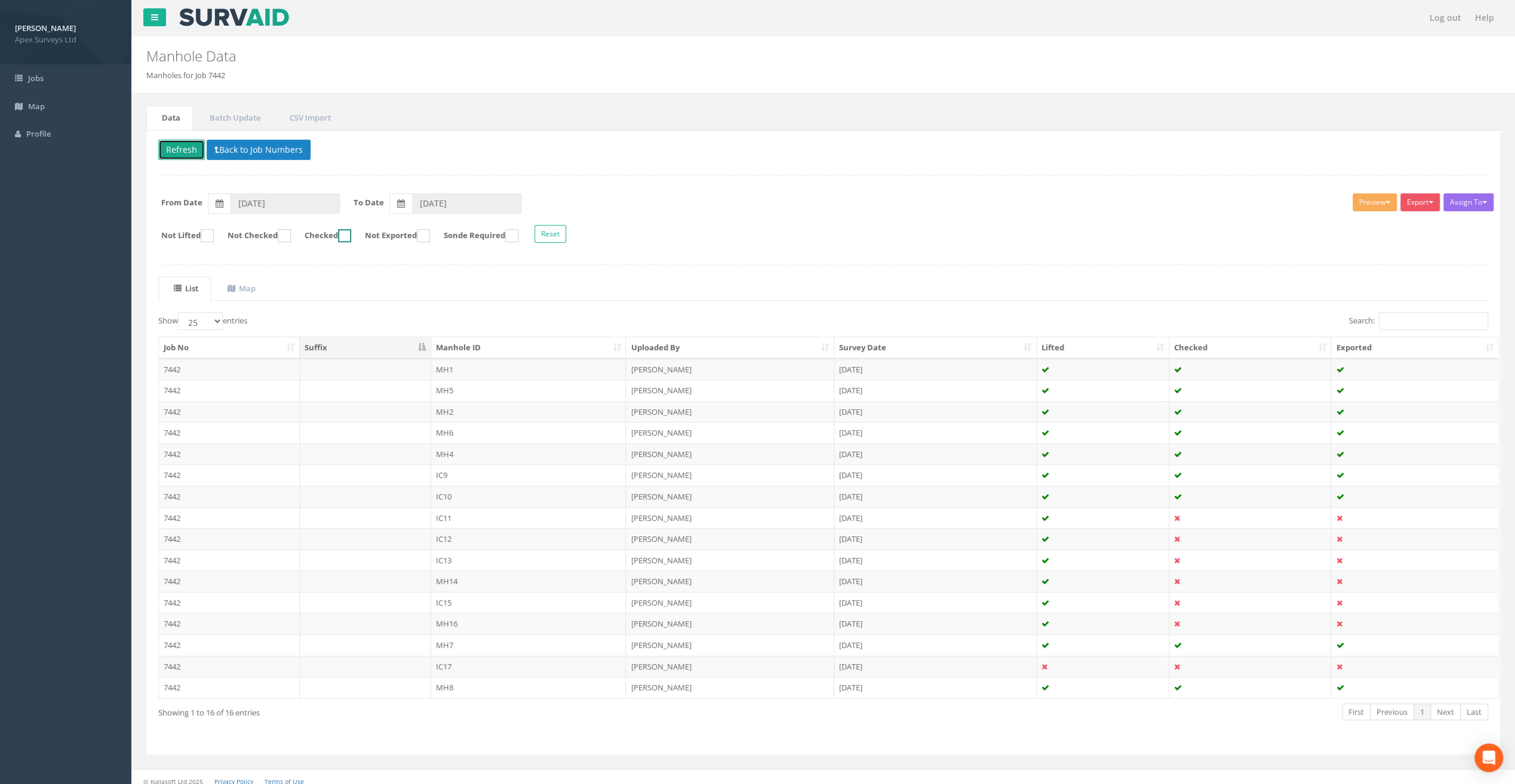
click at [351, 236] on ins at bounding box center [344, 235] width 13 height 13
checkbox input "true"
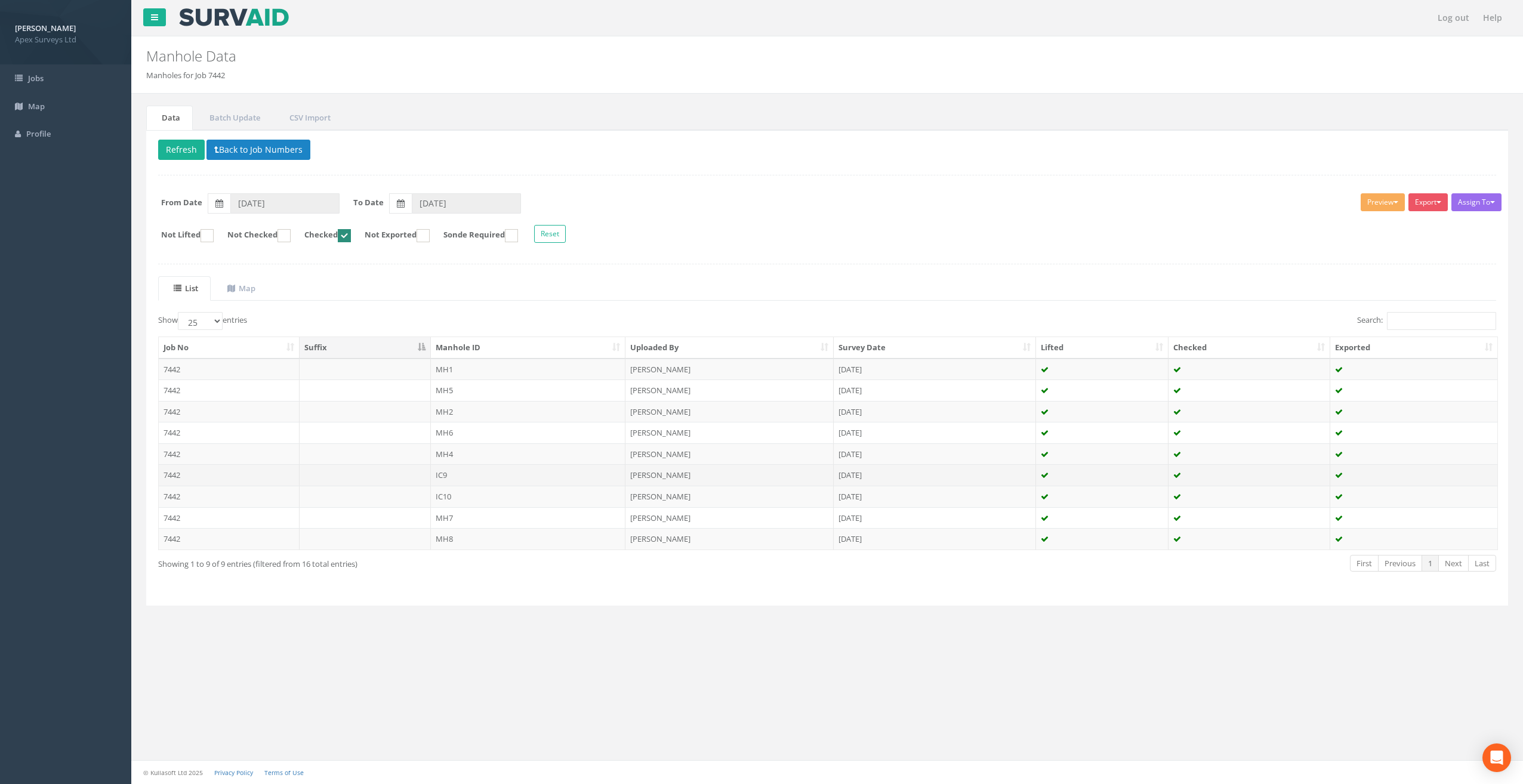
click at [475, 474] on td "IC9" at bounding box center [528, 475] width 195 height 22
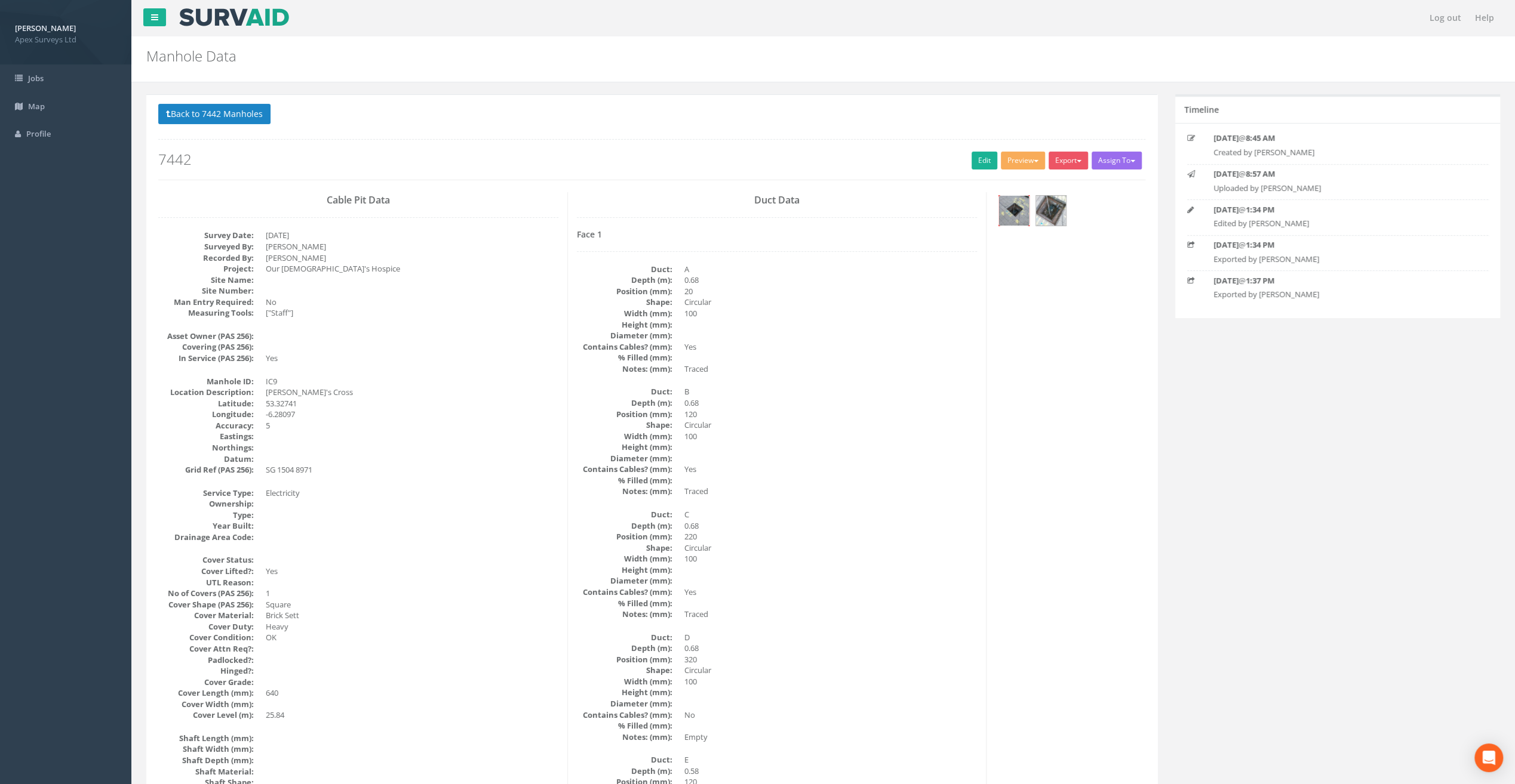
click at [1019, 210] on img at bounding box center [1014, 210] width 30 height 30
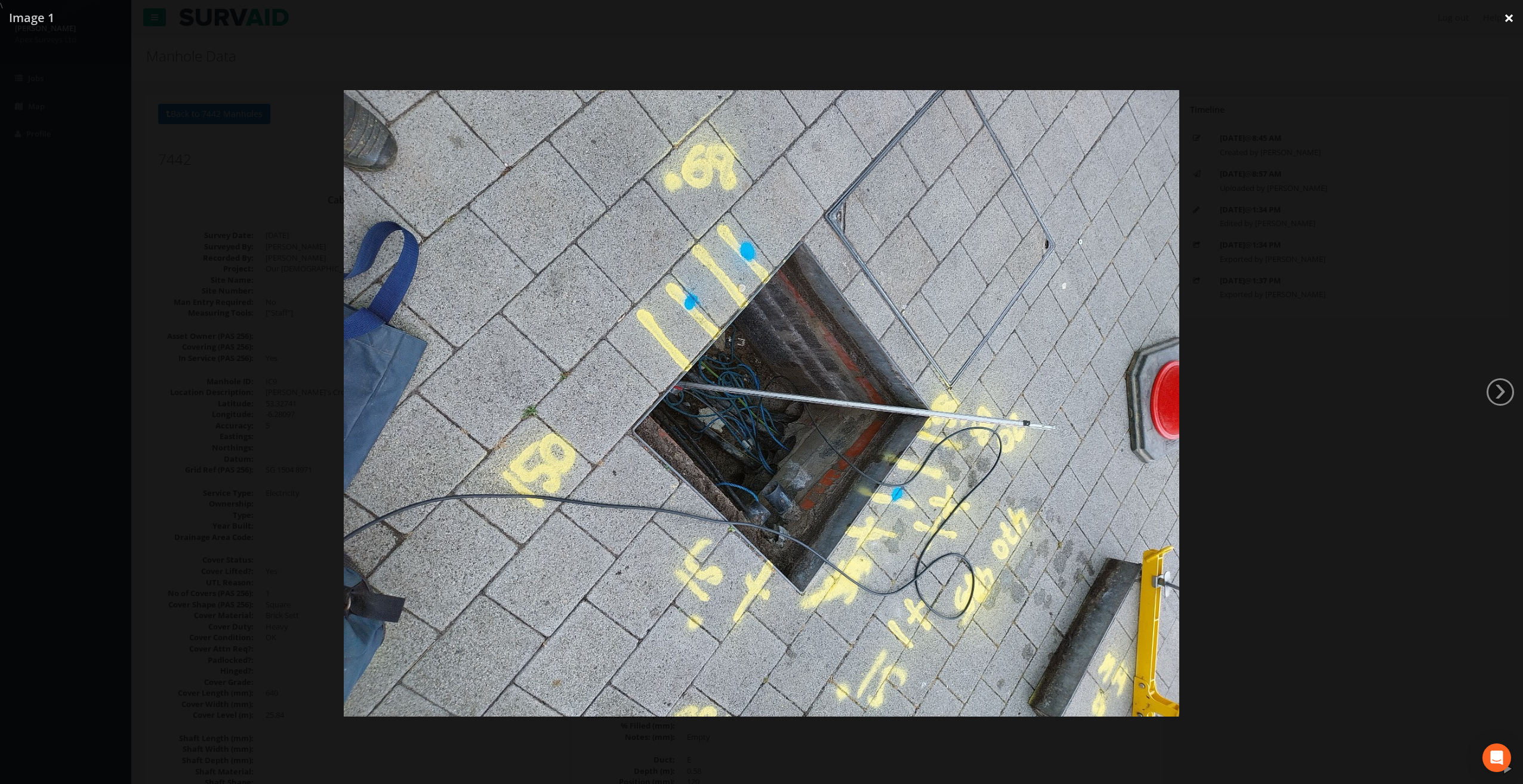
click at [1505, 16] on link "×" at bounding box center [1510, 18] width 28 height 36
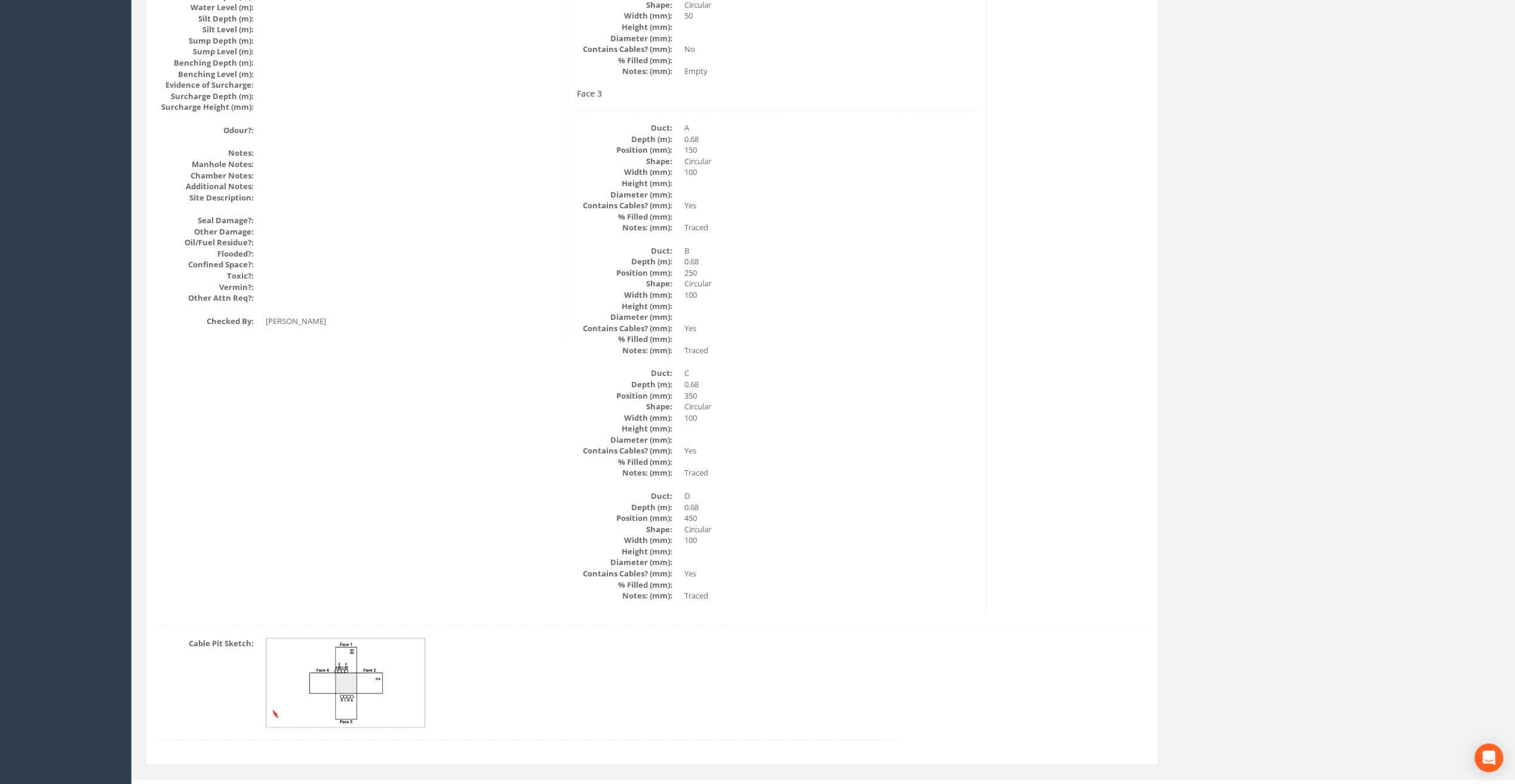
scroll to position [1329, 0]
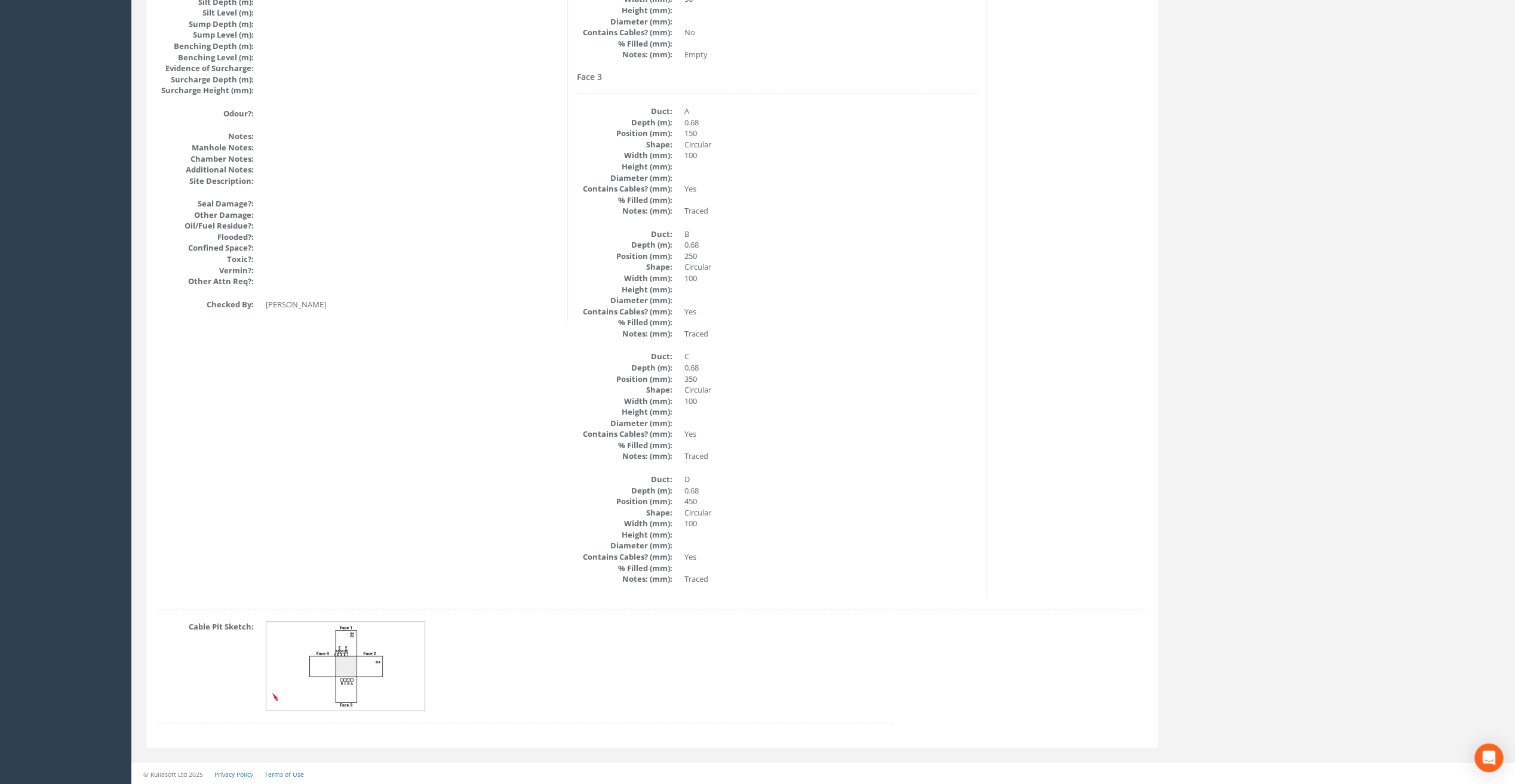
click at [337, 641] on img at bounding box center [346, 666] width 159 height 89
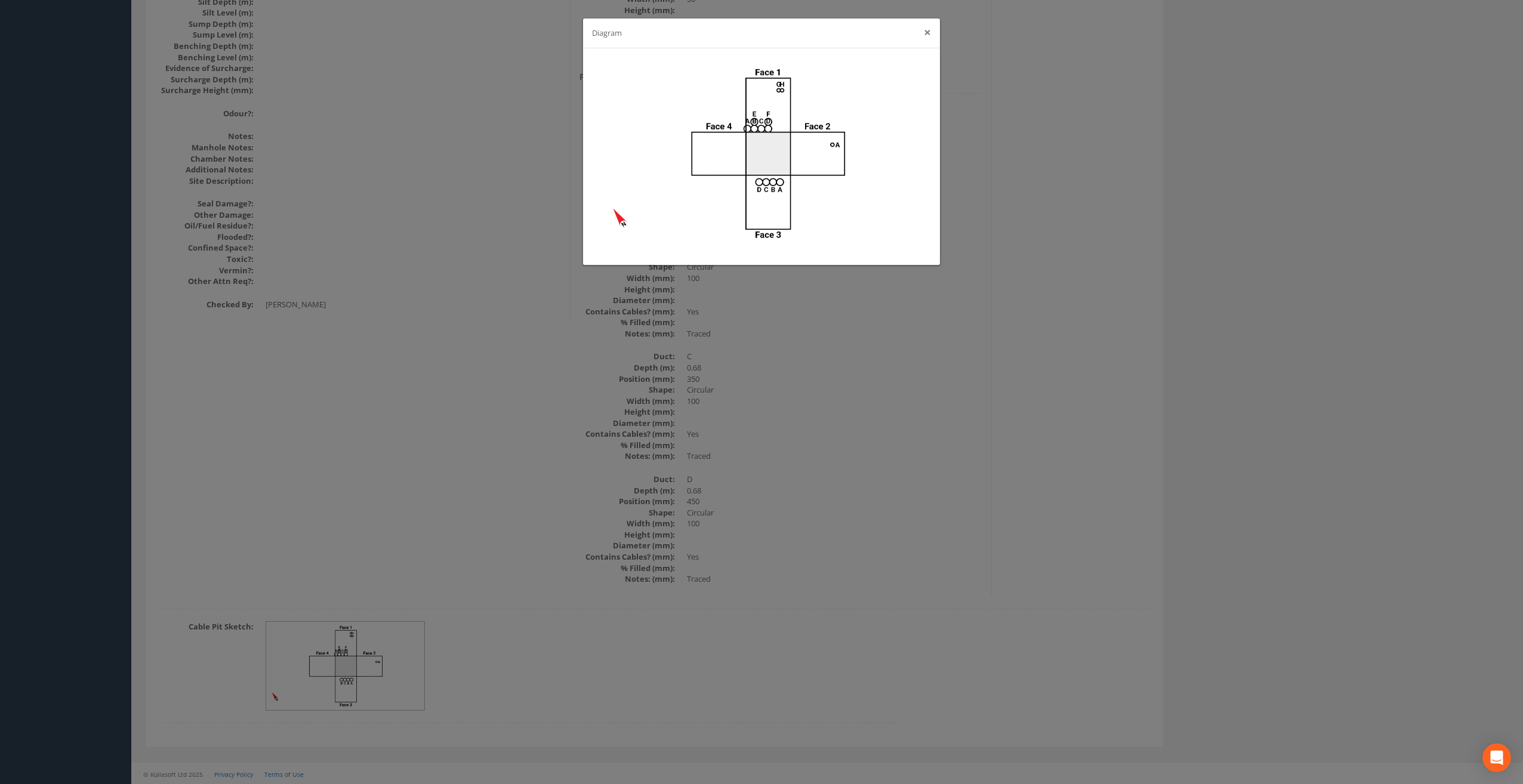
click at [928, 30] on button "×" at bounding box center [927, 32] width 7 height 13
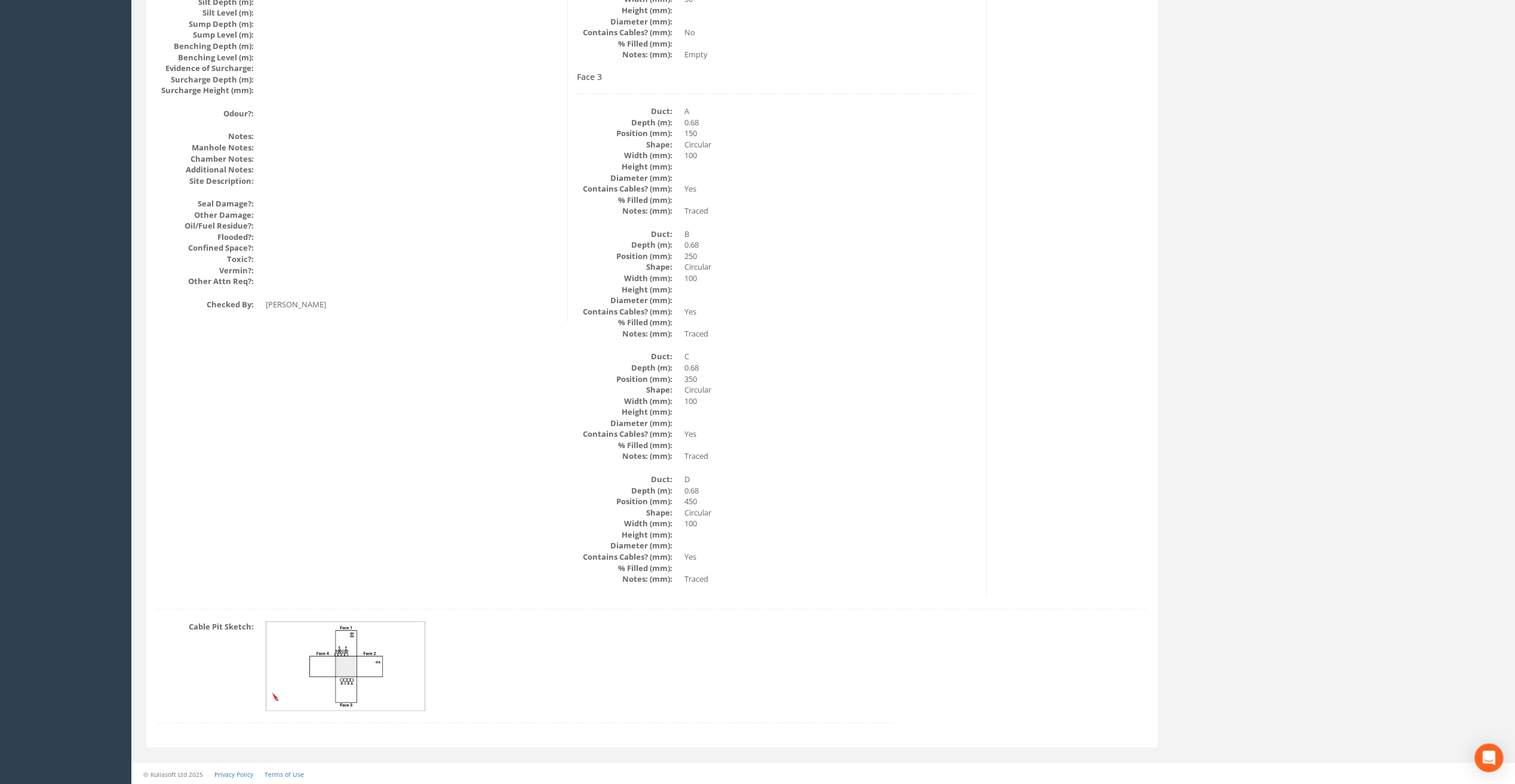
click at [355, 658] on img at bounding box center [346, 666] width 159 height 89
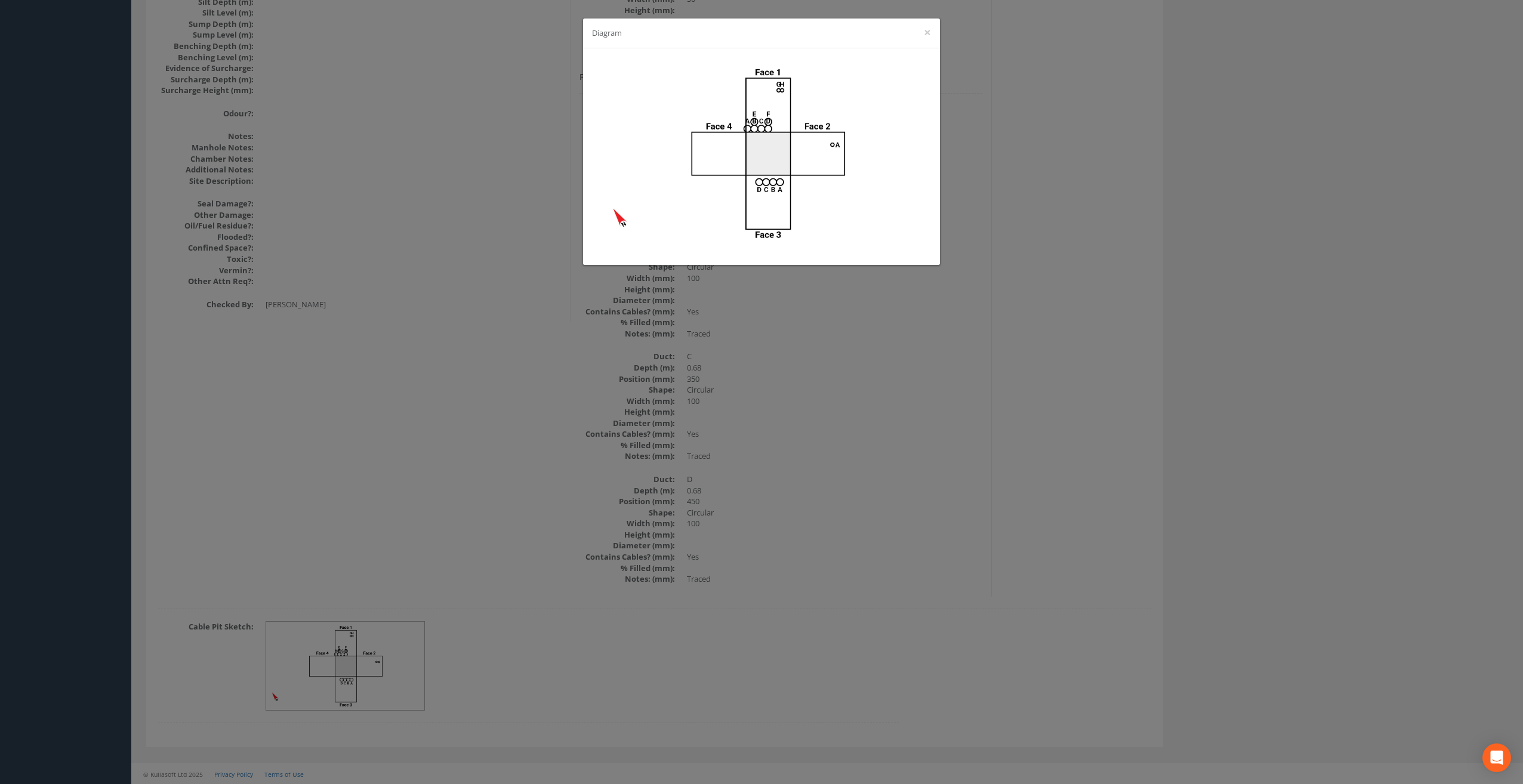
click at [923, 34] on div "Diagram ×" at bounding box center [761, 33] width 357 height 30
click at [928, 37] on button "×" at bounding box center [927, 32] width 7 height 13
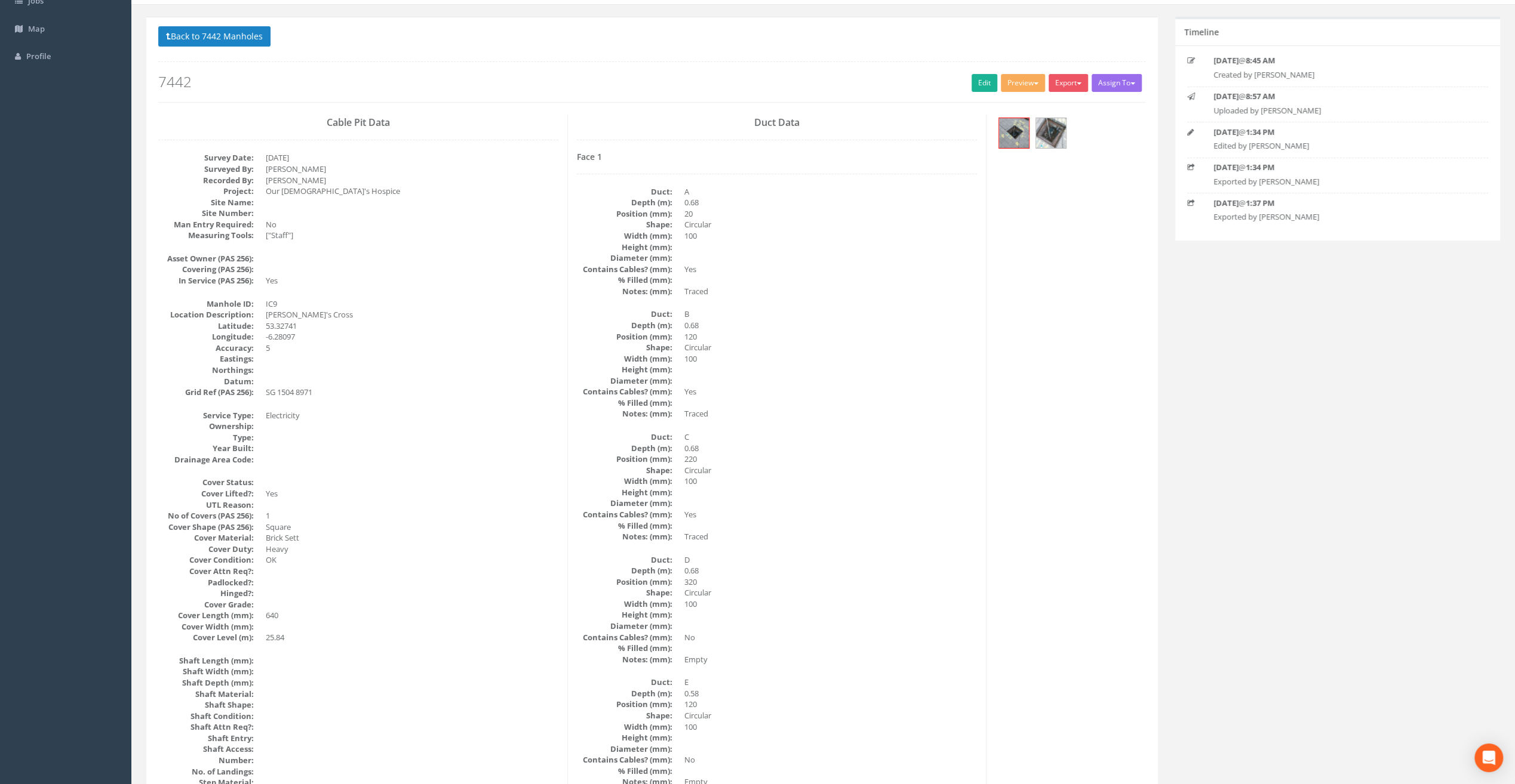
scroll to position [0, 0]
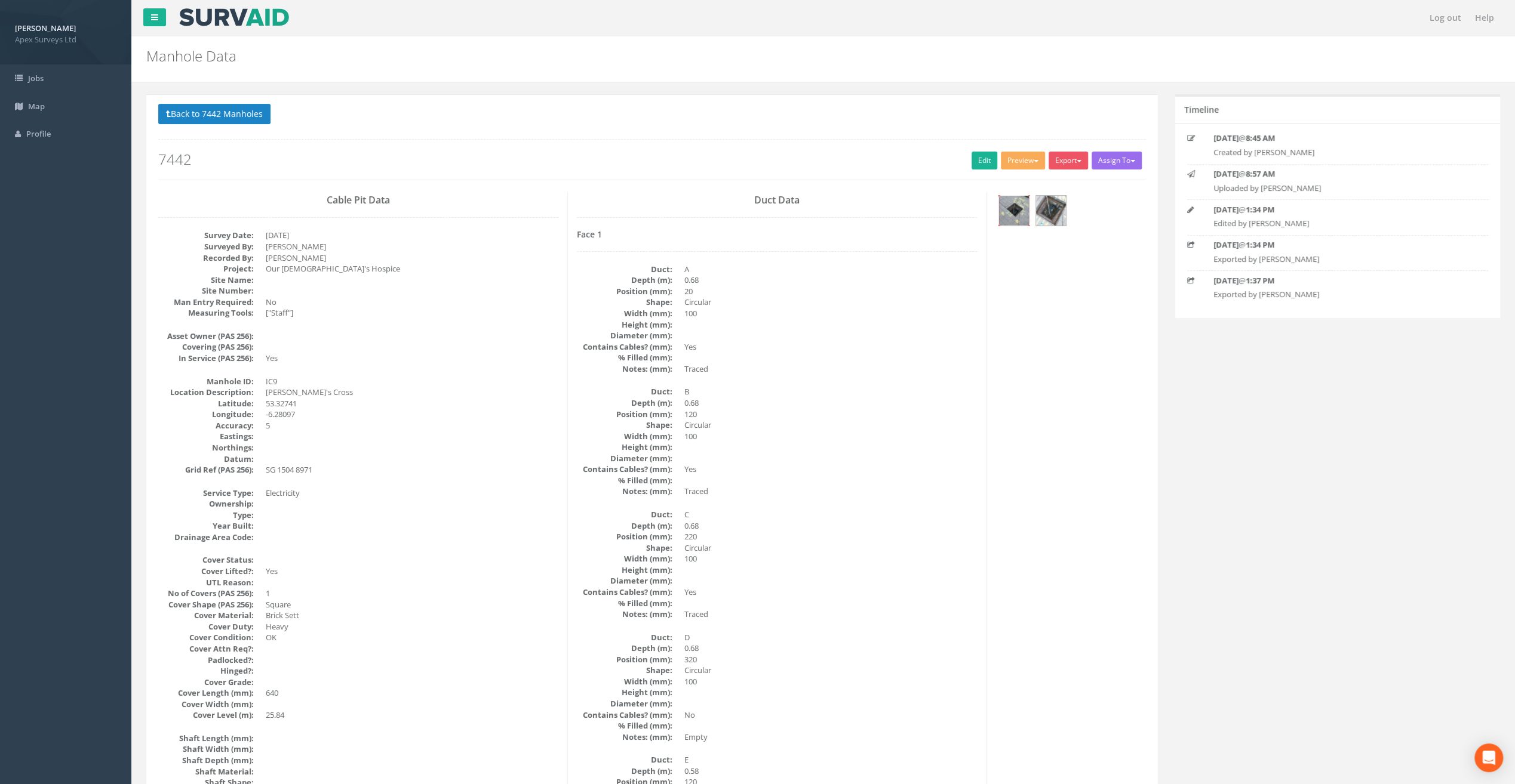
click at [1017, 211] on img at bounding box center [1014, 210] width 30 height 30
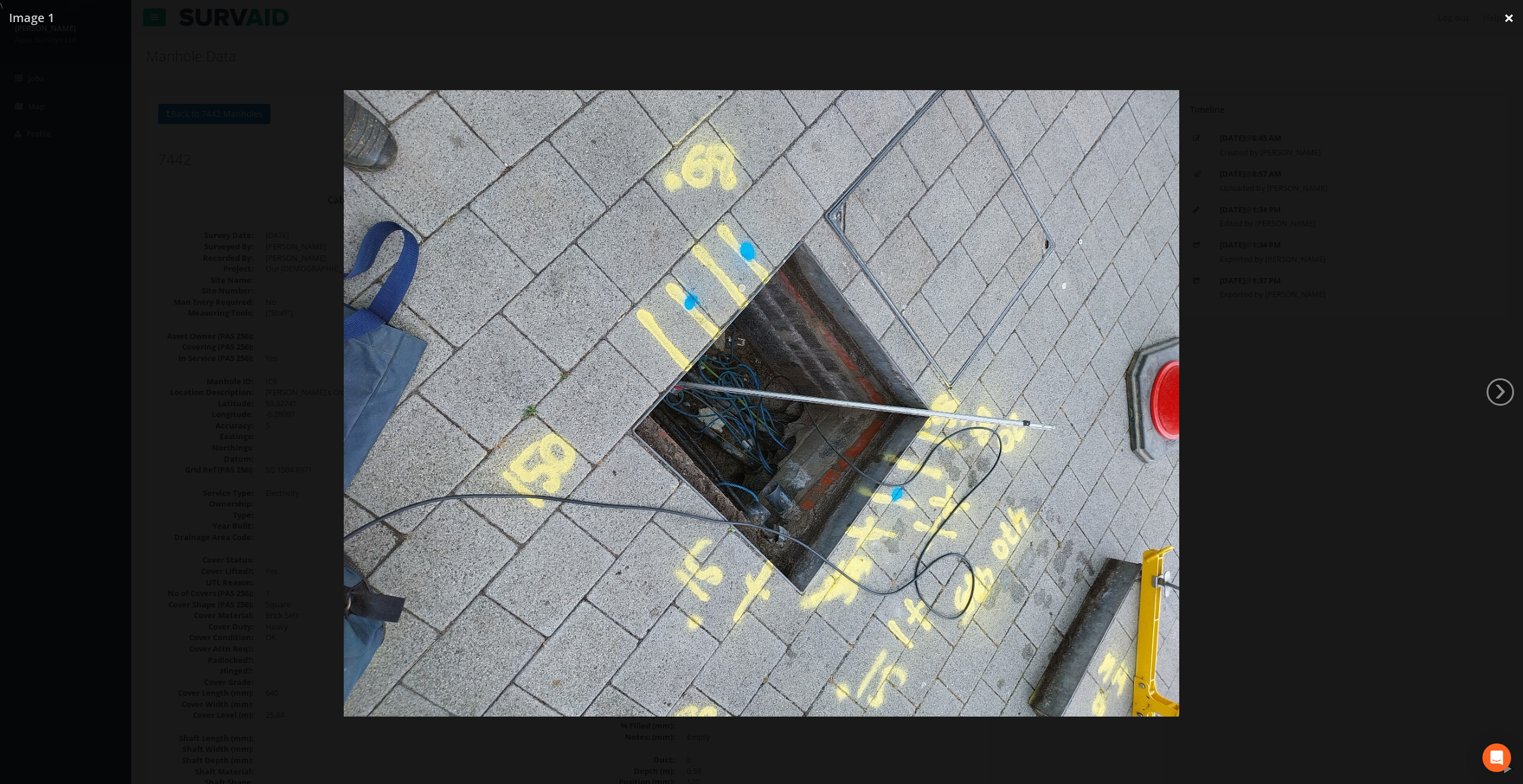
click at [1510, 15] on link "×" at bounding box center [1510, 18] width 28 height 36
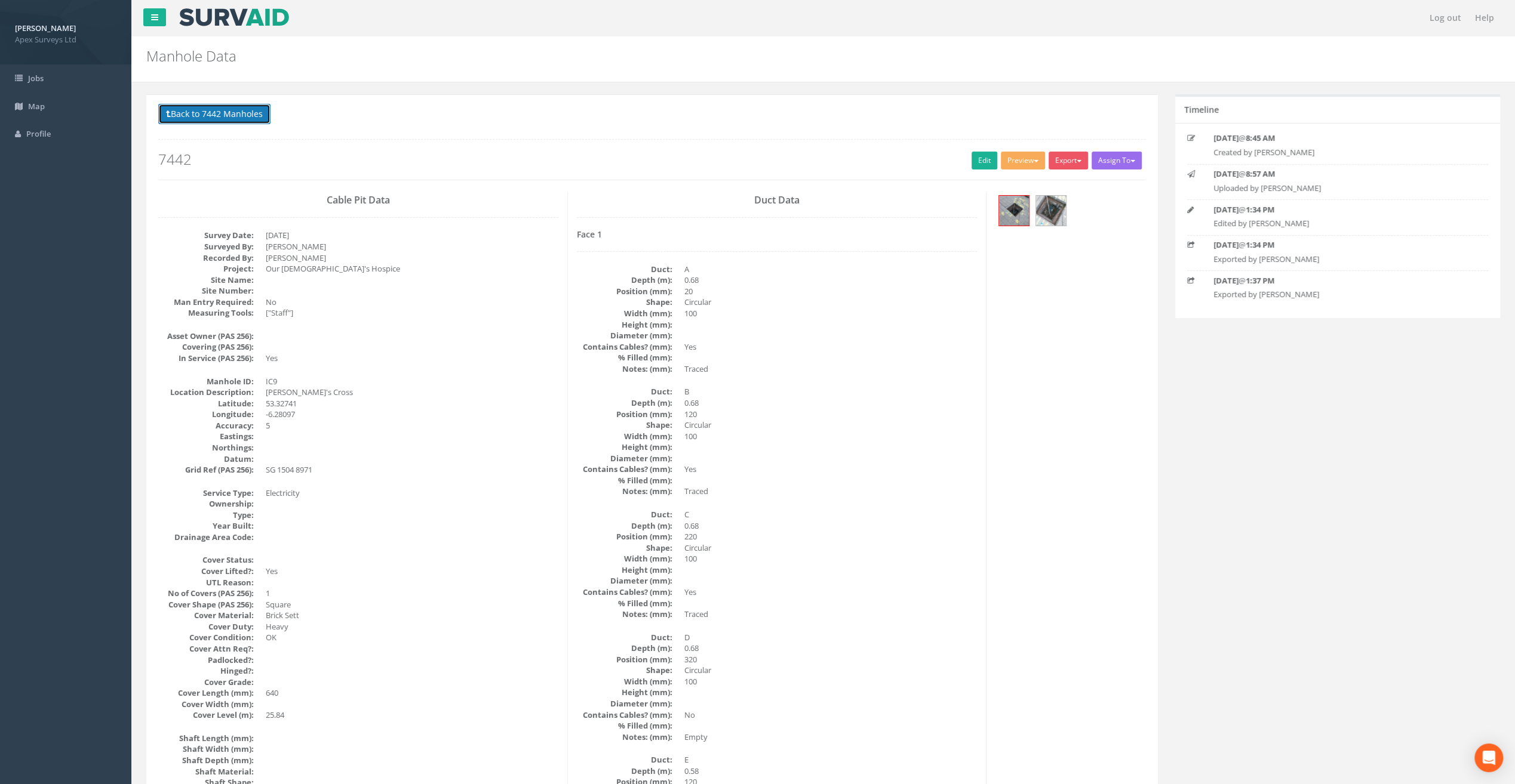
click at [216, 114] on button "Back to 7442 Manholes" at bounding box center [215, 114] width 112 height 20
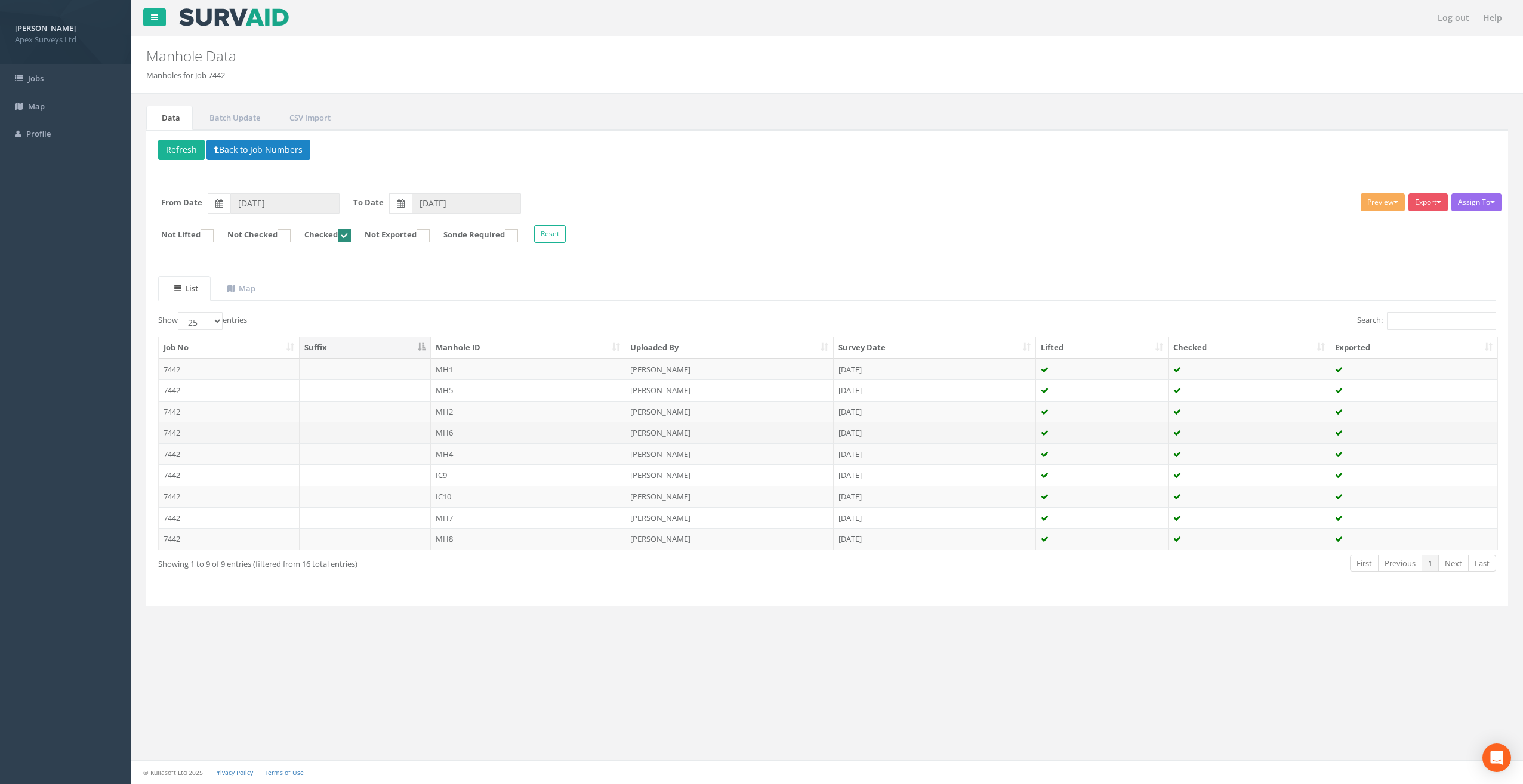
click at [462, 429] on td "MH6" at bounding box center [528, 433] width 195 height 22
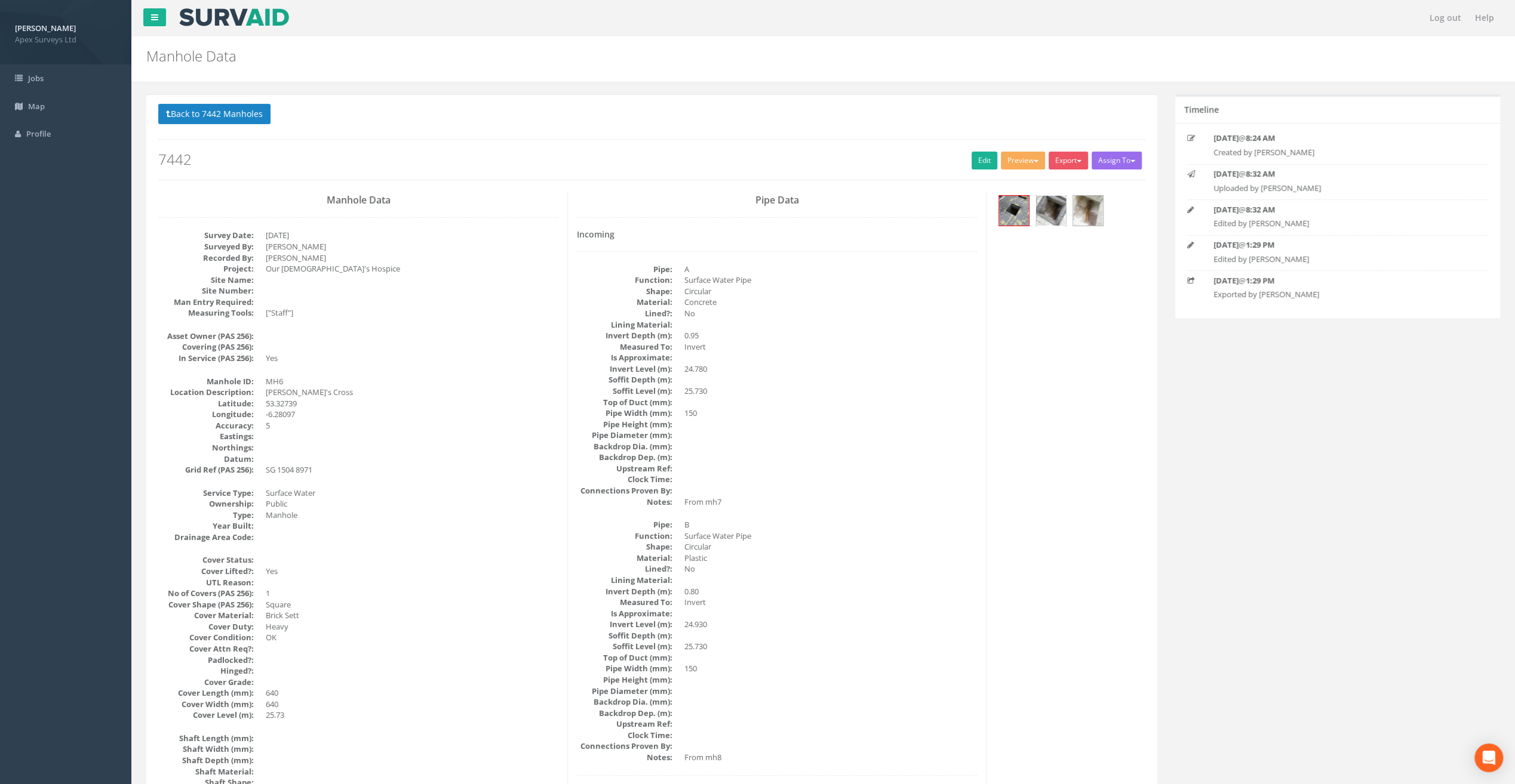
click at [1051, 216] on img at bounding box center [1051, 210] width 30 height 30
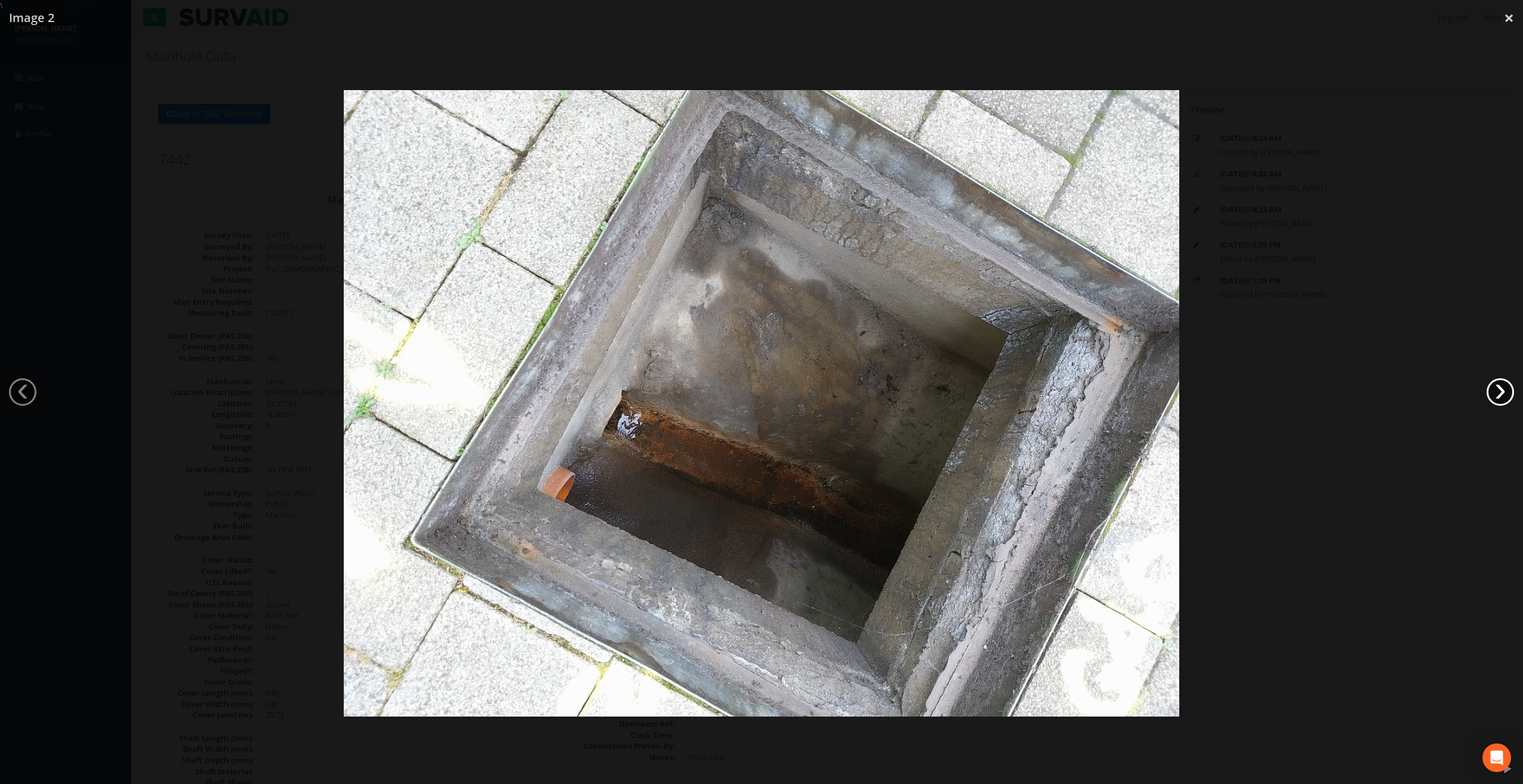
click at [1503, 389] on link "›" at bounding box center [1500, 392] width 28 height 28
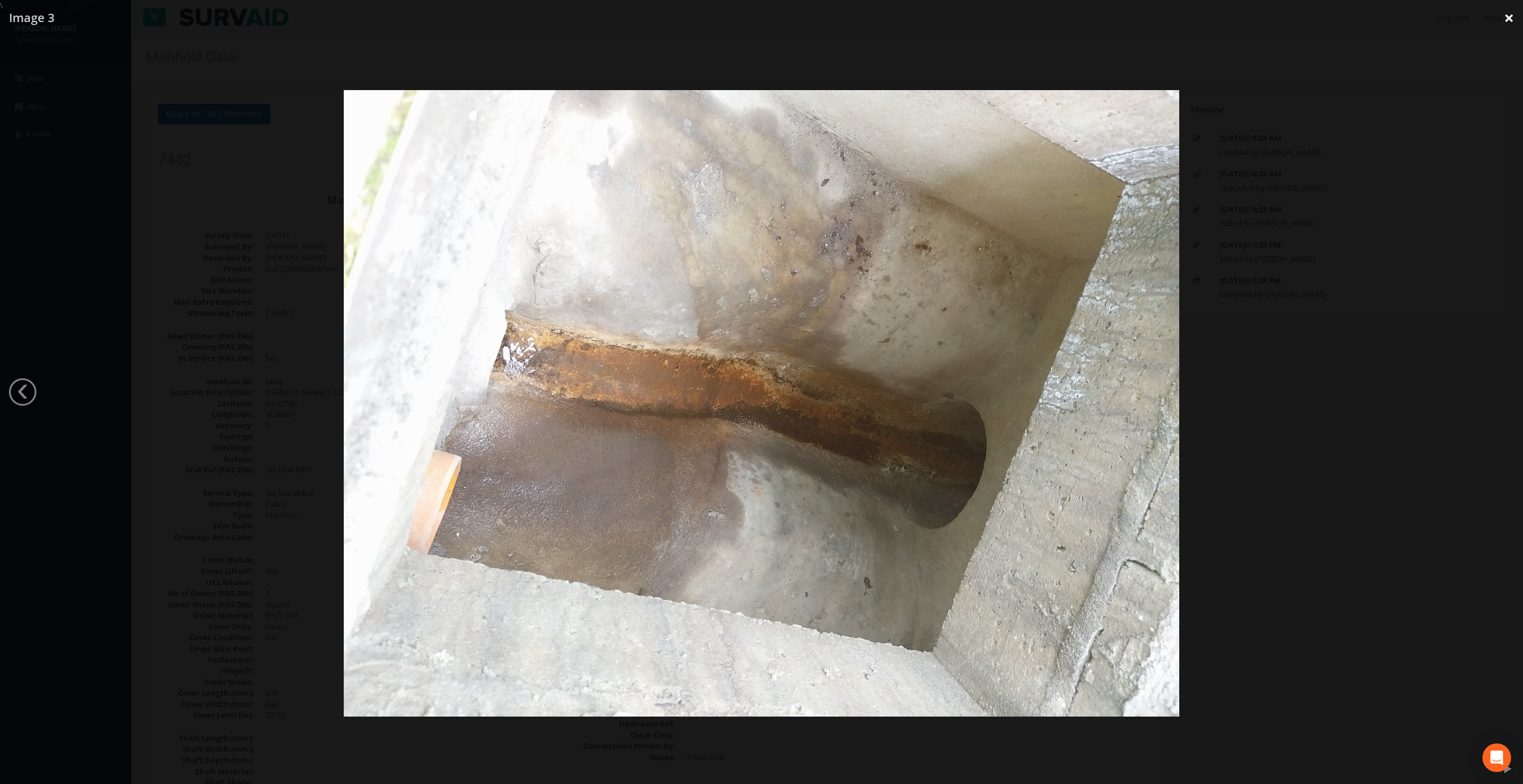
click at [1510, 20] on link "×" at bounding box center [1510, 18] width 28 height 36
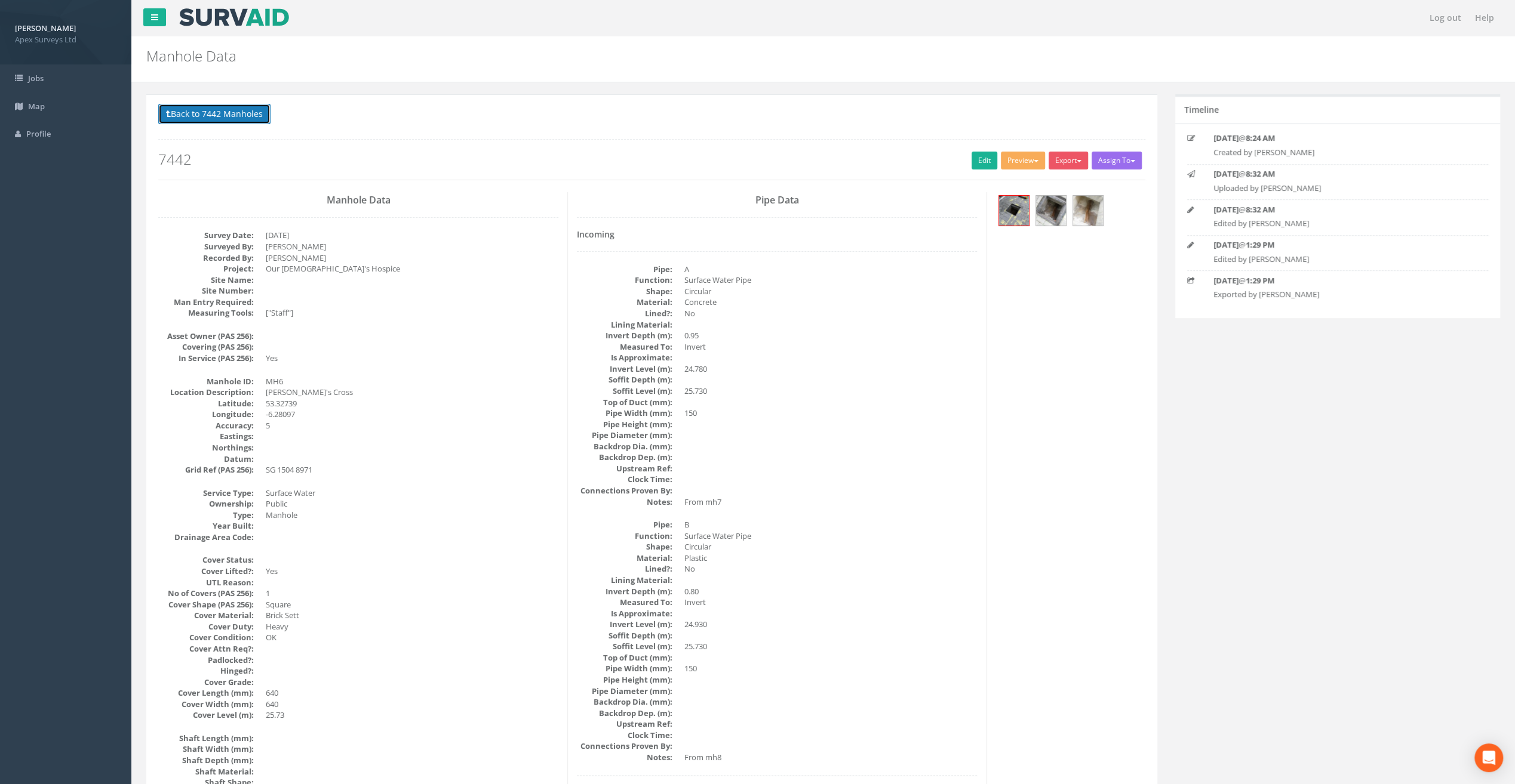
click at [235, 117] on button "Back to 7442 Manholes" at bounding box center [215, 114] width 112 height 20
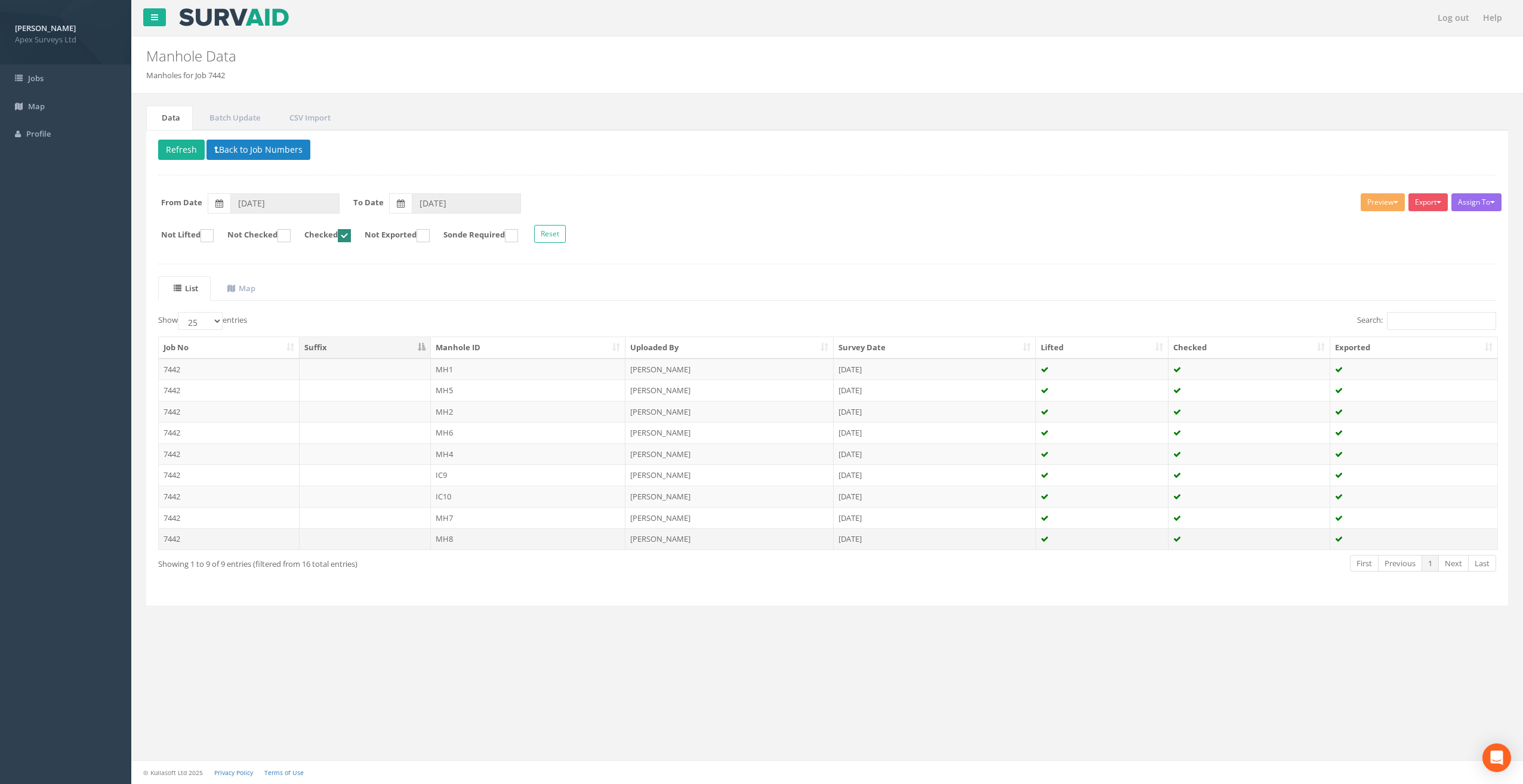
click at [450, 538] on td "MH8" at bounding box center [528, 539] width 195 height 22
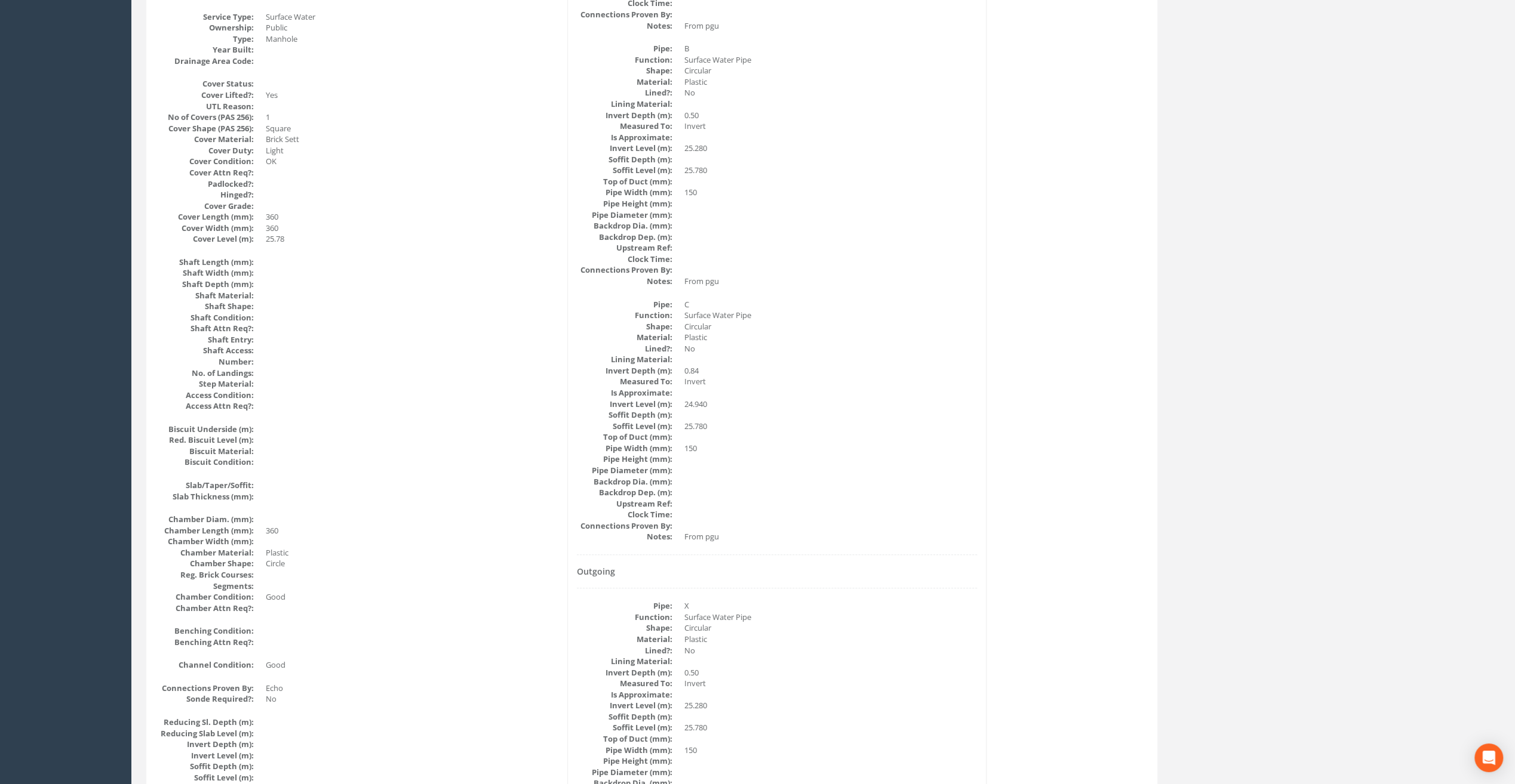
scroll to position [597, 0]
